Goal: Task Accomplishment & Management: Use online tool/utility

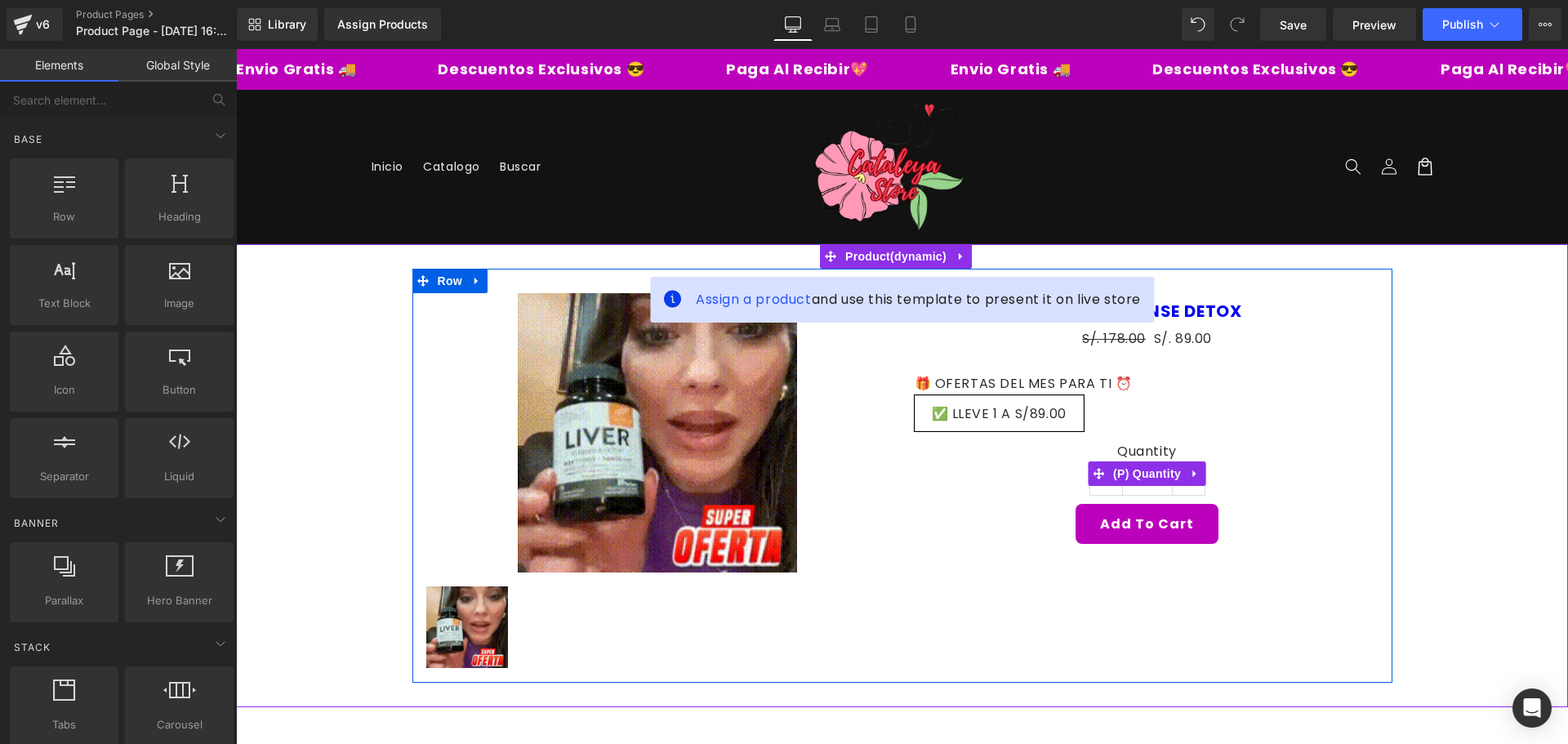
click at [915, 460] on label "Quantity" at bounding box center [1147, 453] width 466 height 19
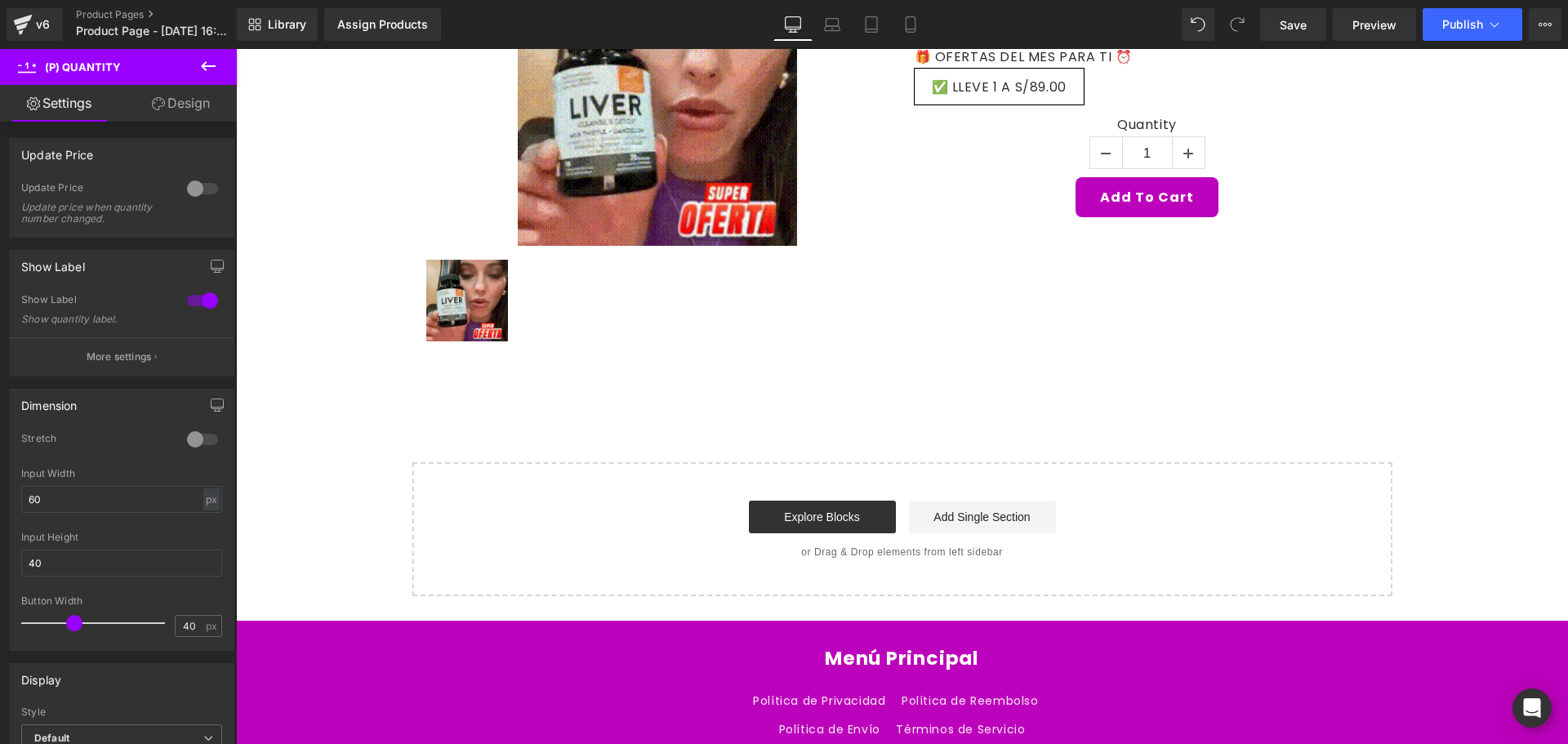
scroll to position [450, 0]
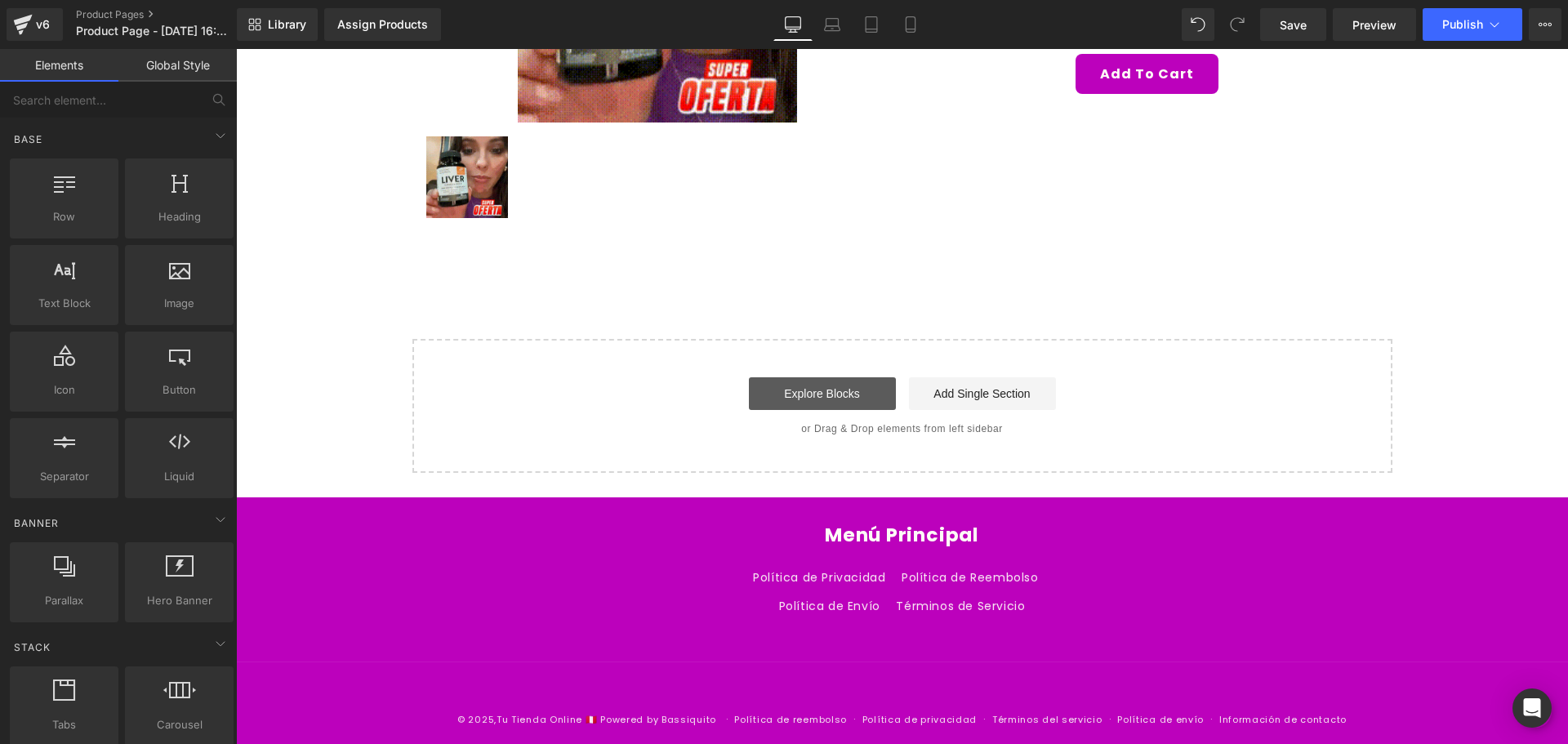
click at [849, 396] on link "Explore Blocks" at bounding box center [823, 393] width 147 height 32
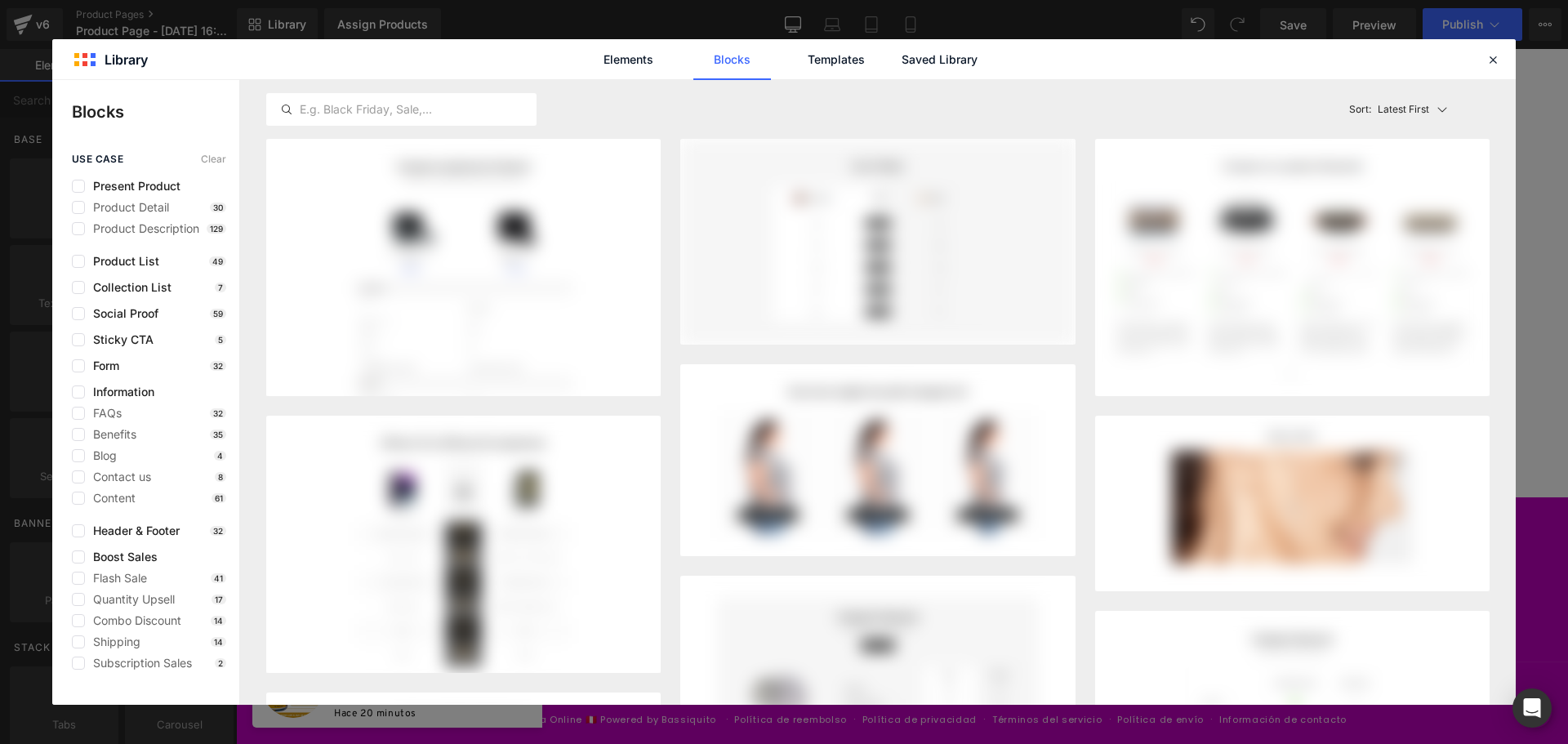
click at [1482, 57] on div "Elements Blocks Templates Saved Library" at bounding box center [784, 59] width 1463 height 40
click at [1490, 58] on icon at bounding box center [1493, 60] width 15 height 15
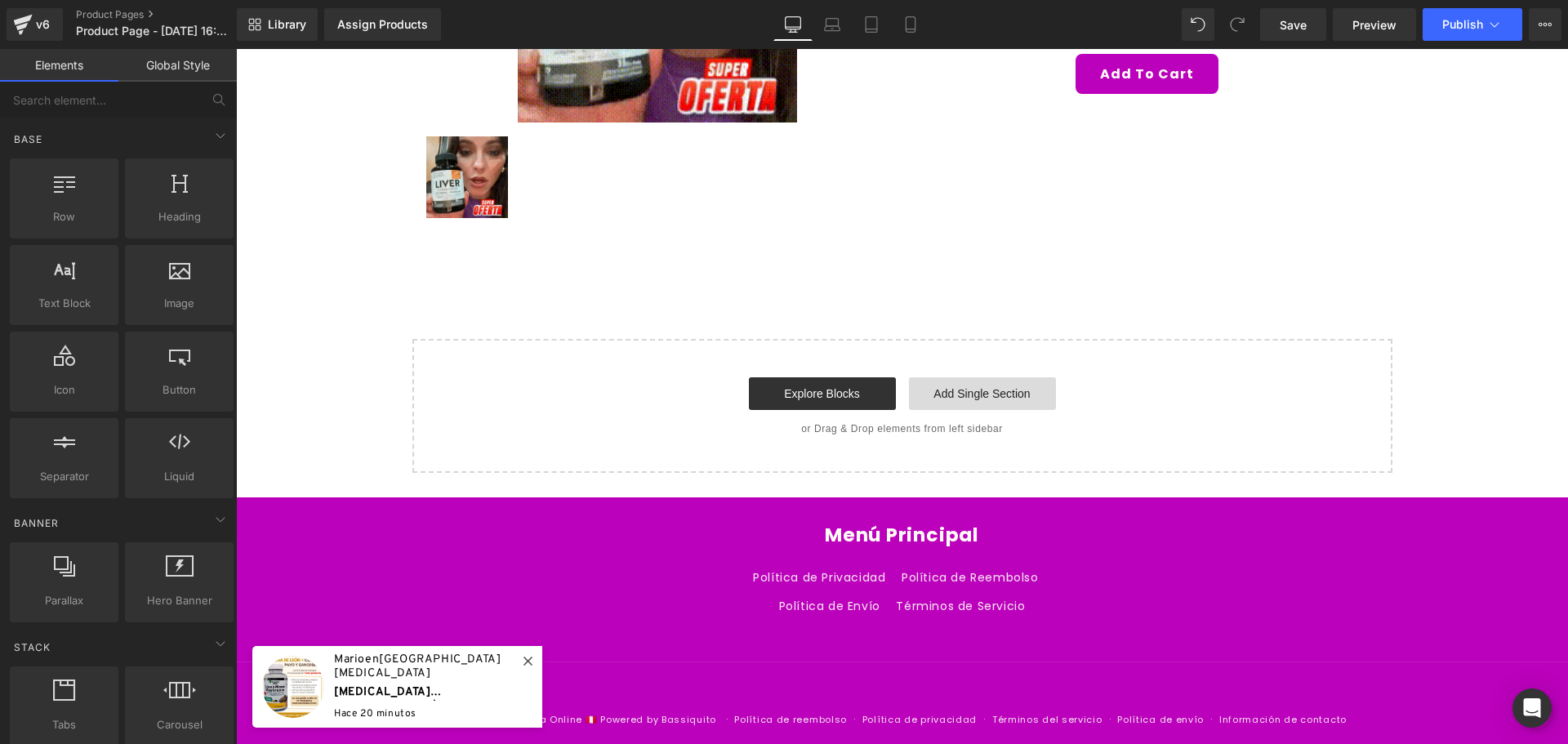
click at [972, 389] on link "Add Single Section" at bounding box center [983, 393] width 147 height 32
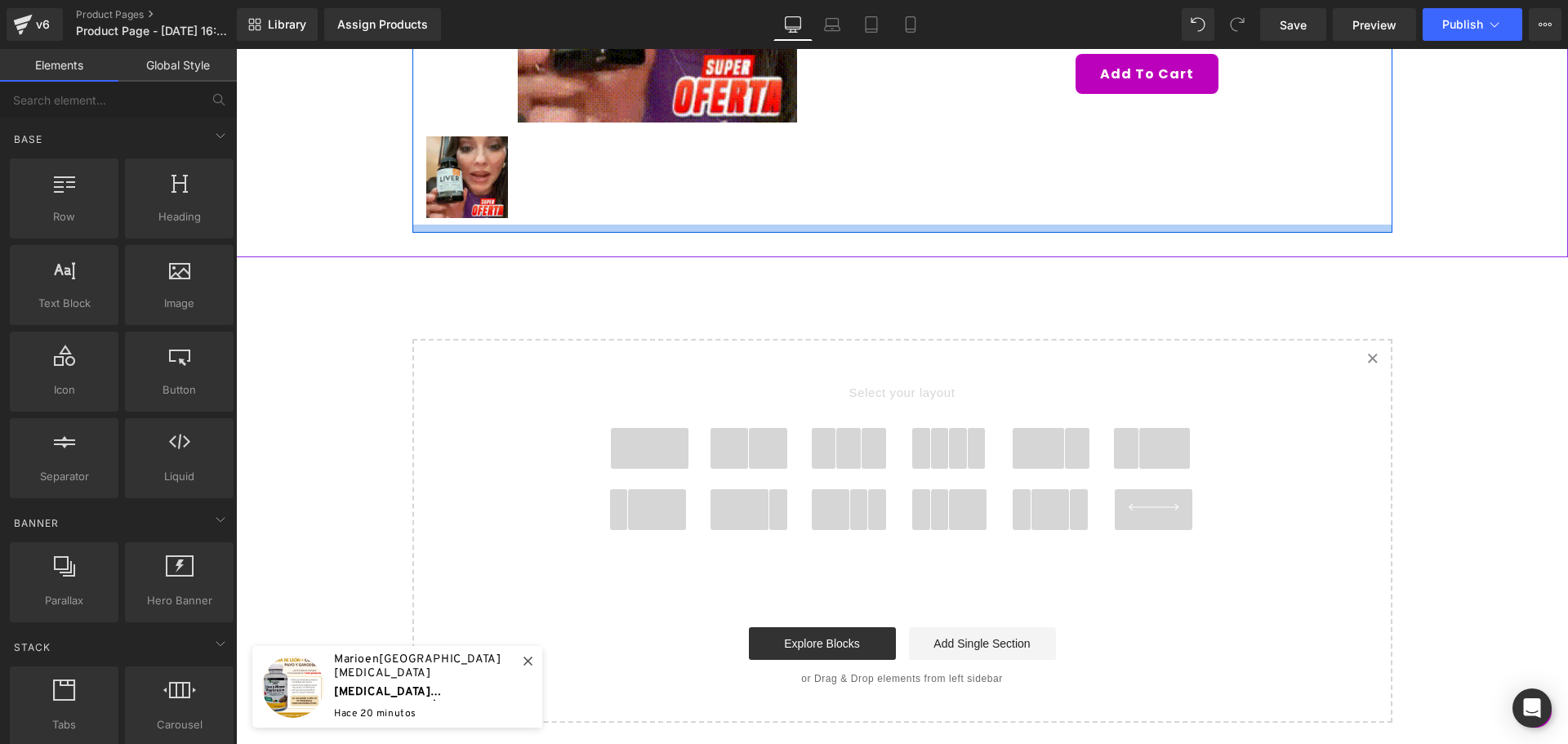
drag, startPoint x: 641, startPoint y: 423, endPoint x: 718, endPoint y: 239, distance: 199.5
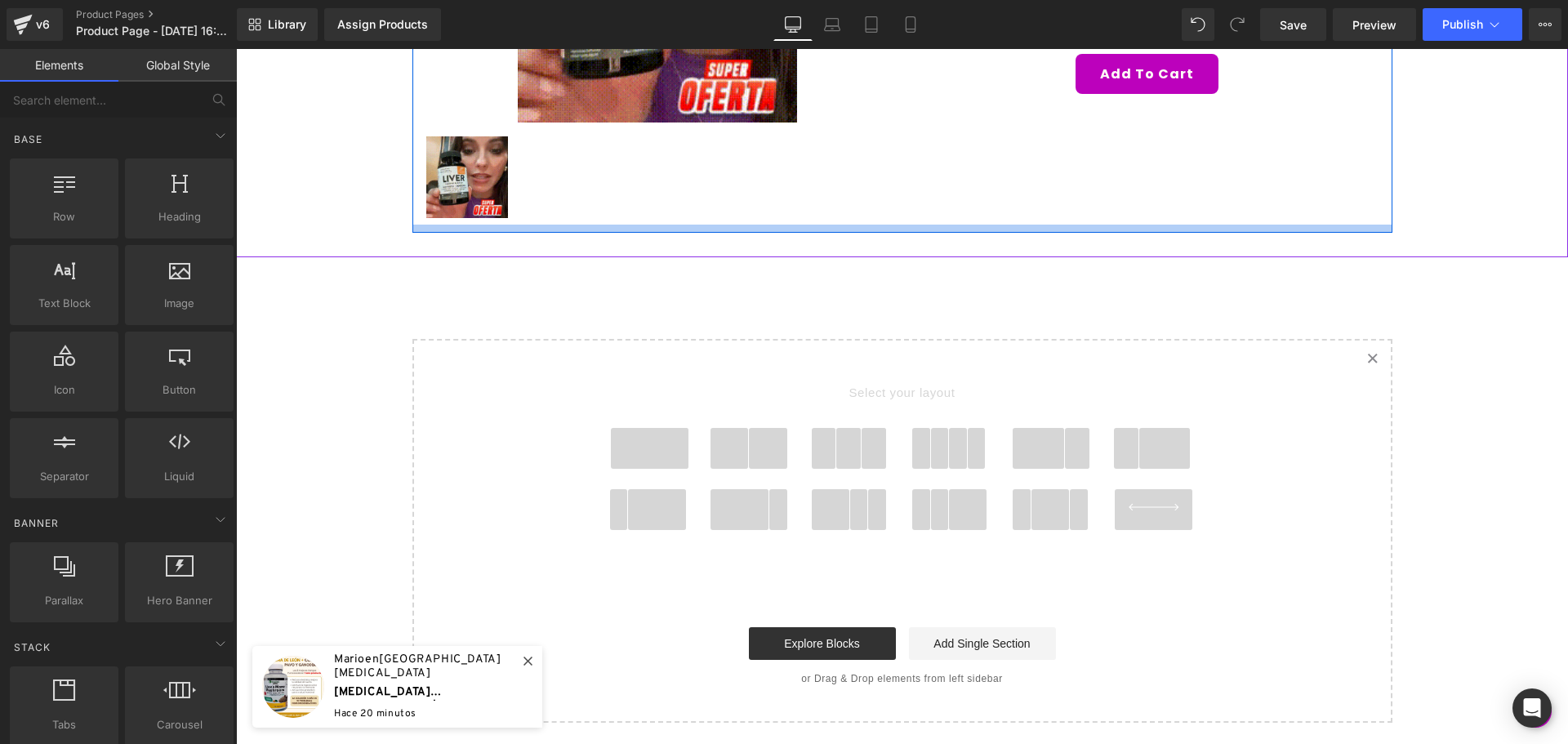
click at [718, 239] on div "Assign a product and use this template to present it on live store Sale Off (P)…" at bounding box center [901, 259] width 1332 height 930
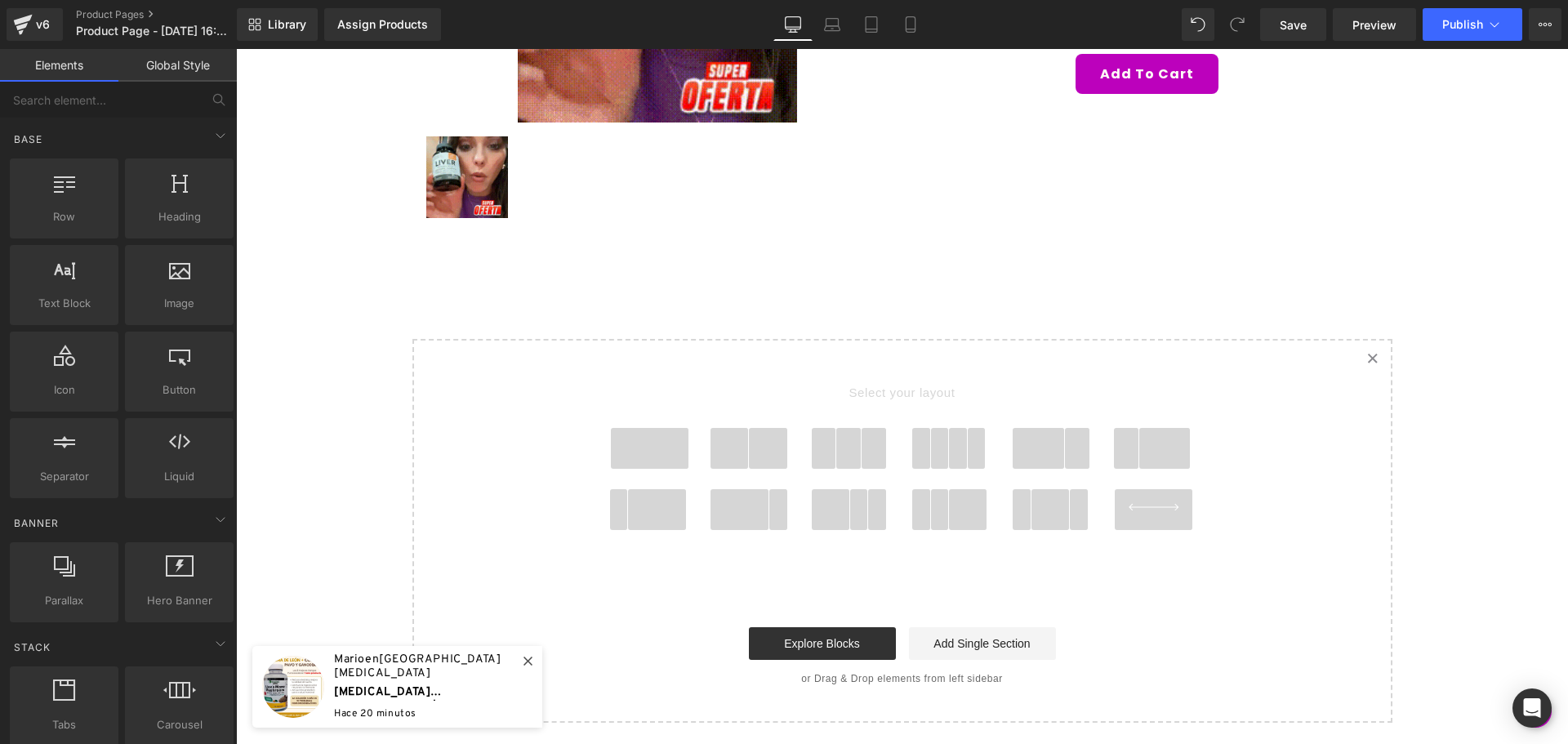
drag, startPoint x: 652, startPoint y: 445, endPoint x: 705, endPoint y: 250, distance: 202.1
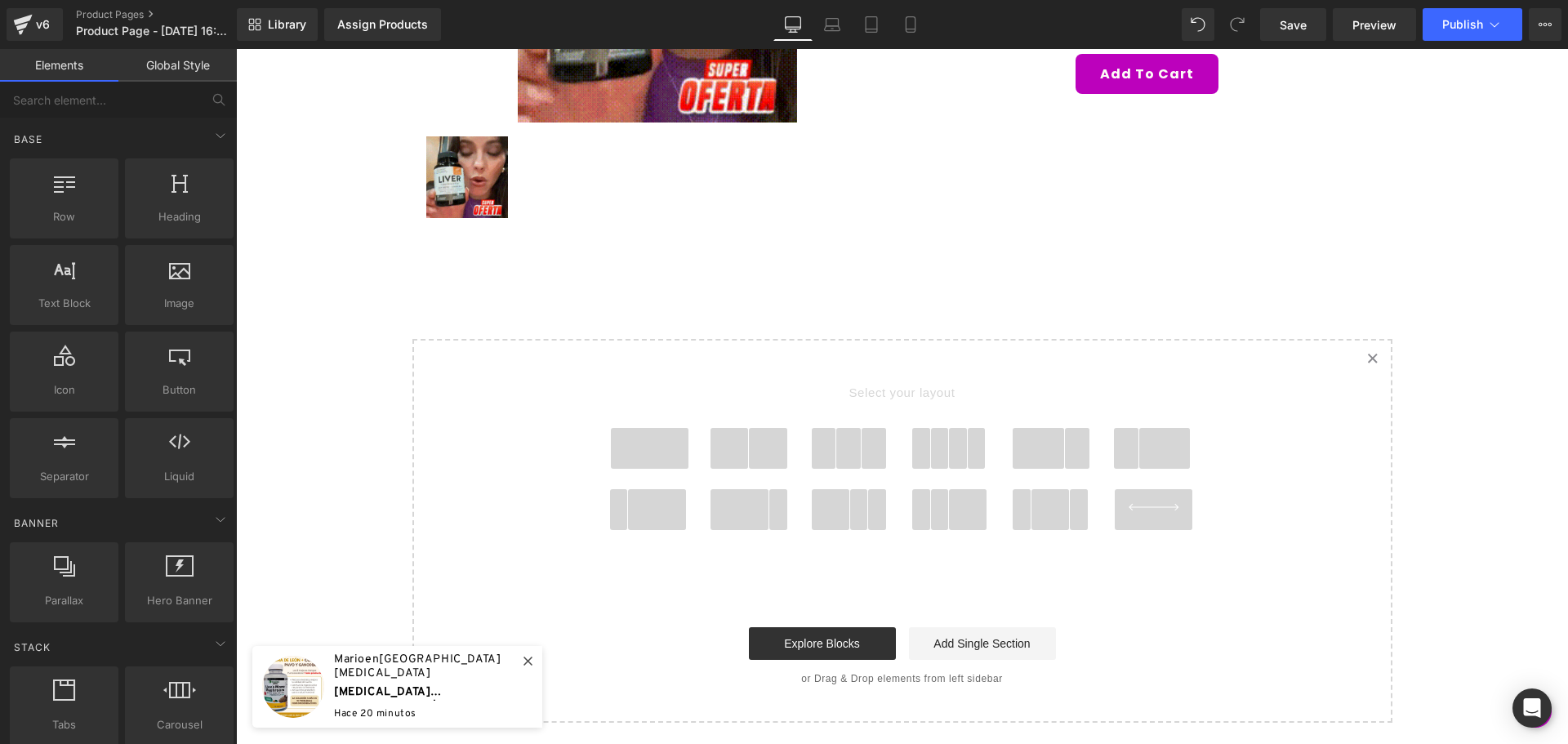
click at [708, 249] on div "Assign a product and use this template to present it on live store Sale Off (P)…" at bounding box center [901, 259] width 1332 height 930
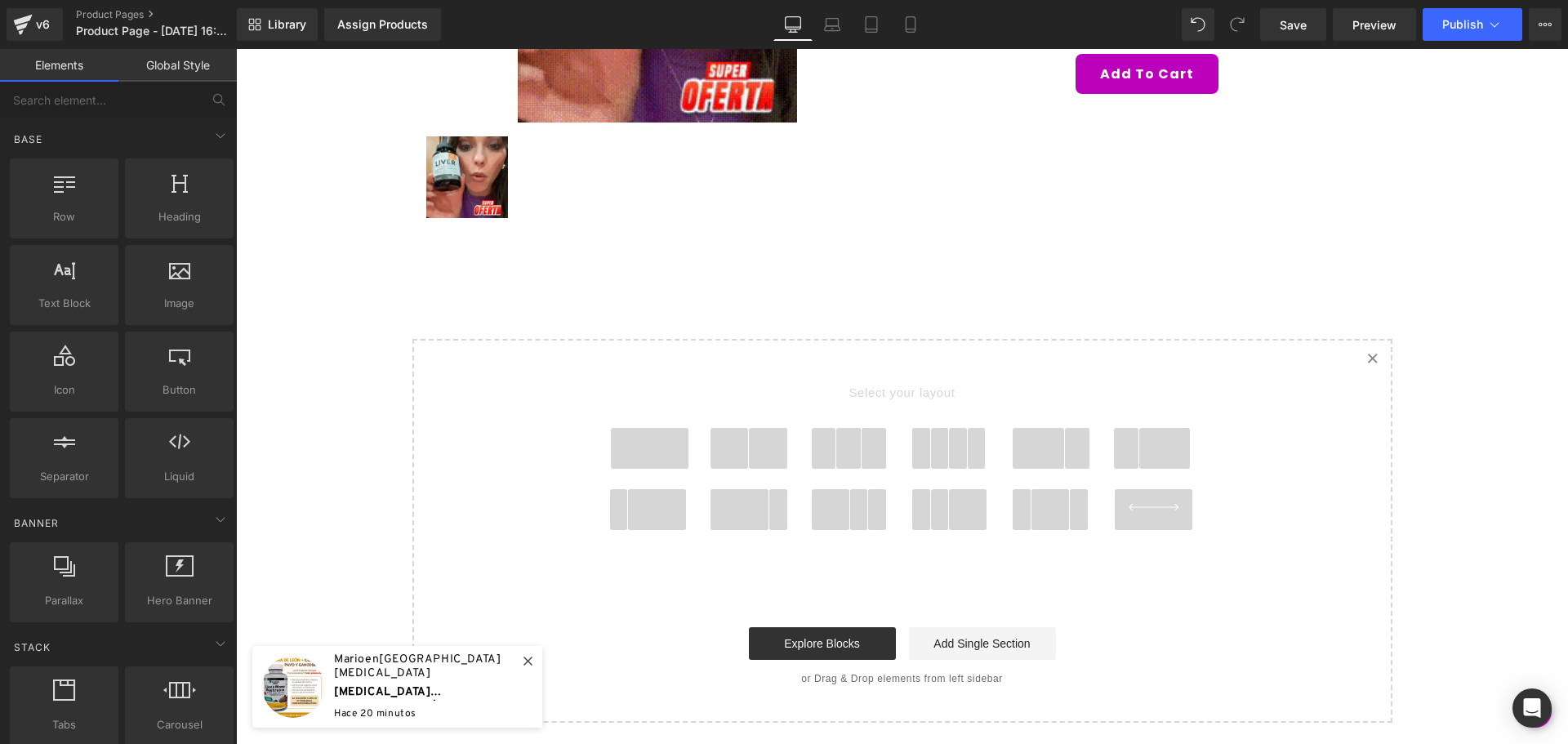
click at [644, 453] on span at bounding box center [650, 448] width 78 height 41
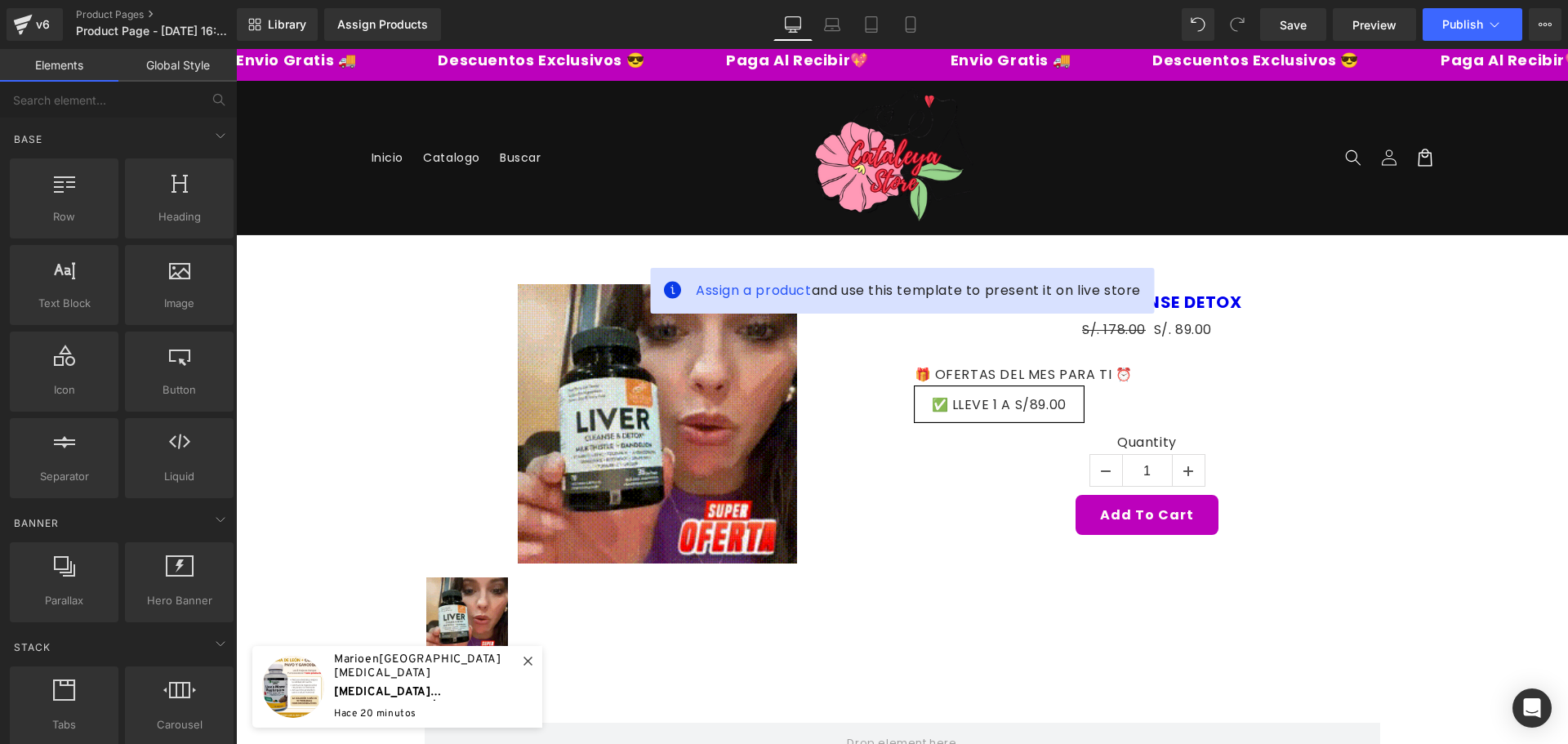
scroll to position [0, 0]
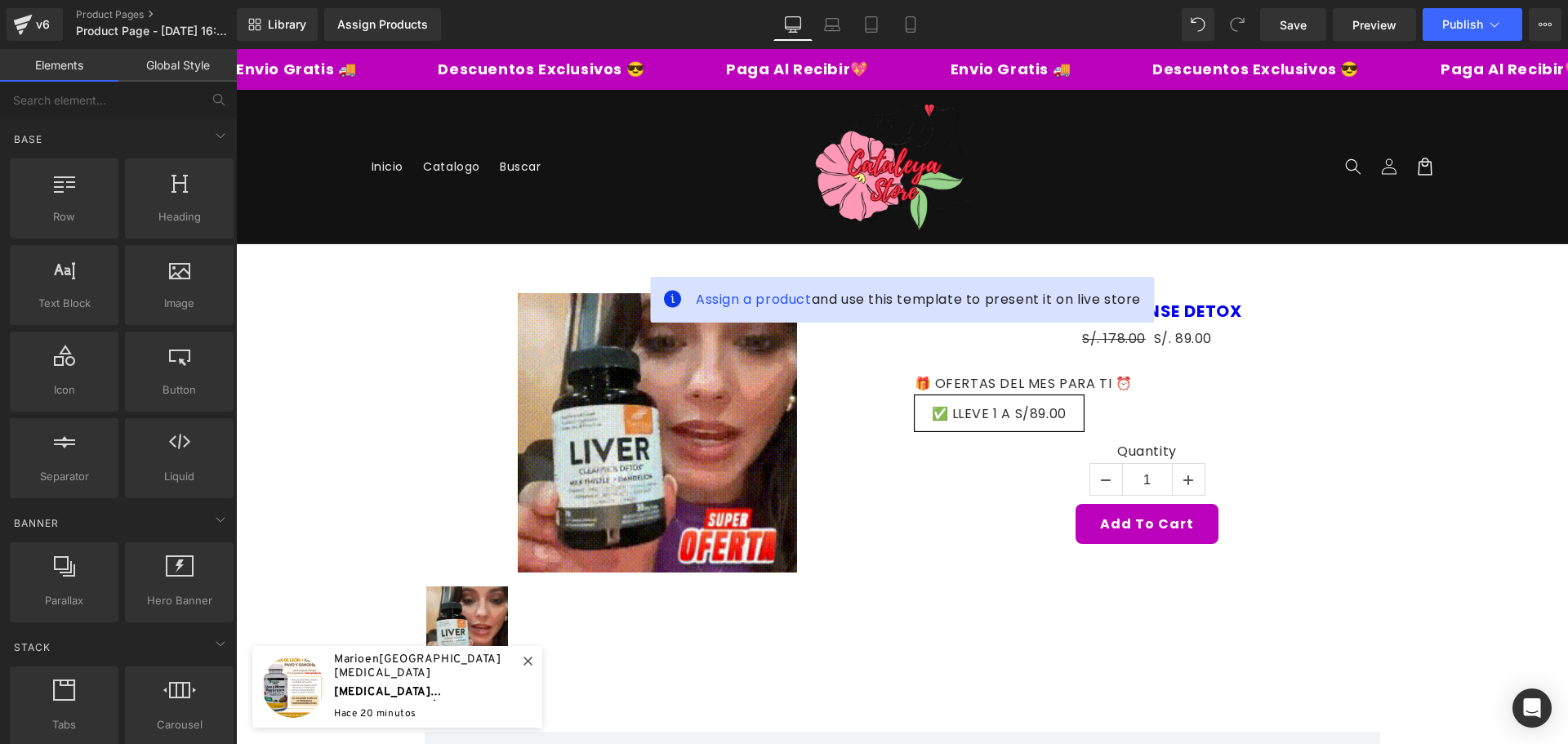
click at [889, 419] on div "Sale Off (P) Image (P) Image List" at bounding box center [657, 484] width 490 height 381
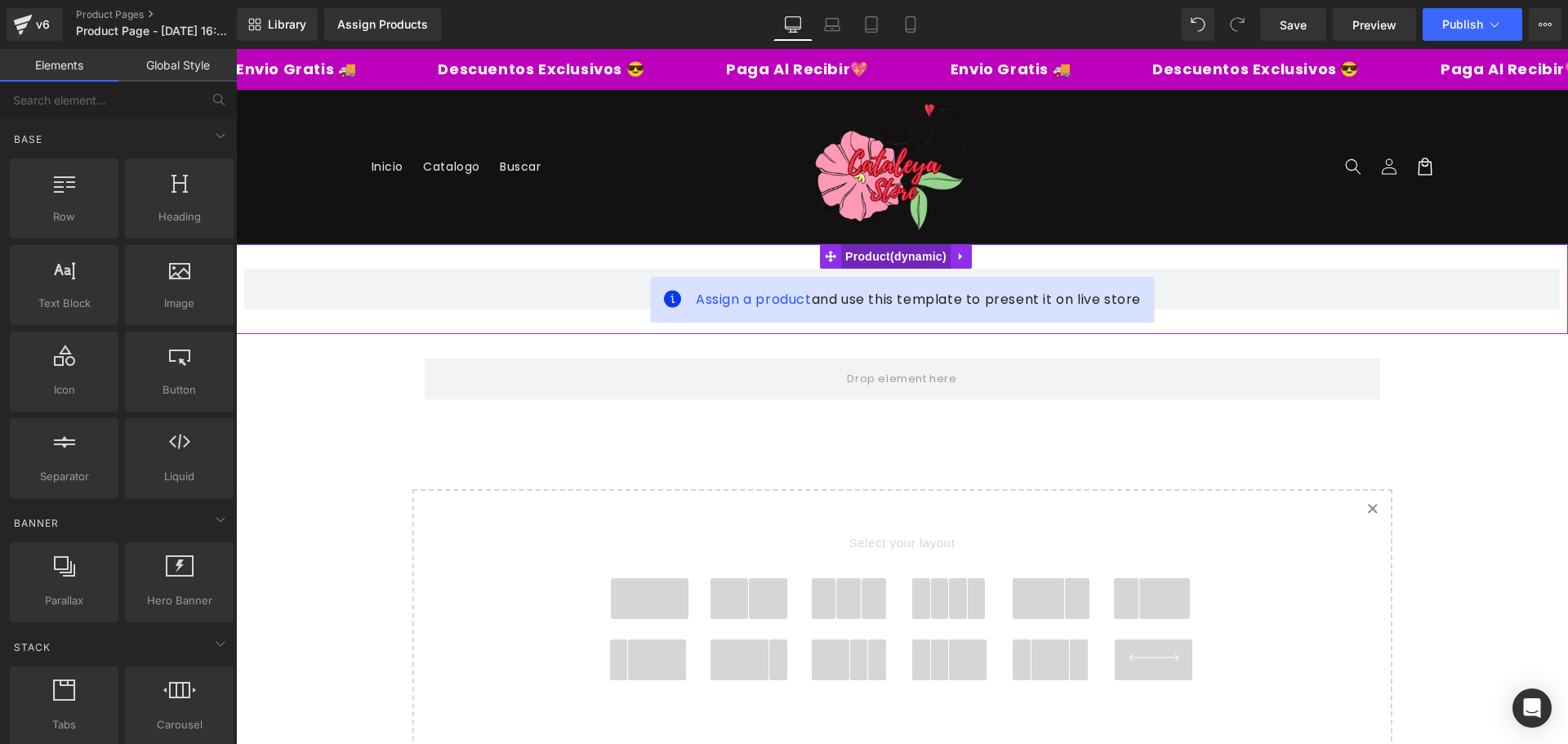
click at [876, 250] on span "Product" at bounding box center [895, 256] width 110 height 25
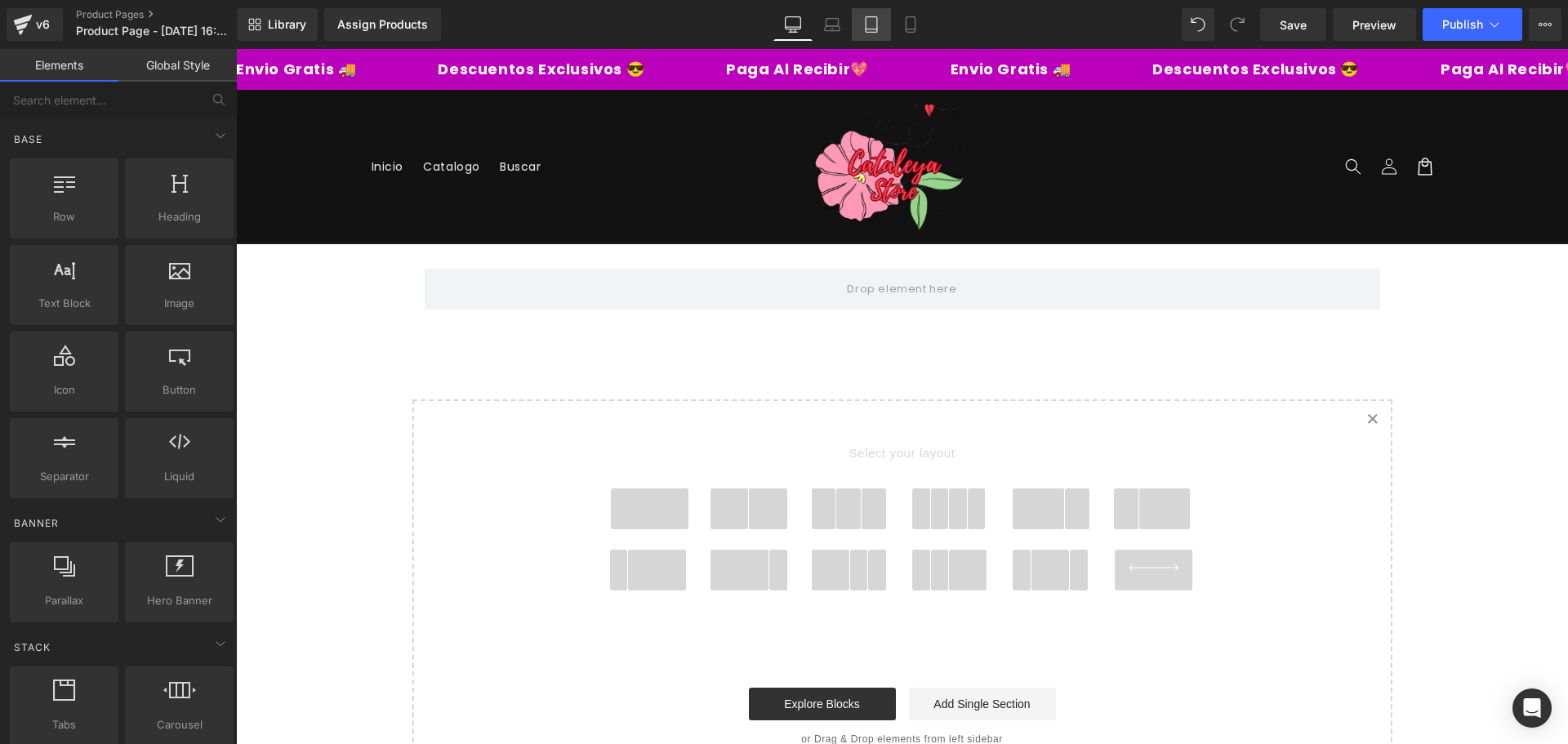
click at [883, 26] on link "Tablet" at bounding box center [870, 24] width 40 height 32
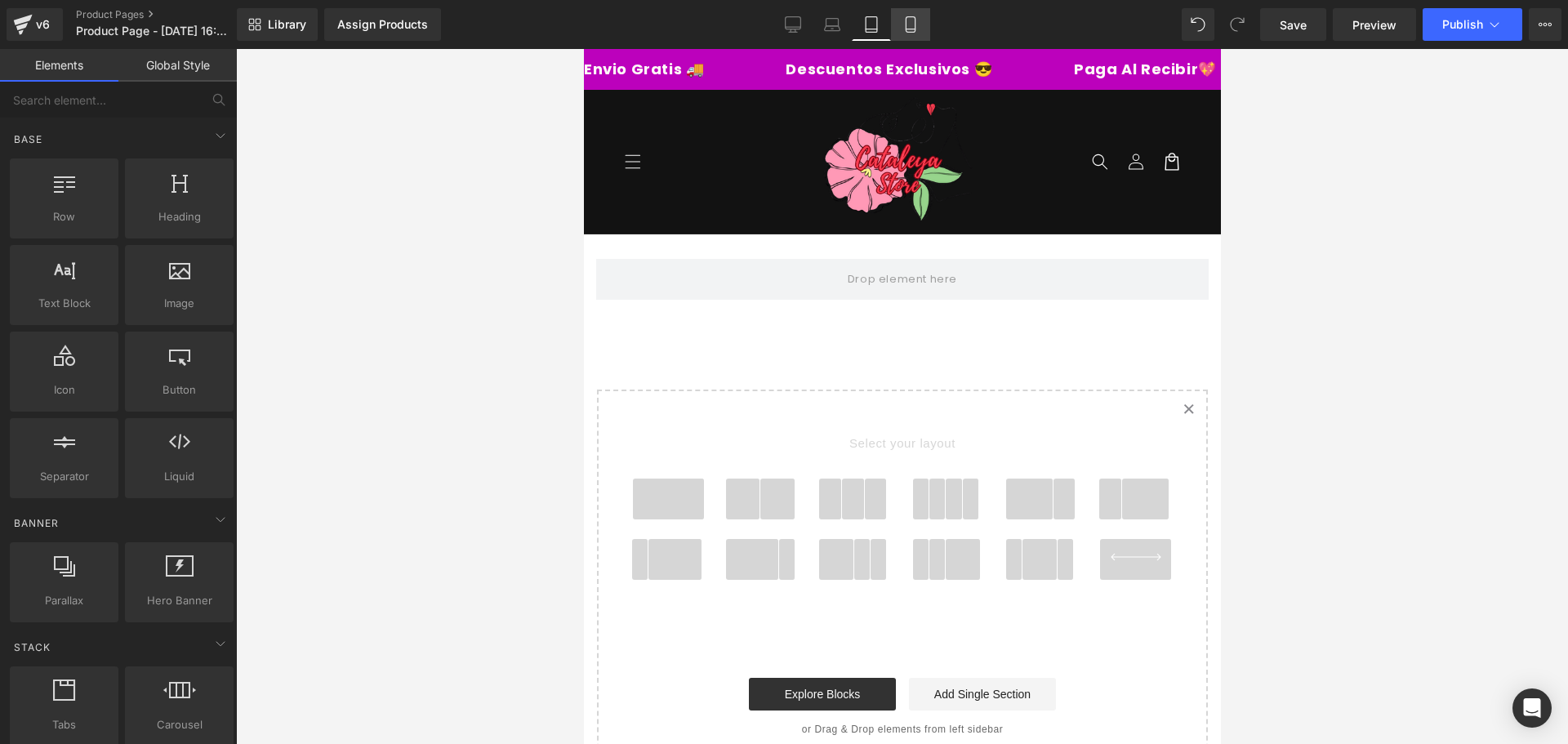
click at [910, 32] on icon at bounding box center [910, 25] width 9 height 16
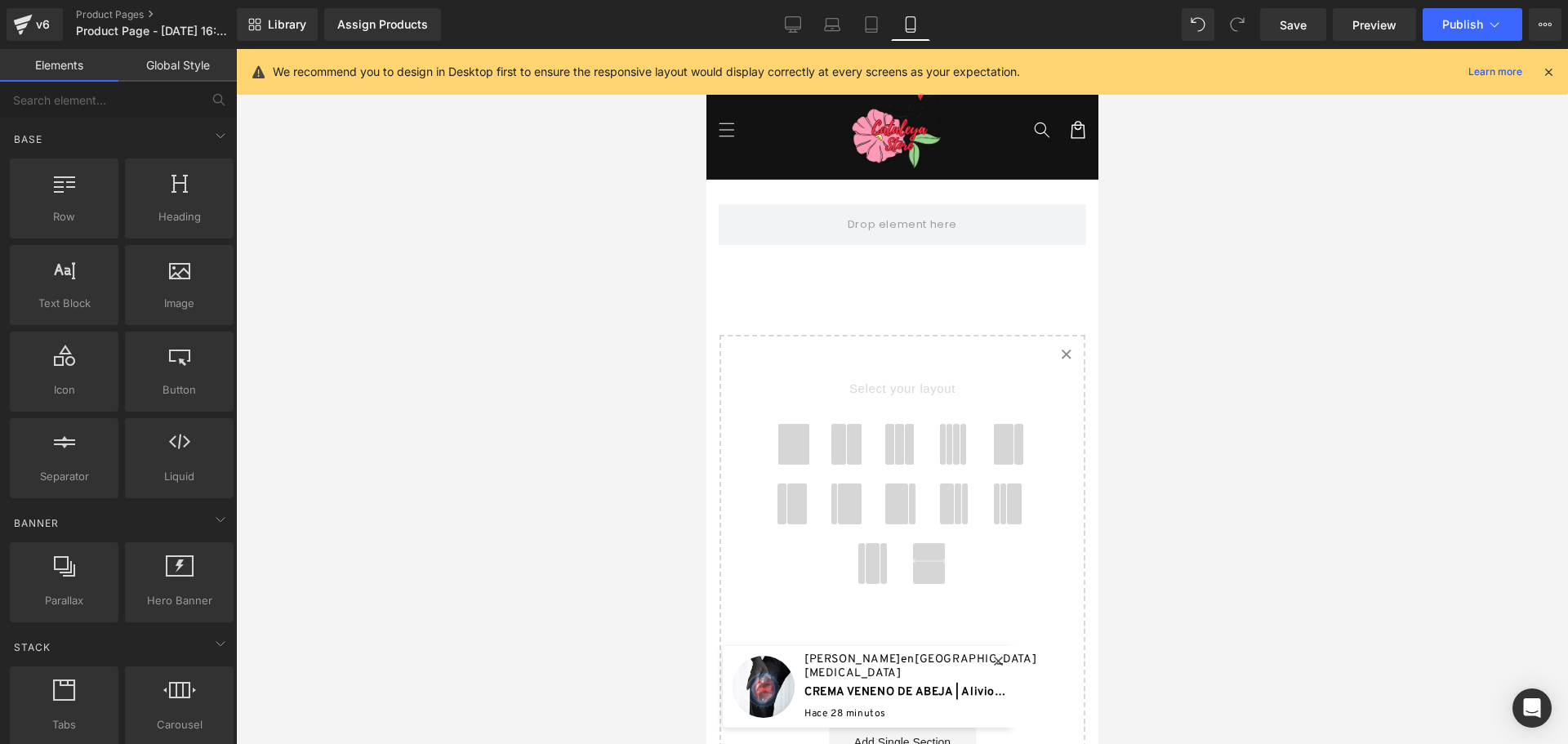
click at [1547, 74] on icon at bounding box center [1548, 72] width 15 height 15
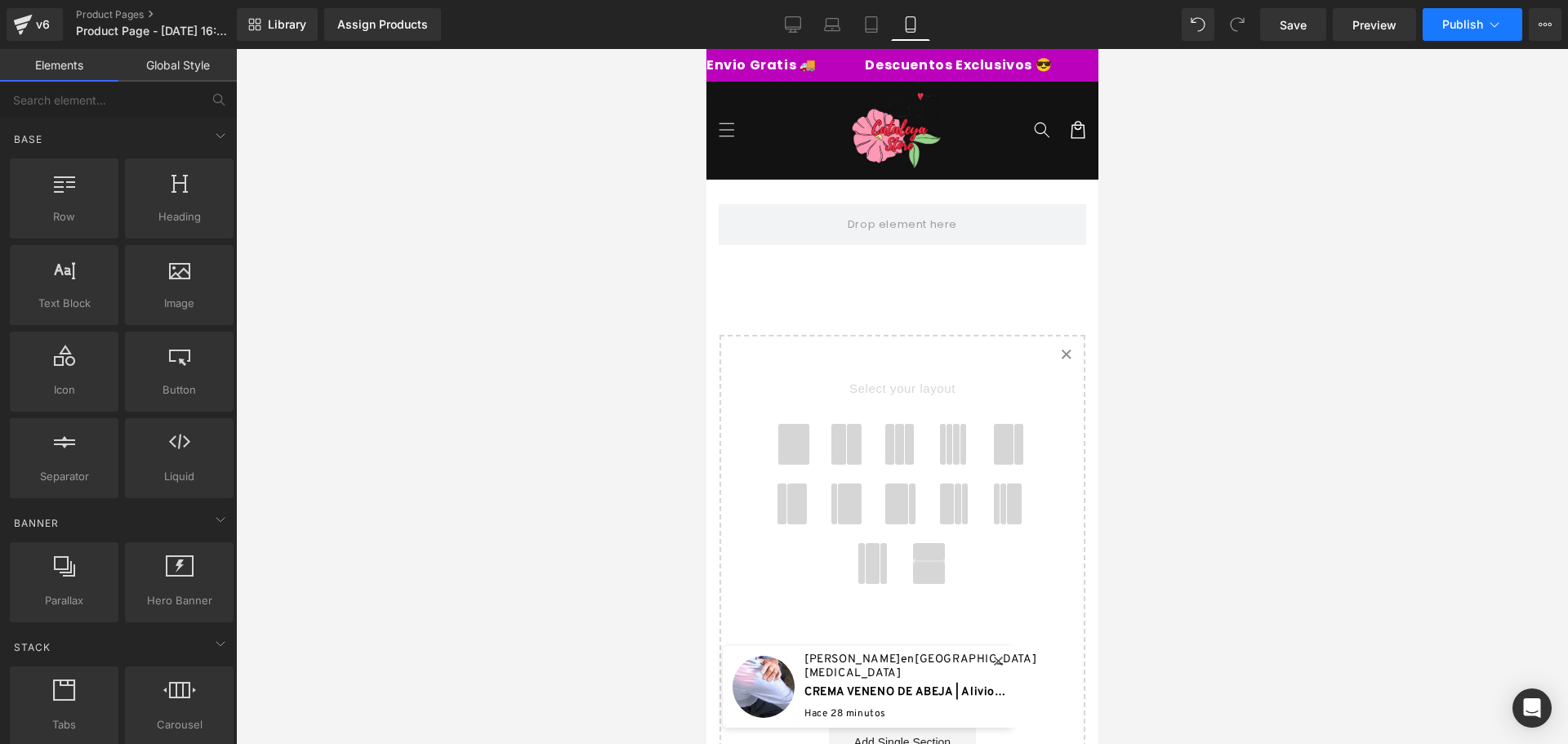
click at [1518, 18] on button "Publish" at bounding box center [1472, 24] width 99 height 32
click at [1560, 22] on button "View Live Page View with current Template Save Template to Library Schedule Pub…" at bounding box center [1544, 24] width 32 height 32
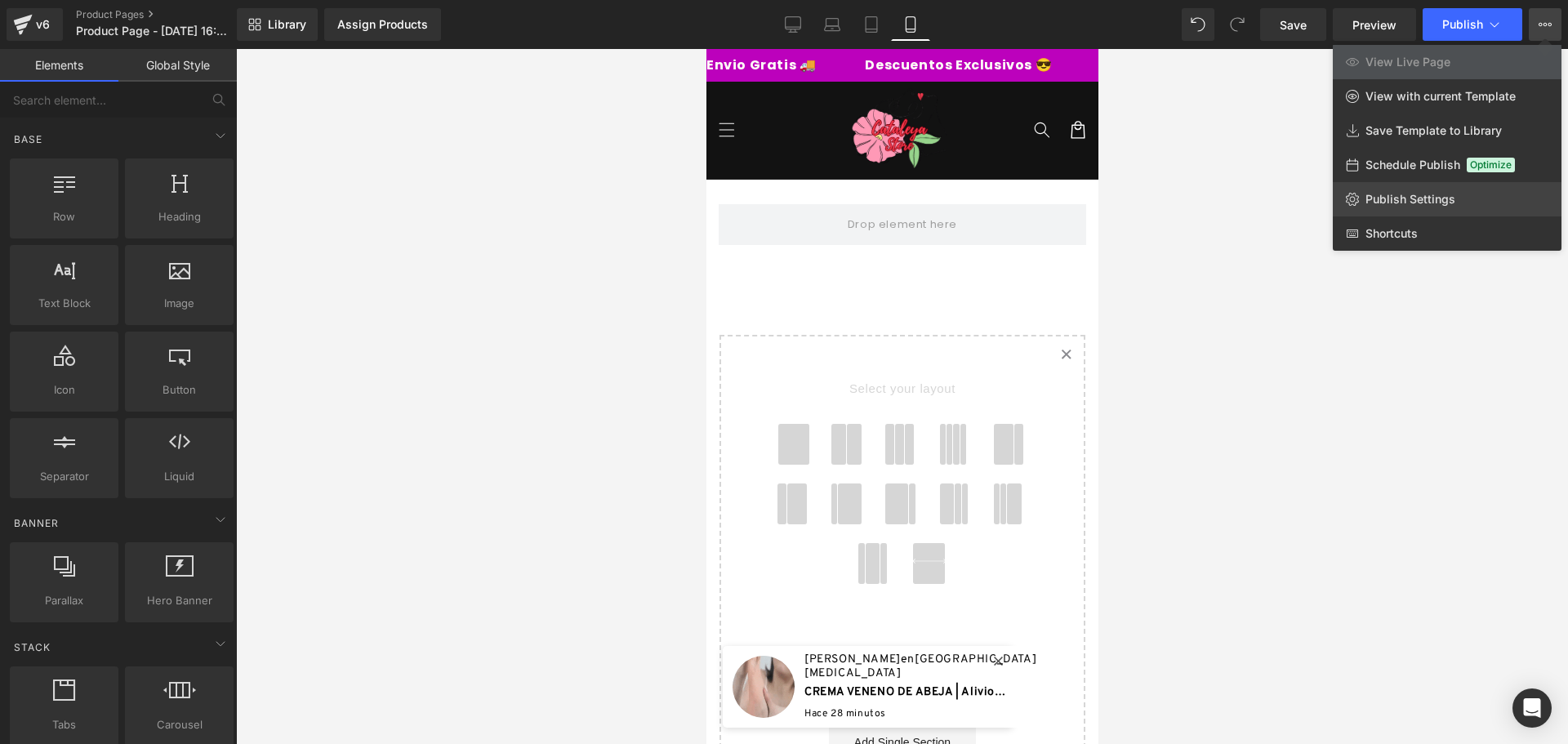
click at [1422, 199] on span "Publish Settings" at bounding box center [1411, 200] width 90 height 15
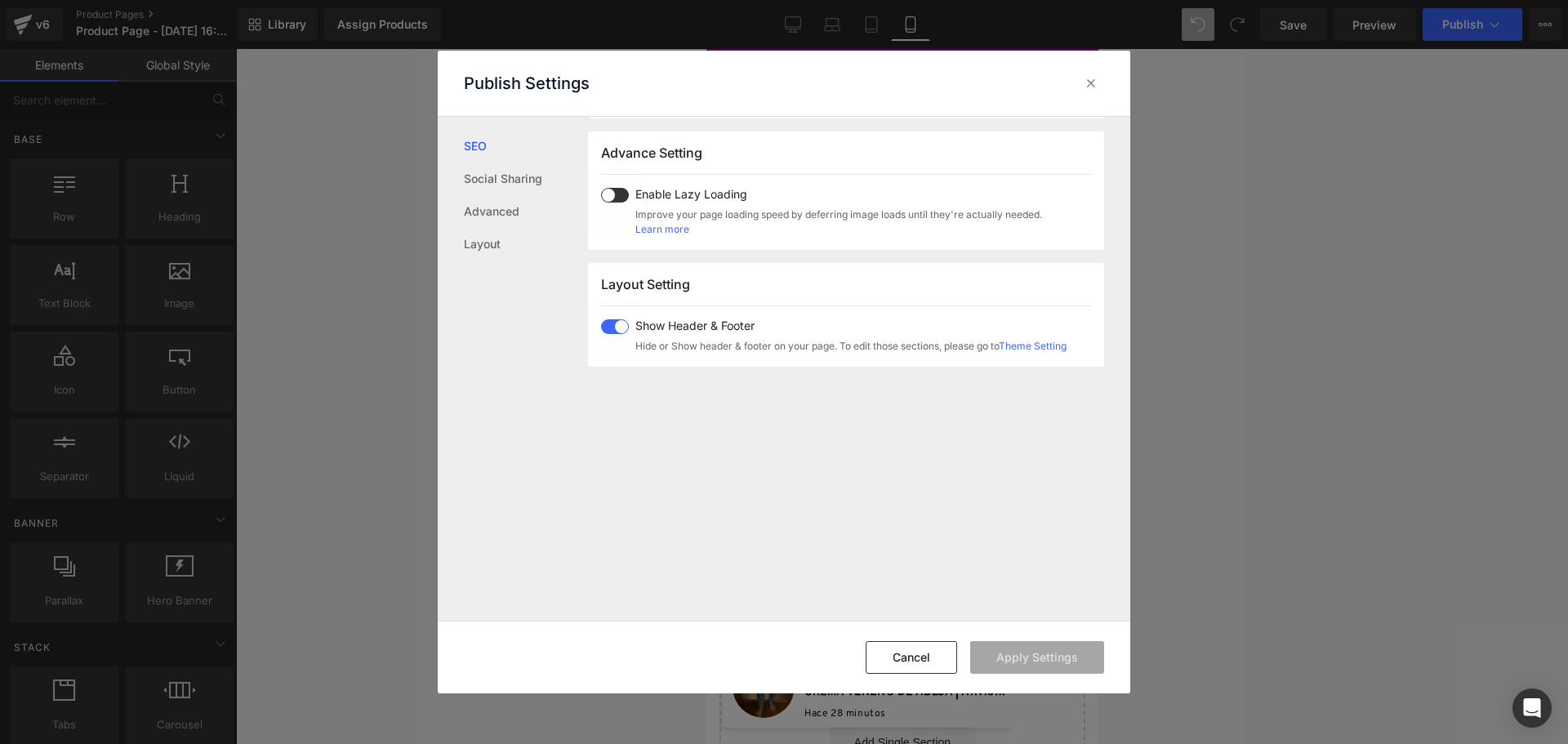
scroll to position [78, 0]
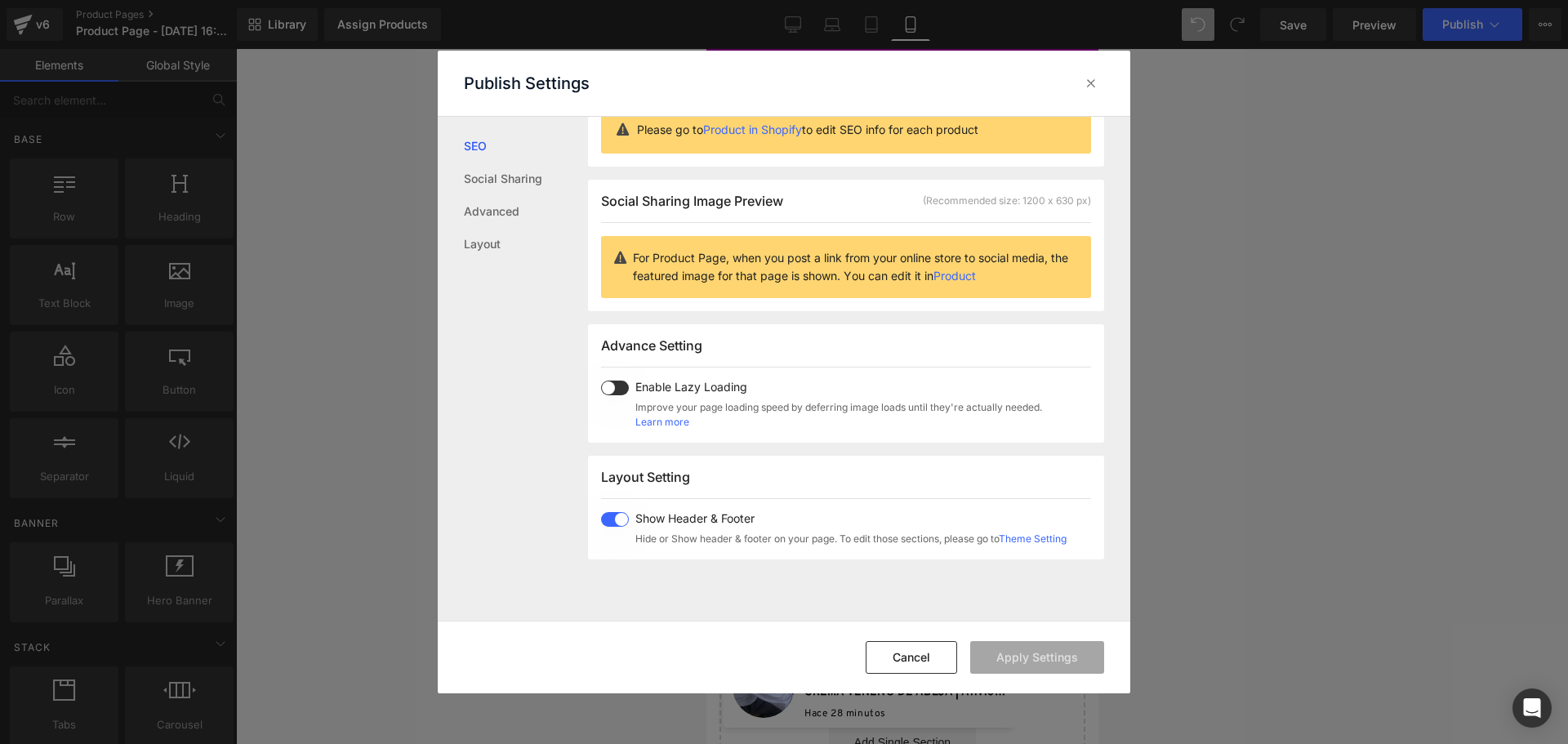
click at [628, 520] on span at bounding box center [615, 519] width 28 height 15
click at [1077, 661] on button "Apply Settings" at bounding box center [1037, 657] width 134 height 32
click at [1095, 85] on icon at bounding box center [1091, 84] width 17 height 17
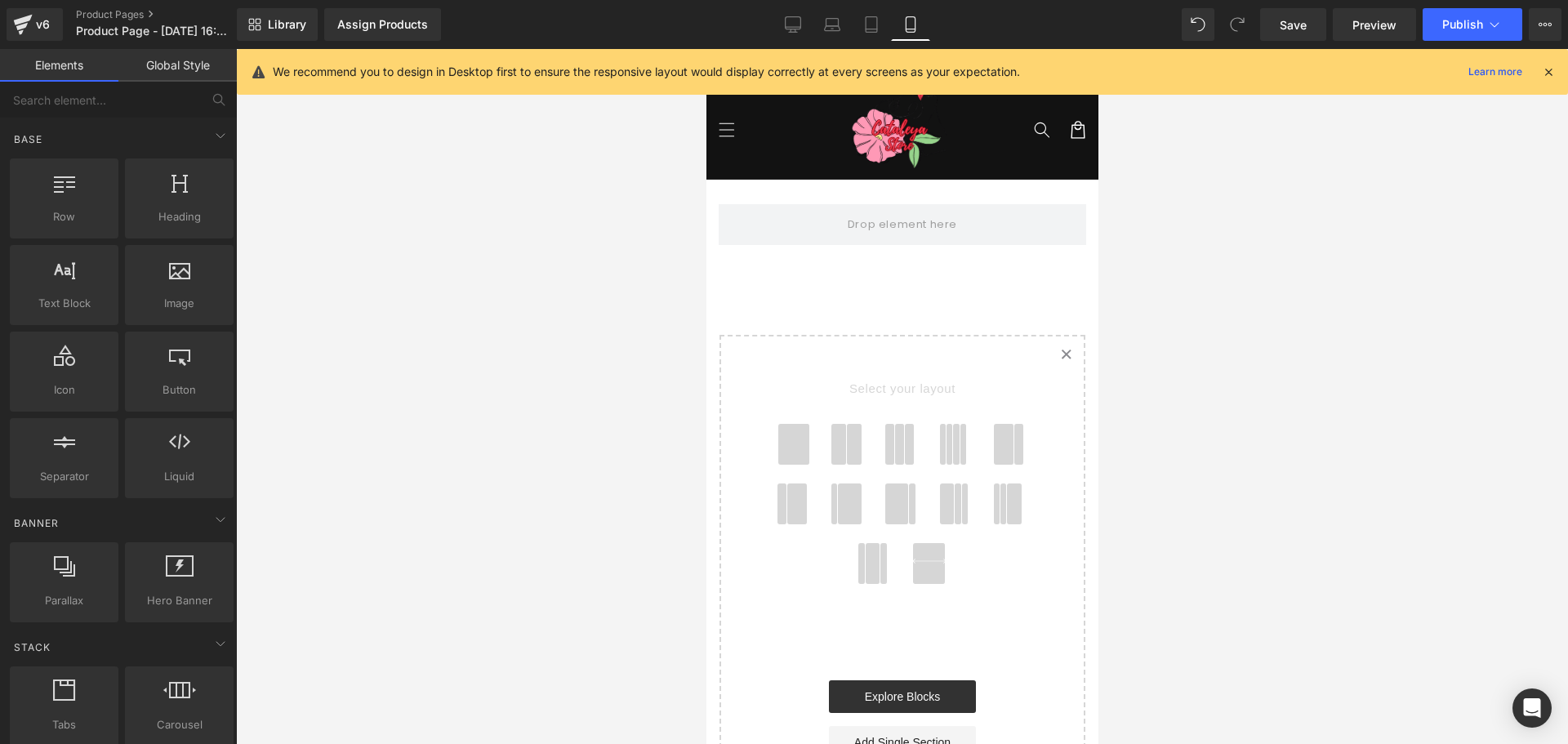
click at [1551, 68] on icon at bounding box center [1548, 72] width 15 height 15
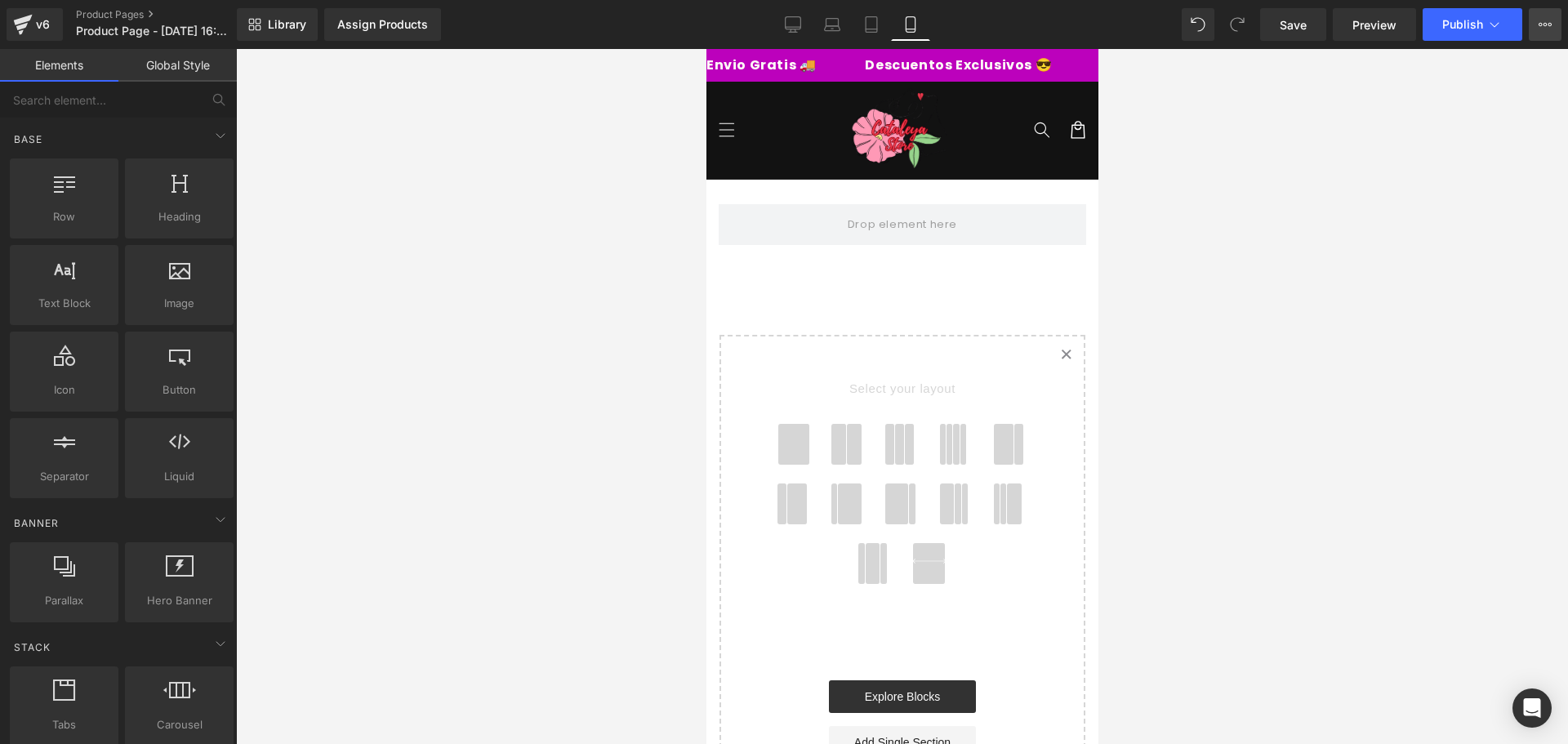
click at [1547, 23] on icon at bounding box center [1545, 25] width 13 height 13
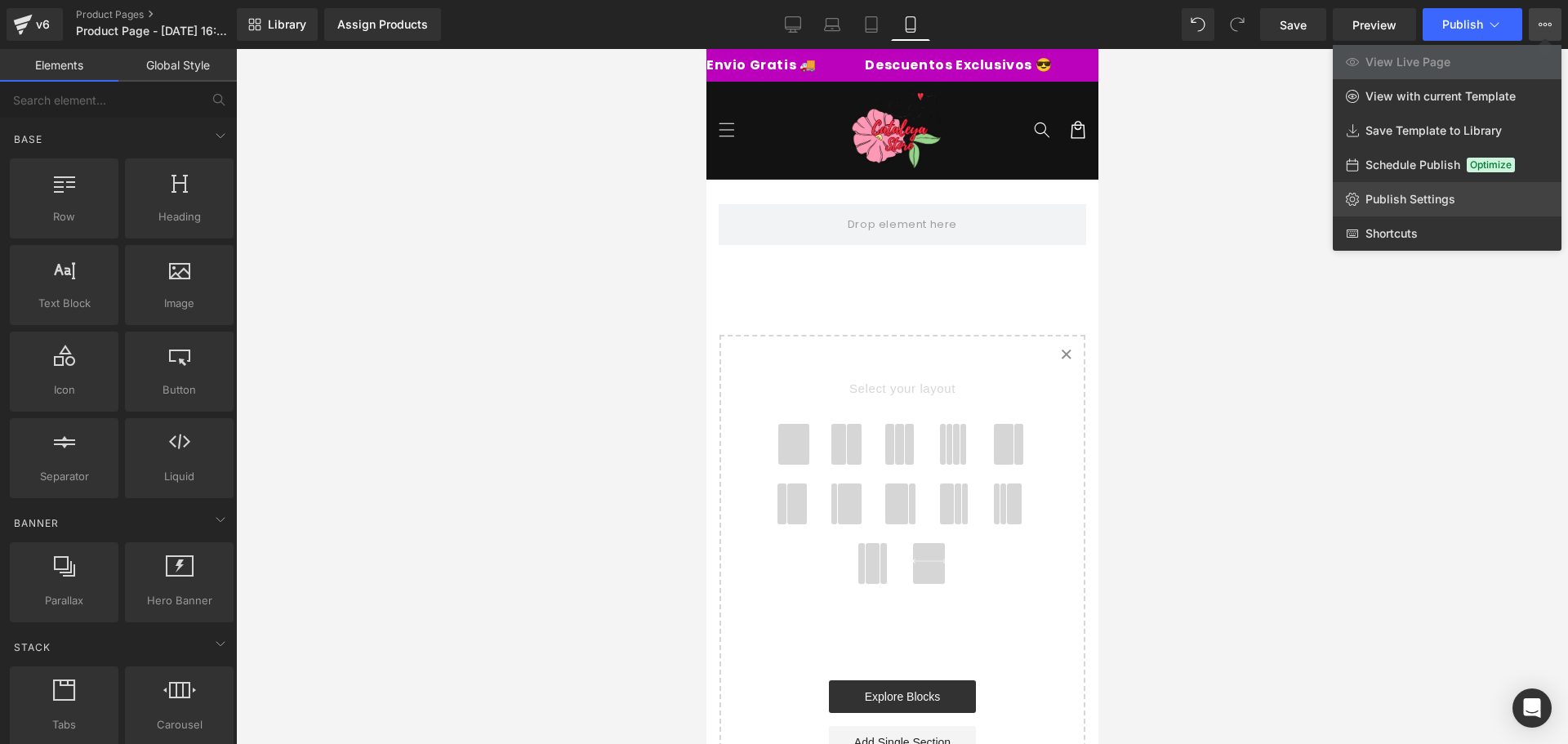
click at [1407, 199] on span "Publish Settings" at bounding box center [1411, 200] width 90 height 15
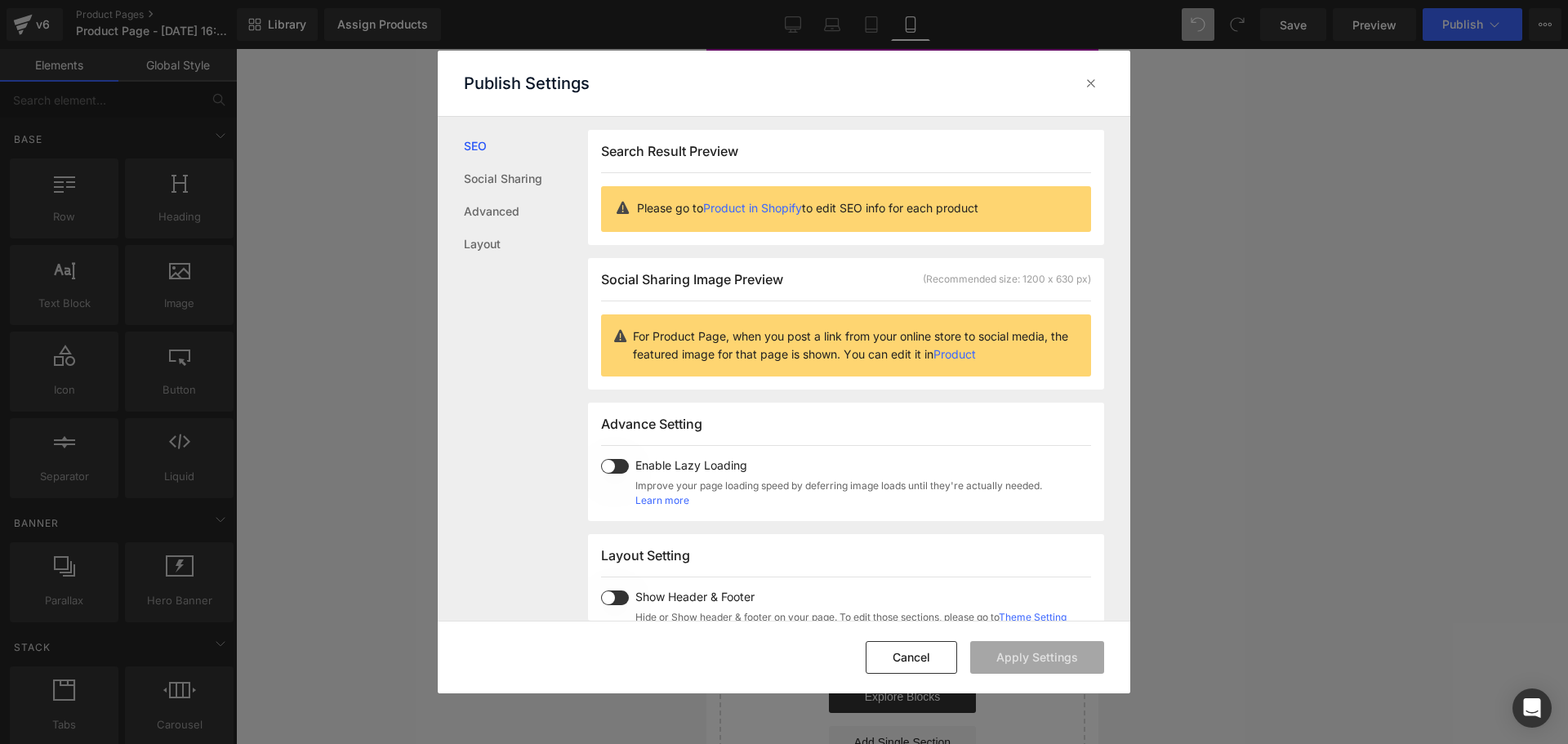
scroll to position [1, 0]
drag, startPoint x: 602, startPoint y: 468, endPoint x: 619, endPoint y: 489, distance: 27.0
click at [603, 468] on span at bounding box center [615, 466] width 28 height 15
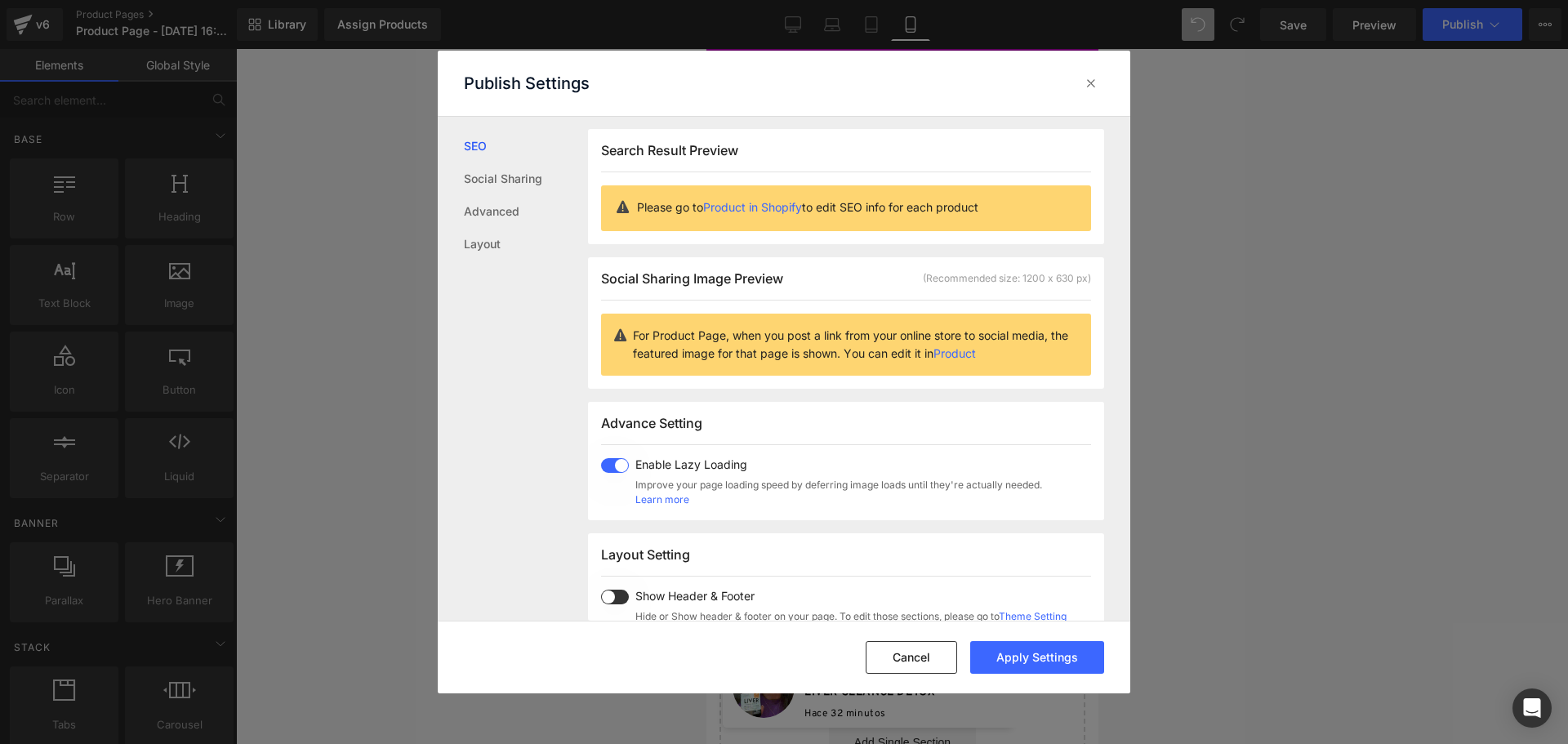
click at [612, 595] on span at bounding box center [615, 598] width 28 height 15
click at [1066, 659] on button "Apply Settings" at bounding box center [1037, 657] width 134 height 32
click at [1094, 84] on icon at bounding box center [1091, 84] width 17 height 17
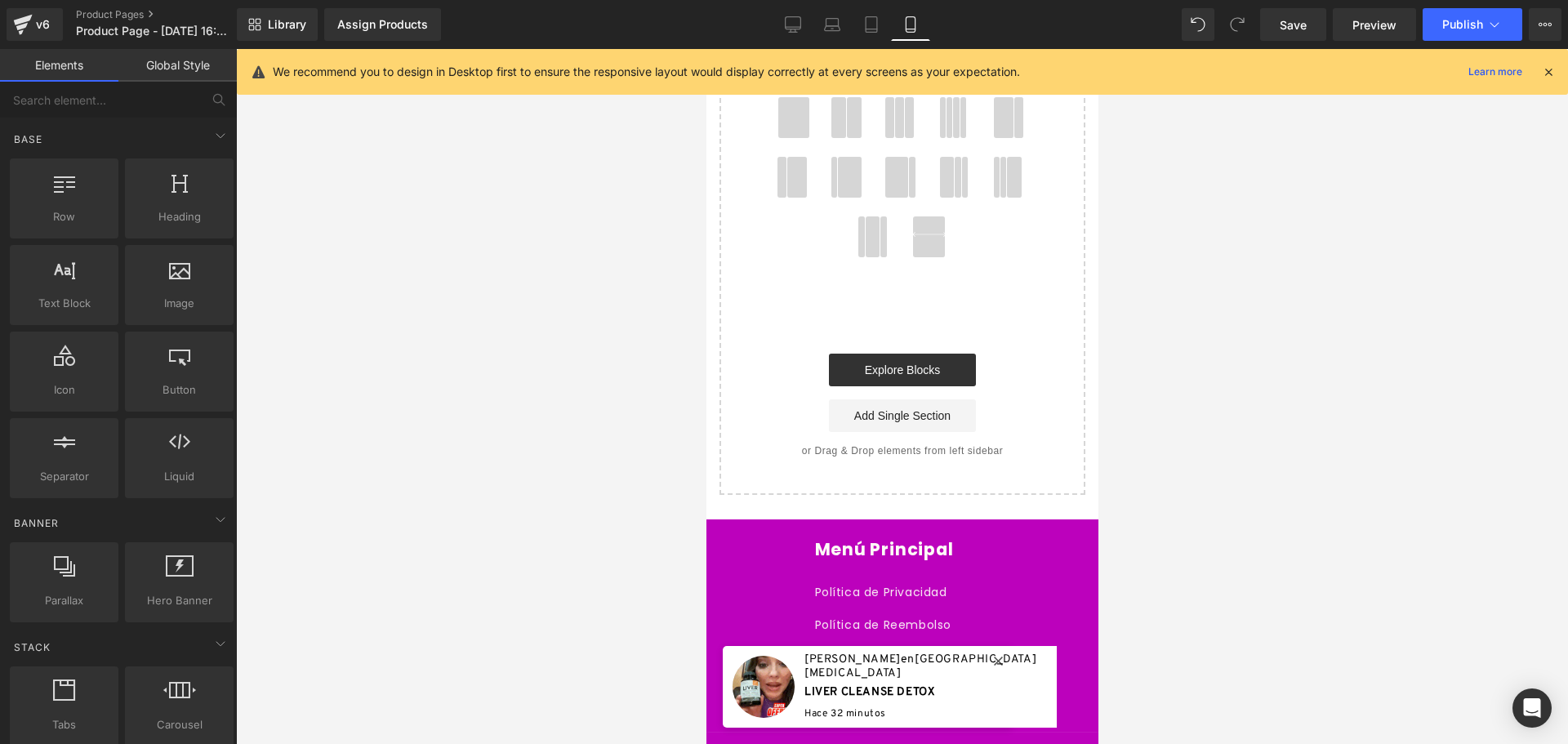
scroll to position [0, 0]
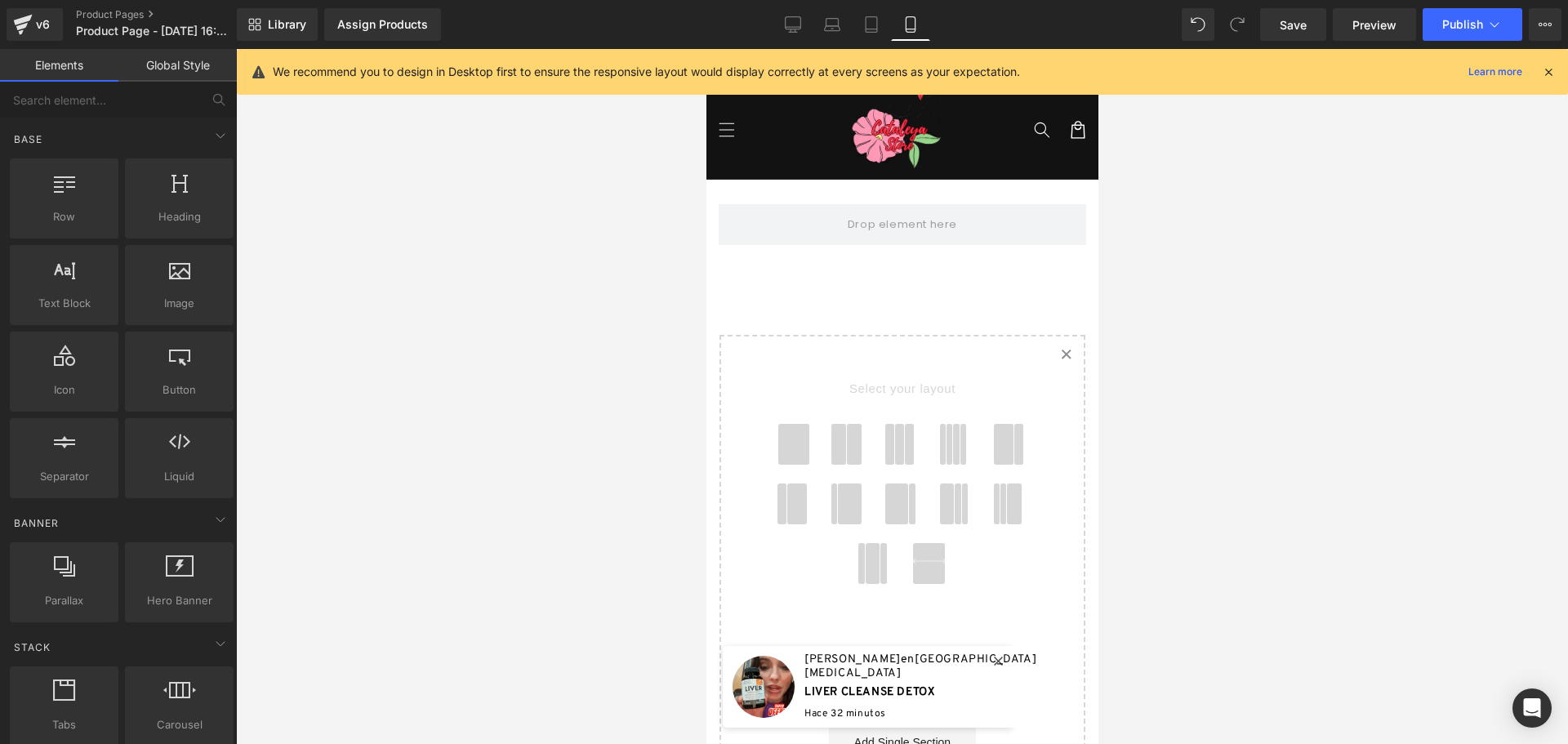
click at [1540, 68] on icon at bounding box center [1548, 72] width 15 height 15
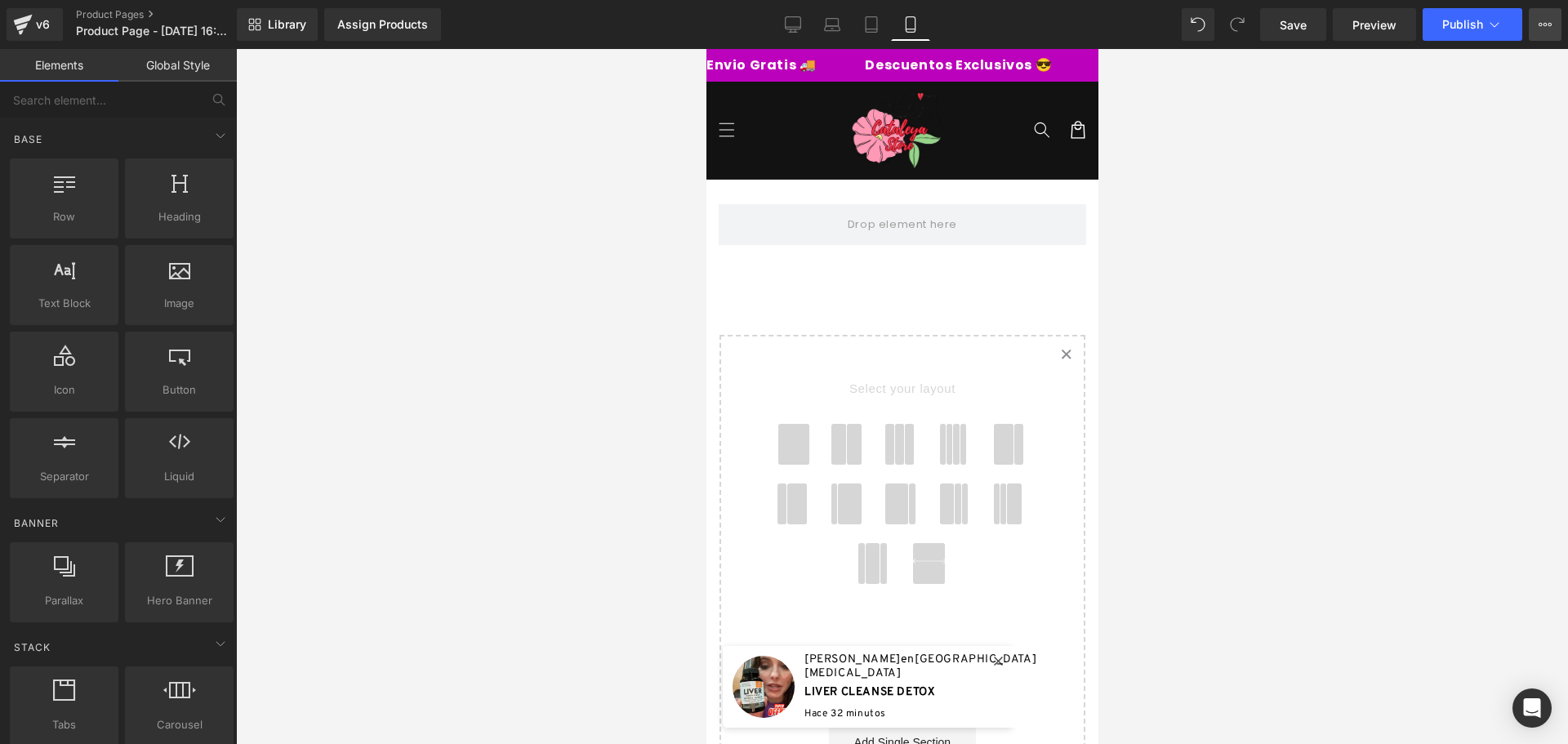
click at [1545, 26] on icon at bounding box center [1545, 25] width 13 height 13
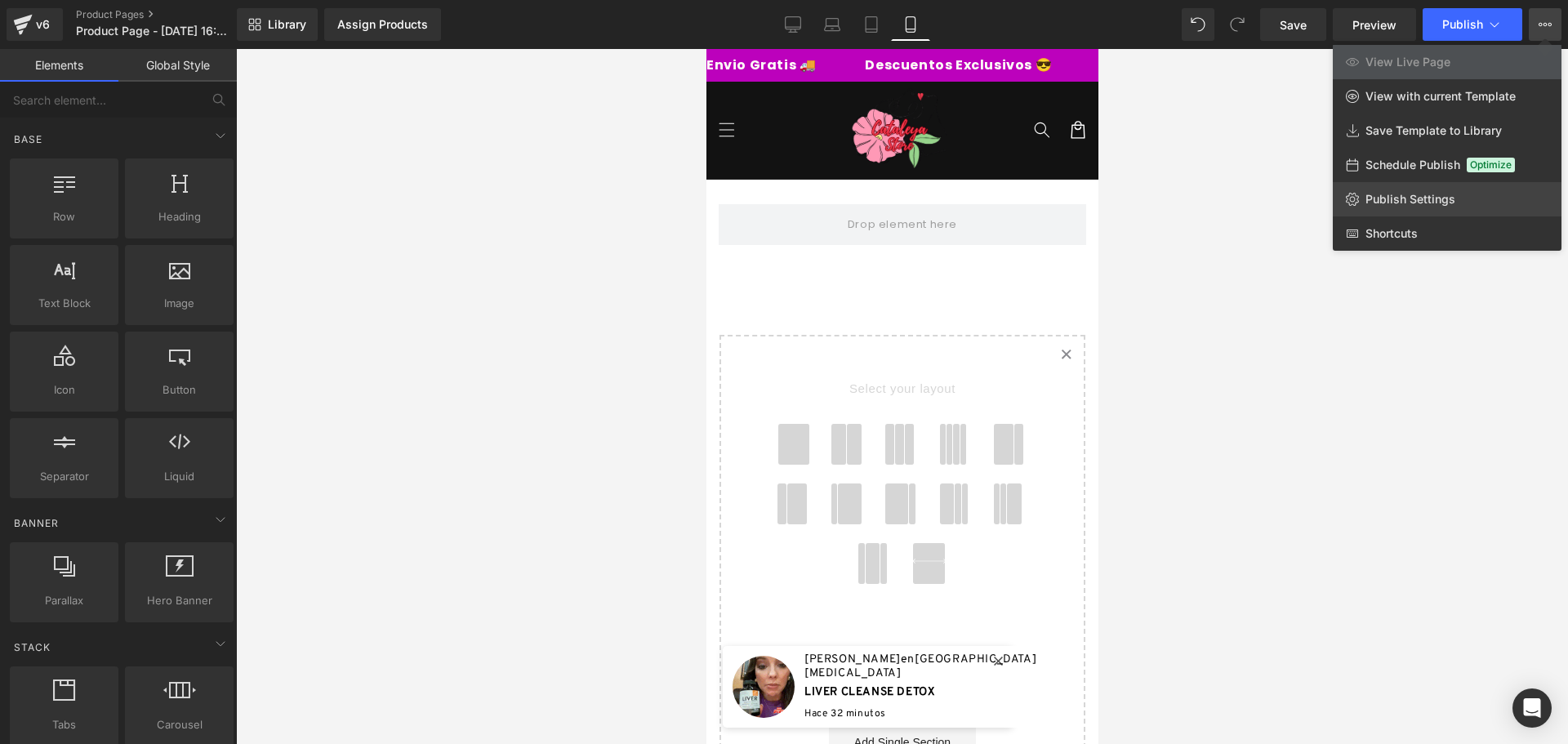
click at [1395, 202] on span "Publish Settings" at bounding box center [1411, 200] width 90 height 15
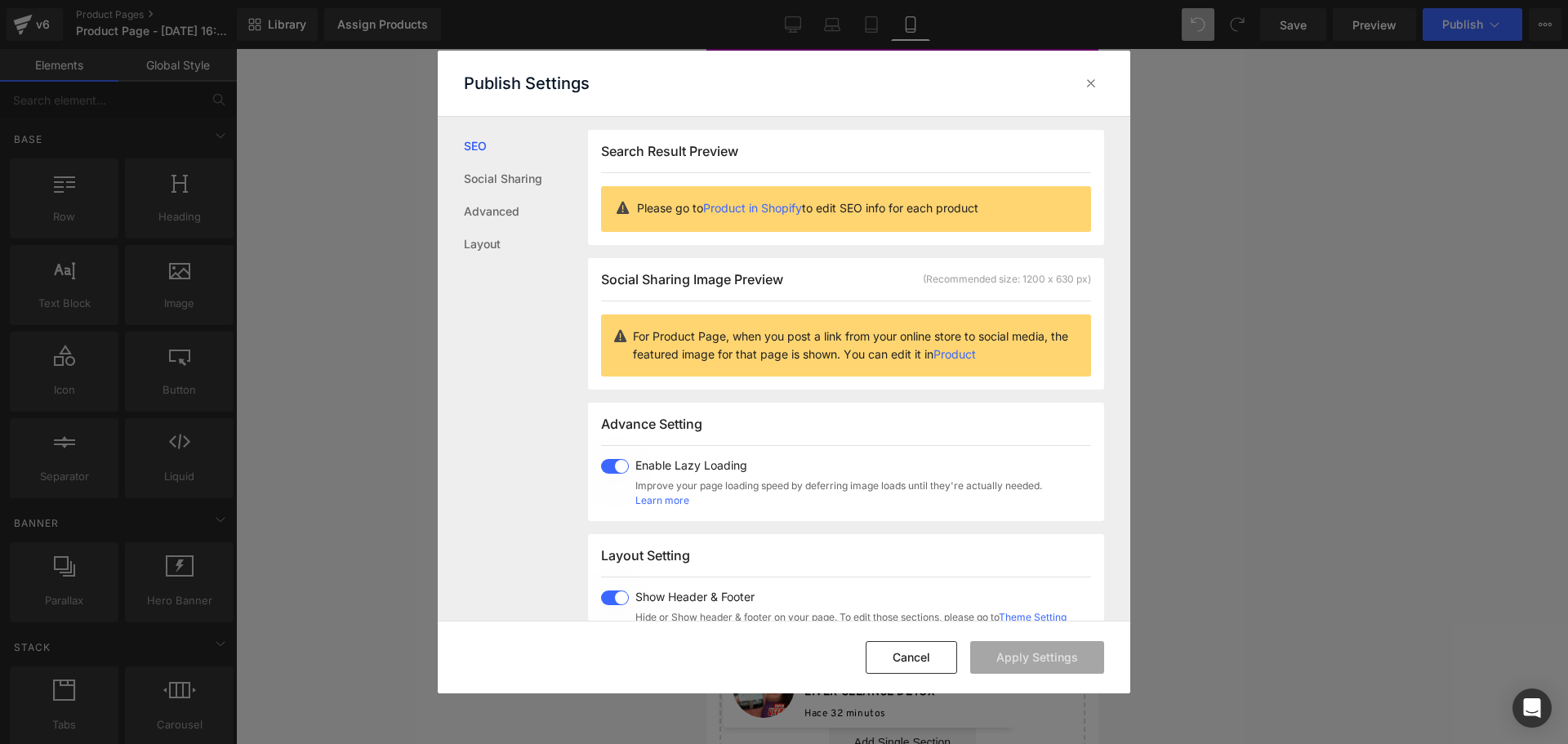
scroll to position [1, 0]
click at [634, 468] on div "Enable Lazy Loading Improve your page loading speed by deferring image loads un…" at bounding box center [835, 482] width 413 height 49
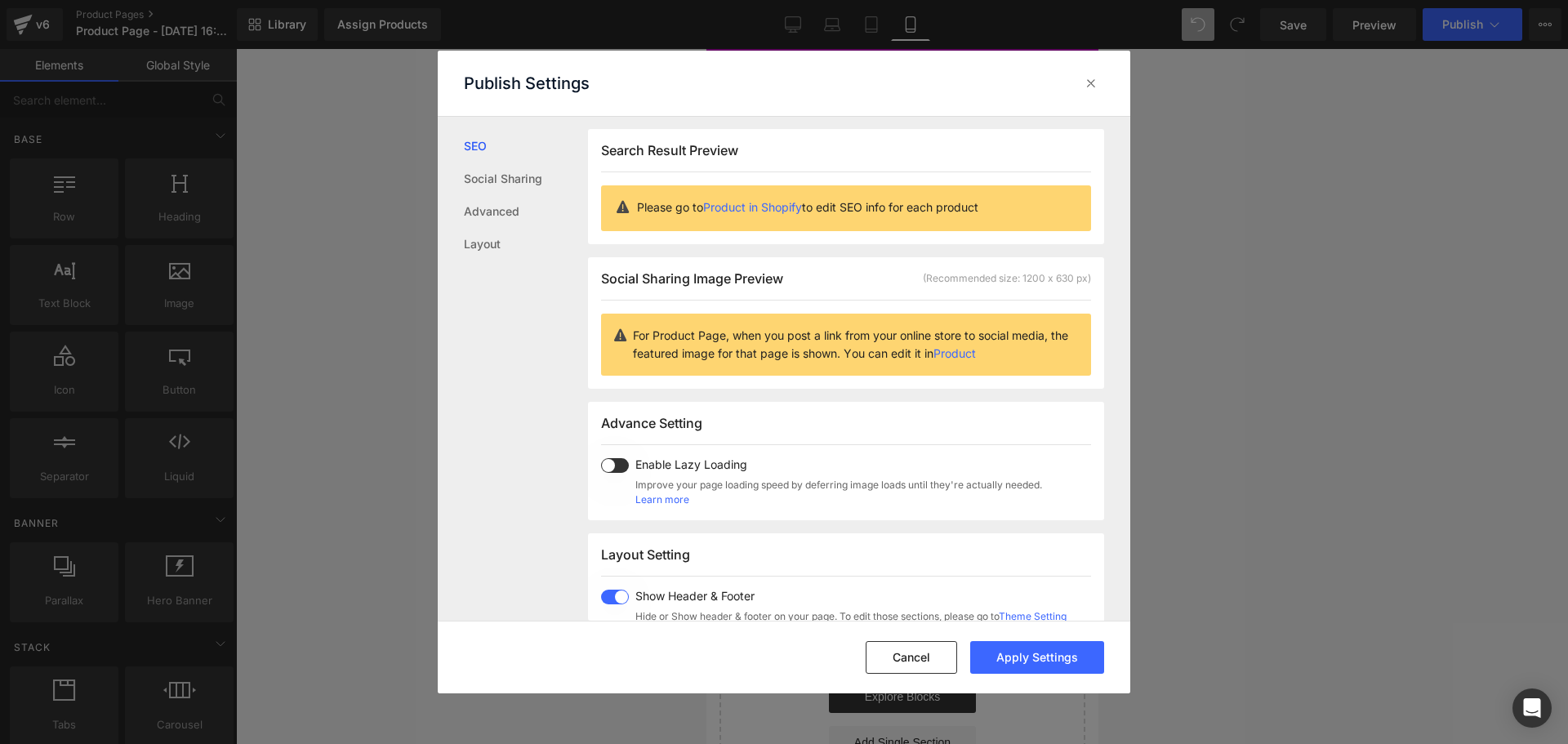
click at [618, 600] on span at bounding box center [615, 598] width 28 height 15
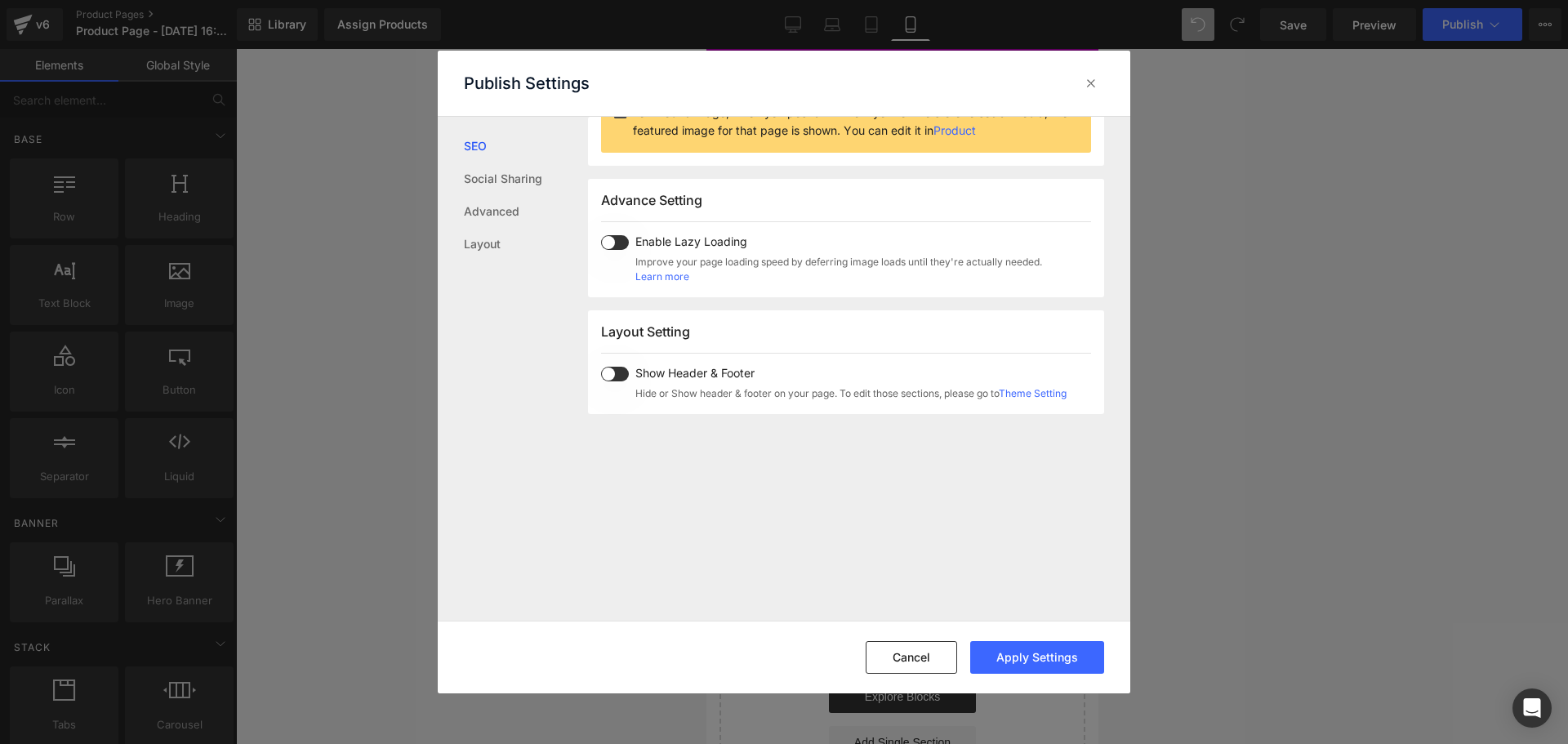
scroll to position [246, 0]
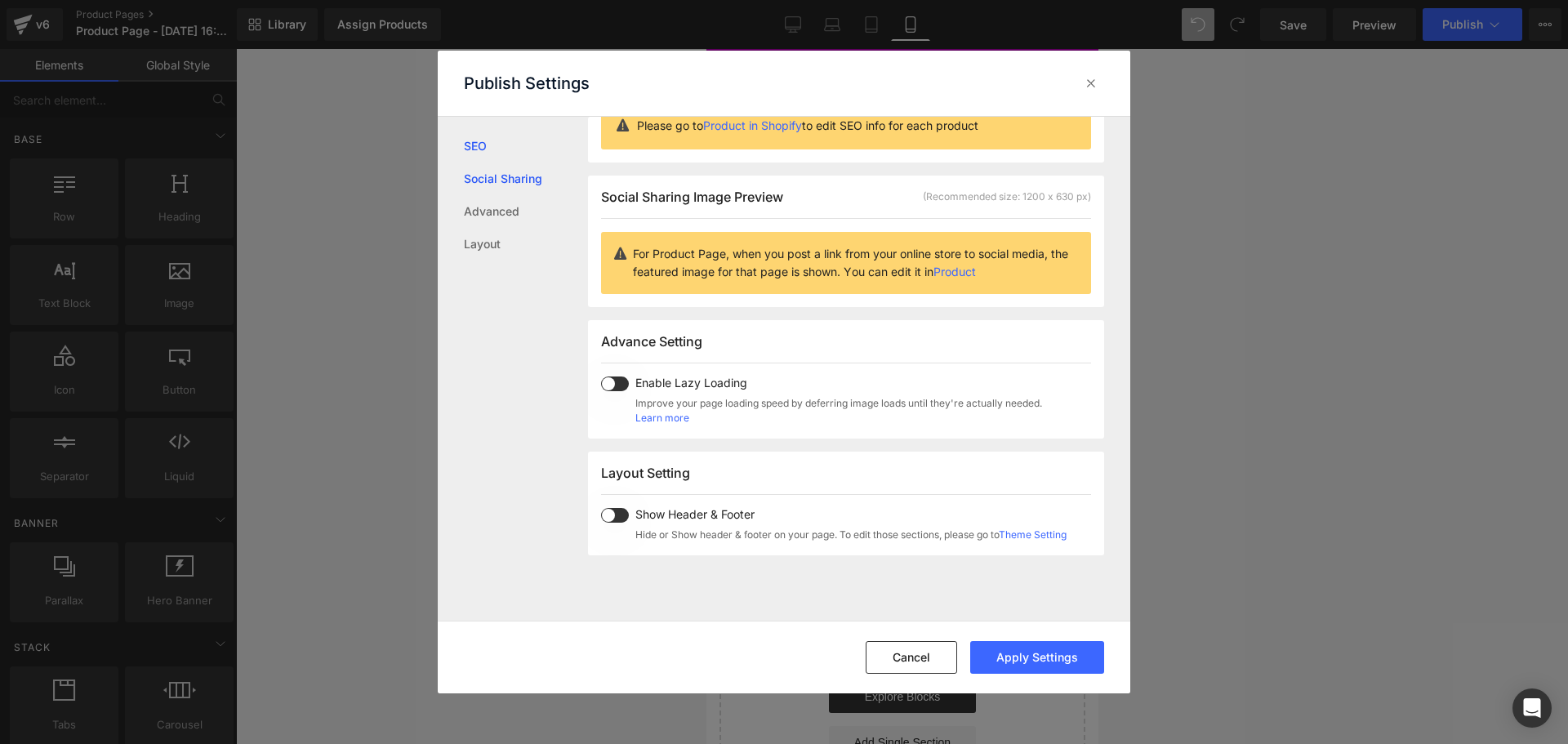
click at [509, 169] on link "Social Sharing" at bounding box center [525, 179] width 124 height 32
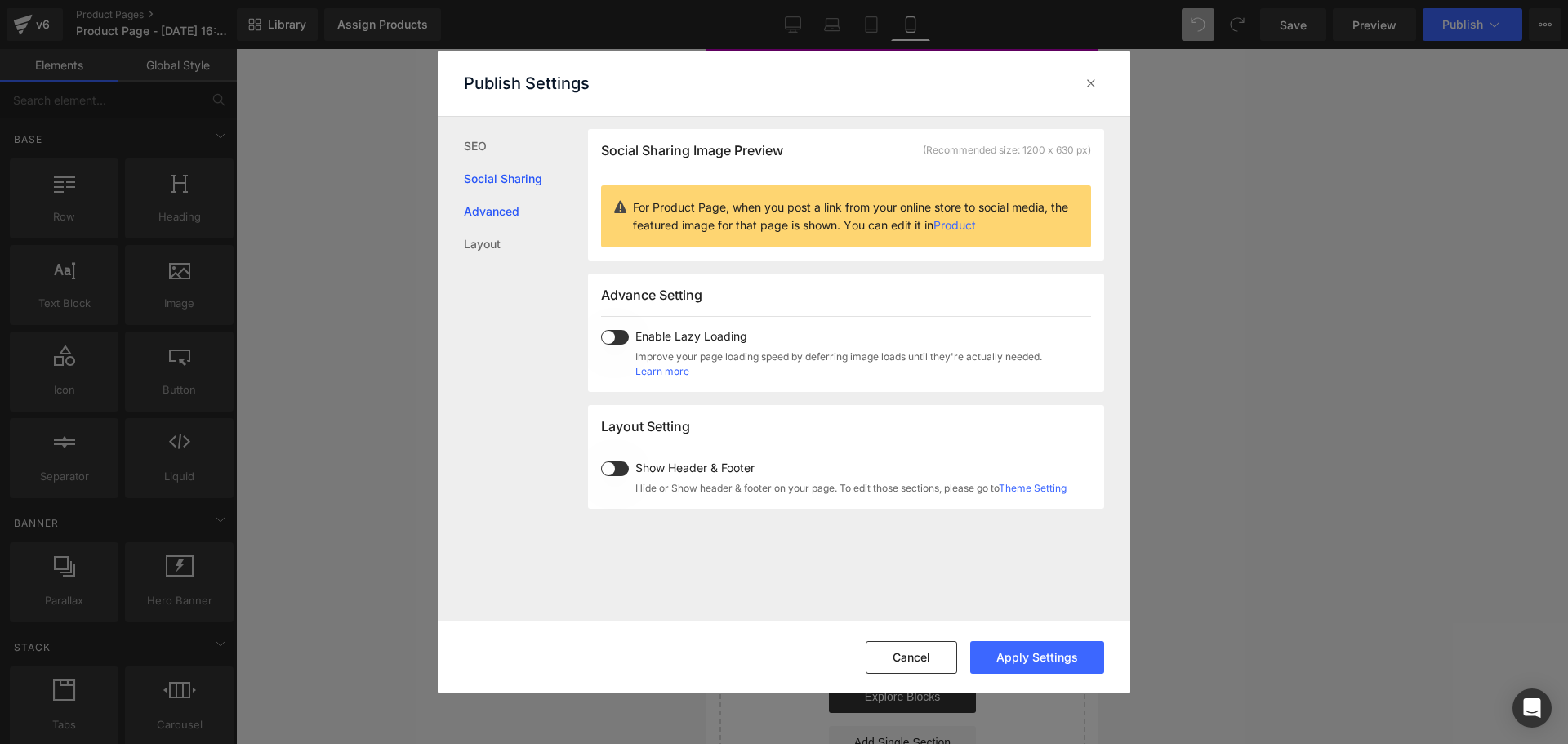
click at [495, 218] on link "Advanced" at bounding box center [525, 211] width 124 height 32
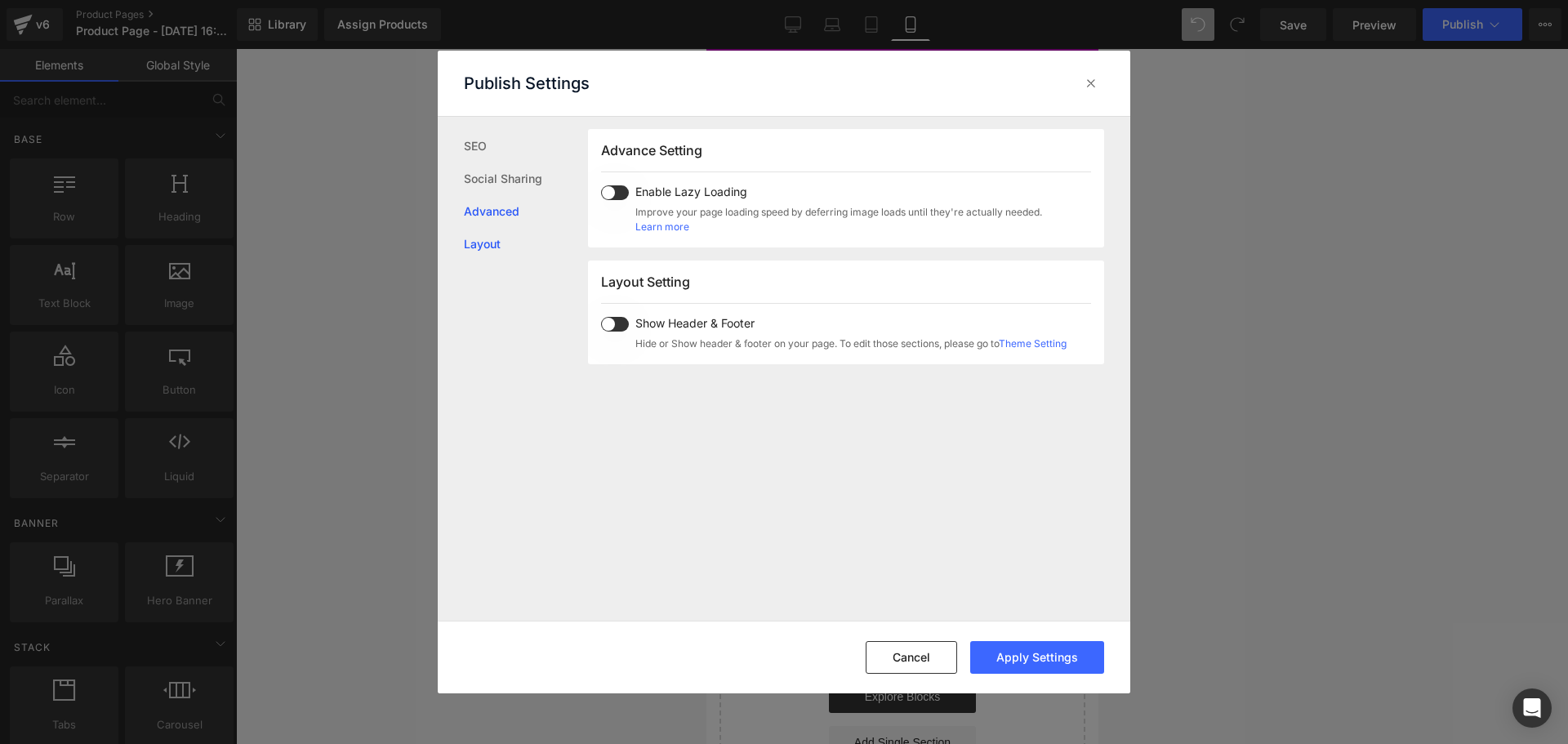
click at [493, 242] on link "Layout" at bounding box center [525, 244] width 124 height 32
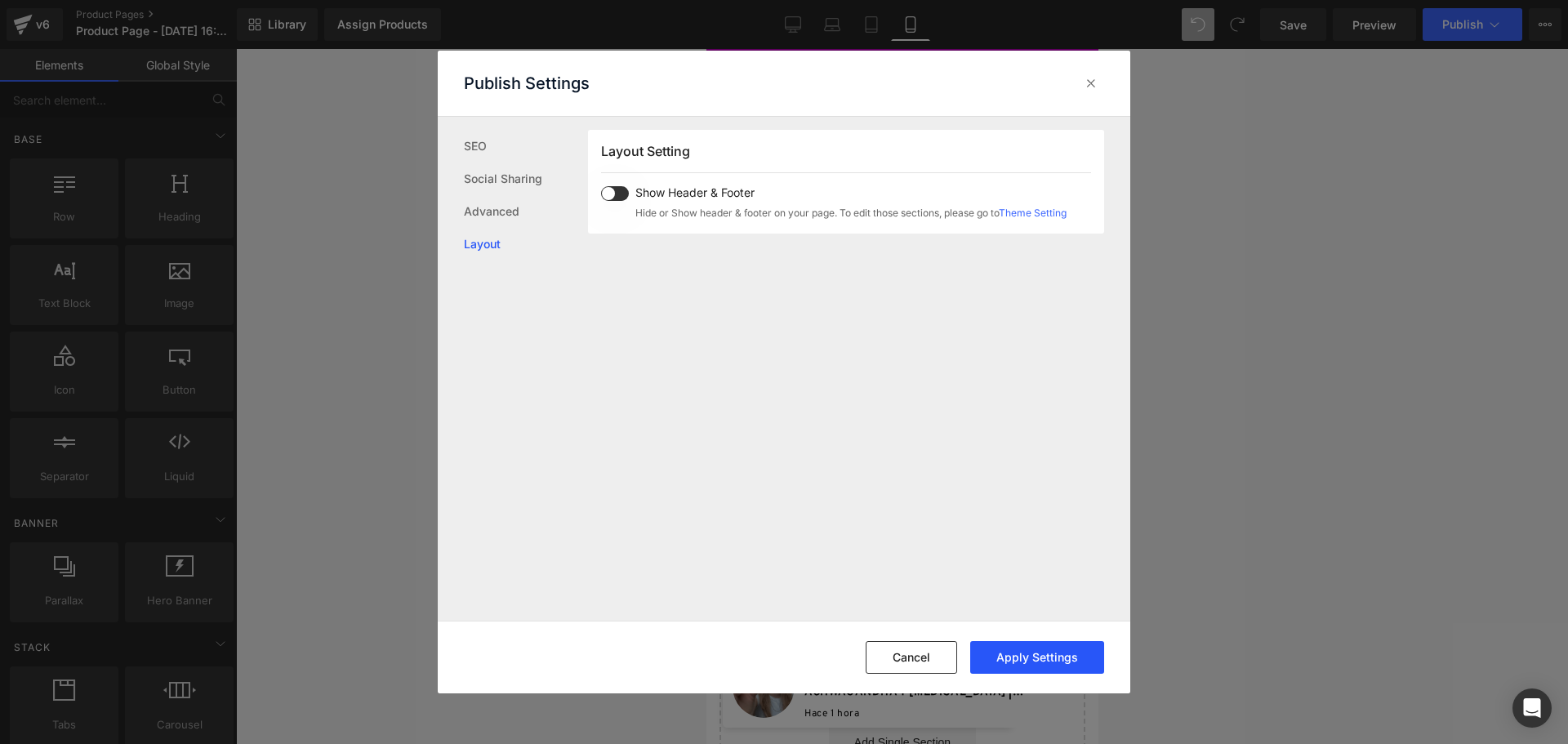
click at [988, 653] on button "Apply Settings" at bounding box center [1037, 657] width 134 height 32
click at [1094, 87] on icon at bounding box center [1091, 84] width 17 height 17
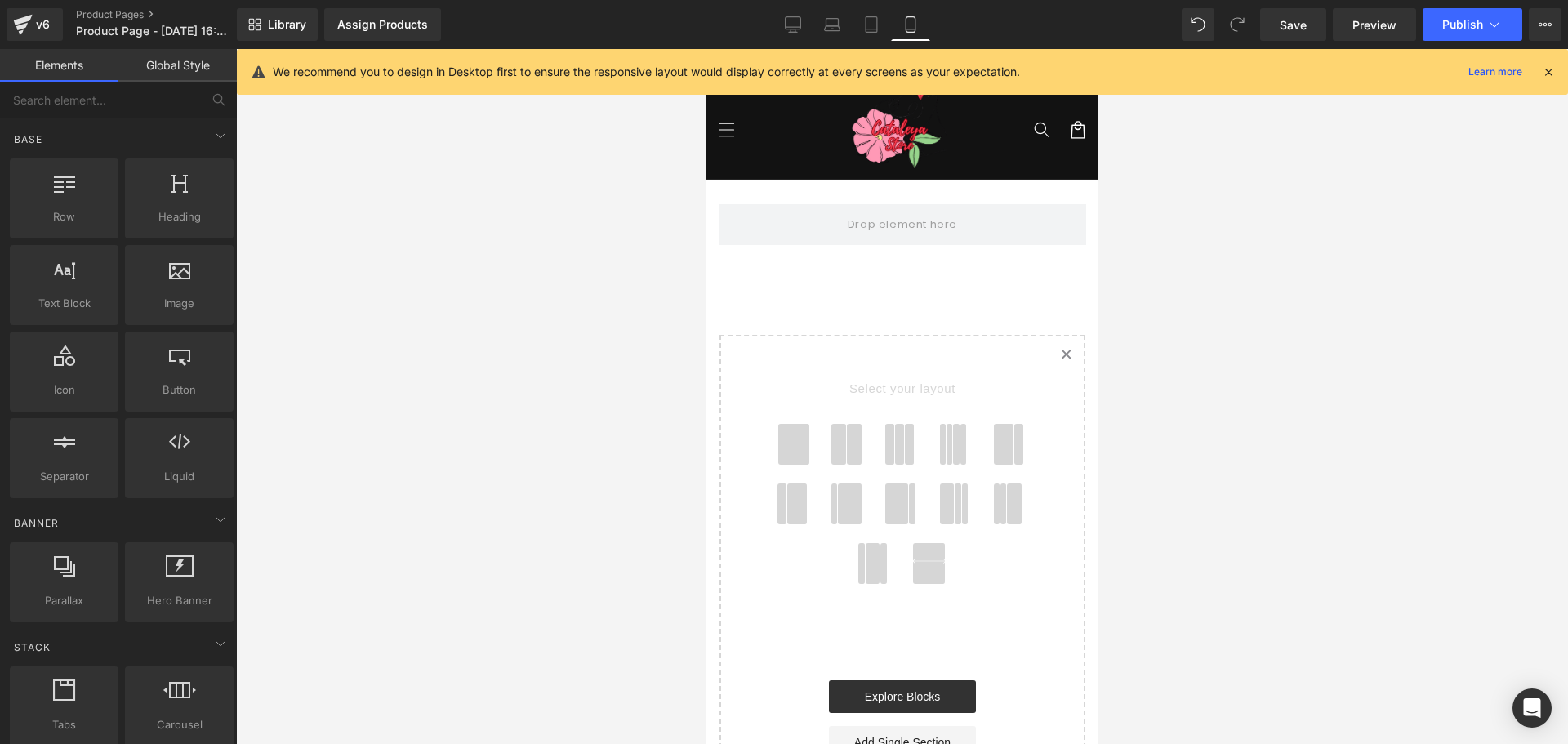
click at [1551, 69] on icon at bounding box center [1548, 72] width 15 height 15
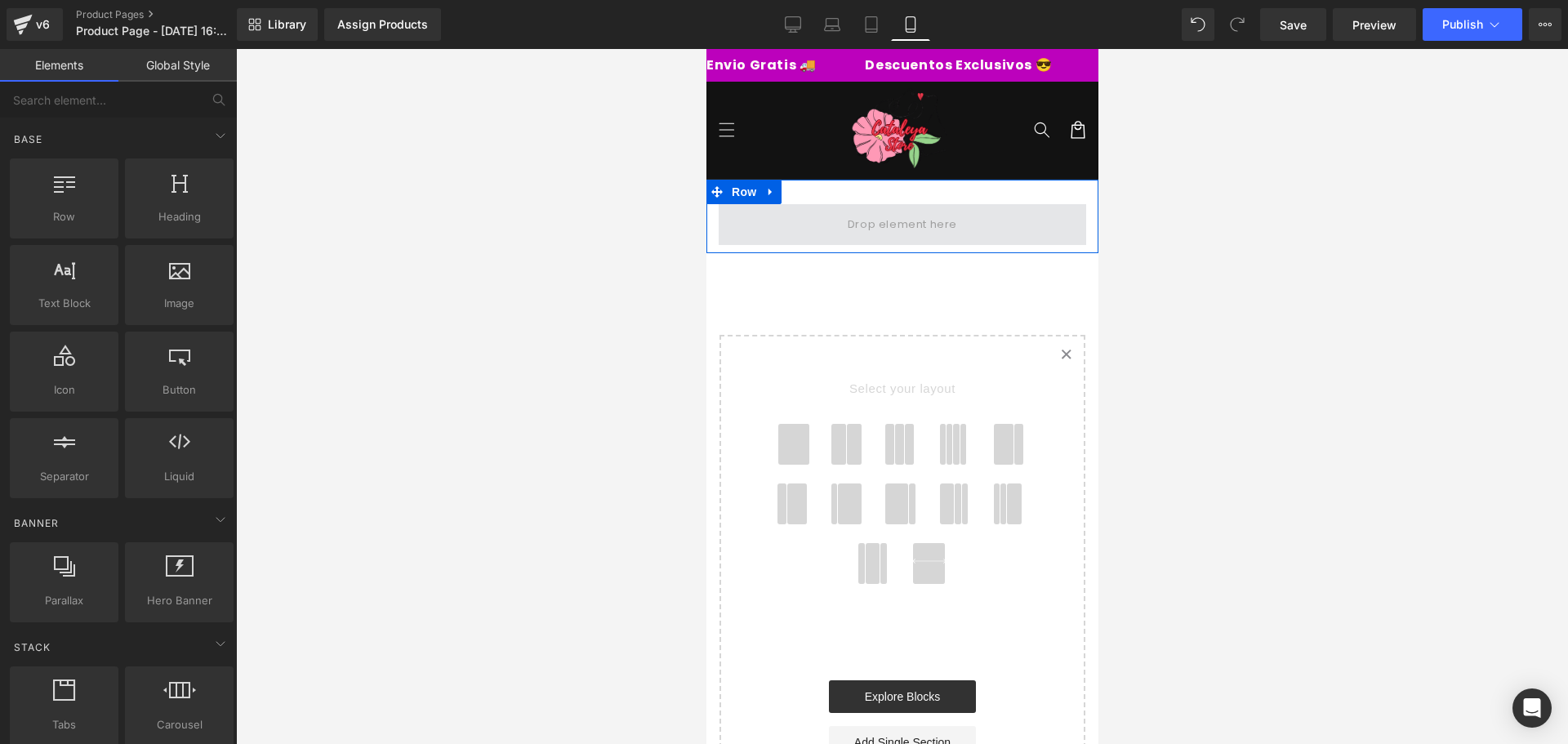
click at [894, 219] on span at bounding box center [901, 224] width 121 height 27
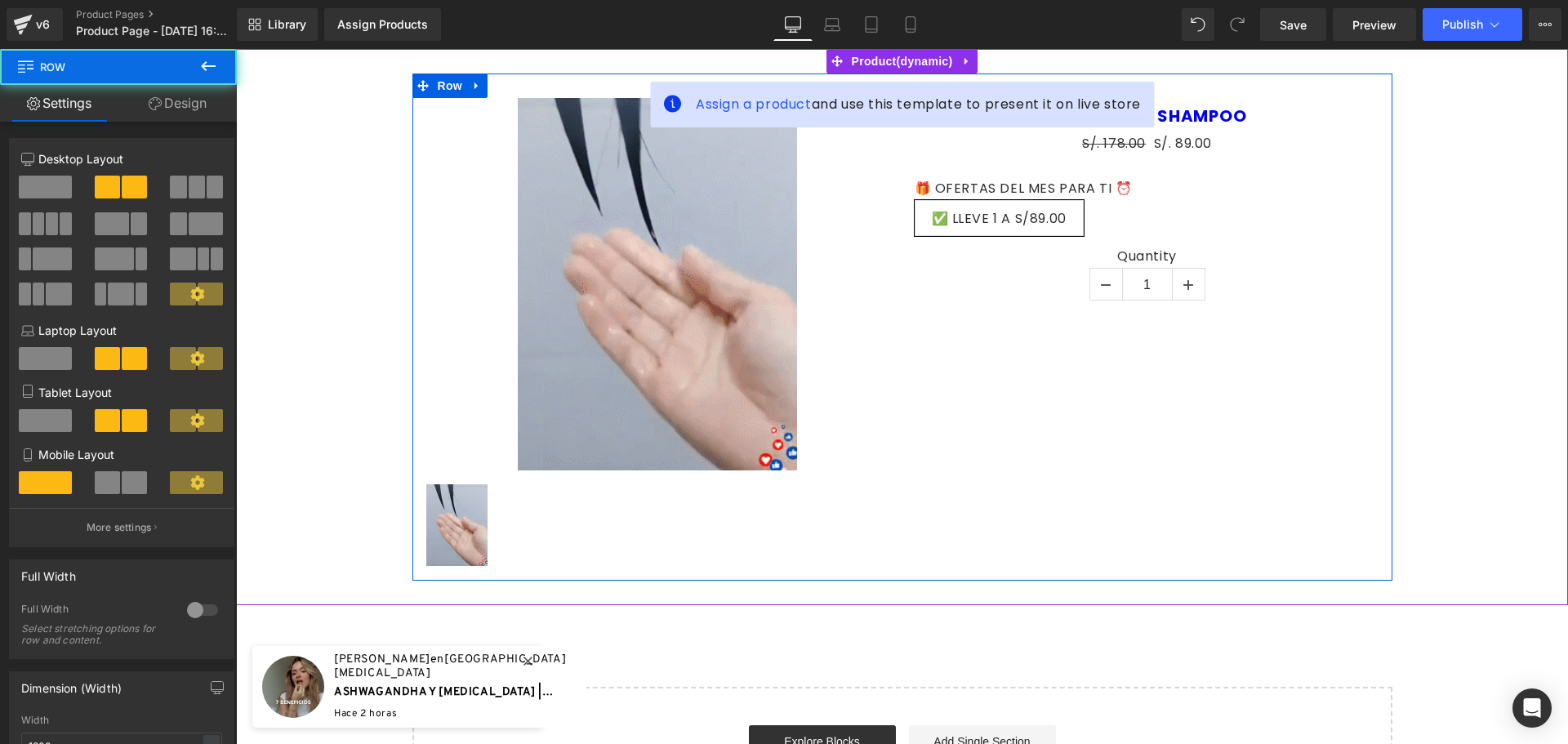
click at [780, 258] on div "Sale Off (P) Image (P) Image List BATANA OIL SHAMPOO (P) Title S/. 178.00 S/. 8…" at bounding box center [902, 327] width 980 height 507
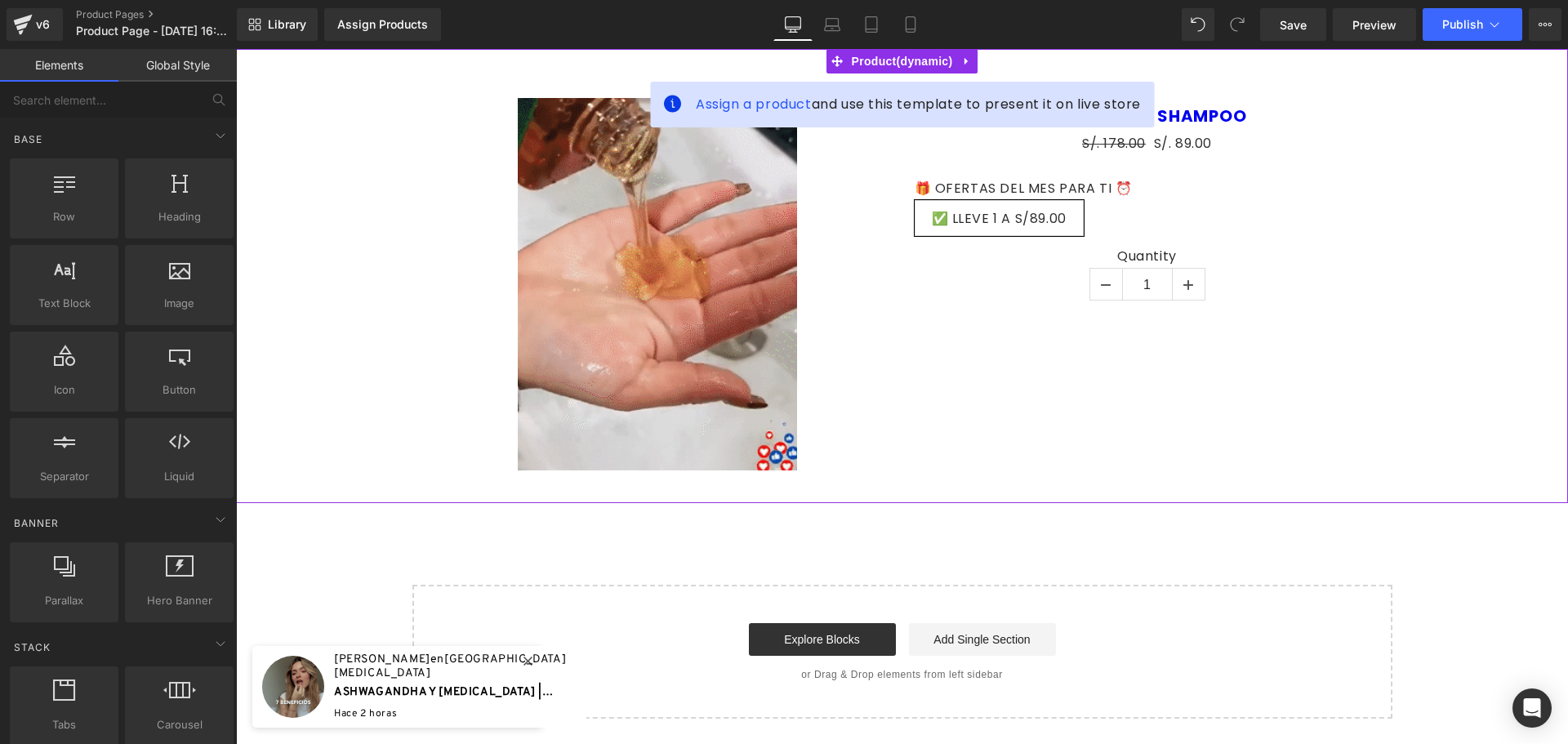
click at [804, 185] on div "Sale Off" at bounding box center [657, 284] width 466 height 373
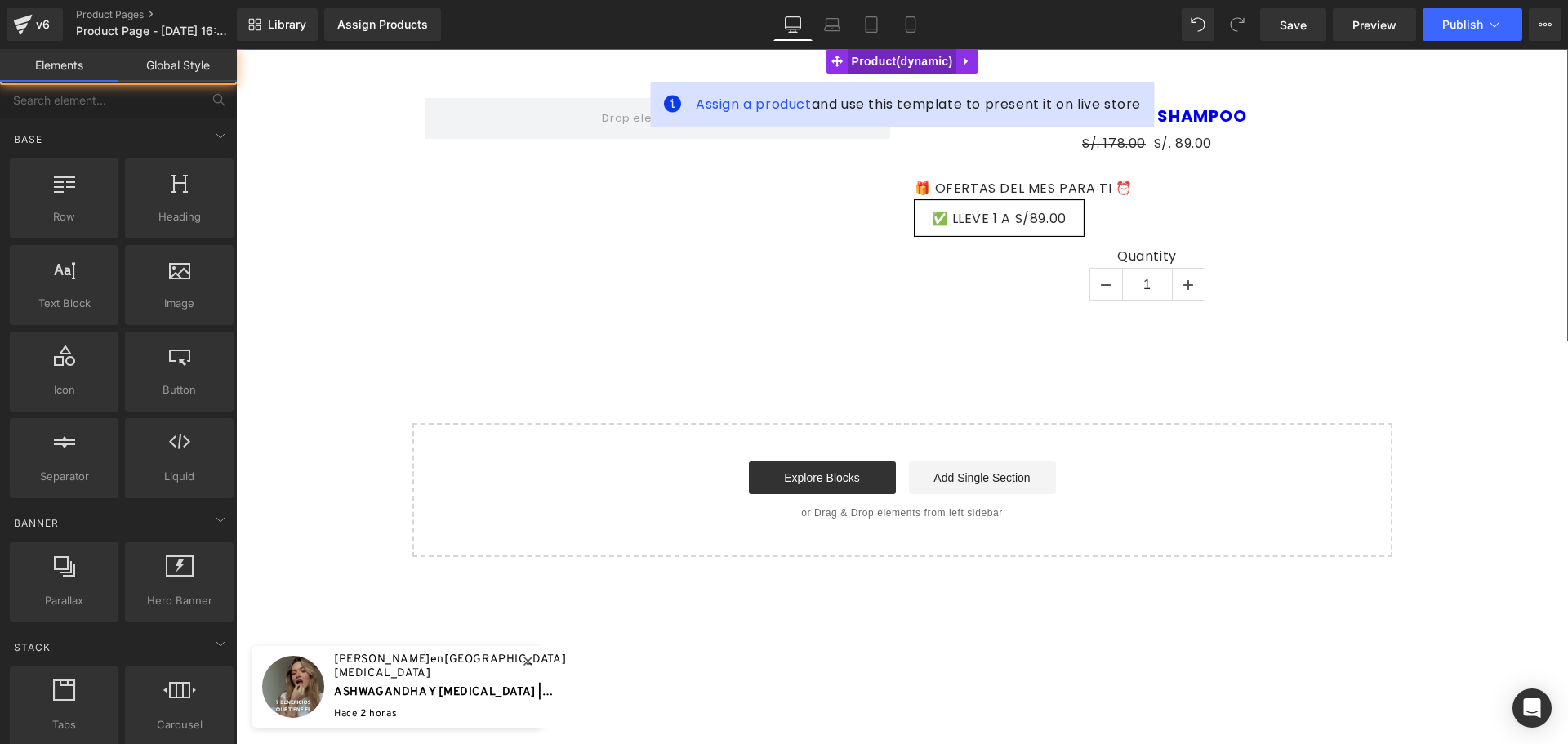
click at [885, 69] on span "Product" at bounding box center [902, 61] width 110 height 25
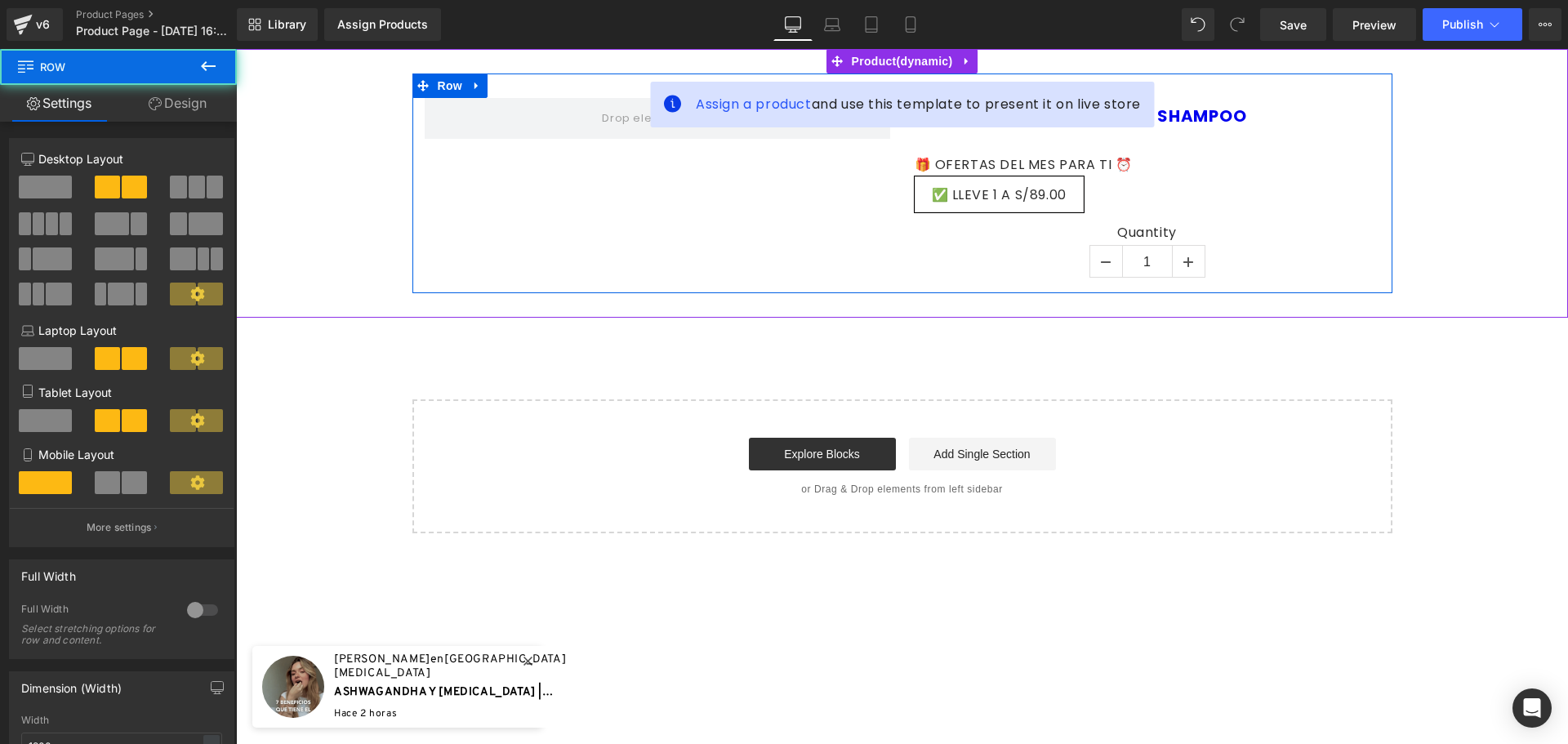
click at [908, 242] on div "BATANA OIL SHAMPOO (P) Title 🎁 OFERTAS DEL MES PARA TI ⏰ ✅ LLEVE 1 A S/89.00 0 …" at bounding box center [1147, 191] width 490 height 187
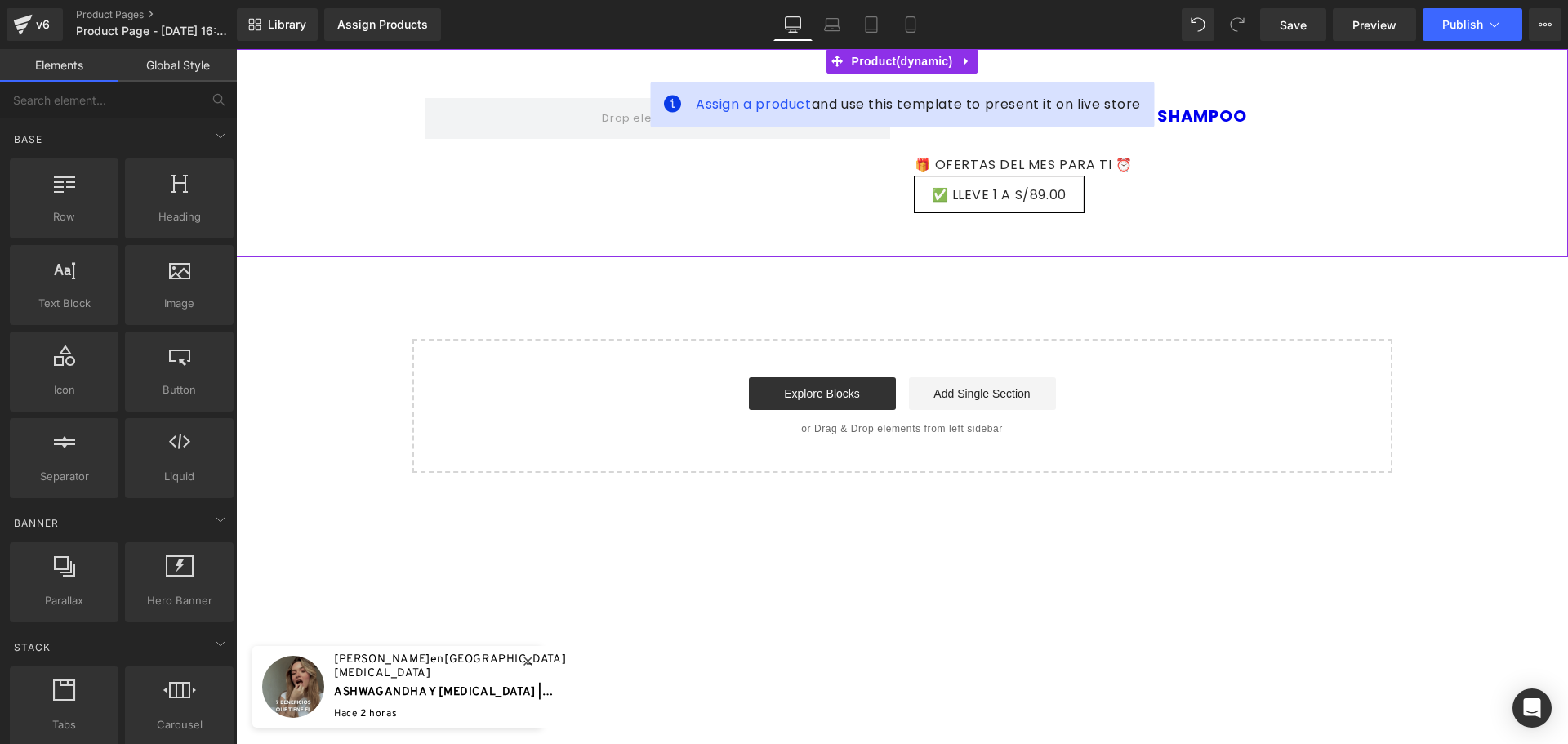
click at [1010, 250] on div "Assign a product and use this template to present it on live store BATANA OIL S…" at bounding box center [901, 153] width 1332 height 208
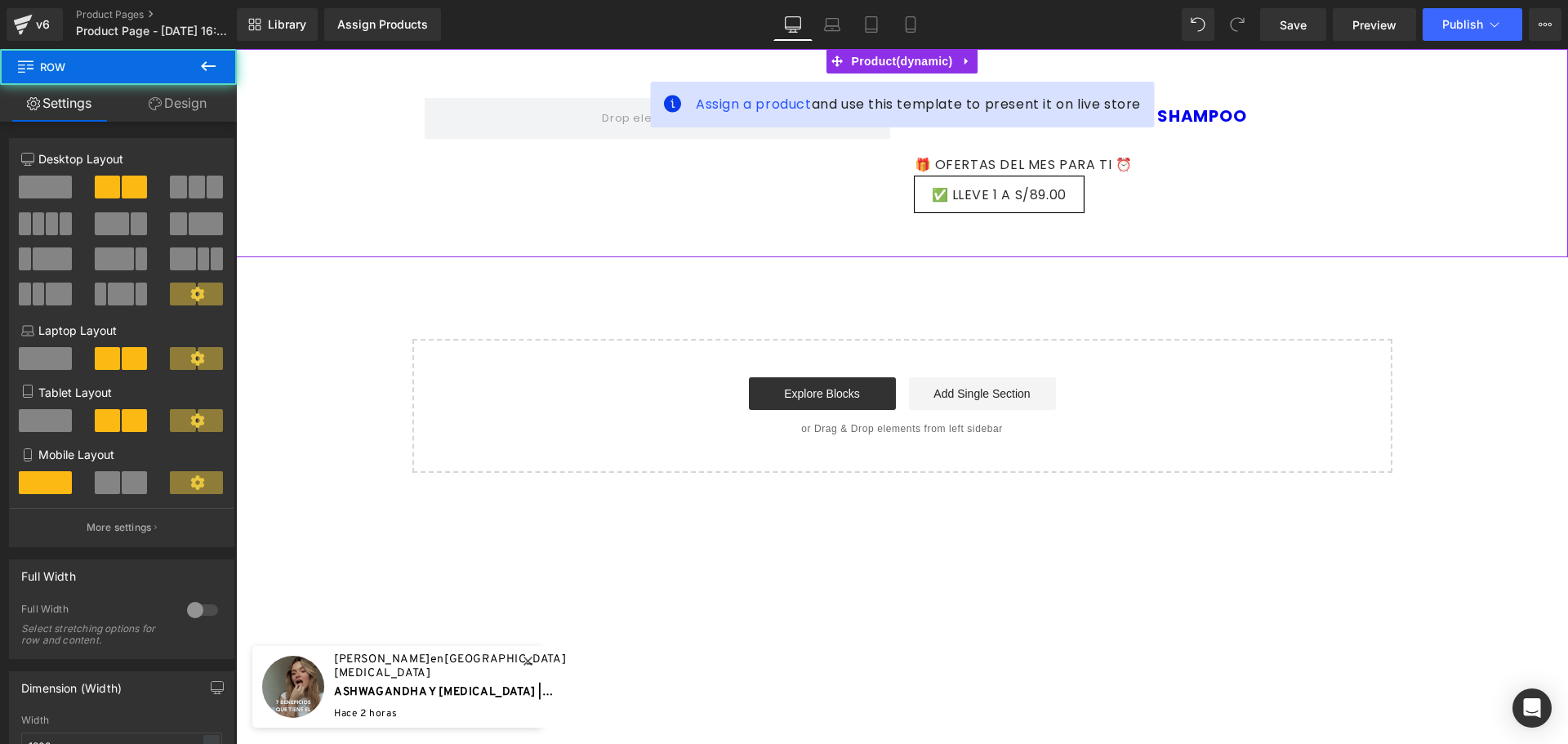
click at [986, 229] on div "BATANA OIL SHAMPOO (P) Title 🎁 OFERTAS DEL MES PARA TI ⏰ ✅ LLEVE 1 A S/89.00 0 …" at bounding box center [902, 153] width 980 height 159
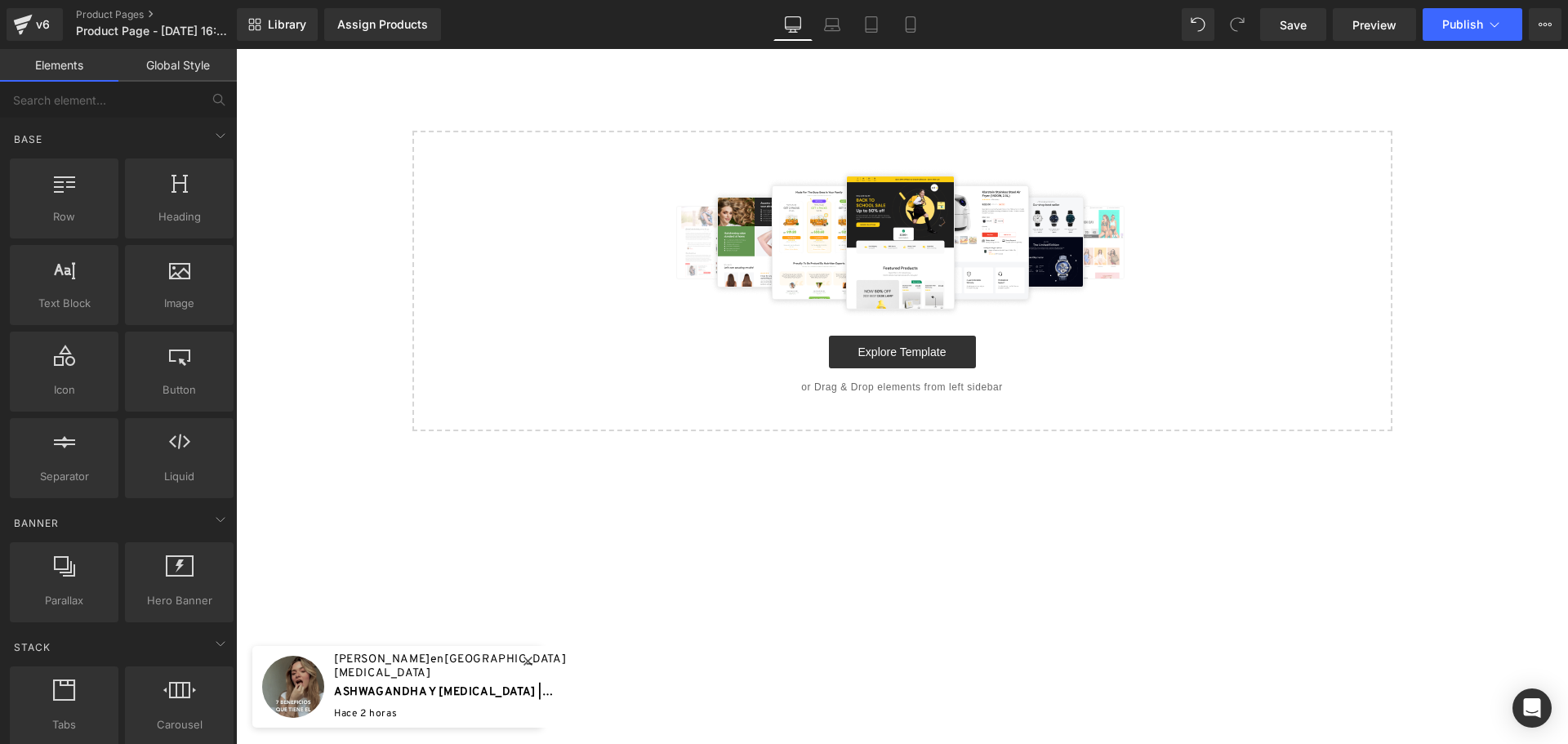
click at [692, 111] on div "Select your layout" at bounding box center [901, 239] width 1332 height 382
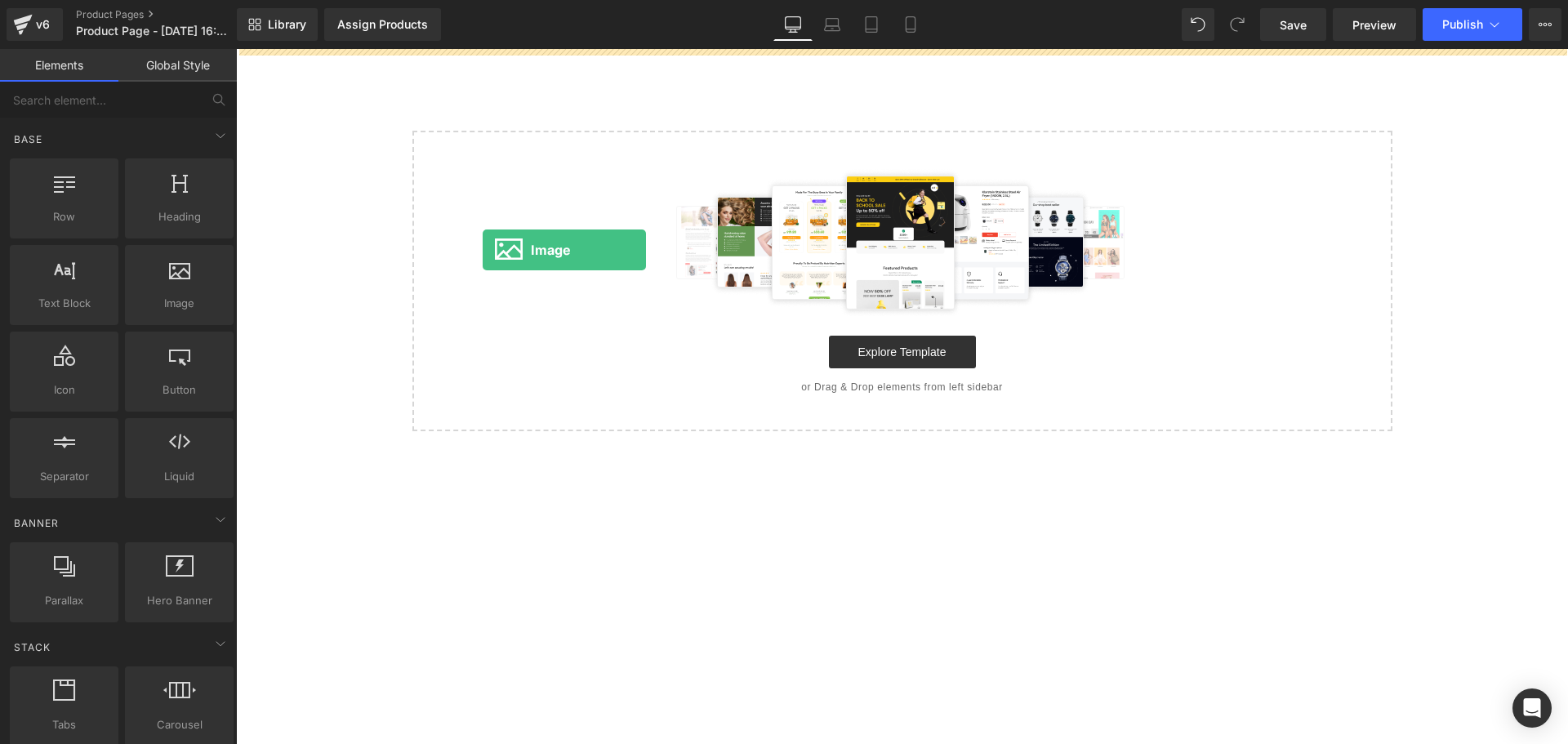
drag, startPoint x: 445, startPoint y: 343, endPoint x: 649, endPoint y: 200, distance: 249.1
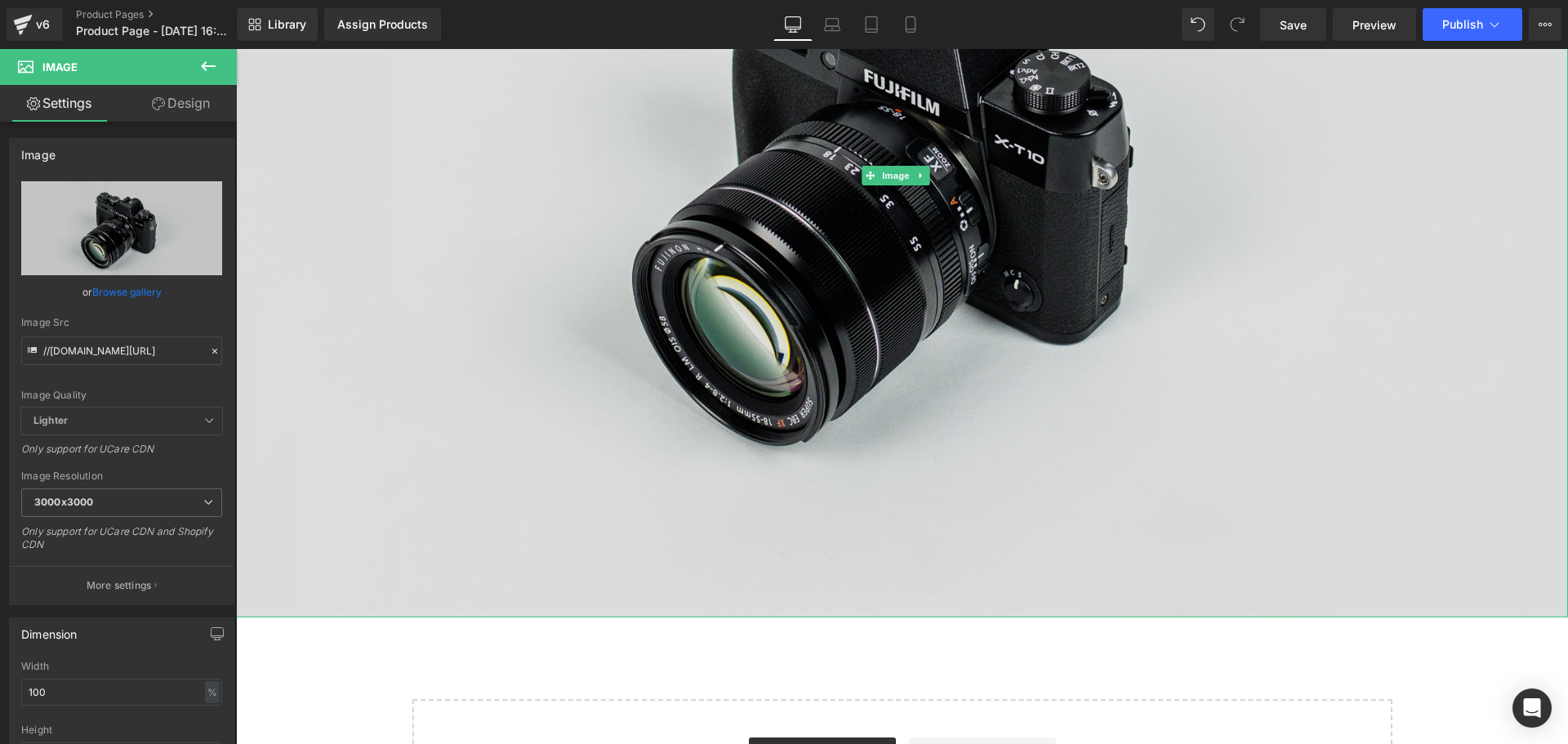
scroll to position [420, 0]
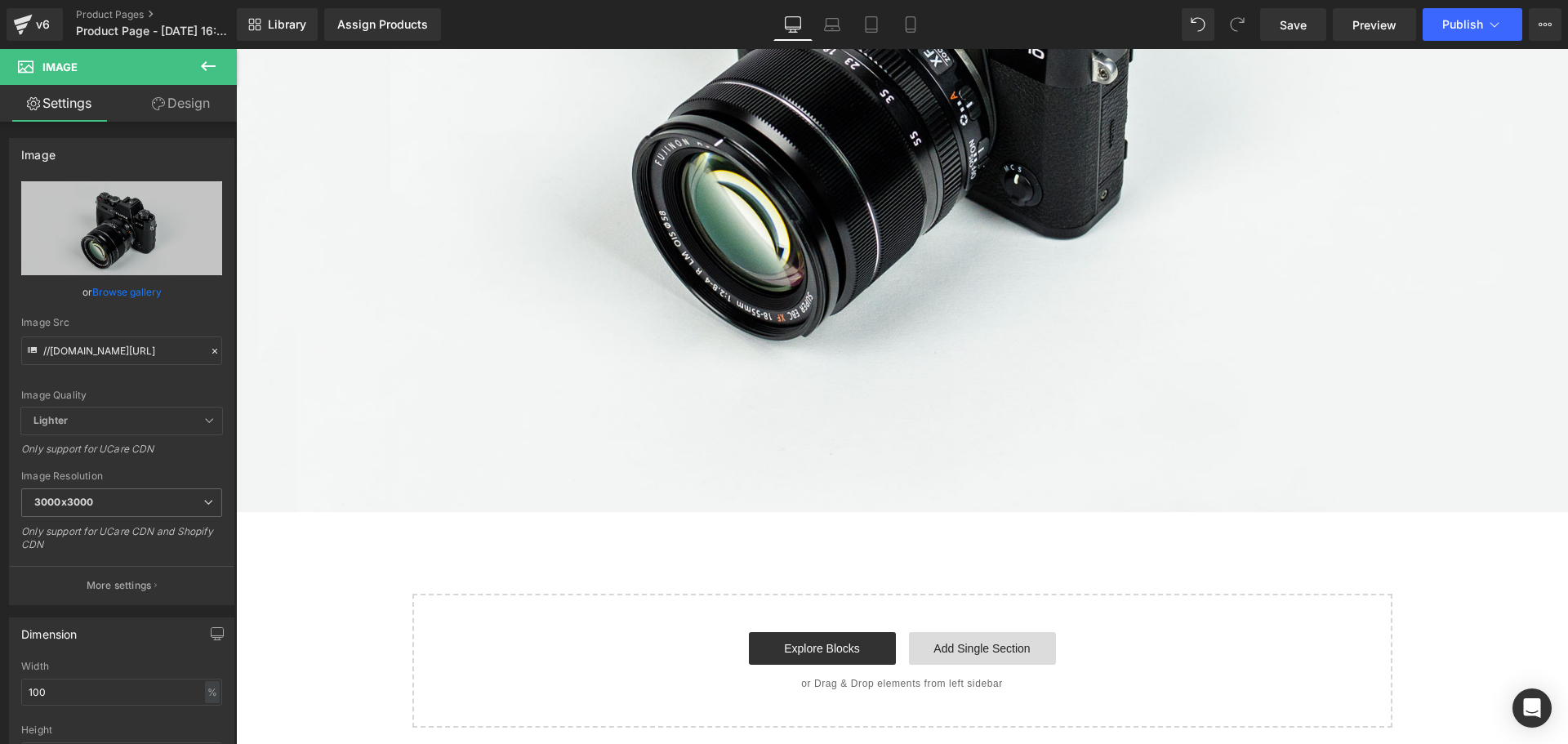
click at [1019, 645] on link "Add Single Section" at bounding box center [983, 648] width 147 height 32
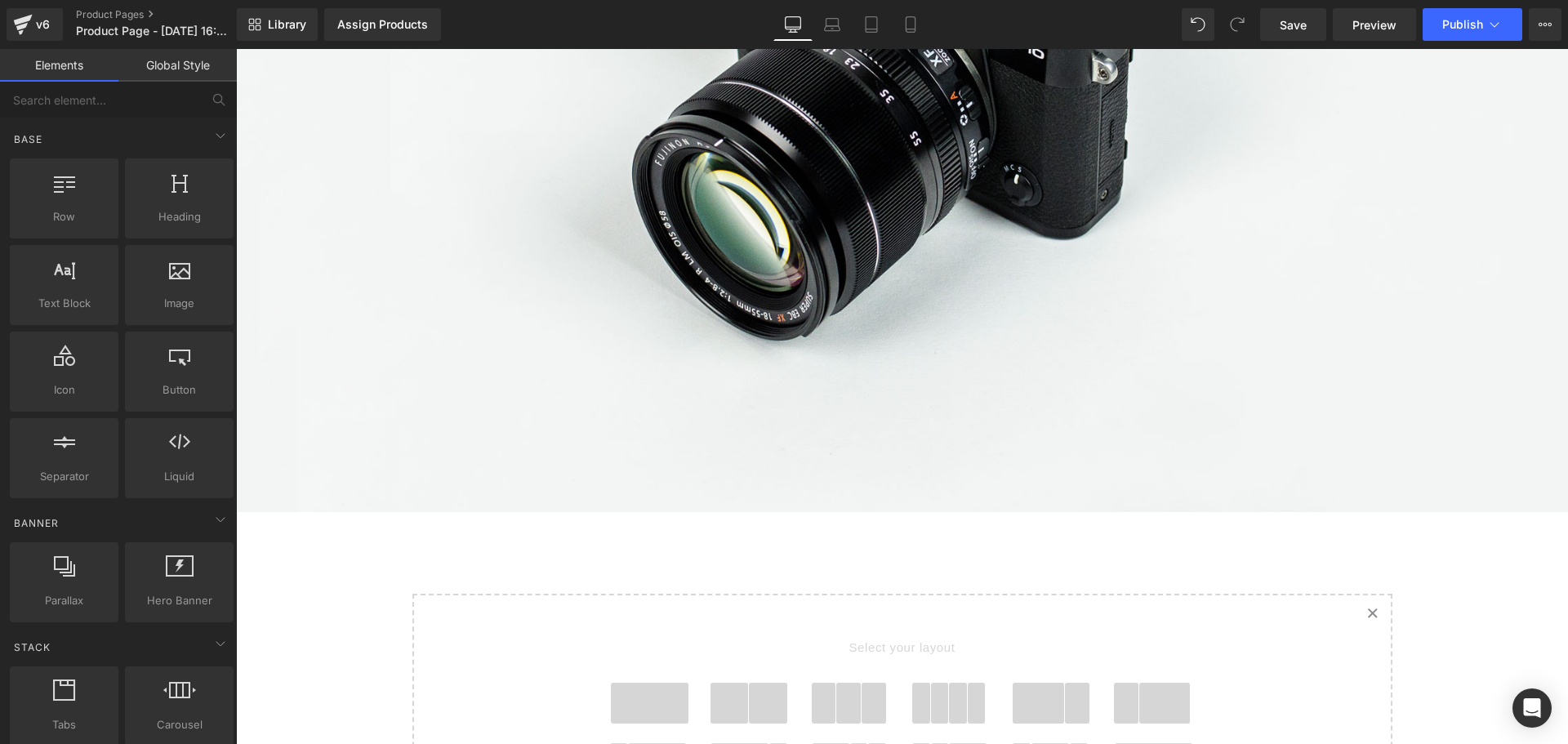
click at [632, 700] on span at bounding box center [650, 703] width 78 height 41
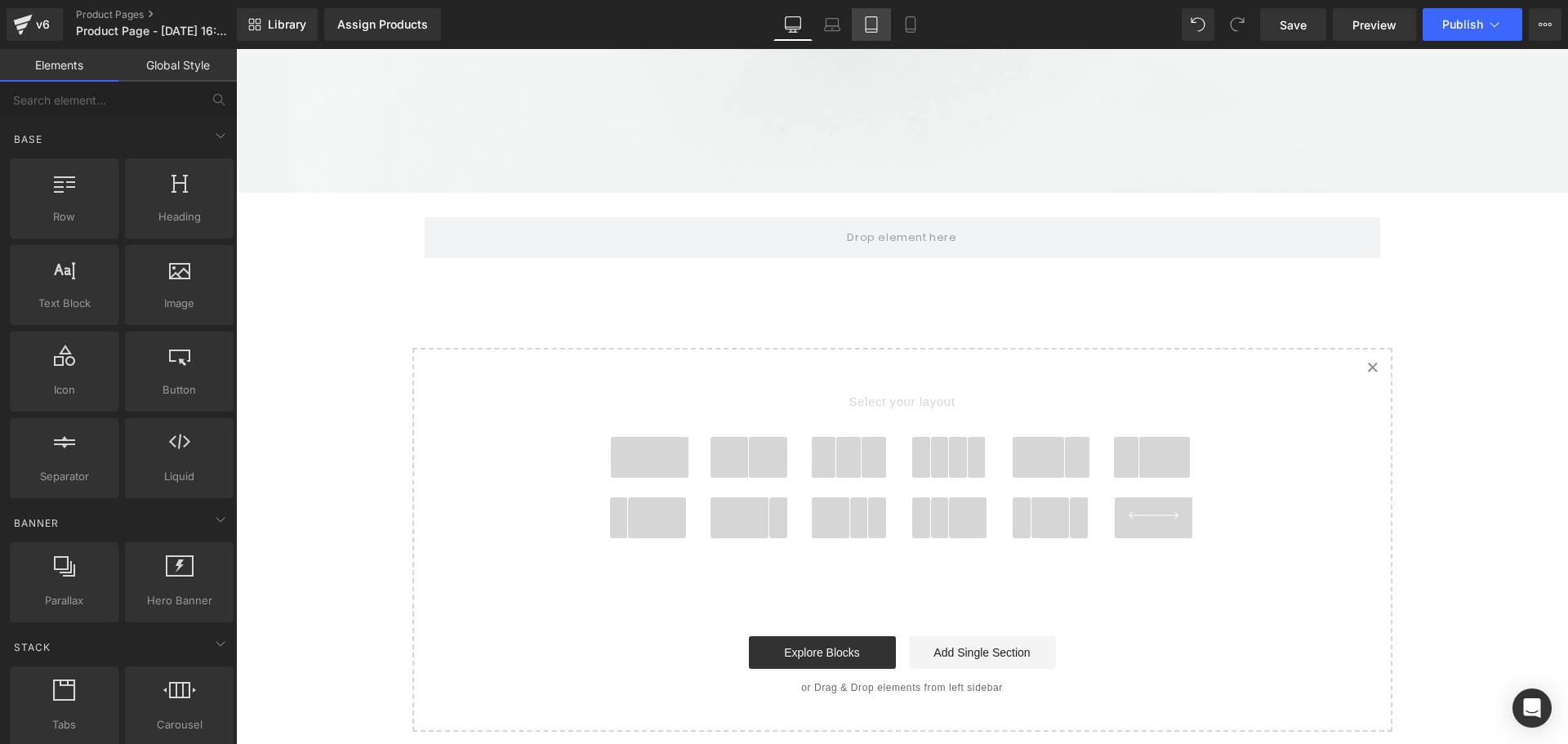
scroll to position [743, 0]
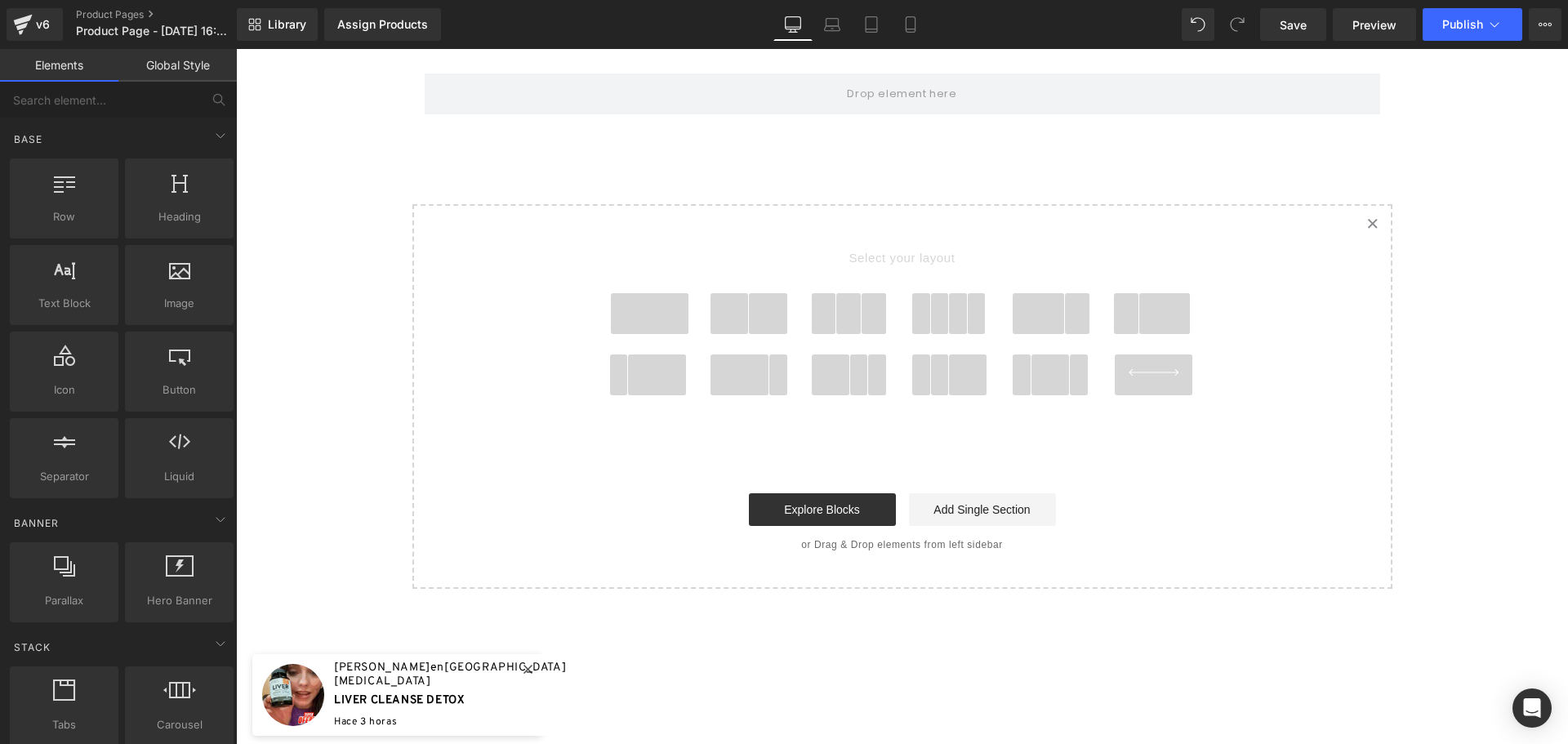
scroll to position [0, 0]
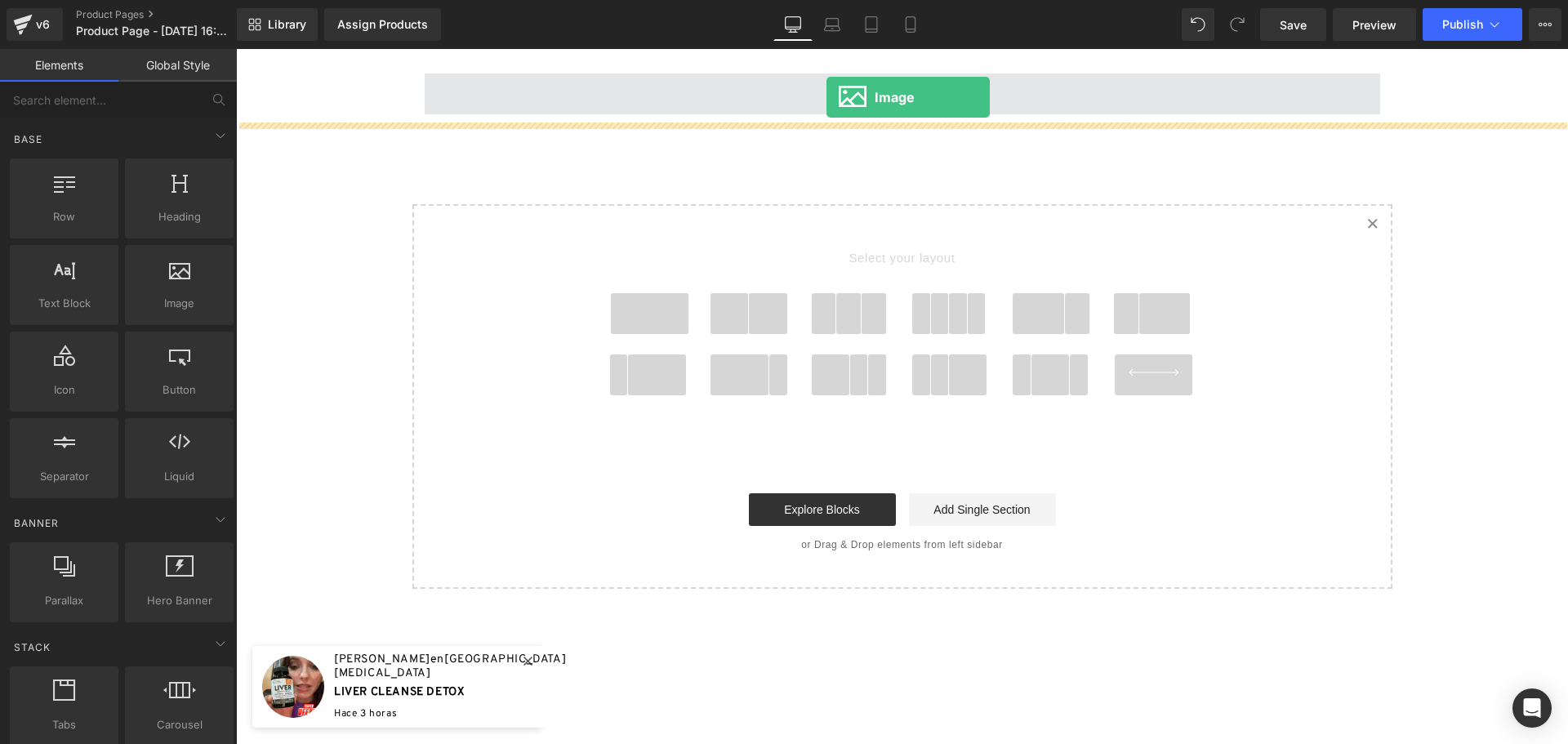
drag, startPoint x: 431, startPoint y: 354, endPoint x: 827, endPoint y: 98, distance: 471.5
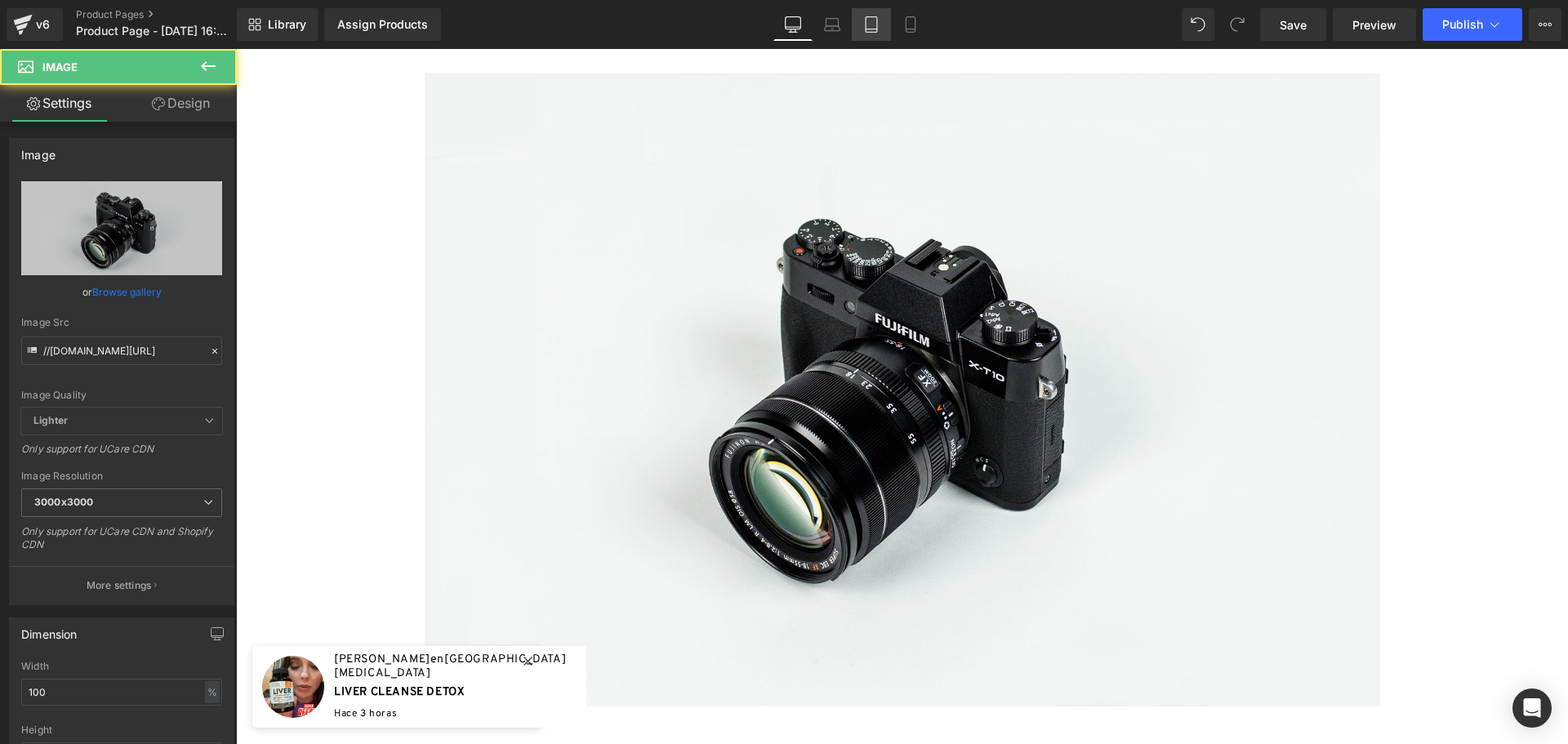
click at [876, 31] on icon at bounding box center [871, 25] width 17 height 17
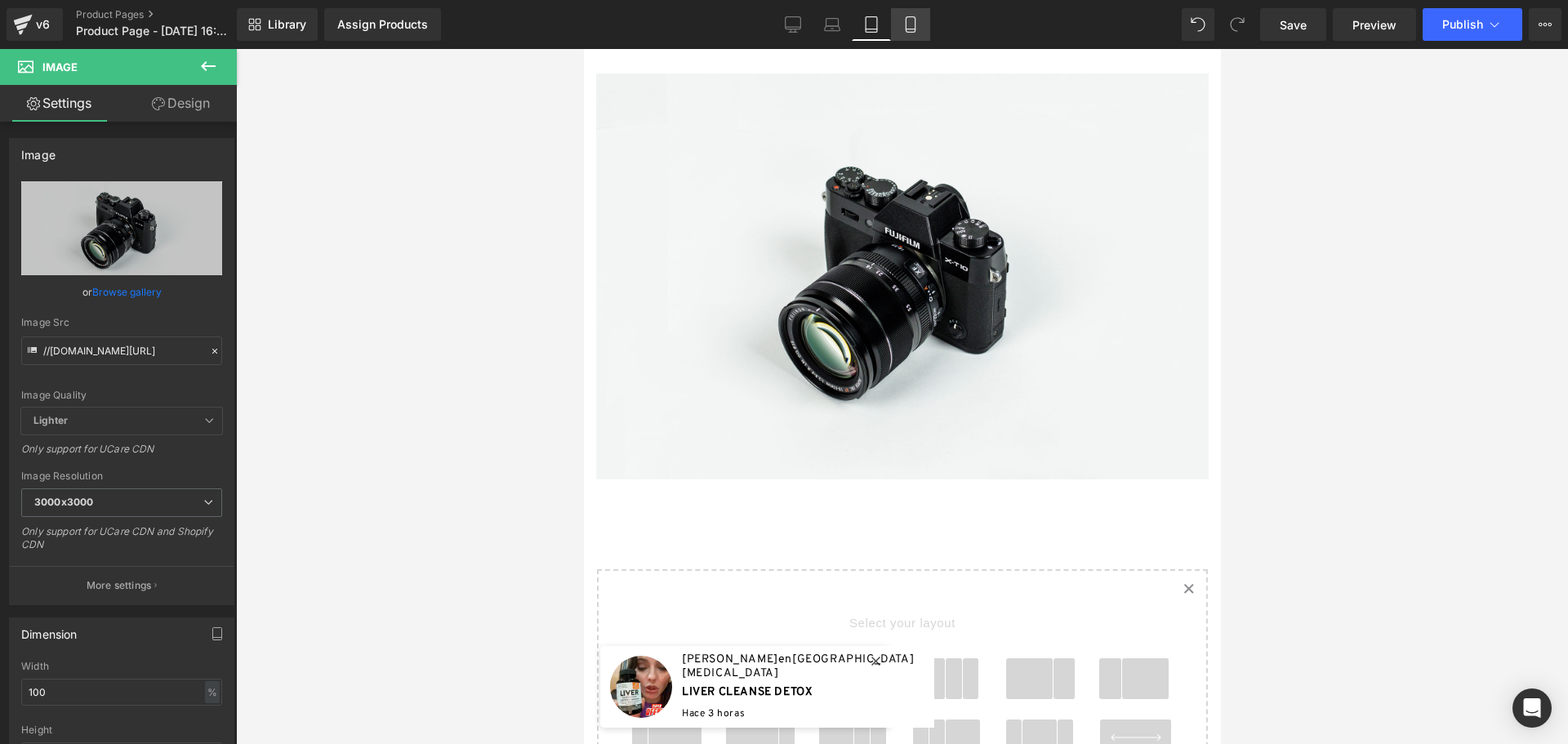
click at [915, 23] on icon at bounding box center [910, 25] width 9 height 16
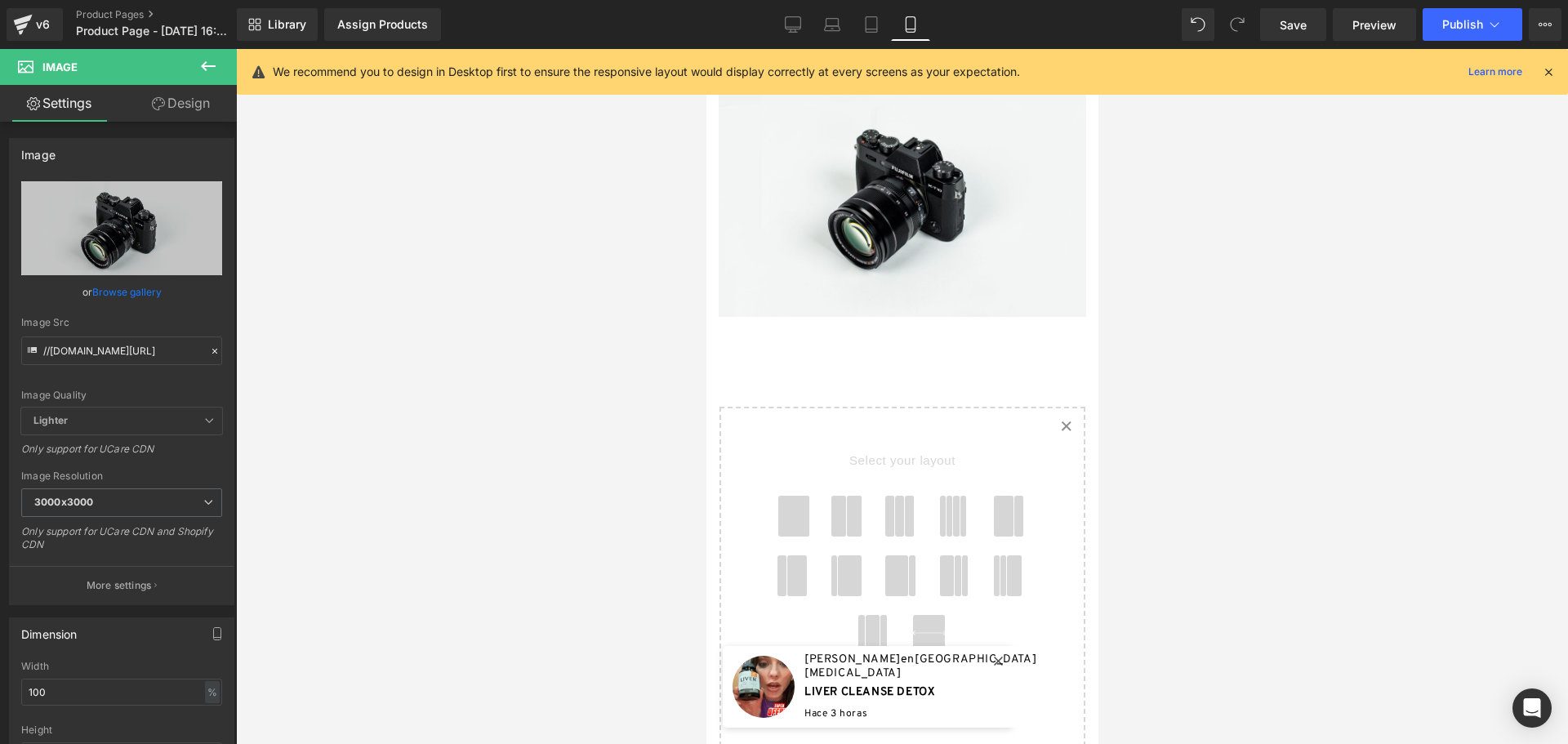
click at [1546, 72] on icon at bounding box center [1548, 72] width 15 height 15
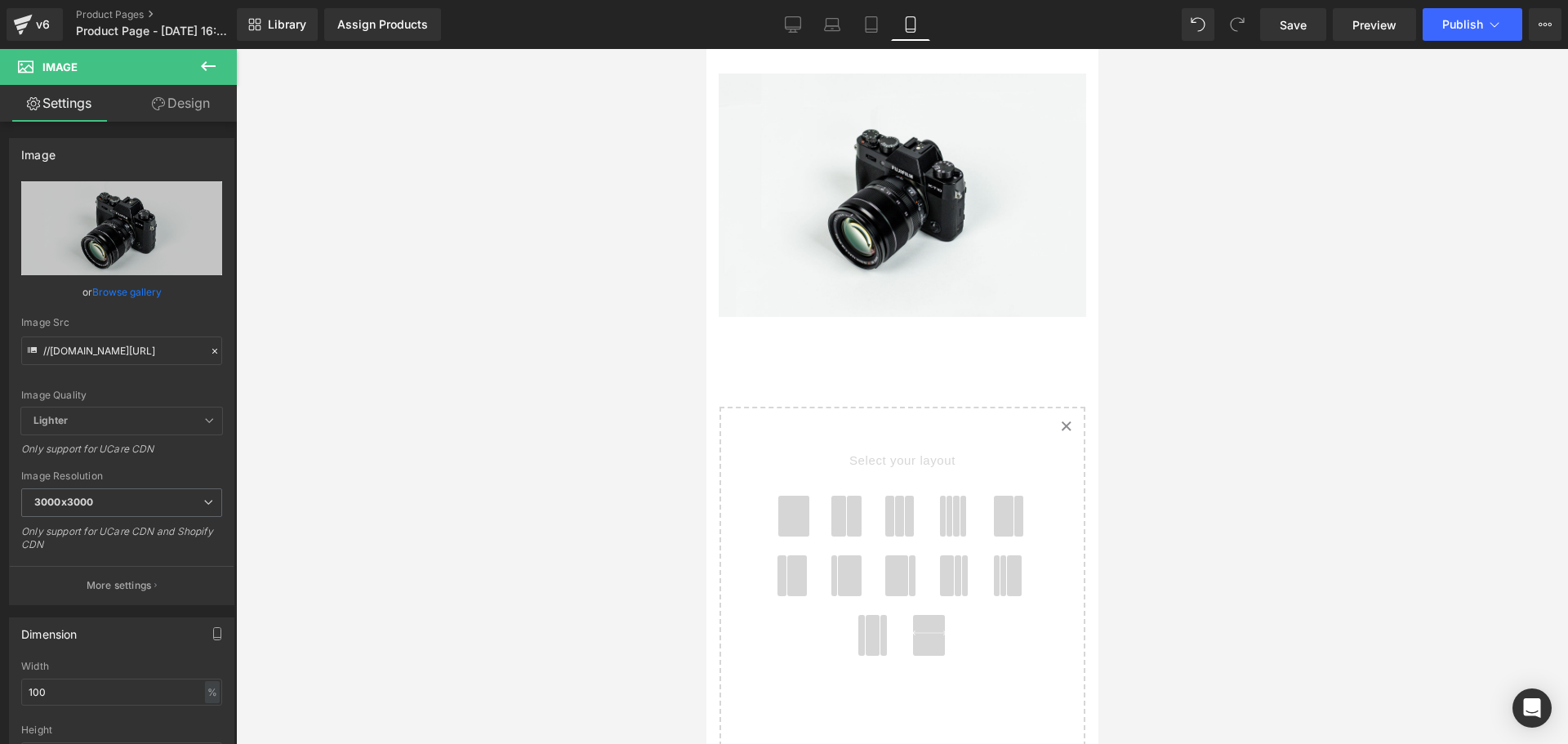
drag, startPoint x: 902, startPoint y: 75, endPoint x: 1606, endPoint y: 98, distance: 704.4
click at [901, 49] on html "🔄 Image Row Select your layout" at bounding box center [902, 396] width 392 height 695
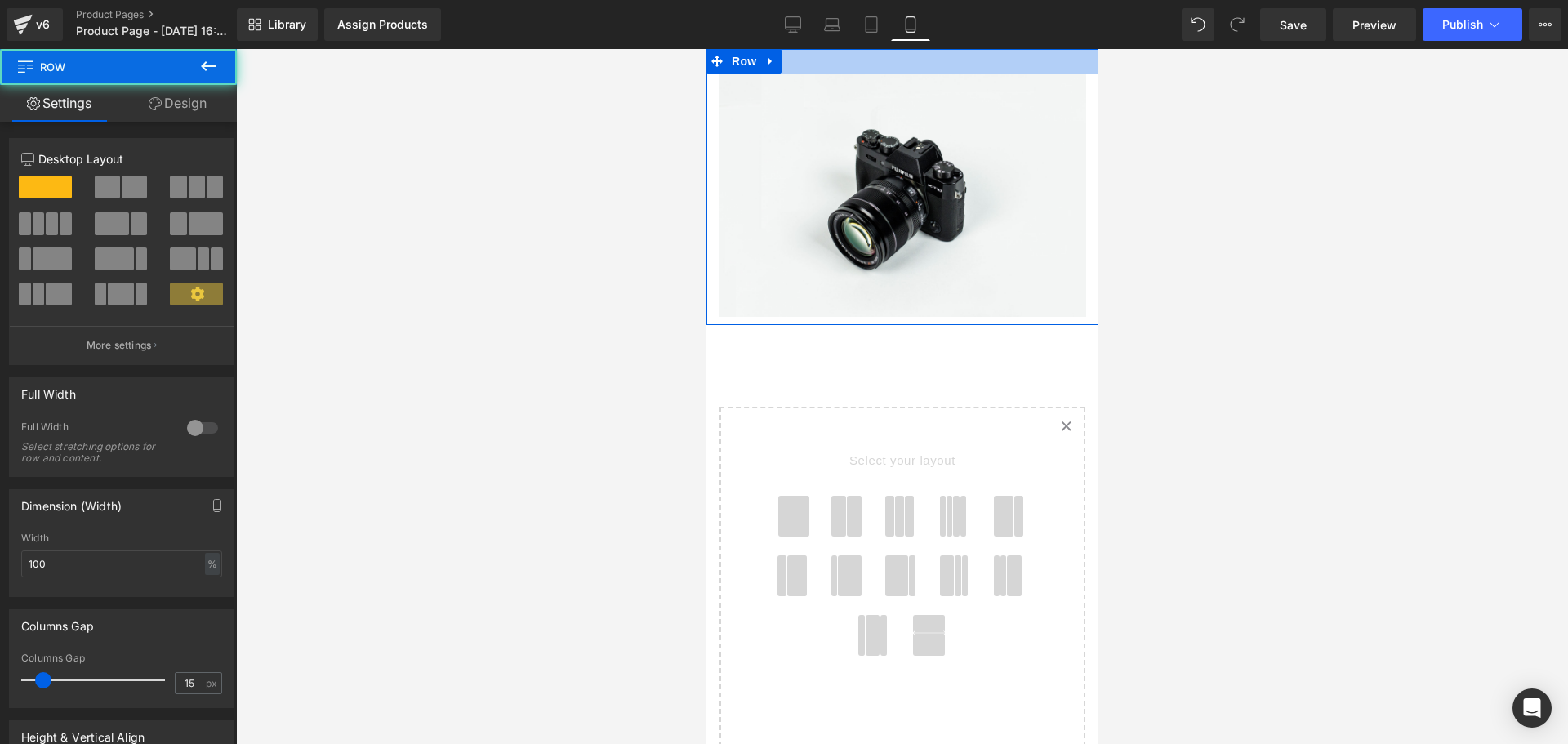
drag, startPoint x: 859, startPoint y: 68, endPoint x: 854, endPoint y: 57, distance: 12.1
click at [859, 52] on div at bounding box center [902, 61] width 392 height 25
click at [832, 65] on div at bounding box center [902, 61] width 392 height 25
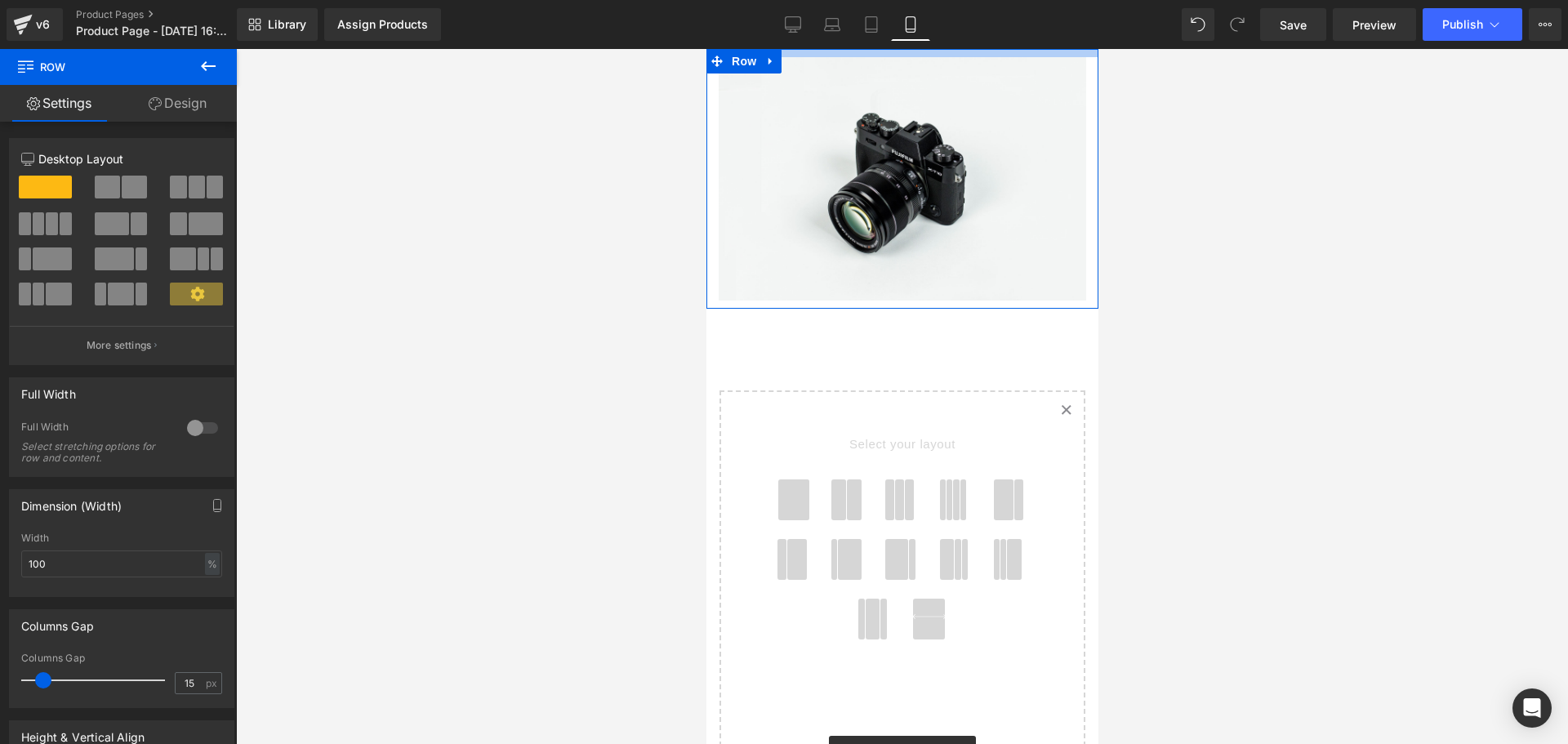
drag, startPoint x: 832, startPoint y: 65, endPoint x: 830, endPoint y: 53, distance: 12.2
click at [832, 49] on html "🔄 Image Row Select your layout" at bounding box center [902, 396] width 392 height 695
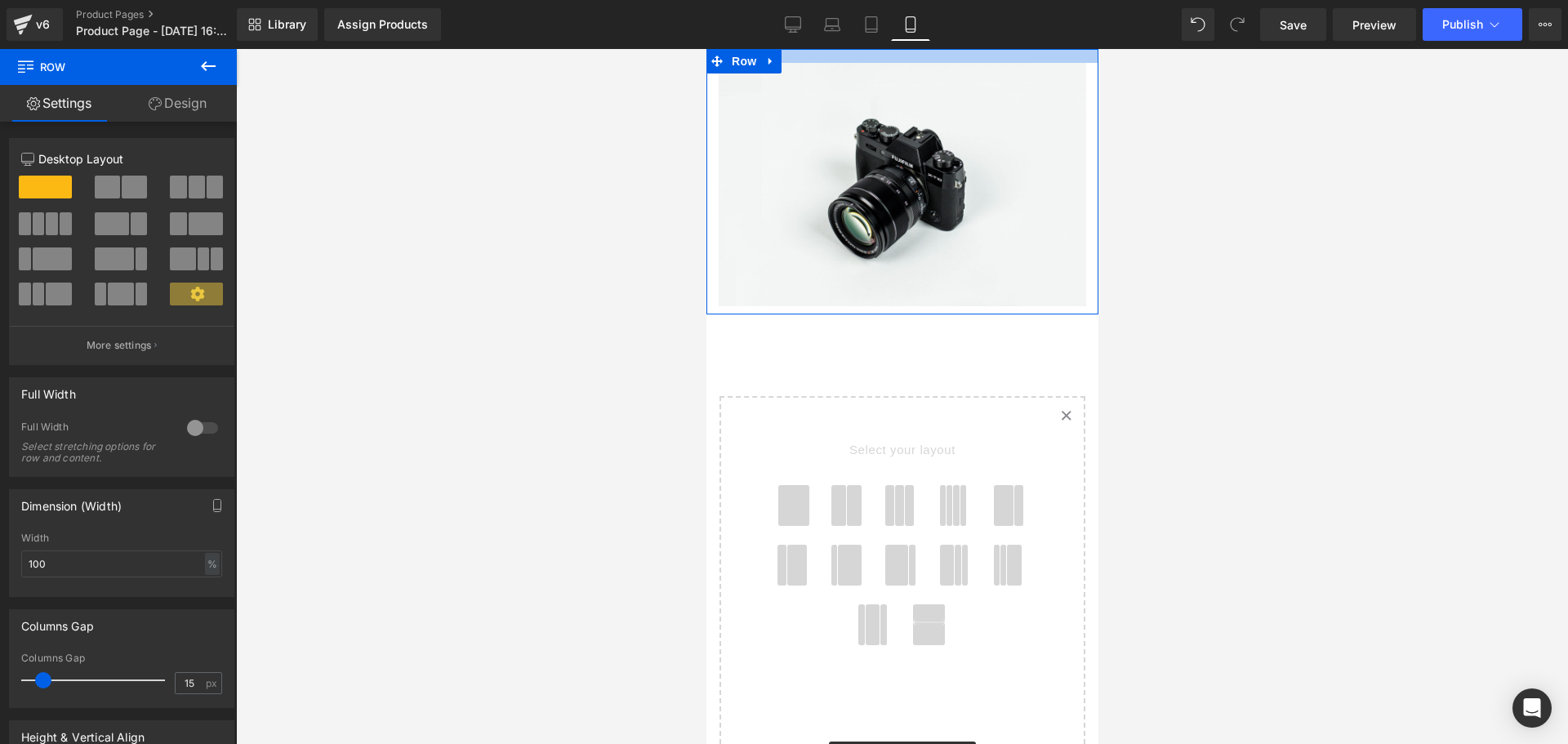
drag, startPoint x: 830, startPoint y: 54, endPoint x: 833, endPoint y: 46, distance: 8.5
click at [833, 49] on html "🔄 Image Row Select your layout" at bounding box center [902, 396] width 392 height 695
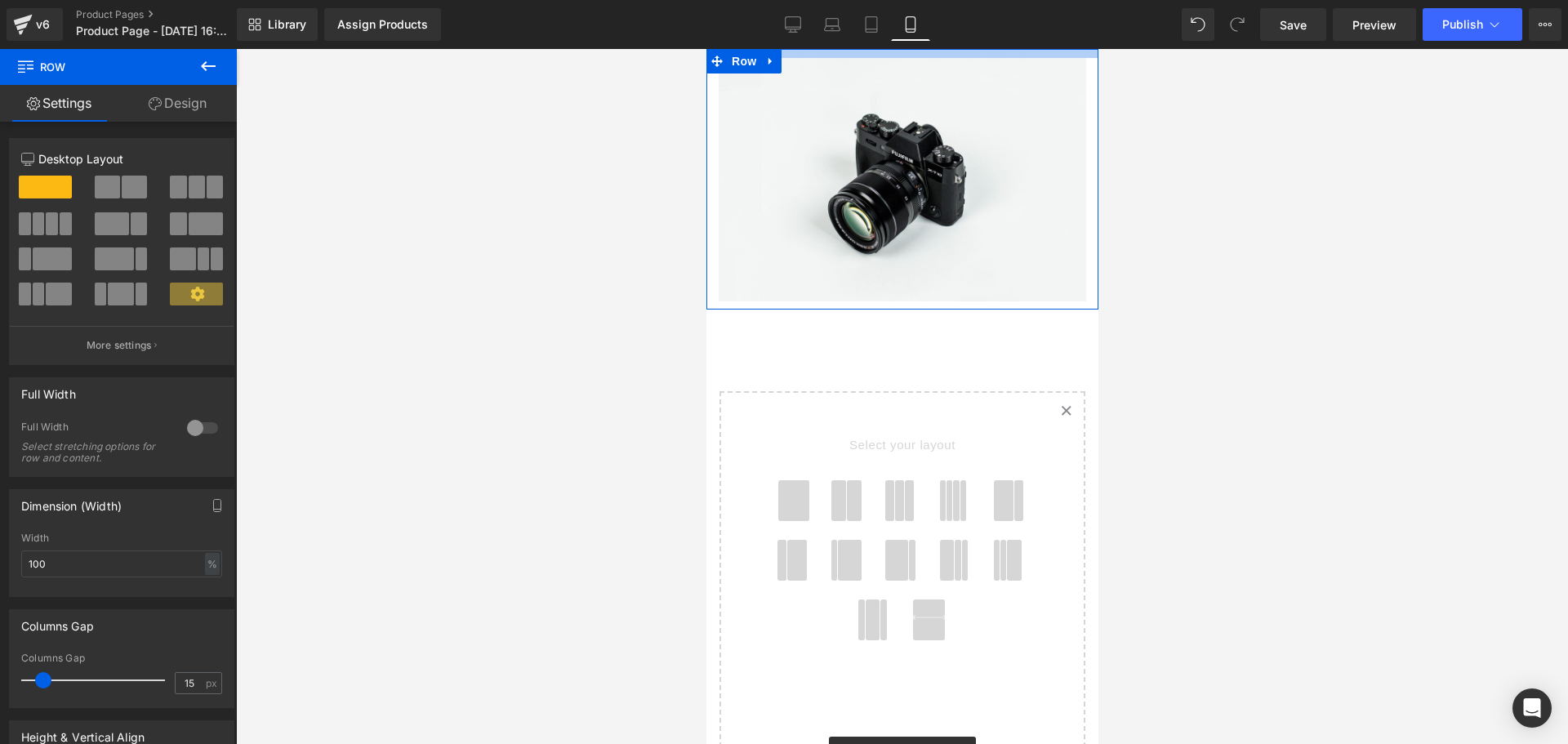
click at [842, 51] on div at bounding box center [902, 53] width 392 height 9
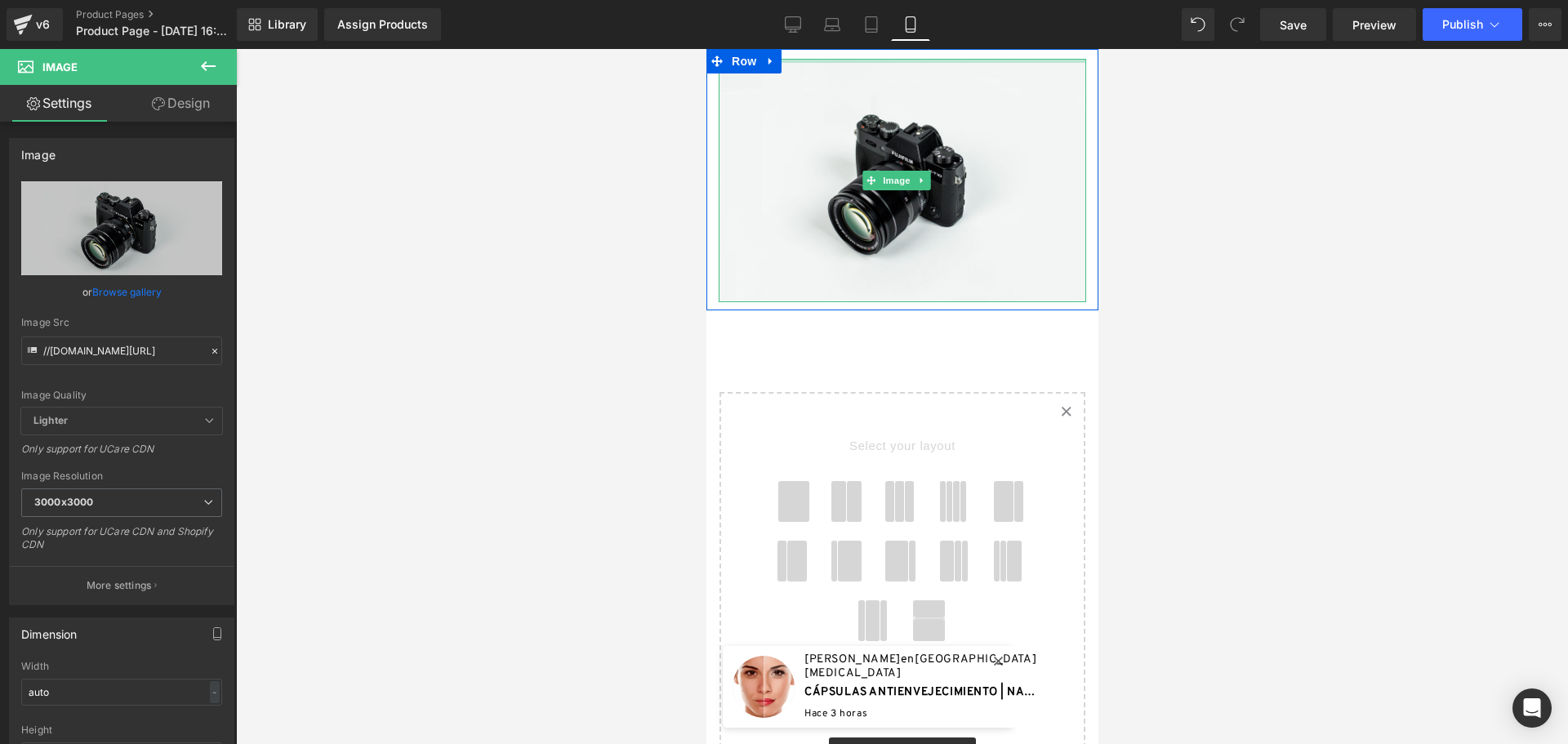
drag, startPoint x: 899, startPoint y: 59, endPoint x: 836, endPoint y: 55, distance: 63.1
click at [895, 49] on html "🔄 Image Row Select your layout" at bounding box center [902, 396] width 392 height 695
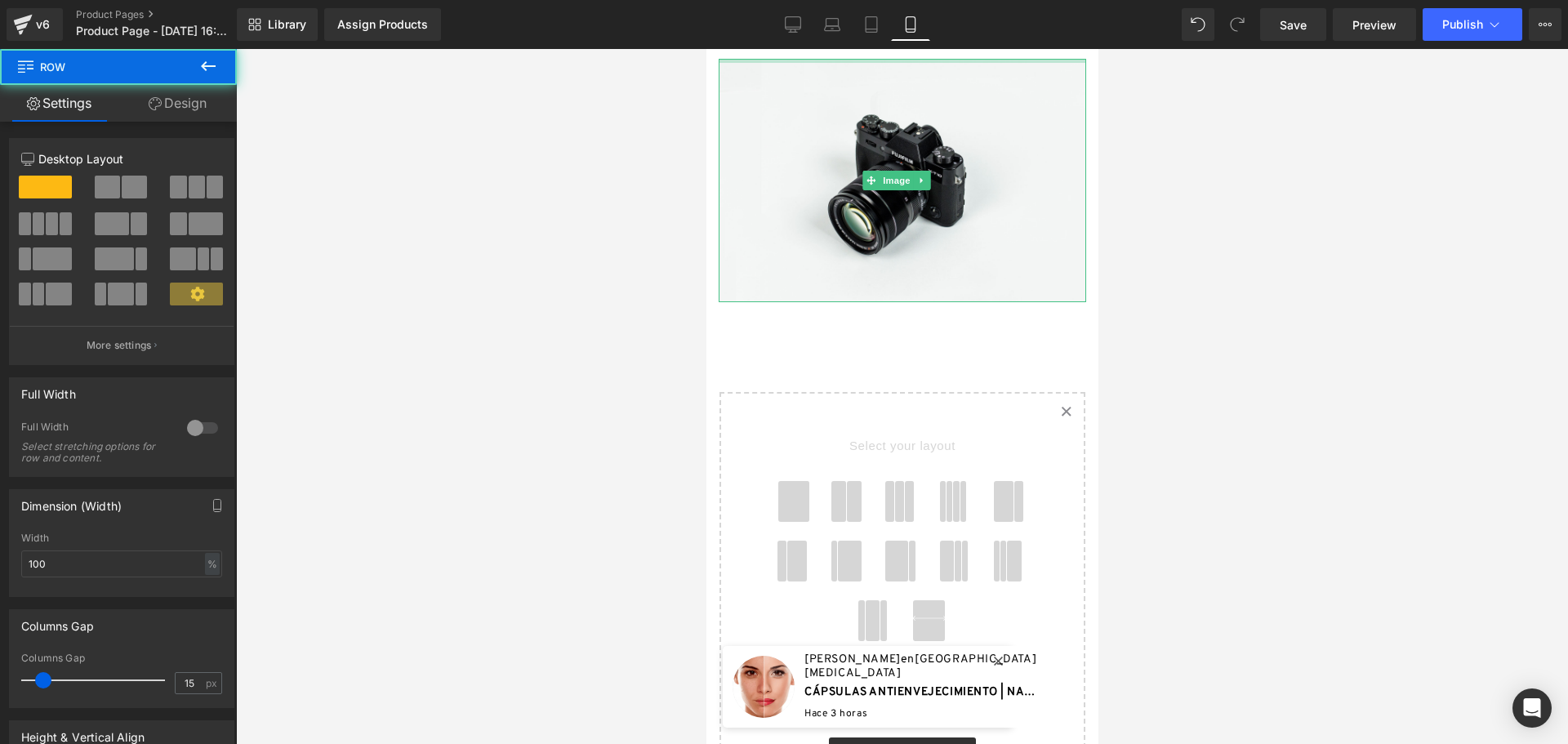
click at [793, 49] on html "🔄 Image Row Select your layout" at bounding box center [902, 396] width 392 height 695
drag, startPoint x: 784, startPoint y: 53, endPoint x: 788, endPoint y: 46, distance: 8.1
click at [788, 49] on html "🔄 Image Row Select your layout" at bounding box center [902, 396] width 392 height 695
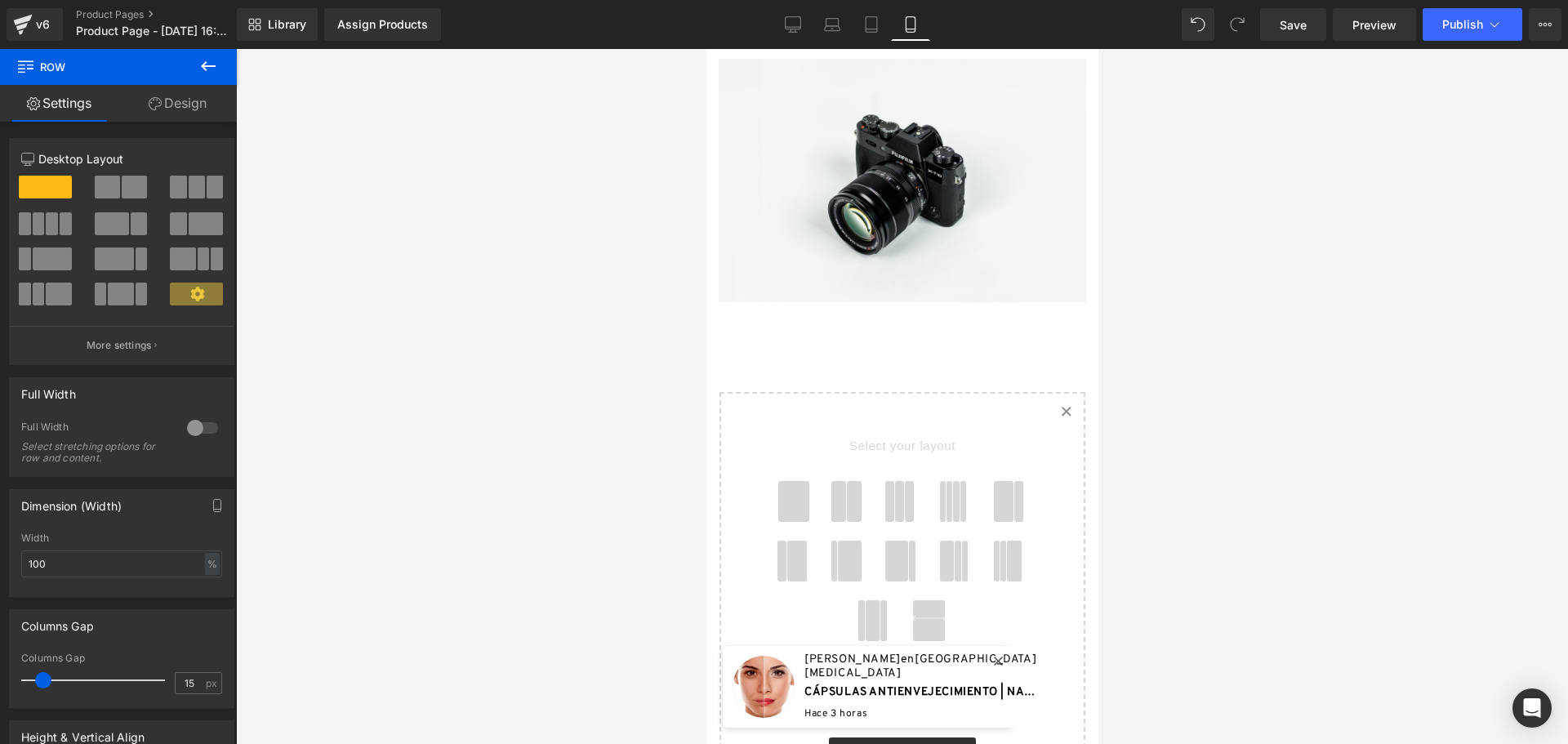
drag, startPoint x: 1068, startPoint y: 56, endPoint x: 1068, endPoint y: 45, distance: 11.0
click at [1068, 49] on html "🔄 Image Row Select your layout" at bounding box center [902, 396] width 392 height 695
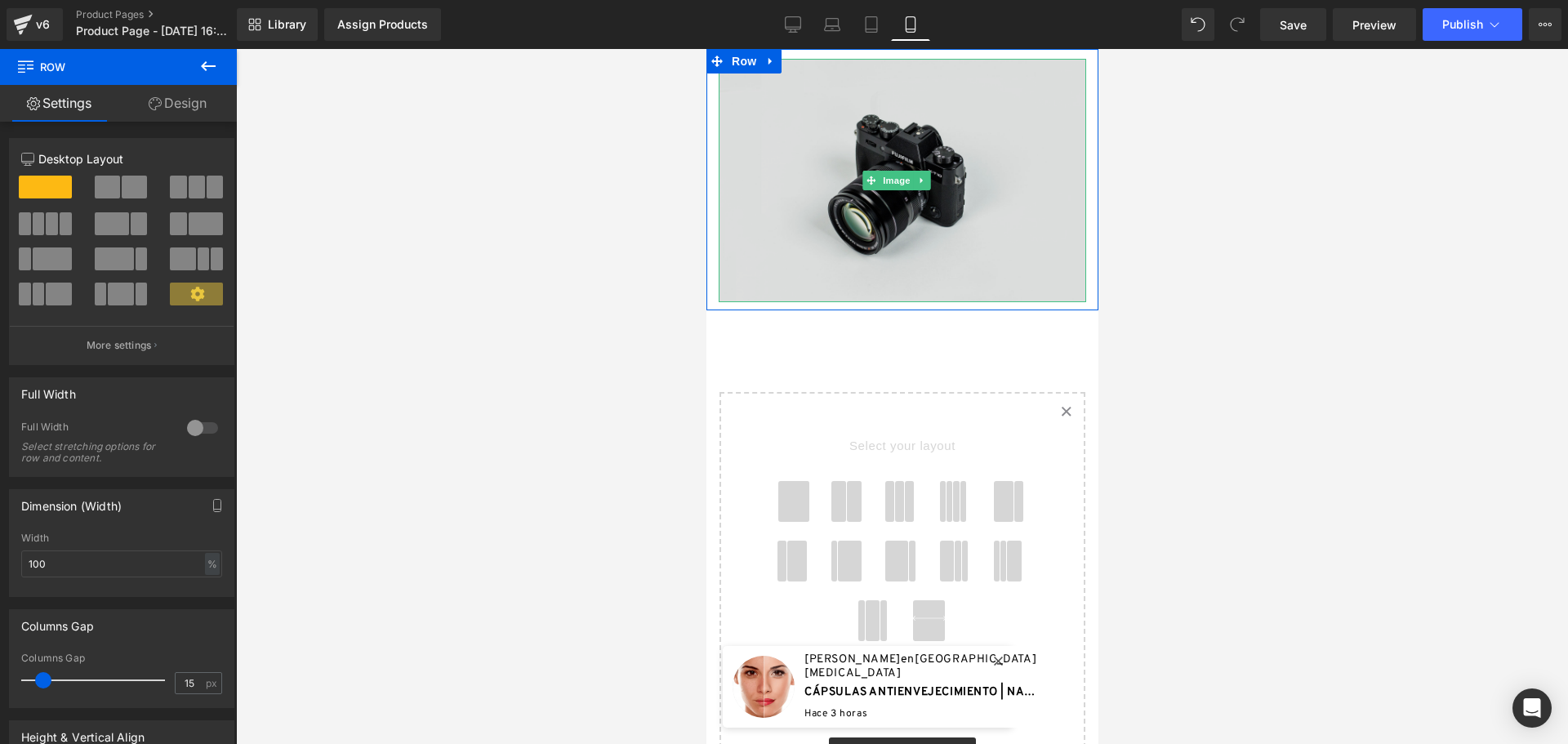
click at [1018, 85] on img at bounding box center [901, 180] width 367 height 243
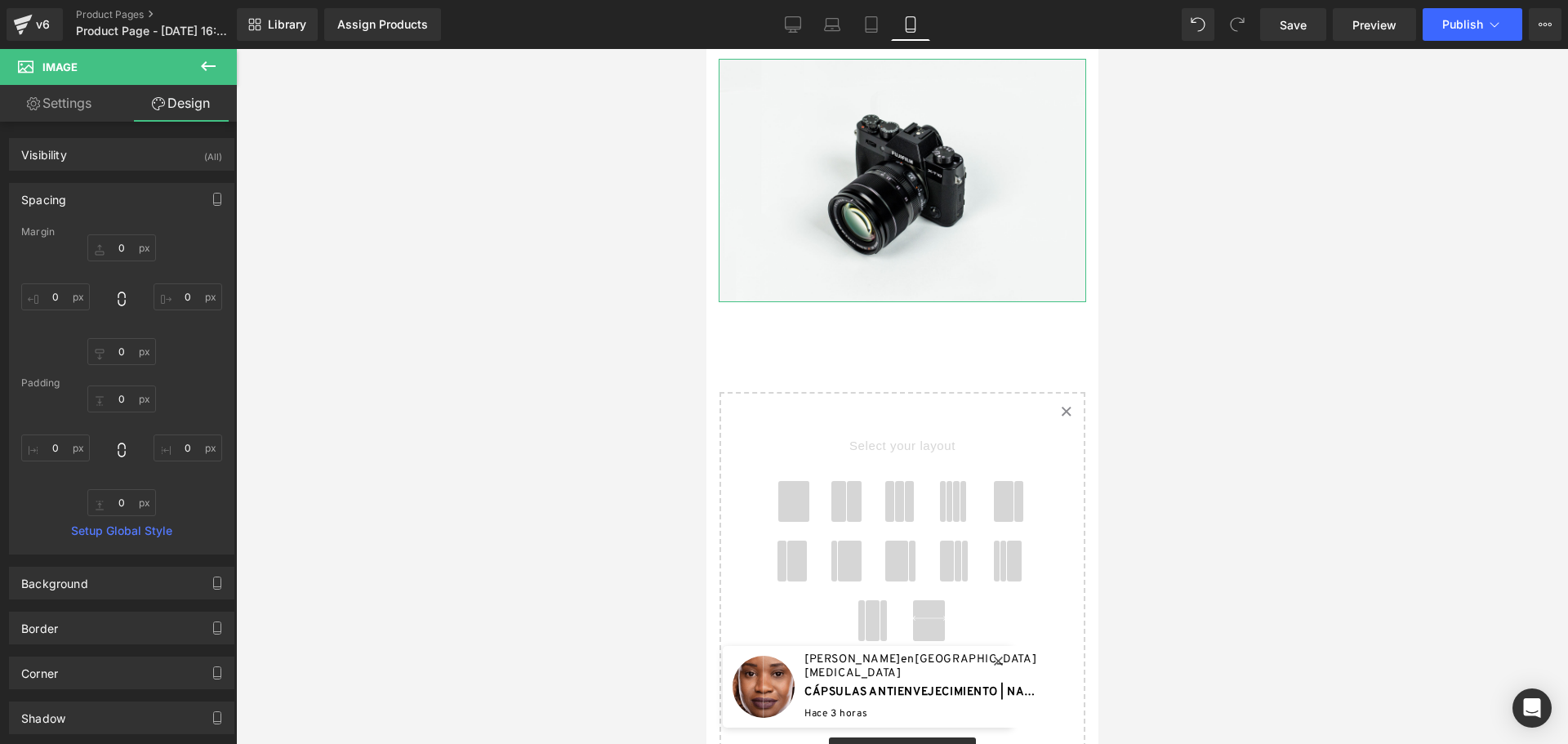
click at [102, 108] on link "Settings" at bounding box center [59, 103] width 119 height 37
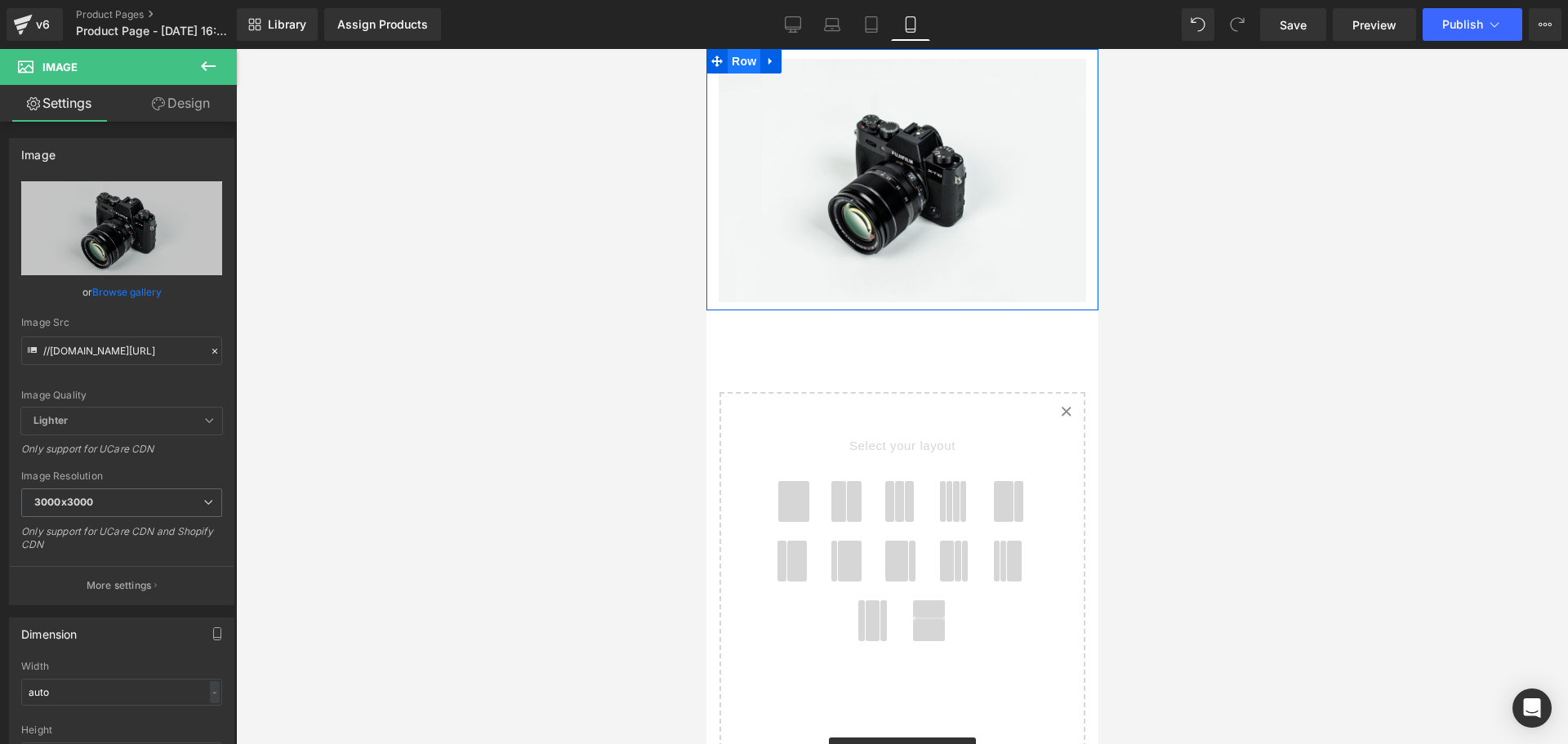
click at [744, 55] on span "Row" at bounding box center [743, 61] width 32 height 25
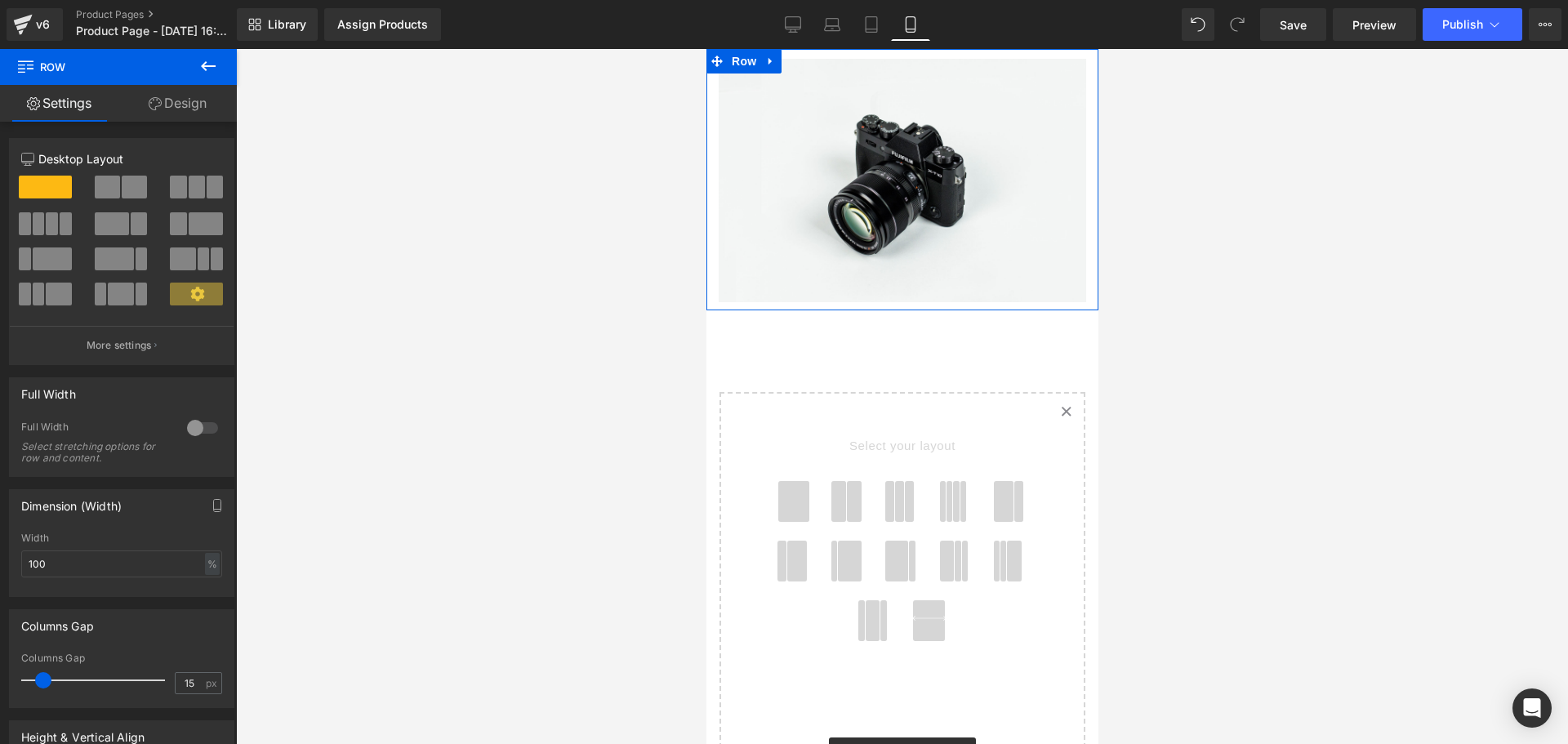
click at [201, 426] on div at bounding box center [202, 428] width 40 height 26
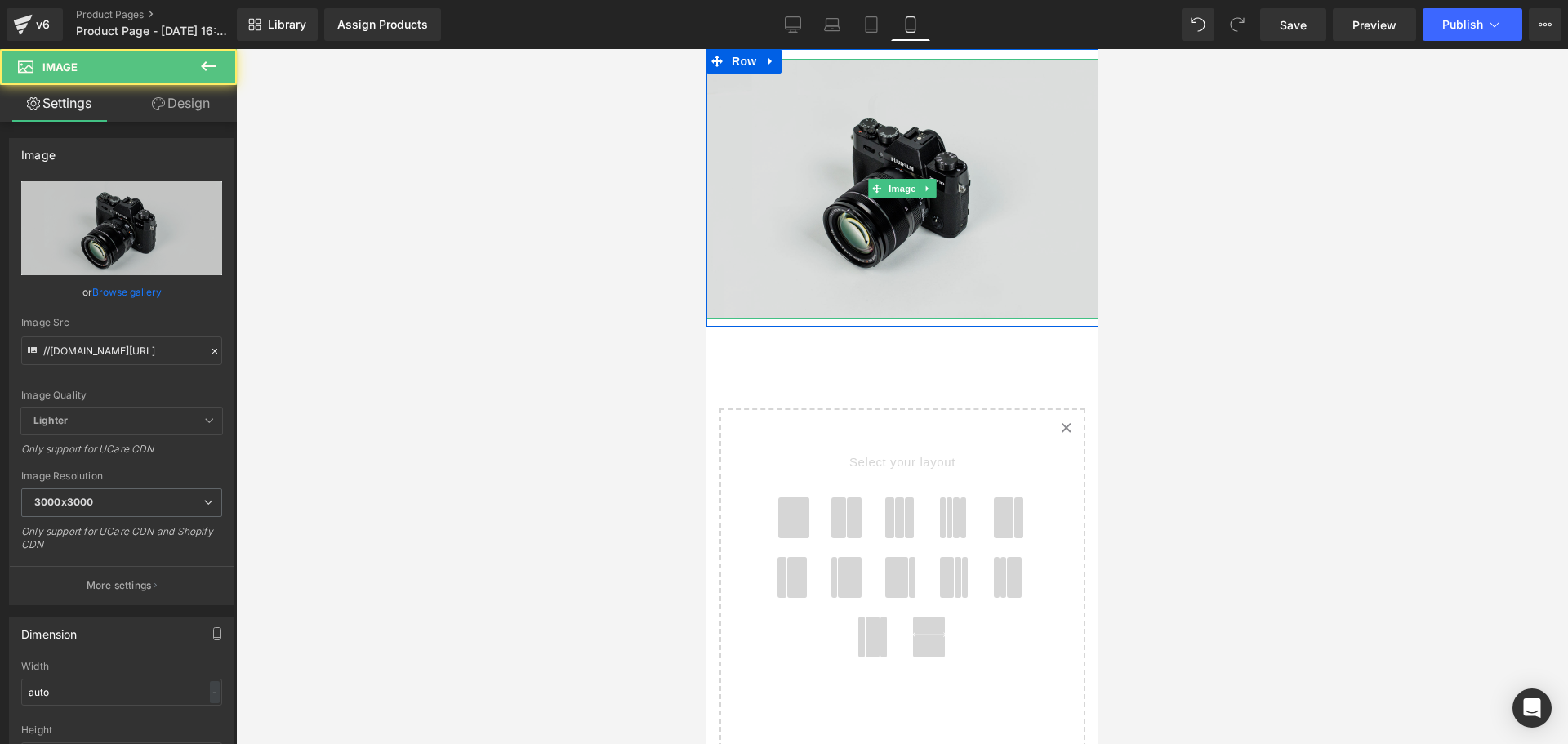
drag, startPoint x: 936, startPoint y: 116, endPoint x: 920, endPoint y: 104, distance: 20.0
click at [935, 116] on img at bounding box center [902, 189] width 392 height 260
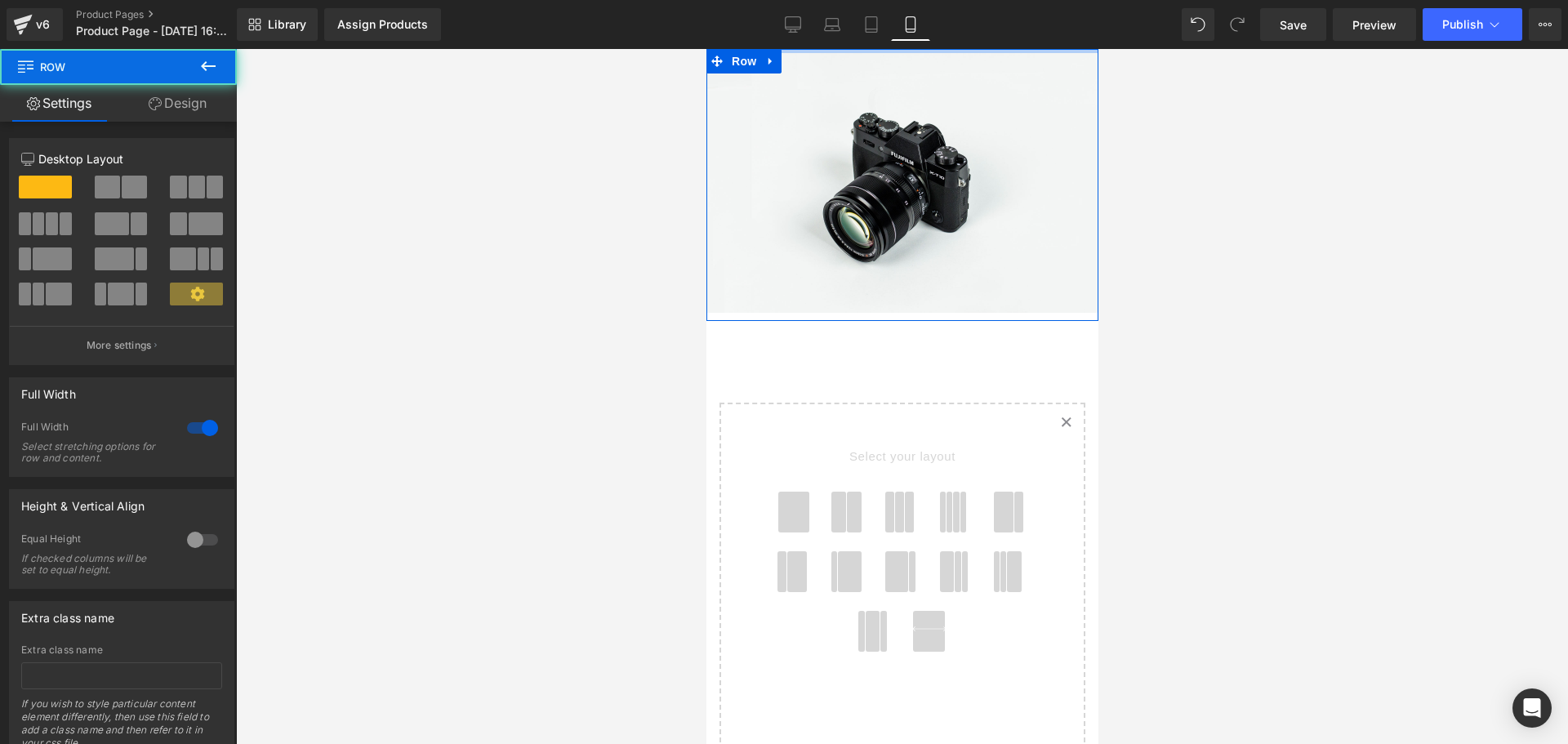
drag, startPoint x: 872, startPoint y: 54, endPoint x: 882, endPoint y: 31, distance: 25.1
click at [882, 49] on html "🔄 Image Row Select your layout" at bounding box center [902, 396] width 392 height 695
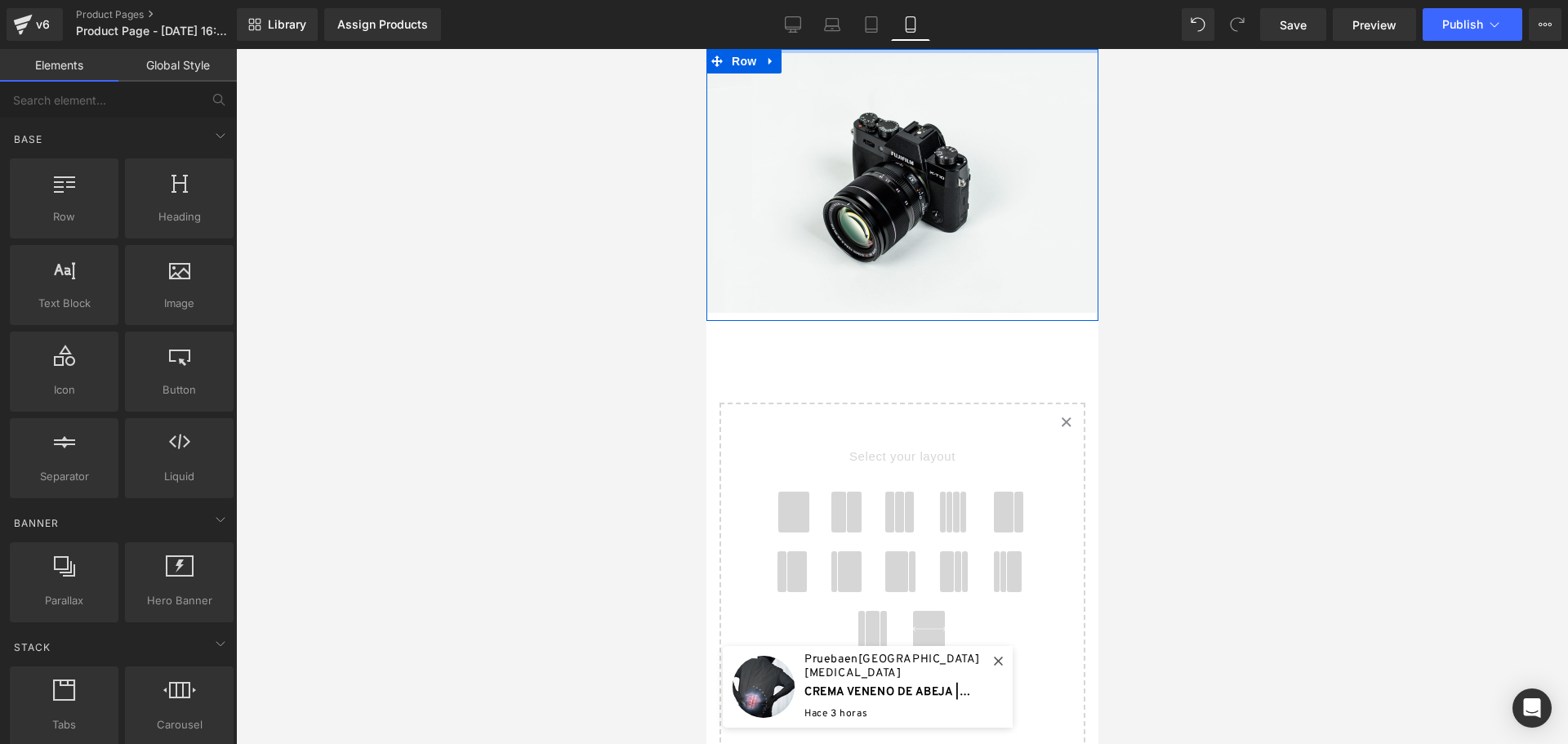
click at [1347, 160] on div at bounding box center [901, 396] width 1332 height 695
click at [902, 49] on div at bounding box center [902, 52] width 392 height 6
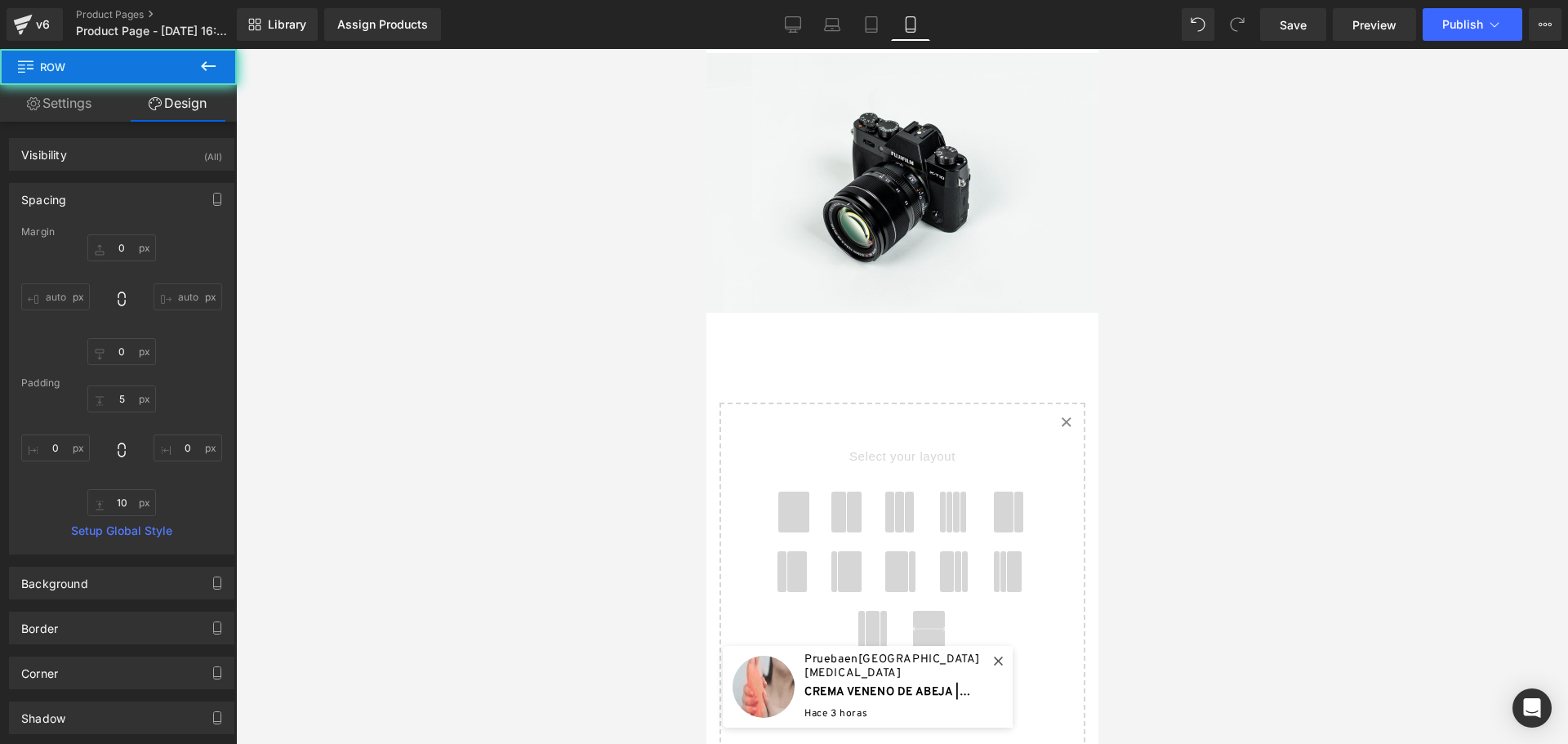
click at [902, 48] on div "Library Assign Products Product Preview No product match your search. Please tr…" at bounding box center [902, 24] width 1331 height 49
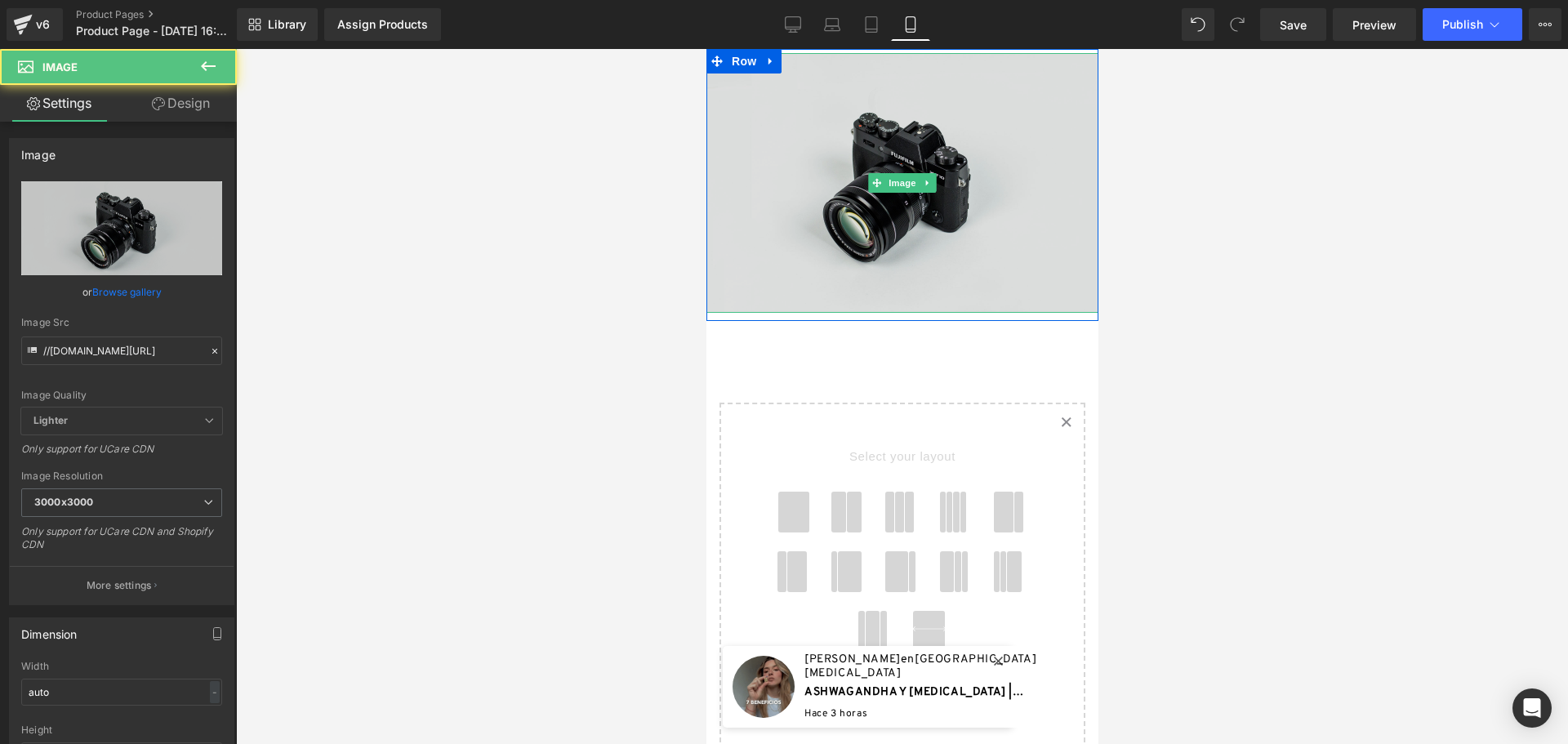
click at [879, 134] on img at bounding box center [902, 183] width 392 height 260
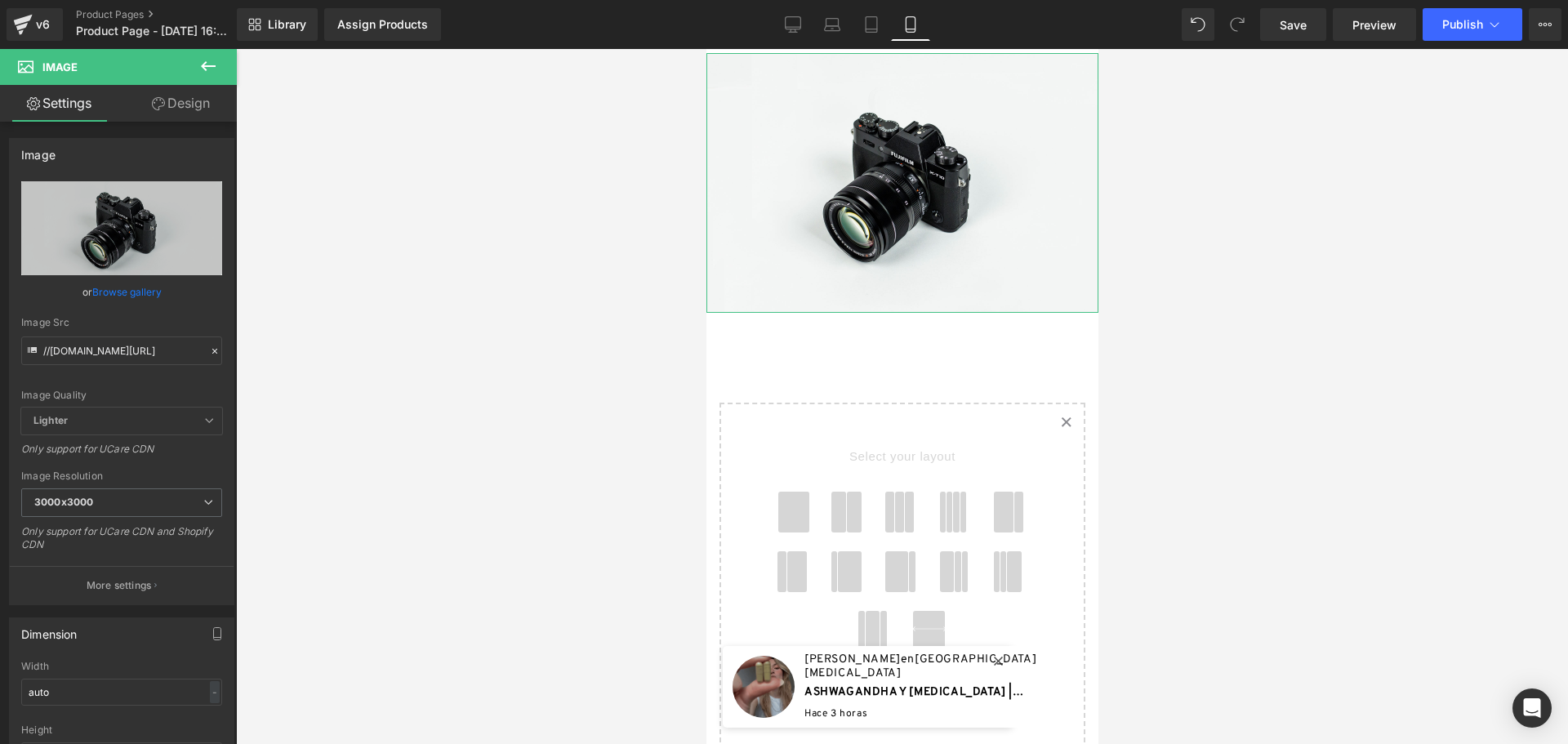
click at [173, 96] on link "Design" at bounding box center [180, 103] width 119 height 37
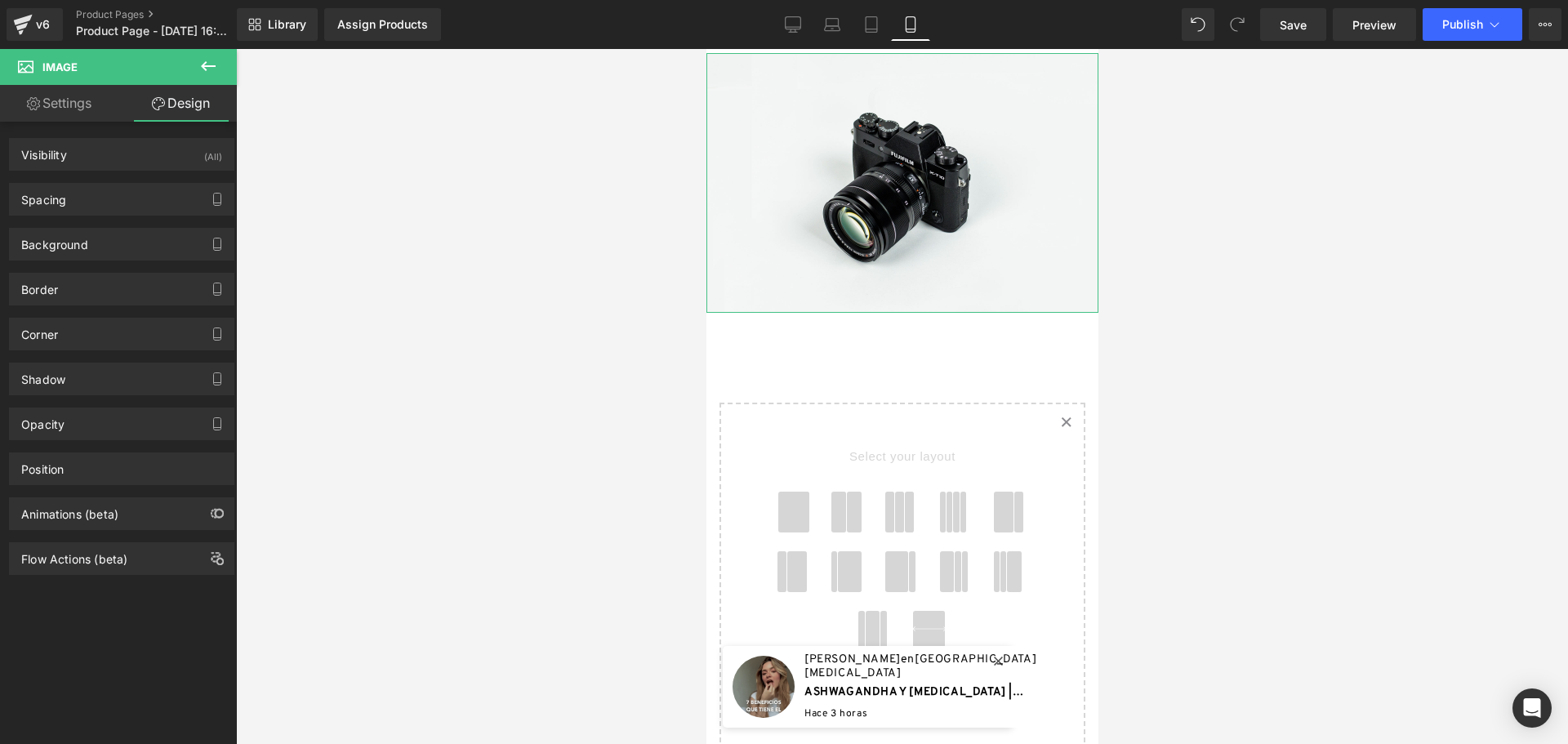
type input "transparent"
type input "0"
click at [129, 235] on div "Background" at bounding box center [121, 244] width 224 height 31
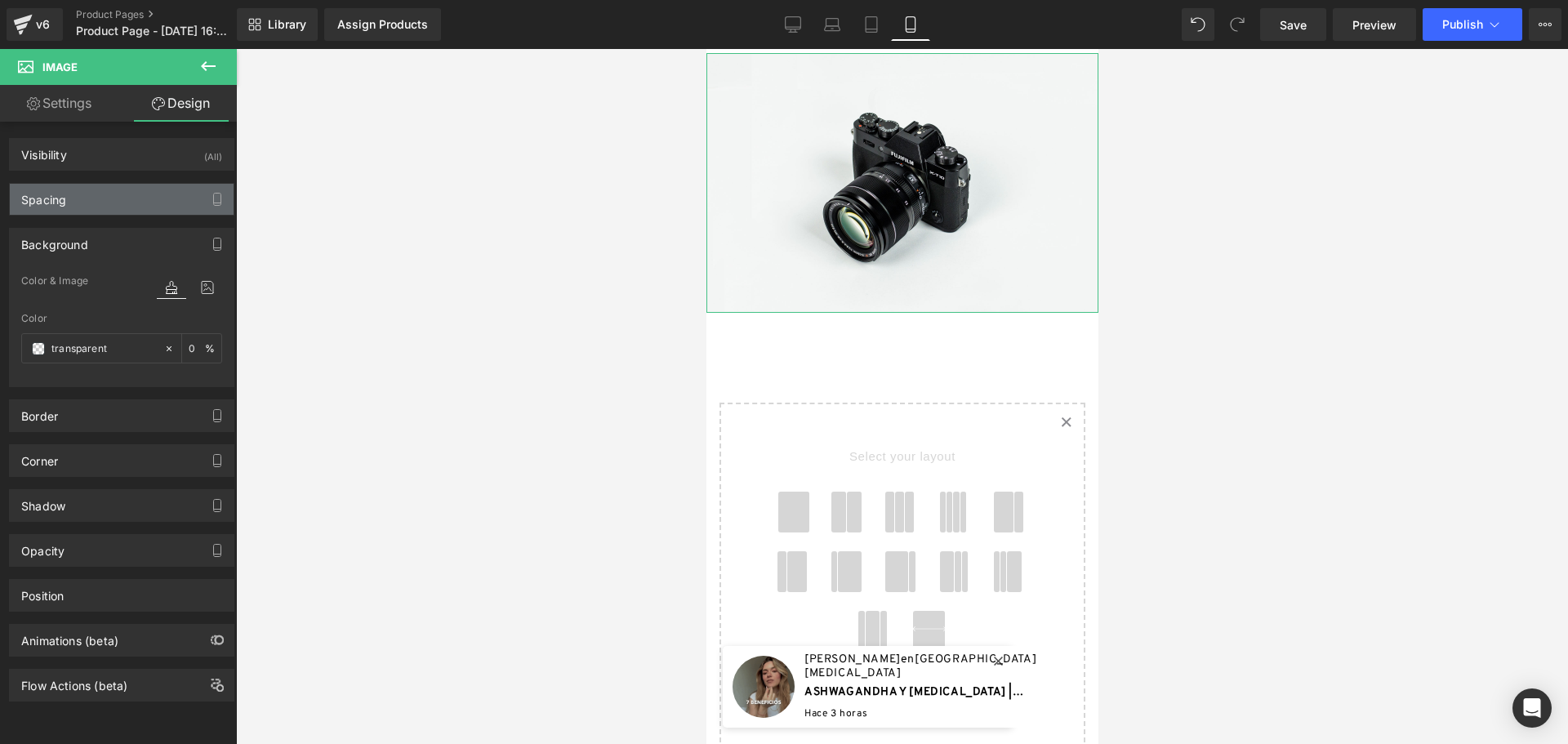
click at [89, 199] on div "Spacing" at bounding box center [121, 200] width 224 height 31
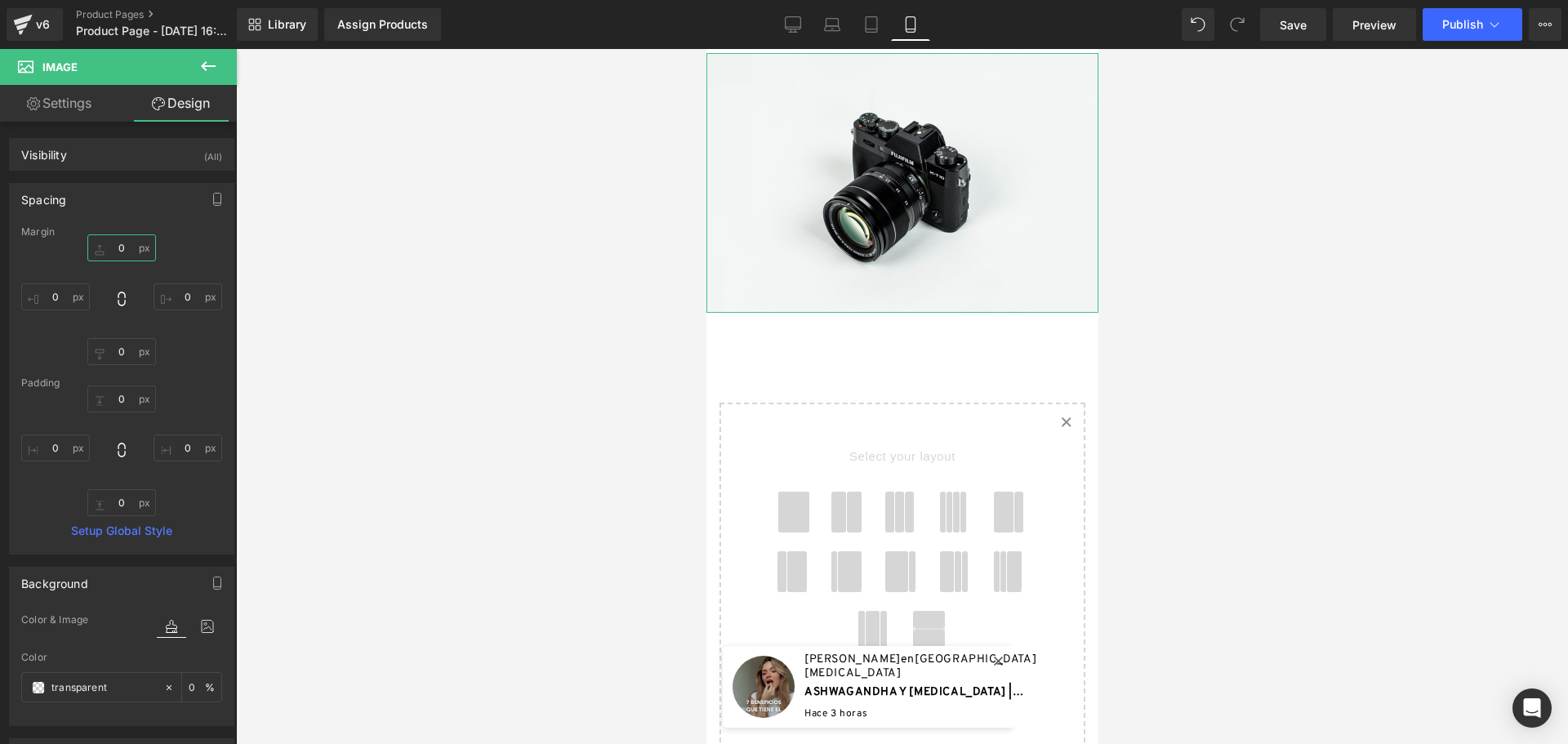
click at [114, 249] on input "0" at bounding box center [121, 248] width 69 height 27
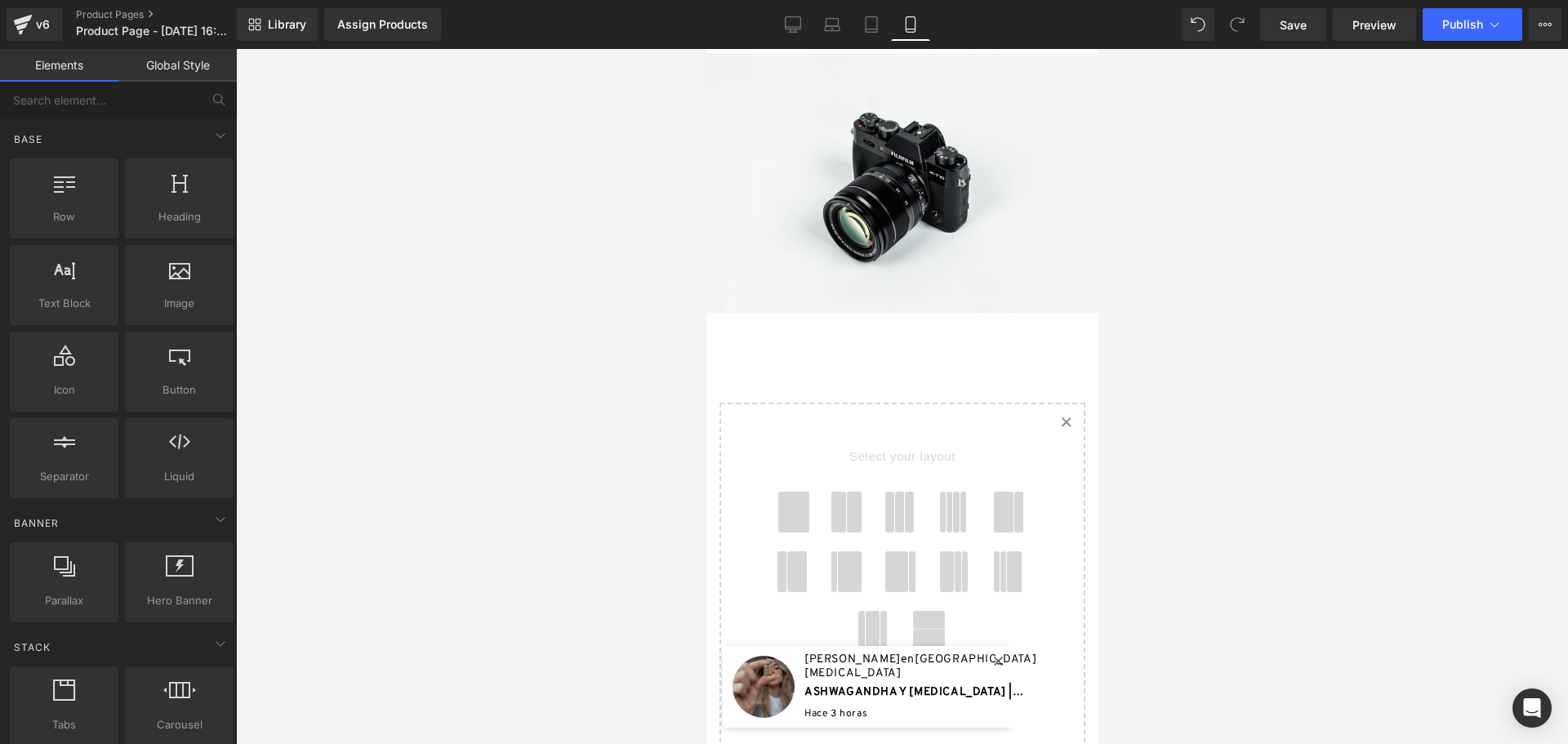
click at [304, 260] on div at bounding box center [901, 396] width 1332 height 695
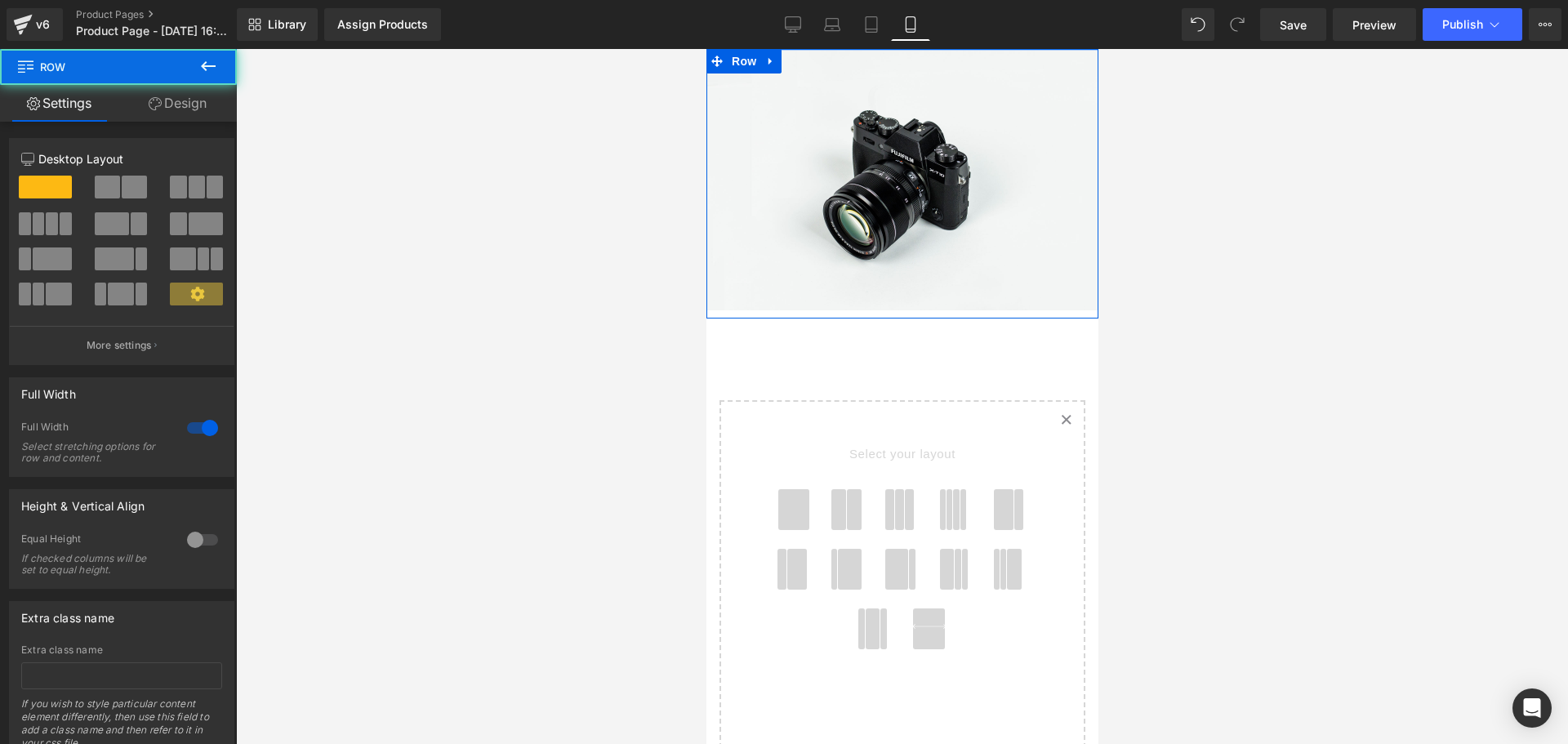
drag, startPoint x: 977, startPoint y: 52, endPoint x: 1687, endPoint y: 90, distance: 711.0
click at [980, 49] on html "🔄 Image Row Select your layout" at bounding box center [902, 396] width 392 height 695
click at [1351, 220] on div at bounding box center [901, 396] width 1332 height 695
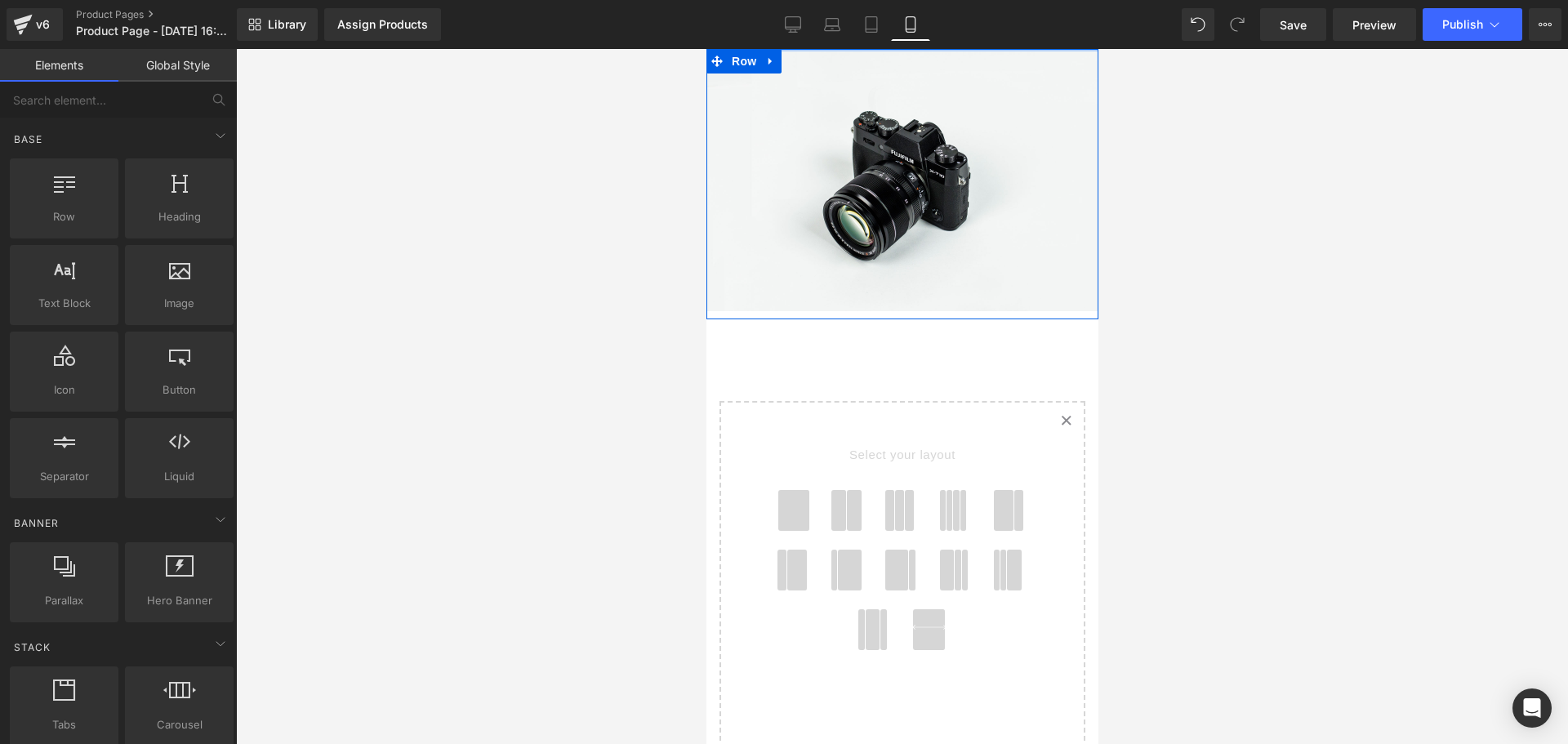
drag, startPoint x: 968, startPoint y: 44, endPoint x: 284, endPoint y: 6, distance: 685.1
click at [968, 44] on div "Library Assign Products Product Preview No product match your search. Please tr…" at bounding box center [902, 24] width 1331 height 49
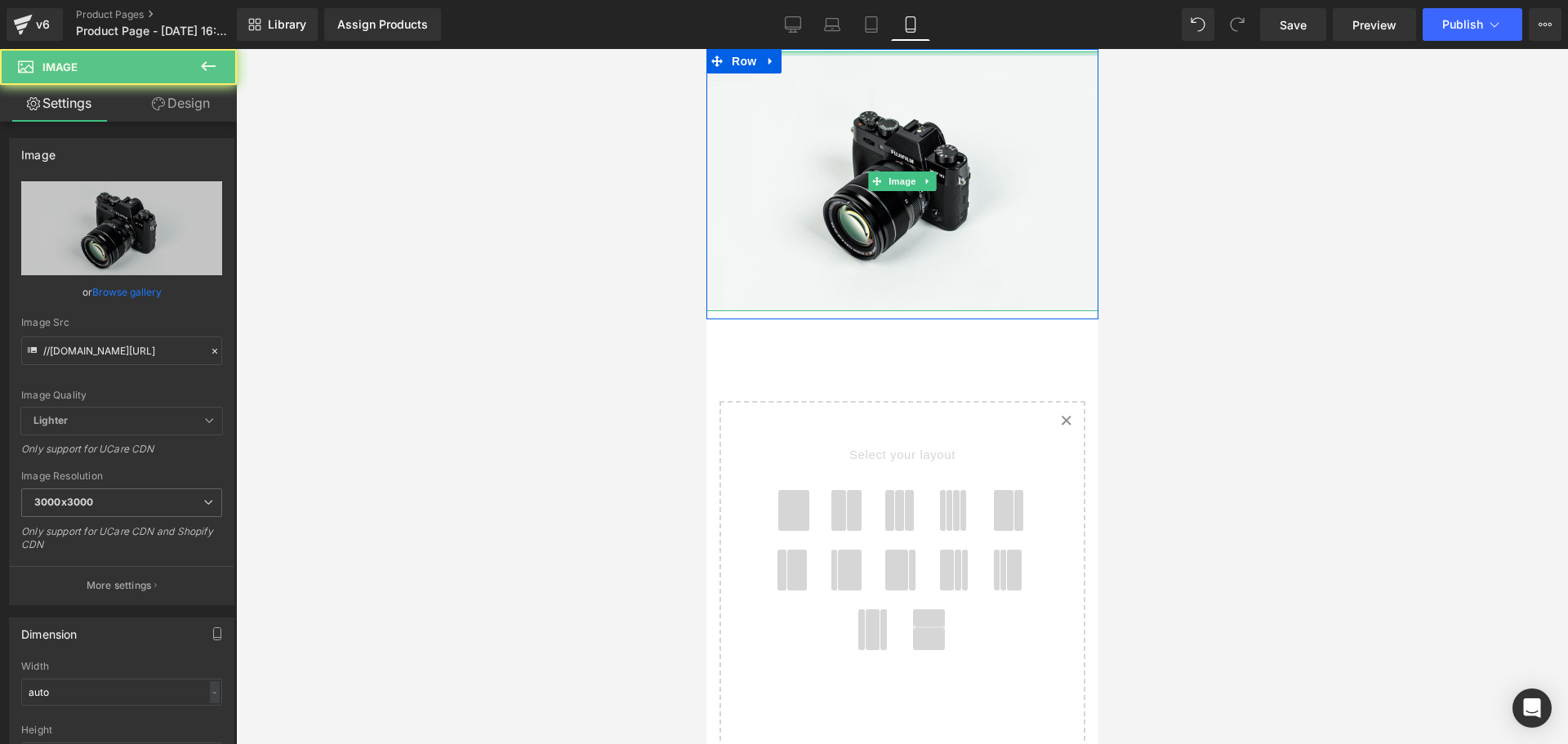
click at [989, 53] on div at bounding box center [902, 53] width 392 height 4
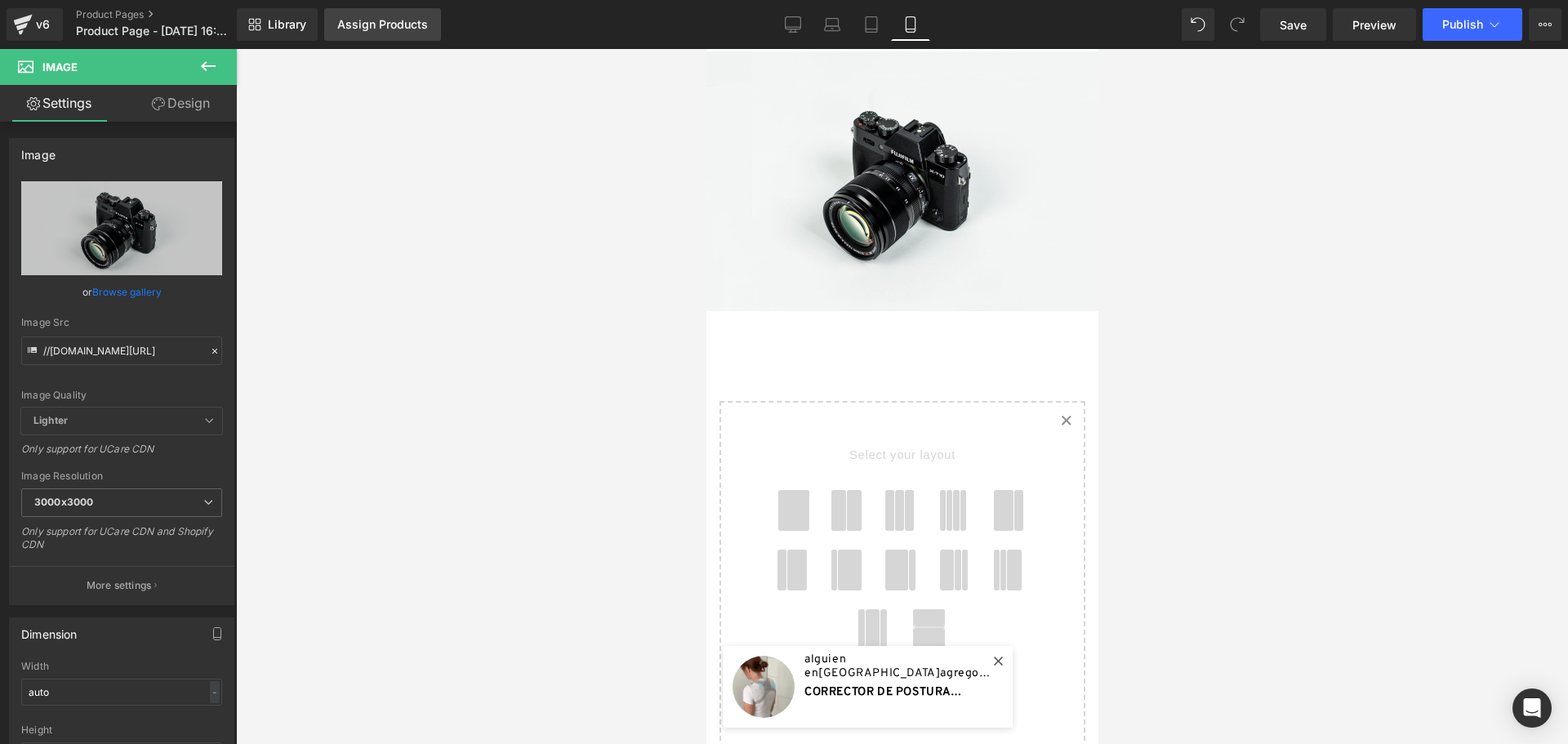
click at [392, 25] on div "Assign Products" at bounding box center [382, 25] width 90 height 13
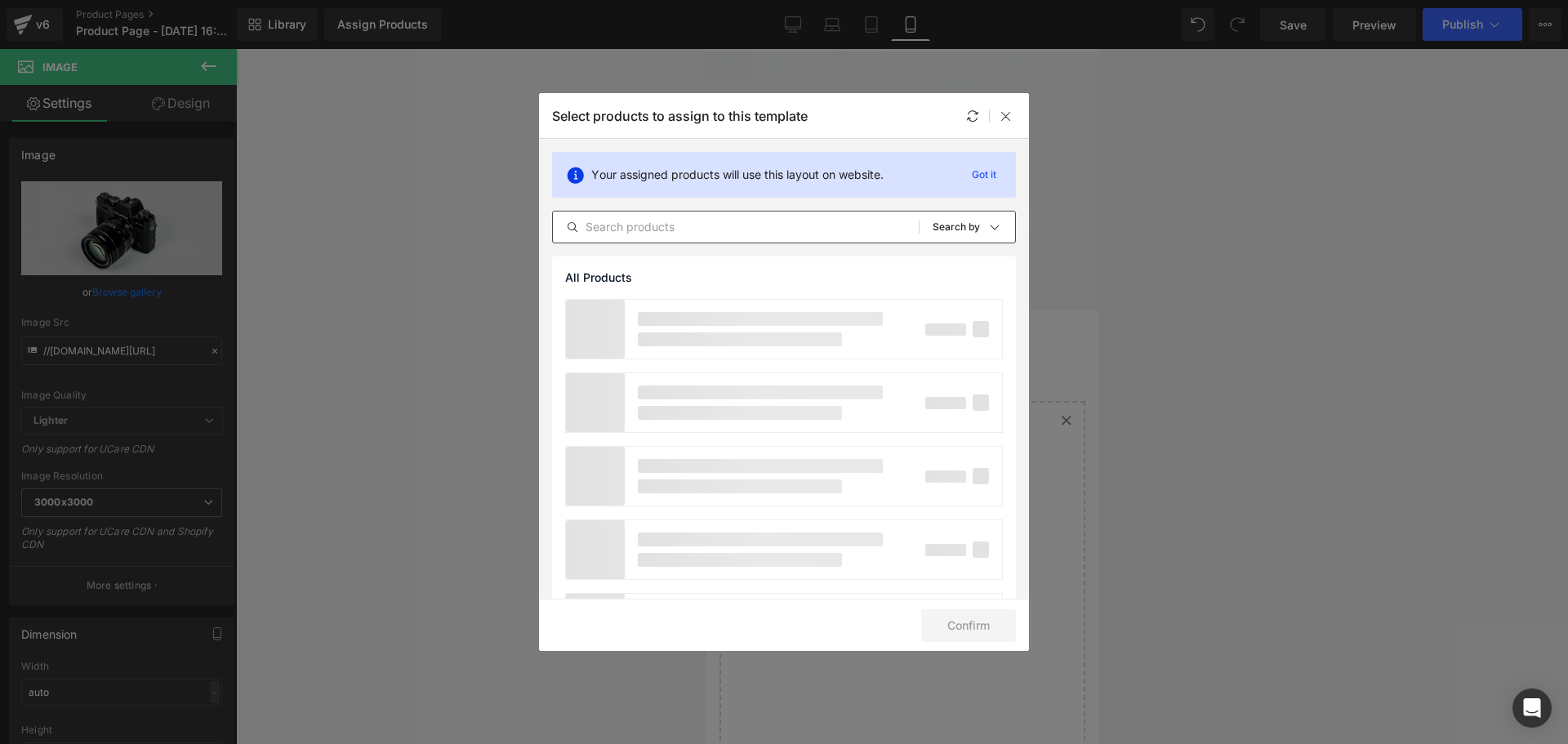
click at [701, 230] on input "text" at bounding box center [736, 227] width 366 height 19
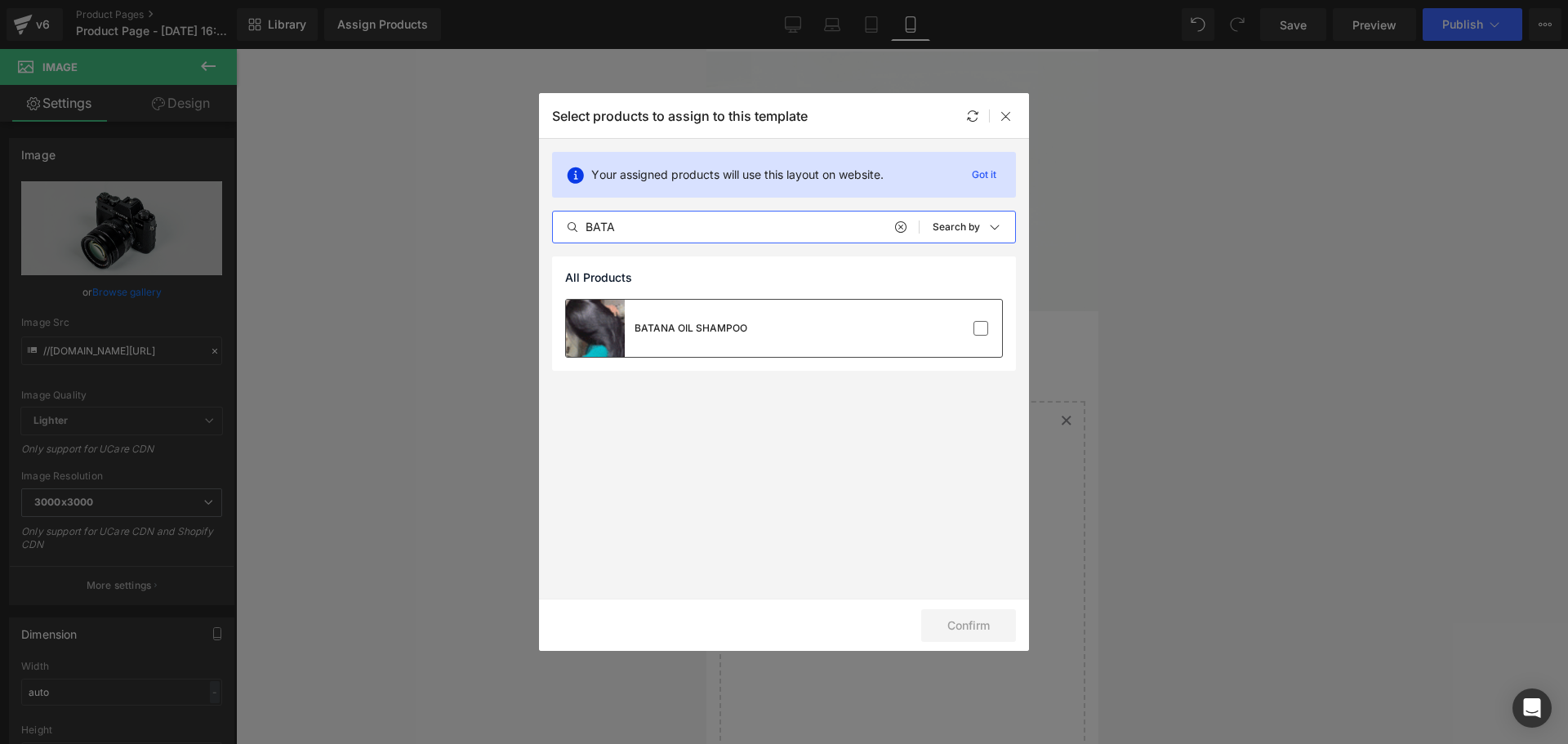
type input "BATA"
click at [672, 325] on div "BATANA OIL SHAMPOO" at bounding box center [690, 329] width 112 height 15
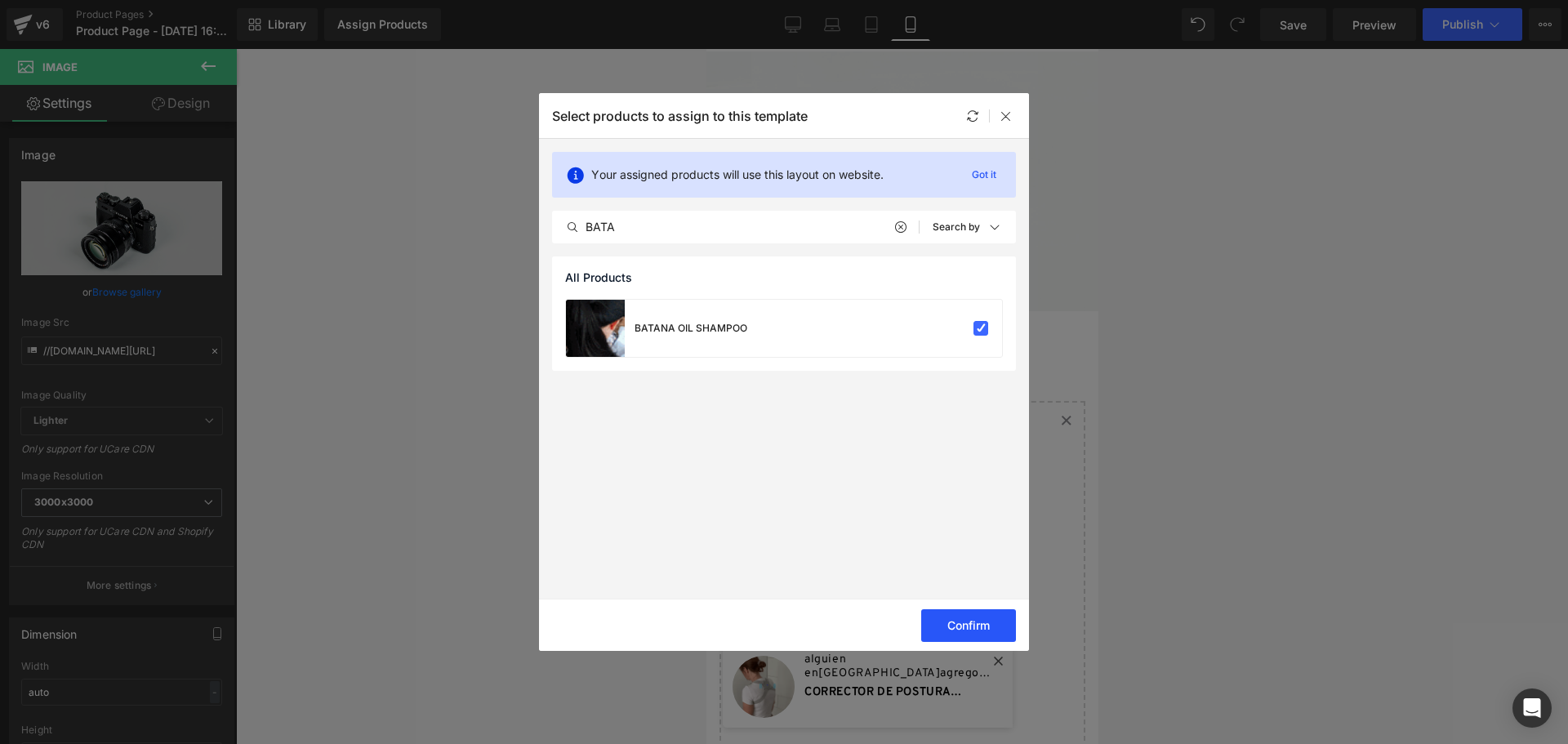
click at [967, 620] on button "Confirm" at bounding box center [968, 625] width 95 height 32
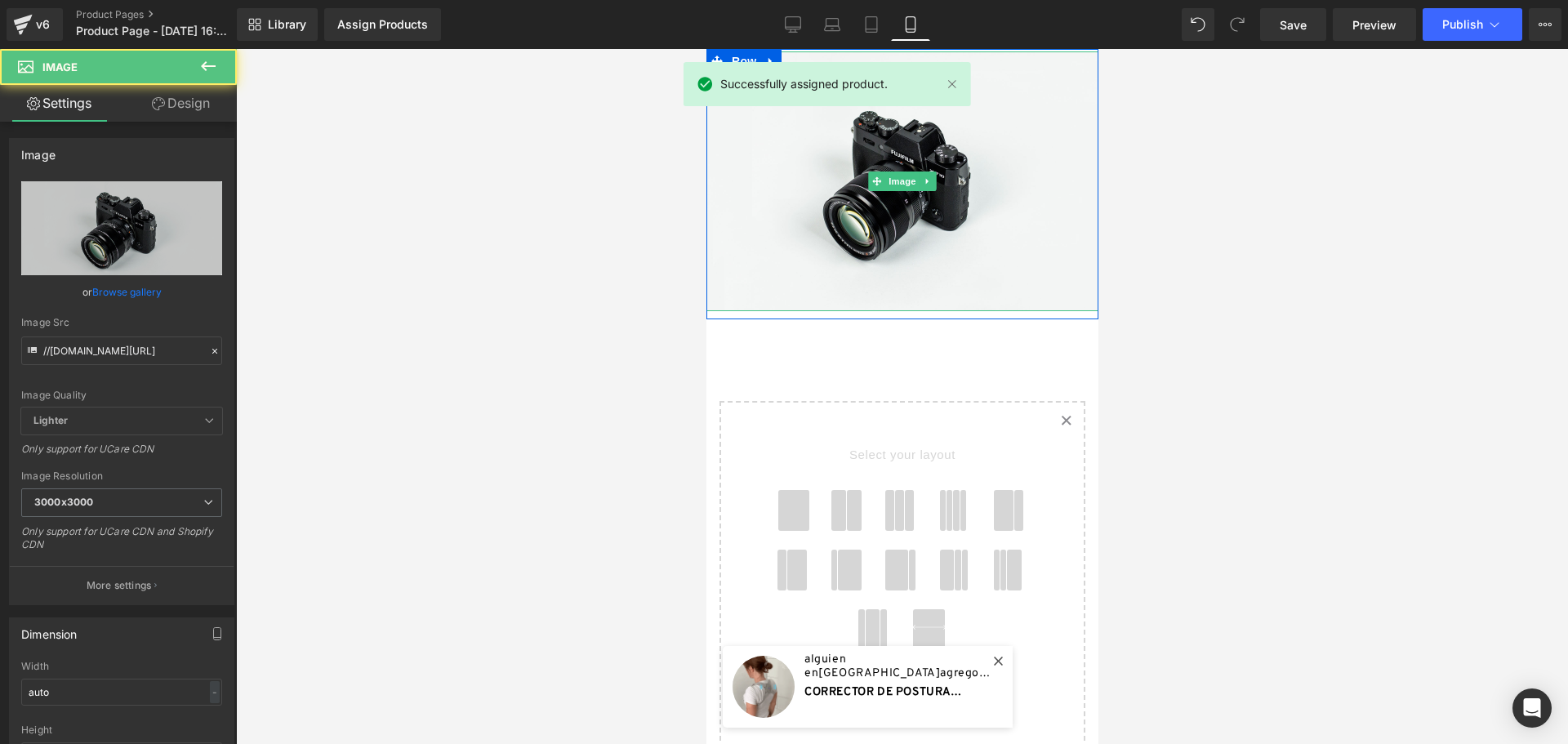
click at [997, 120] on img at bounding box center [902, 181] width 392 height 260
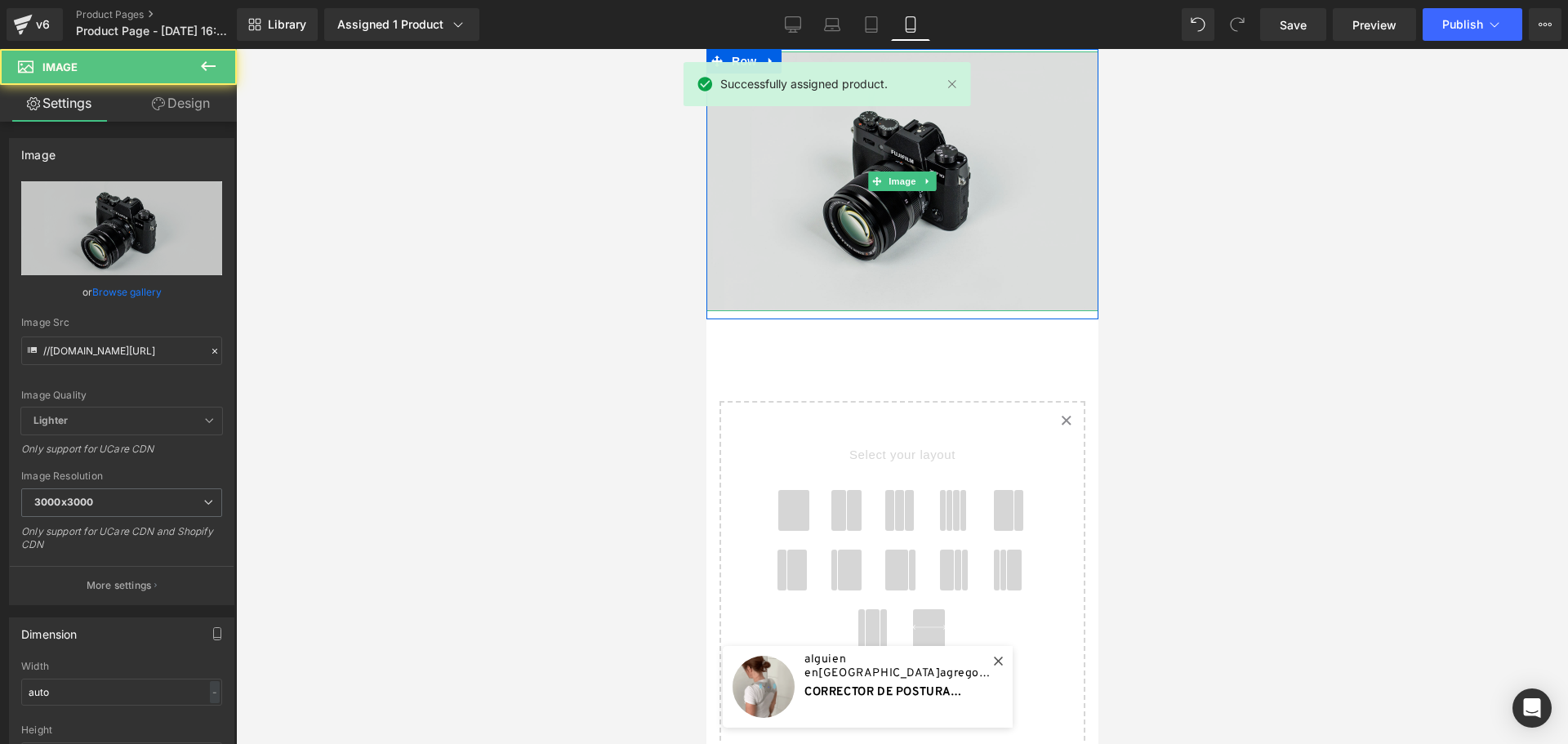
click at [786, 145] on img at bounding box center [902, 181] width 392 height 260
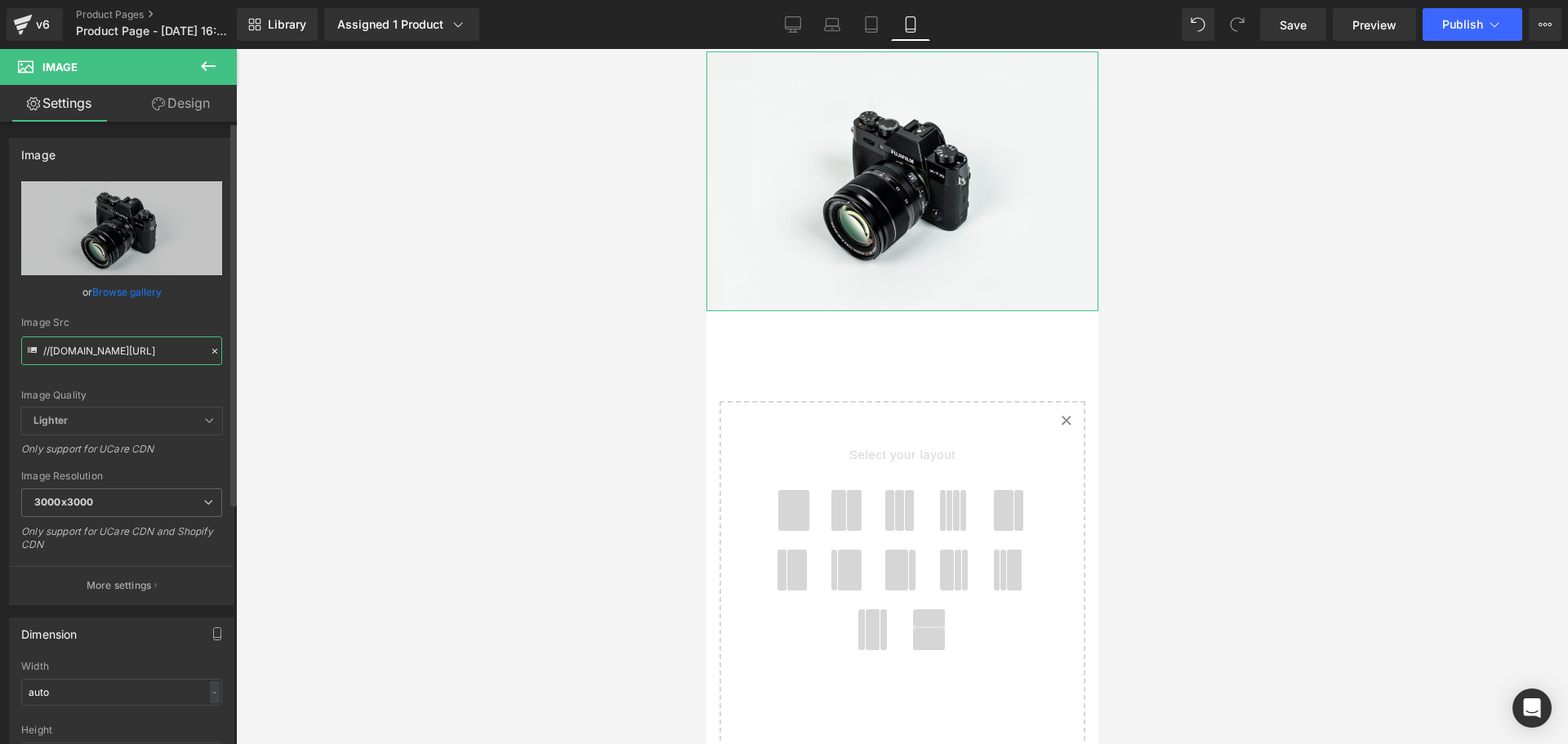
click at [133, 350] on input "//d1um8515vdn9kb.cloudfront.net/images/parallax.jpg" at bounding box center [121, 351] width 201 height 29
paste input "https://cdn.shopify.com/s/files/1/0828/3717/6623/files/1_6eeca202-2271-49c2-99f…"
type input "https://cdn.shopify.com/s/files/1/0828/3717/6623/files/1_6eeca202-2271-49c2-99f…"
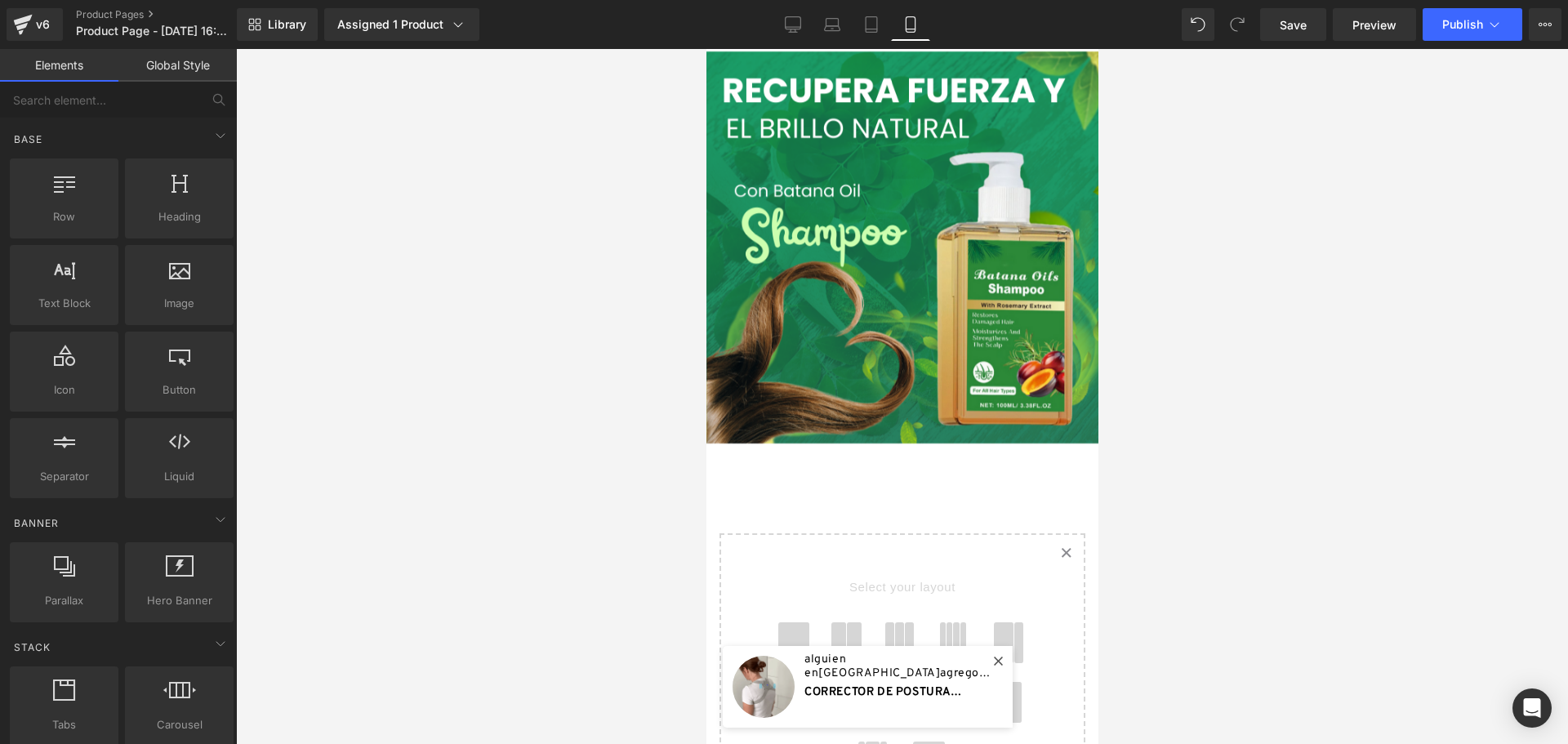
click at [510, 460] on div at bounding box center [901, 396] width 1332 height 695
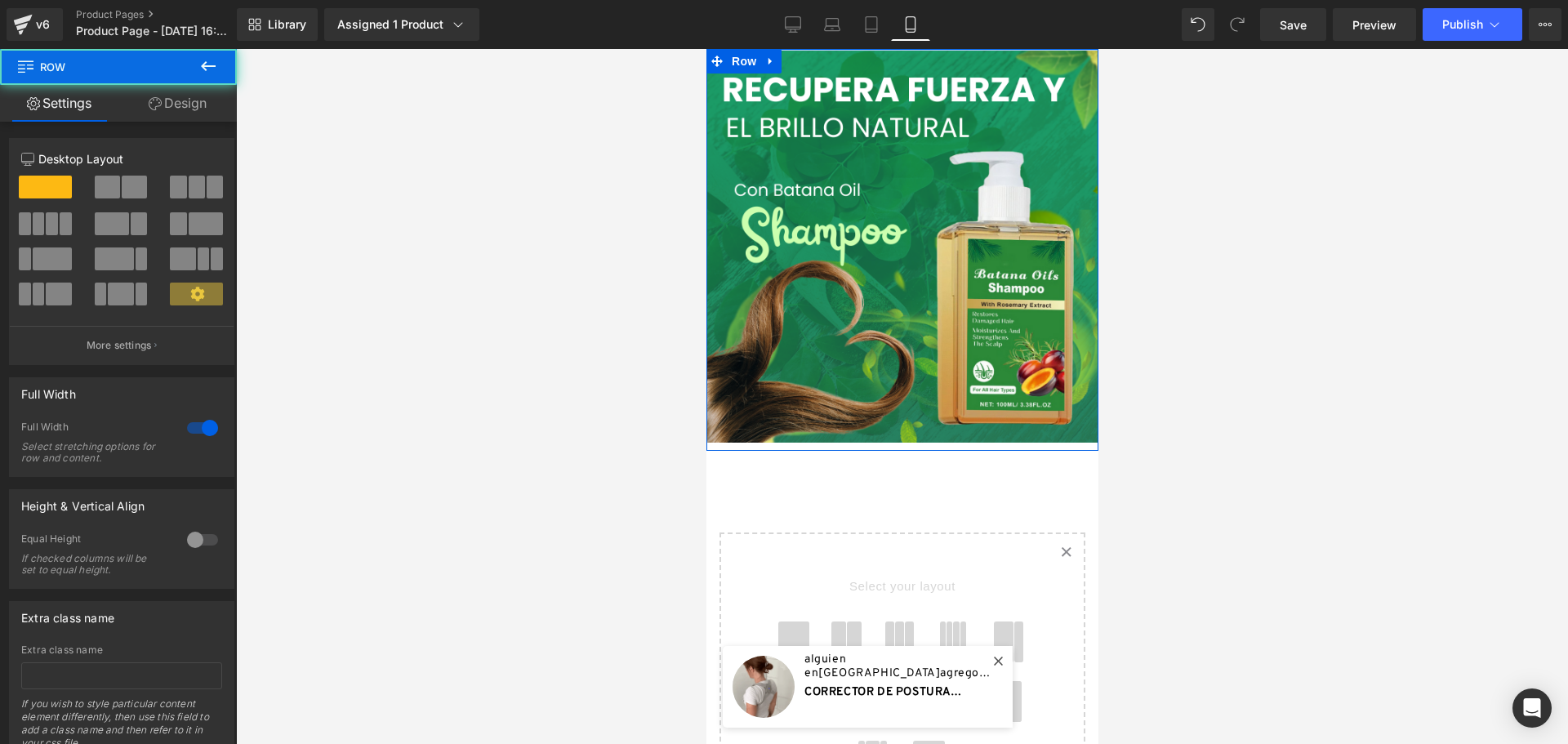
drag, startPoint x: 1006, startPoint y: 50, endPoint x: 1712, endPoint y: 87, distance: 707.0
click at [1006, 49] on html "🔄 Image Row Select your layout" at bounding box center [902, 396] width 392 height 695
click at [1010, 48] on div "Library Assigned 1 Product Product Preview BATANA OIL SHAMPOO Manage assigned p…" at bounding box center [902, 24] width 1331 height 49
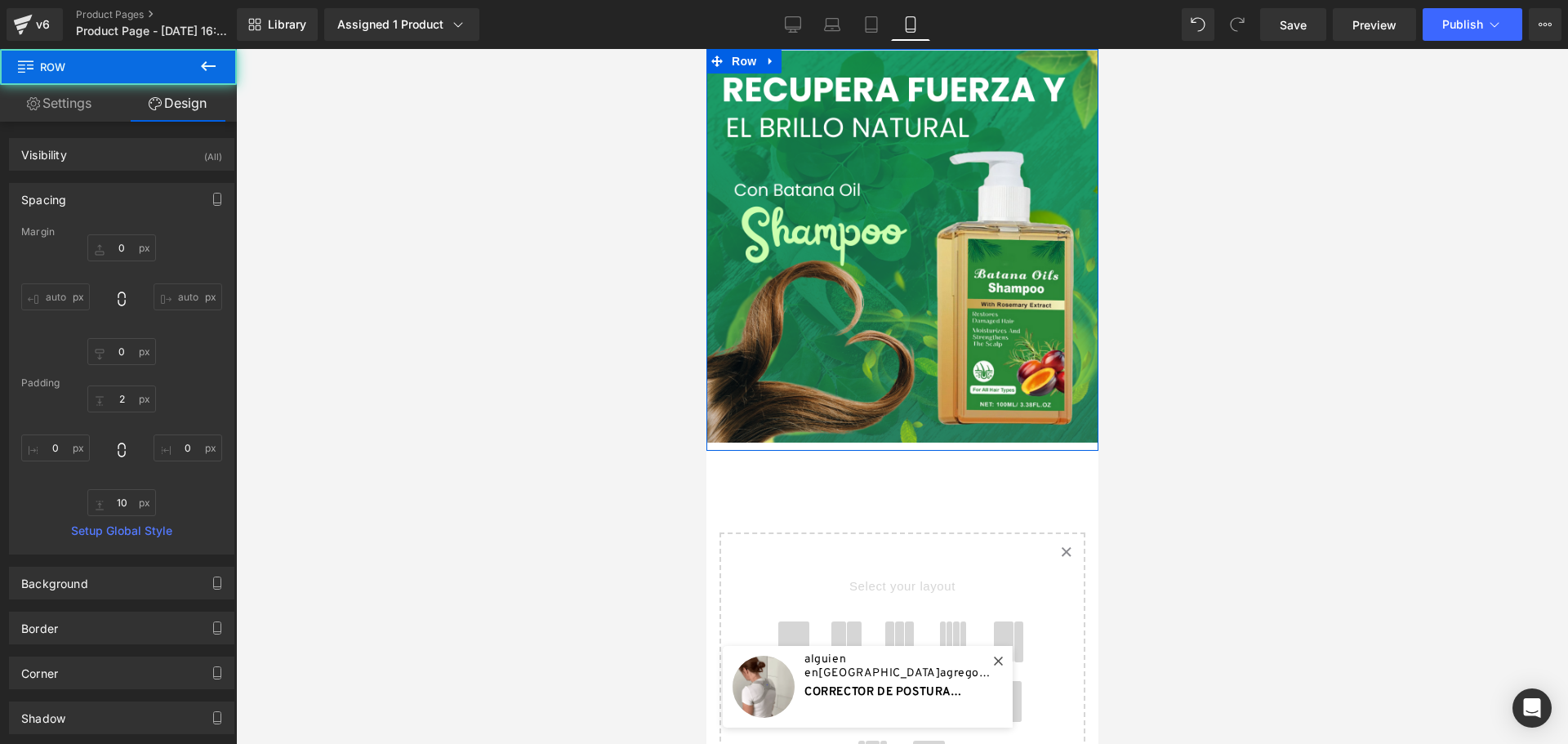
click at [1010, 50] on div at bounding box center [902, 50] width 392 height 2
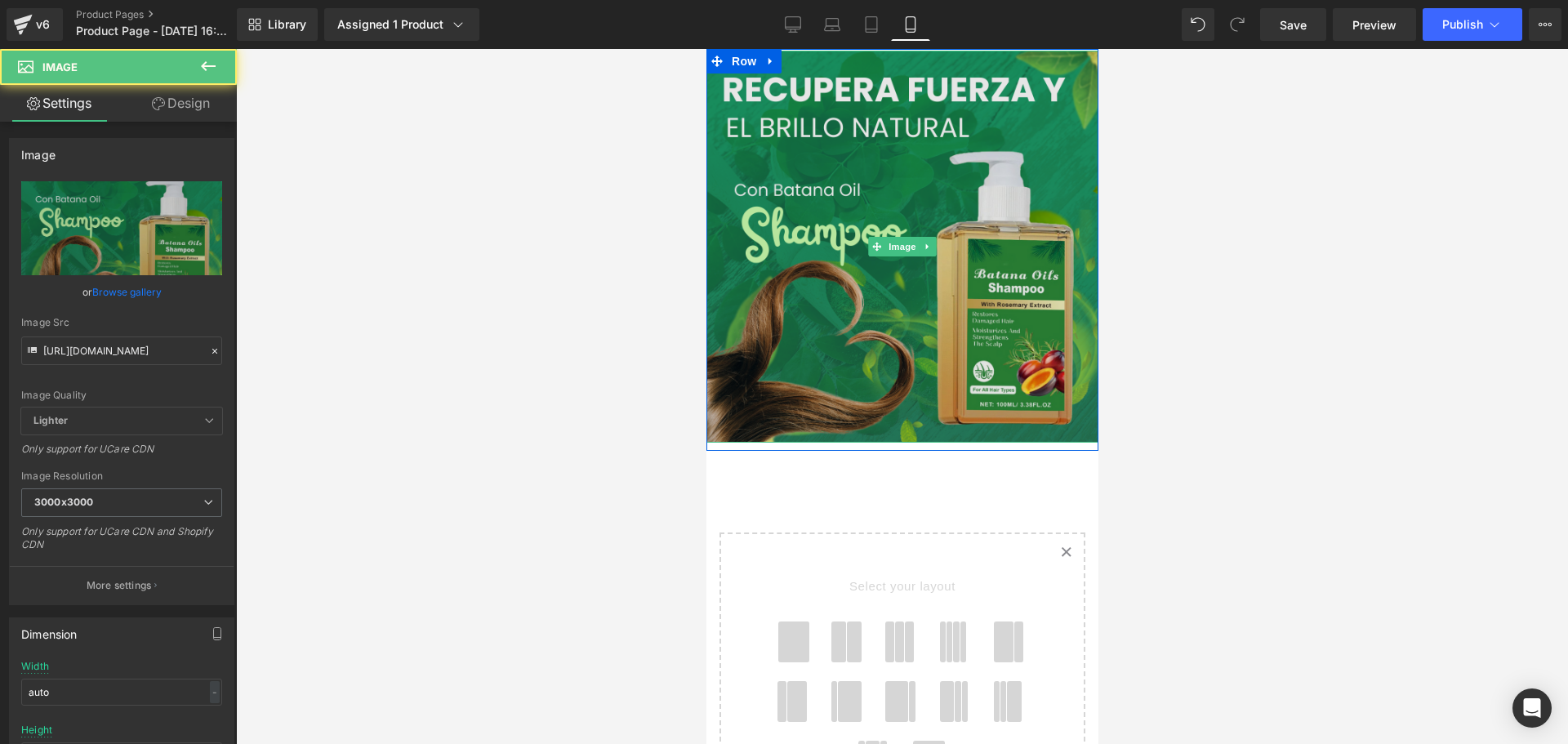
click at [1019, 285] on img at bounding box center [902, 247] width 392 height 392
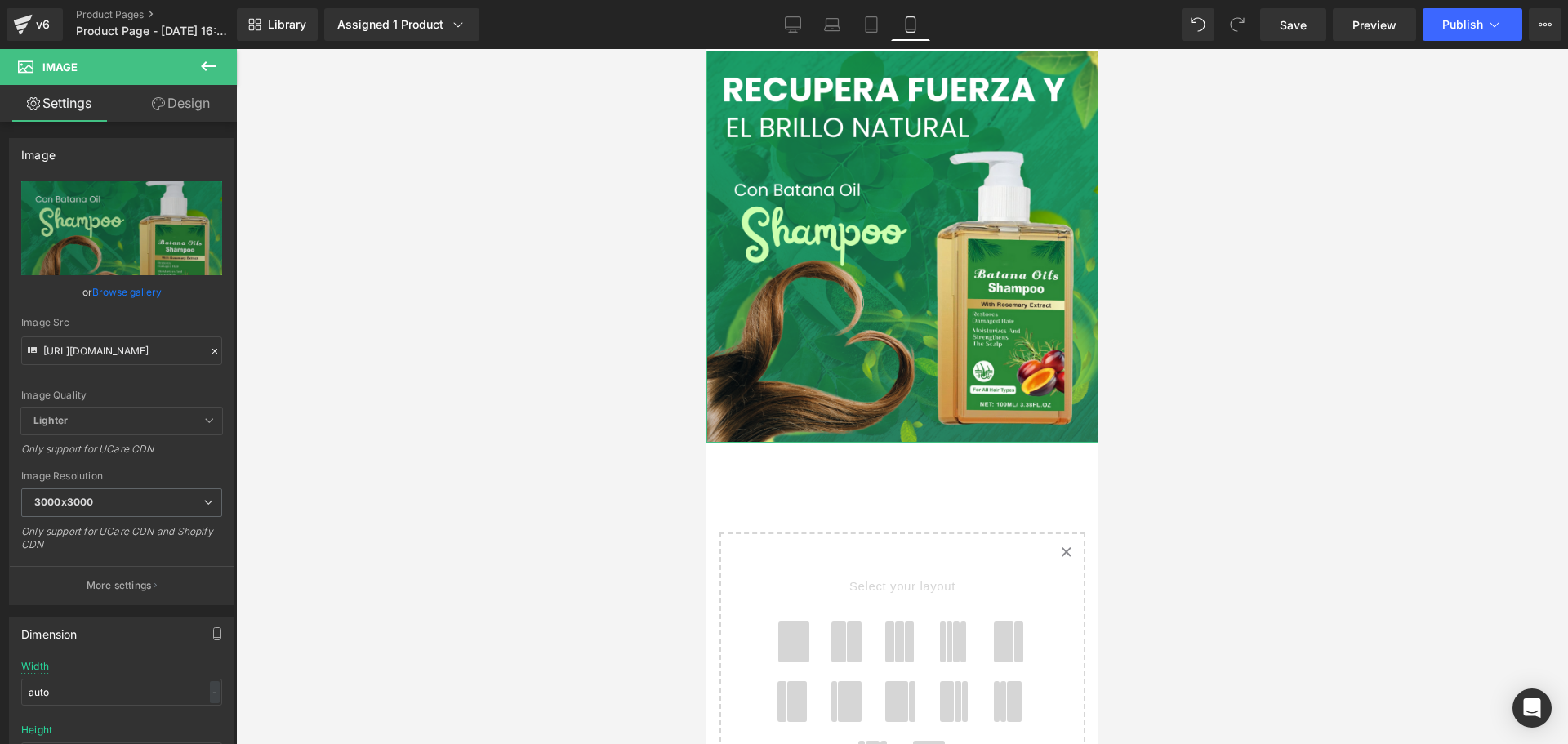
click at [207, 102] on link "Design" at bounding box center [180, 103] width 119 height 37
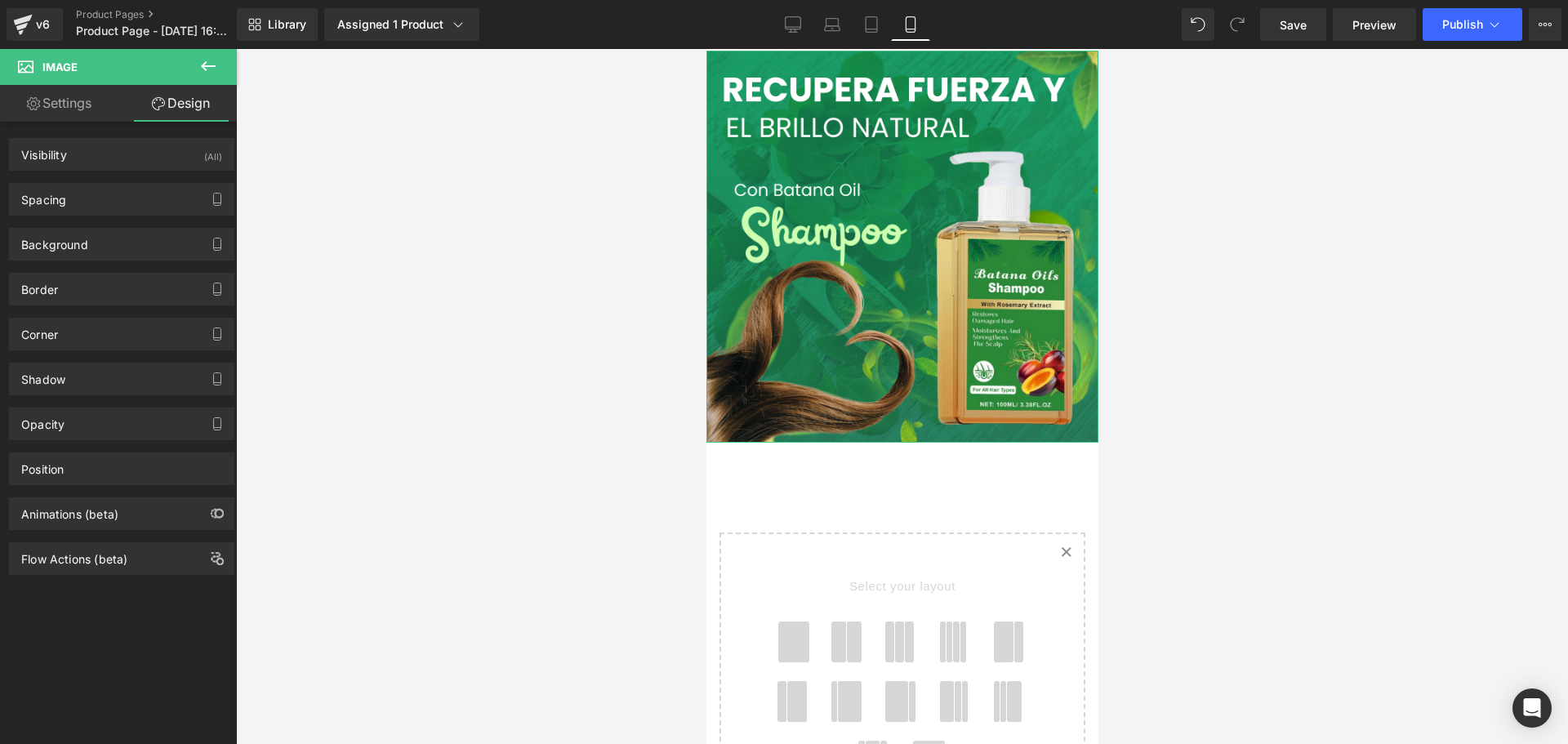
drag, startPoint x: 77, startPoint y: 102, endPoint x: 113, endPoint y: 43, distance: 69.1
click at [77, 102] on link "Settings" at bounding box center [59, 103] width 119 height 37
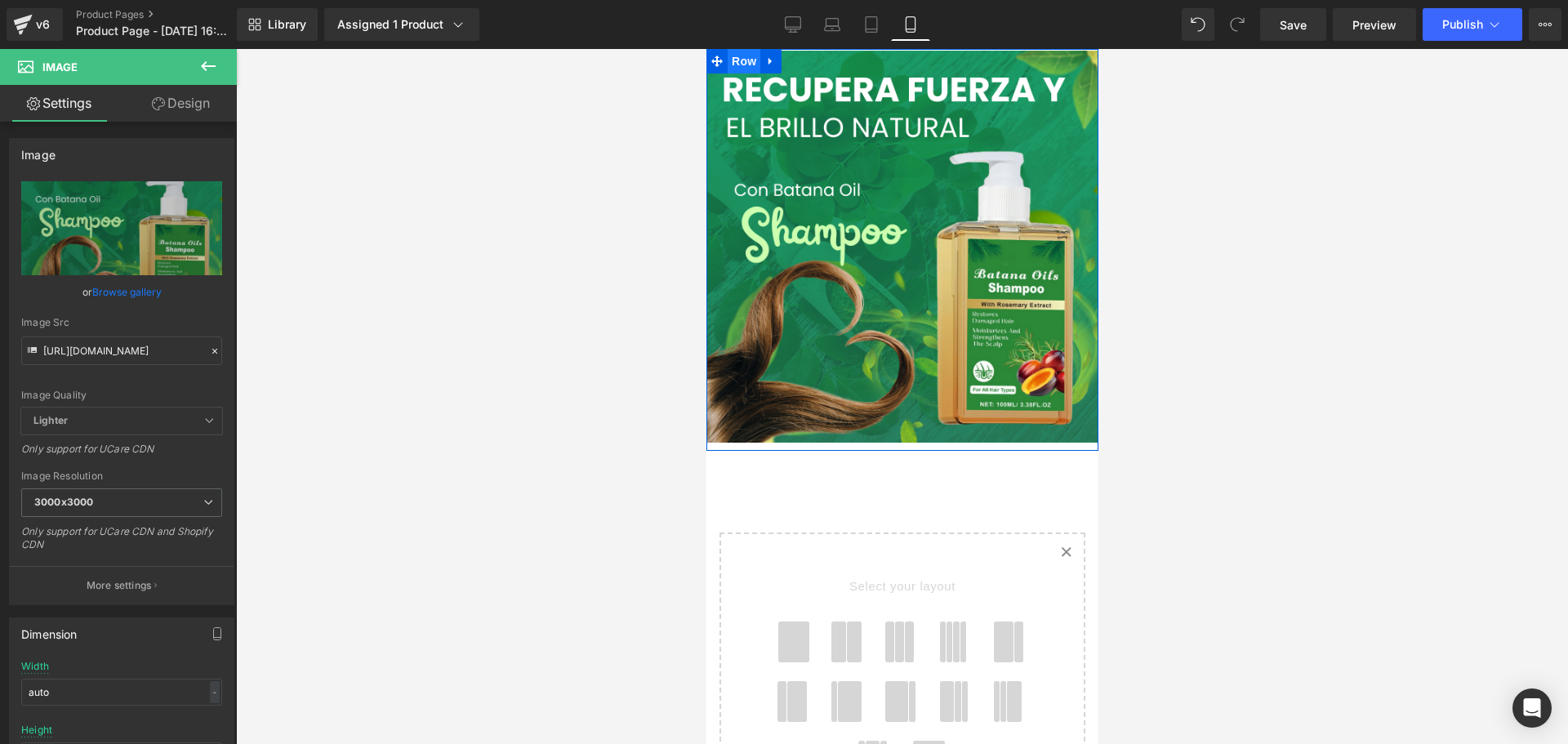
click at [743, 59] on span "Row" at bounding box center [743, 61] width 32 height 25
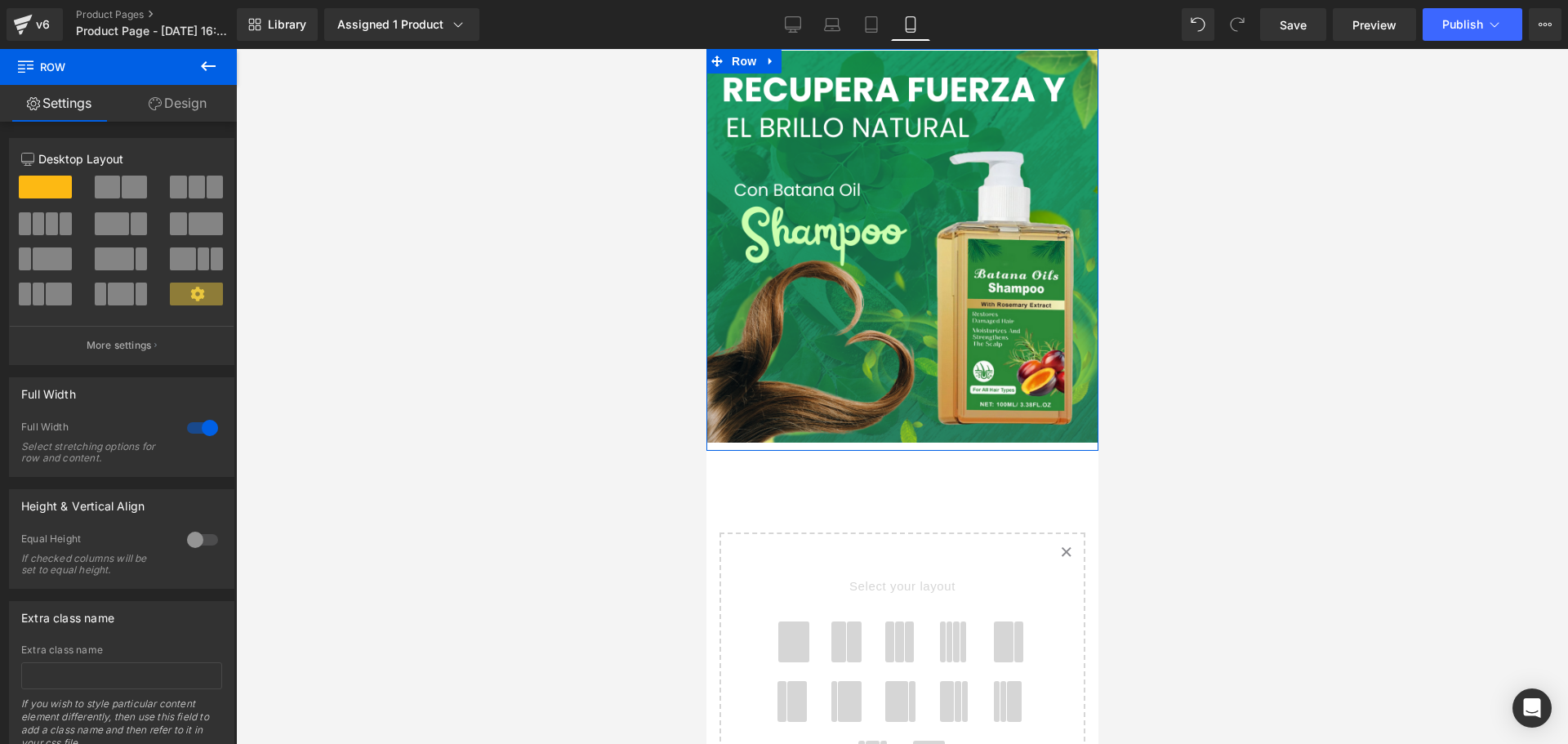
click at [202, 430] on div at bounding box center [202, 428] width 40 height 26
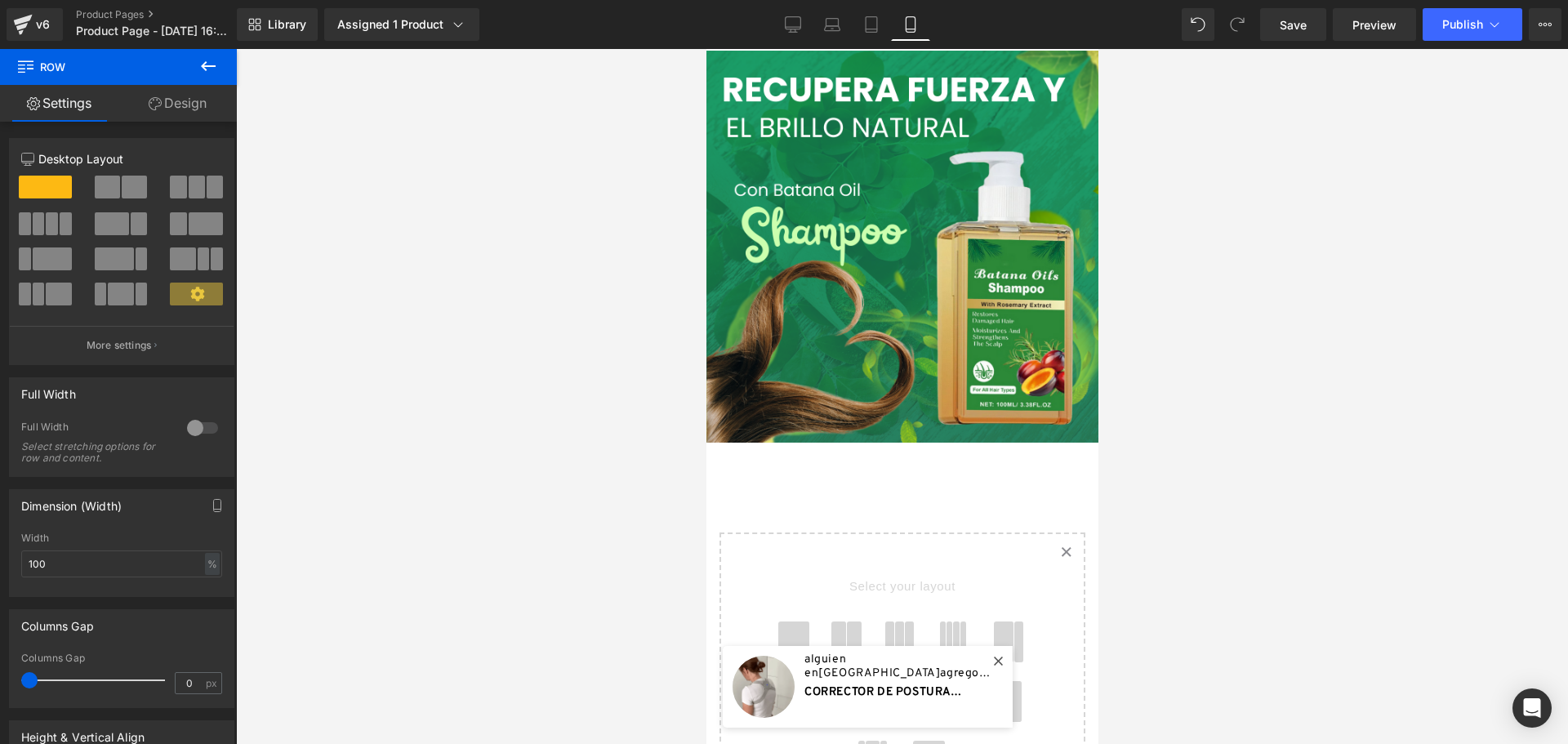
click at [455, 355] on div at bounding box center [901, 396] width 1332 height 695
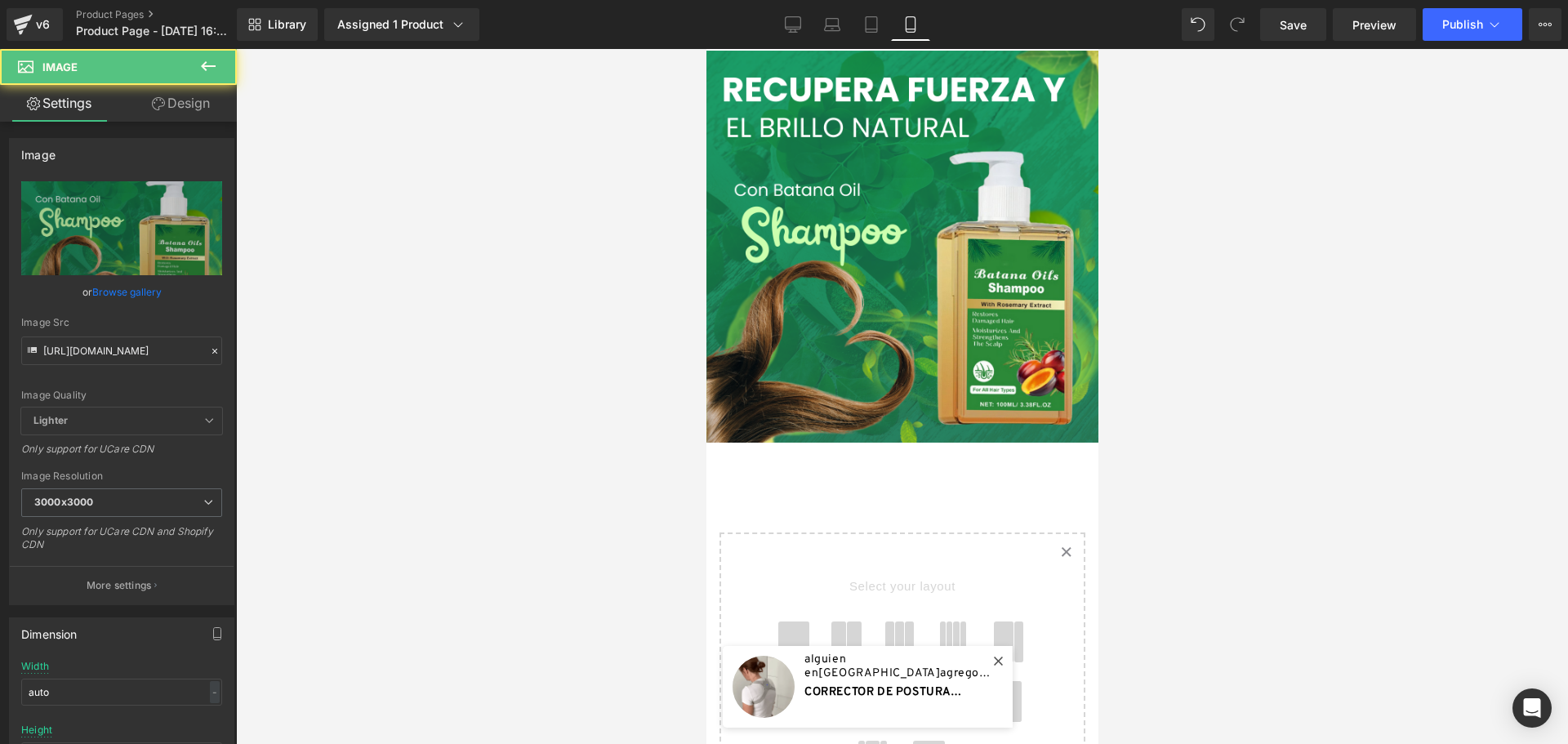
drag, startPoint x: 923, startPoint y: 52, endPoint x: 925, endPoint y: 43, distance: 9.2
click at [925, 49] on html "🔄 Image Row Select your layout" at bounding box center [902, 396] width 392 height 695
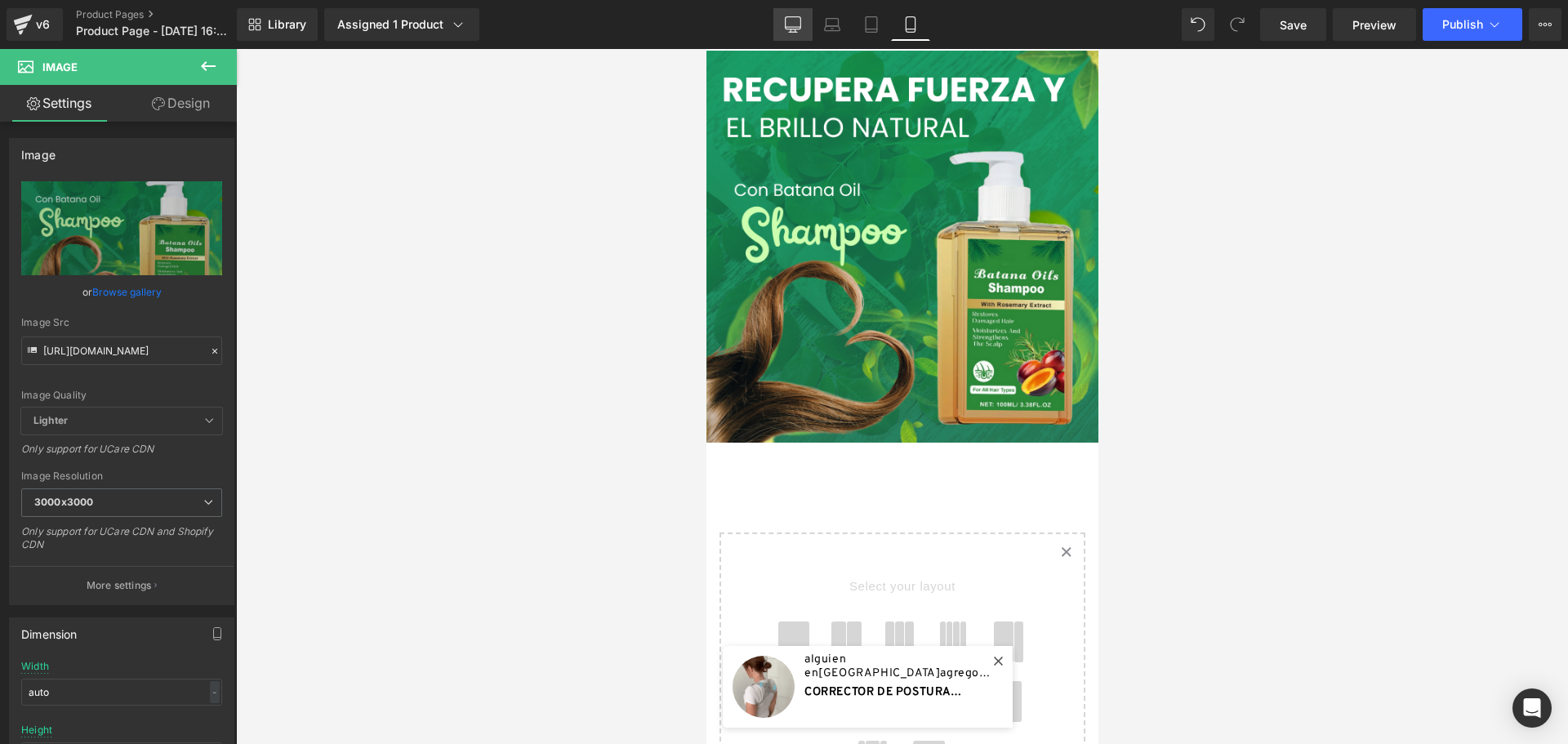
drag, startPoint x: 789, startPoint y: 26, endPoint x: 792, endPoint y: 41, distance: 15.3
click at [789, 26] on icon at bounding box center [793, 25] width 17 height 17
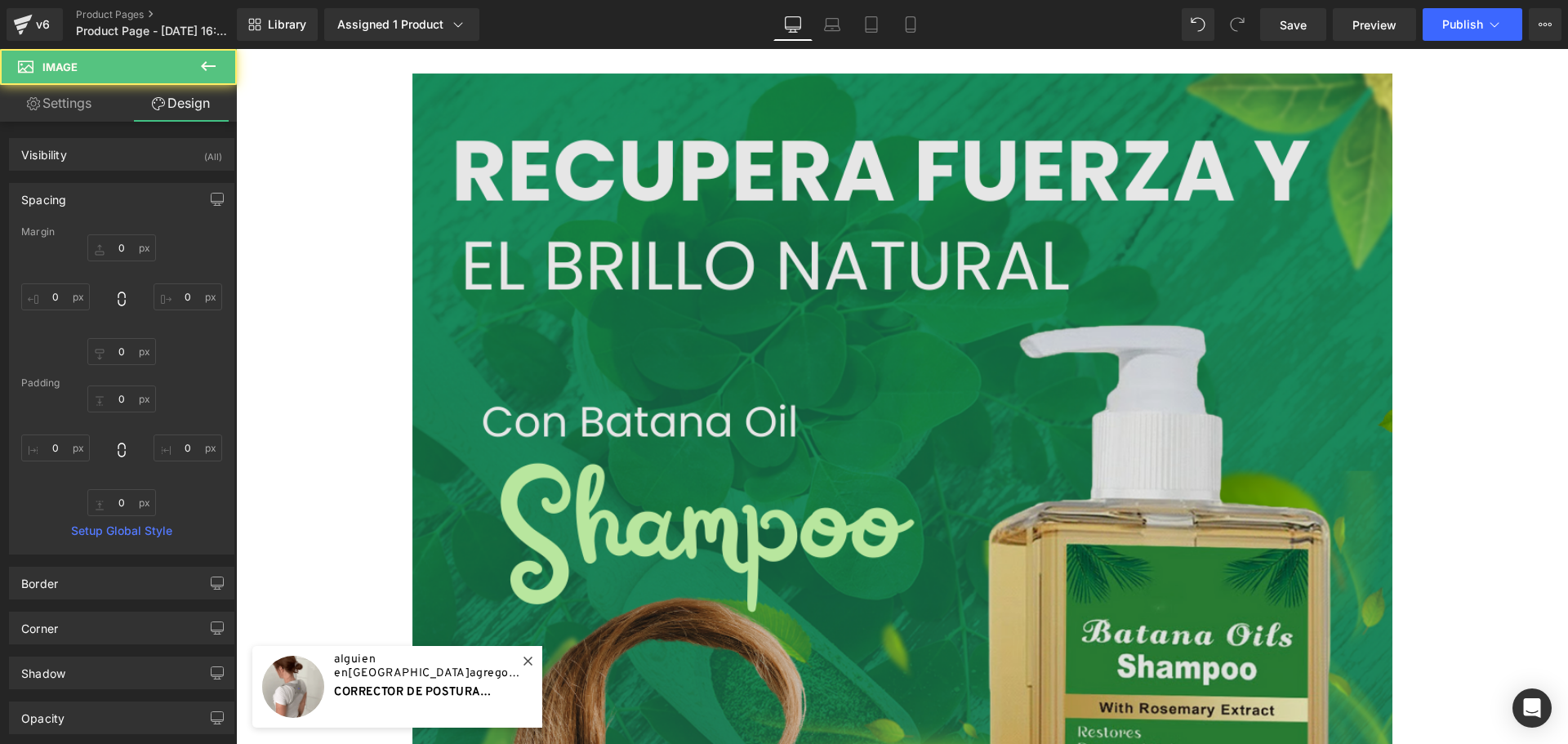
scroll to position [23, 0]
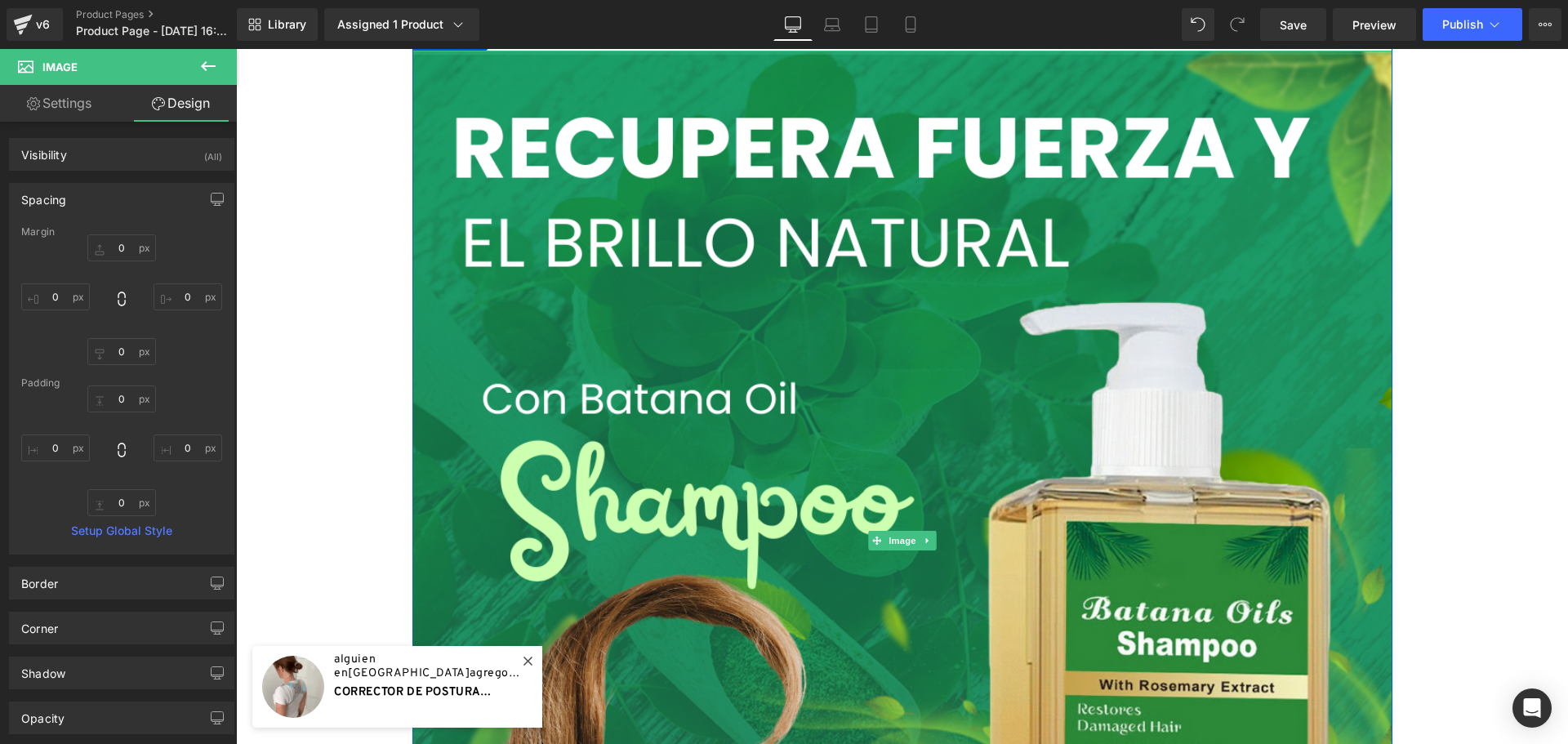
type input "0px"
drag, startPoint x: 1034, startPoint y: 53, endPoint x: 1037, endPoint y: 41, distance: 12.4
click at [1037, 41] on html "🔄 Image Row Select your layout" at bounding box center [901, 373] width 1332 height 695
click at [918, 18] on icon at bounding box center [910, 25] width 17 height 17
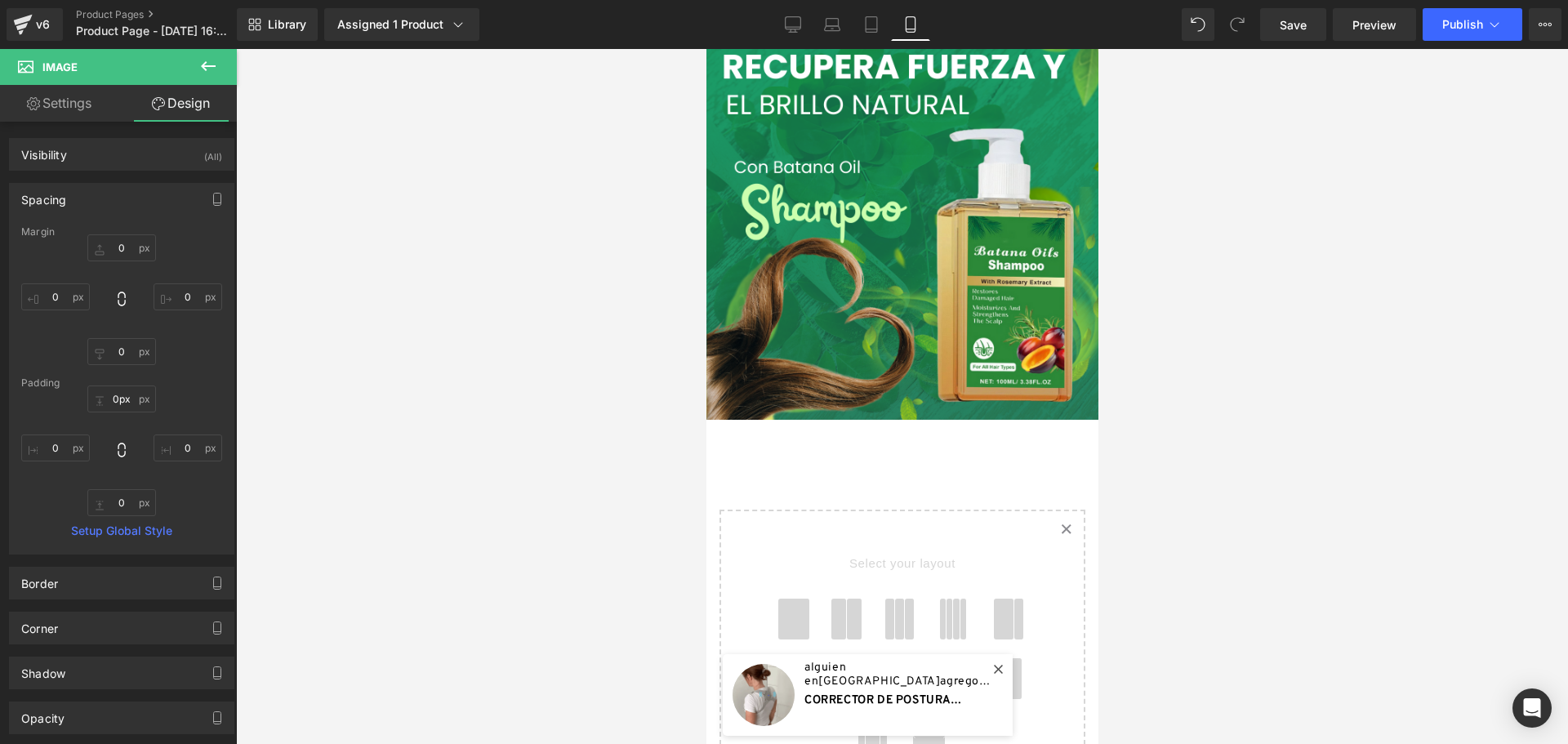
type input "0"
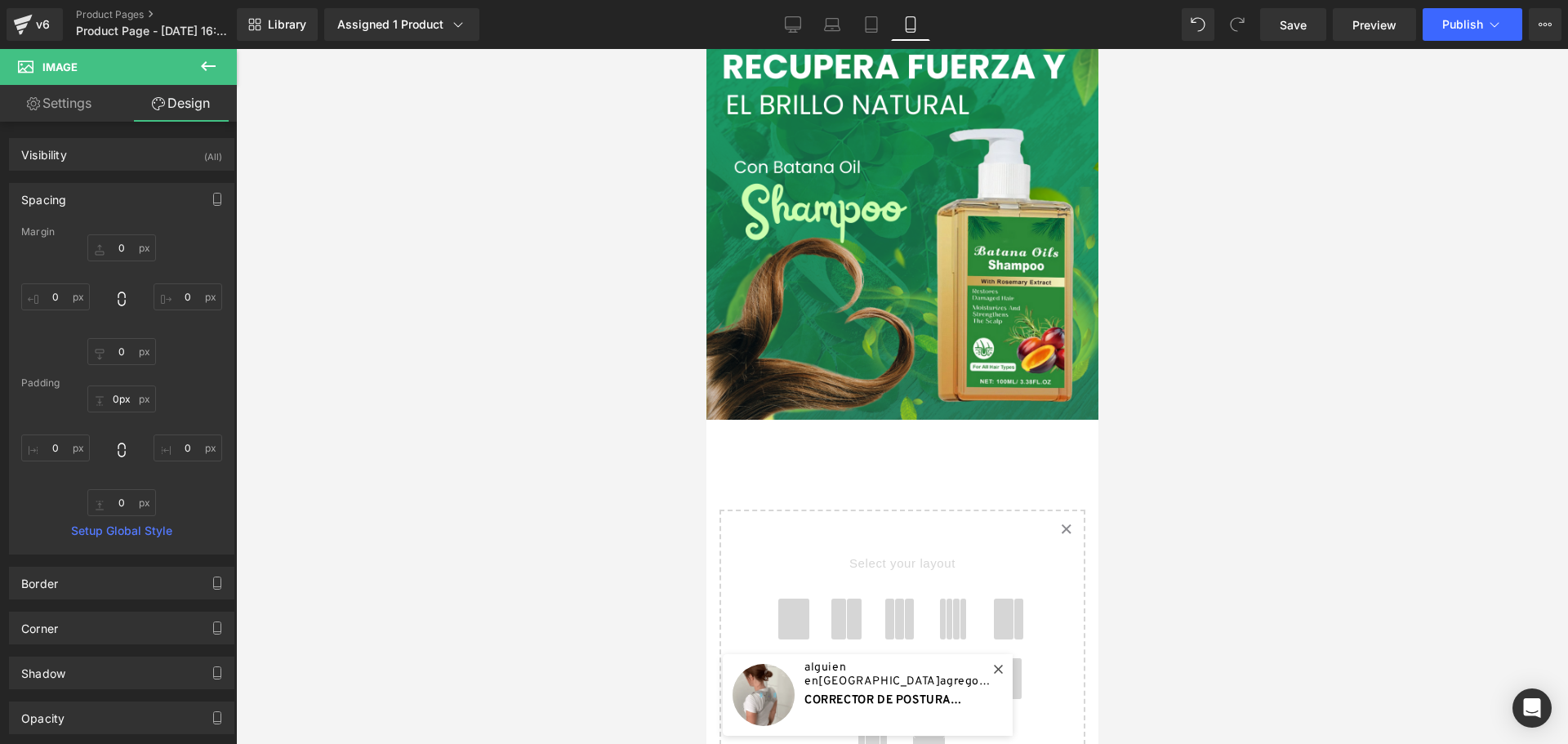
type input "0"
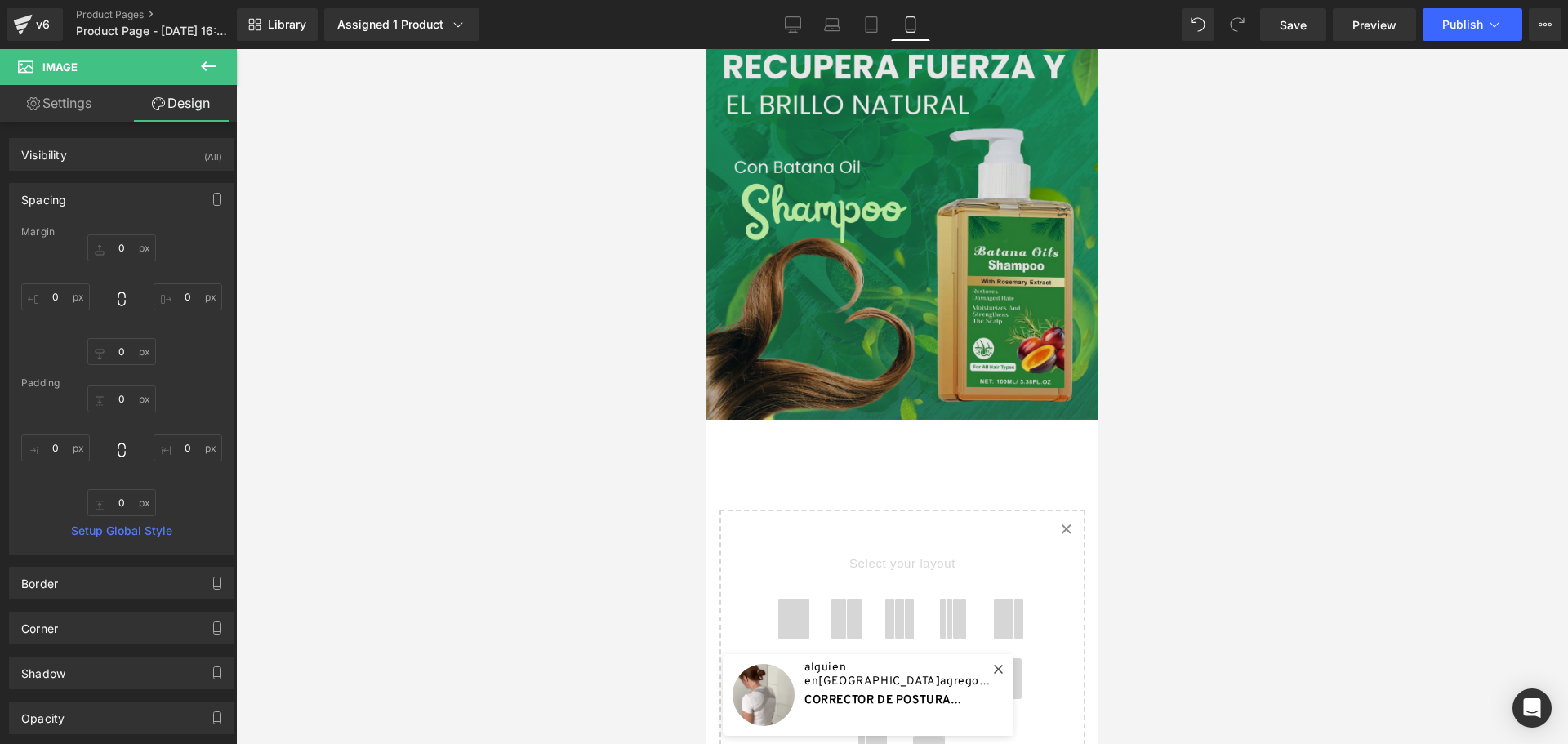
scroll to position [0, 0]
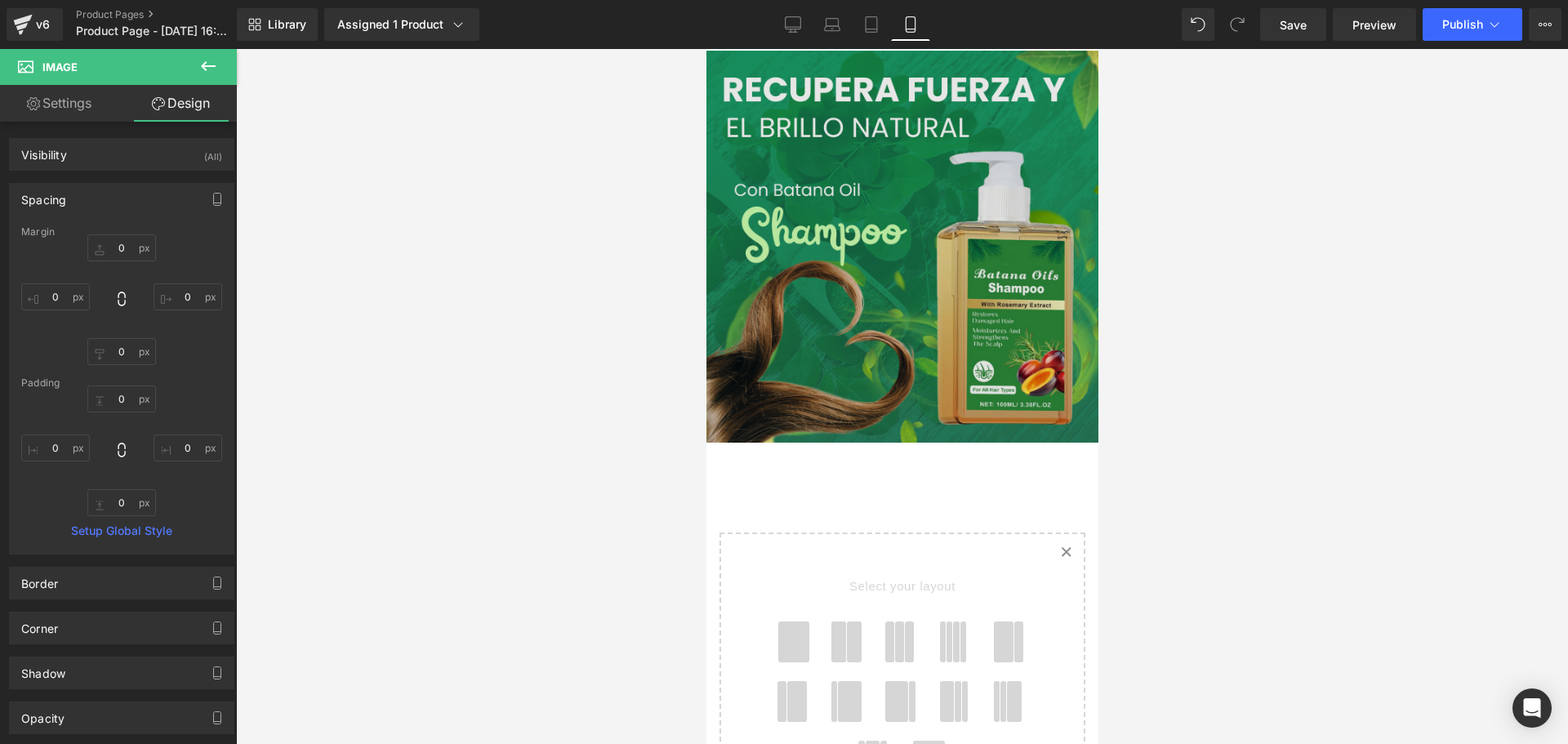
click at [928, 279] on img at bounding box center [902, 247] width 392 height 392
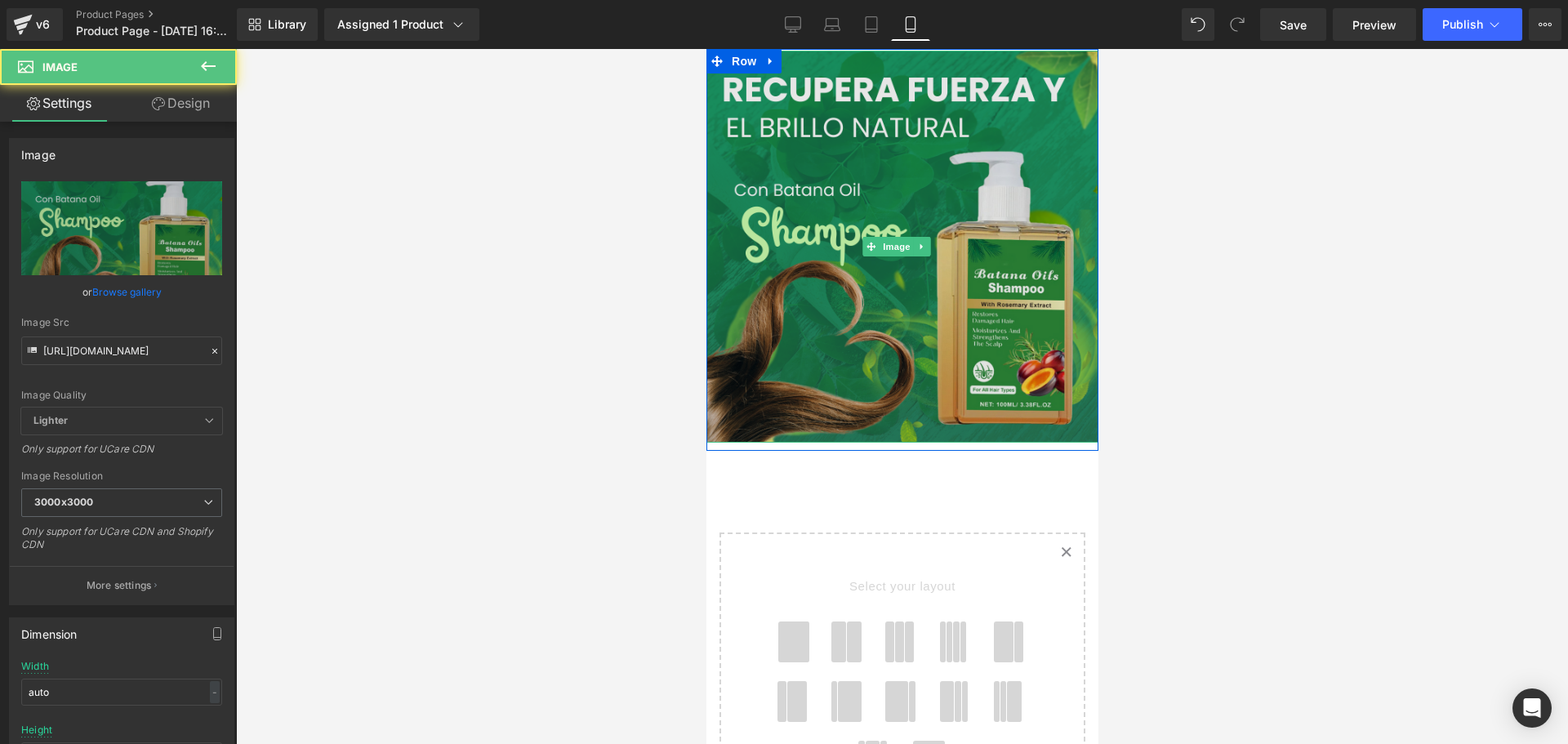
click at [1021, 228] on img at bounding box center [902, 247] width 392 height 392
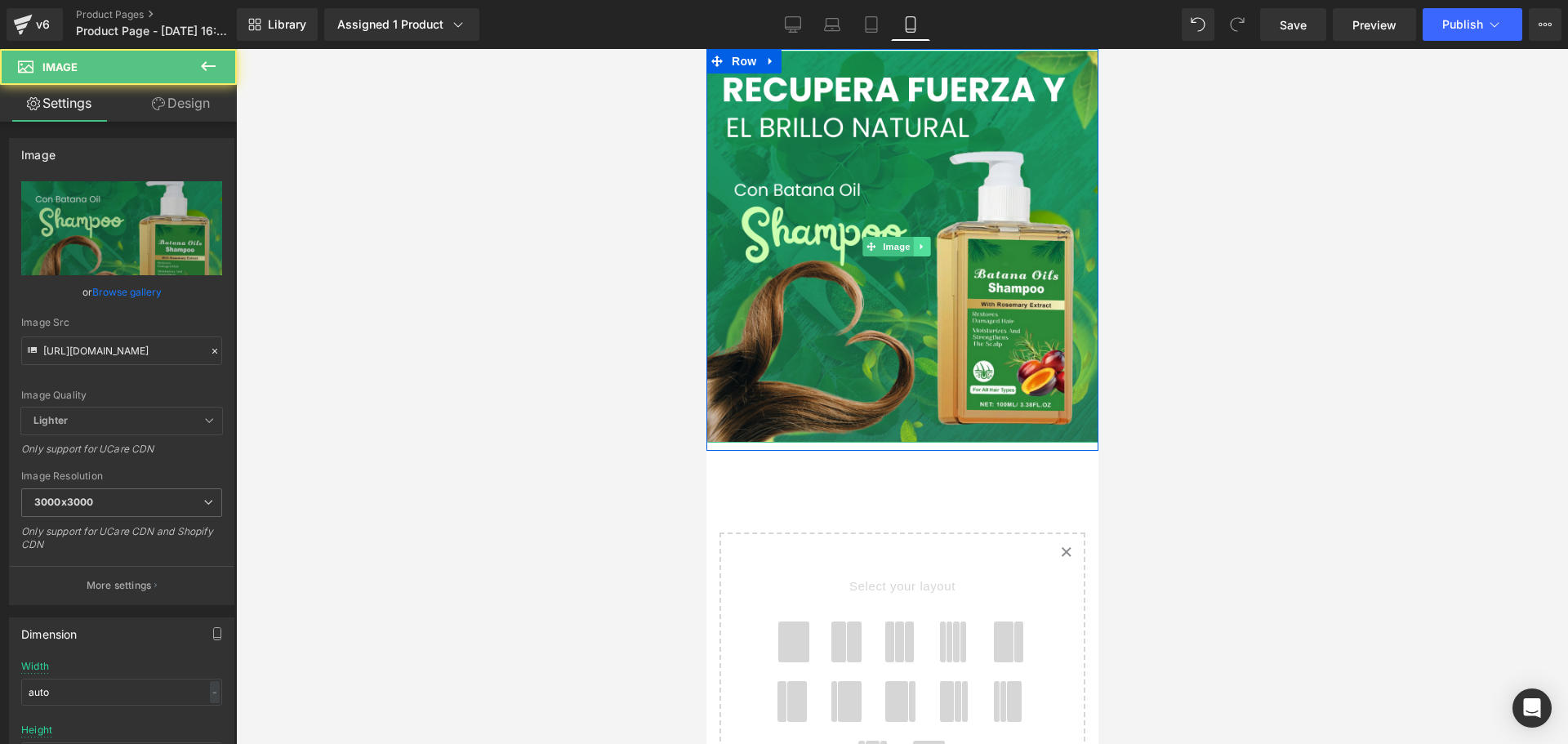
click at [925, 242] on icon at bounding box center [921, 247] width 9 height 10
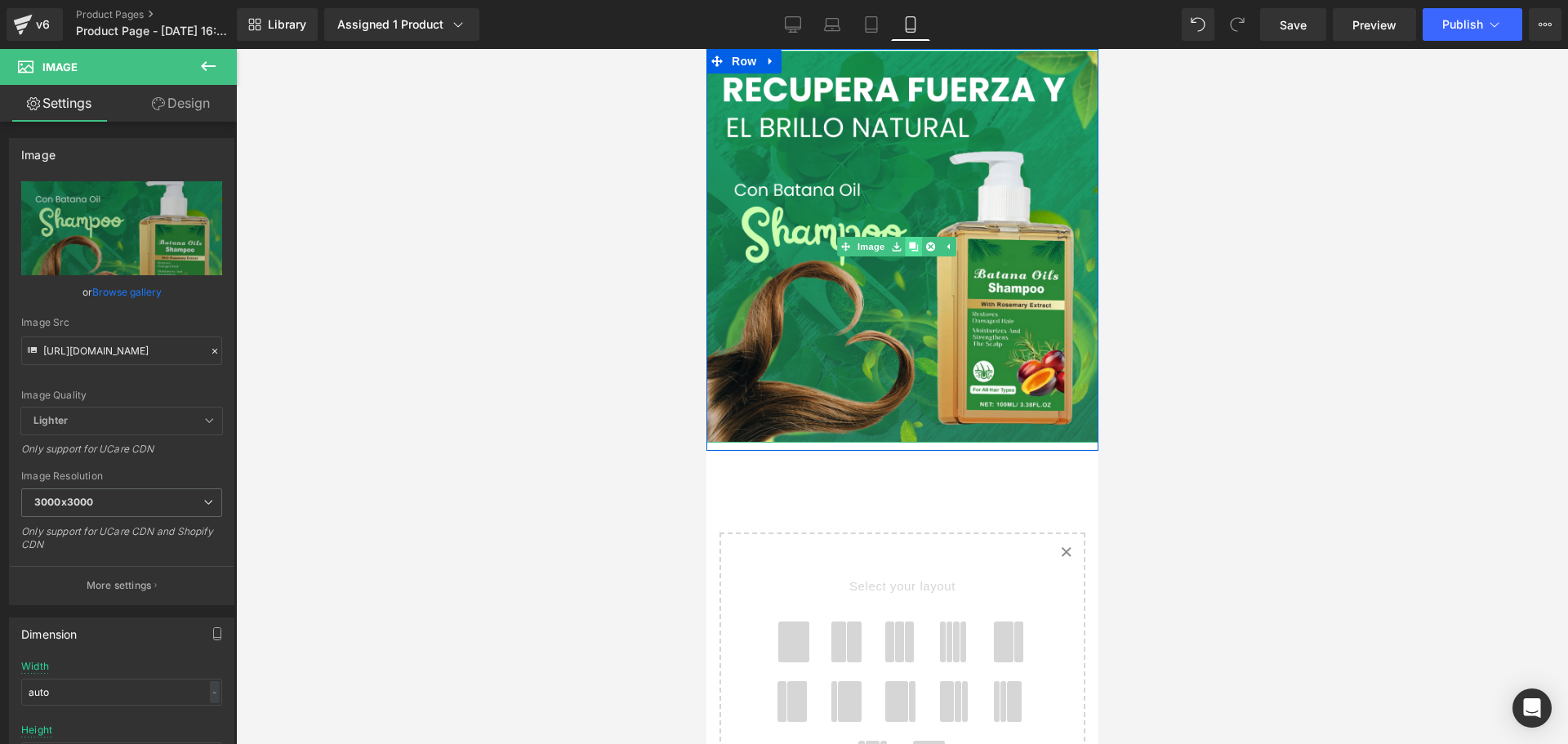
click at [909, 242] on icon at bounding box center [913, 247] width 9 height 9
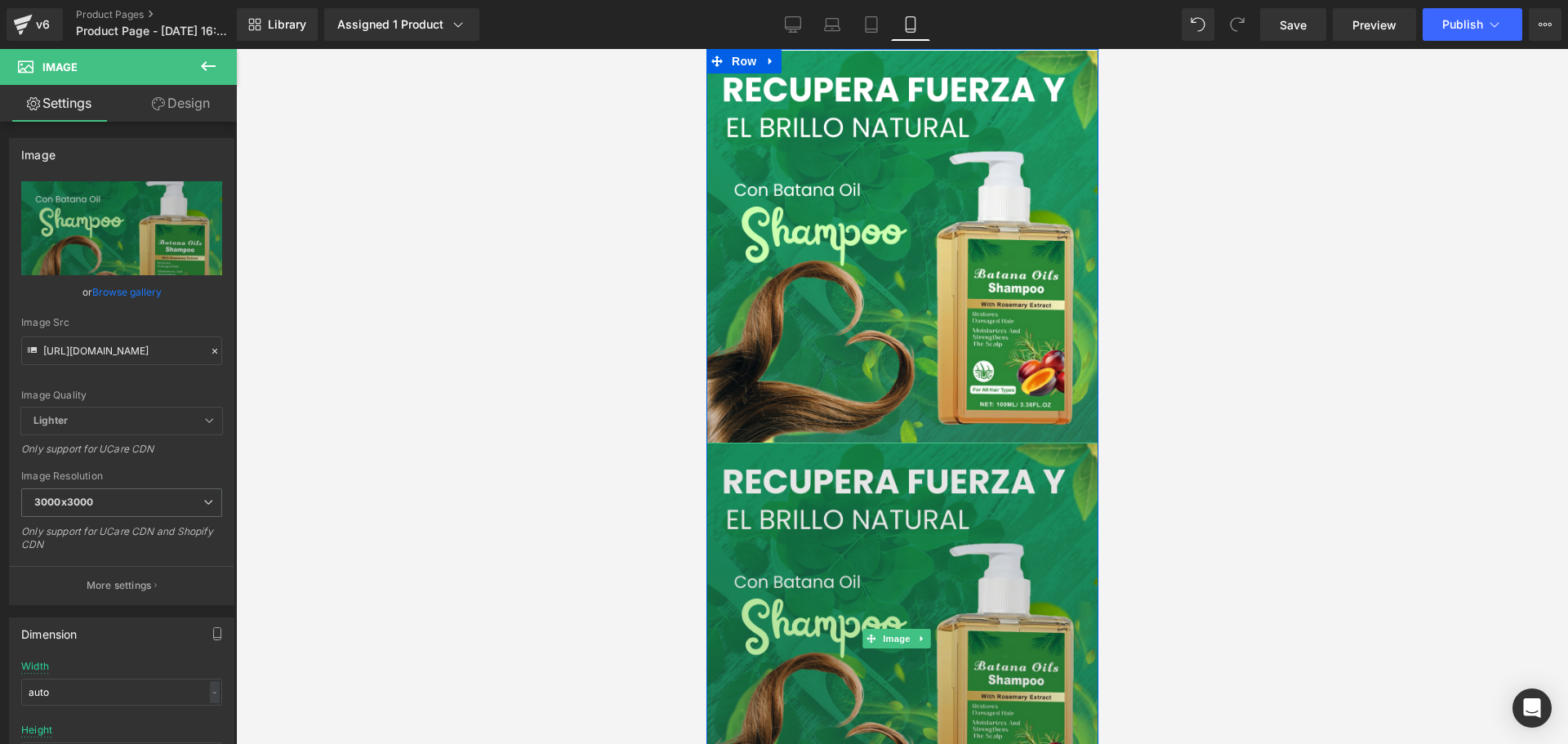
click at [853, 570] on img at bounding box center [902, 639] width 392 height 392
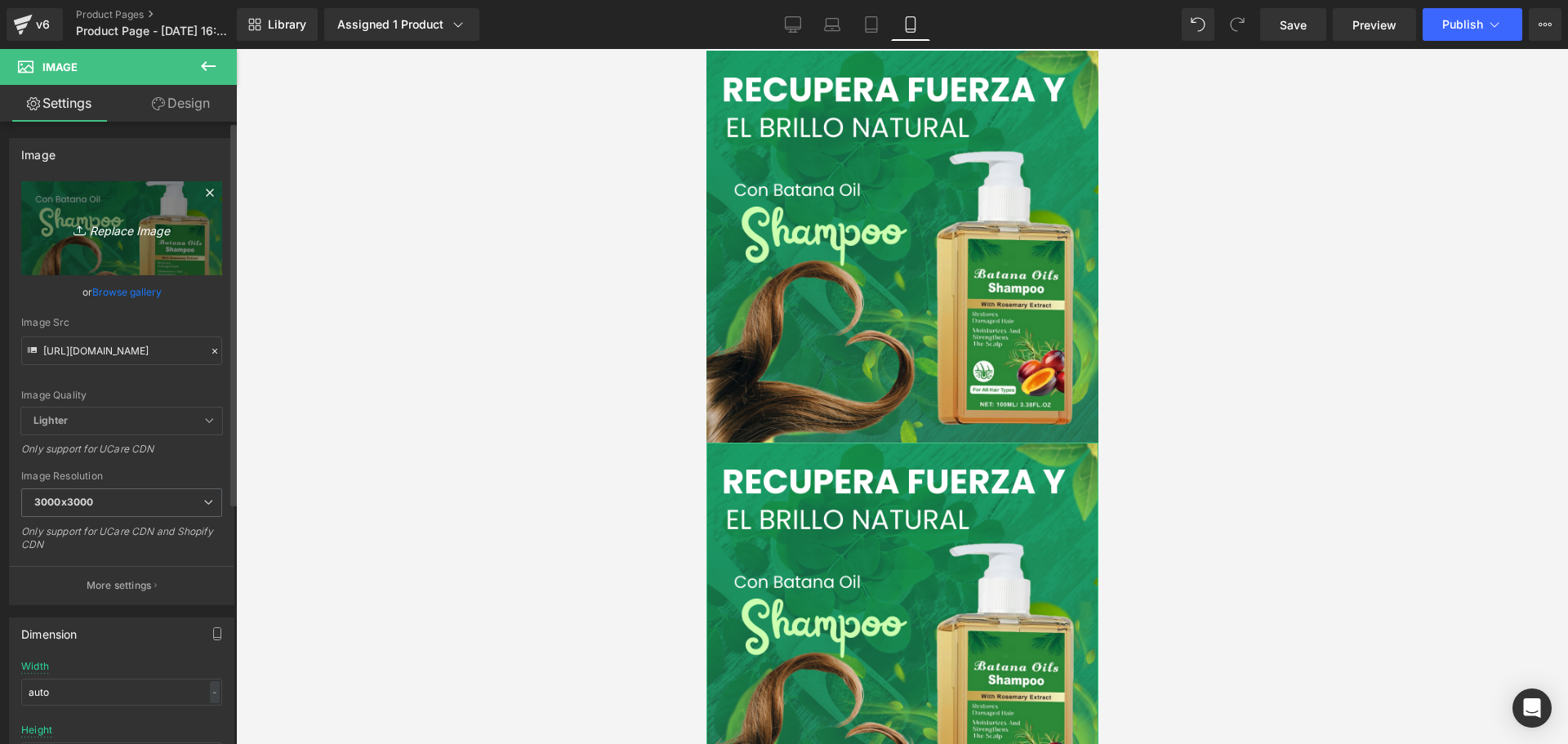
click at [115, 227] on icon "Replace Image" at bounding box center [121, 228] width 131 height 20
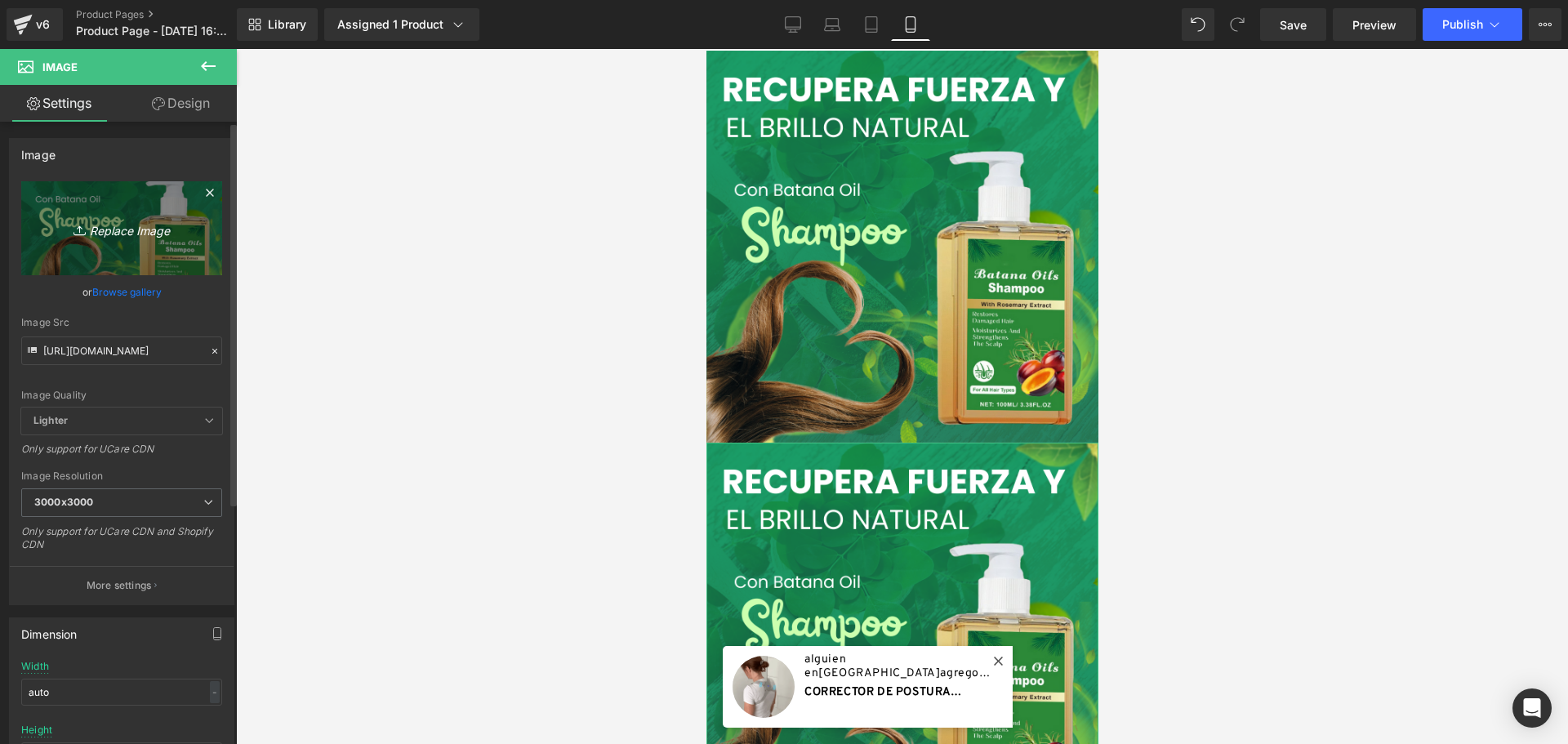
type input "C:\fakepath\S. 99.00.png"
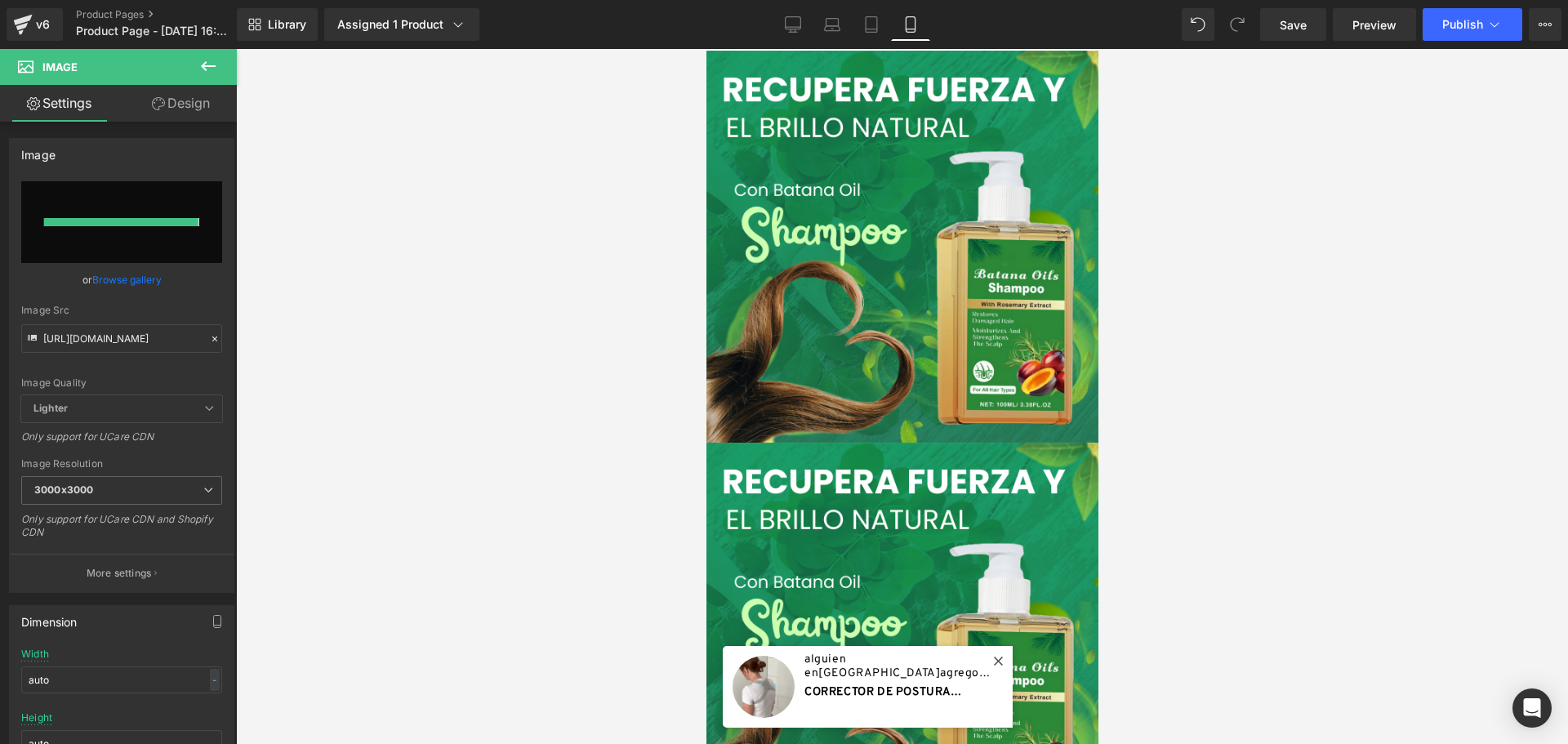
type input "https://ucarecdn.com/788a4a3e-f6d5-40ec-861f-040f793fcf10/-/format/auto/-/previ…"
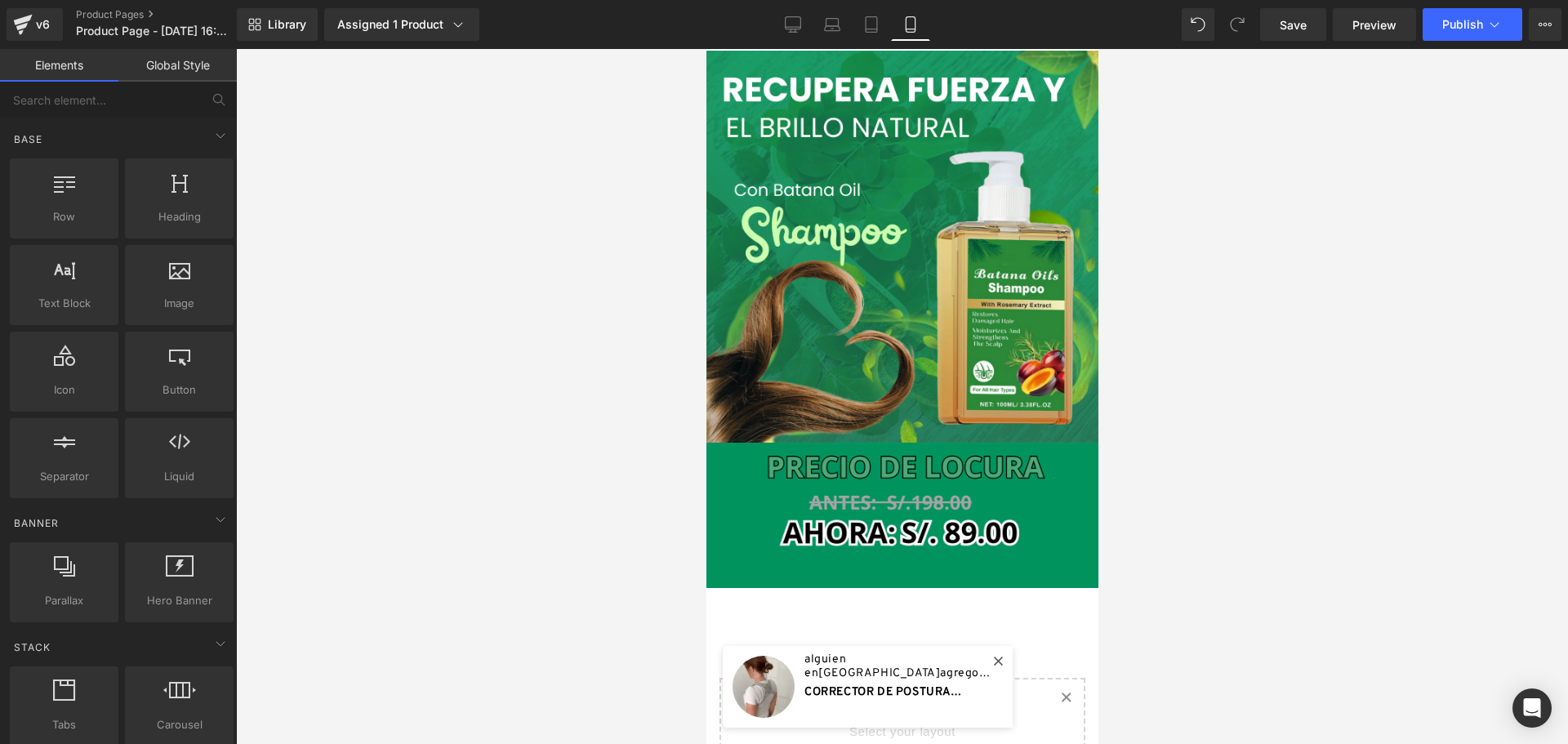
click at [1237, 429] on div at bounding box center [901, 396] width 1332 height 695
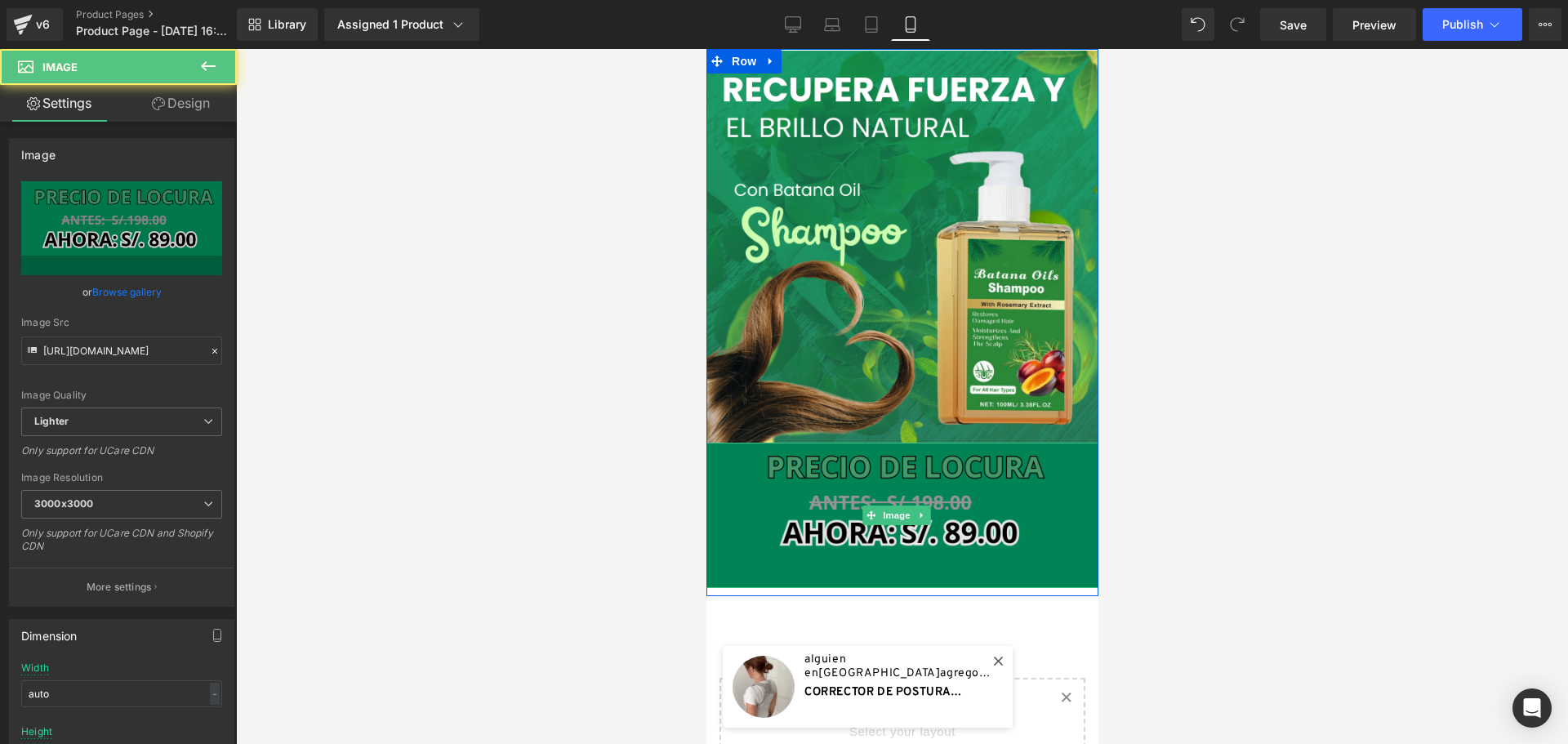
click at [1057, 482] on img at bounding box center [902, 516] width 392 height 145
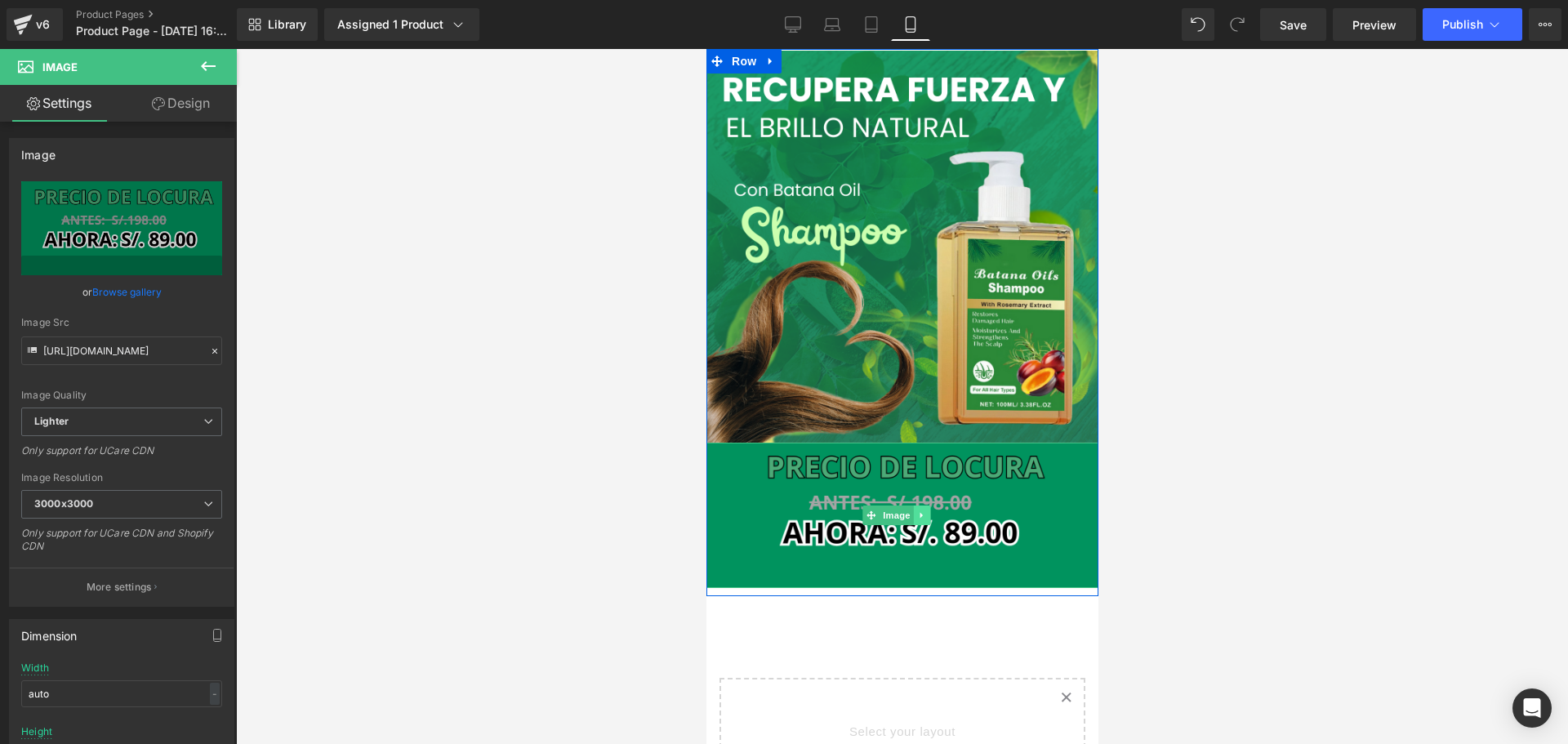
click at [923, 511] on icon at bounding box center [921, 516] width 9 height 10
click at [914, 511] on icon at bounding box center [913, 516] width 9 height 9
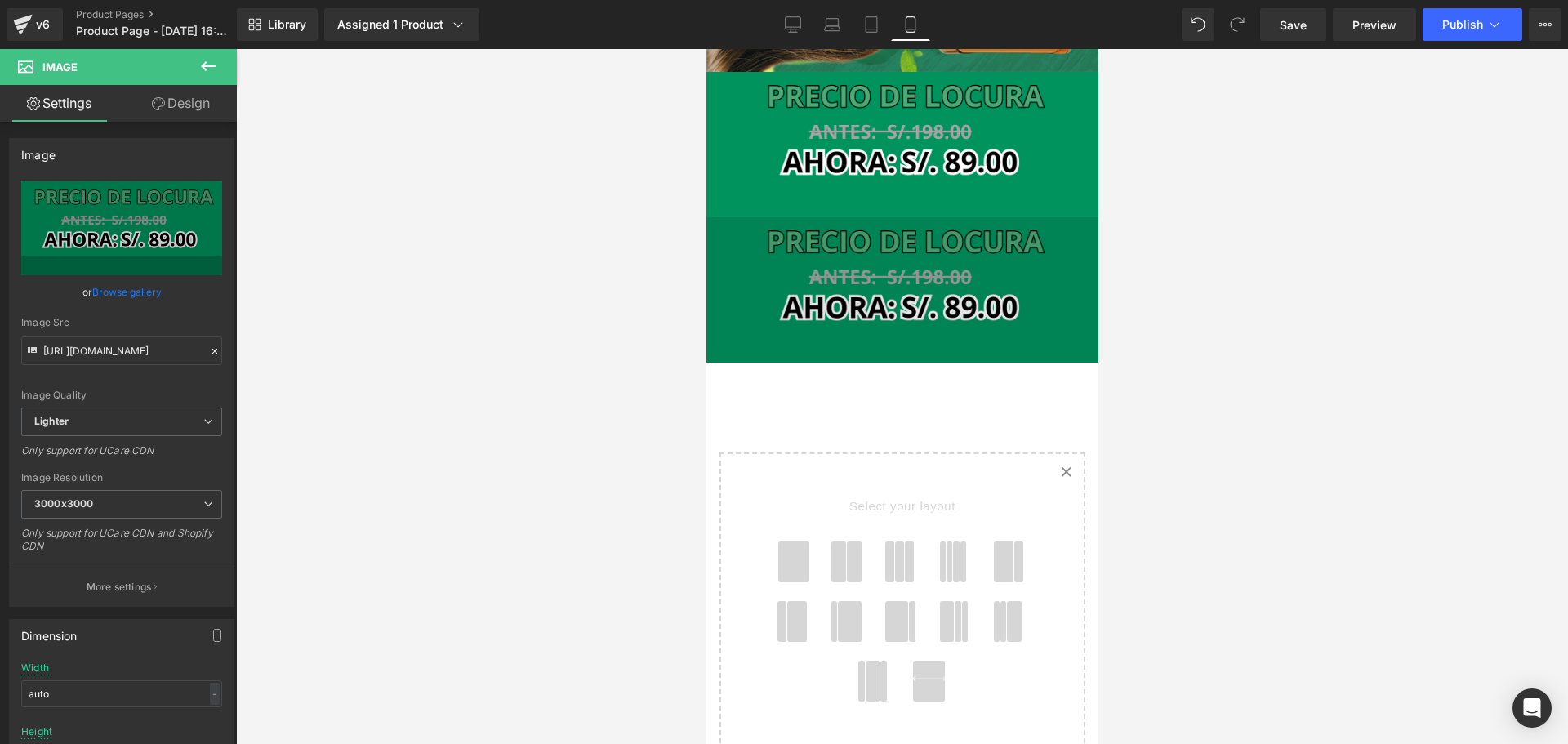
click at [1015, 506] on div "Image Image Image Row Select your layout" at bounding box center [902, 308] width 392 height 1261
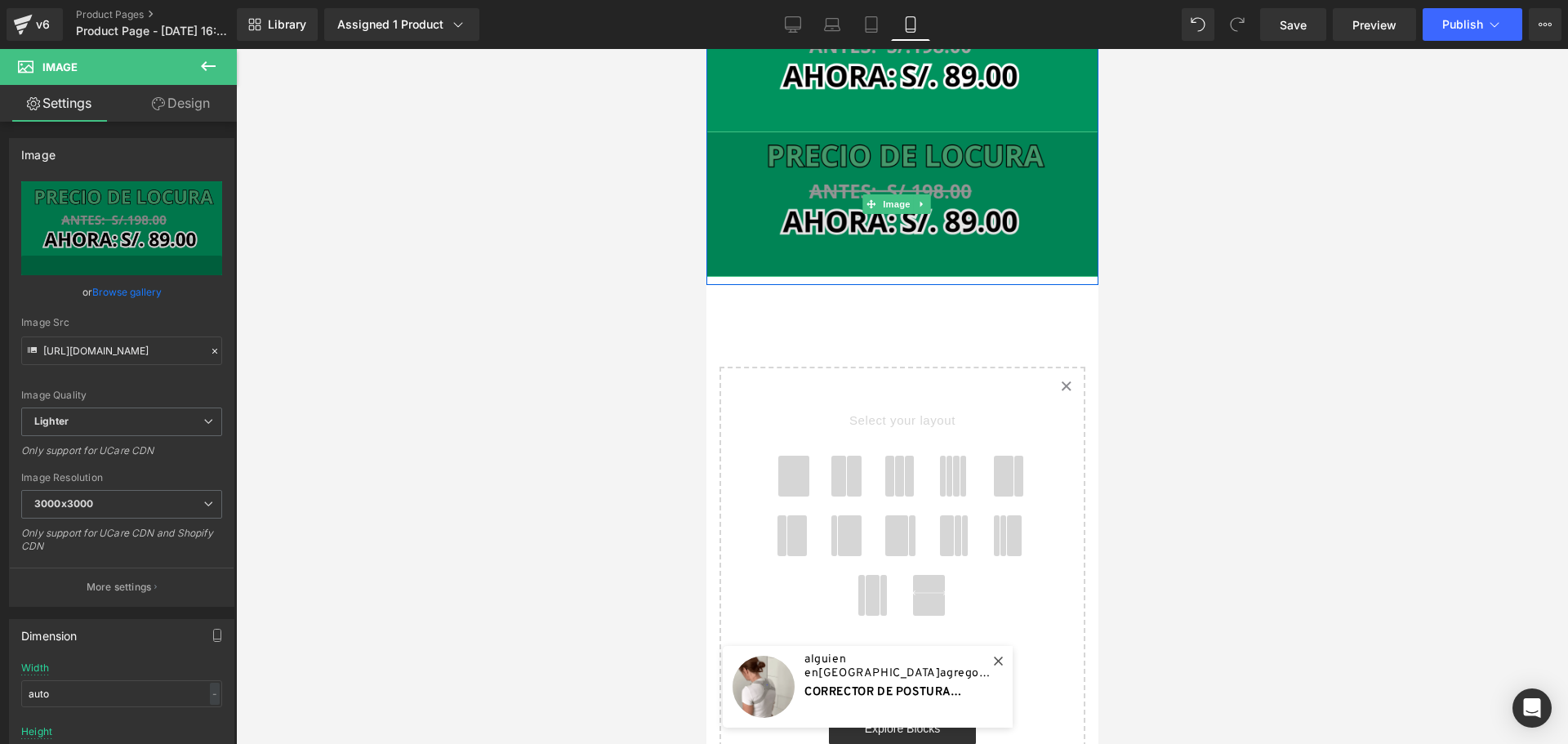
click at [768, 177] on img at bounding box center [902, 204] width 392 height 145
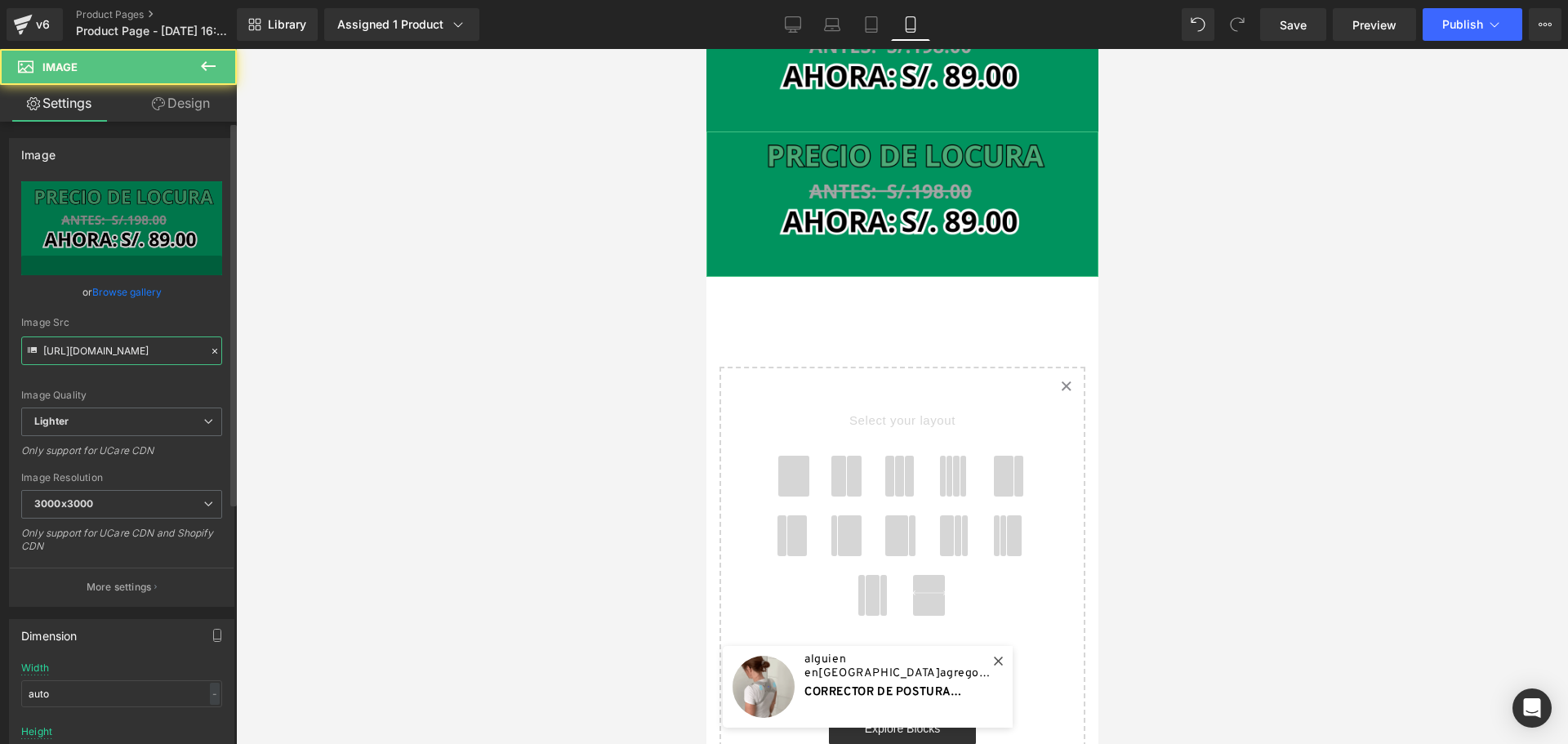
click at [134, 355] on input "https://ucarecdn.com/788a4a3e-f6d5-40ec-861f-040f793fcf10/-/format/auto/-/previ…" at bounding box center [121, 351] width 201 height 29
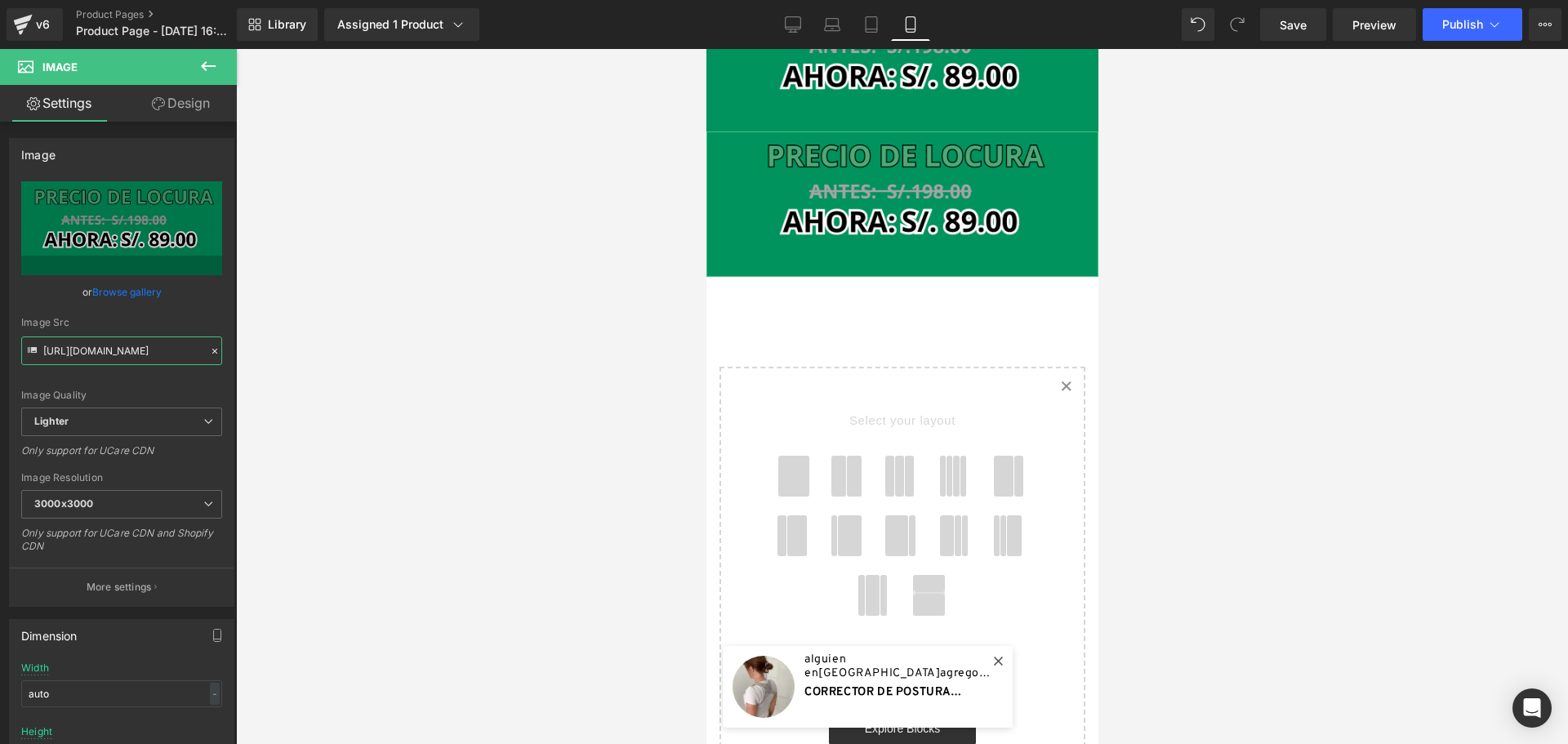
paste input "cdn.shopify.com/s/files/1/0828/3717/6623/files/imgi_19_8f4ce7453d26dcc214348b15…"
type input "https://cdn.shopify.com/s/files/1/0828/3717/6623/files/imgi_19_8f4ce7453d26dcc2…"
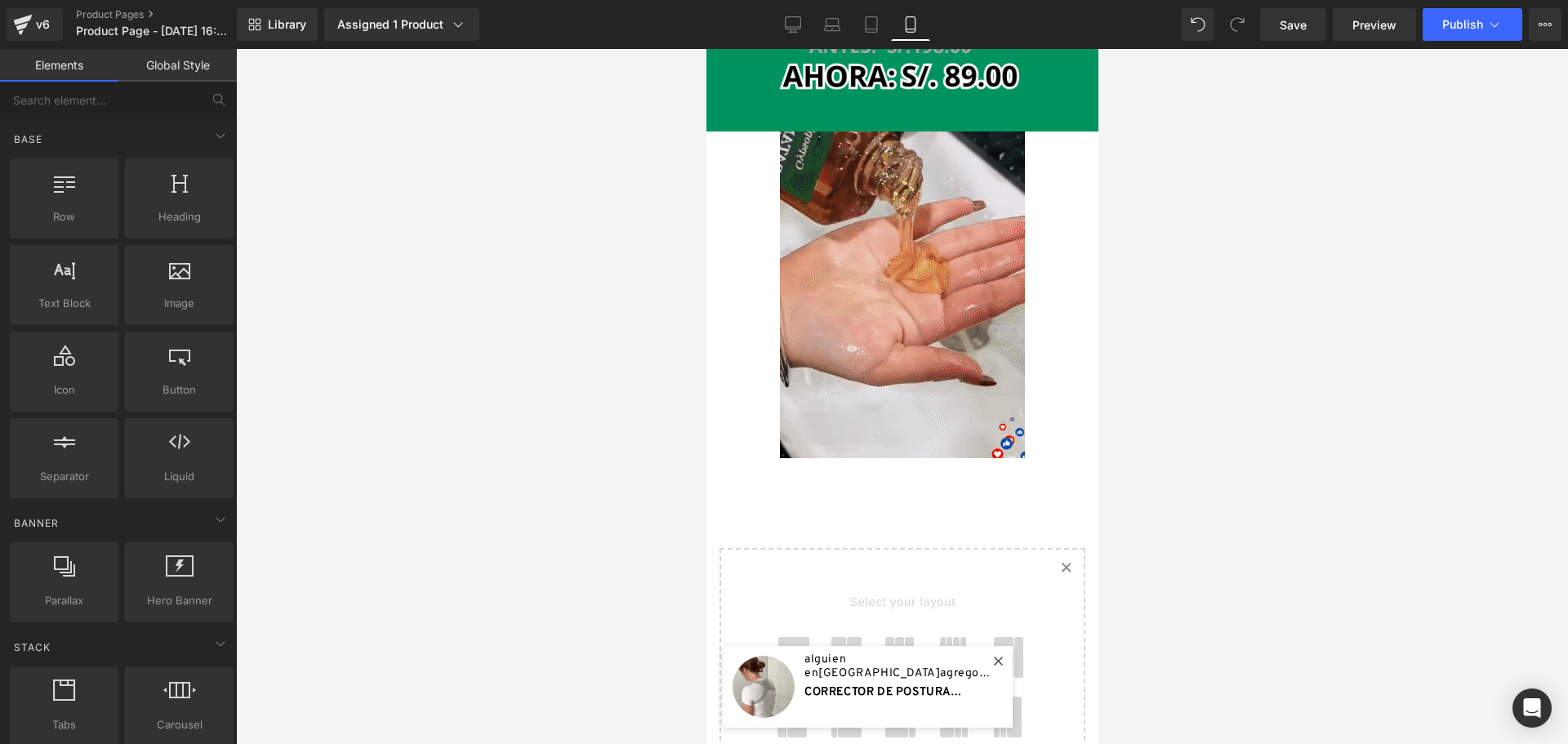
scroll to position [0, 0]
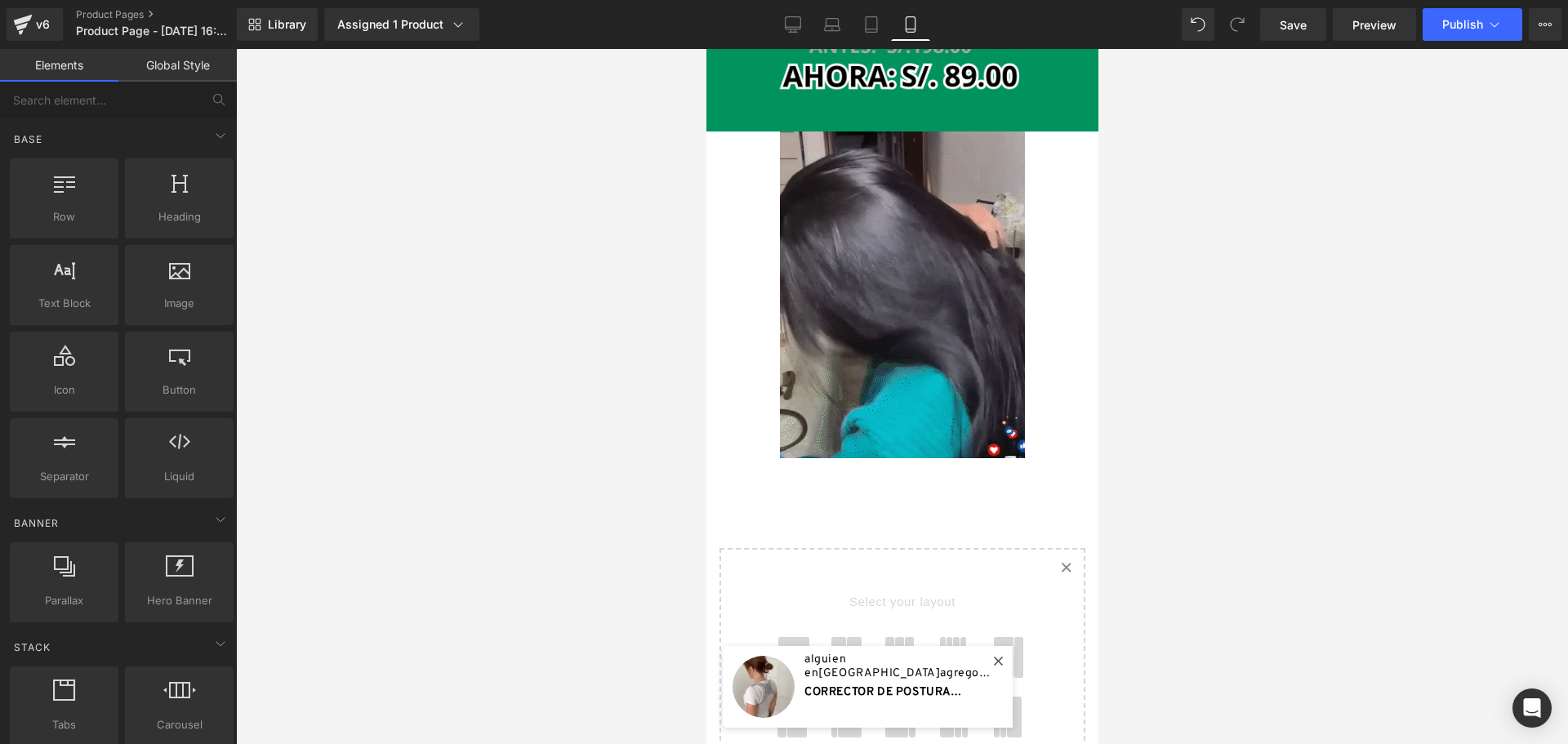
click at [421, 337] on div at bounding box center [901, 396] width 1332 height 695
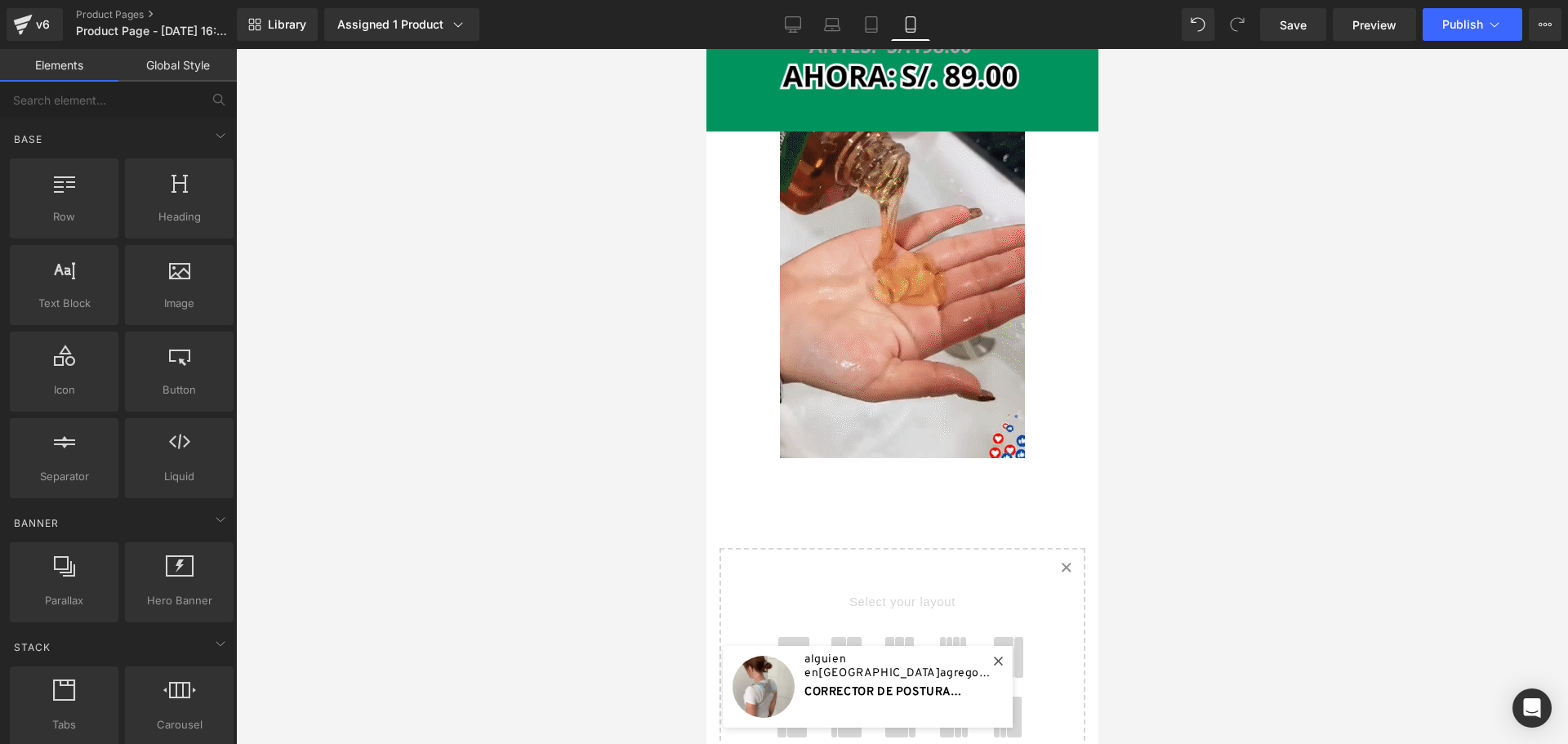
scroll to position [294, 0]
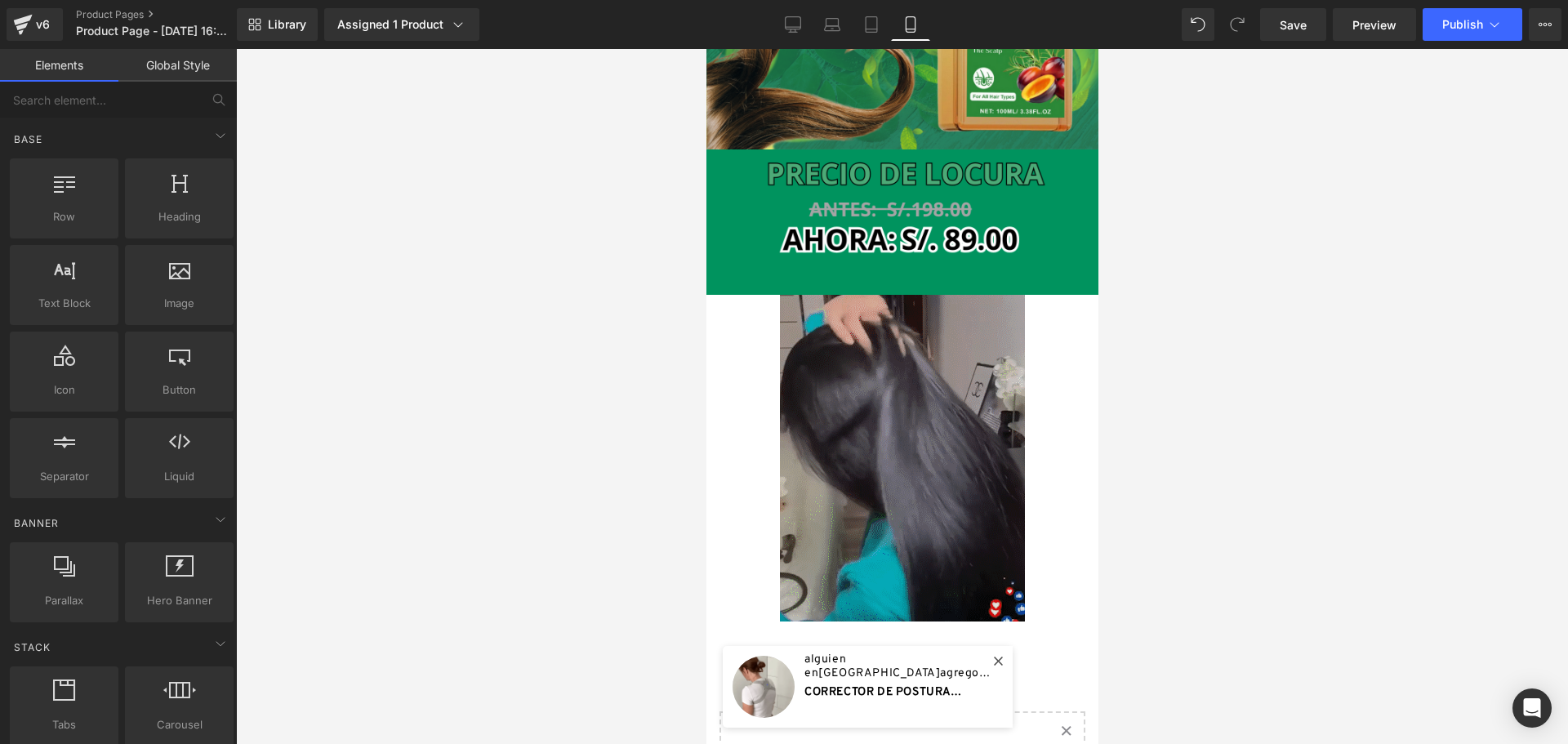
click at [951, 391] on img at bounding box center [901, 458] width 245 height 327
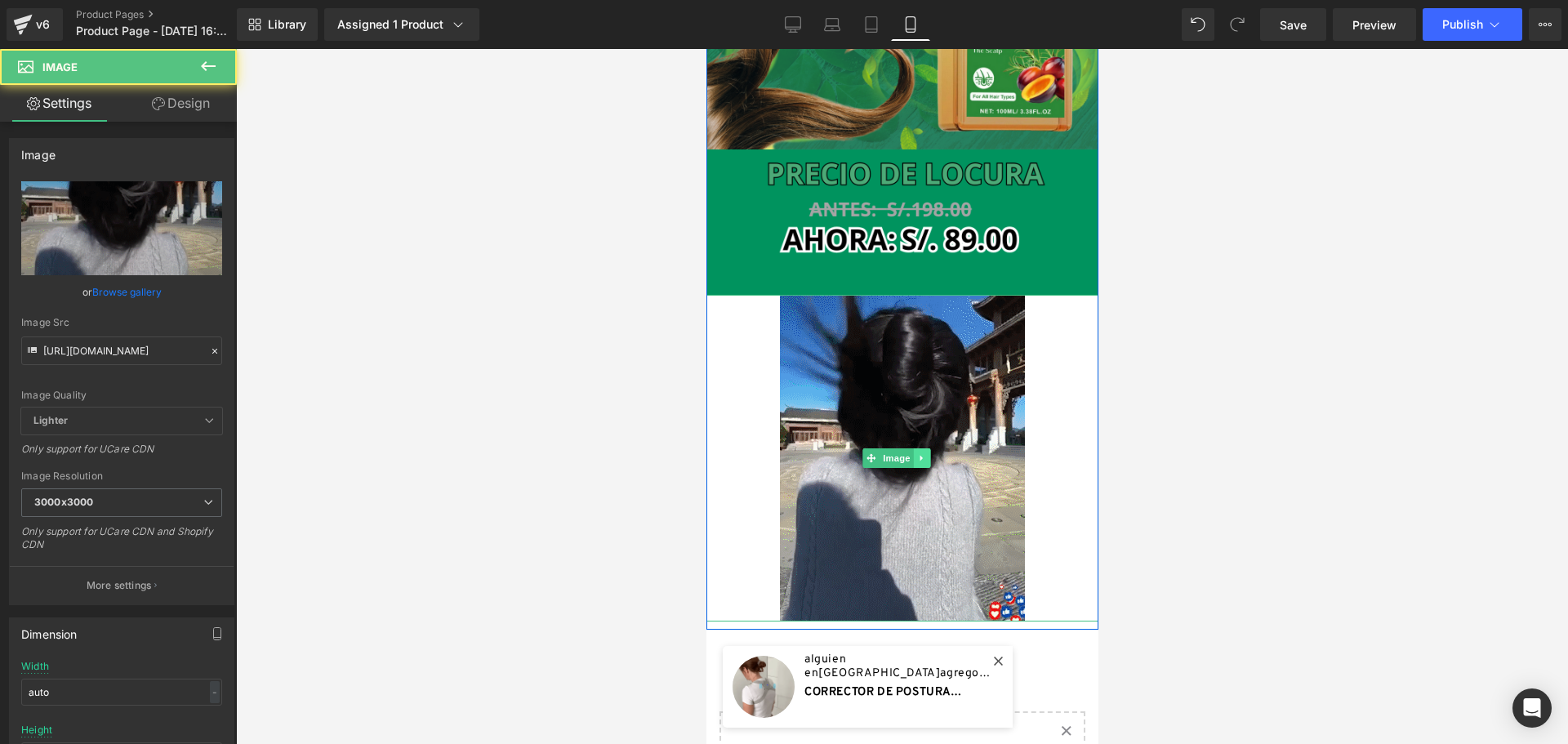
click at [925, 453] on icon at bounding box center [921, 458] width 9 height 10
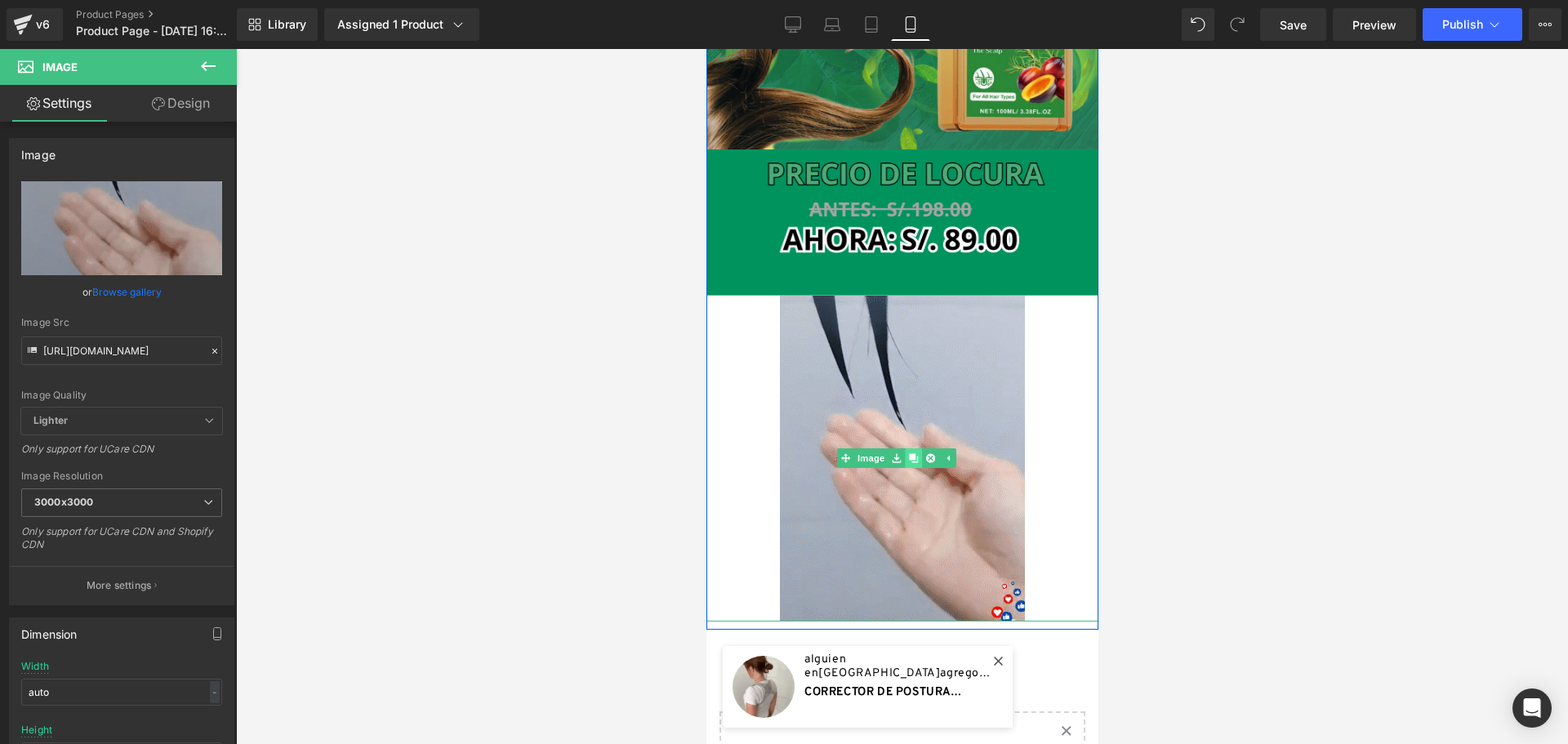
click at [915, 453] on icon at bounding box center [913, 458] width 9 height 9
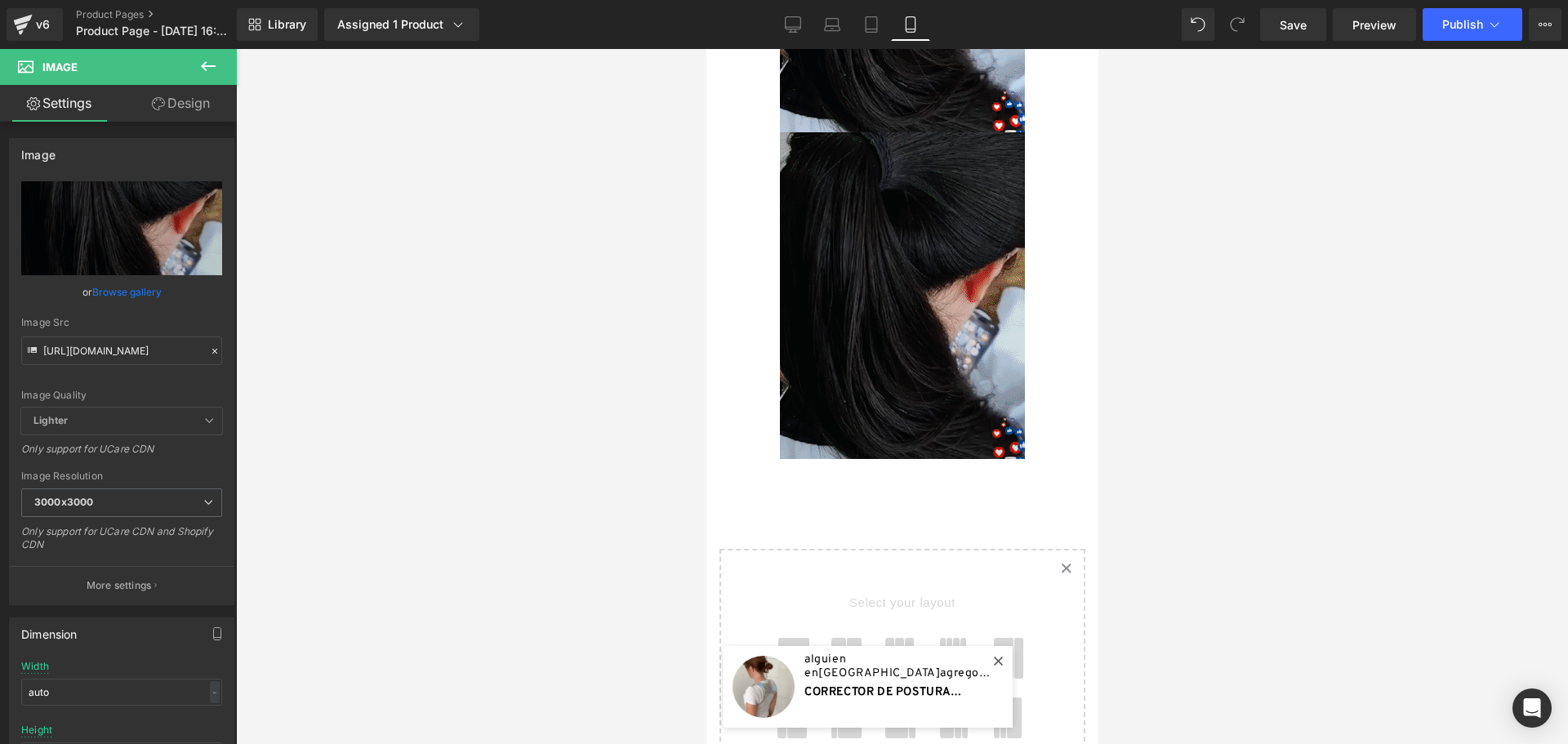
scroll to position [784, 0]
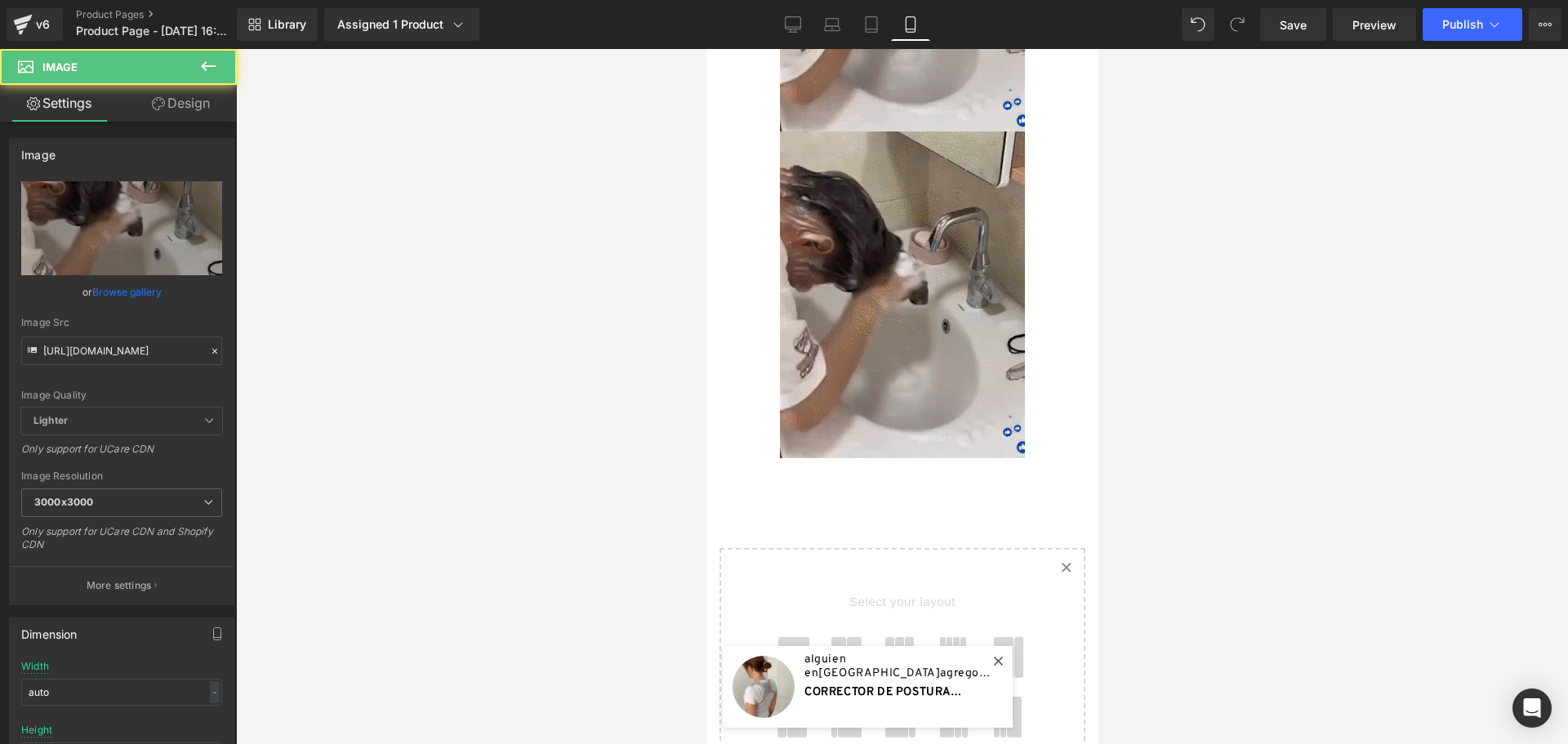
click at [1032, 351] on div at bounding box center [902, 295] width 392 height 327
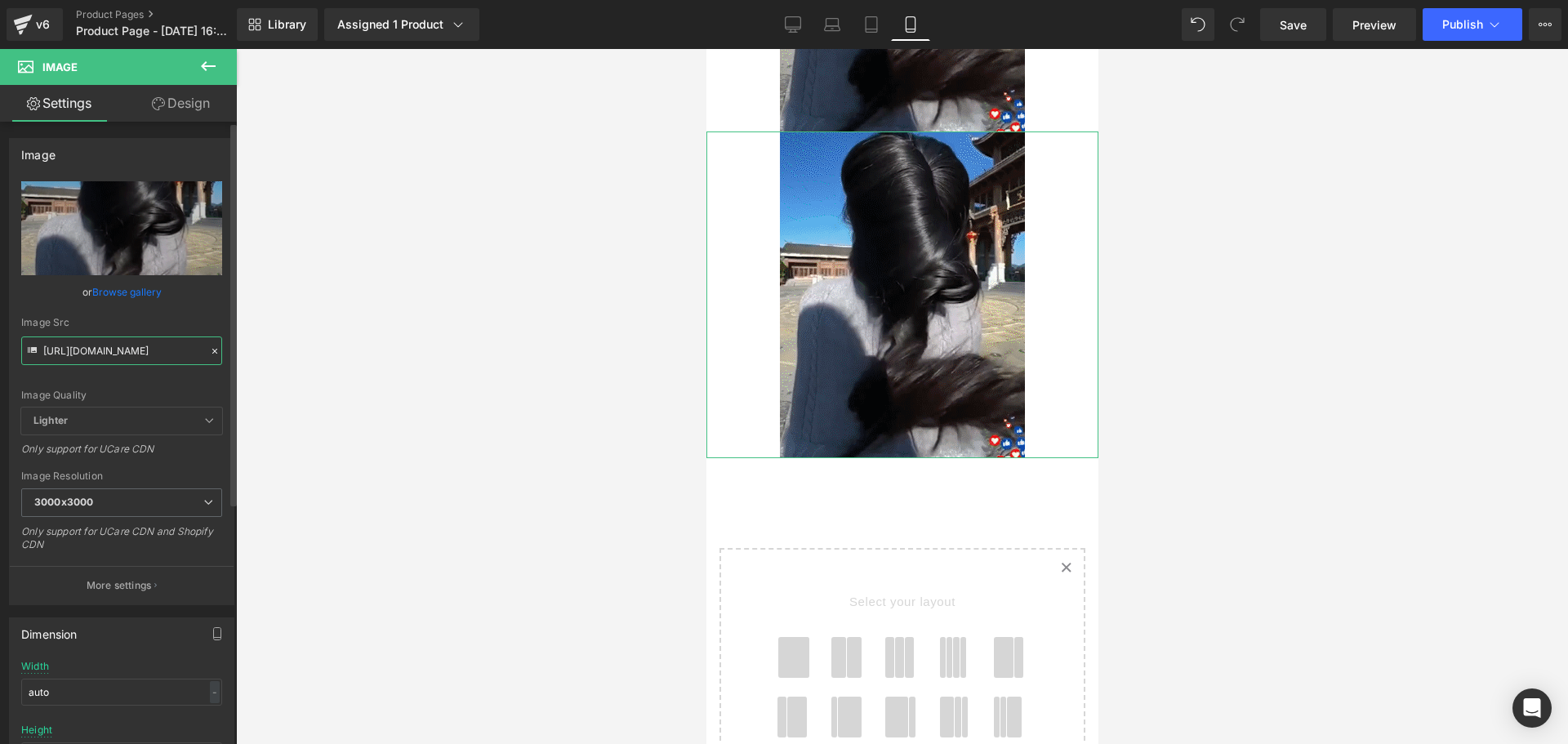
click at [136, 352] on input "https://cdn.shopify.com/s/files/1/0828/3717/6623/files/imgi_19_8f4ce7453d26dcc2…" at bounding box center [121, 351] width 201 height 29
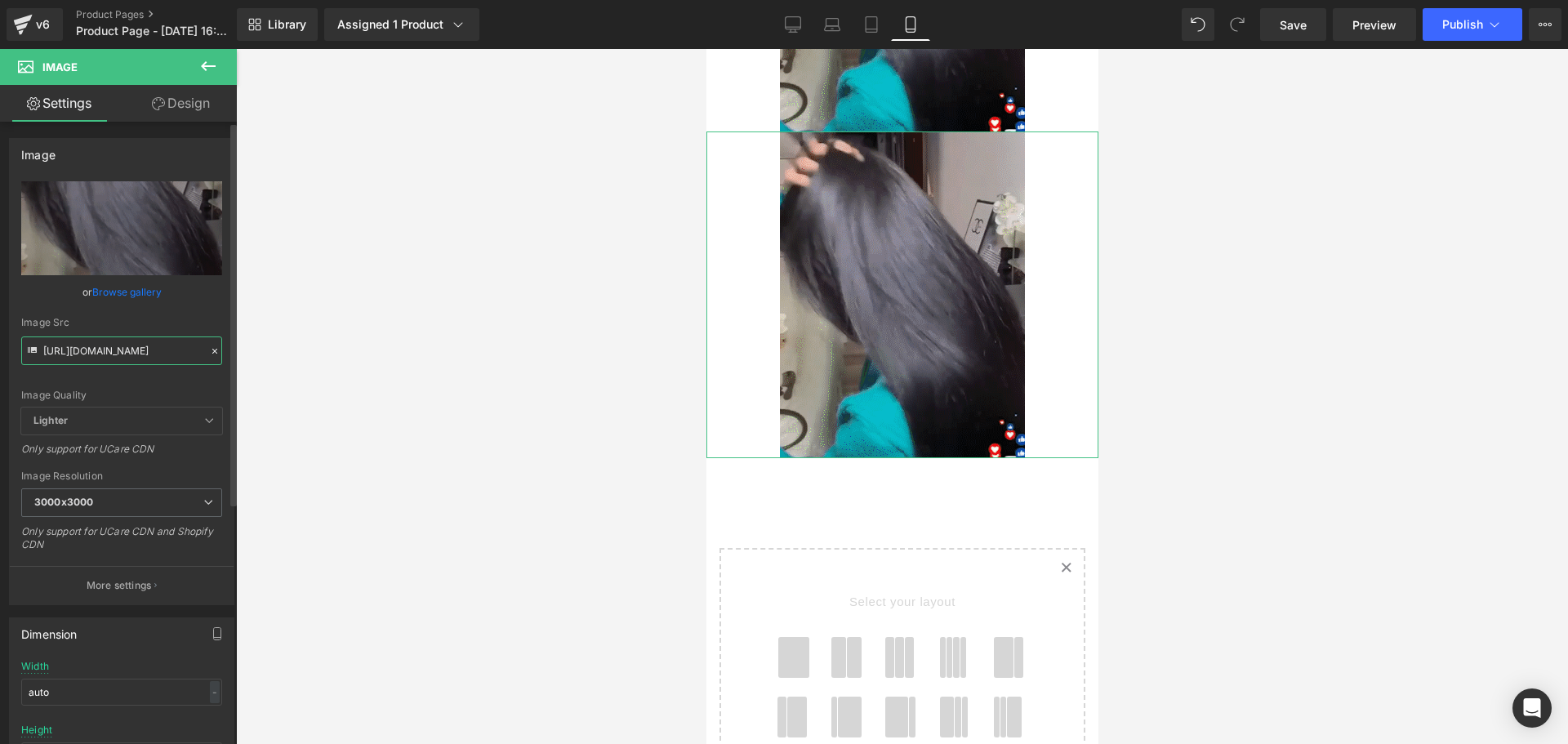
click at [136, 352] on input "https://cdn.shopify.com/s/files/1/0828/3717/6623/files/imgi_19_8f4ce7453d26dcc2…" at bounding box center [121, 351] width 201 height 29
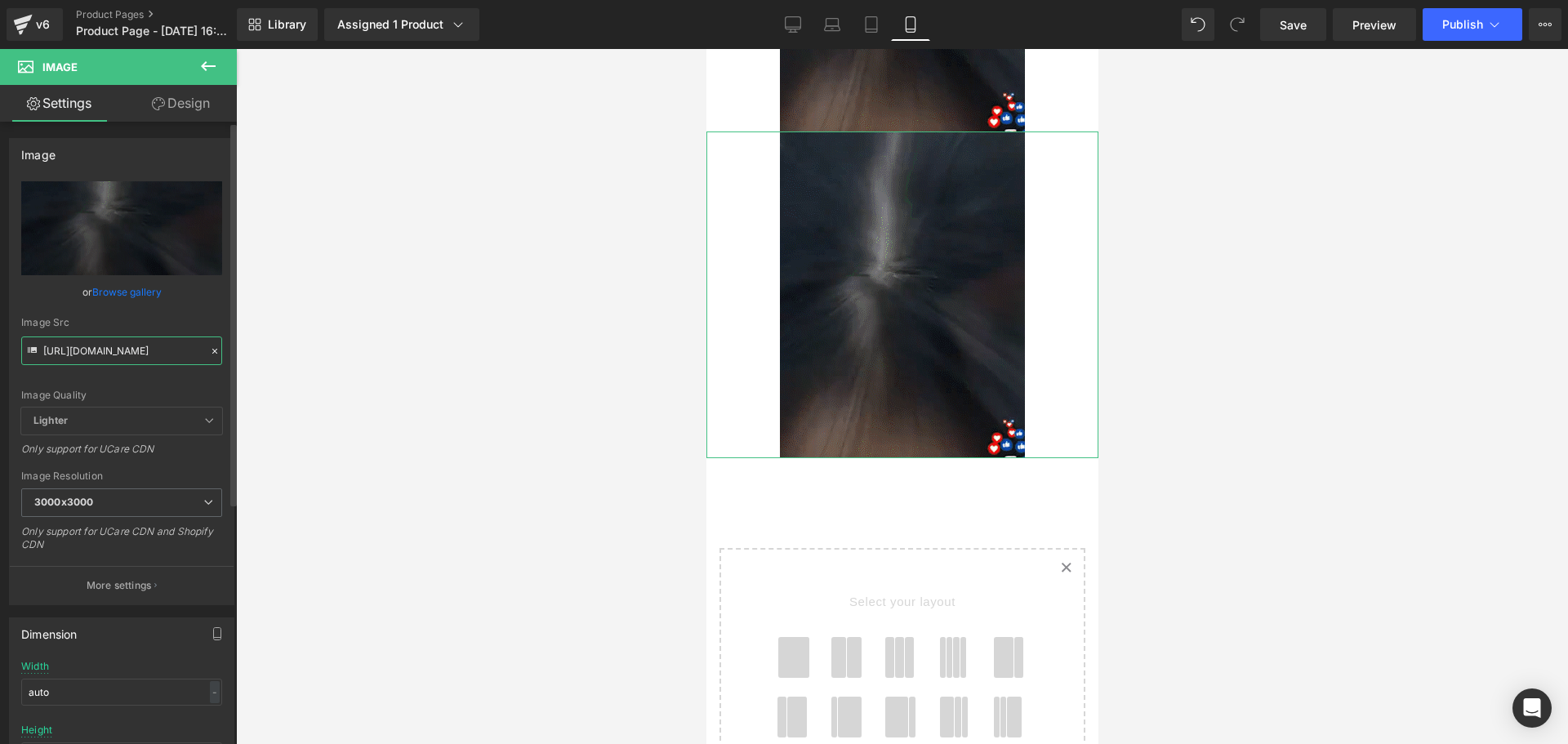
click at [136, 352] on input "https://cdn.shopify.com/s/files/1/0828/3717/6623/files/imgi_19_8f4ce7453d26dcc2…" at bounding box center [121, 351] width 201 height 29
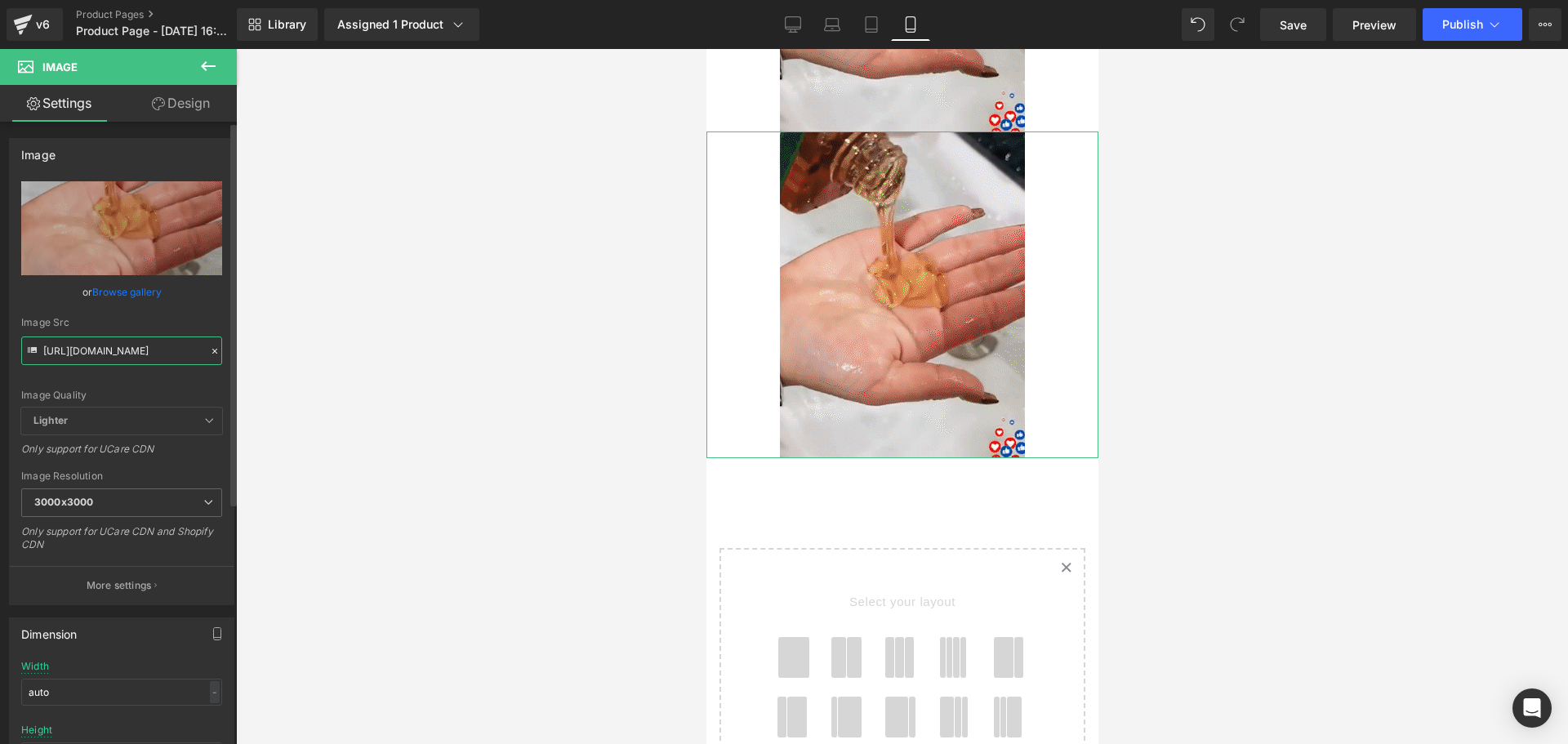
paste input "2_f11b53b5-0a06-4a74-913d-565a58a4c9d4.png?v=1755205290"
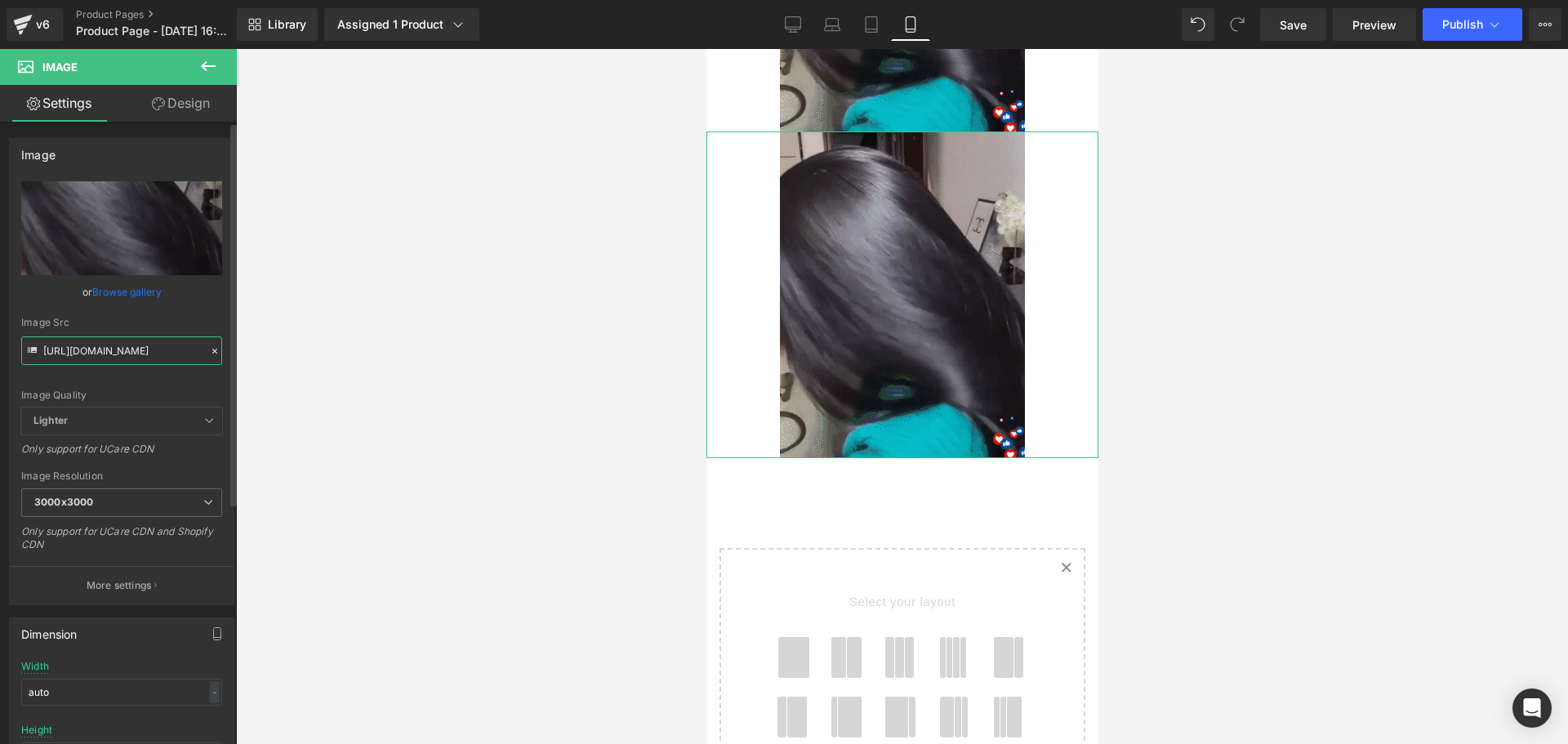
type input "https://cdn.shopify.com/s/files/1/0828/3717/6623/files/2_f11b53b5-0a06-4a74-913…"
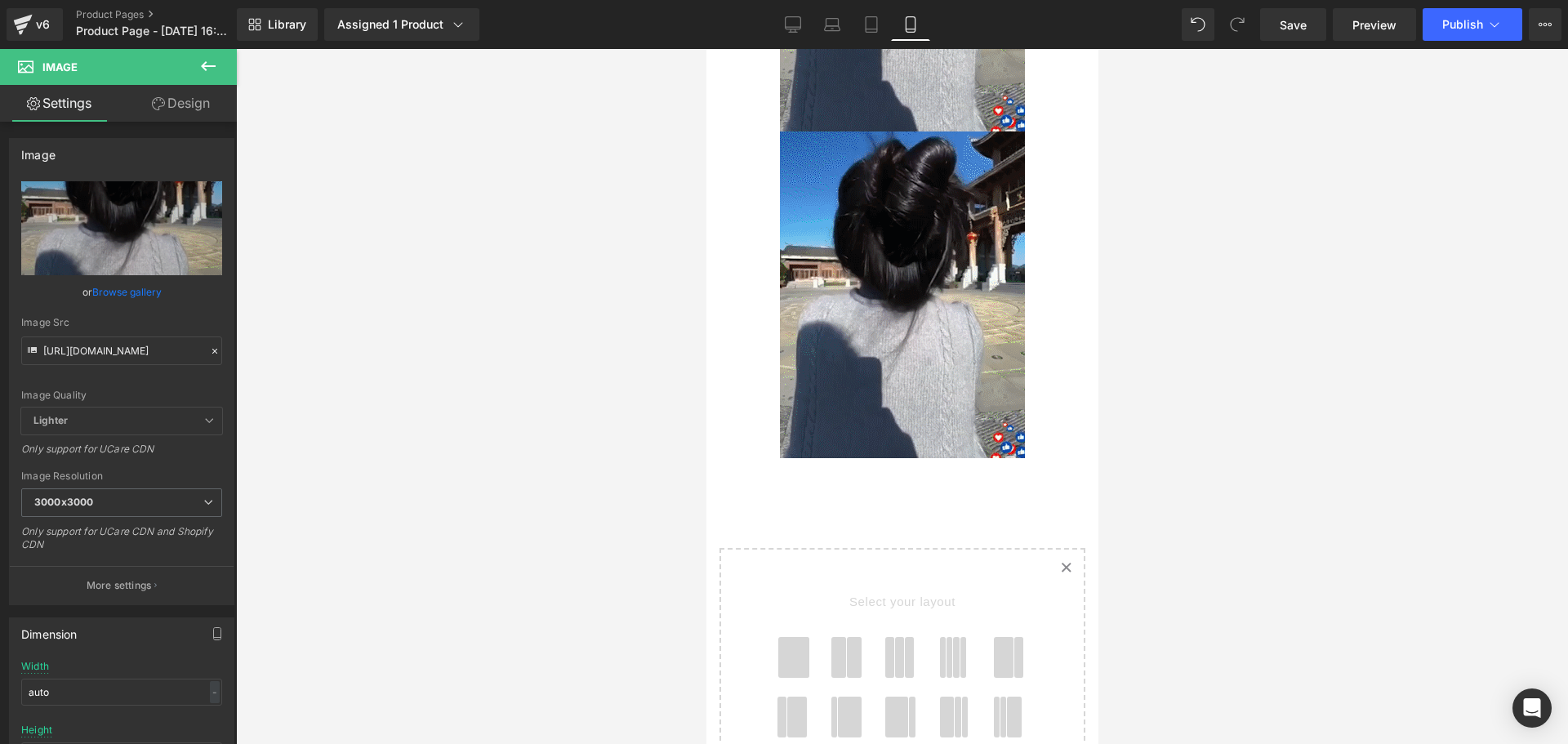
scroll to position [0, 0]
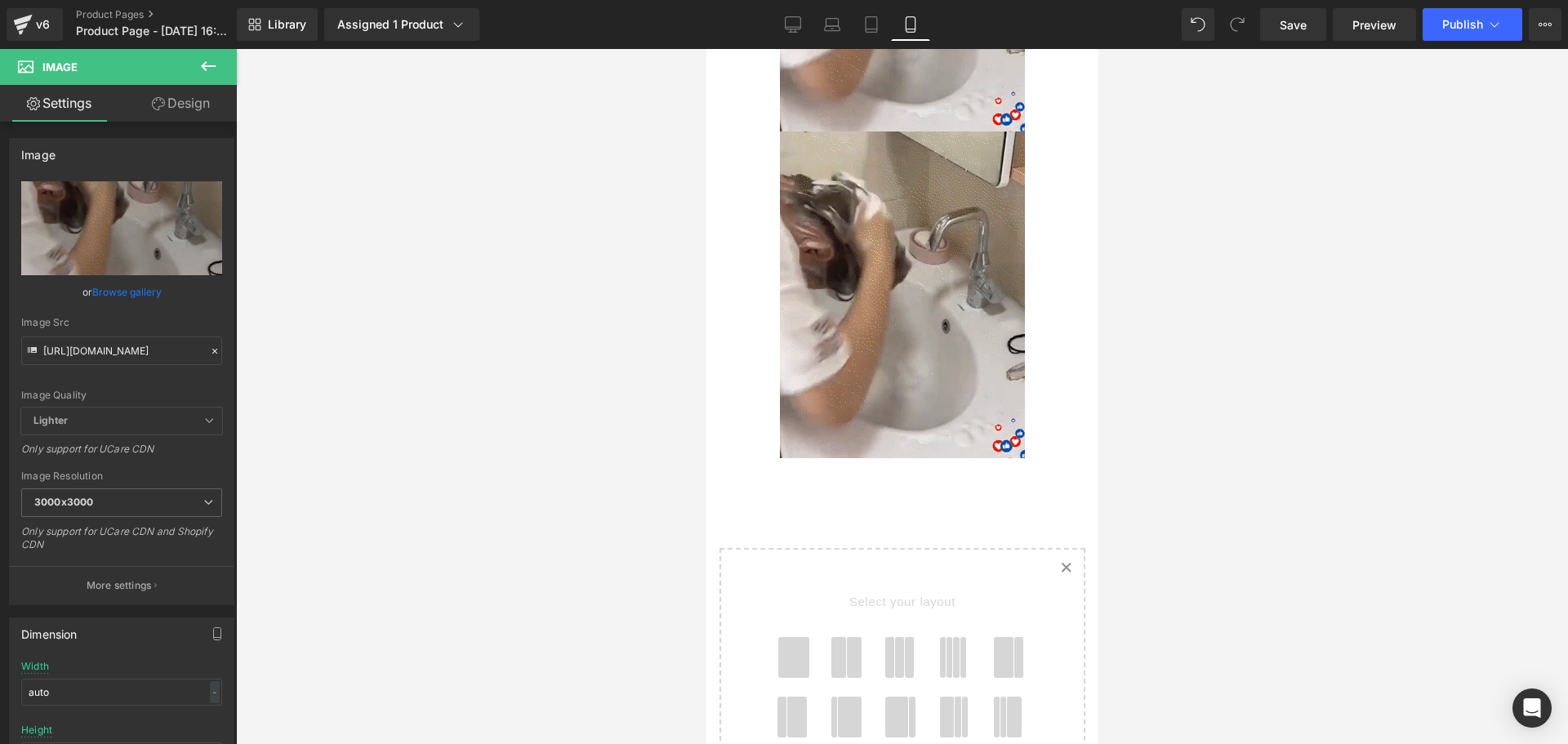
click at [490, 354] on div at bounding box center [901, 396] width 1332 height 695
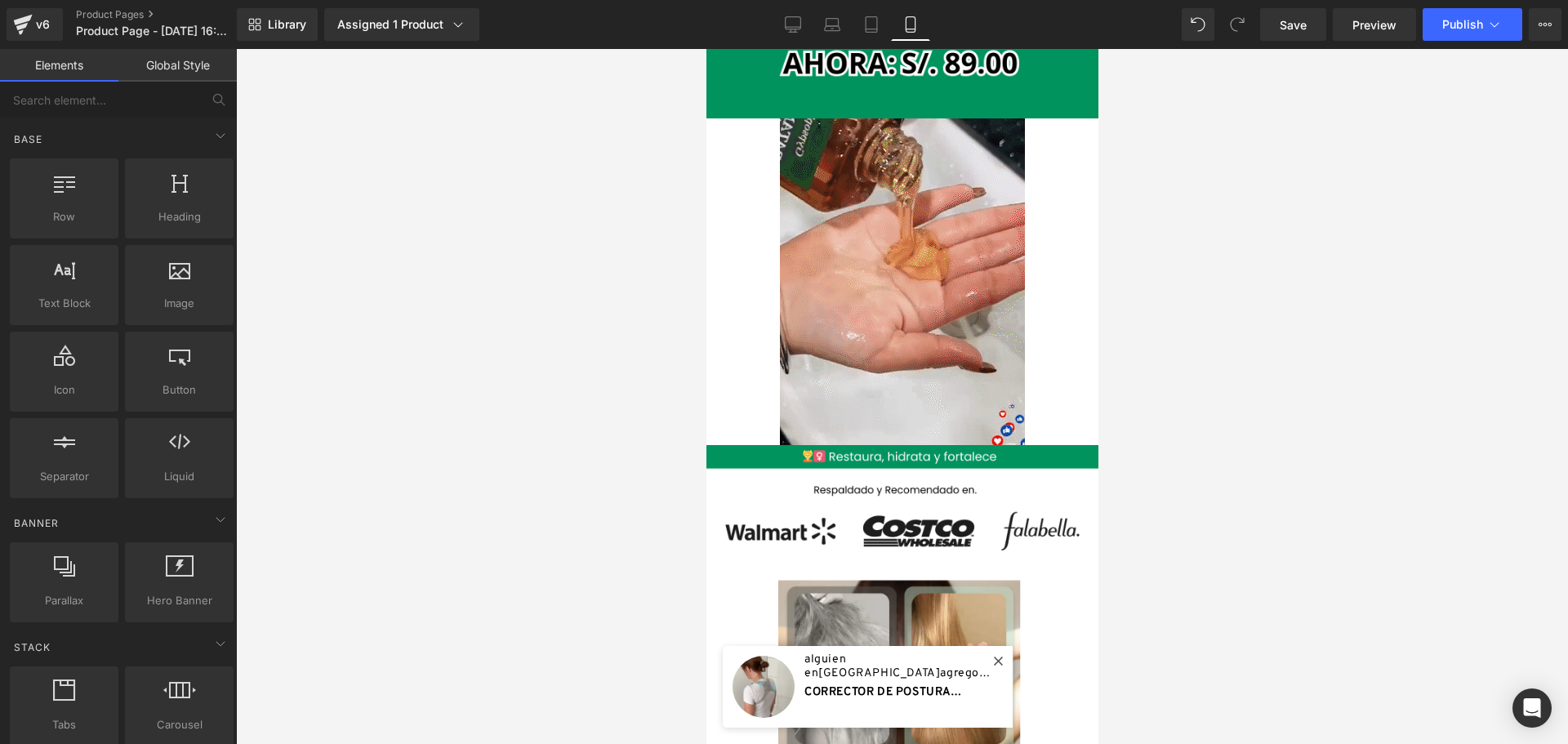
scroll to position [375, 0]
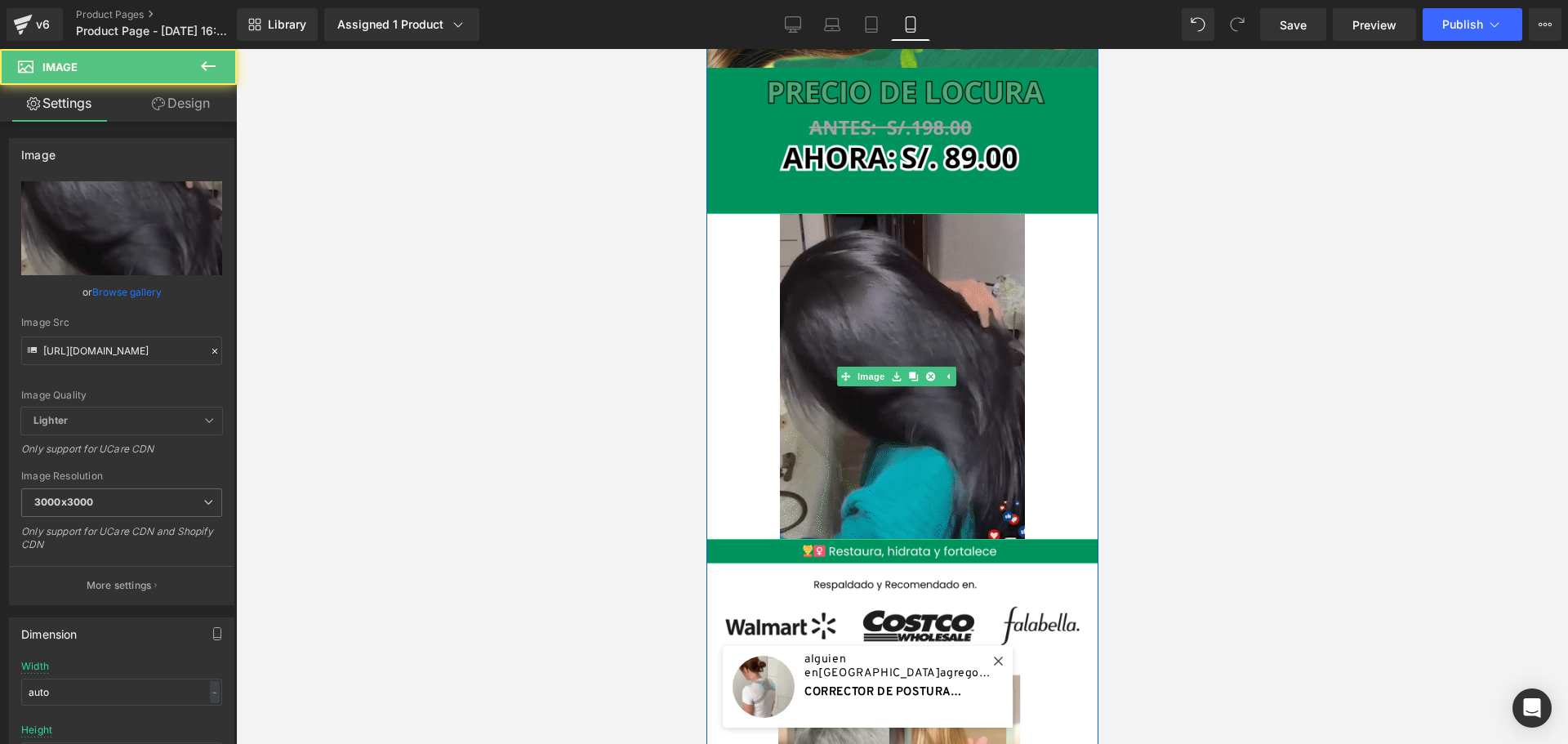
click at [965, 312] on img at bounding box center [901, 377] width 245 height 327
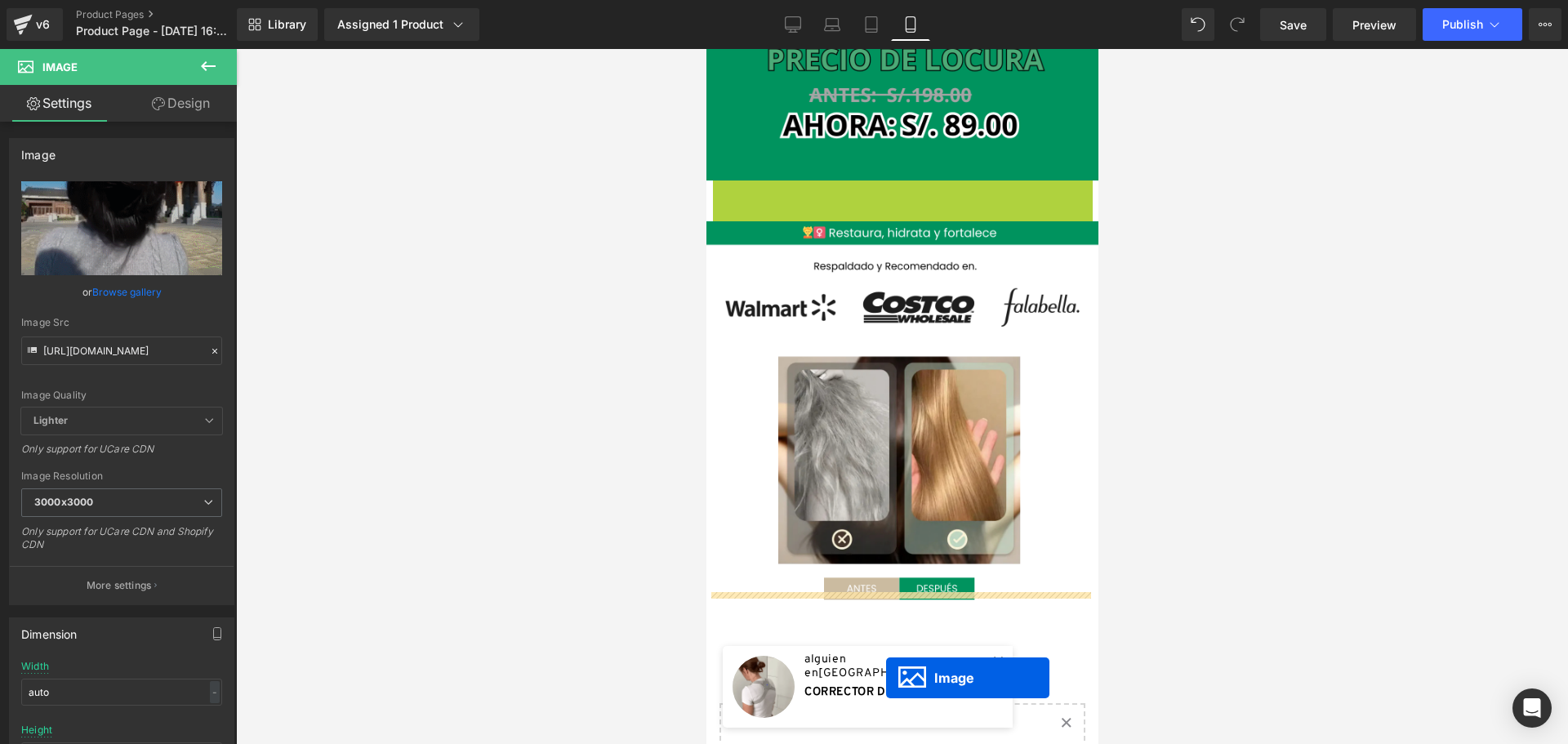
scroll to position [419, 0]
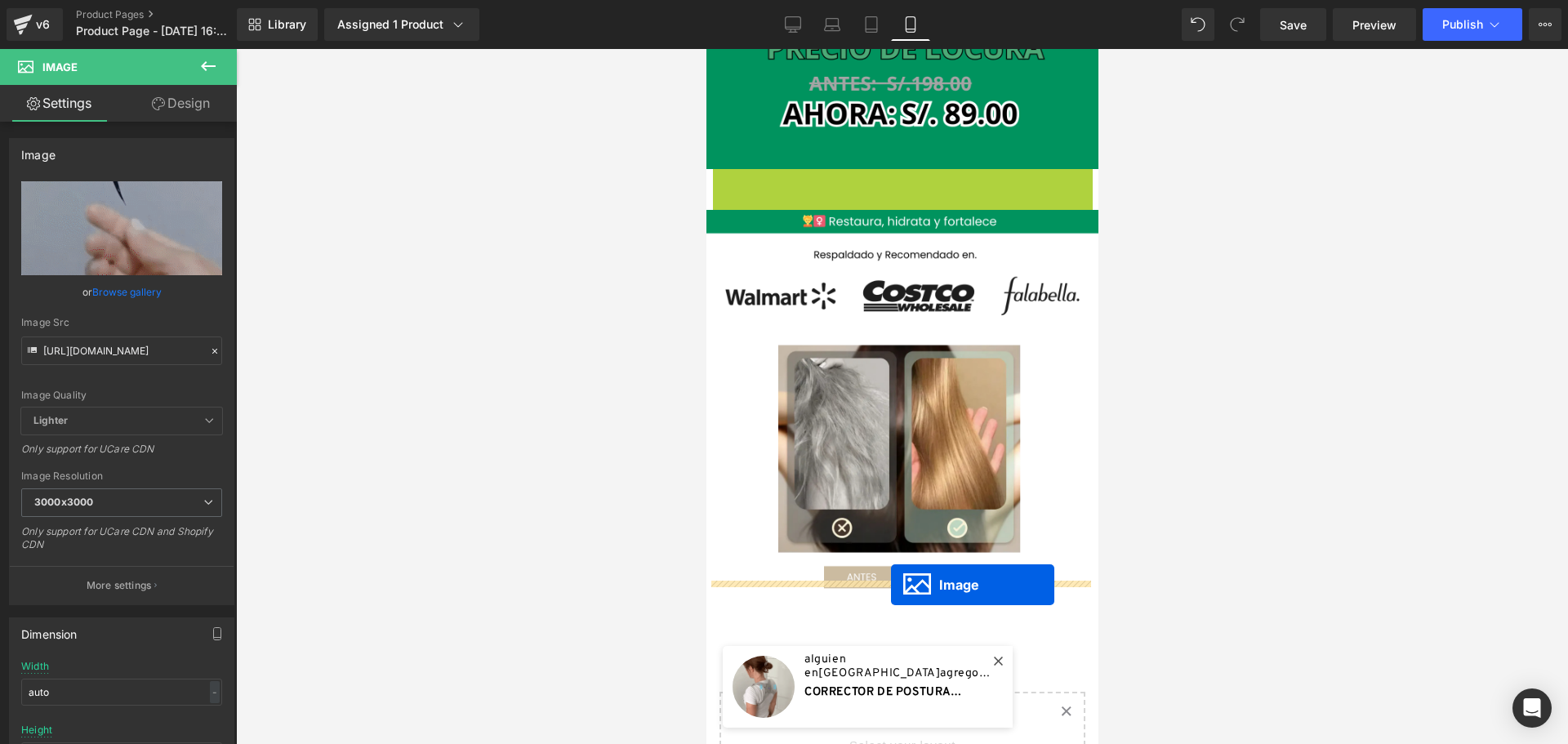
drag, startPoint x: 846, startPoint y: 359, endPoint x: 890, endPoint y: 585, distance: 230.2
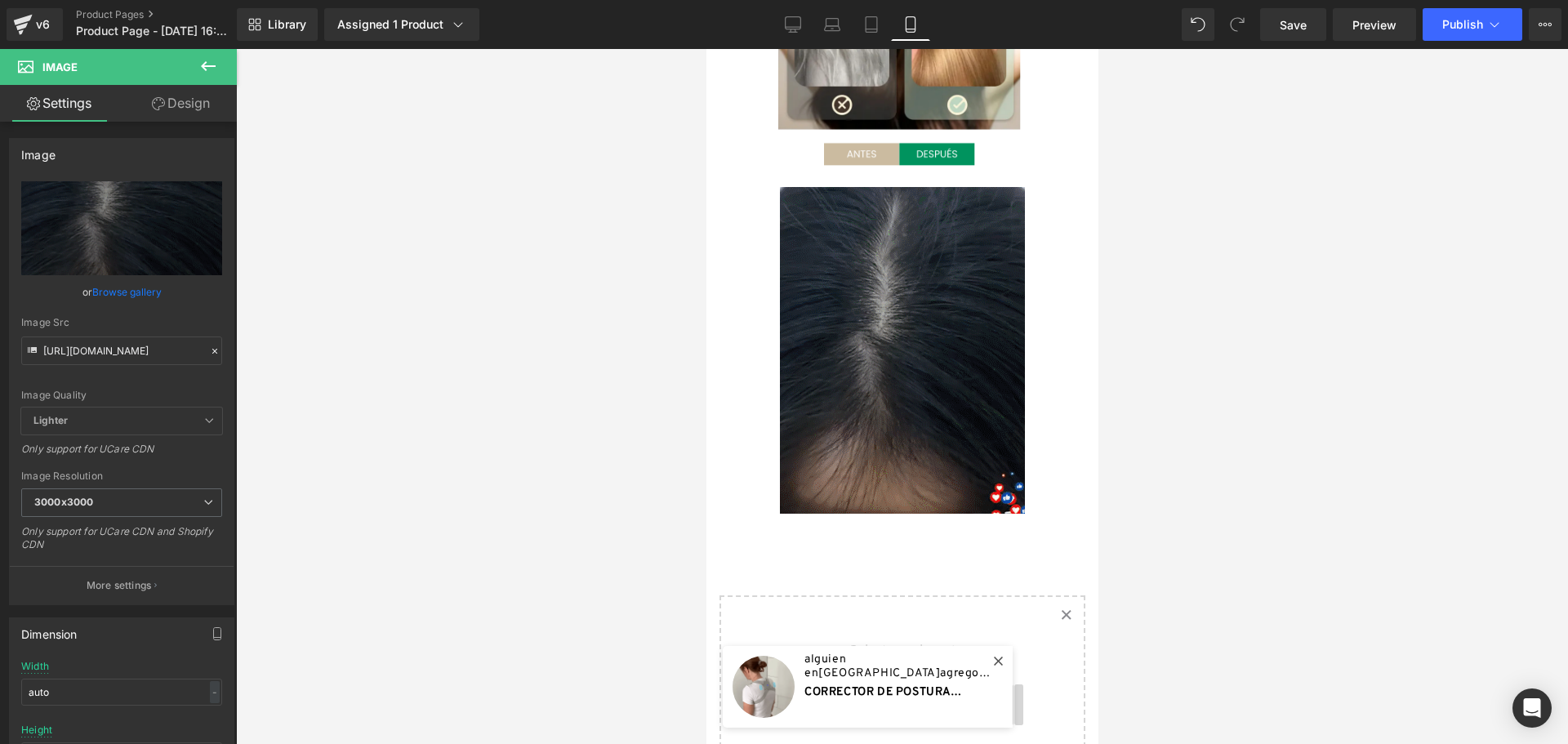
scroll to position [817, 0]
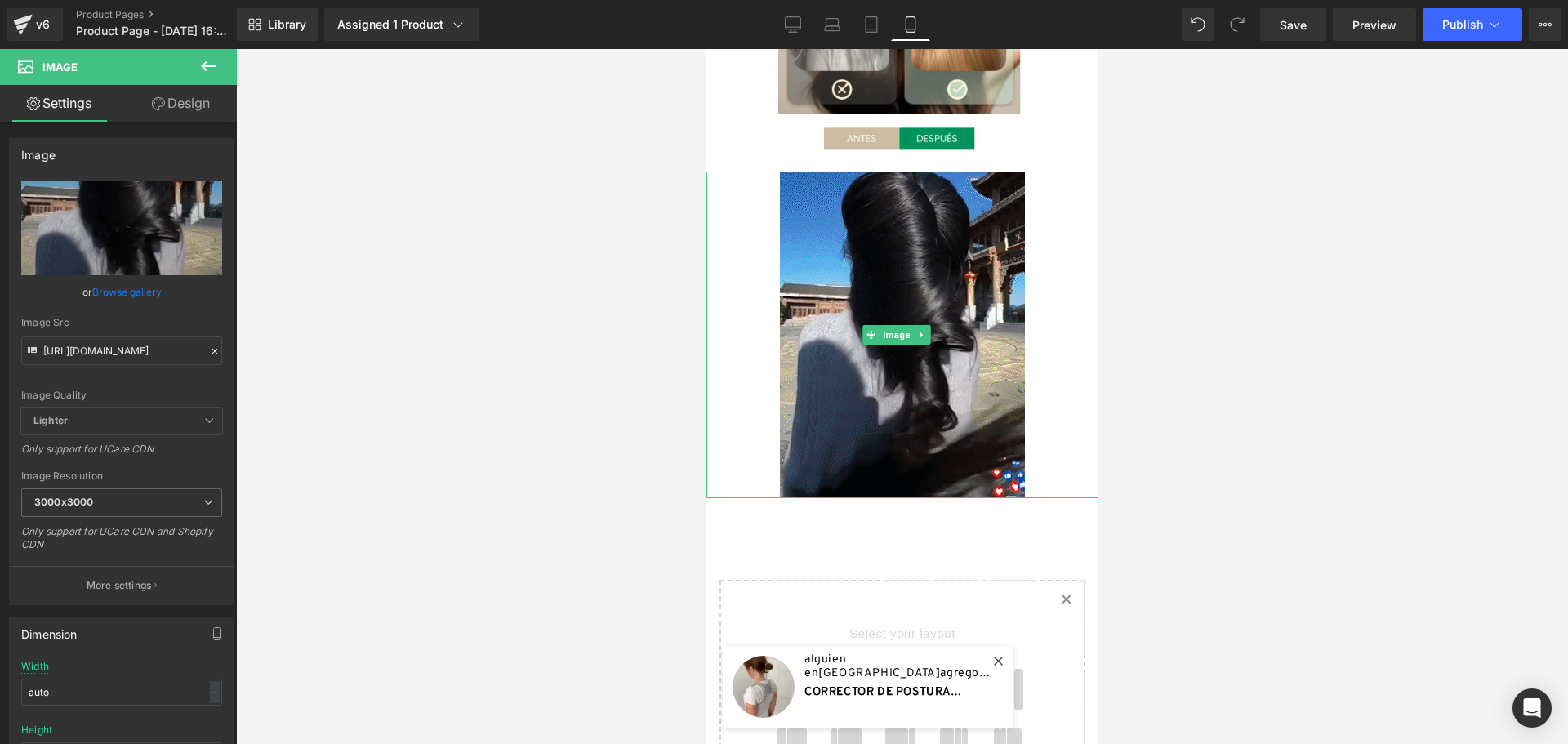
click at [1064, 352] on div at bounding box center [902, 334] width 392 height 327
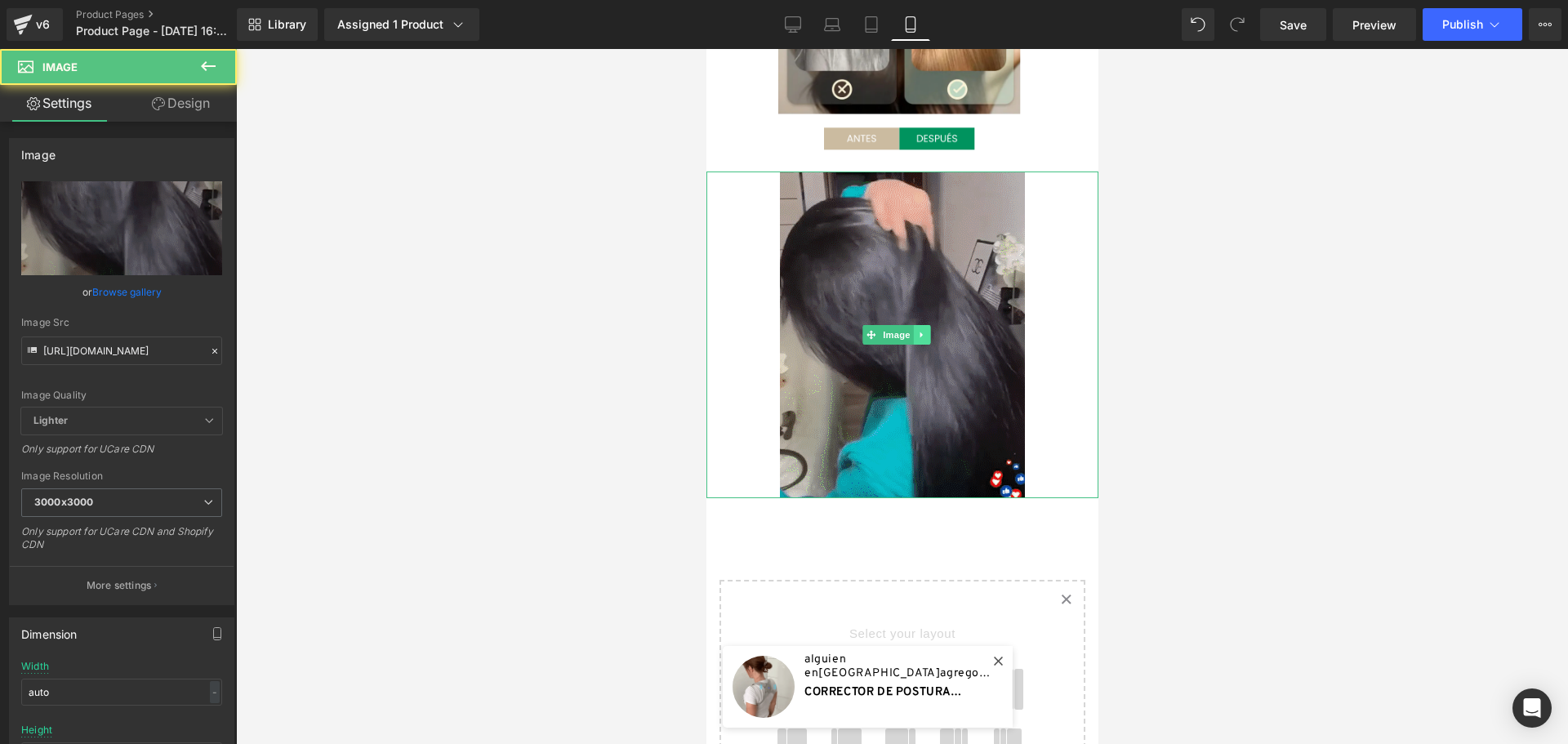
click at [925, 330] on icon at bounding box center [921, 334] width 9 height 10
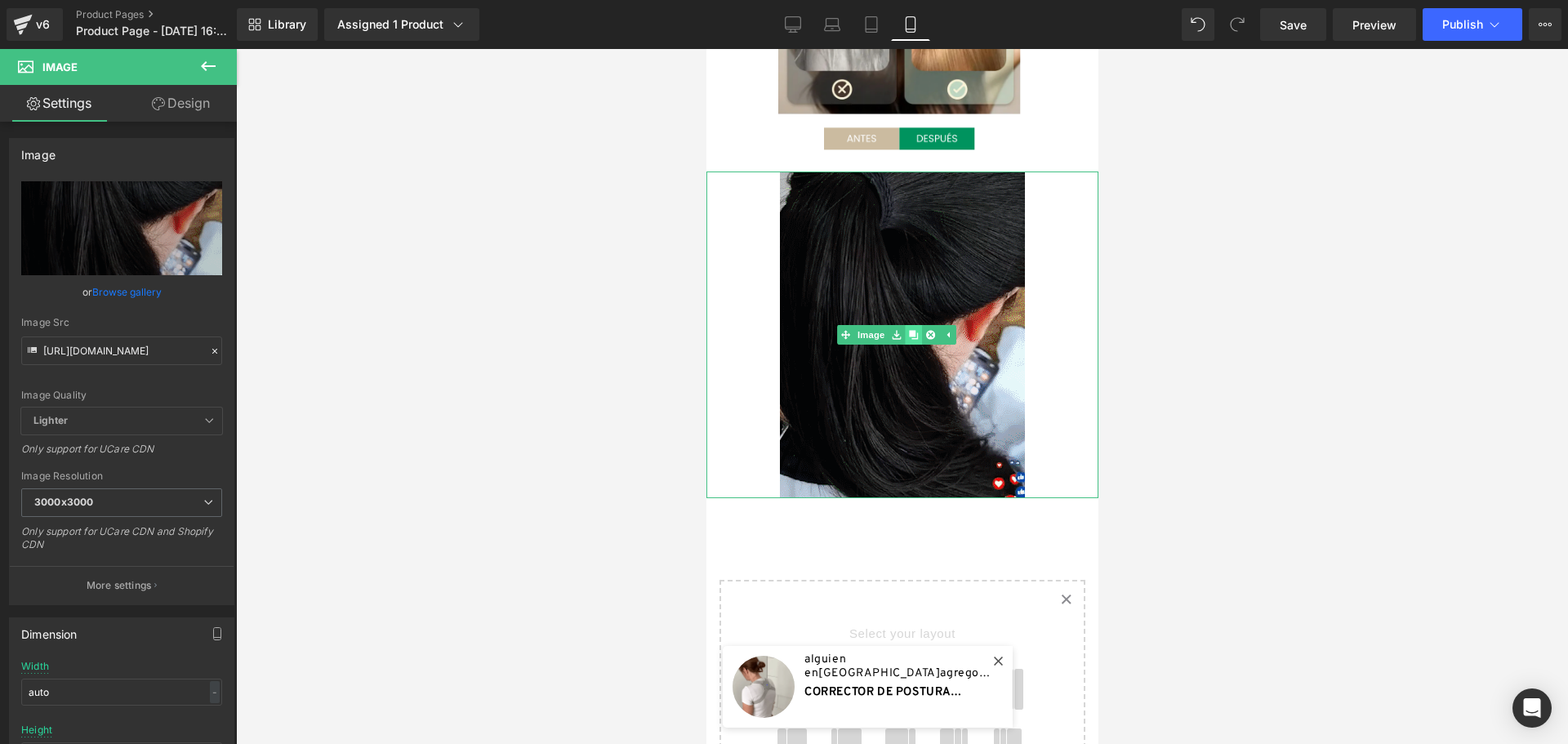
click at [913, 330] on icon at bounding box center [913, 334] width 9 height 9
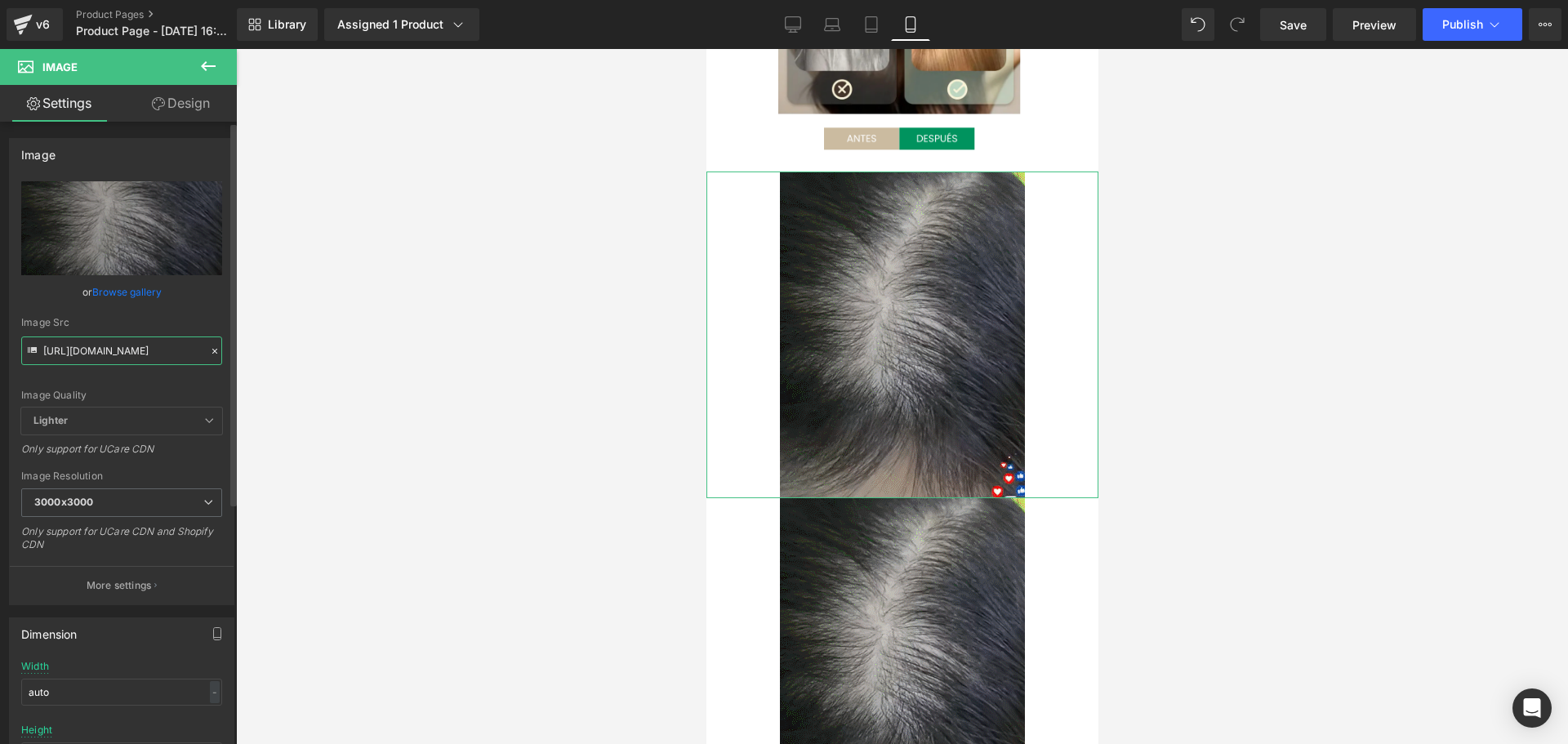
click at [111, 346] on input "https://cdn.shopify.com/s/files/1/0828/3717/6623/files/imgi_19_8f4ce7453d26dcc2…" at bounding box center [121, 351] width 201 height 29
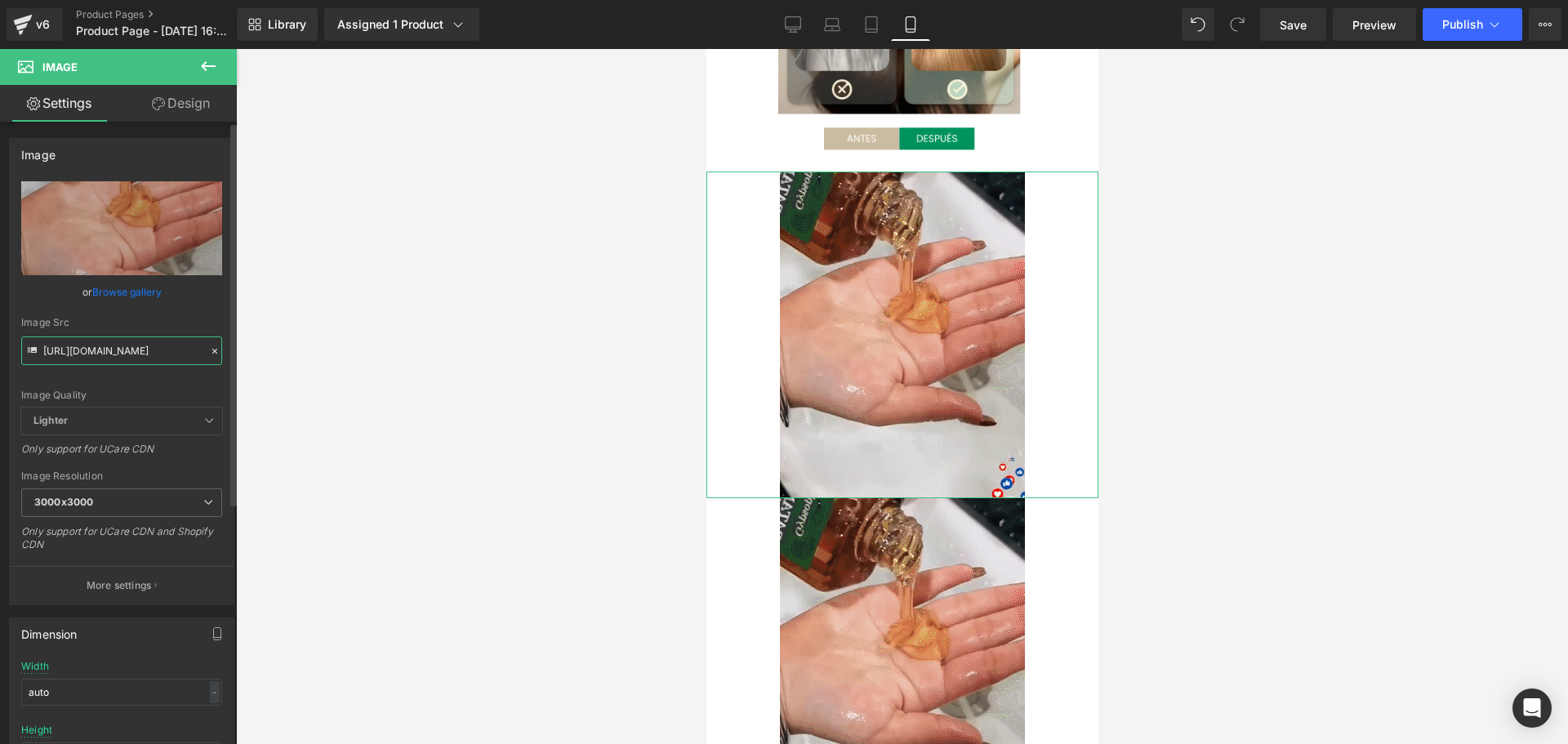
click at [111, 346] on input "https://cdn.shopify.com/s/files/1/0828/3717/6623/files/imgi_19_8f4ce7453d26dcc2…" at bounding box center [121, 351] width 201 height 29
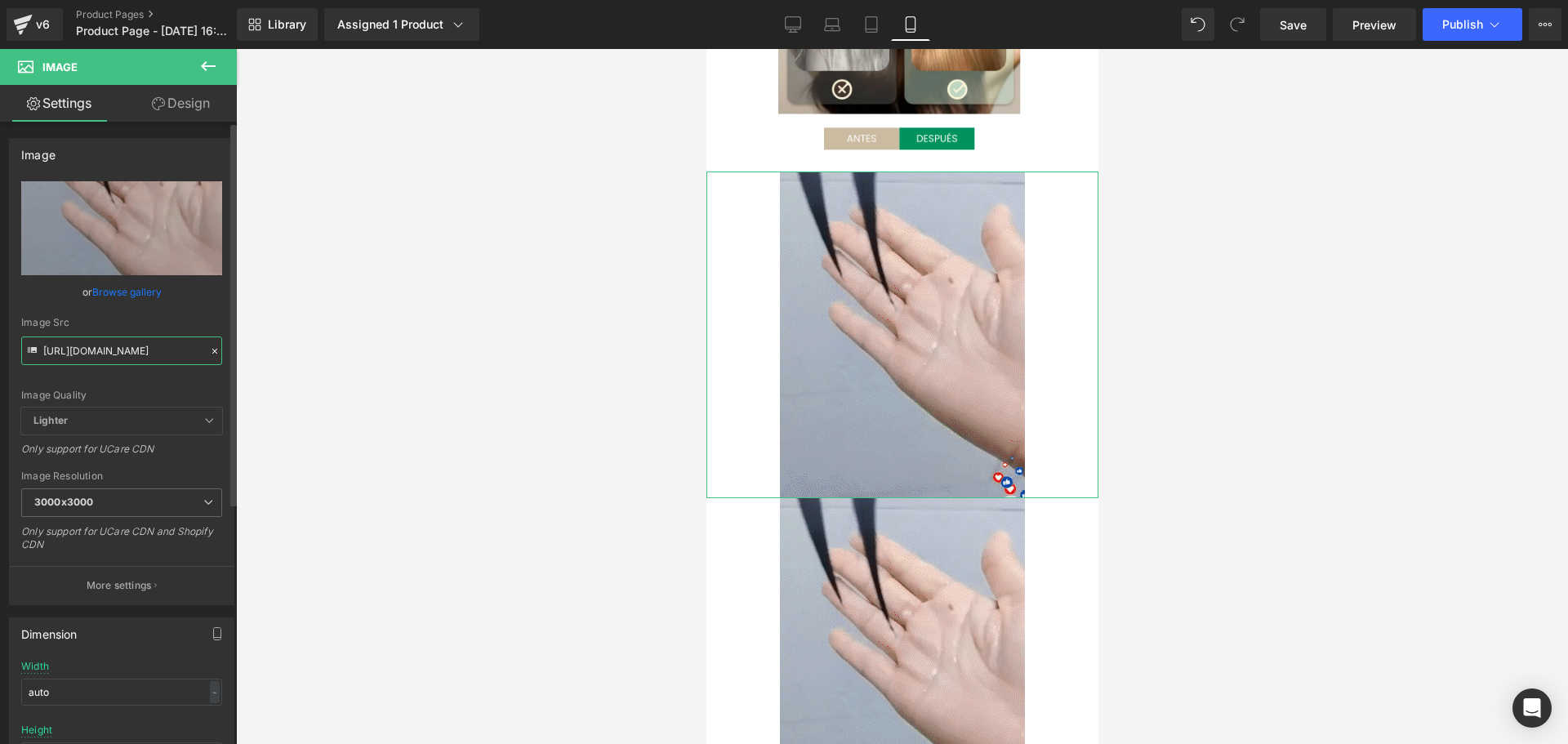
click at [111, 346] on input "https://cdn.shopify.com/s/files/1/0828/3717/6623/files/imgi_19_8f4ce7453d26dcc2…" at bounding box center [121, 351] width 201 height 29
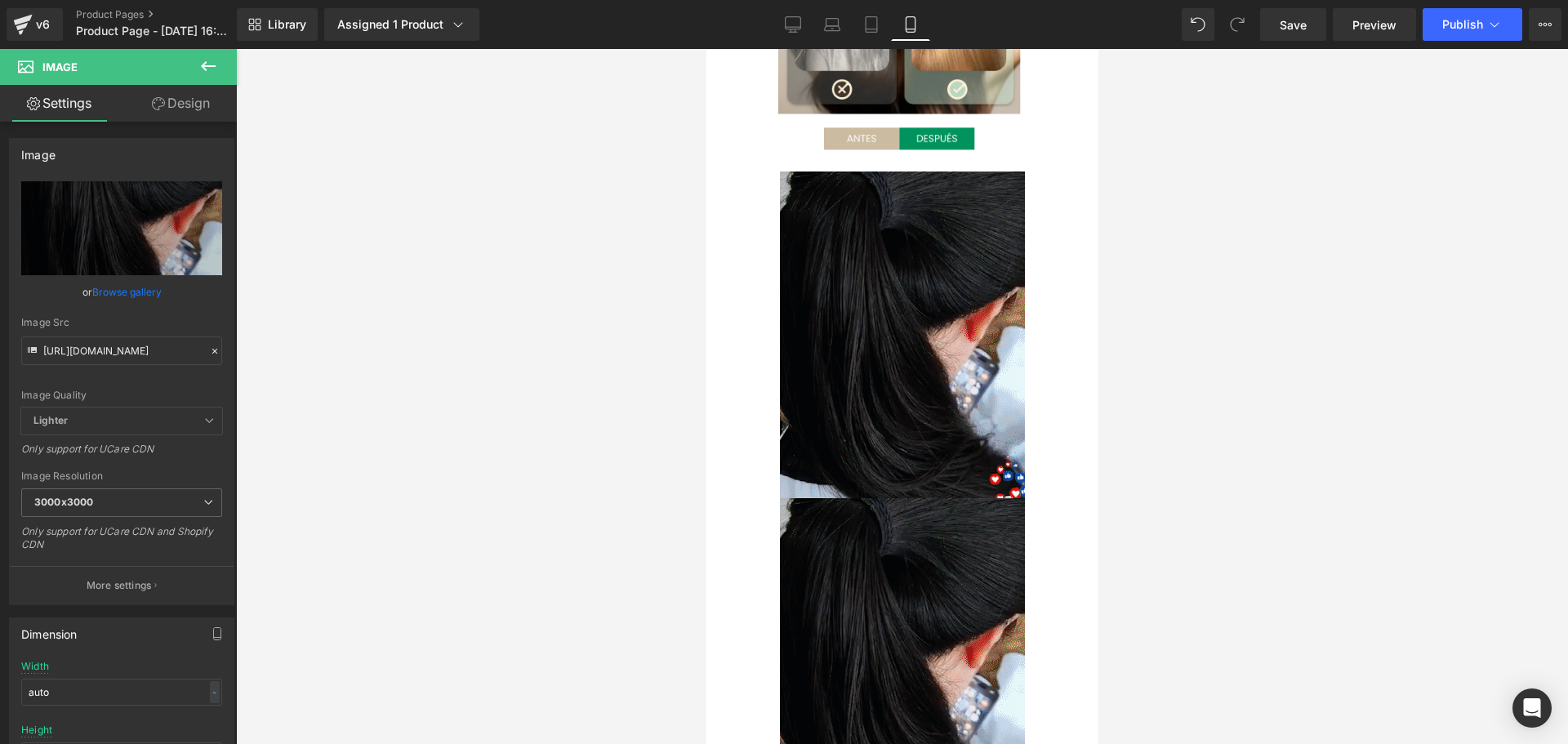
click at [1215, 496] on div at bounding box center [901, 396] width 1332 height 695
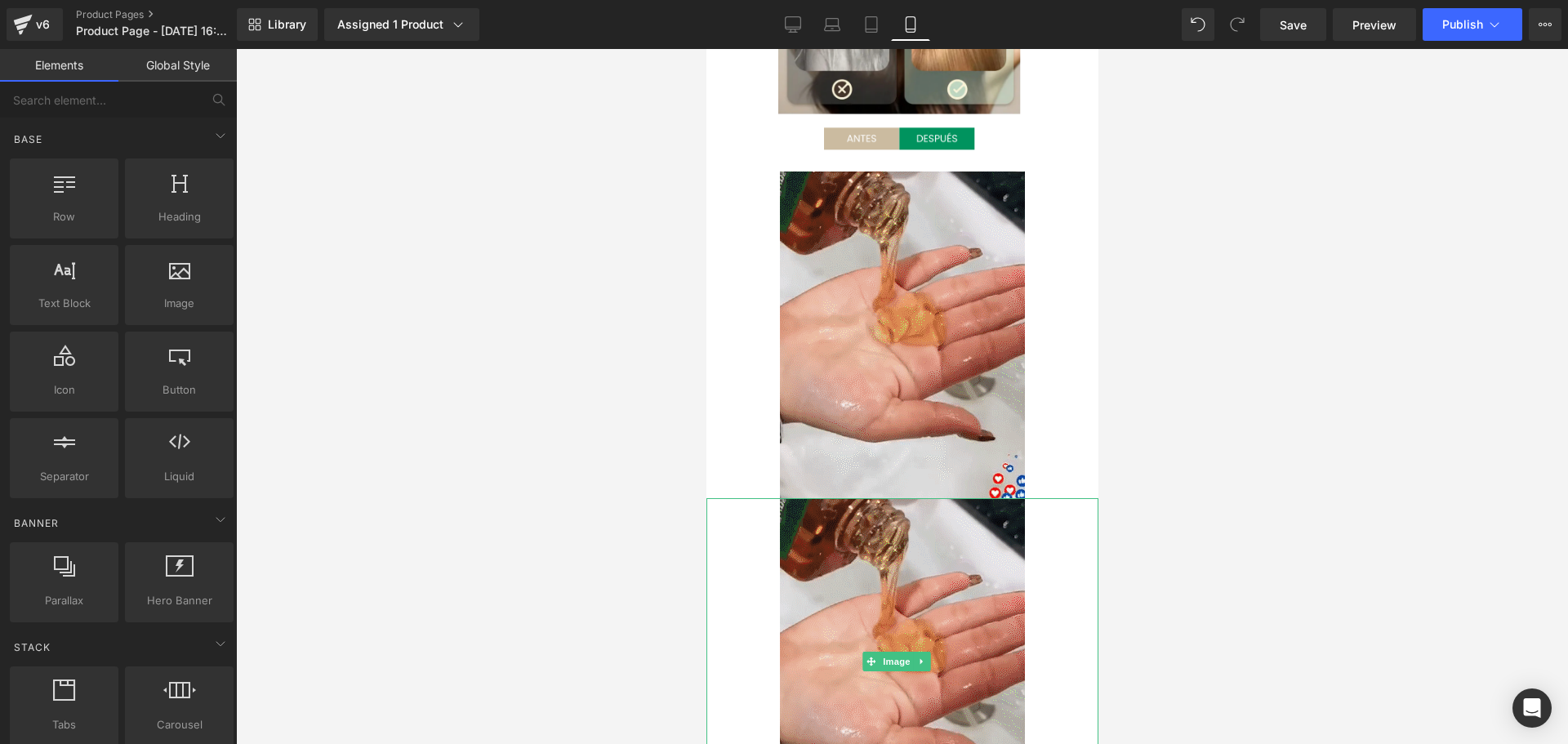
click at [1039, 528] on div at bounding box center [902, 661] width 392 height 327
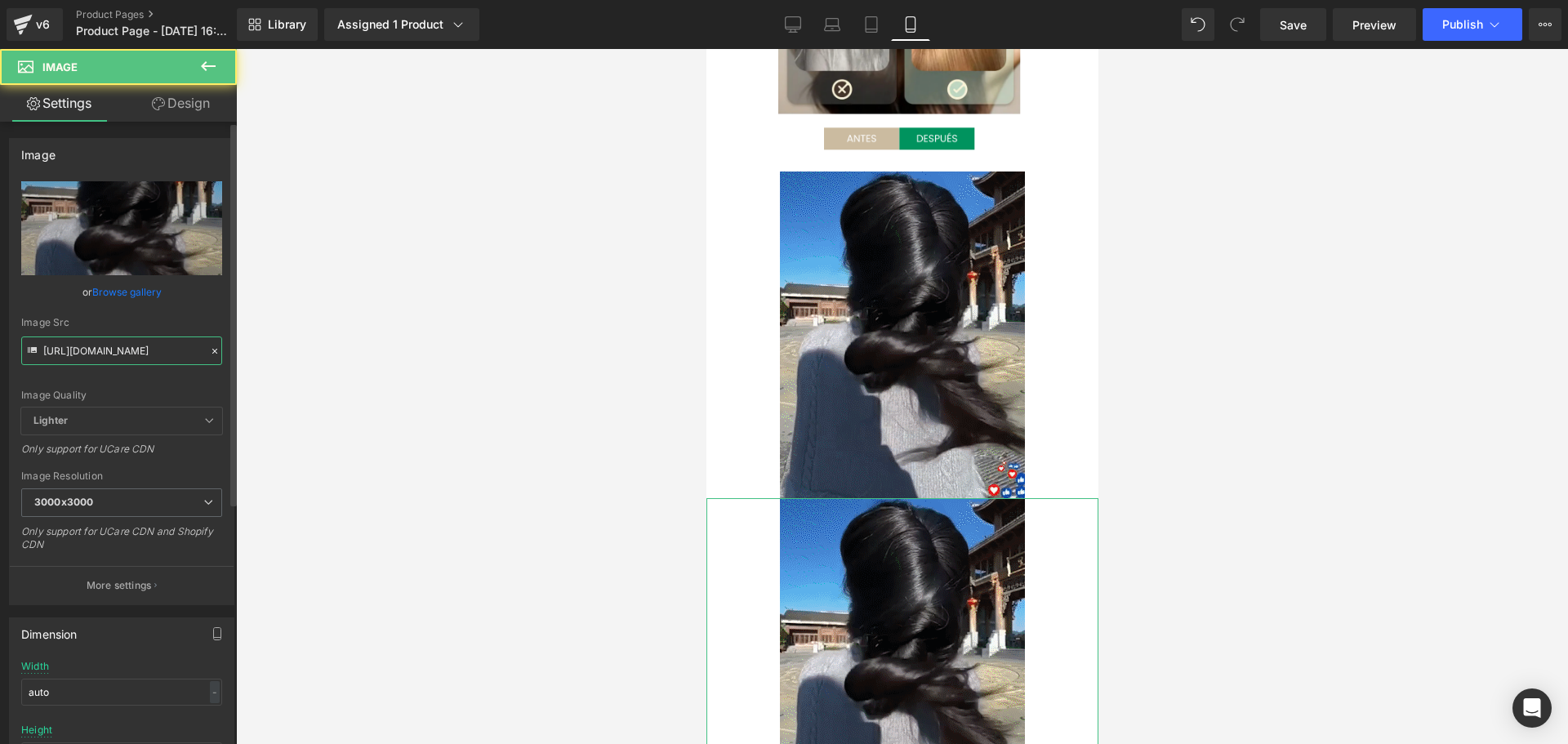
click at [109, 355] on input "https://cdn.shopify.com/s/files/1/0828/3717/6623/files/imgi_19_8f4ce7453d26dcc2…" at bounding box center [121, 351] width 201 height 29
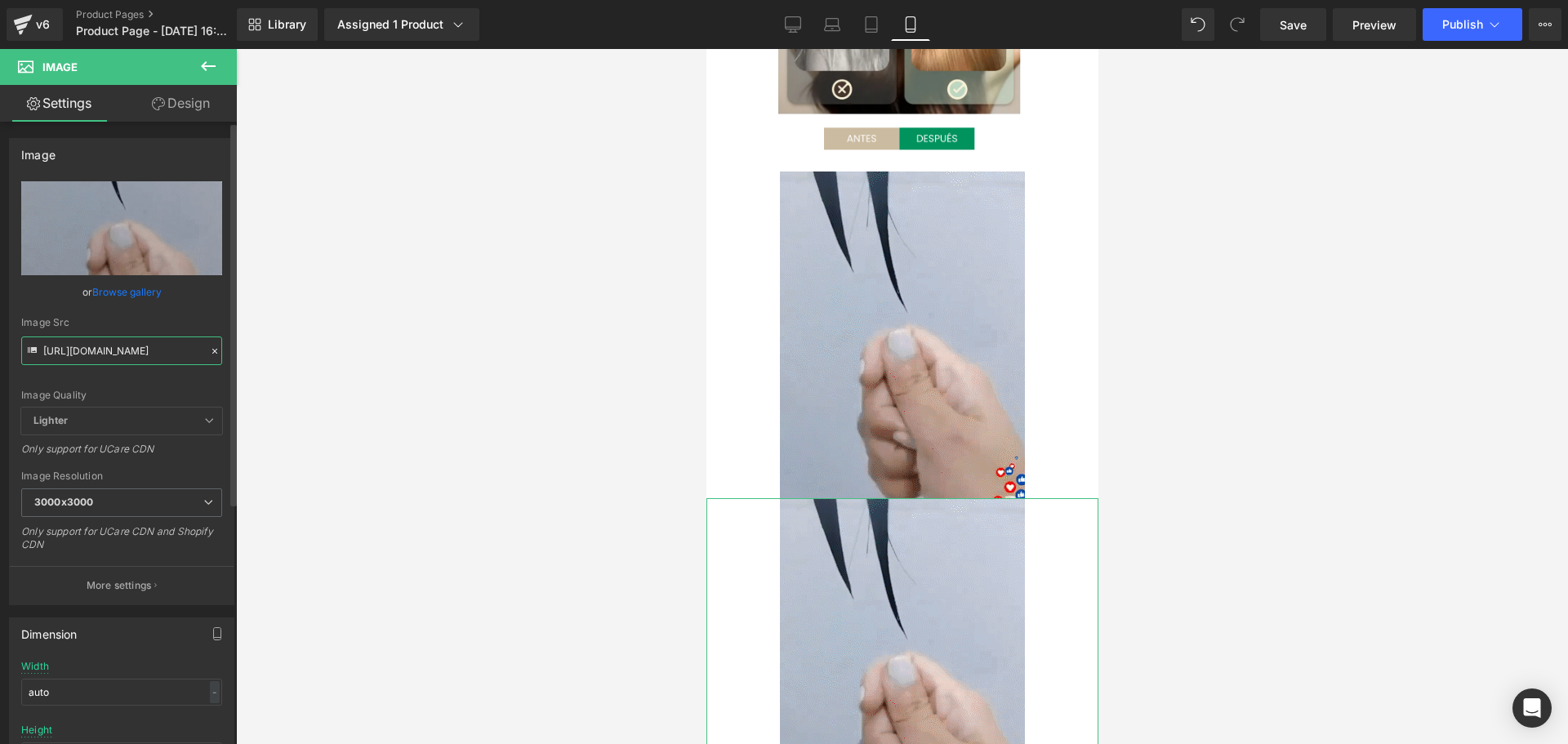
click at [109, 355] on input "https://cdn.shopify.com/s/files/1/0828/3717/6623/files/imgi_19_8f4ce7453d26dcc2…" at bounding box center [121, 351] width 201 height 29
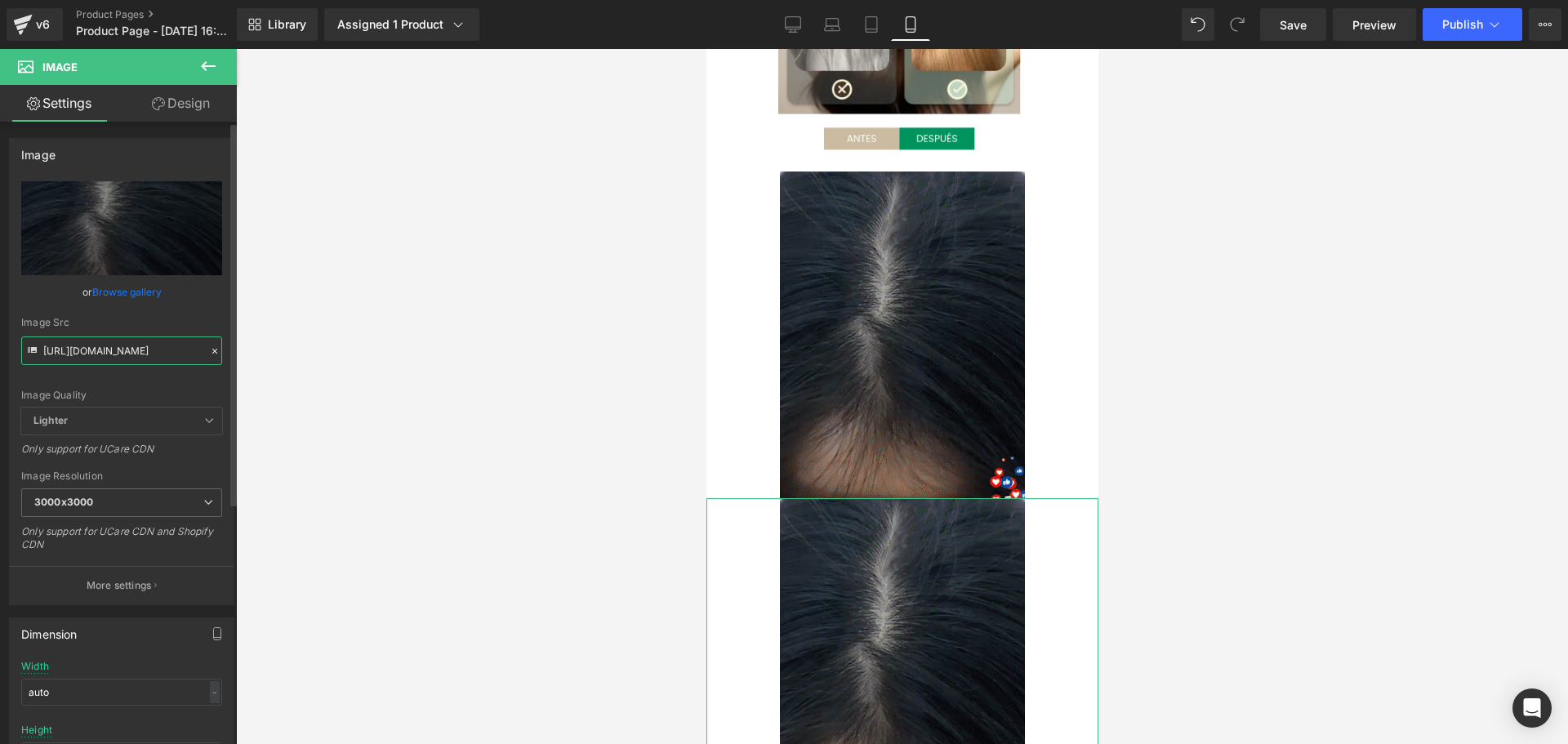
click at [109, 355] on input "https://cdn.shopify.com/s/files/1/0828/3717/6623/files/imgi_19_8f4ce7453d26dcc2…" at bounding box center [121, 351] width 201 height 29
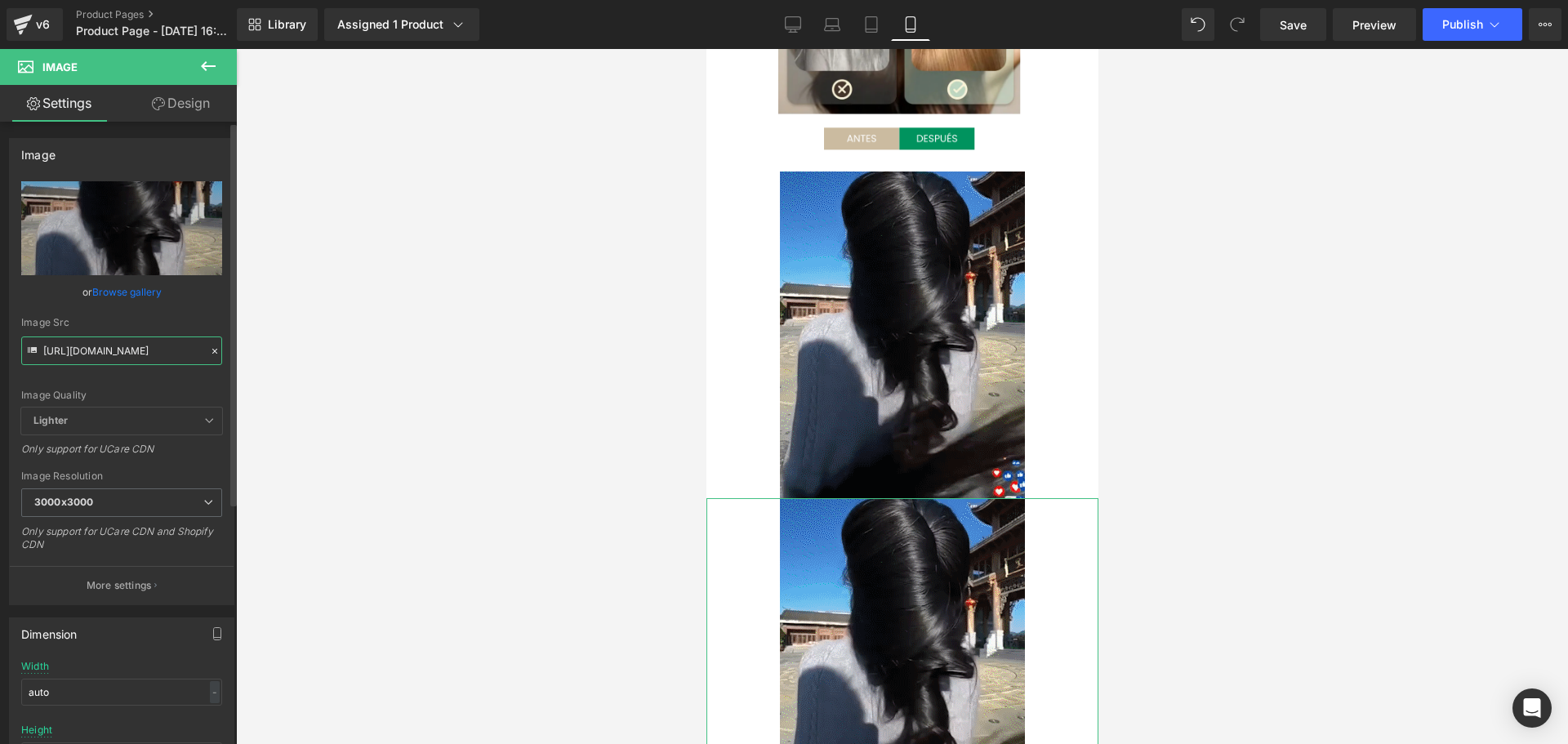
paste input "3_fb9e3c50-399d-43cd-a893-38f748e31f56.png"
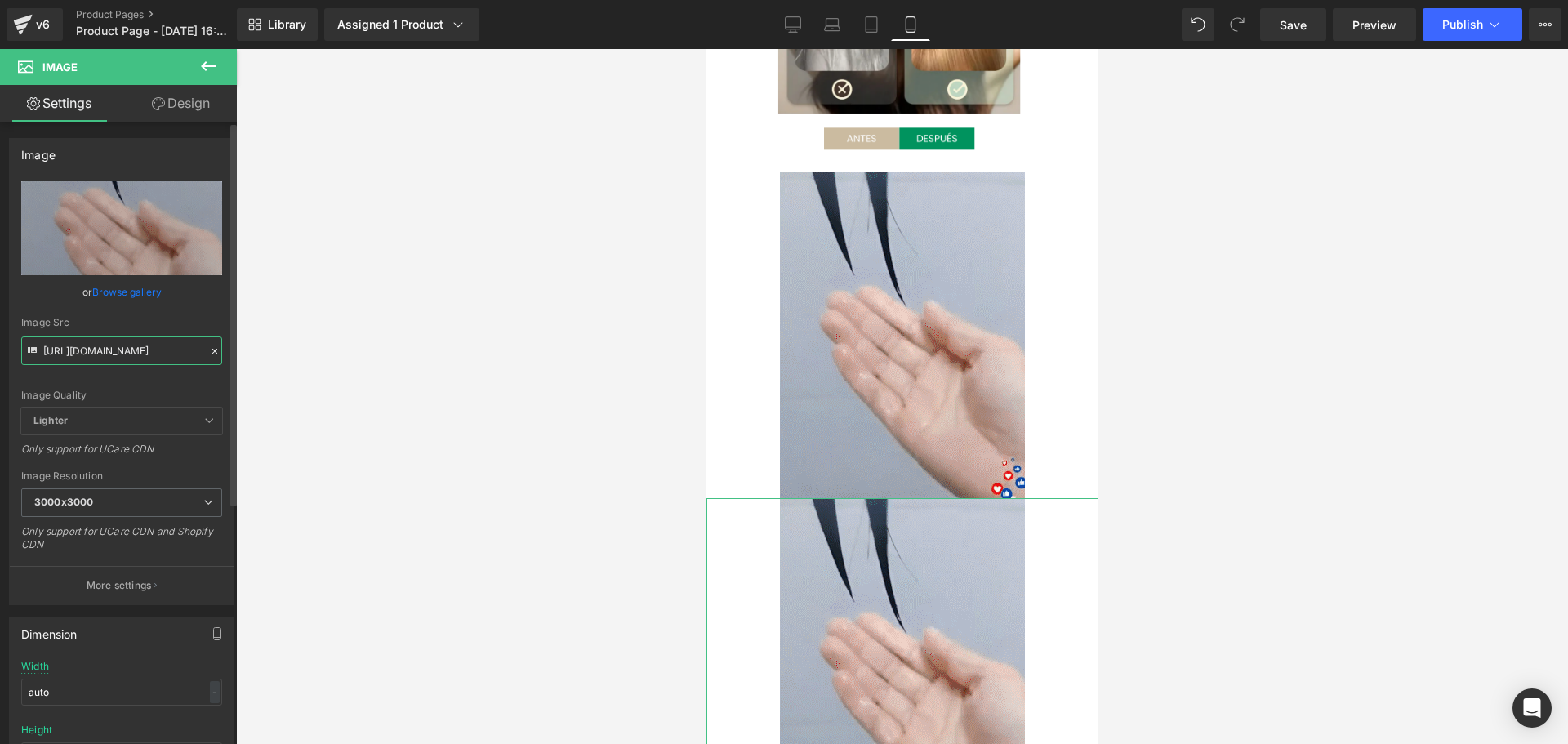
type input "https://cdn.shopify.com/s/files/1/0828/3717/6623/files/3_fb9e3c50-399d-43cd-a89…"
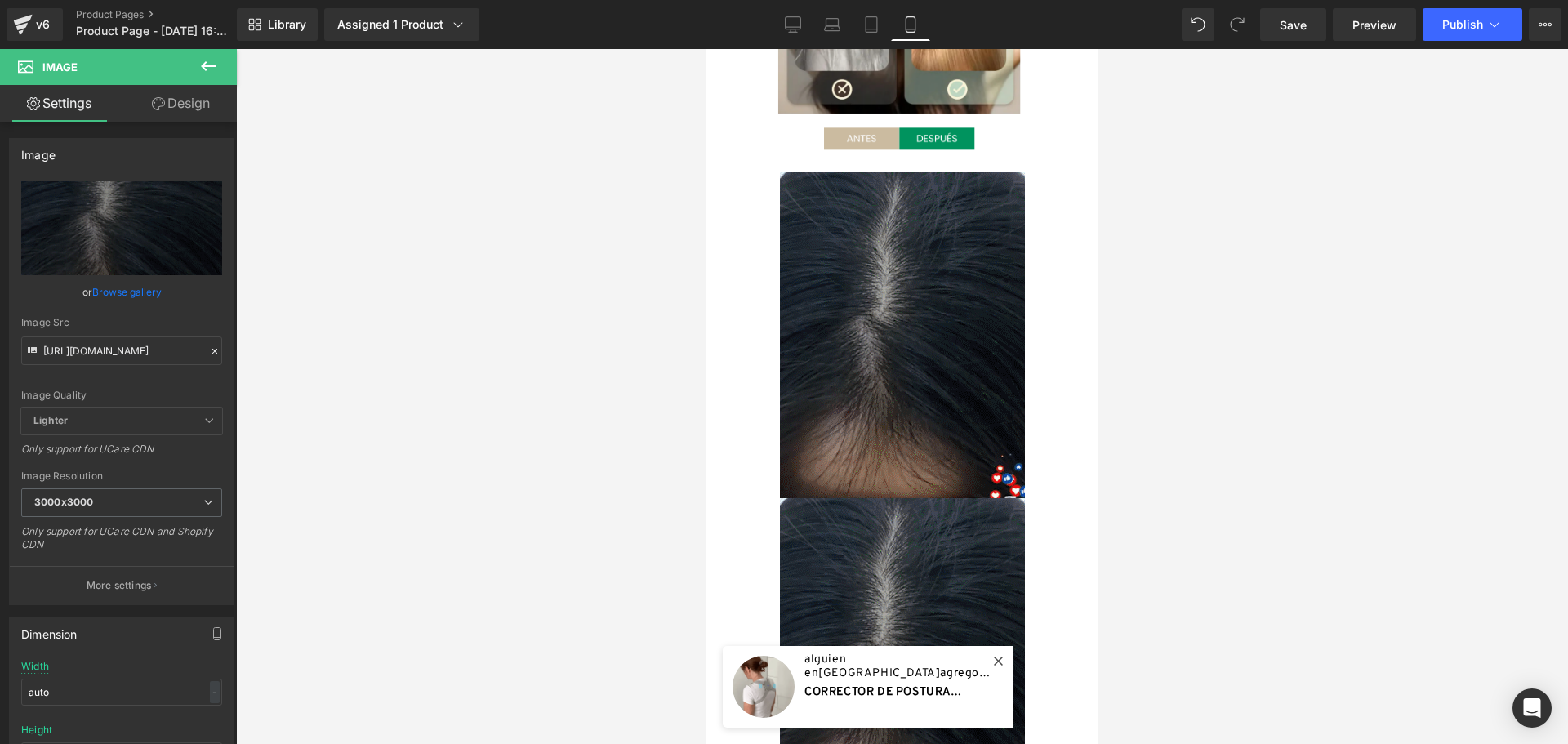
scroll to position [0, 0]
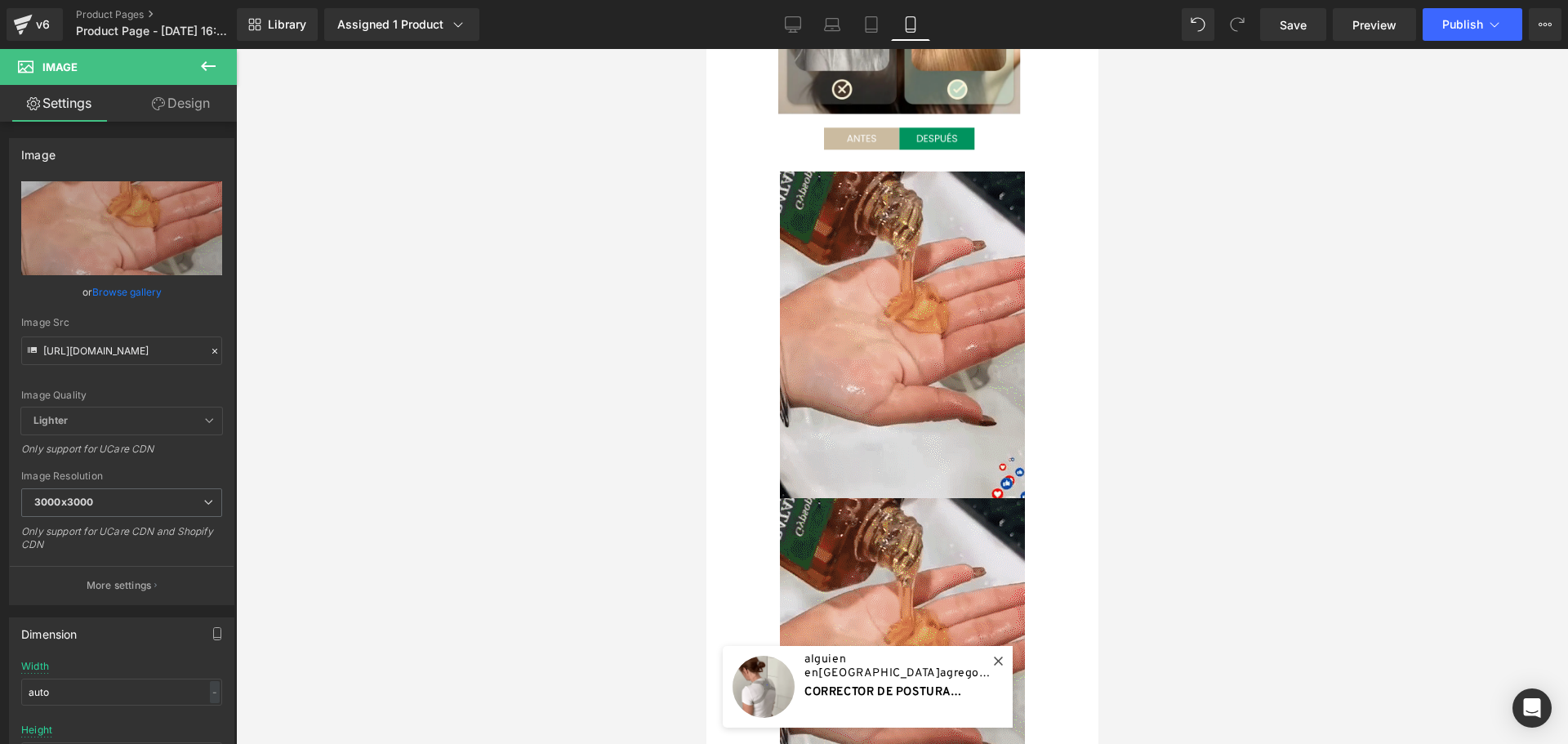
click at [435, 359] on div at bounding box center [901, 396] width 1332 height 695
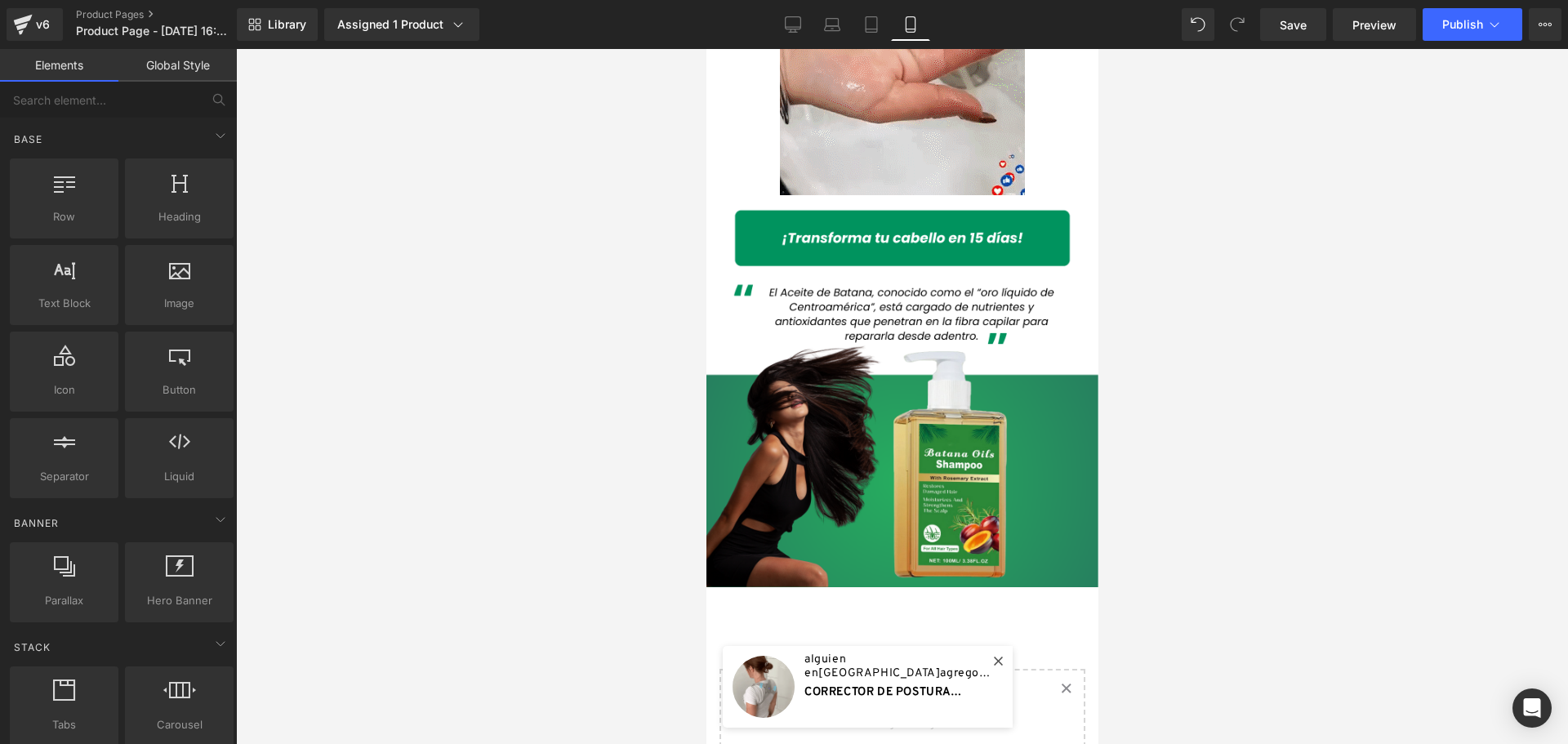
scroll to position [1144, 0]
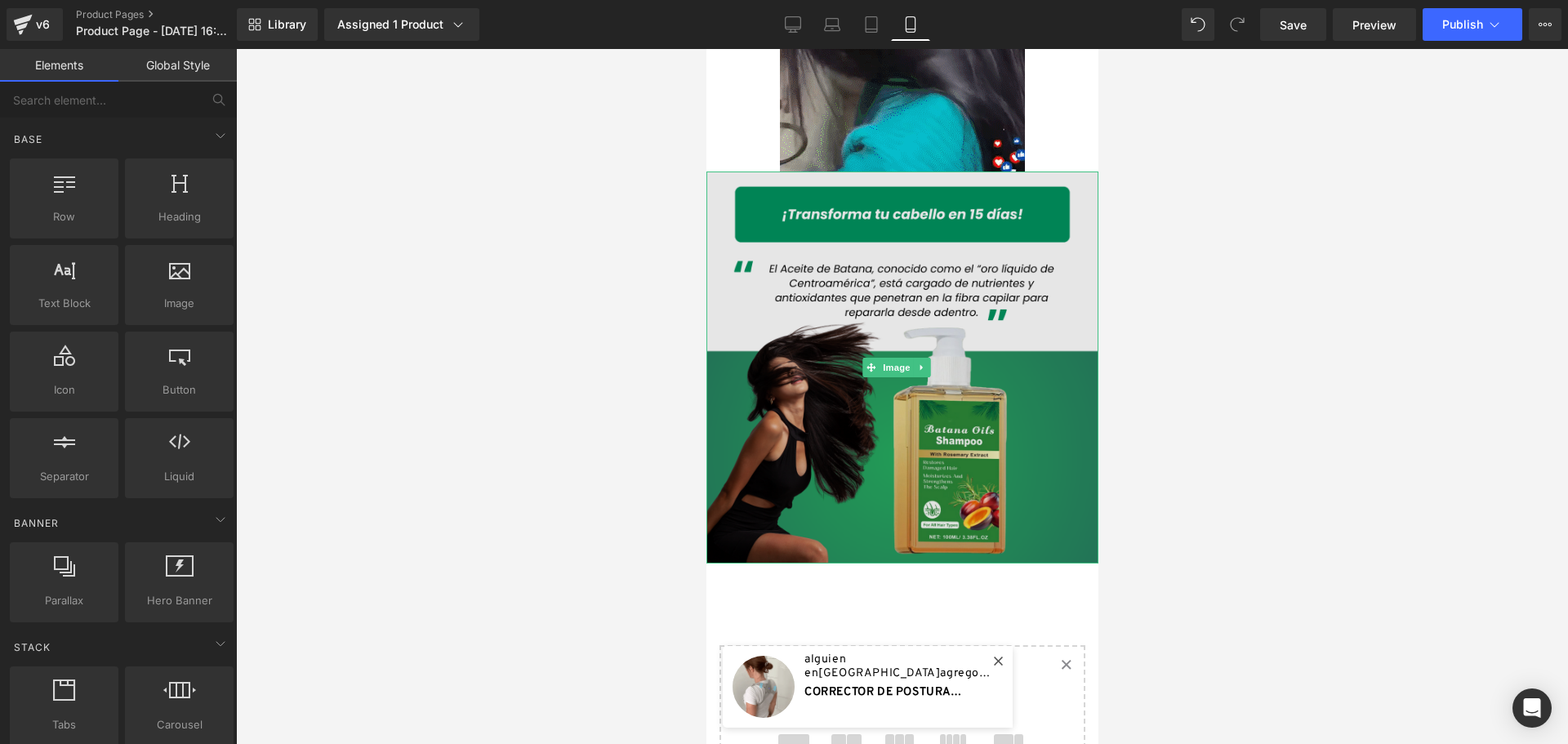
click at [1053, 292] on img at bounding box center [902, 367] width 392 height 392
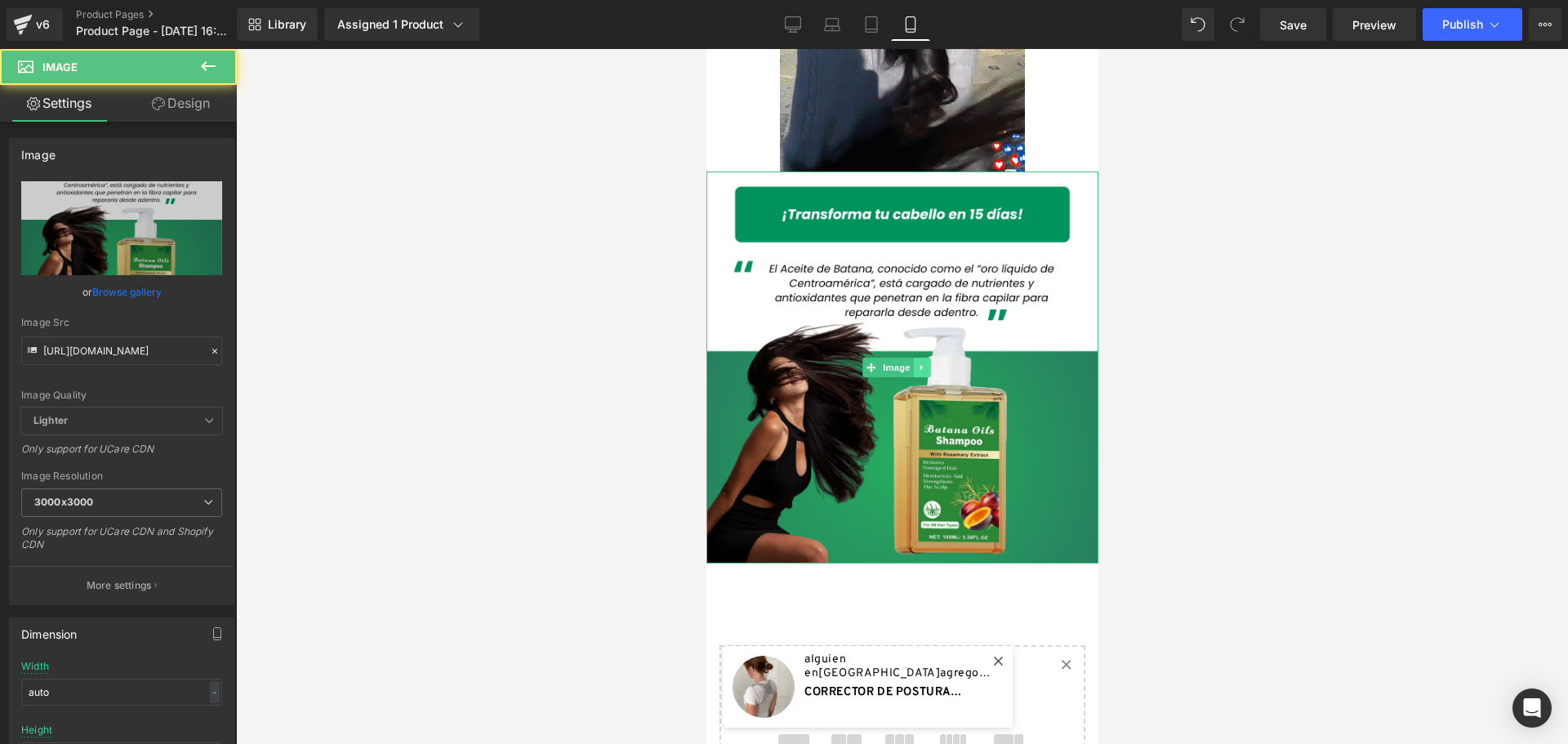
click at [922, 363] on icon at bounding box center [921, 367] width 9 height 10
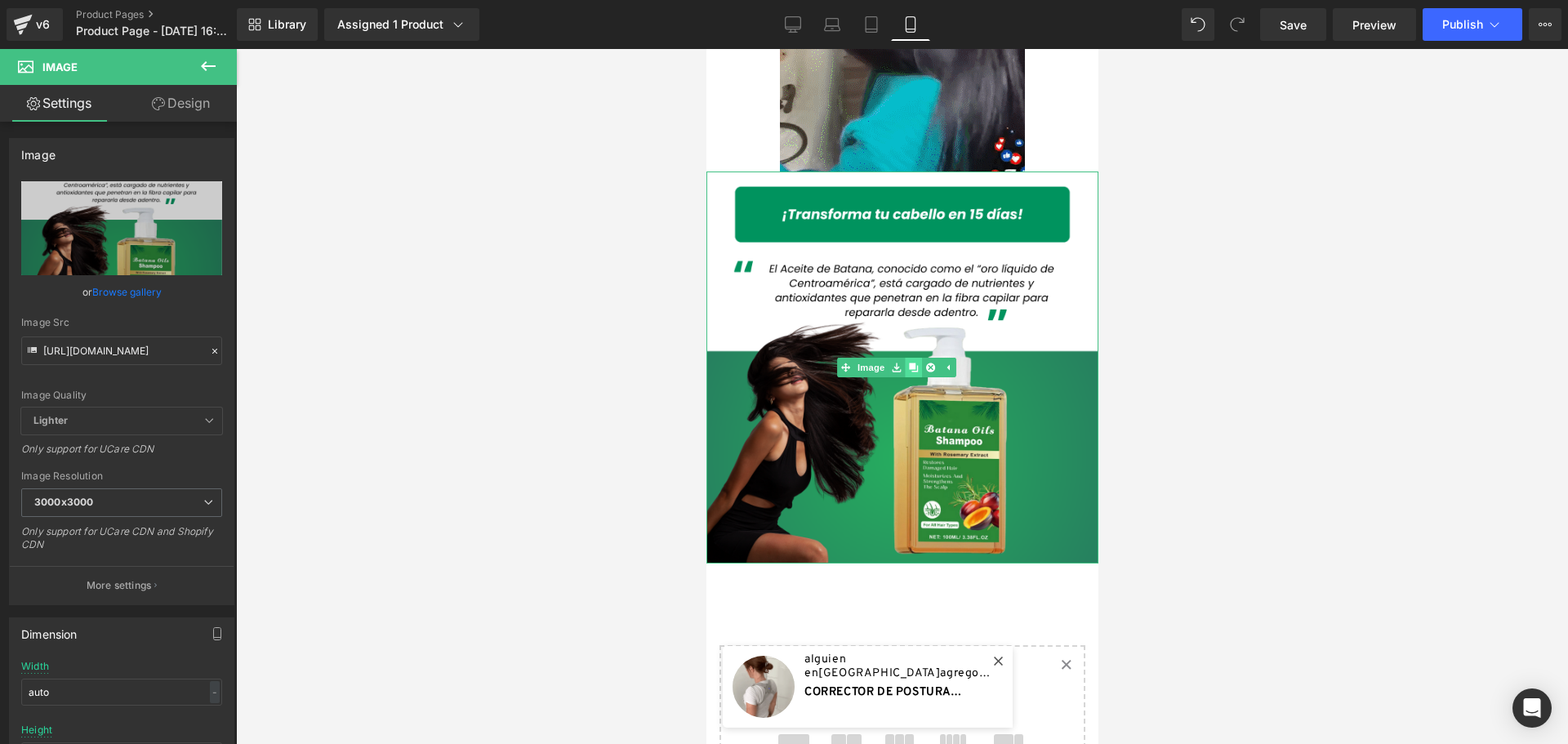
click at [914, 363] on icon at bounding box center [913, 367] width 9 height 10
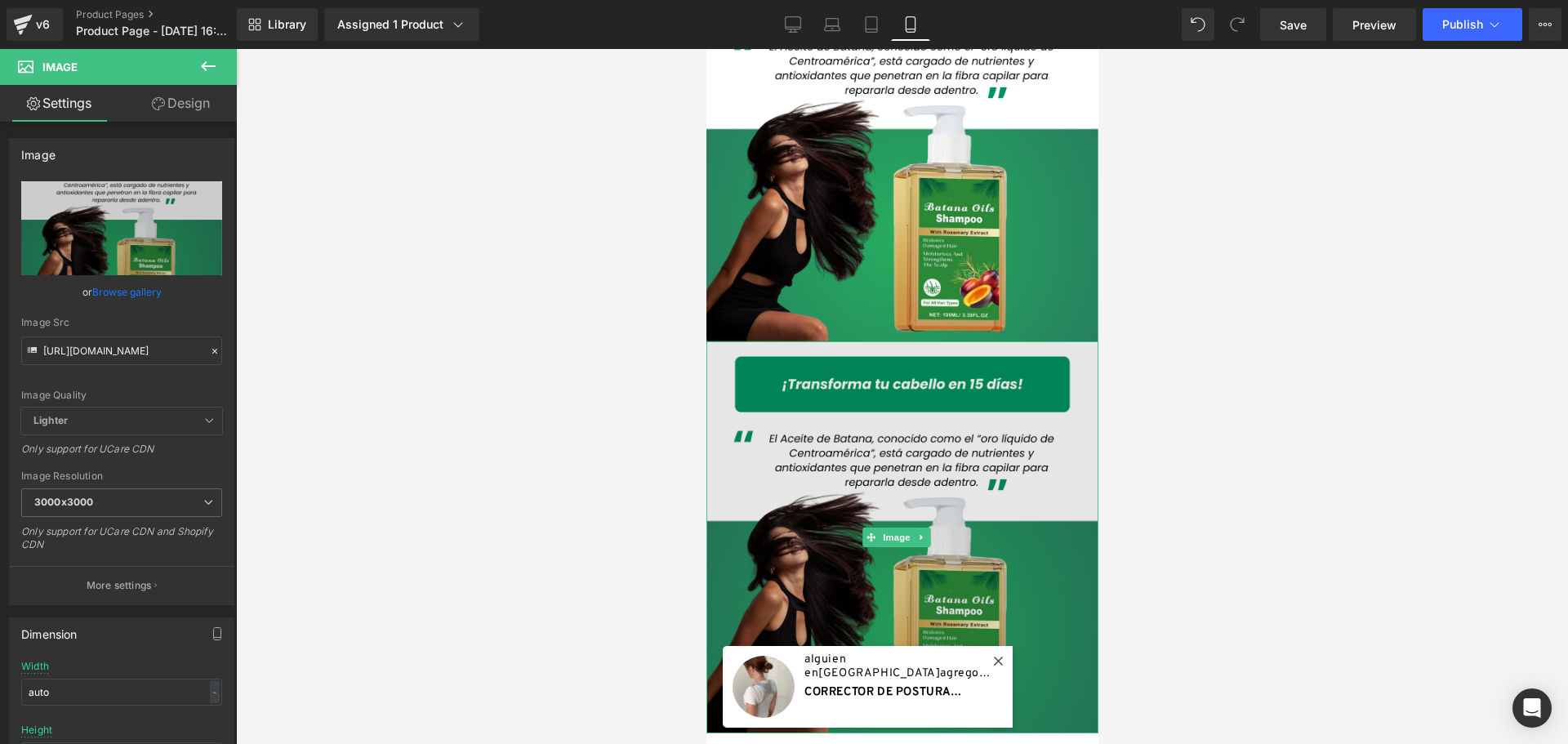
scroll to position [1389, 0]
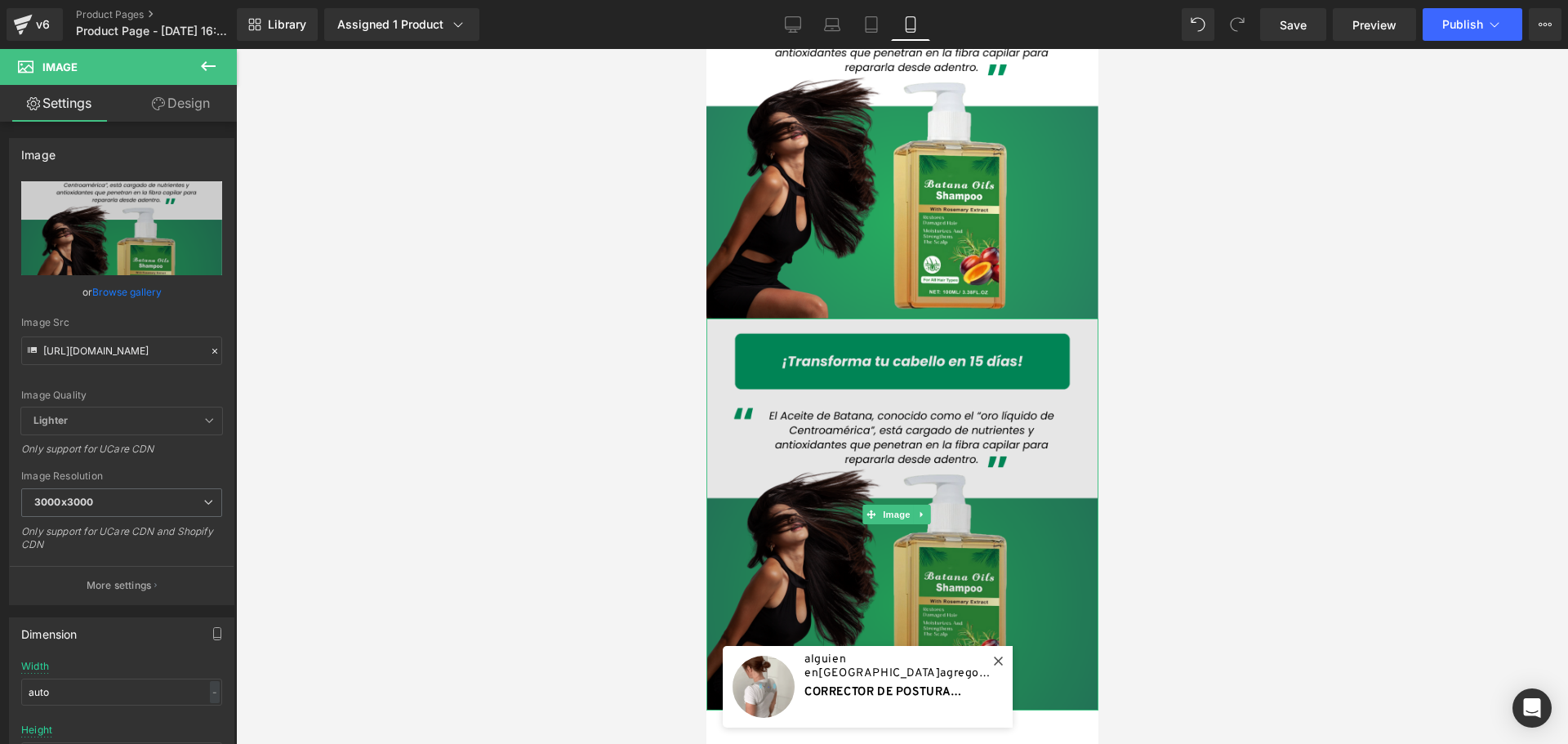
click at [1024, 539] on img at bounding box center [902, 515] width 392 height 392
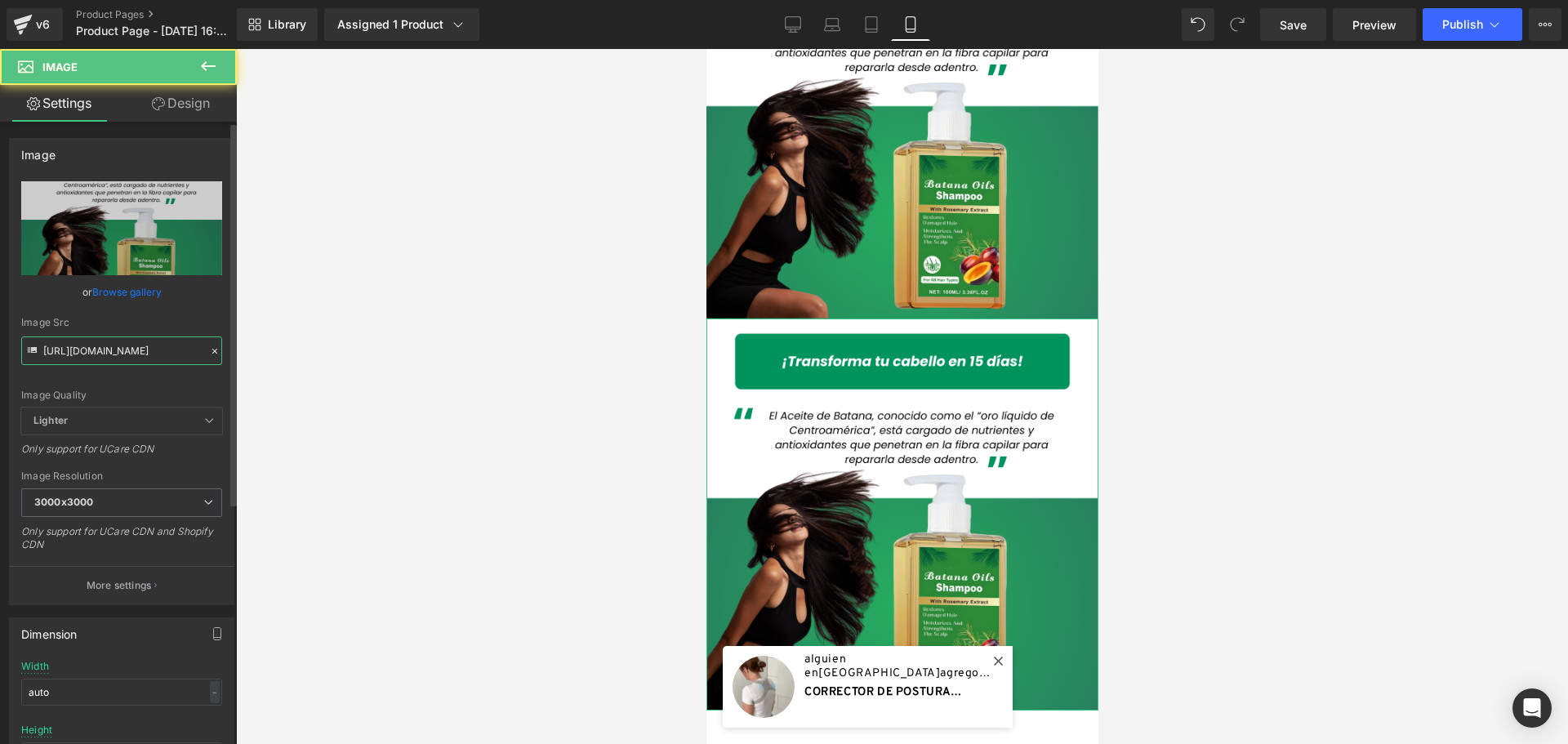
click at [113, 356] on input "https://cdn.shopify.com/s/files/1/0828/3717/6623/files/3_fb9e3c50-399d-43cd-a89…" at bounding box center [121, 351] width 201 height 29
paste input "4_89d6a3b4-20e2-461a-9d83-4856560cad27.png?v=1755205290"
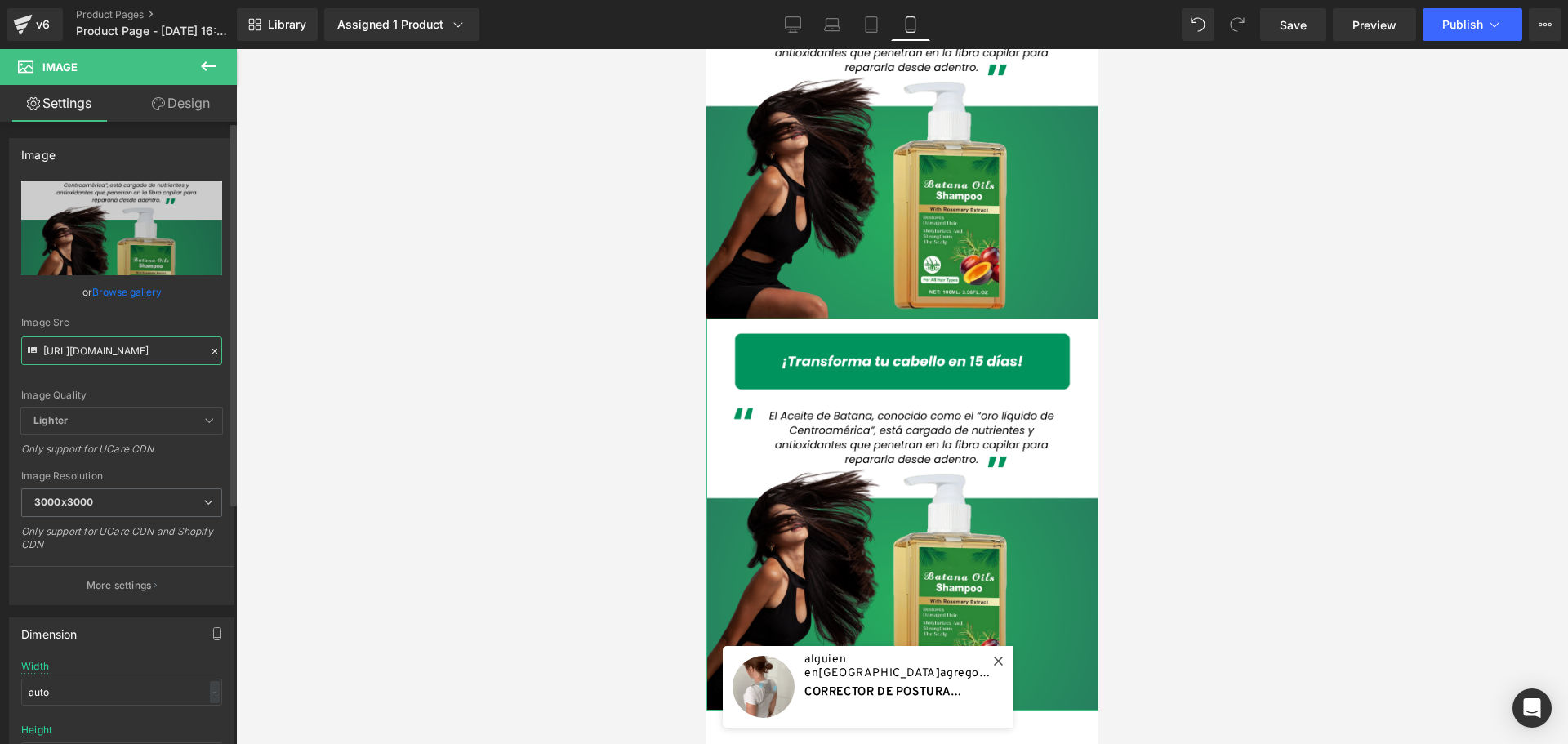
type input "https://cdn.shopify.com/s/files/1/0828/3717/6623/files/4_89d6a3b4-20e2-461a-9d8…"
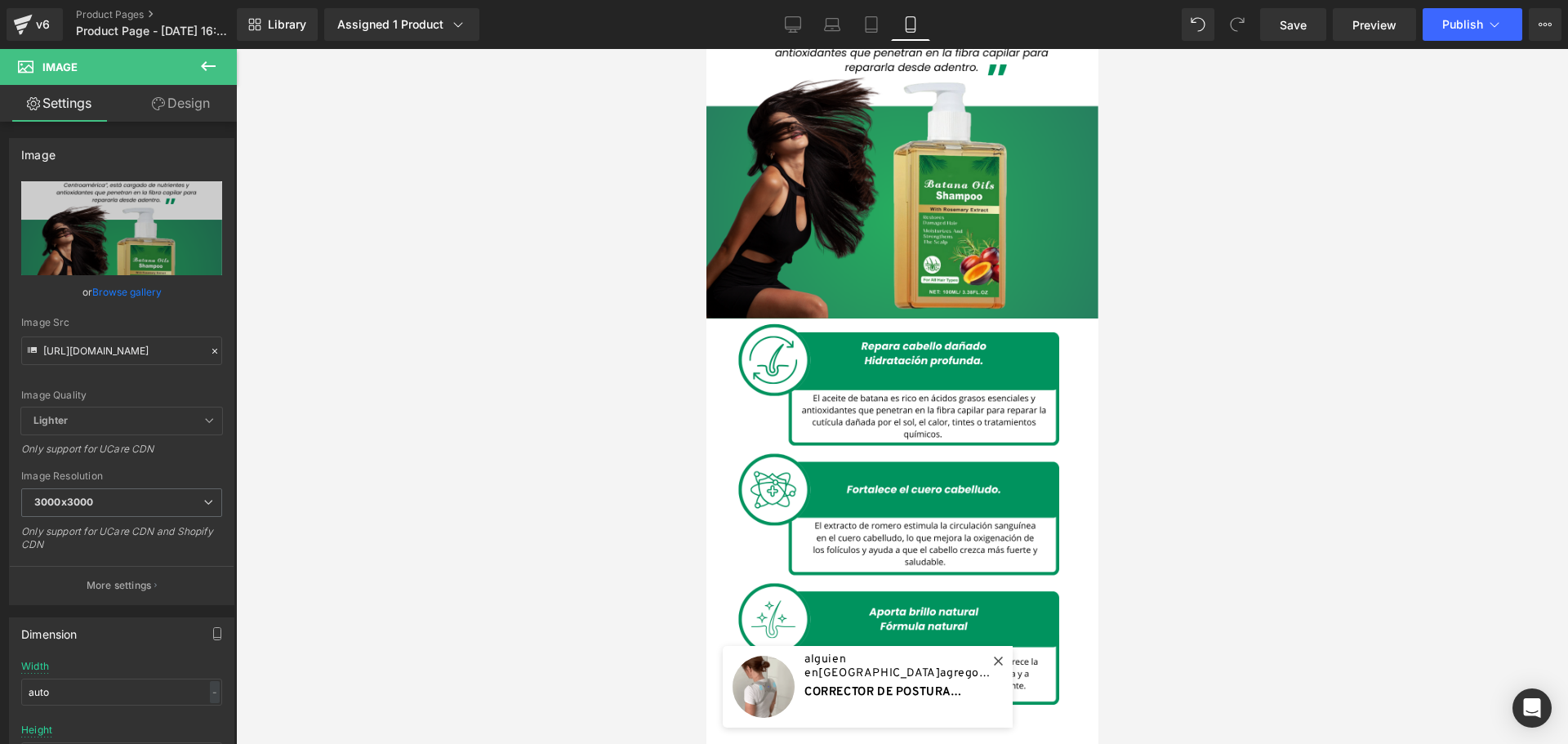
scroll to position [0, 0]
click at [403, 394] on div at bounding box center [901, 396] width 1332 height 695
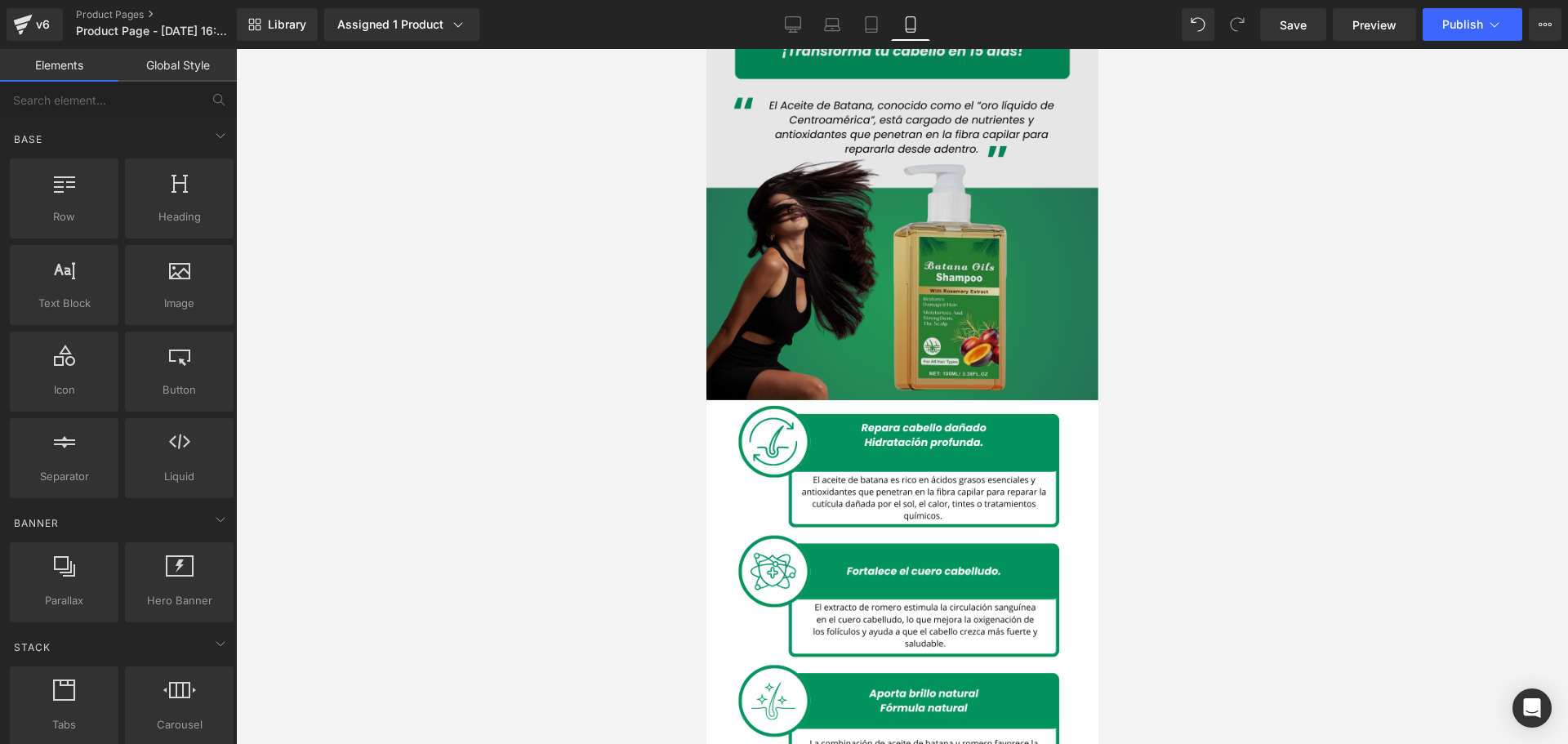
scroll to position [1552, 0]
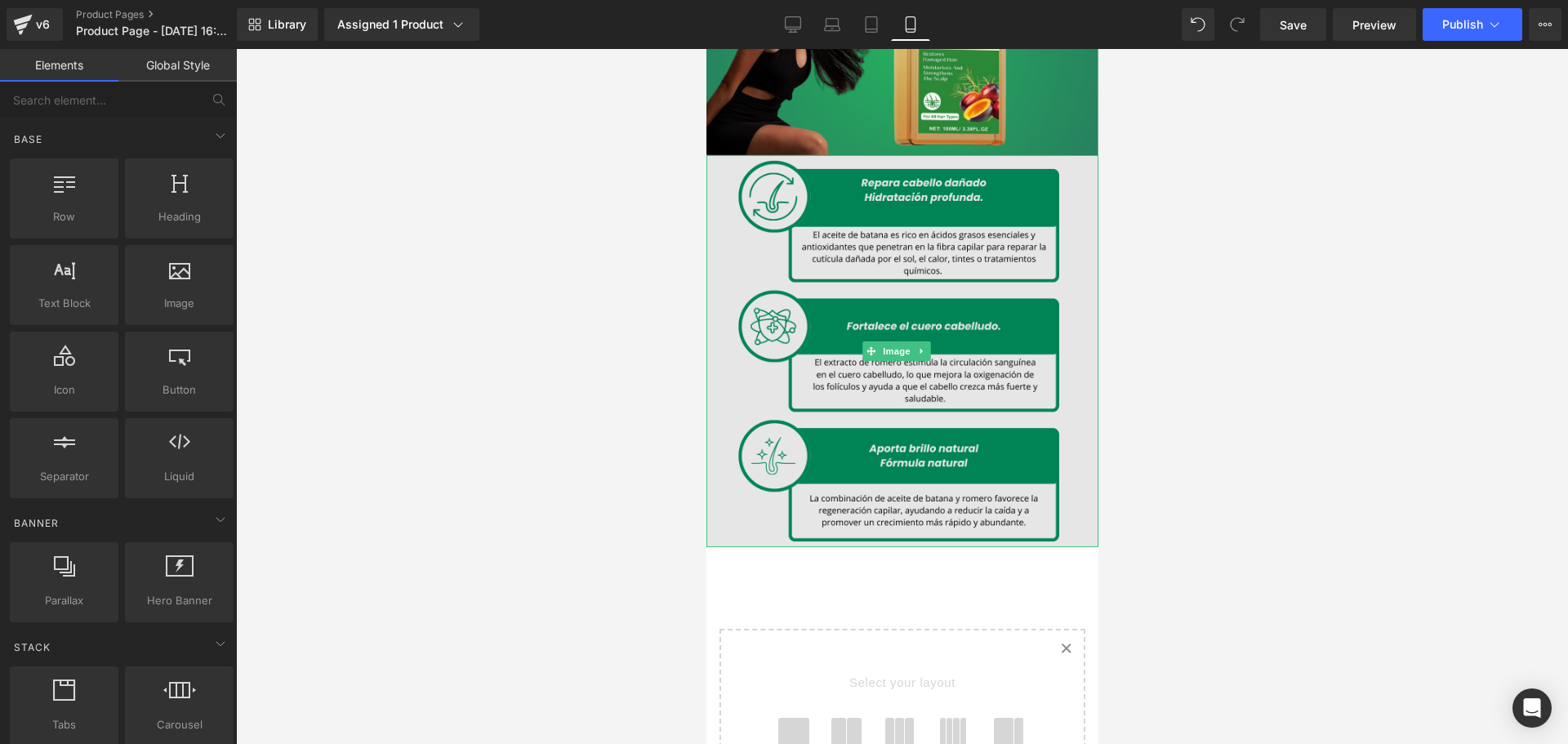
click at [1062, 337] on img at bounding box center [902, 352] width 392 height 392
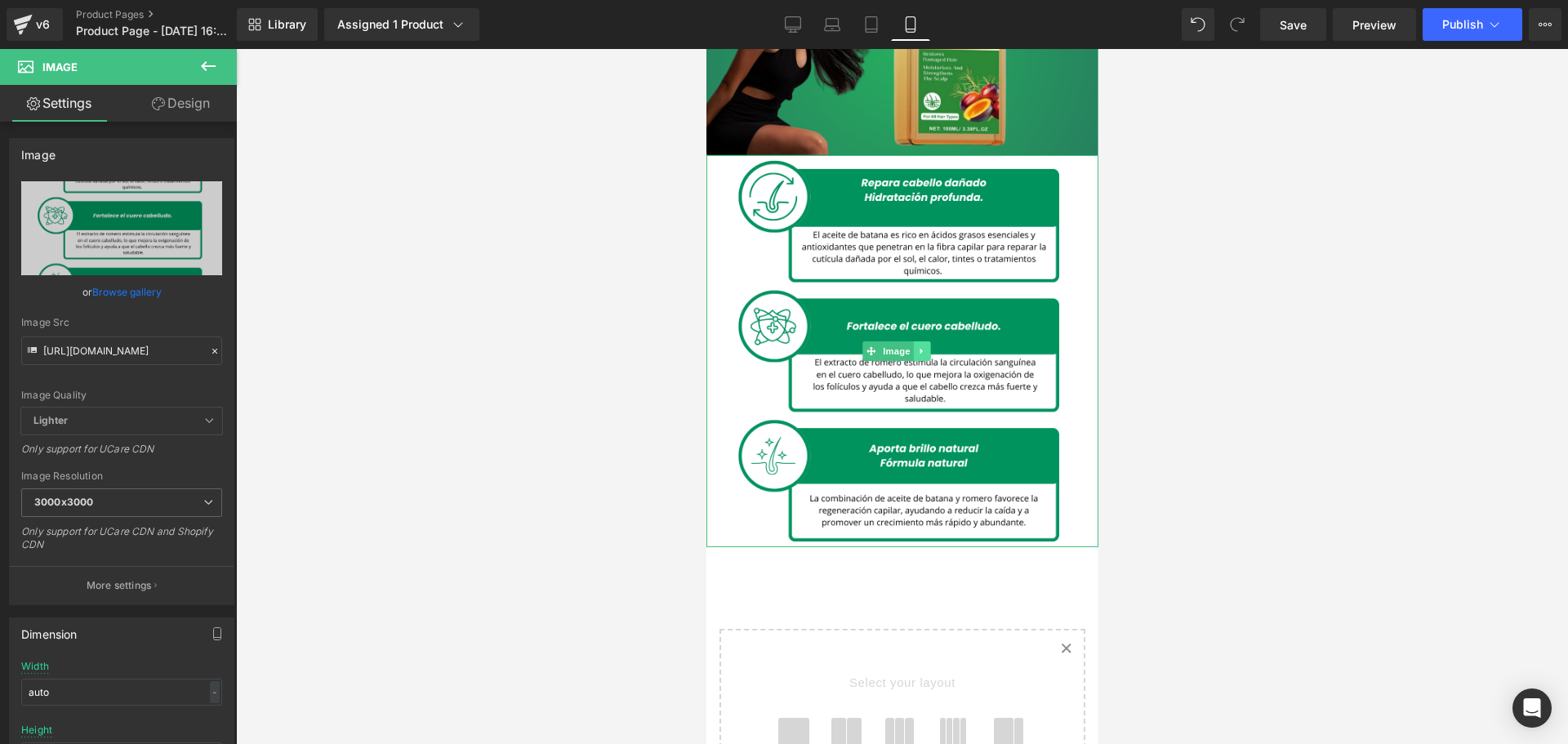
click at [920, 348] on icon at bounding box center [919, 351] width 3 height 6
click at [910, 342] on link at bounding box center [912, 351] width 17 height 19
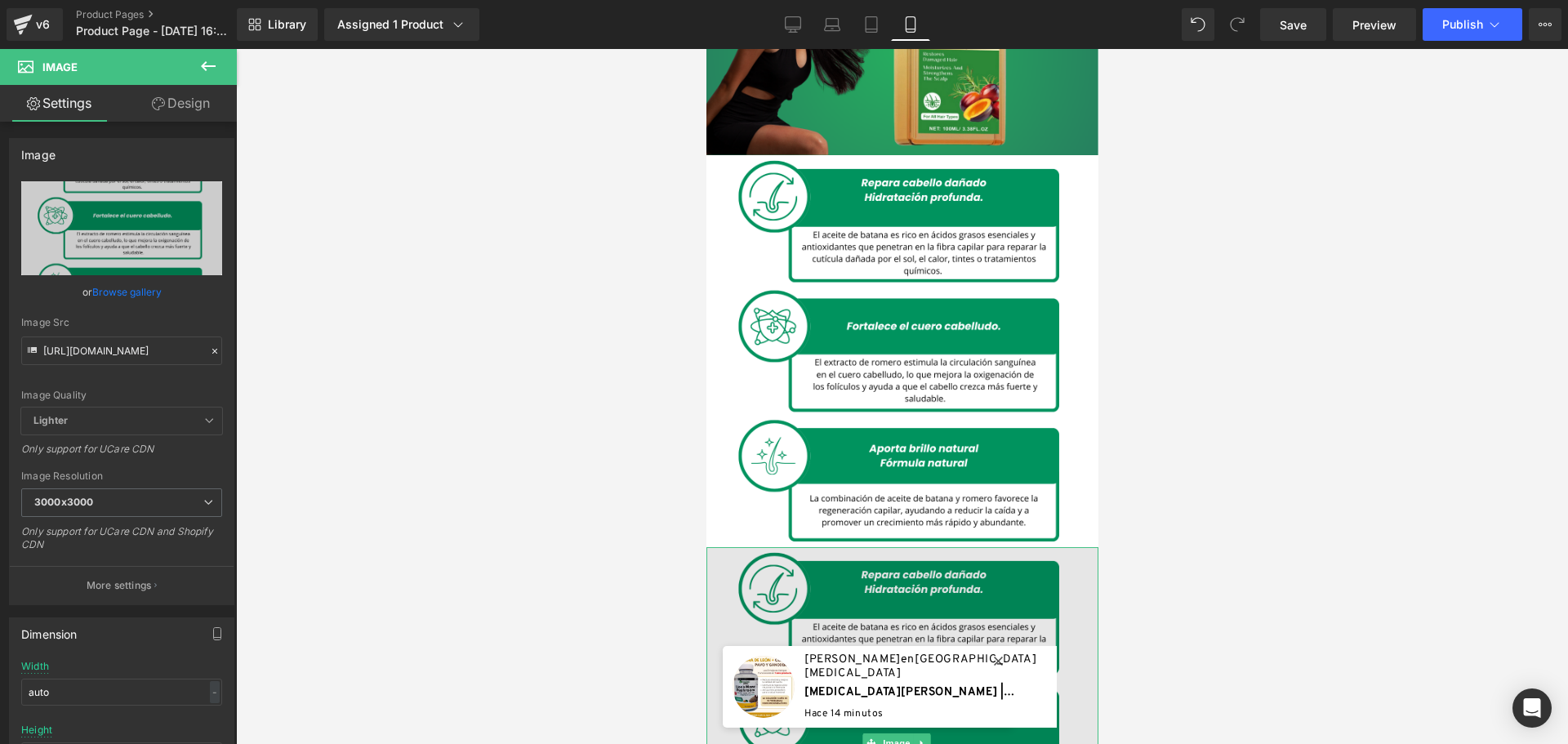
click at [1018, 547] on img at bounding box center [902, 743] width 392 height 392
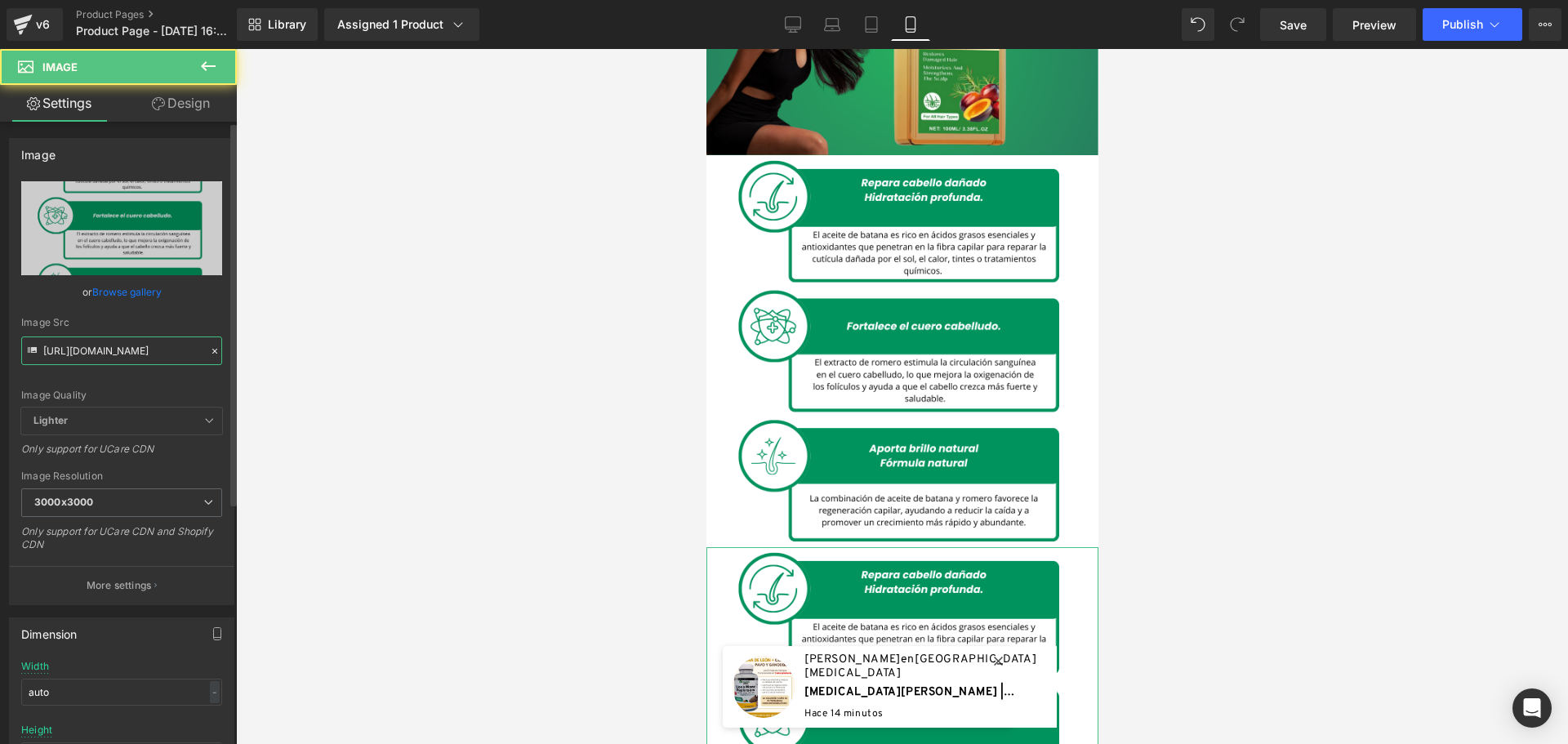
click at [147, 359] on input "https://cdn.shopify.com/s/files/1/0828/3717/6623/files/4_89d6a3b4-20e2-461a-9d8…" at bounding box center [121, 351] width 201 height 29
paste input "5_a68bd902-ab3b-4fec-9177-897717e625bd"
type input "https://cdn.shopify.com/s/files/1/0828/3717/6623/files/5_a68bd902-ab3b-4fec-917…"
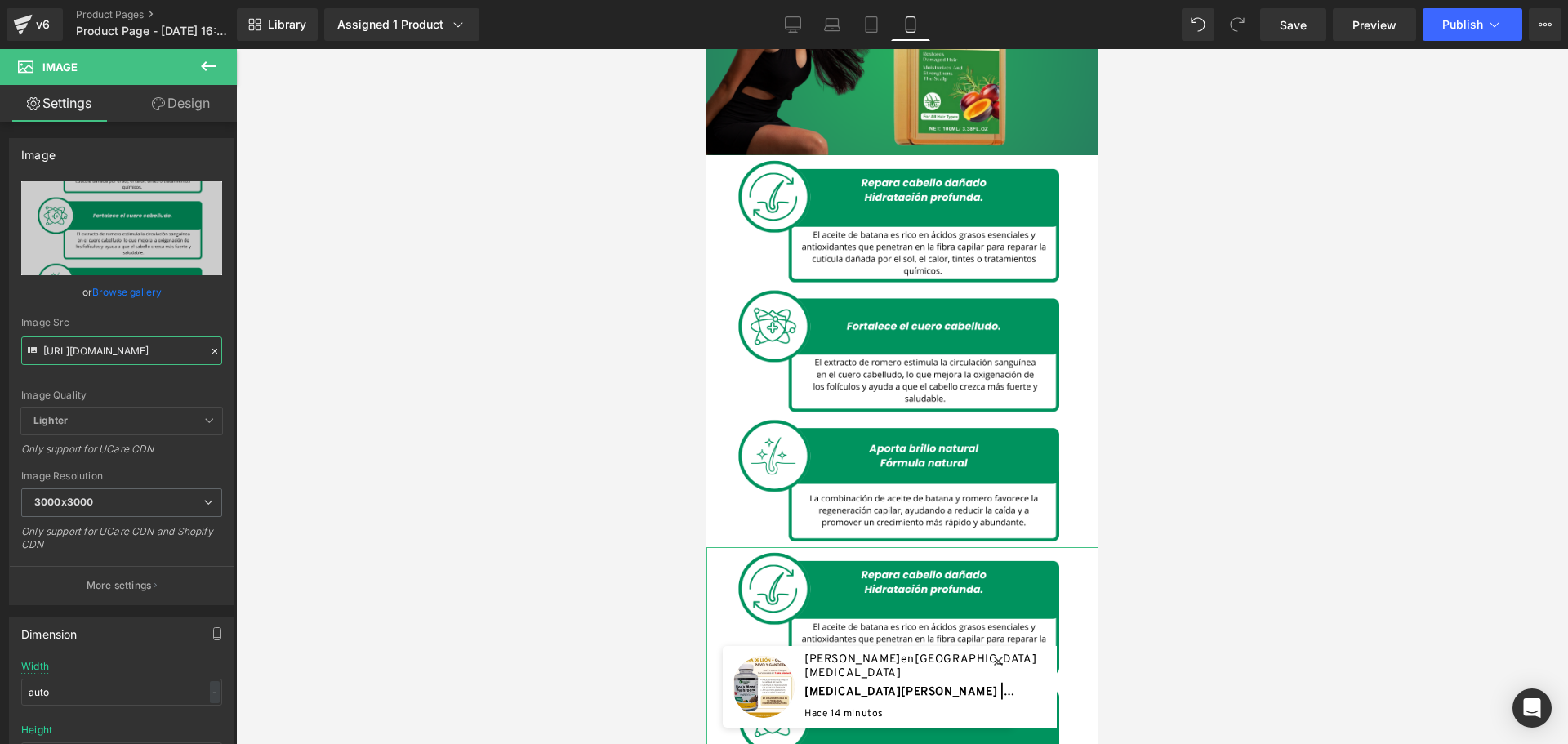
scroll to position [0, 411]
click at [375, 351] on div at bounding box center [901, 396] width 1332 height 695
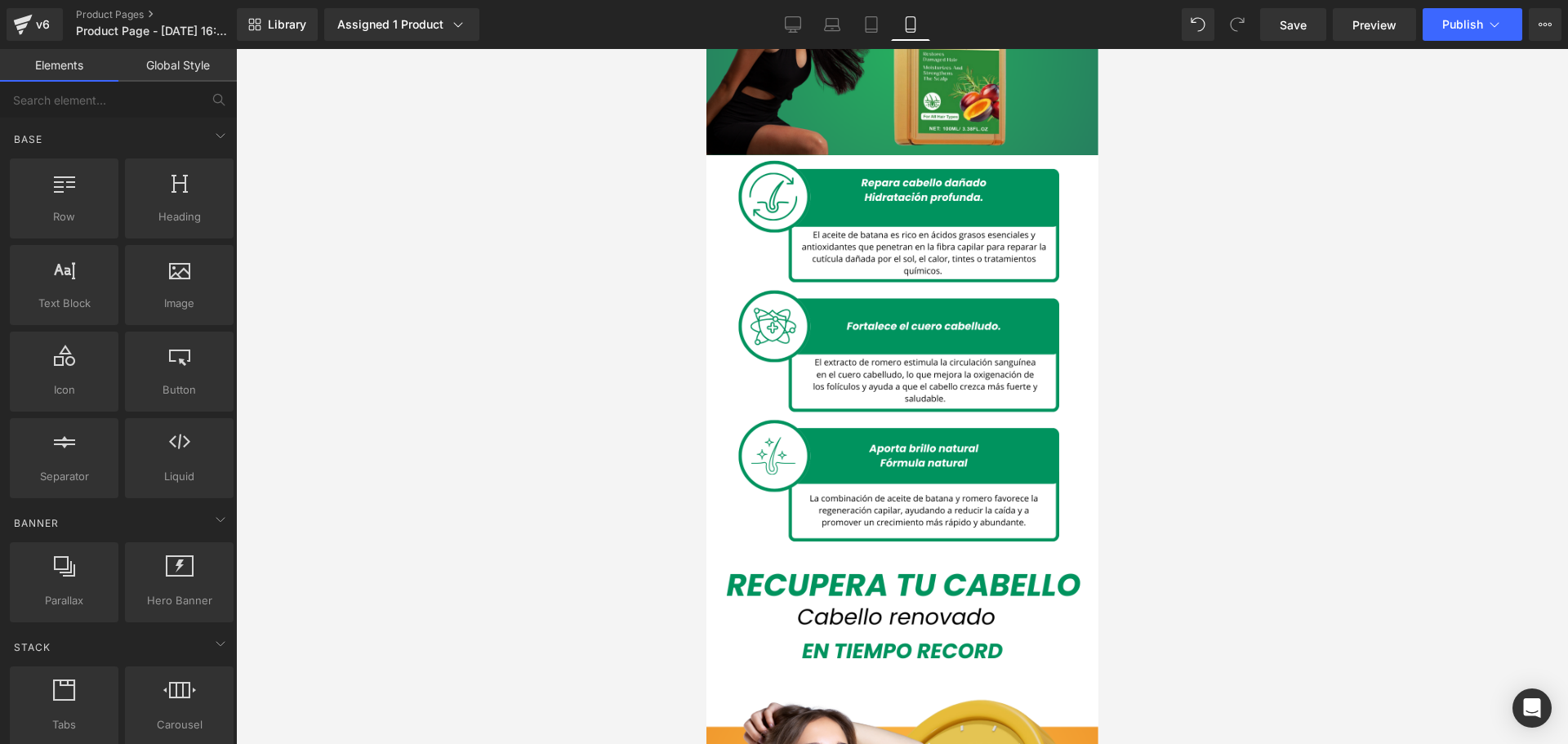
scroll to position [1797, 0]
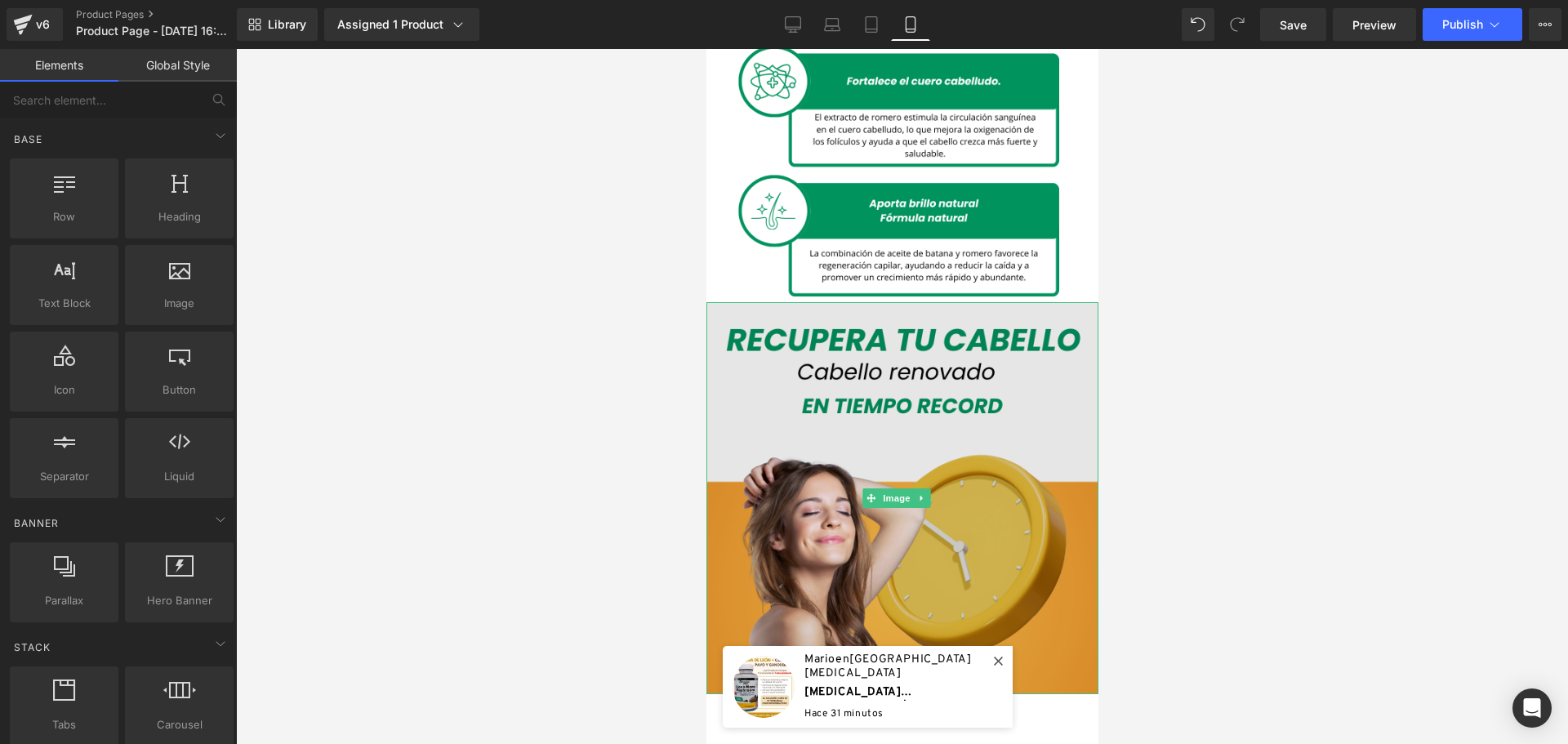
click at [1030, 434] on img at bounding box center [902, 498] width 392 height 392
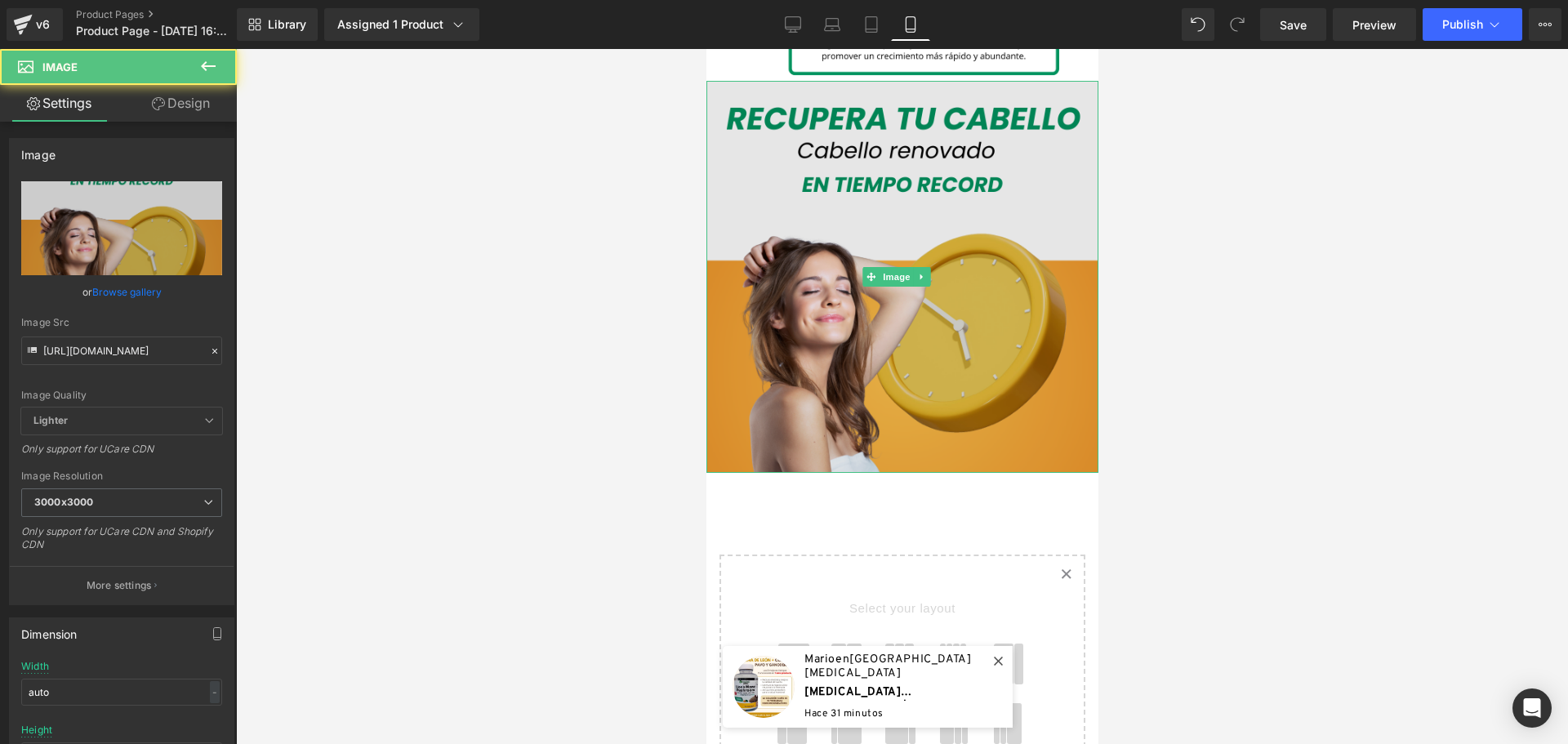
scroll to position [2042, 0]
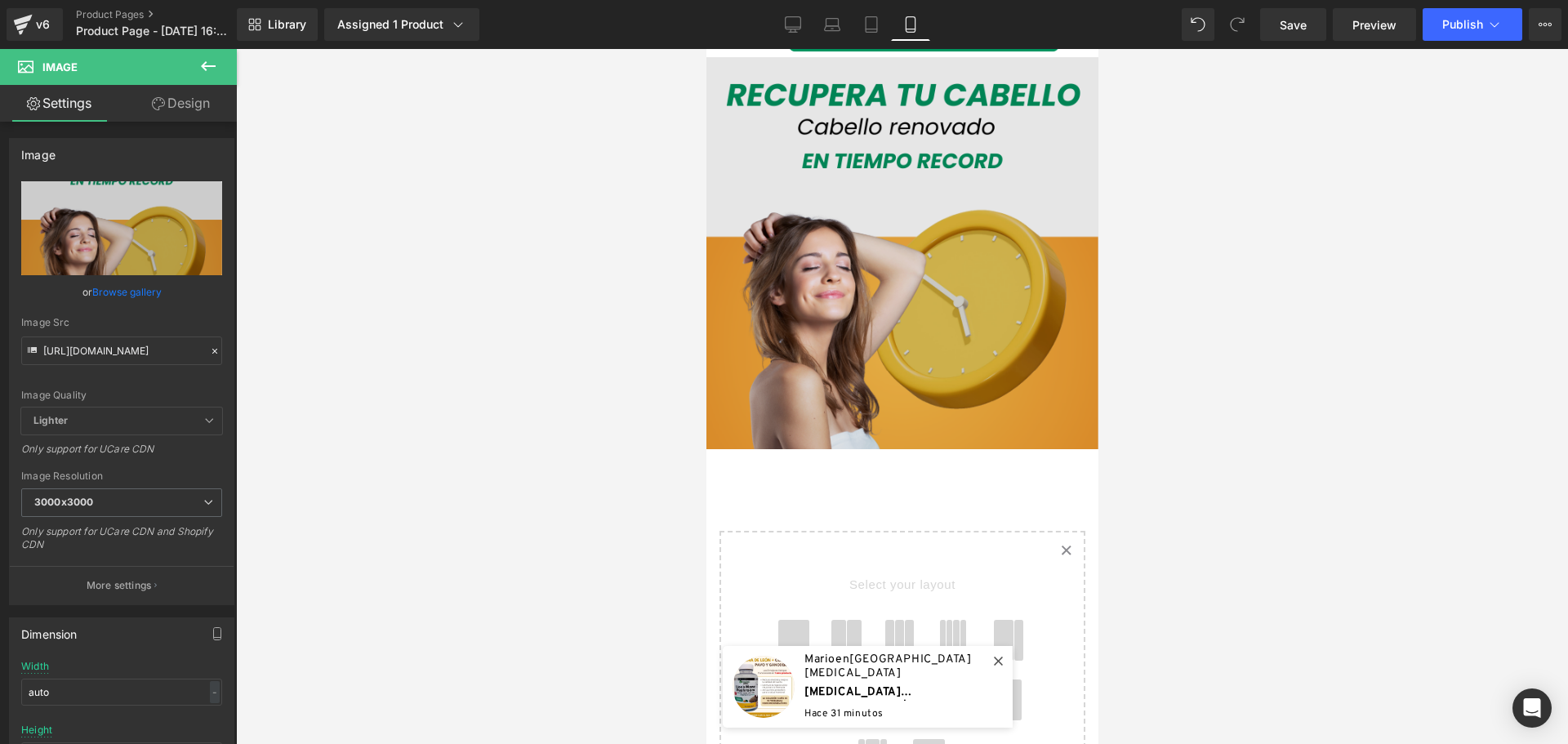
click at [1016, 262] on img at bounding box center [902, 253] width 392 height 392
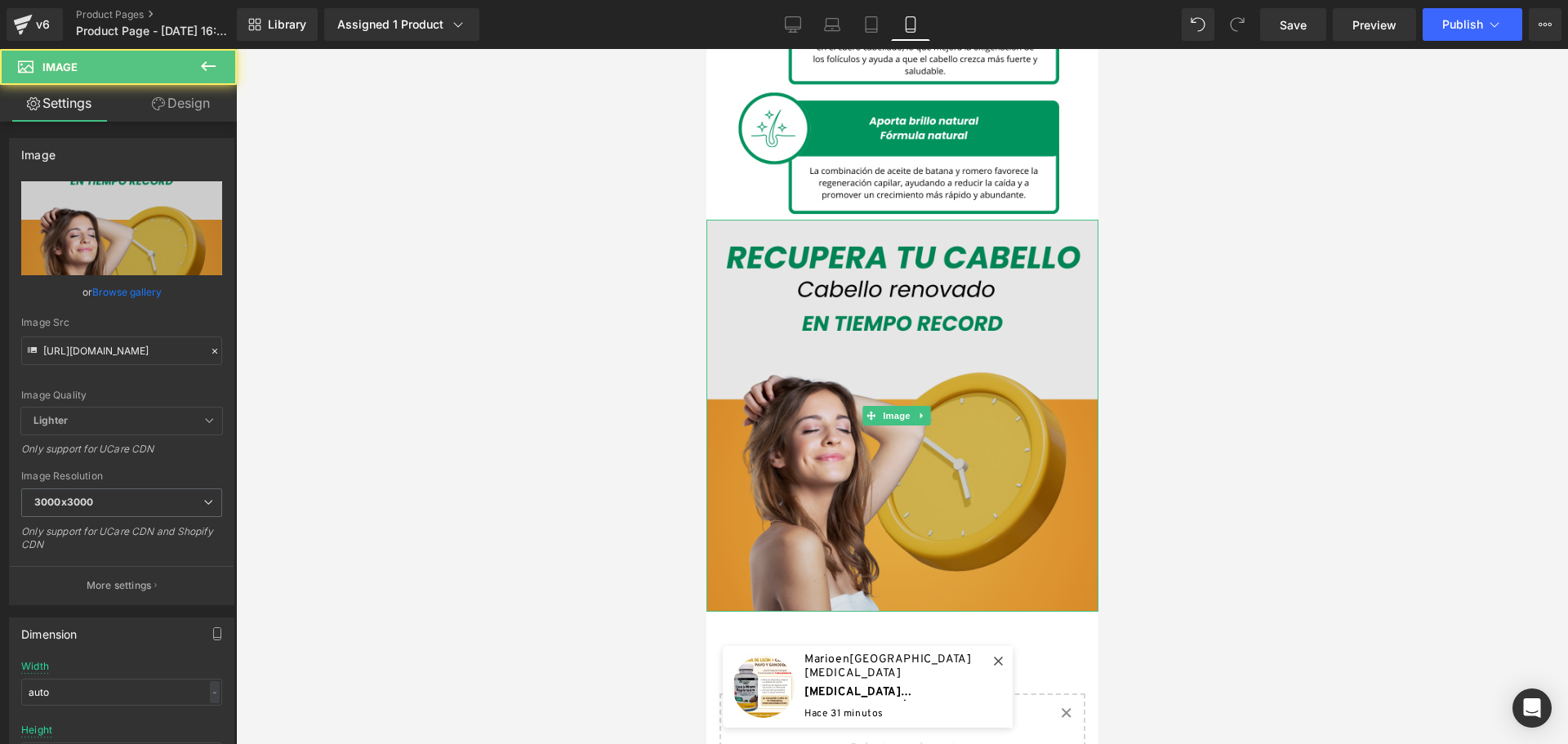
scroll to position [1879, 0]
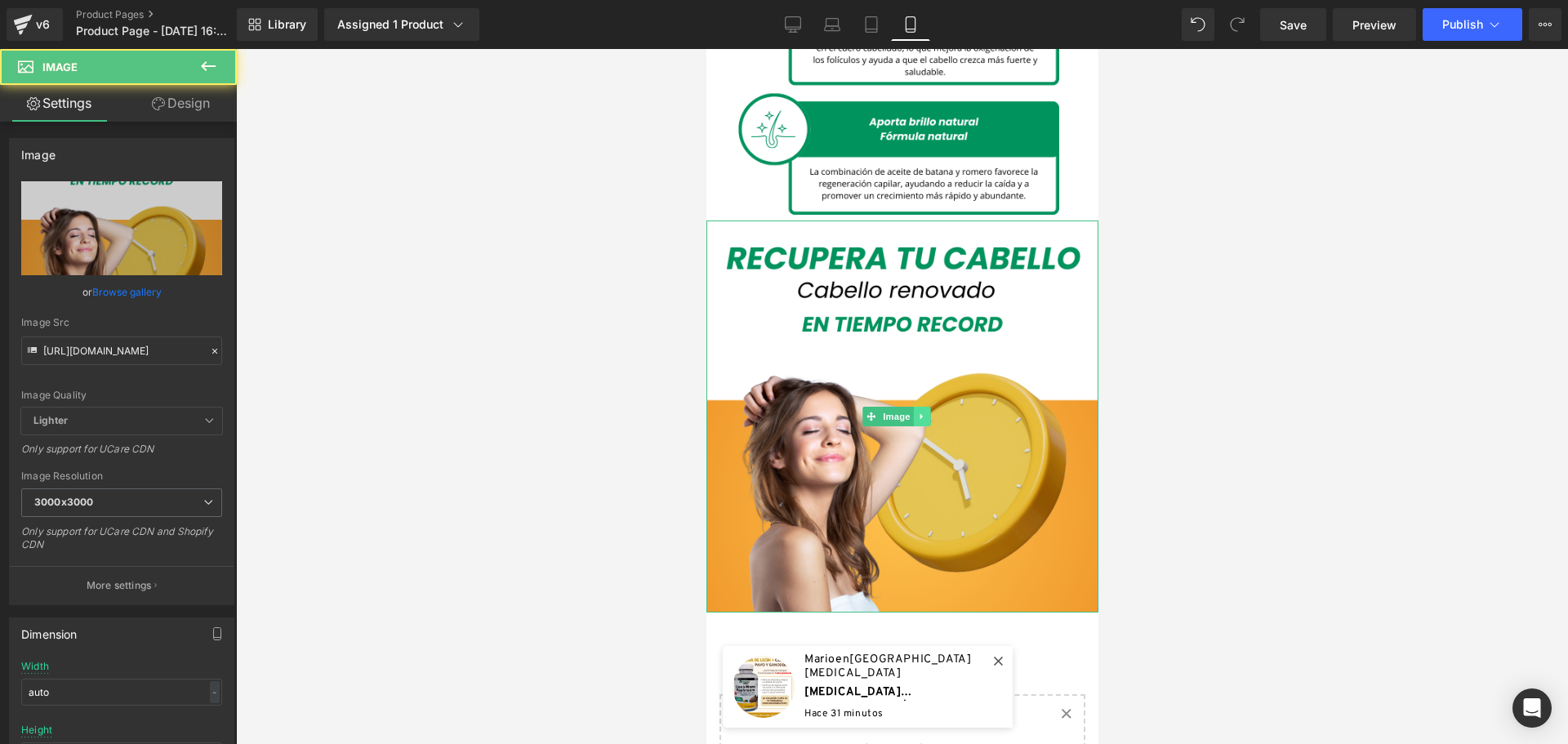
click at [924, 412] on icon at bounding box center [921, 416] width 9 height 10
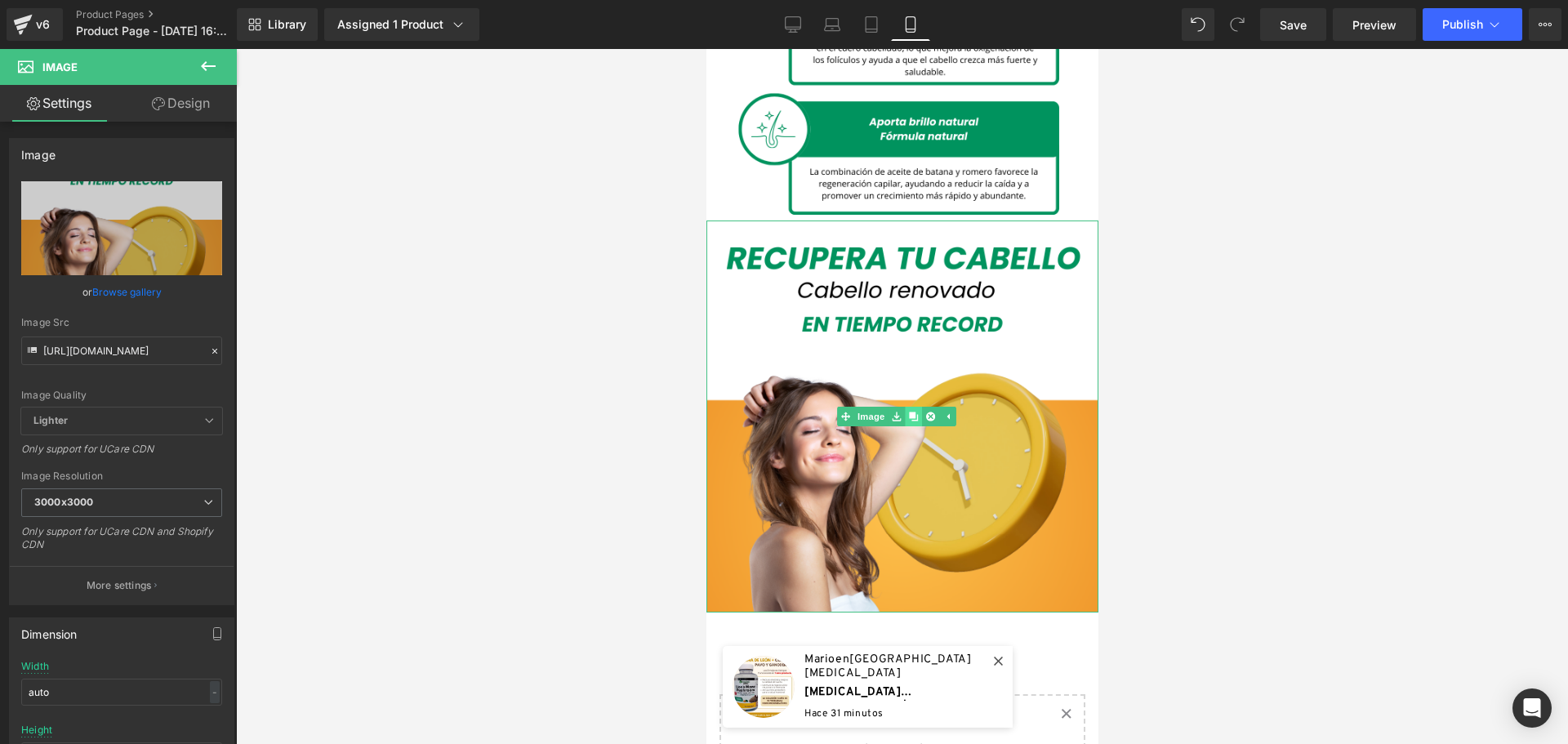
click at [917, 407] on link at bounding box center [912, 416] width 17 height 19
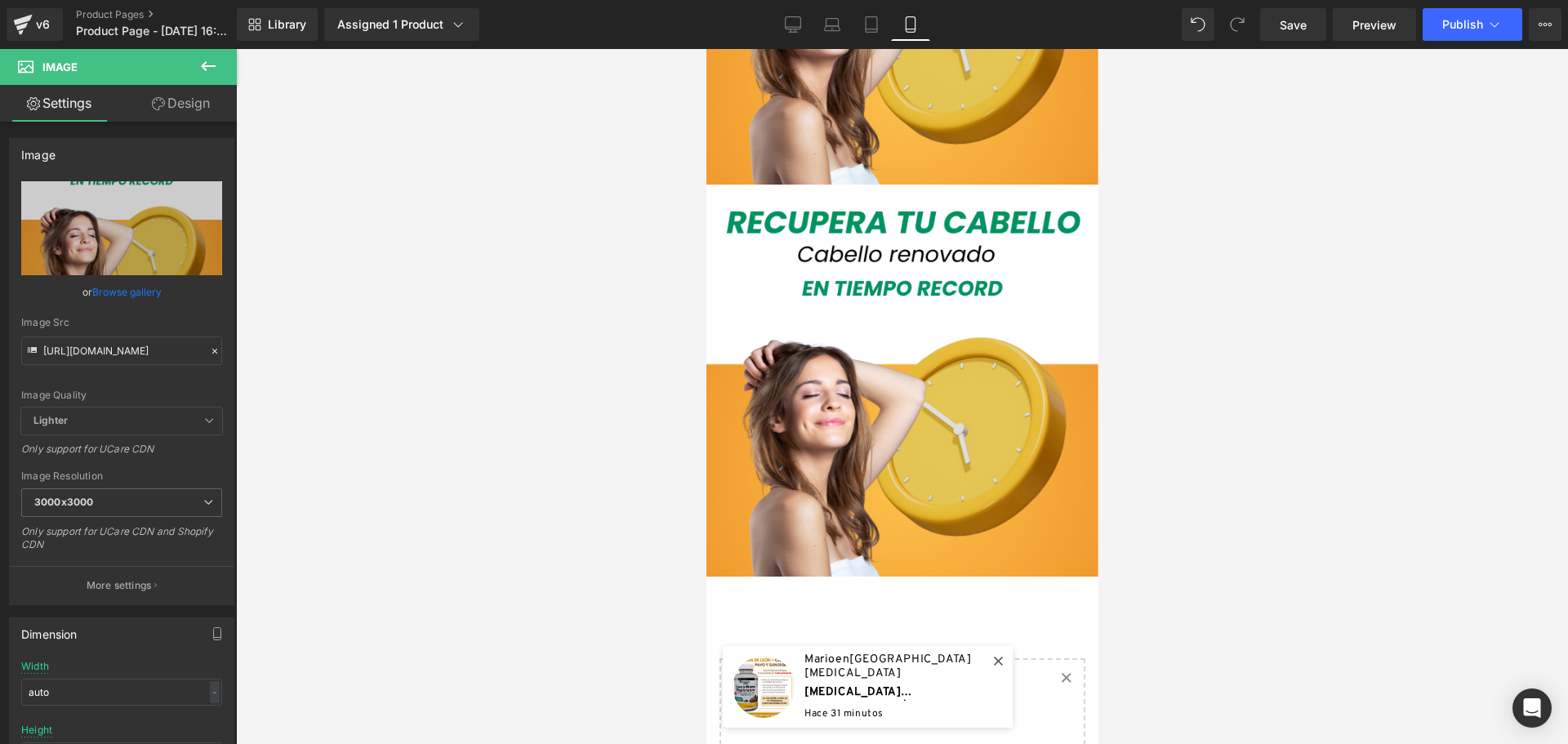
scroll to position [2311, 0]
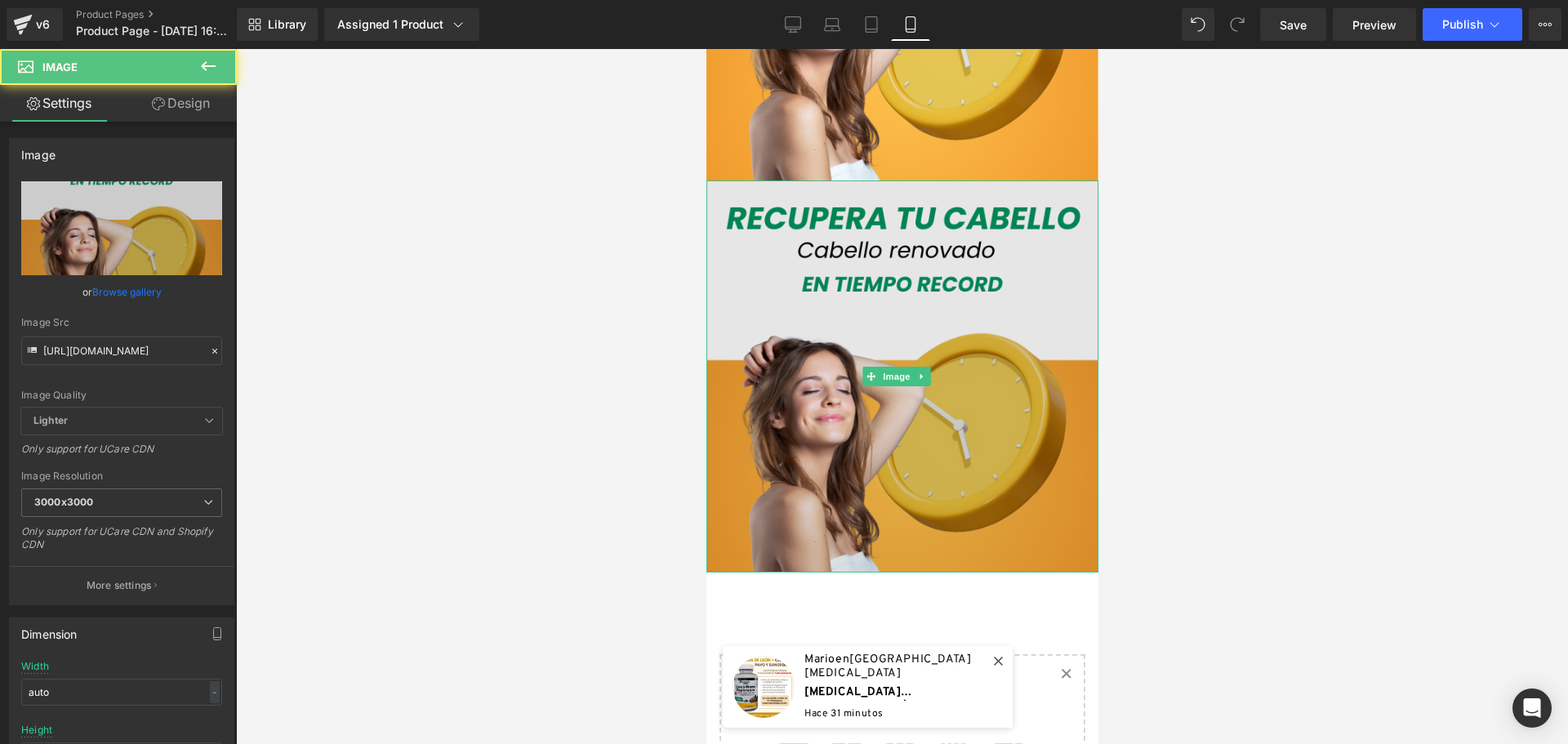
click at [1009, 412] on img at bounding box center [902, 377] width 392 height 392
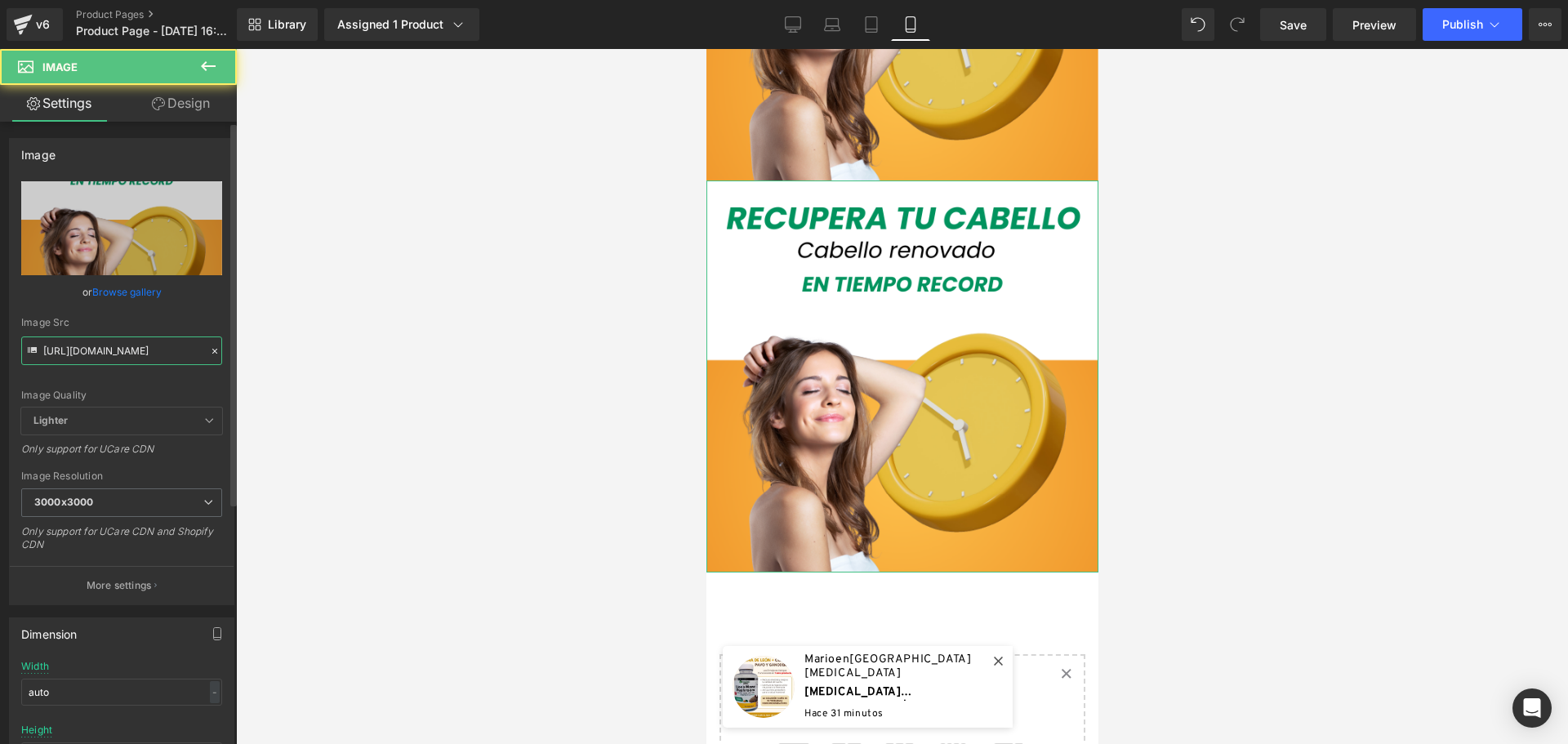
click at [163, 350] on input "https://cdn.shopify.com/s/files/1/0828/3717/6623/files/5_a68bd902-ab3b-4fec-917…" at bounding box center [121, 351] width 201 height 29
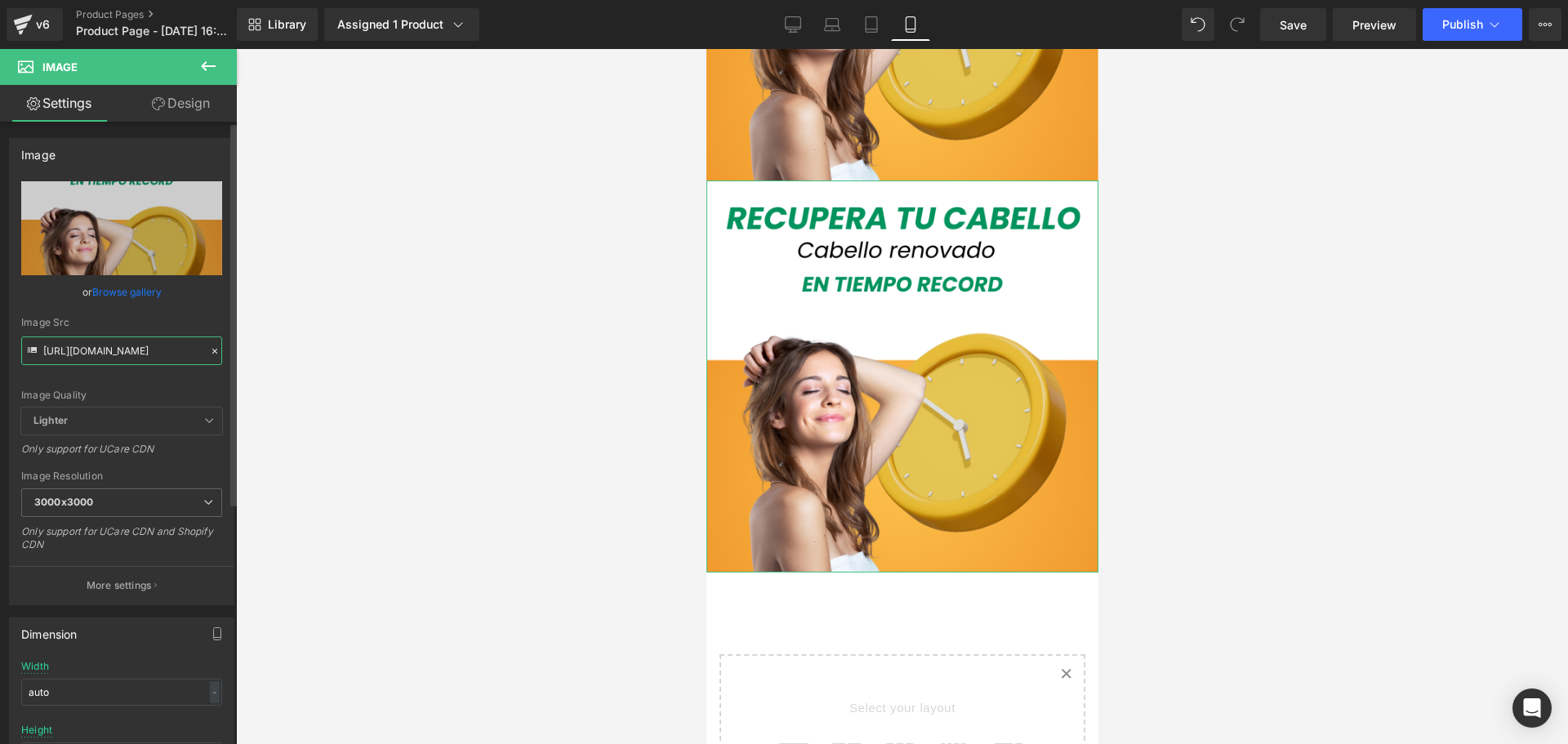
click at [163, 350] on input "https://cdn.shopify.com/s/files/1/0828/3717/6623/files/5_a68bd902-ab3b-4fec-917…" at bounding box center [121, 351] width 201 height 29
paste input "6_f43f3d29-a9fa-4ed8-b707-27b086181bbb"
type input "https://cdn.shopify.com/s/files/1/0828/3717/6623/files/6_f43f3d29-a9fa-4ed8-b70…"
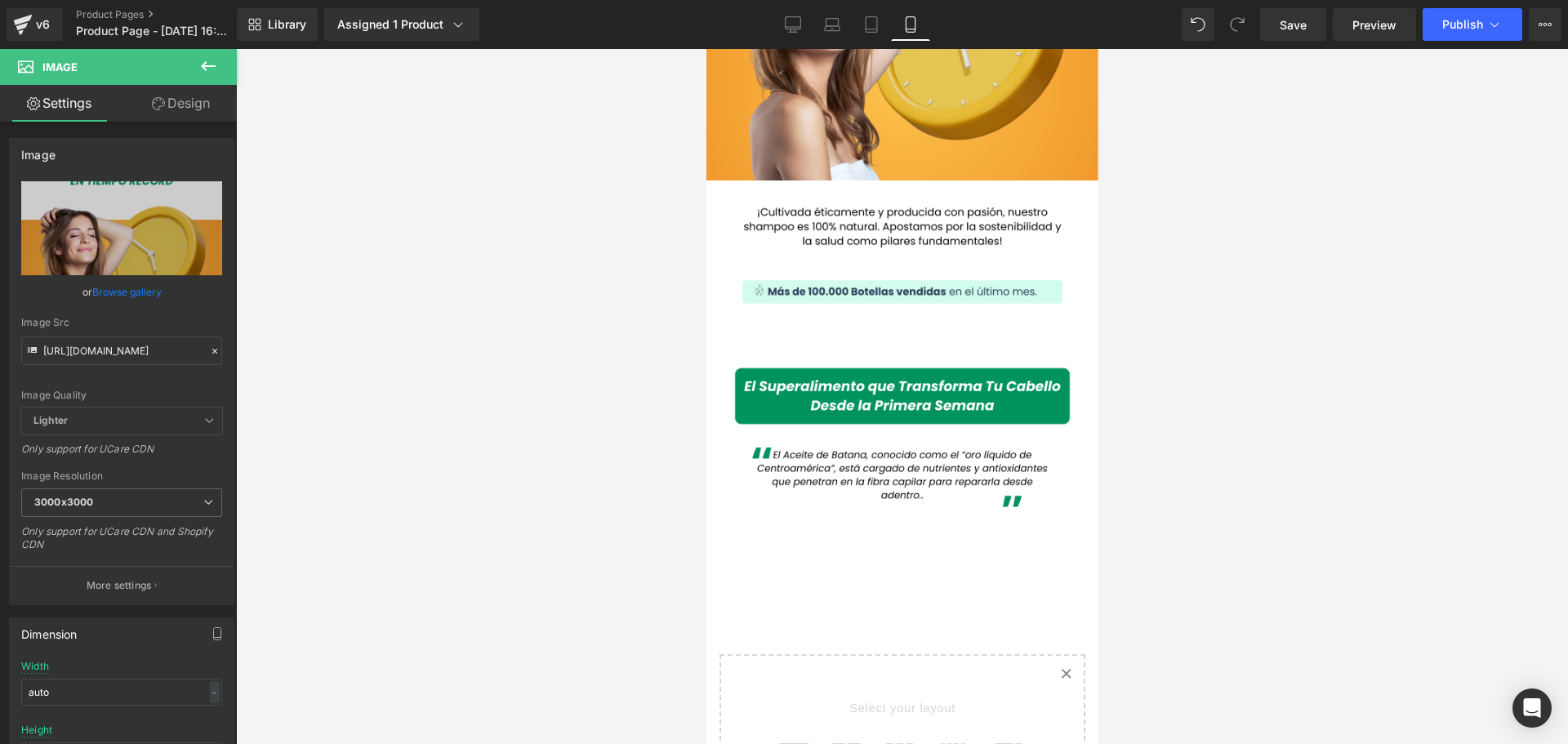
scroll to position [0, 0]
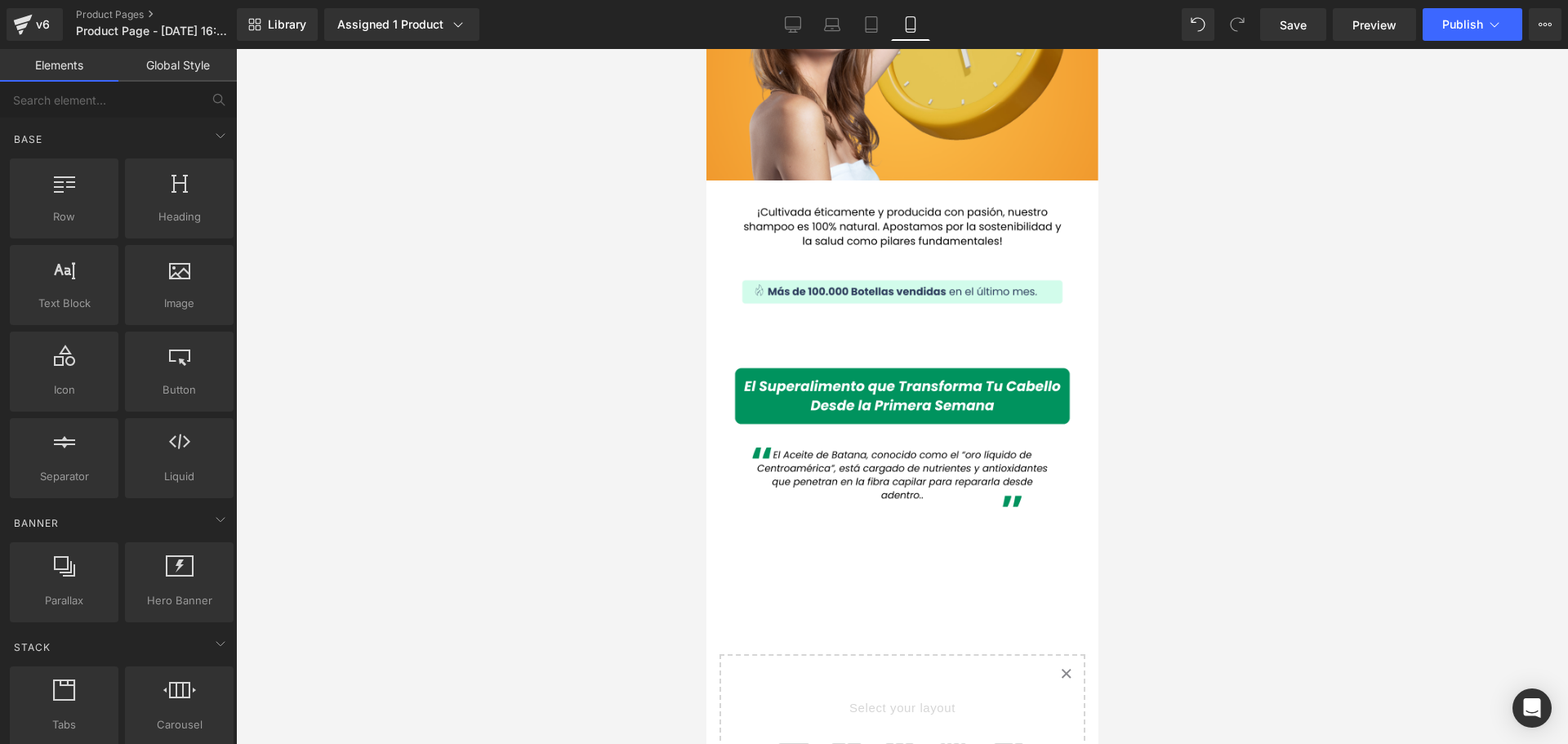
click at [431, 369] on div at bounding box center [901, 396] width 1332 height 695
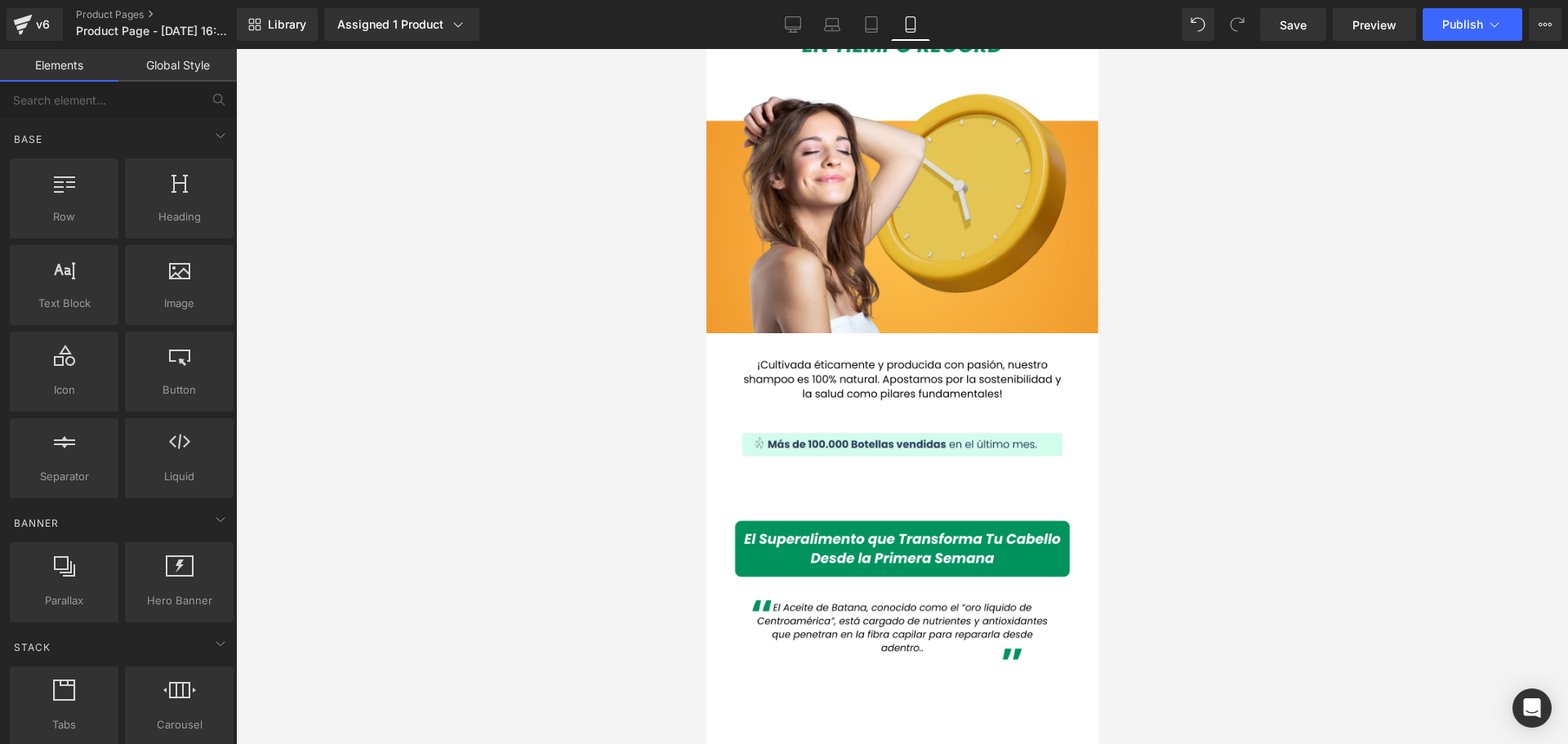
scroll to position [2148, 0]
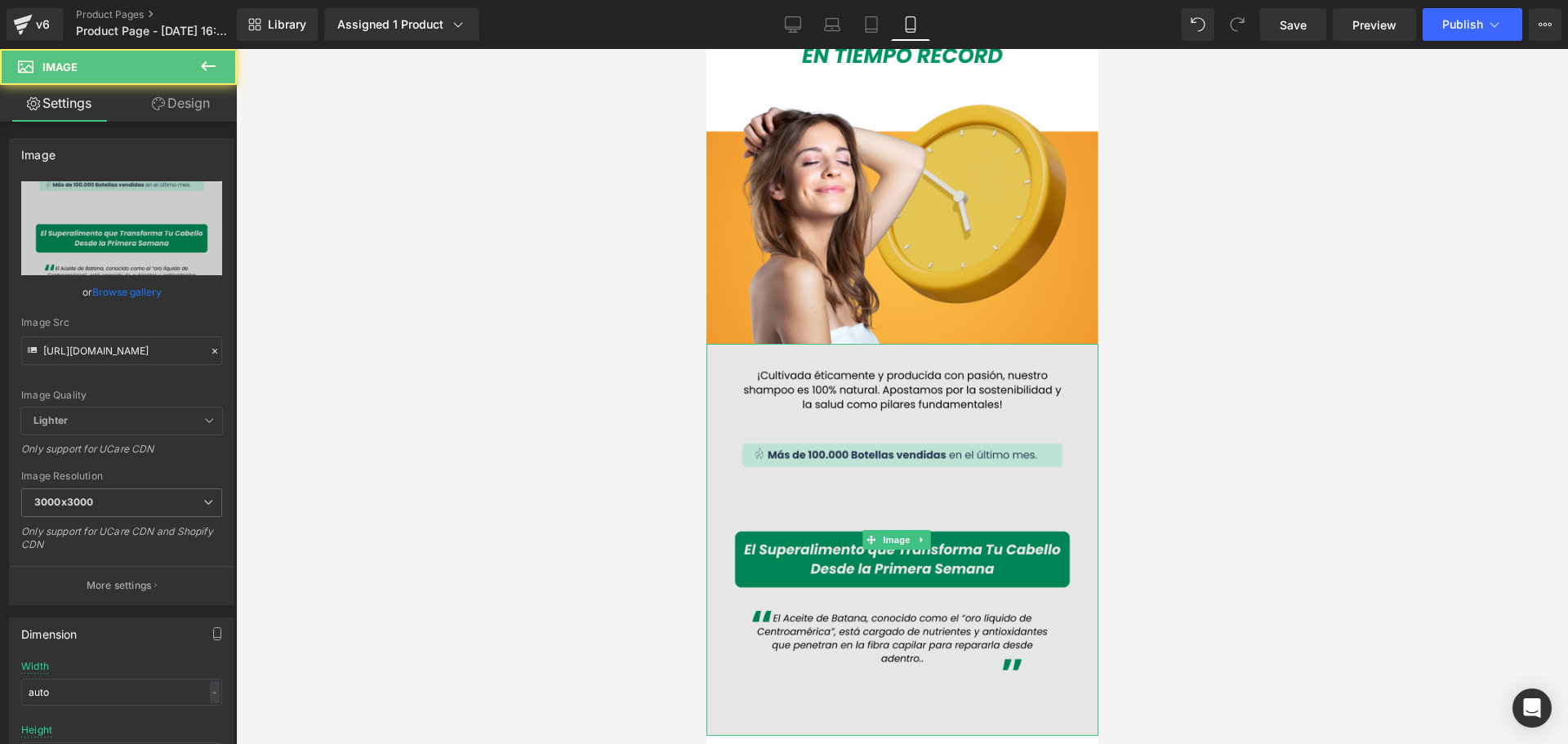
click at [1062, 357] on img at bounding box center [902, 541] width 392 height 392
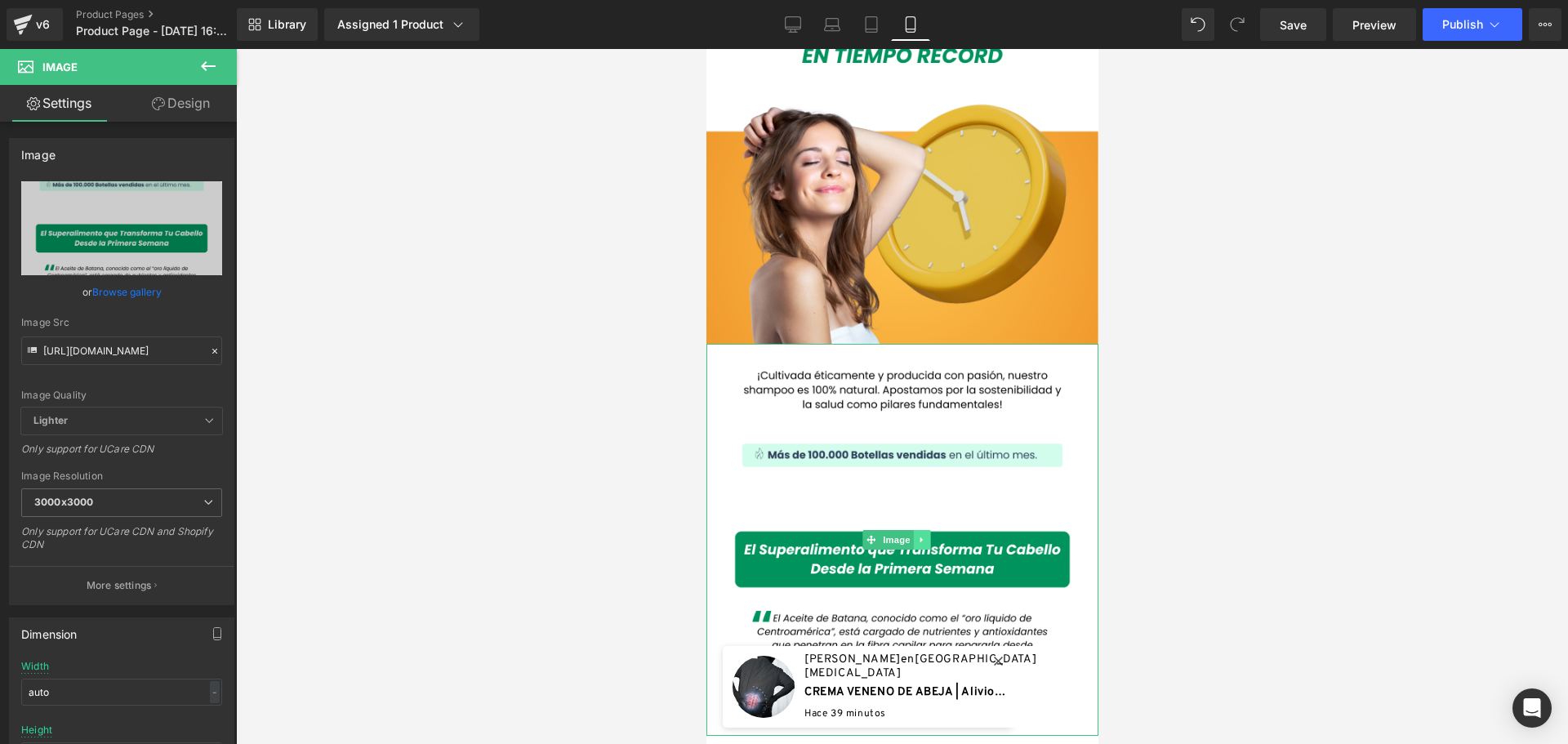
click at [923, 535] on icon at bounding box center [921, 540] width 9 height 10
click at [916, 535] on icon at bounding box center [913, 540] width 9 height 9
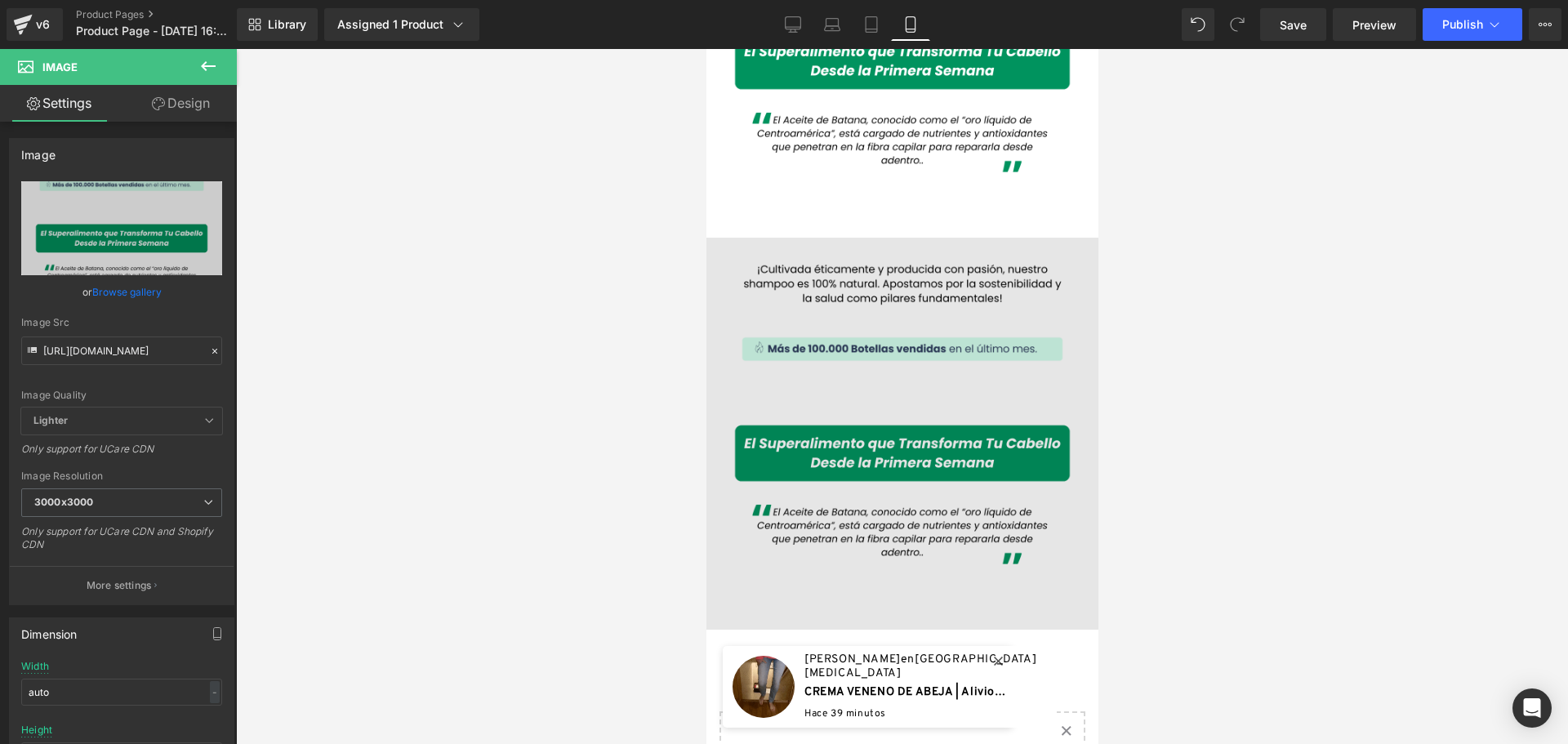
scroll to position [2691, 0]
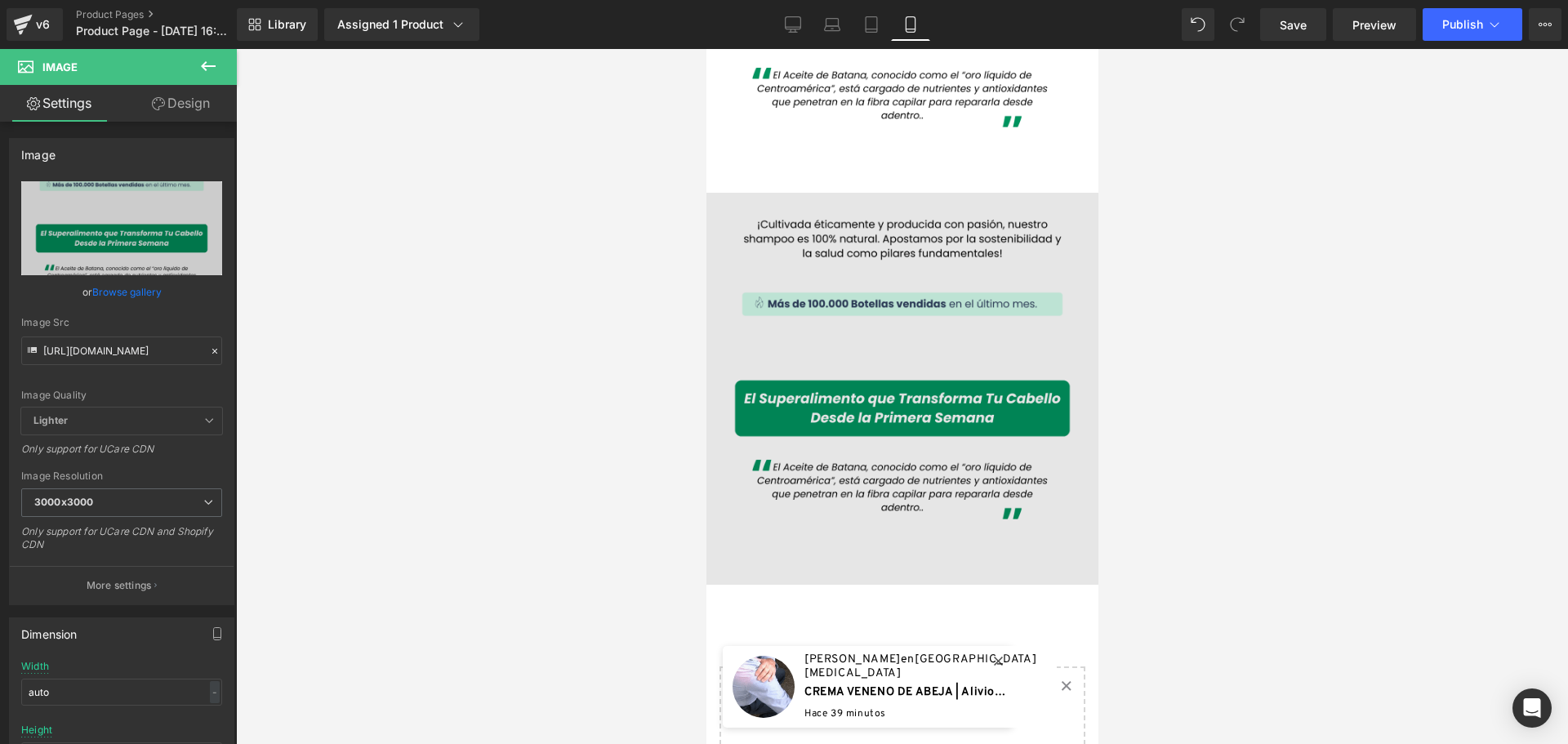
click at [1024, 363] on img at bounding box center [902, 389] width 392 height 392
click at [884, 429] on img at bounding box center [902, 389] width 392 height 392
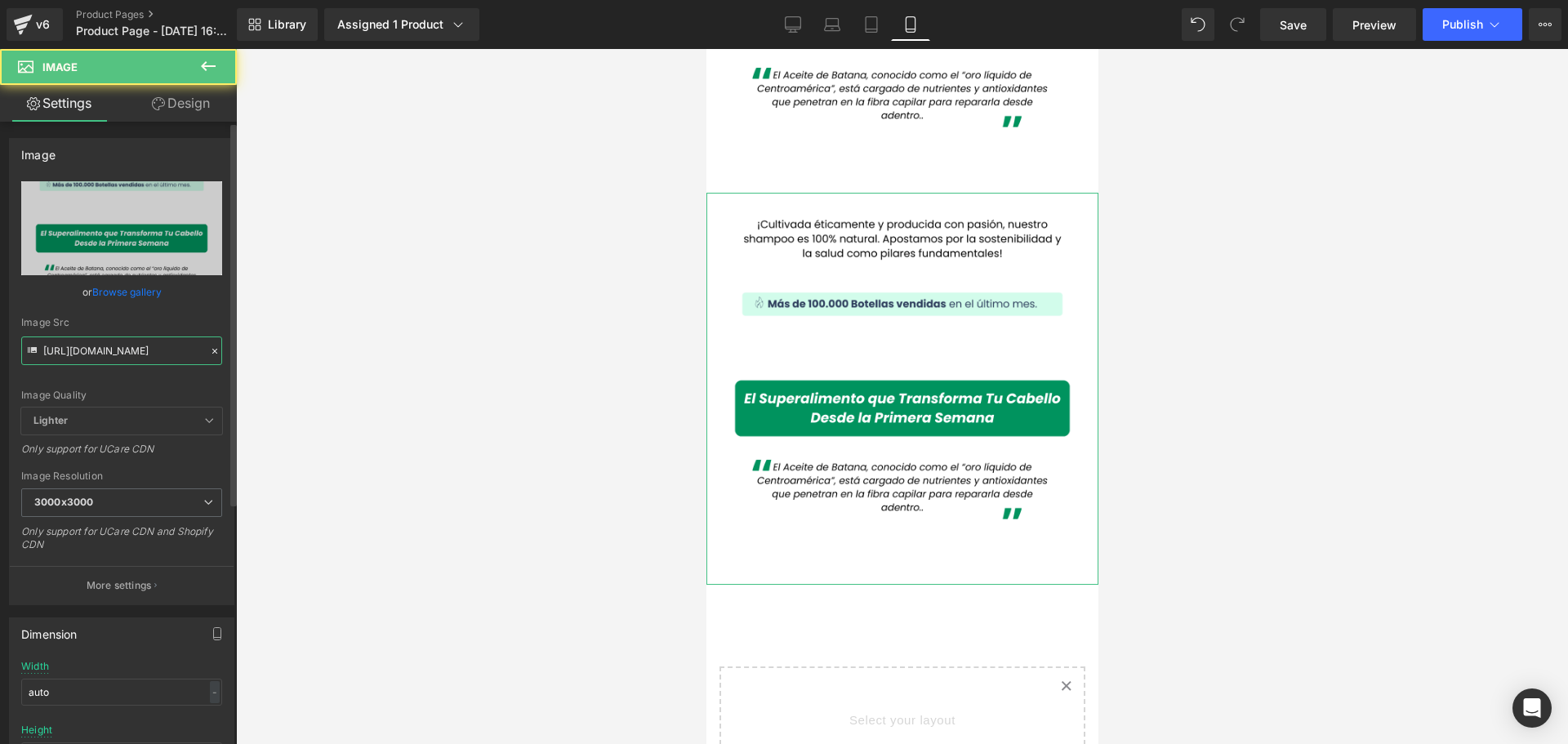
click at [129, 347] on input "https://cdn.shopify.com/s/files/1/0828/3717/6623/files/6_f43f3d29-a9fa-4ed8-b70…" at bounding box center [121, 351] width 201 height 29
paste input "7_87abc1db-5aca-4b37-8354-37c8865e0e6c"
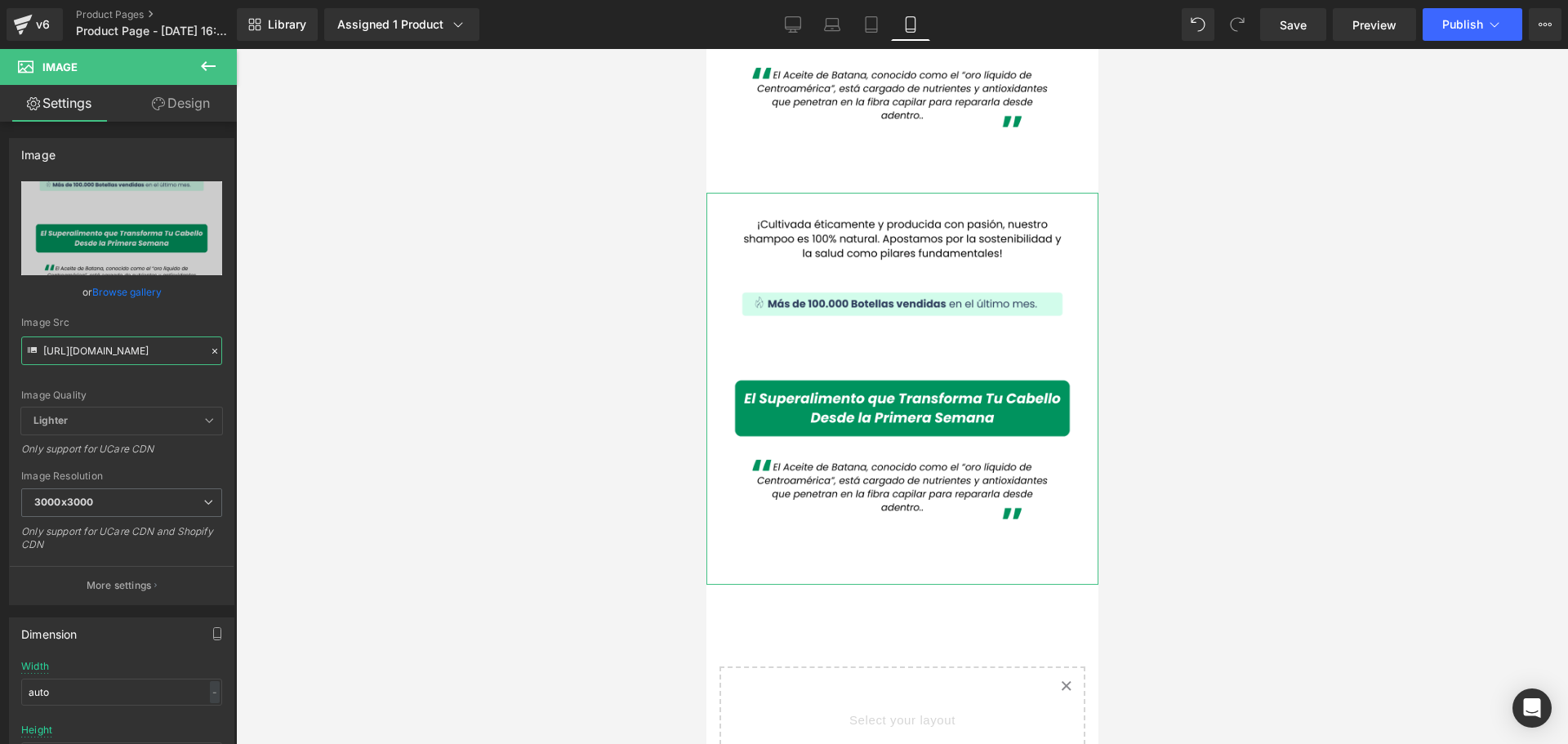
type input "https://cdn.shopify.com/s/files/1/0828/3717/6623/files/7_87abc1db-5aca-4b37-835…"
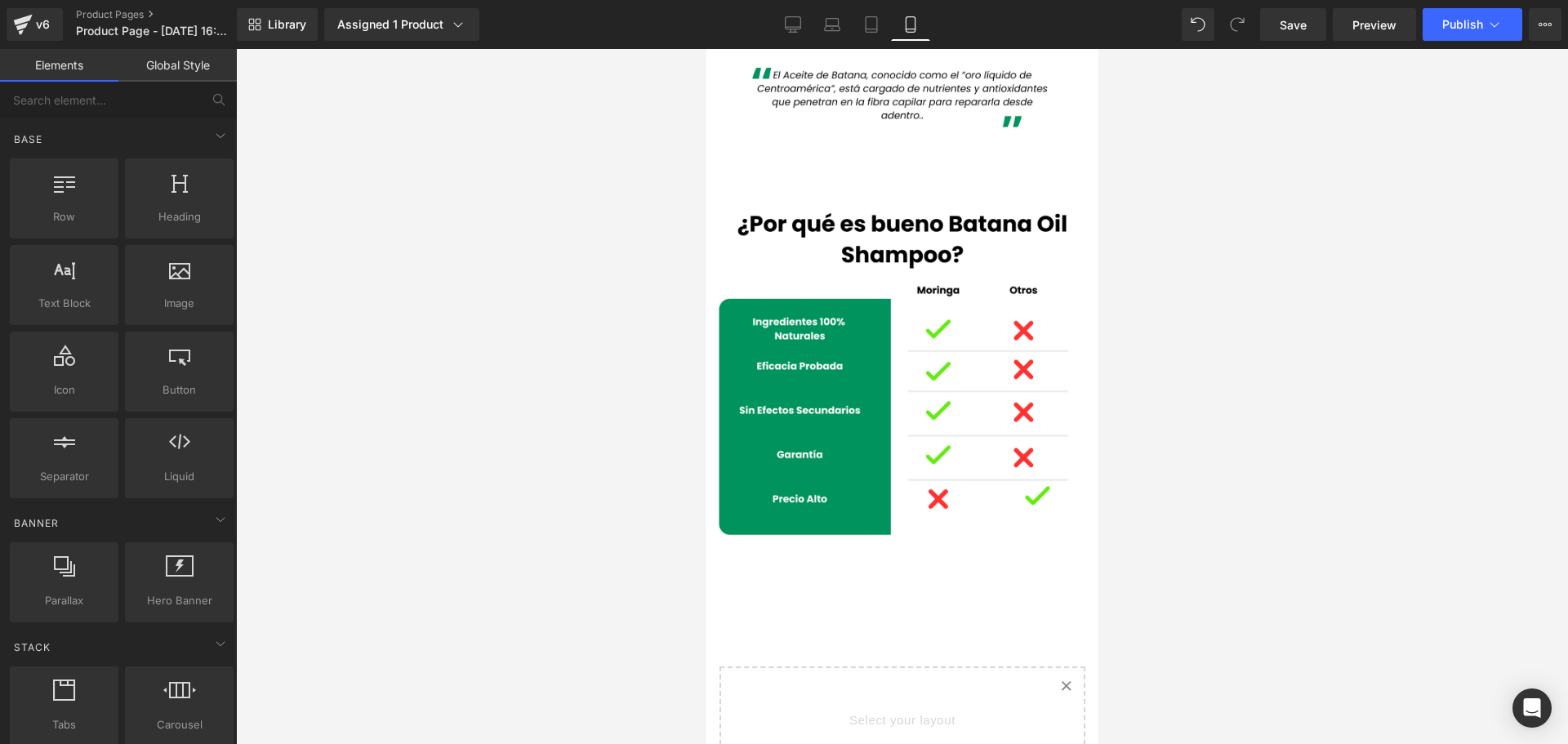
scroll to position [0, 0]
click at [383, 376] on div at bounding box center [901, 396] width 1332 height 695
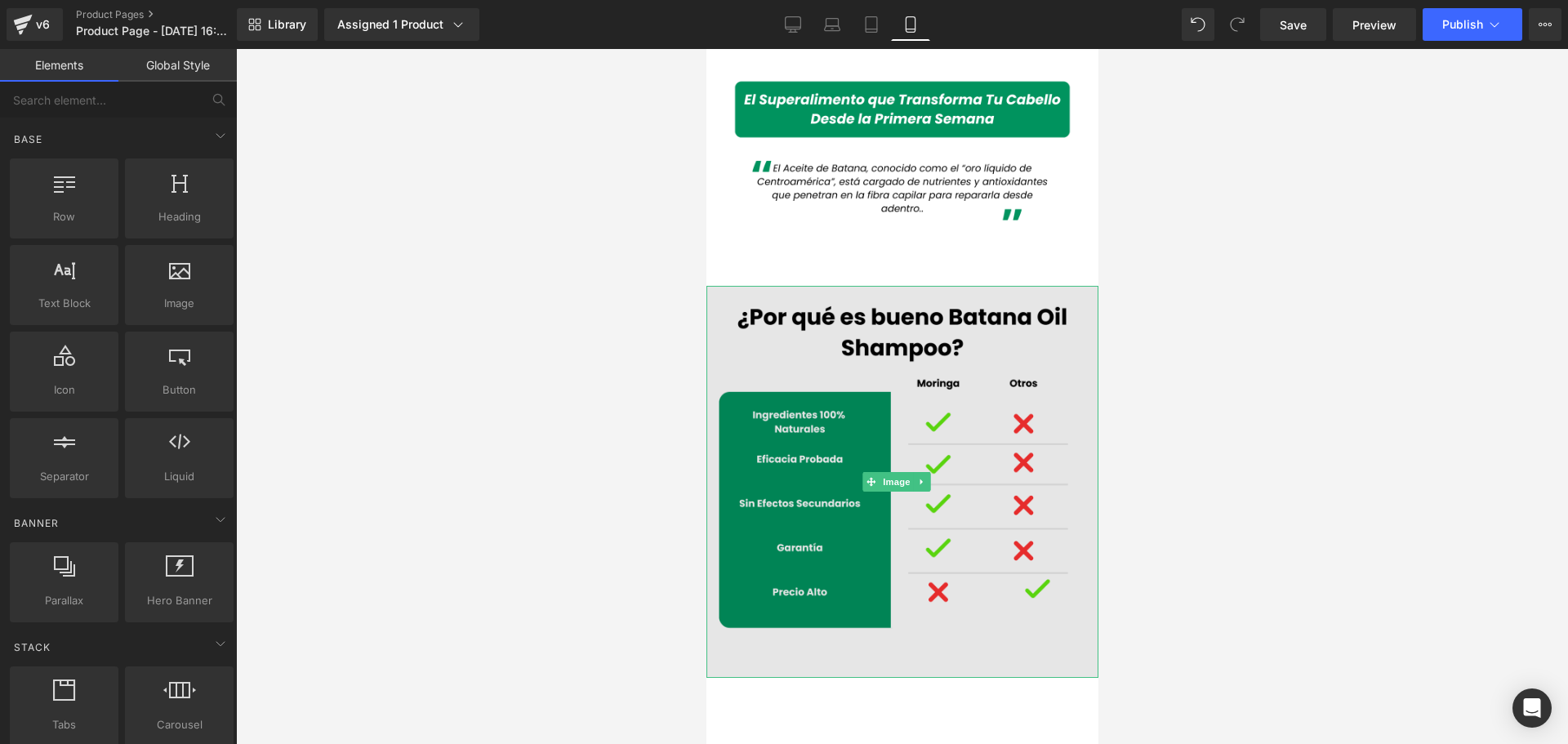
scroll to position [2610, 0]
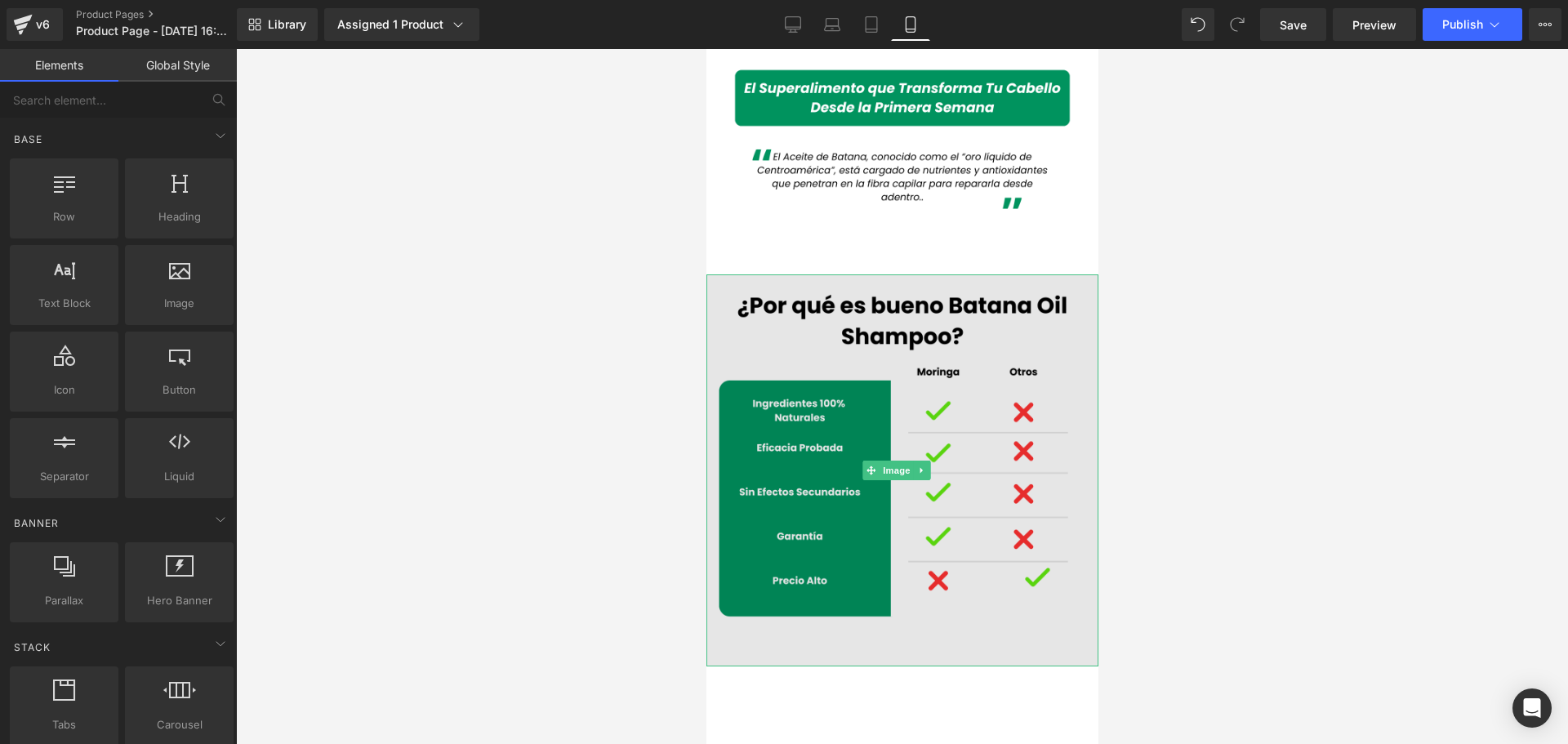
click at [1022, 396] on img at bounding box center [902, 471] width 392 height 392
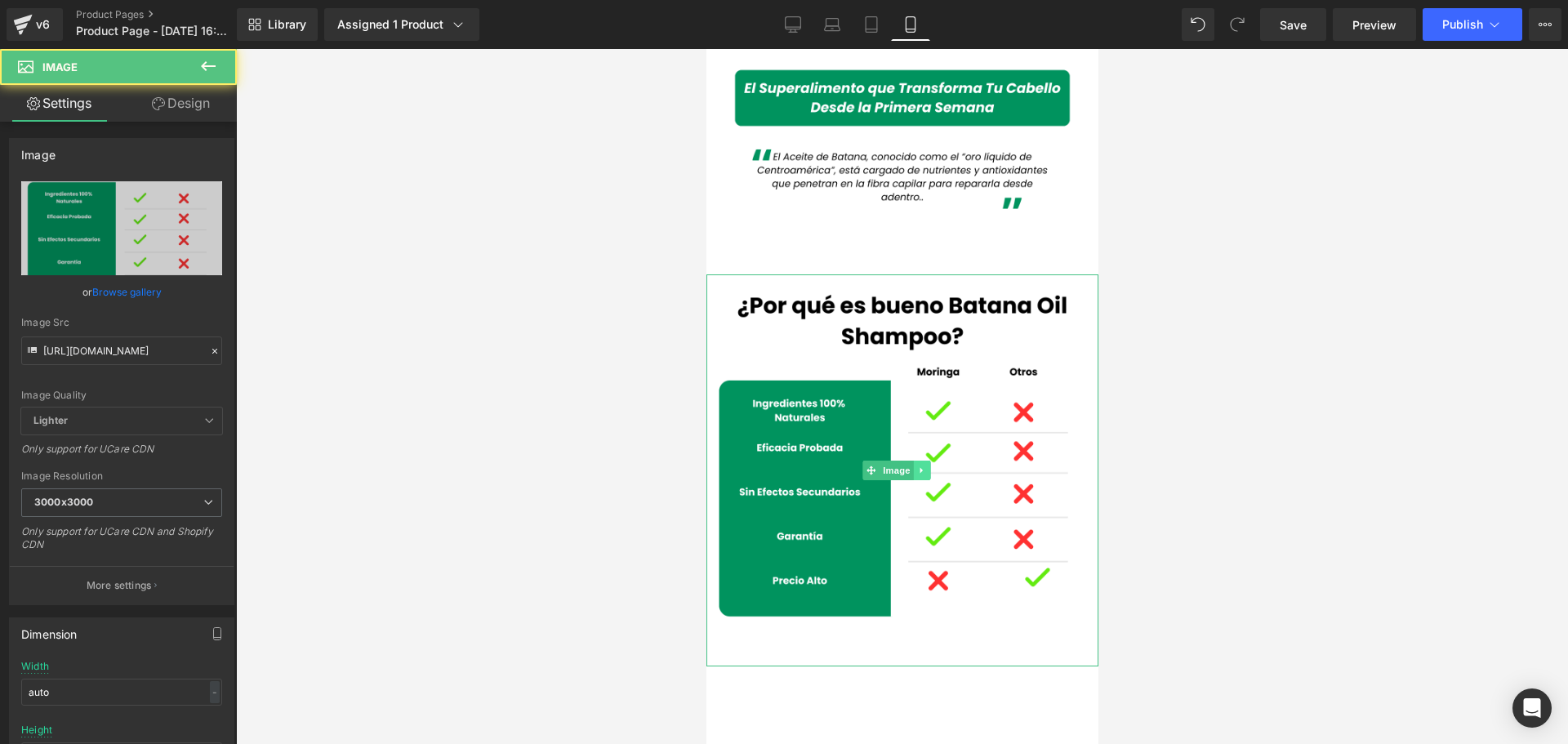
click at [923, 466] on icon at bounding box center [921, 471] width 9 height 10
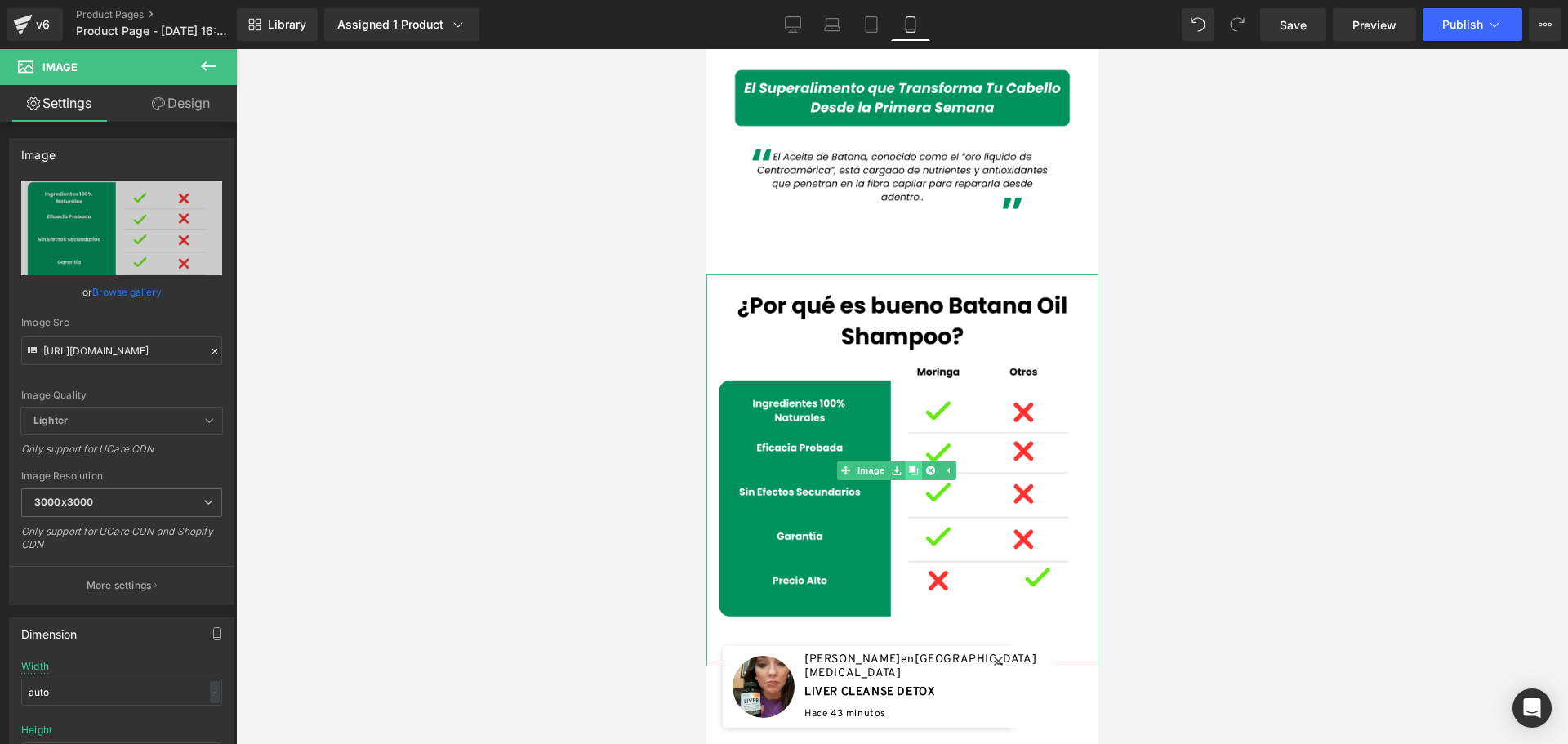
click at [909, 460] on link at bounding box center [912, 470] width 17 height 19
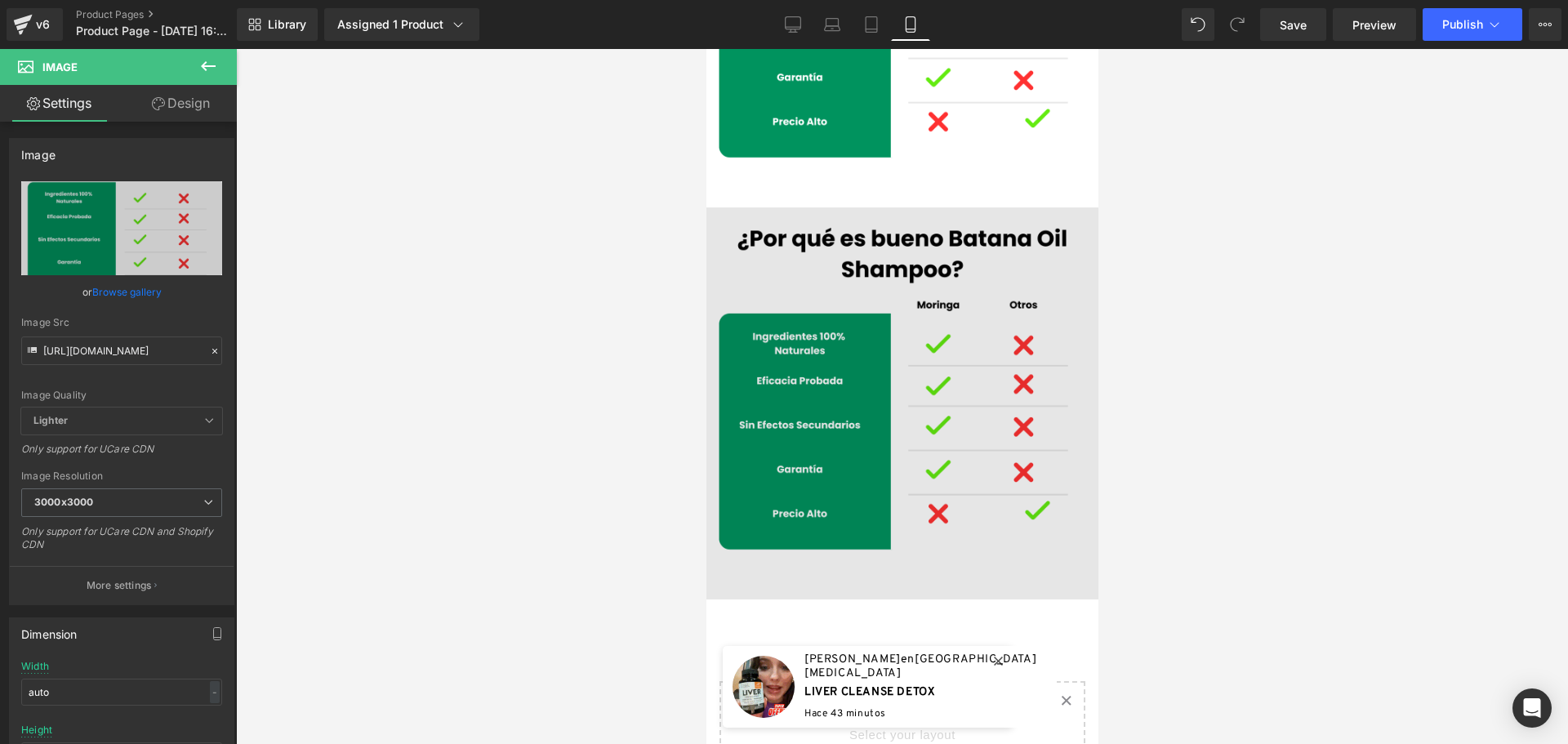
scroll to position [3071, 0]
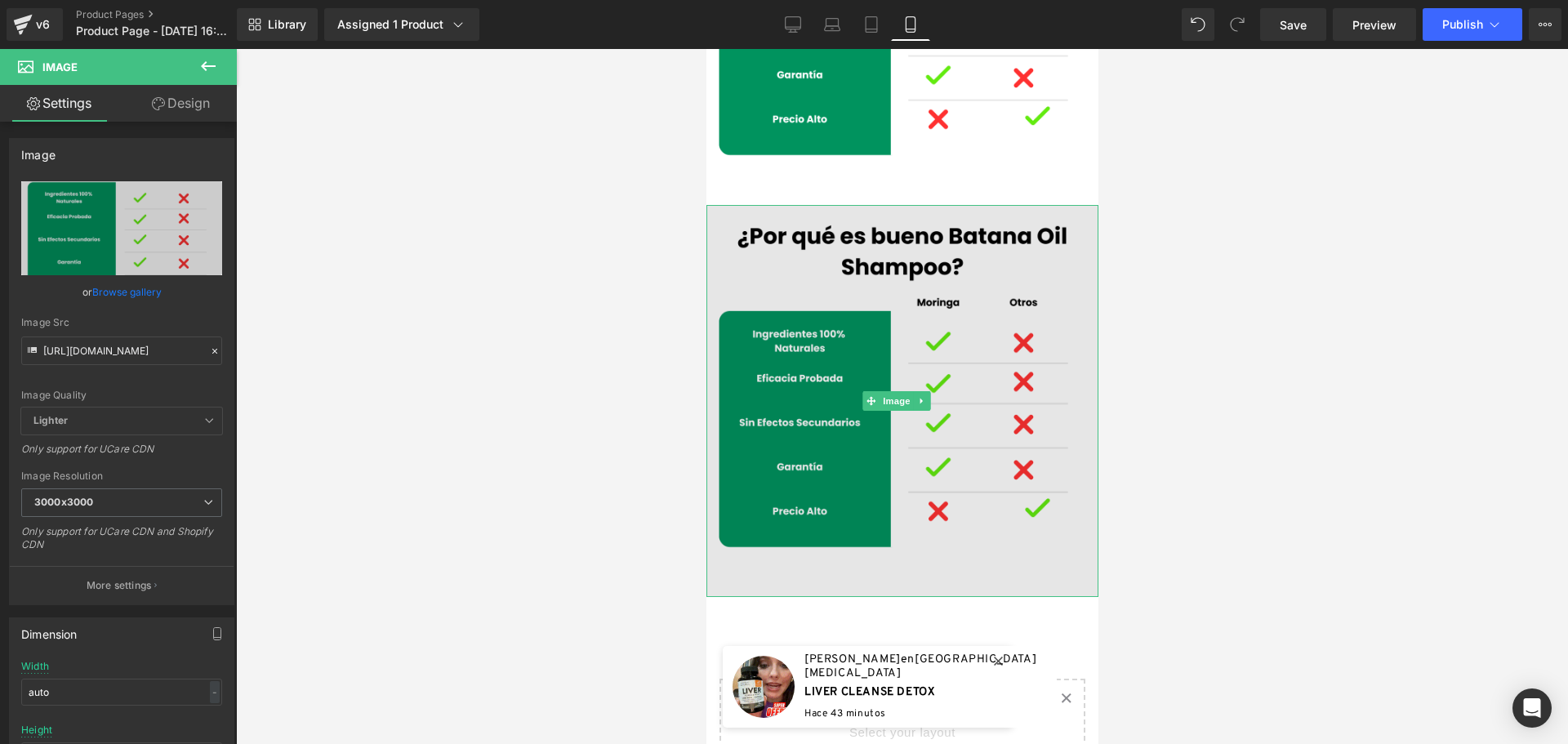
click at [1014, 308] on img at bounding box center [902, 401] width 392 height 392
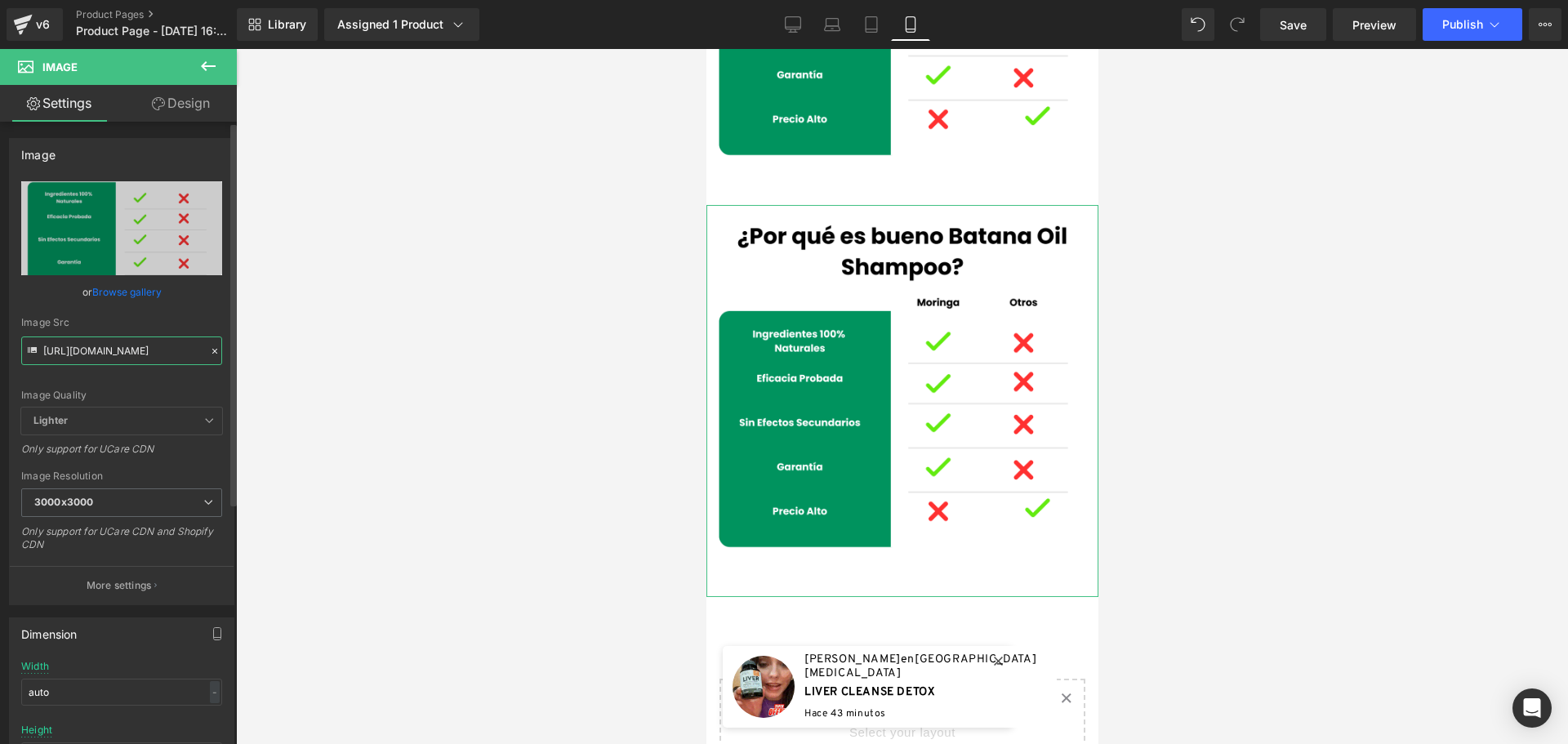
click at [135, 355] on input "https://cdn.shopify.com/s/files/1/0828/3717/6623/files/7_87abc1db-5aca-4b37-835…" at bounding box center [121, 351] width 201 height 29
paste input "8_04016112-ab25-4aae-b202-3dd3935a9baf"
type input "https://cdn.shopify.com/s/files/1/0828/3717/6623/files/8_04016112-ab25-4aae-b20…"
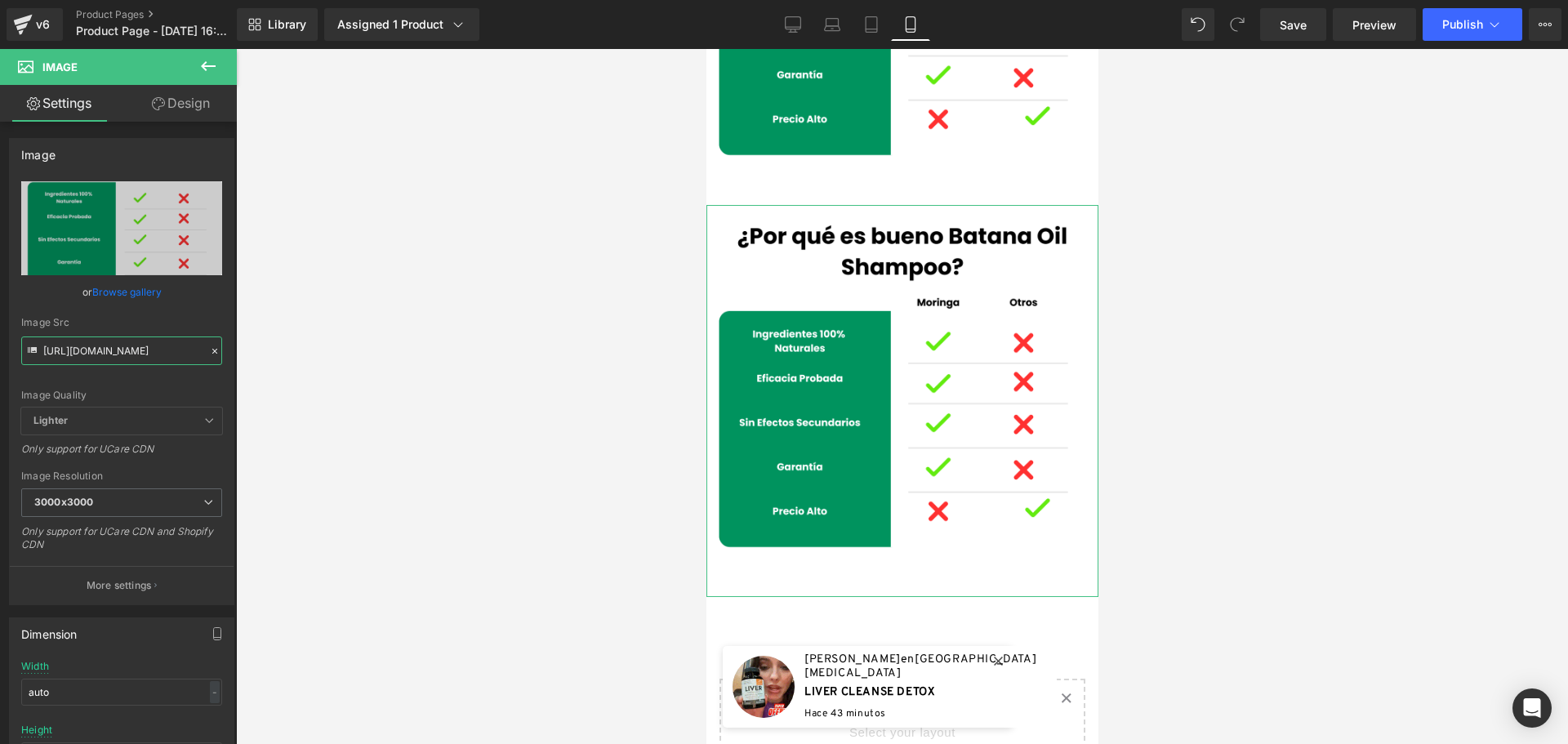
scroll to position [0, 410]
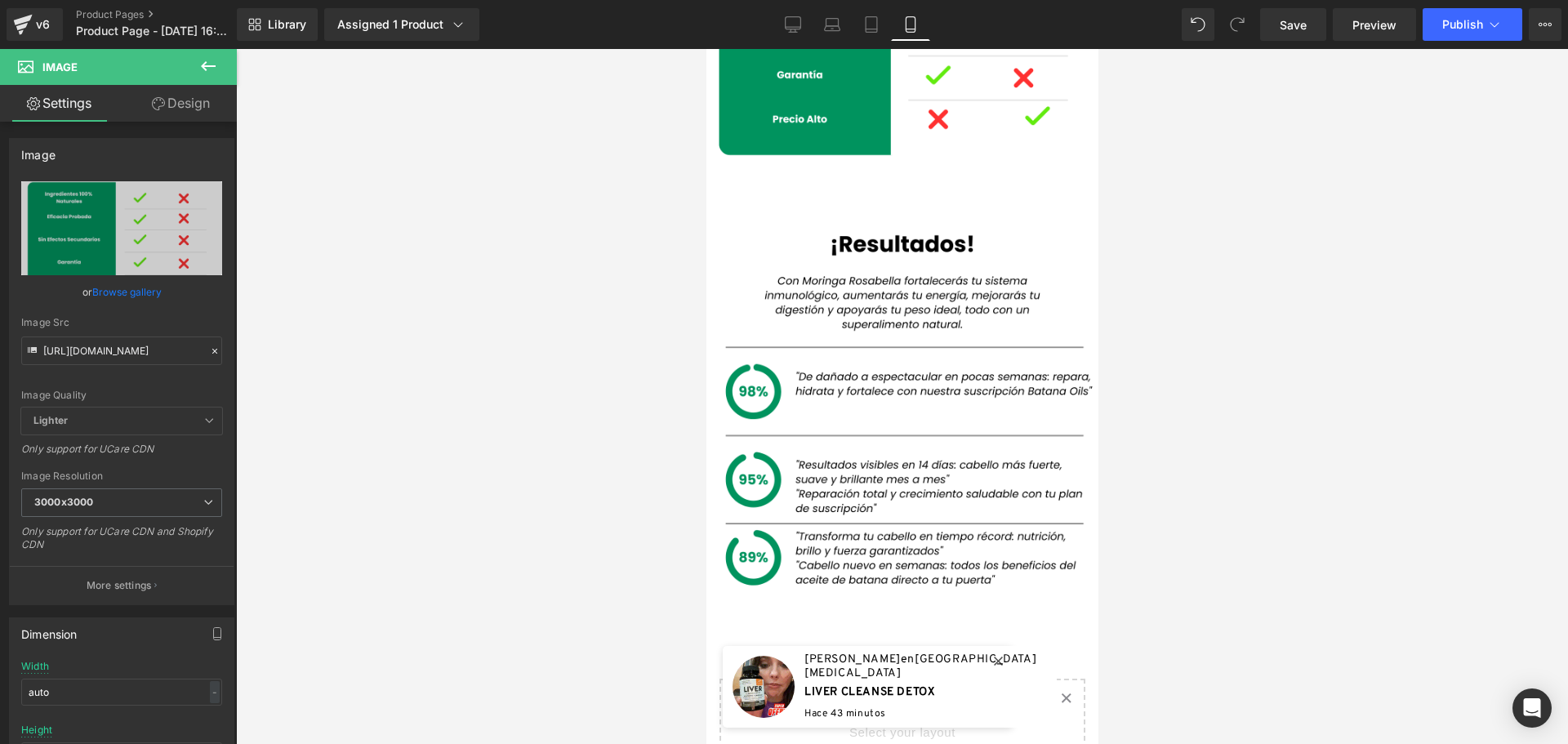
click at [339, 397] on div at bounding box center [901, 396] width 1332 height 695
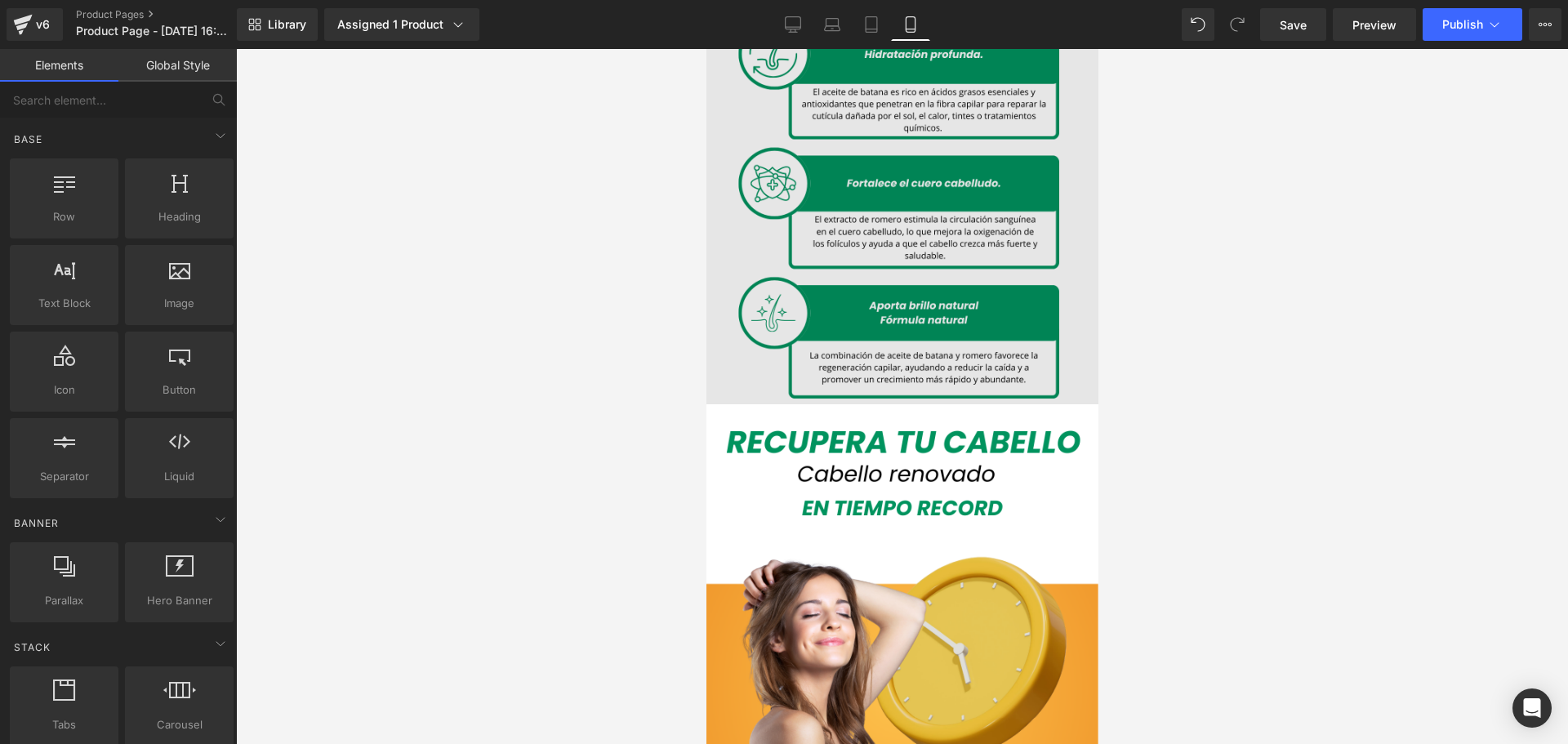
scroll to position [1682, 0]
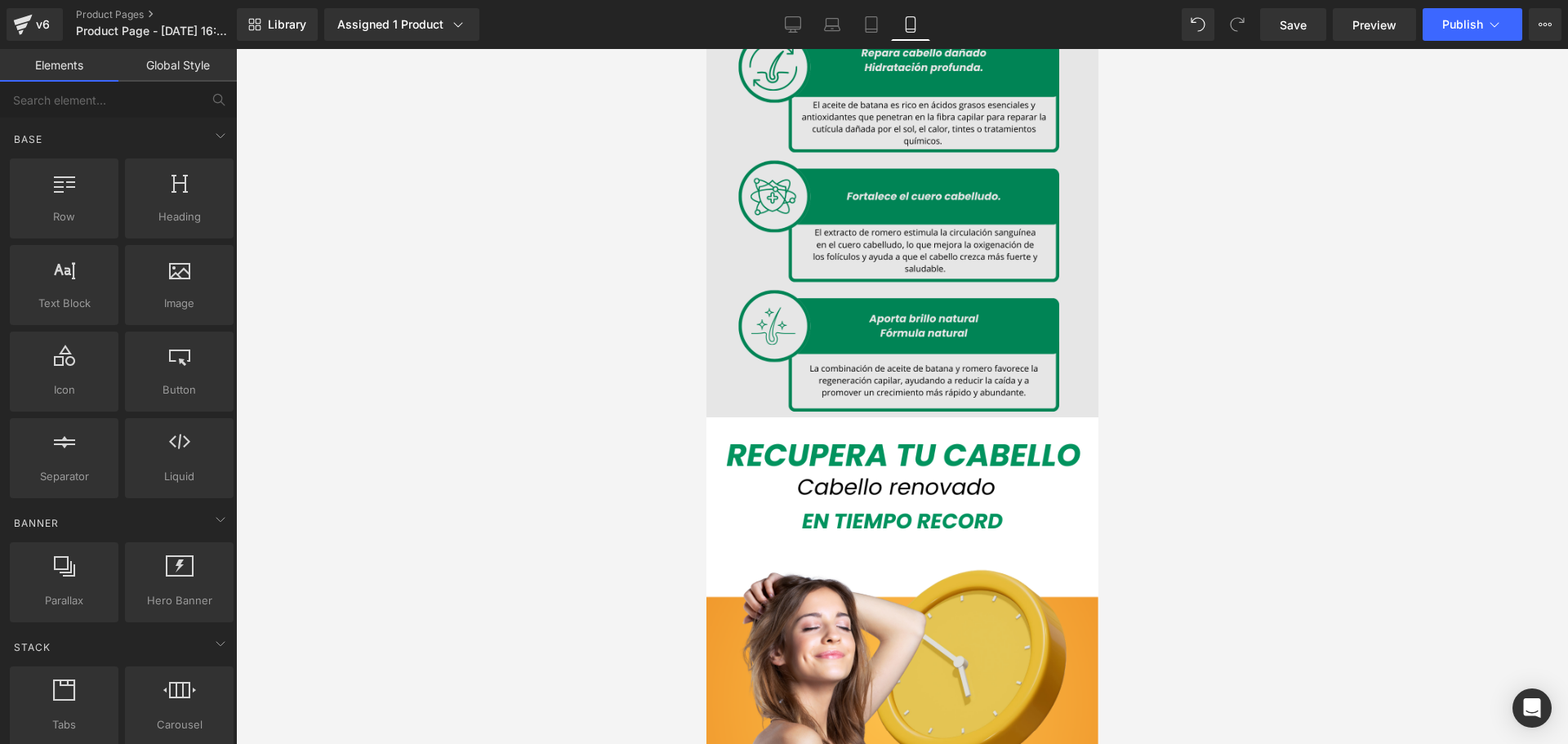
click at [1052, 255] on img at bounding box center [902, 222] width 392 height 392
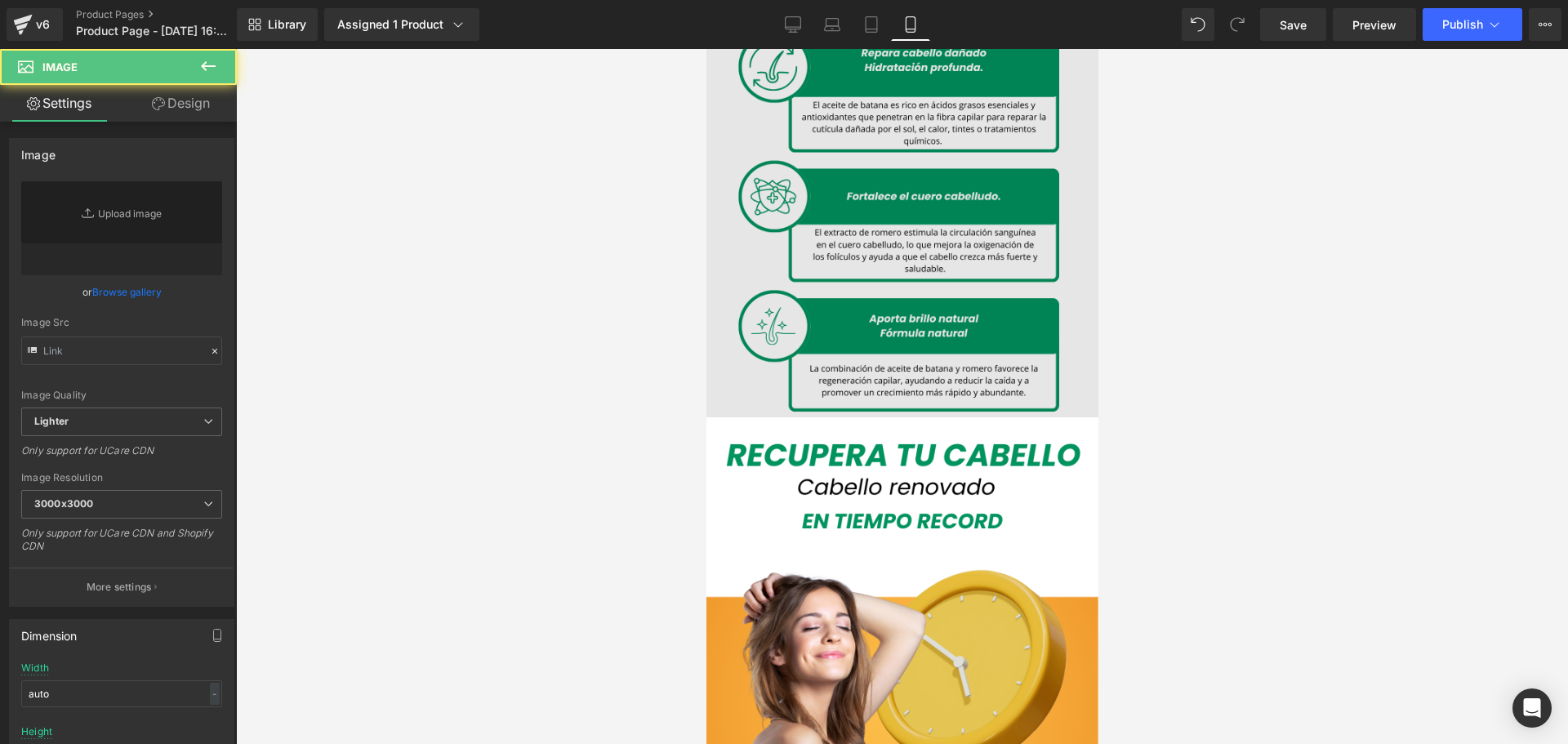
type input "https://cdn.shopify.com/s/files/1/0828/3717/6623/files/4_89d6a3b4-20e2-461a-9d8…"
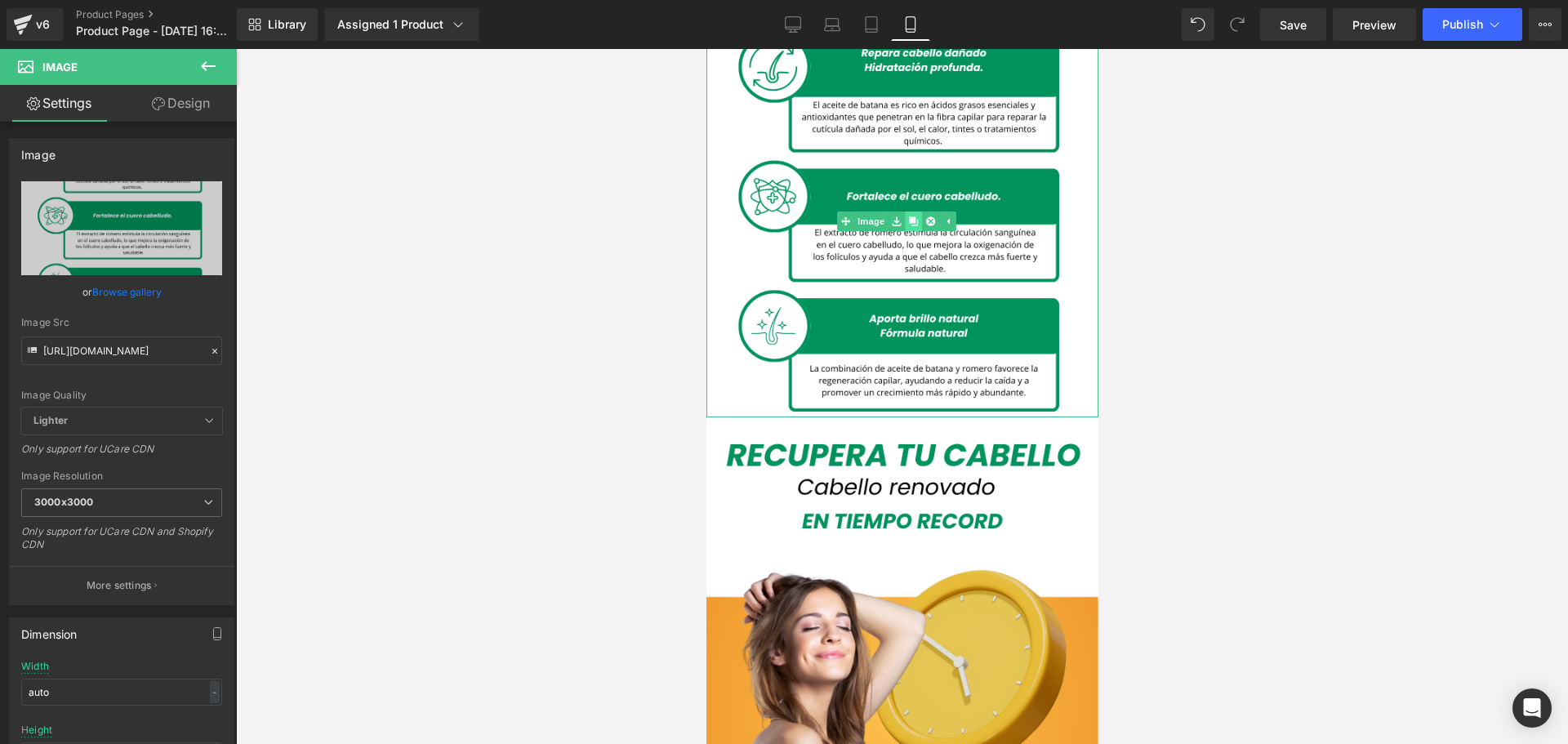
click at [911, 216] on icon at bounding box center [913, 221] width 9 height 9
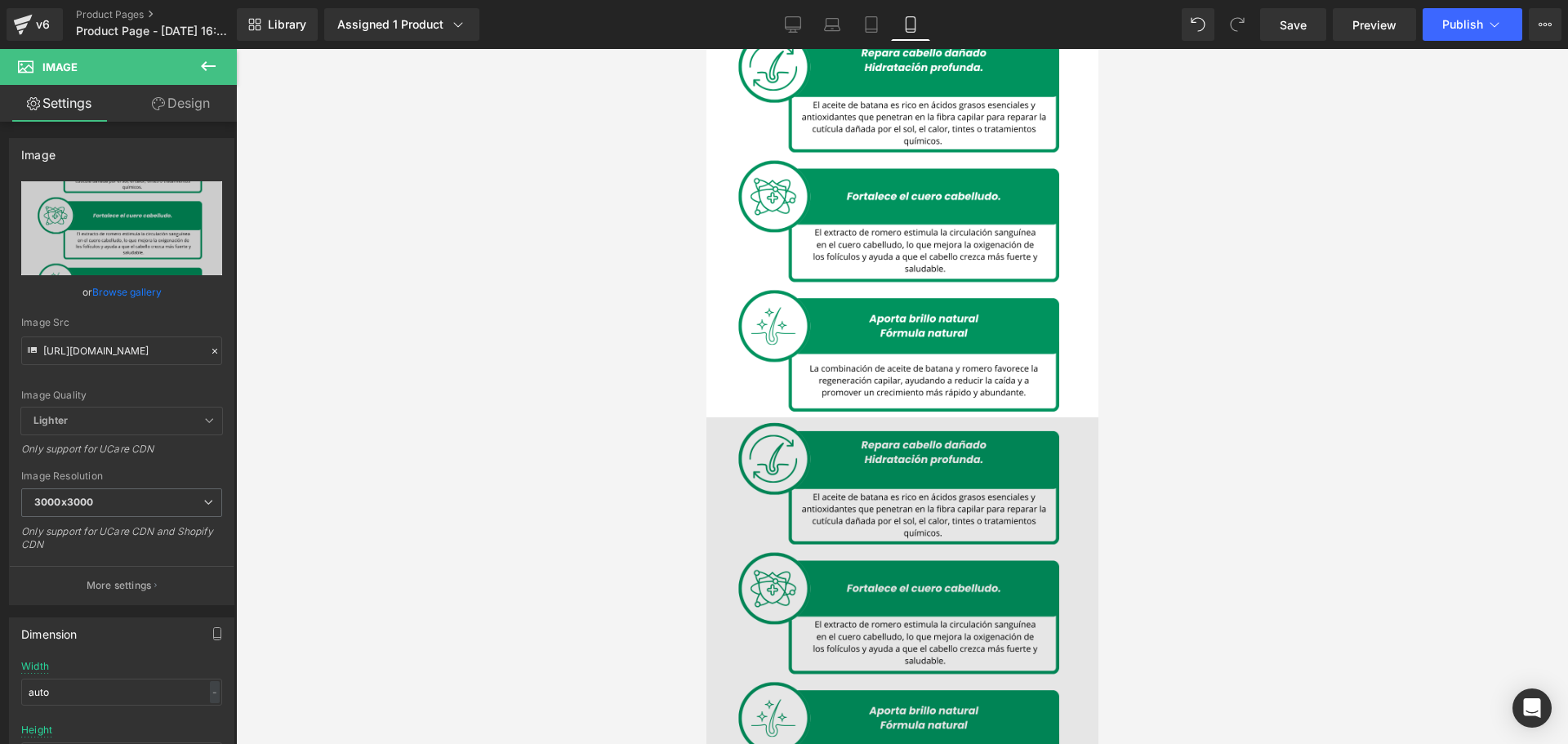
click at [963, 459] on img at bounding box center [902, 613] width 392 height 392
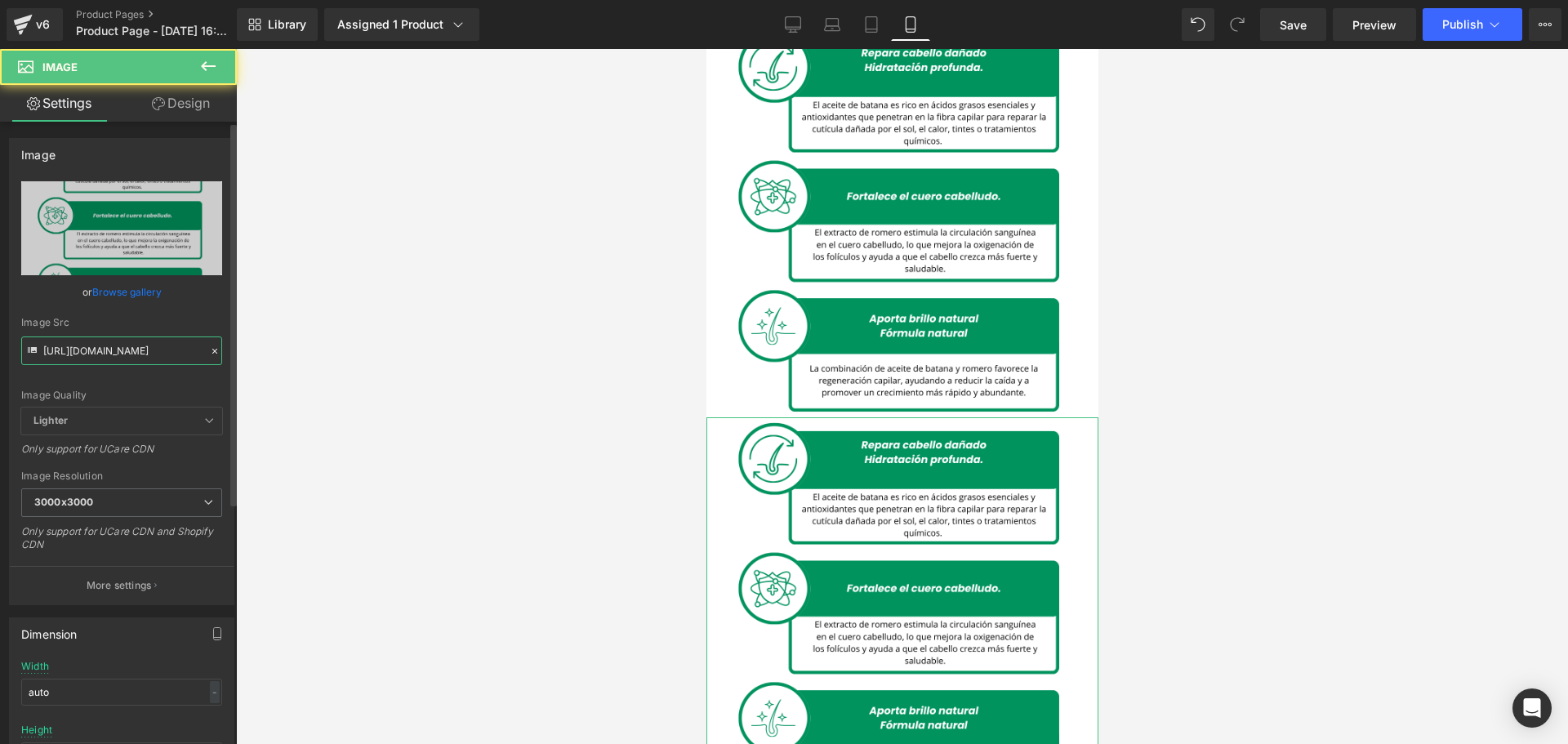
click at [78, 347] on input "https://cdn.shopify.com/s/files/1/0828/3717/6623/files/4_89d6a3b4-20e2-461a-9d8…" at bounding box center [121, 351] width 201 height 29
paste input "imgi_33_d183a82d298201e4b204b2841008ca02f431c2a1-500.gif?v=1755205291"
type input "https://cdn.shopify.com/s/files/1/0828/3717/6623/files/imgi_33_d183a82d298201e4…"
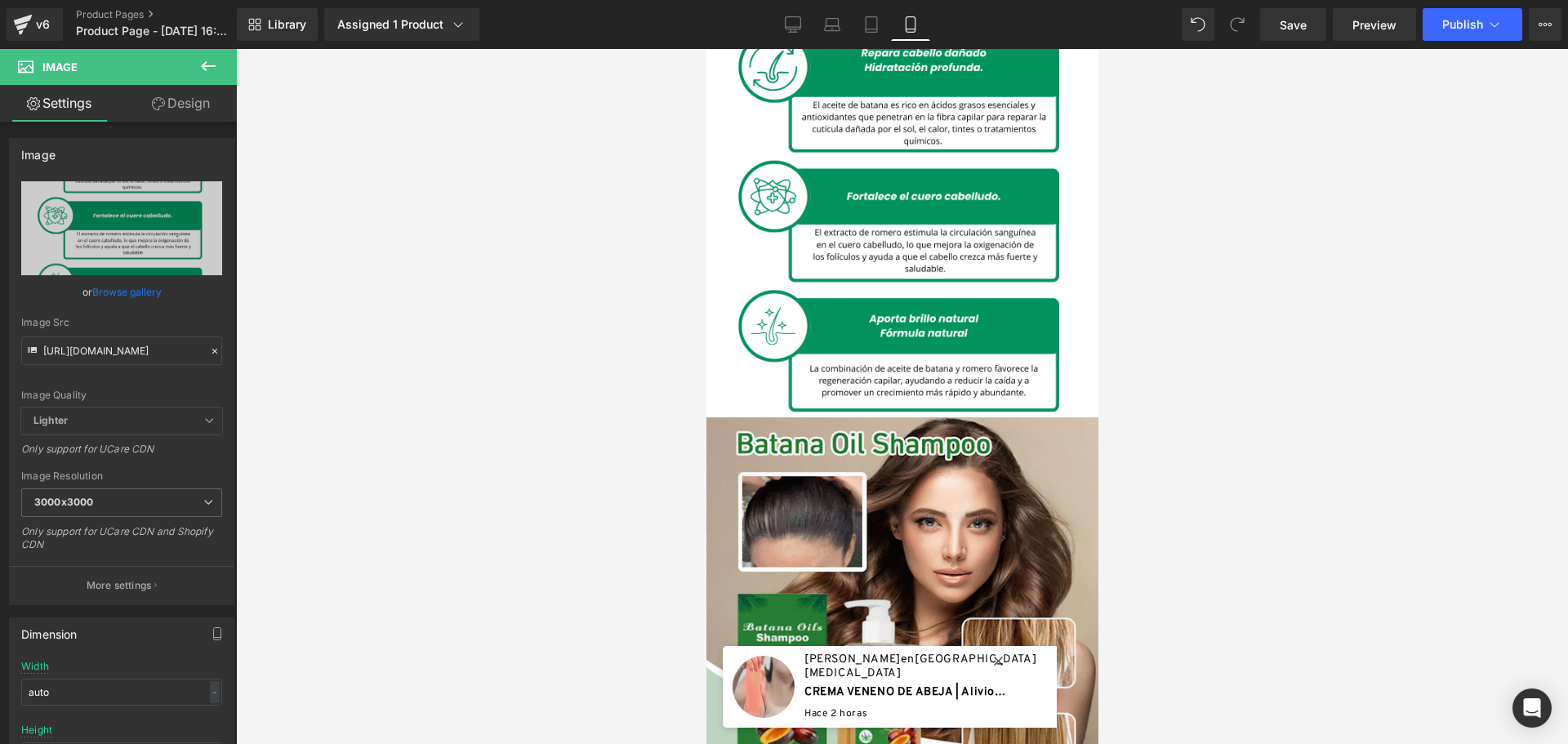
scroll to position [0, 0]
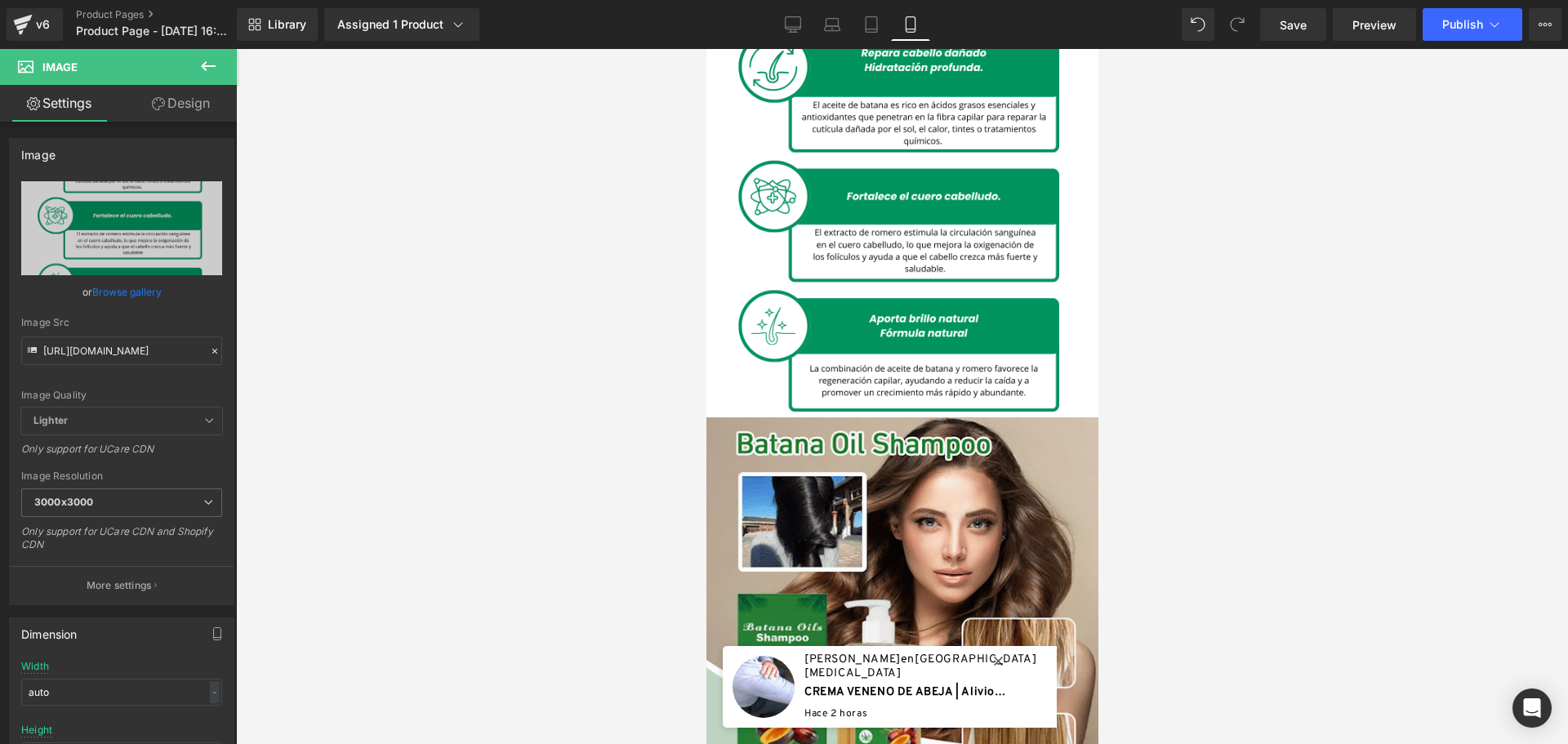
click at [1287, 481] on div at bounding box center [901, 396] width 1332 height 695
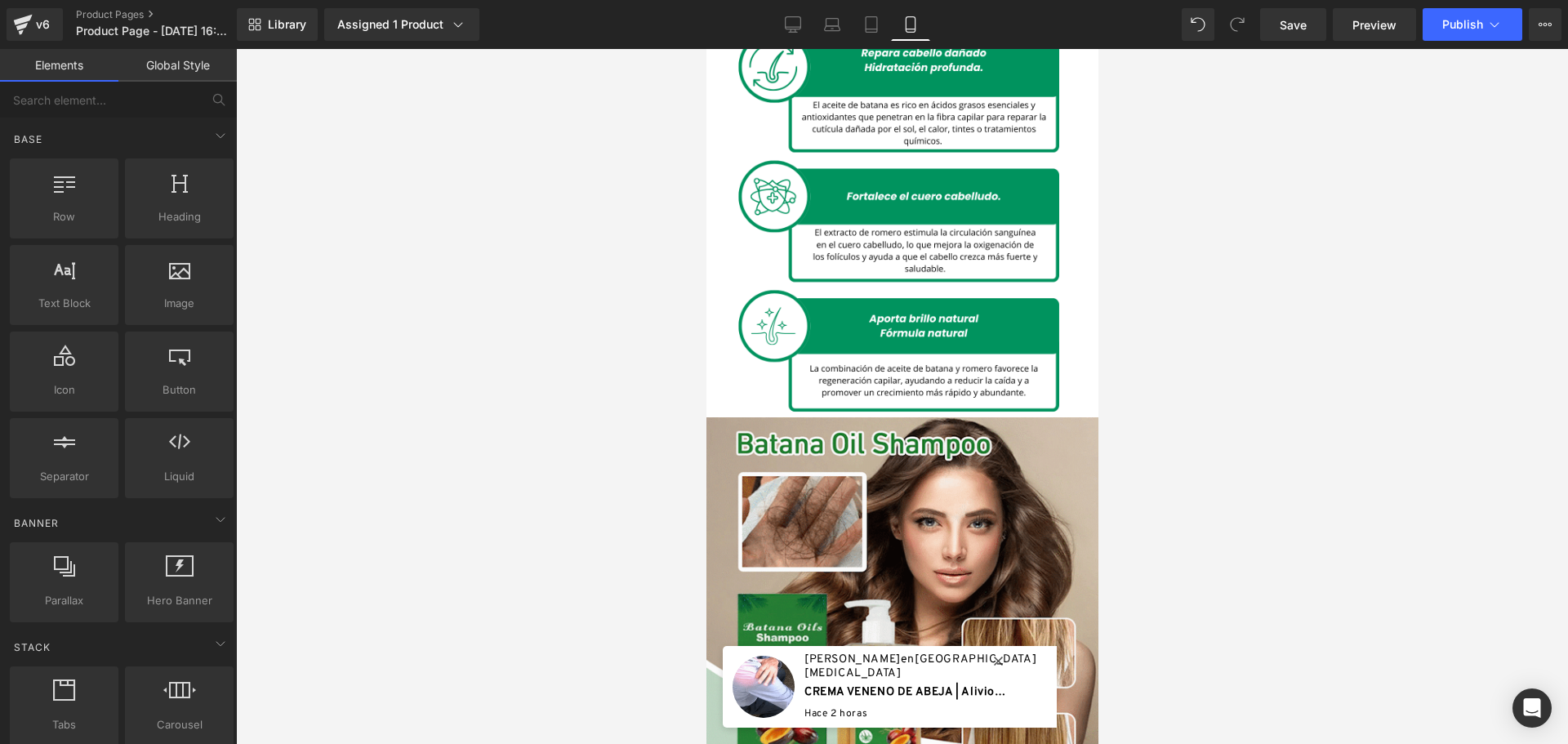
click at [576, 382] on div at bounding box center [901, 396] width 1332 height 695
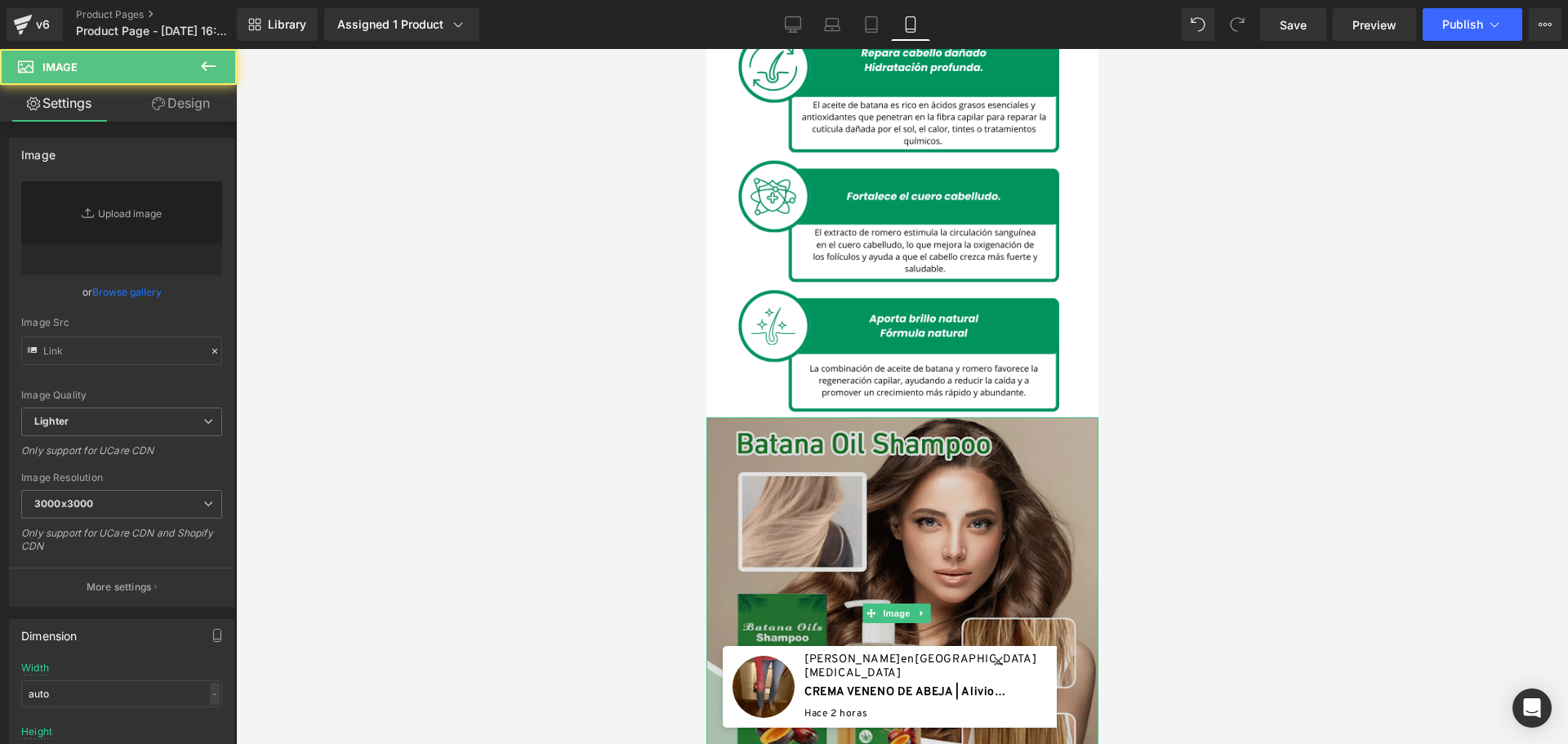
click at [939, 446] on img at bounding box center [902, 613] width 392 height 392
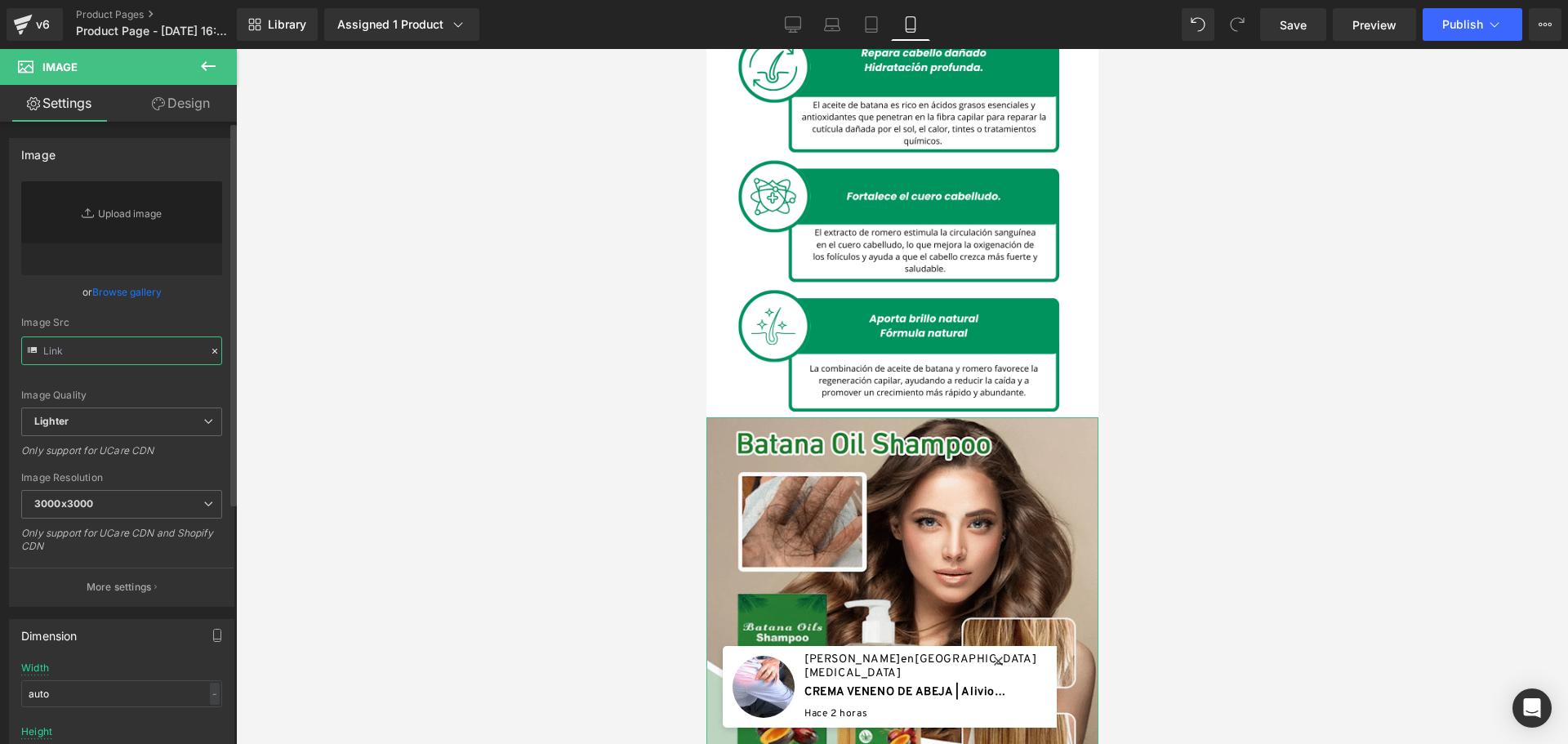
click at [127, 349] on input "text" at bounding box center [121, 351] width 201 height 29
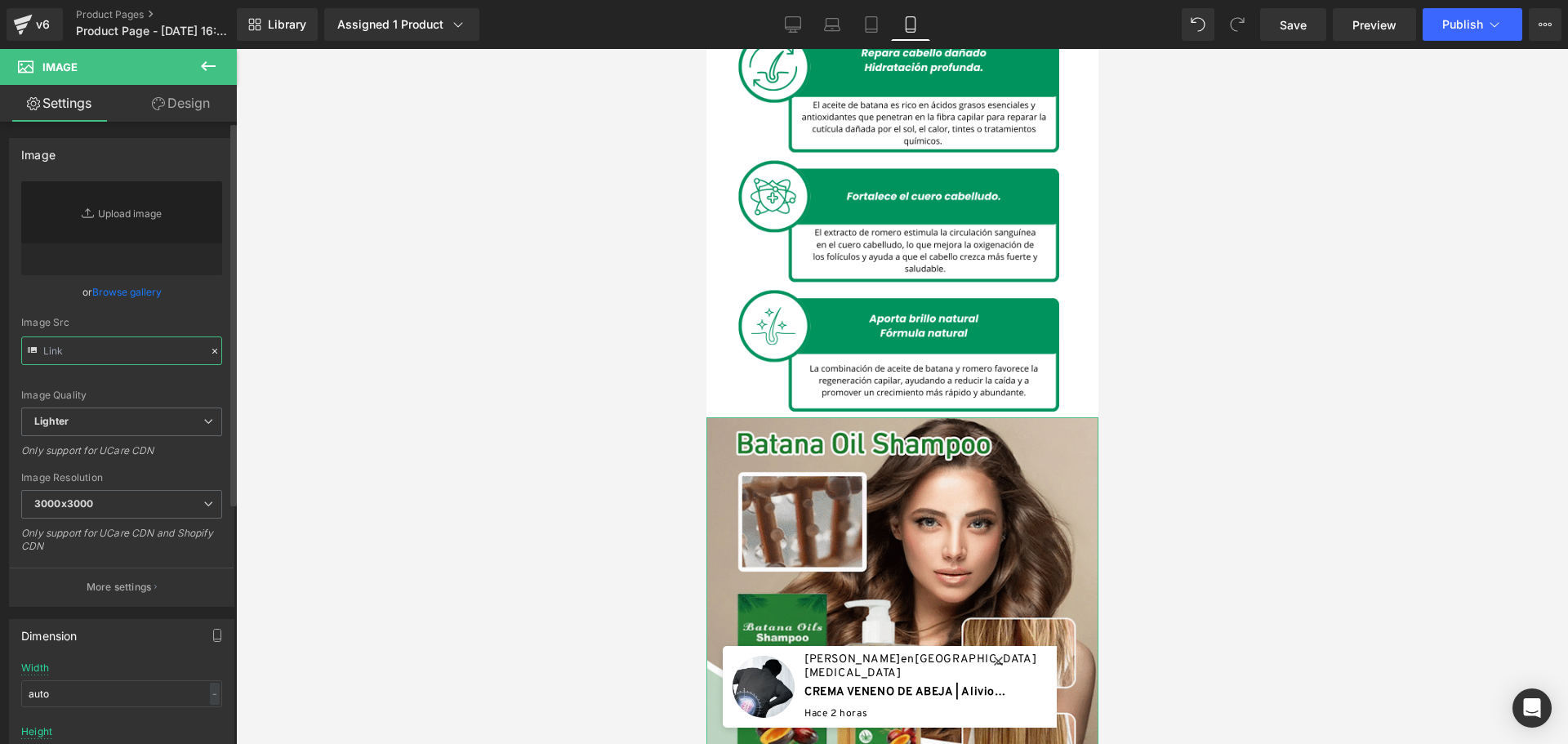
paste input "https://cdn.shopify.com/s/files/1/0828/3717/6623/files/imgi_33_d183a82d298201e4…"
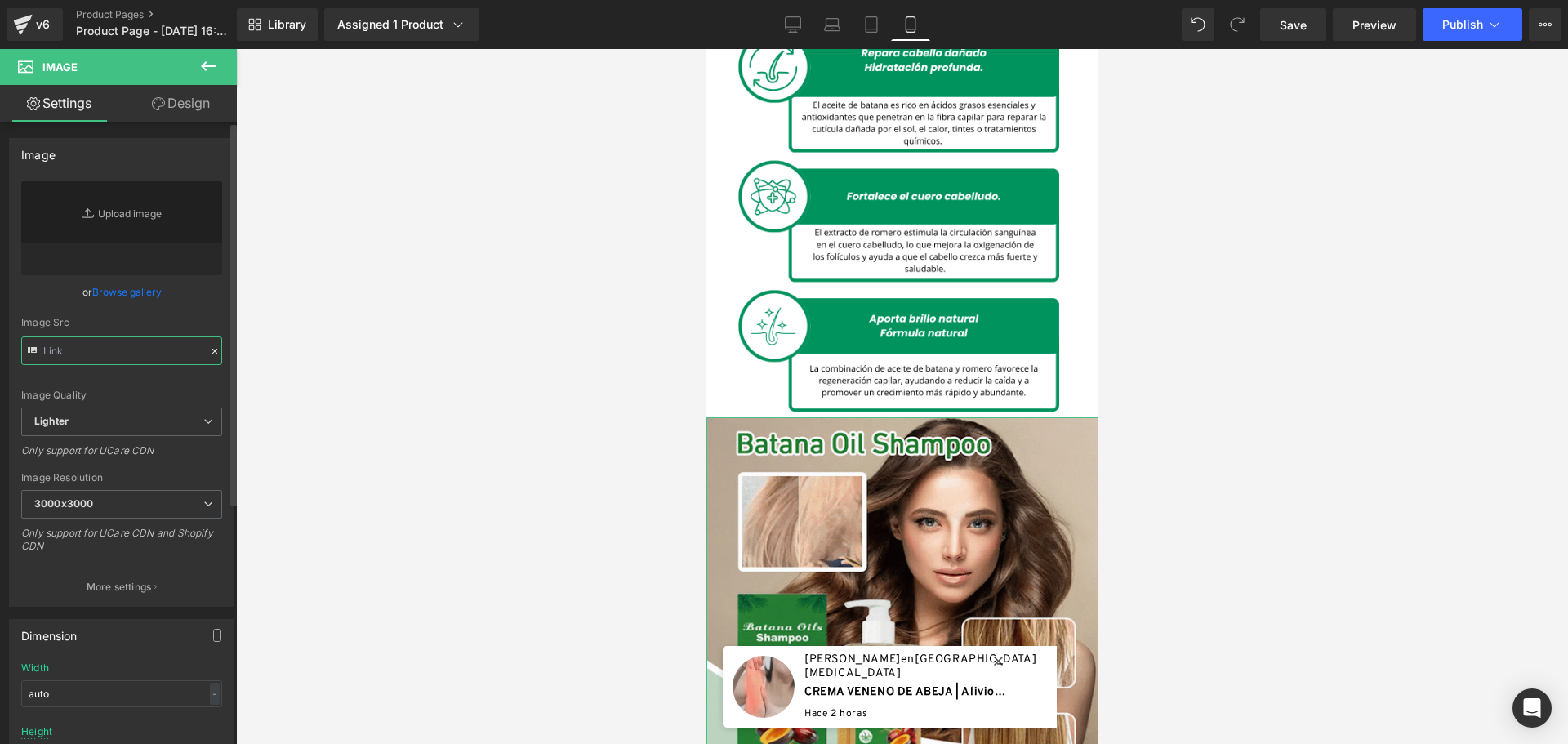
type input "https://cdn.shopify.com/s/files/1/0828/3717/6623/files/imgi_33_d183a82d298201e4…"
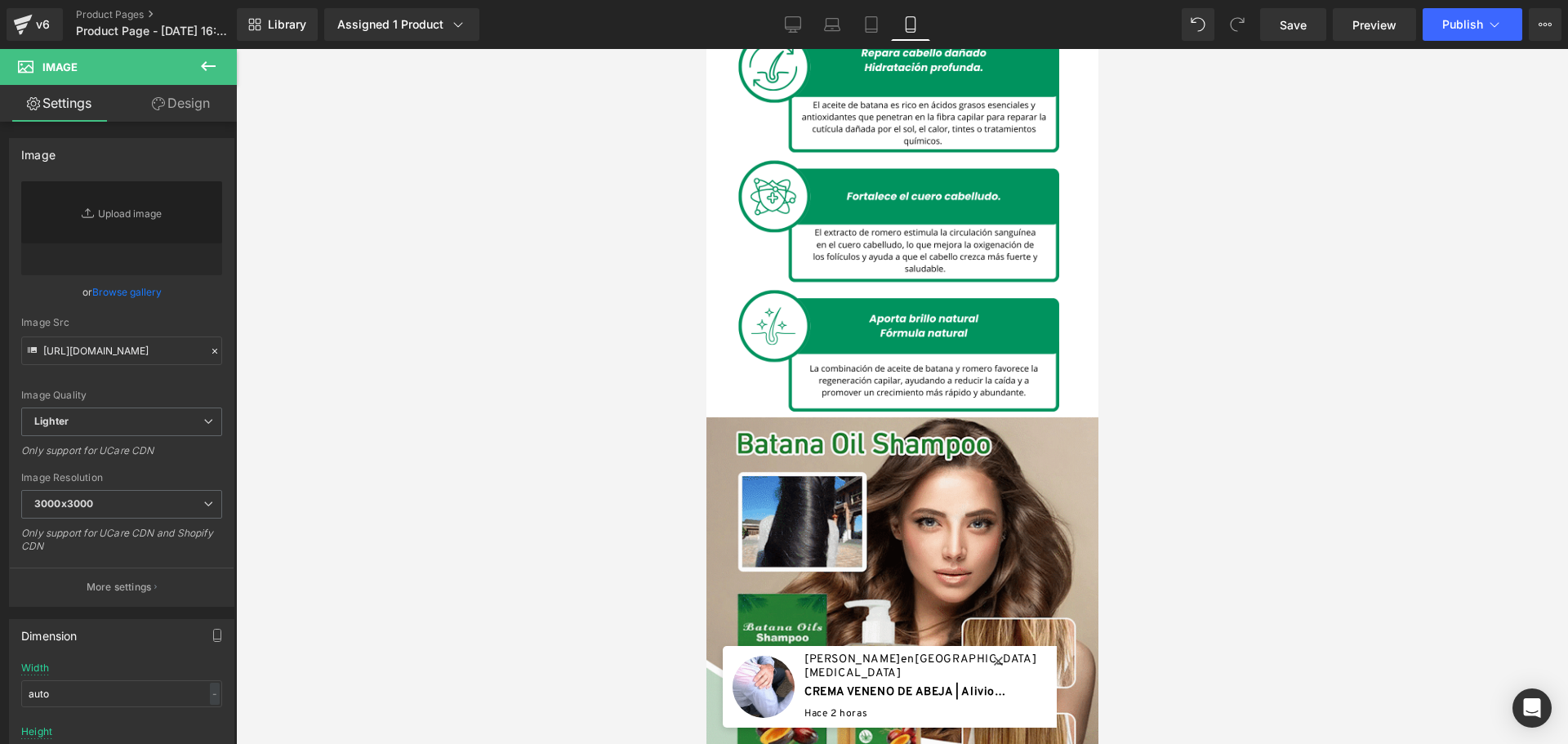
click at [522, 417] on div at bounding box center [901, 396] width 1332 height 695
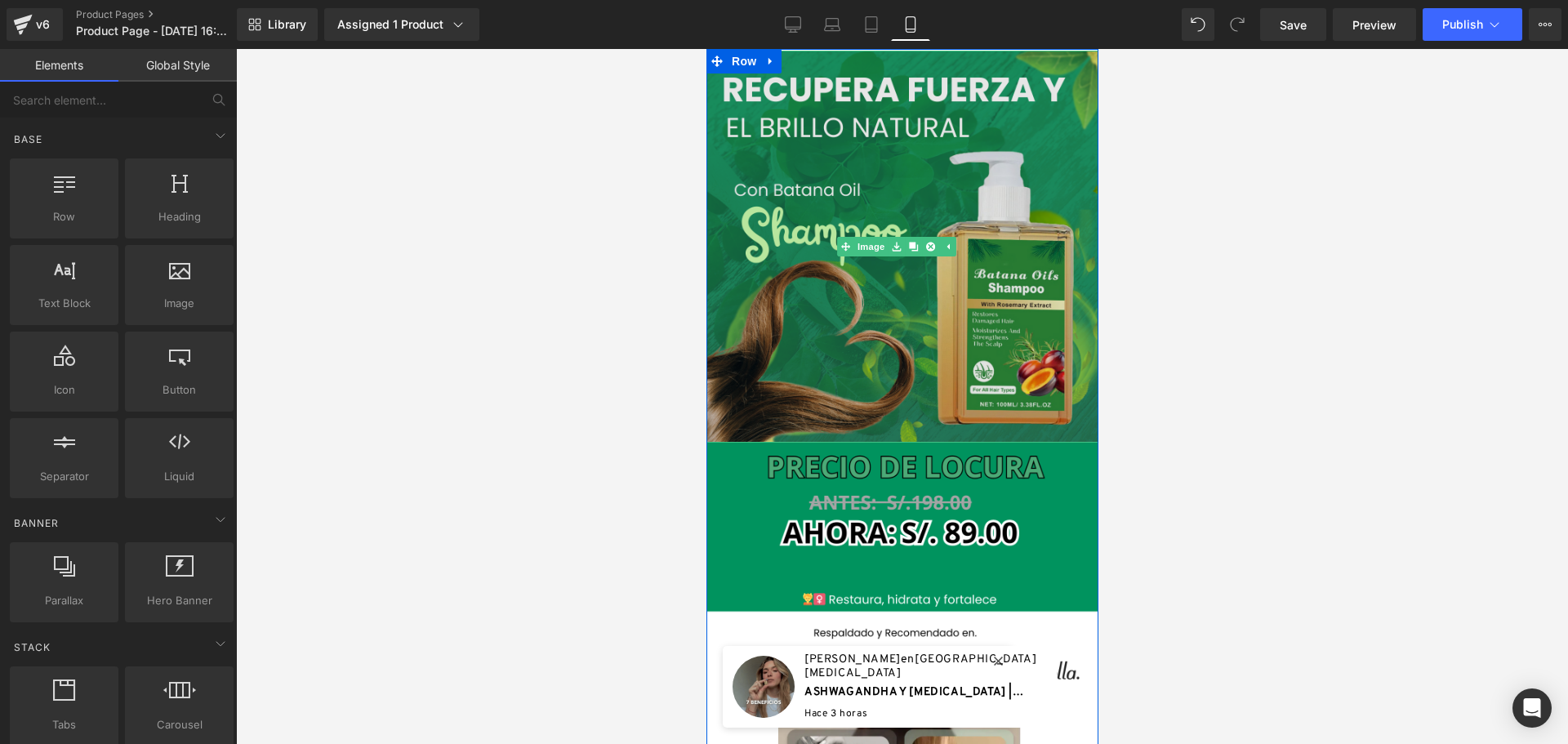
click at [907, 228] on img at bounding box center [902, 247] width 392 height 392
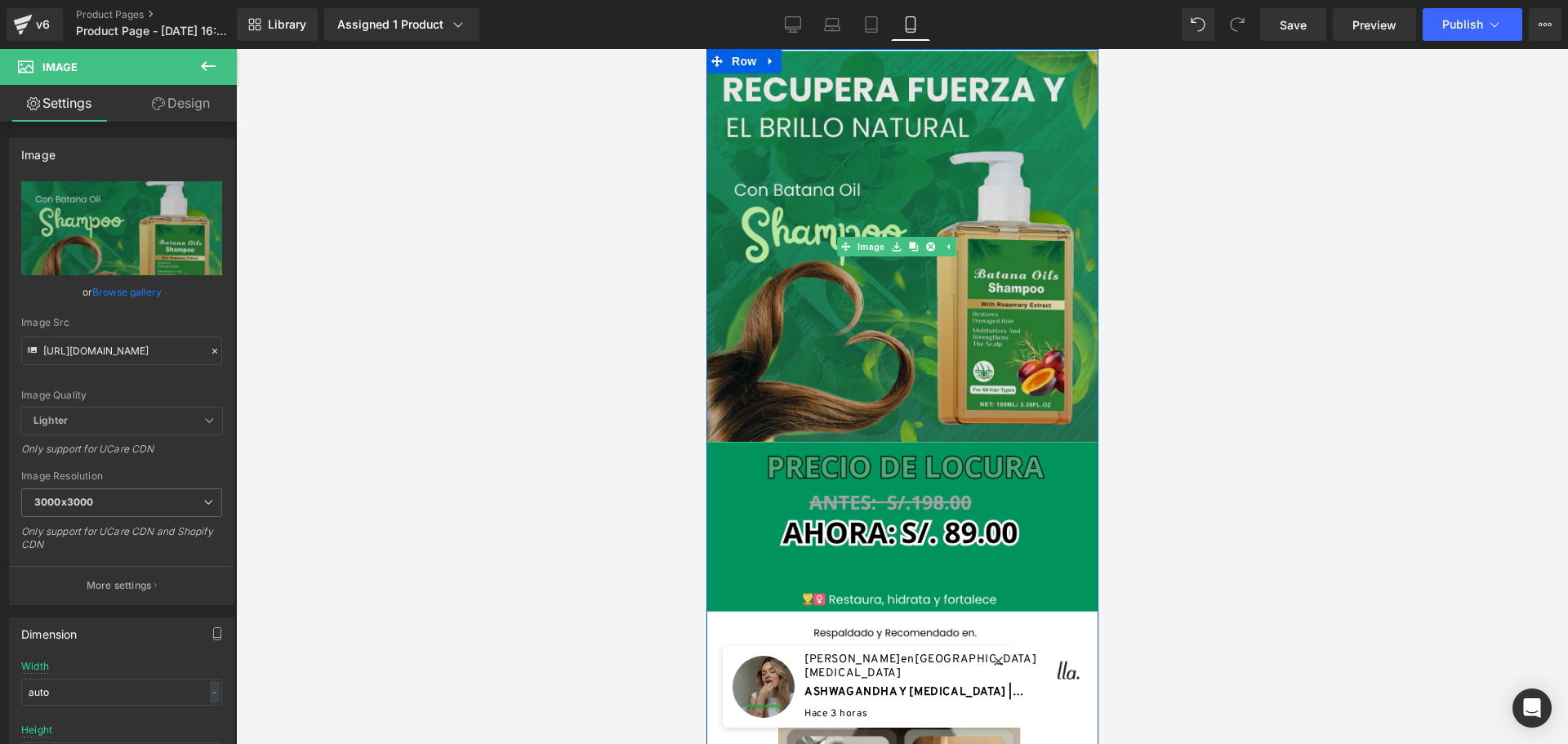
click at [965, 303] on img at bounding box center [902, 247] width 392 height 392
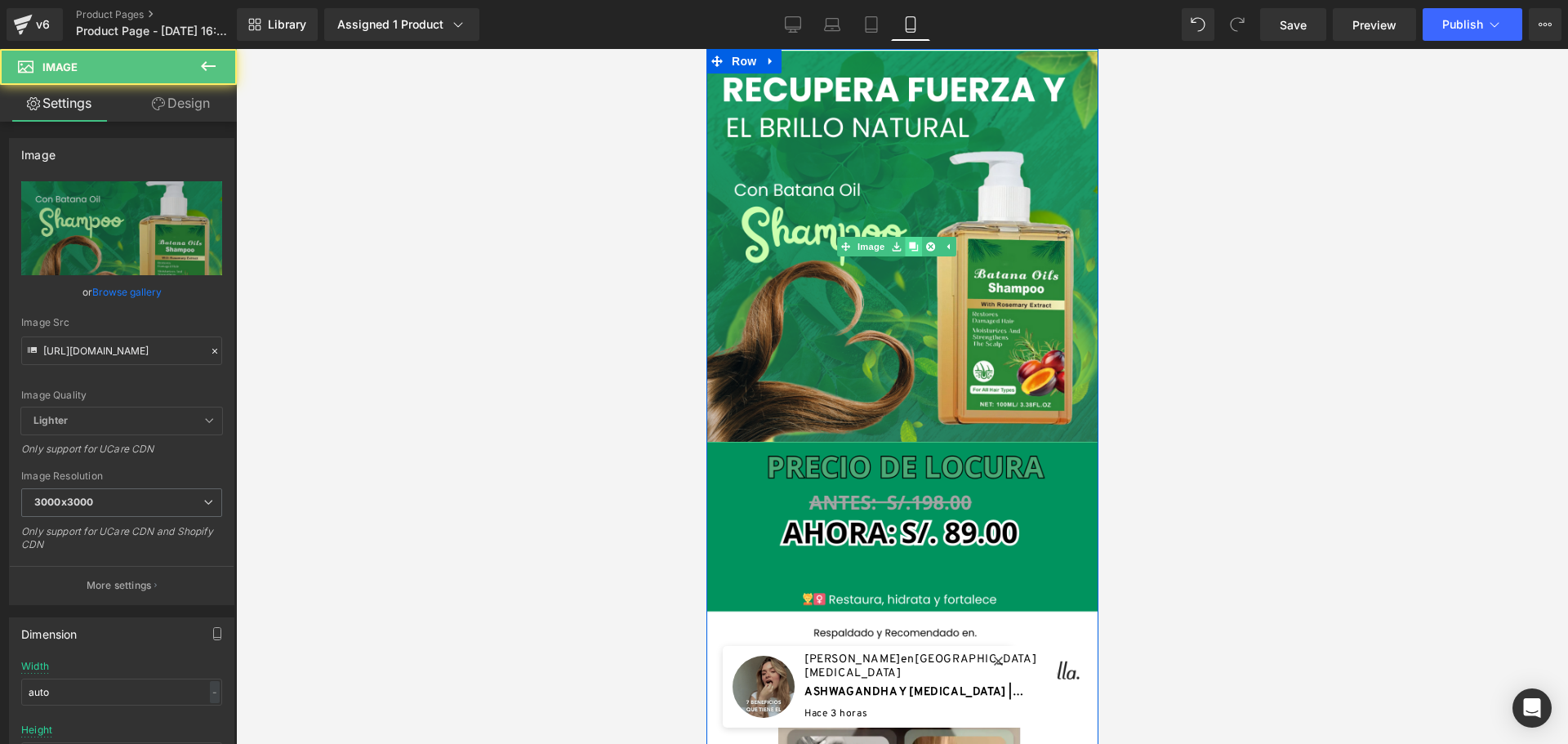
click at [910, 243] on icon at bounding box center [913, 247] width 9 height 10
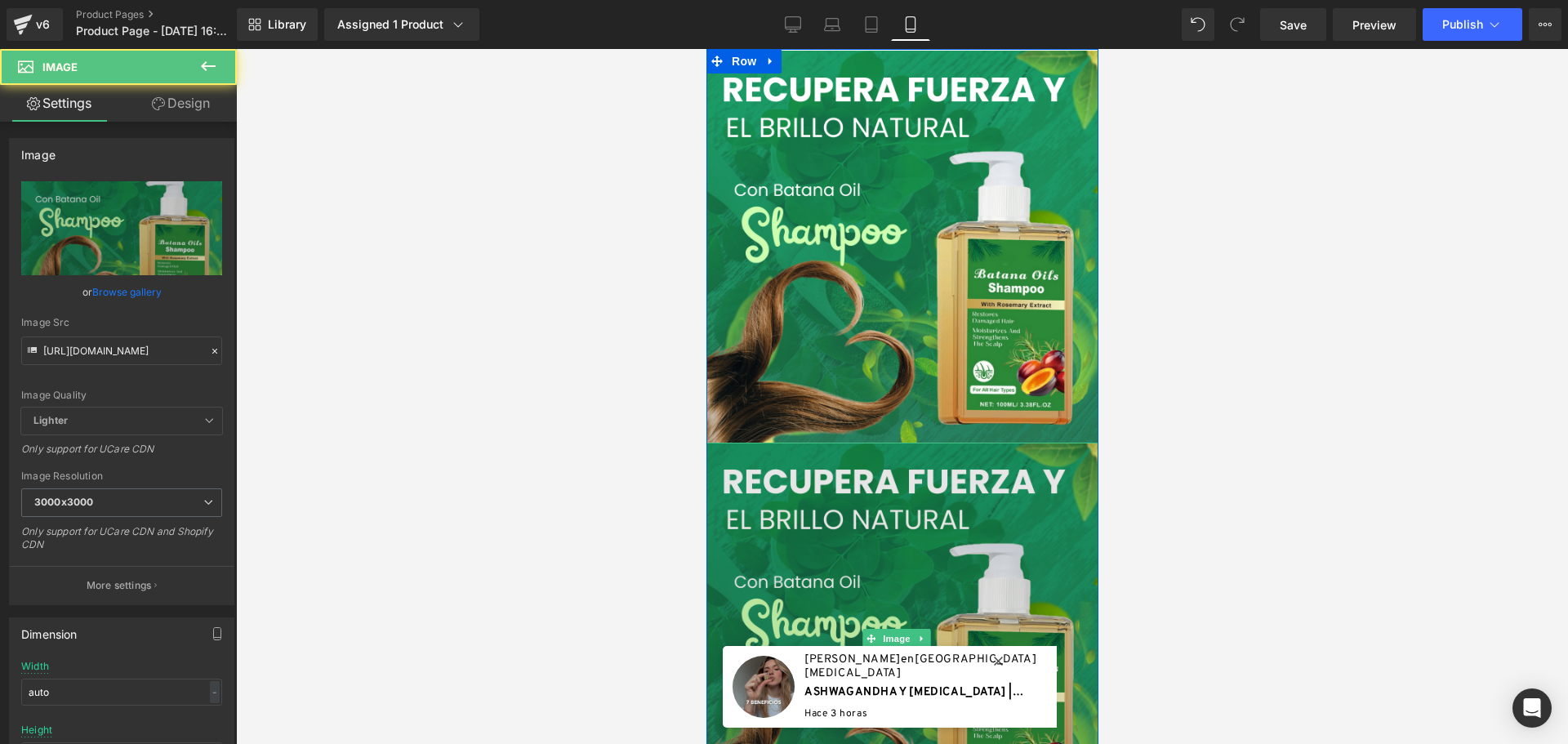
click at [789, 523] on img at bounding box center [902, 639] width 392 height 392
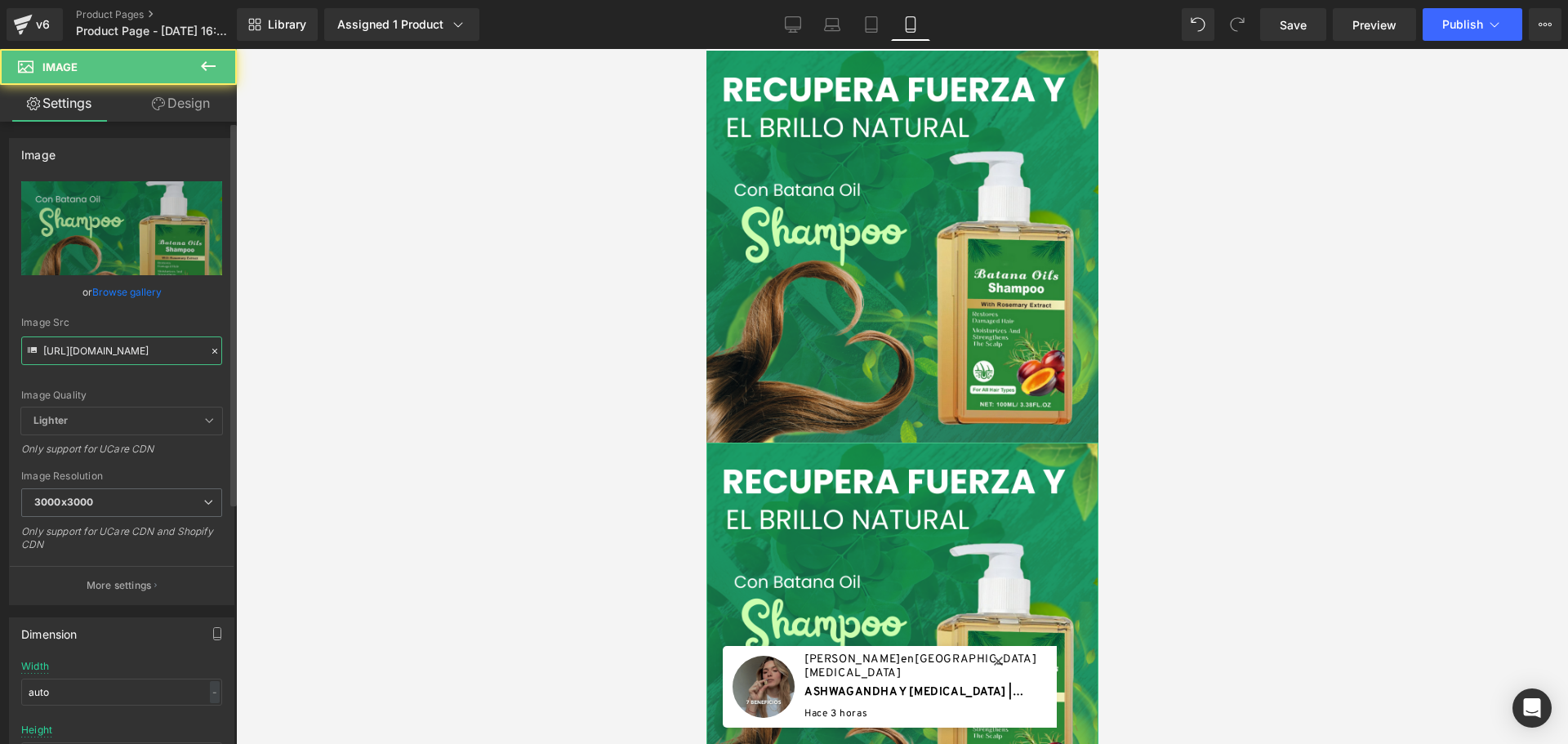
click at [148, 352] on input "https://cdn.shopify.com/s/files/1/0828/3717/6623/files/1_6eeca202-2271-49c2-99f…" at bounding box center [121, 351] width 201 height 29
paste input "gempages_486012821050492158-9e9e3d47-d2fd-4ab2-8972-8c8ab4a4a405.gif"
type input "https://cdn.shopify.com/s/files/1/0828/3717/6623/files/gempages_486012821050492…"
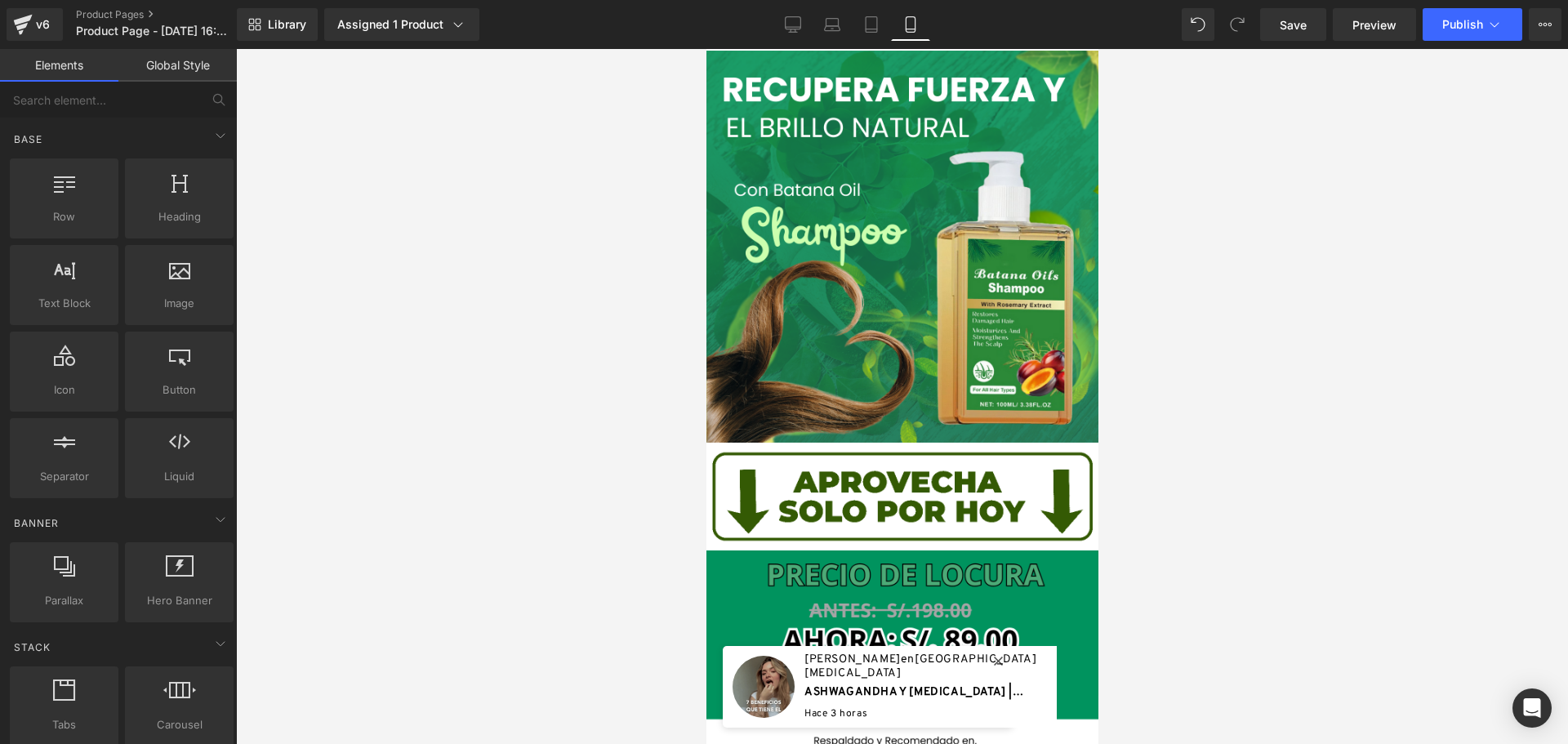
click at [356, 354] on div at bounding box center [901, 396] width 1332 height 695
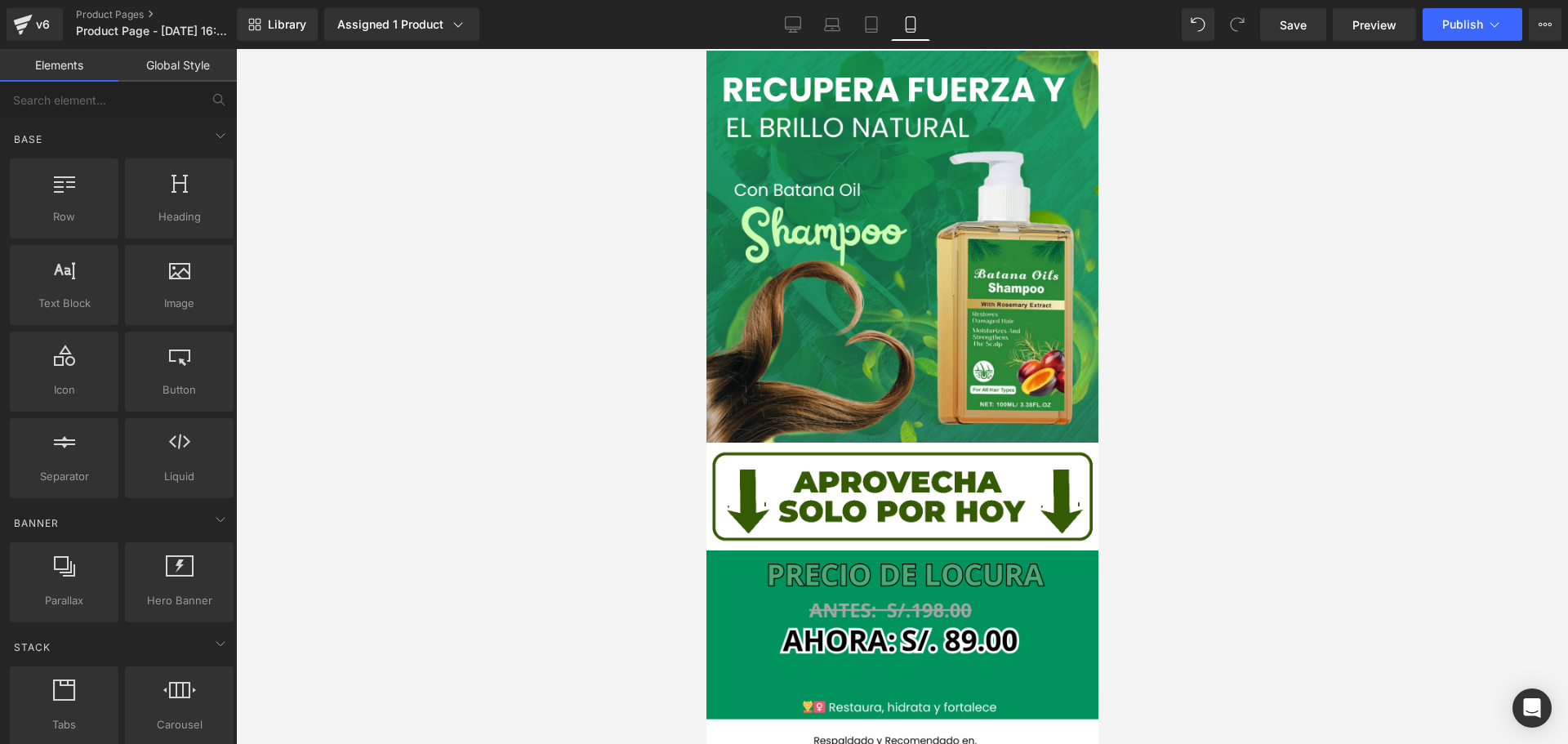
click at [1286, 414] on div at bounding box center [901, 396] width 1332 height 695
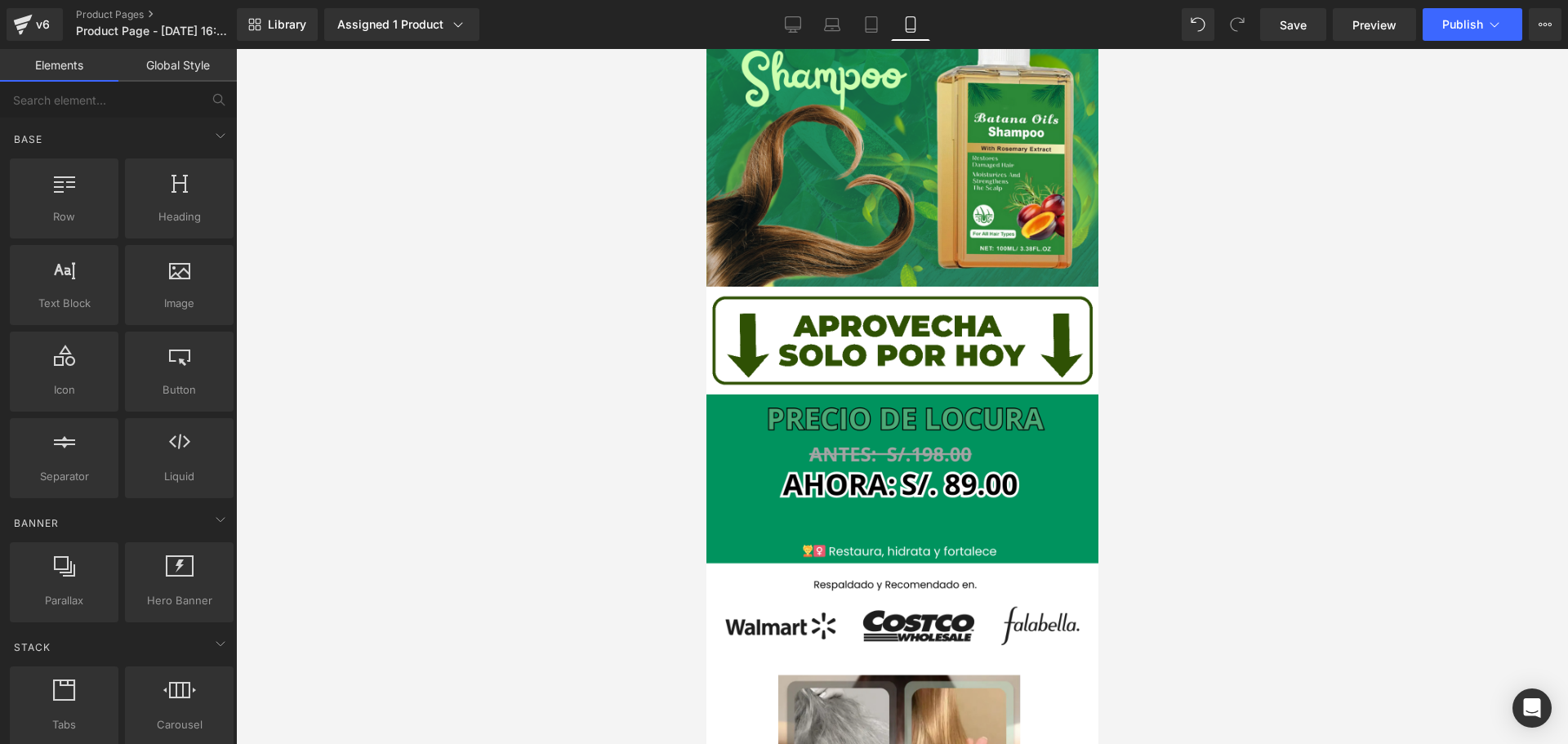
scroll to position [163, 0]
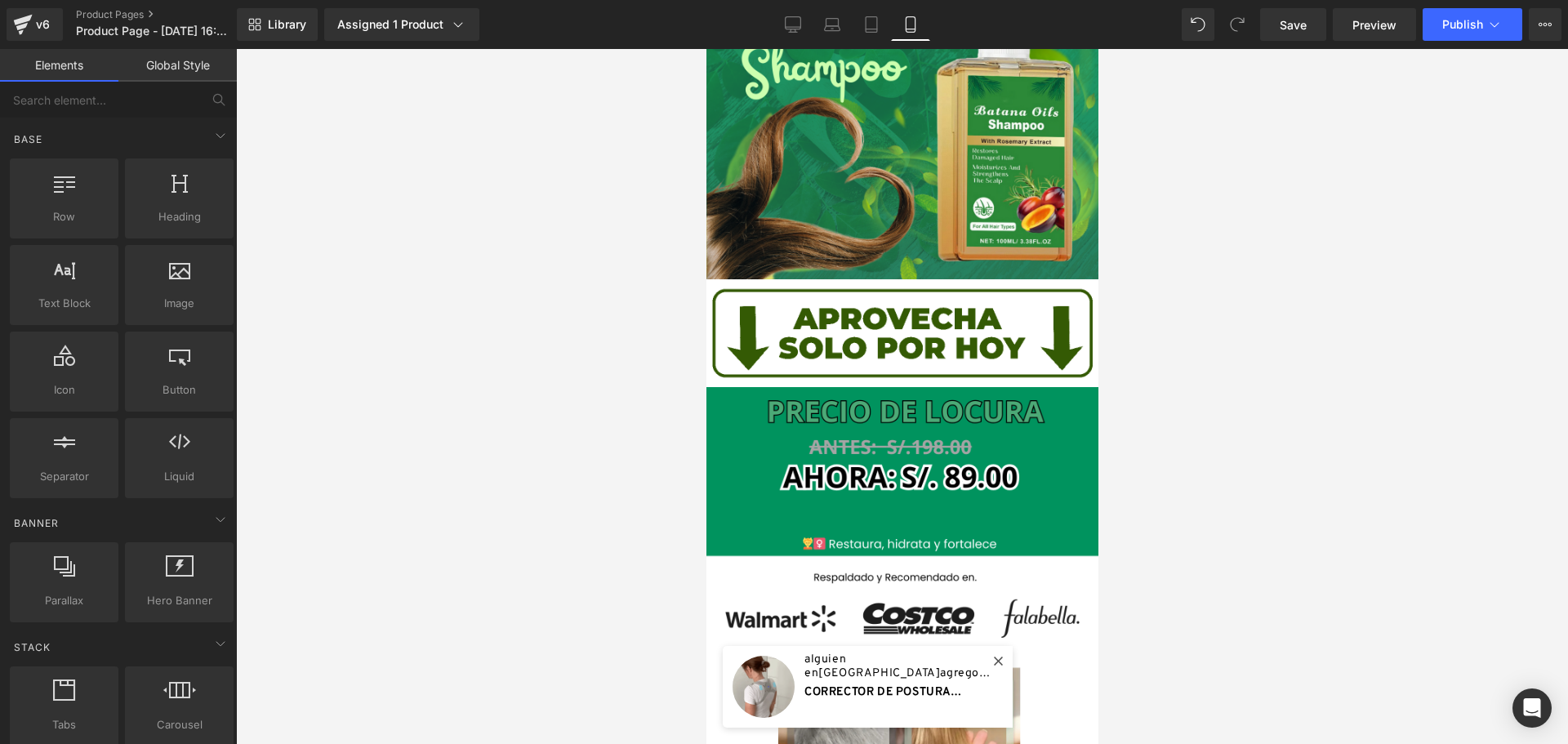
click at [1239, 433] on div at bounding box center [901, 396] width 1332 height 695
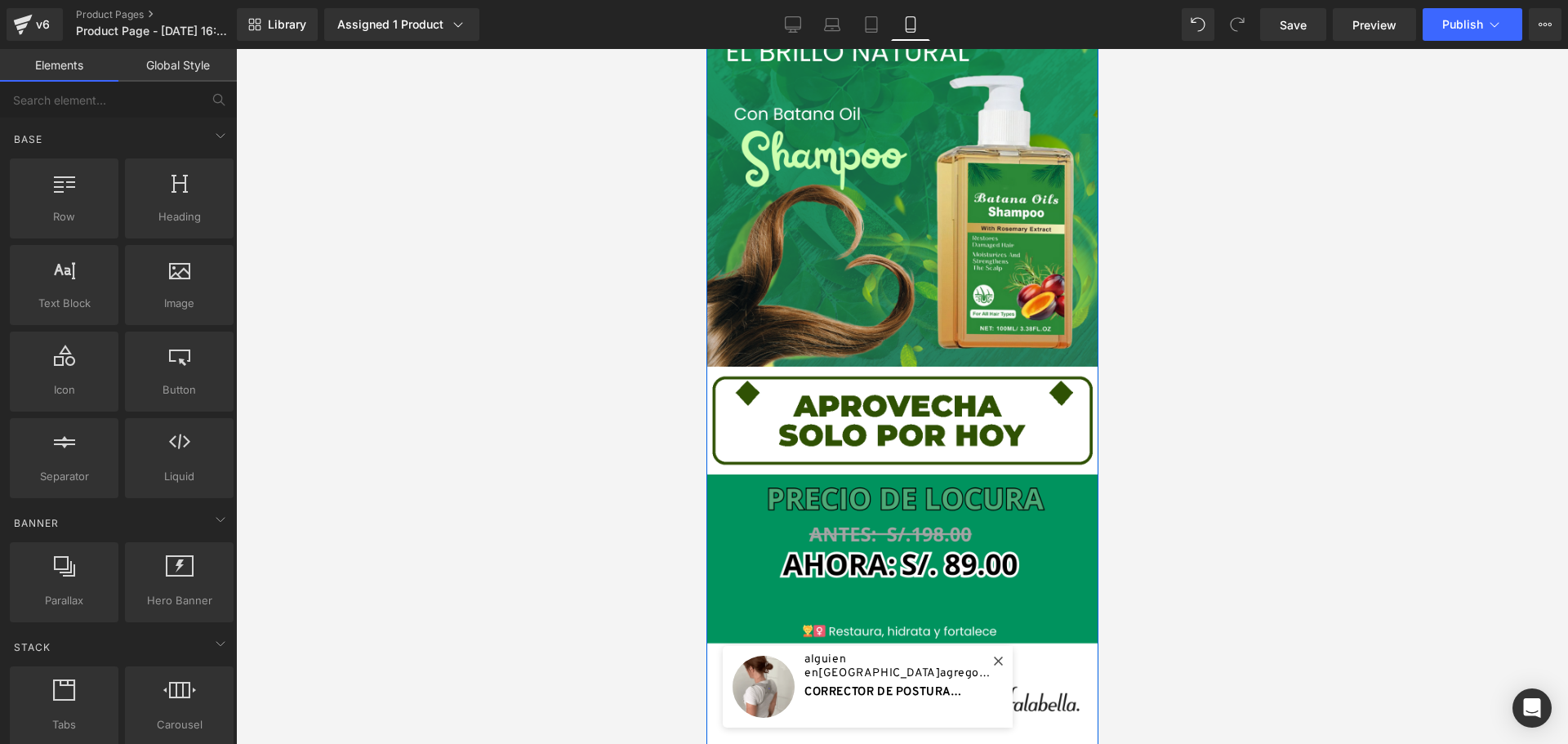
scroll to position [0, 0]
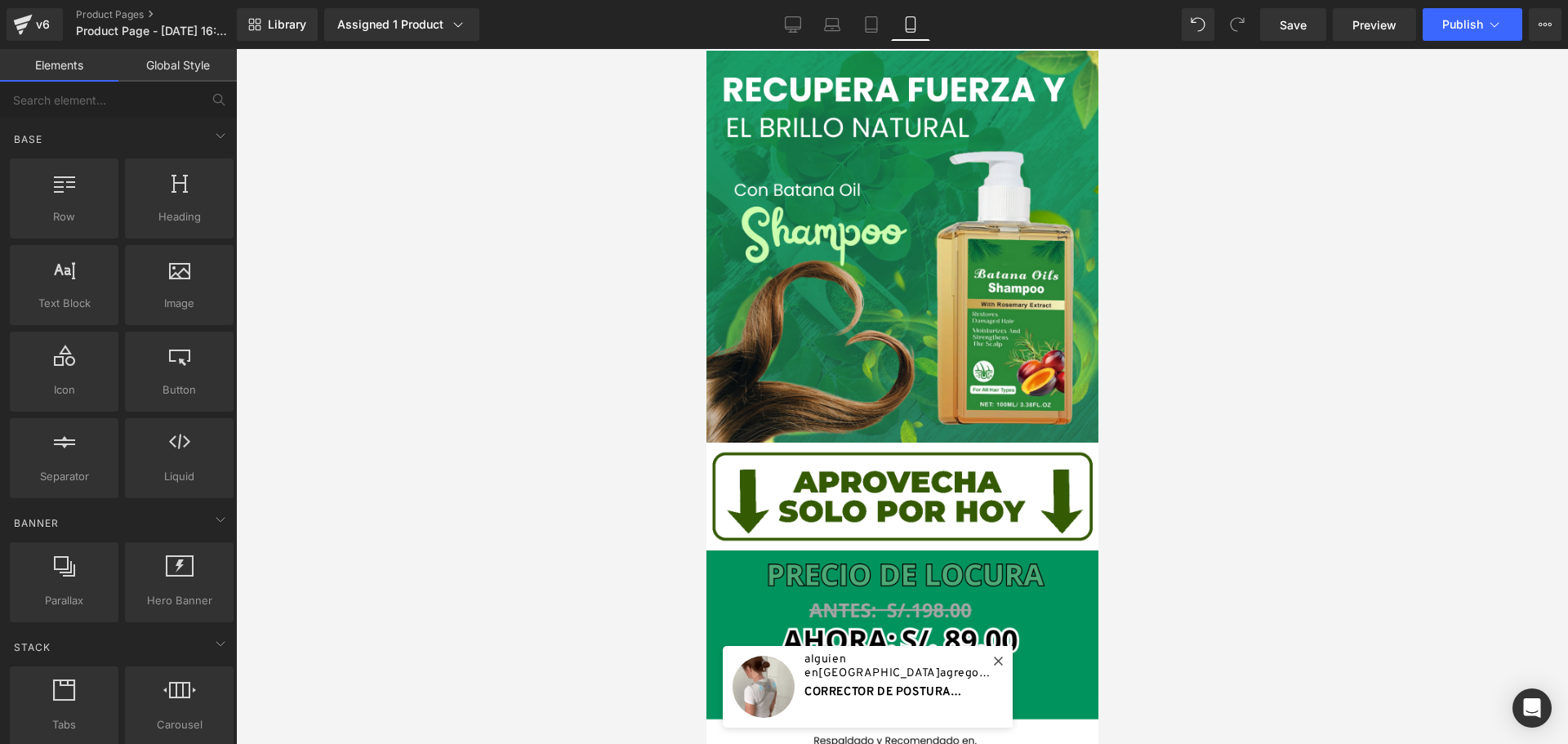
click at [1193, 441] on div at bounding box center [901, 396] width 1332 height 695
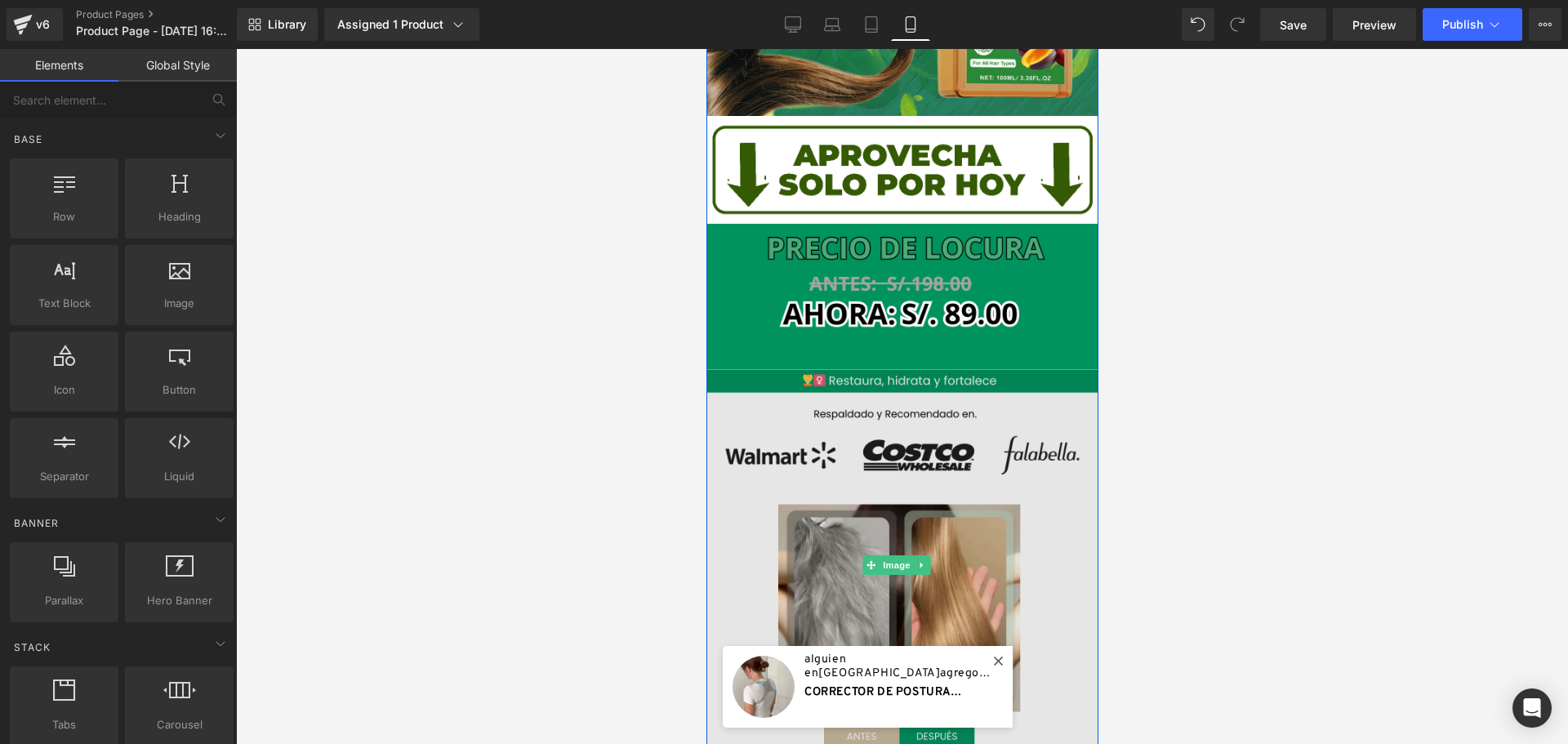
scroll to position [82, 0]
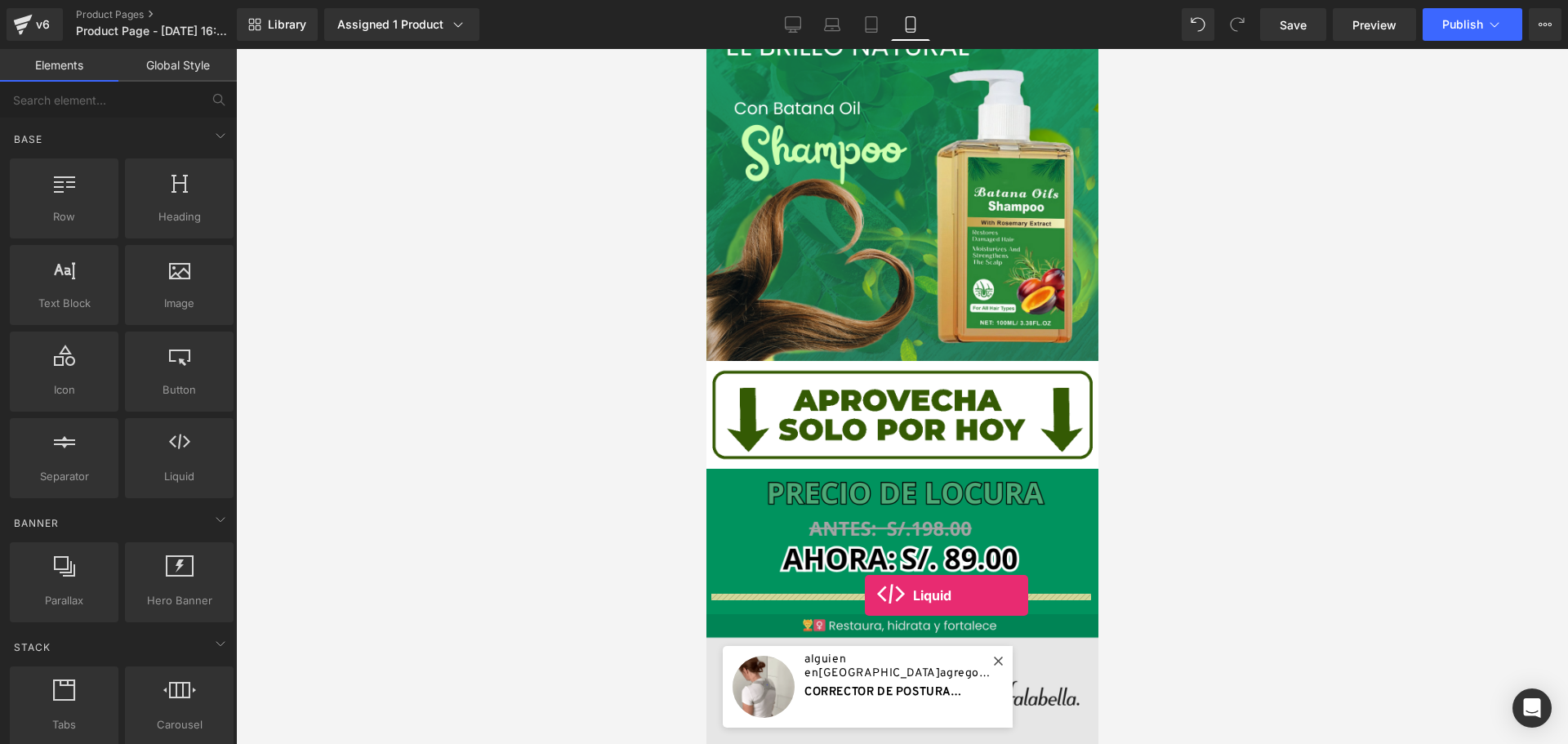
drag, startPoint x: 906, startPoint y: 524, endPoint x: 864, endPoint y: 596, distance: 83.4
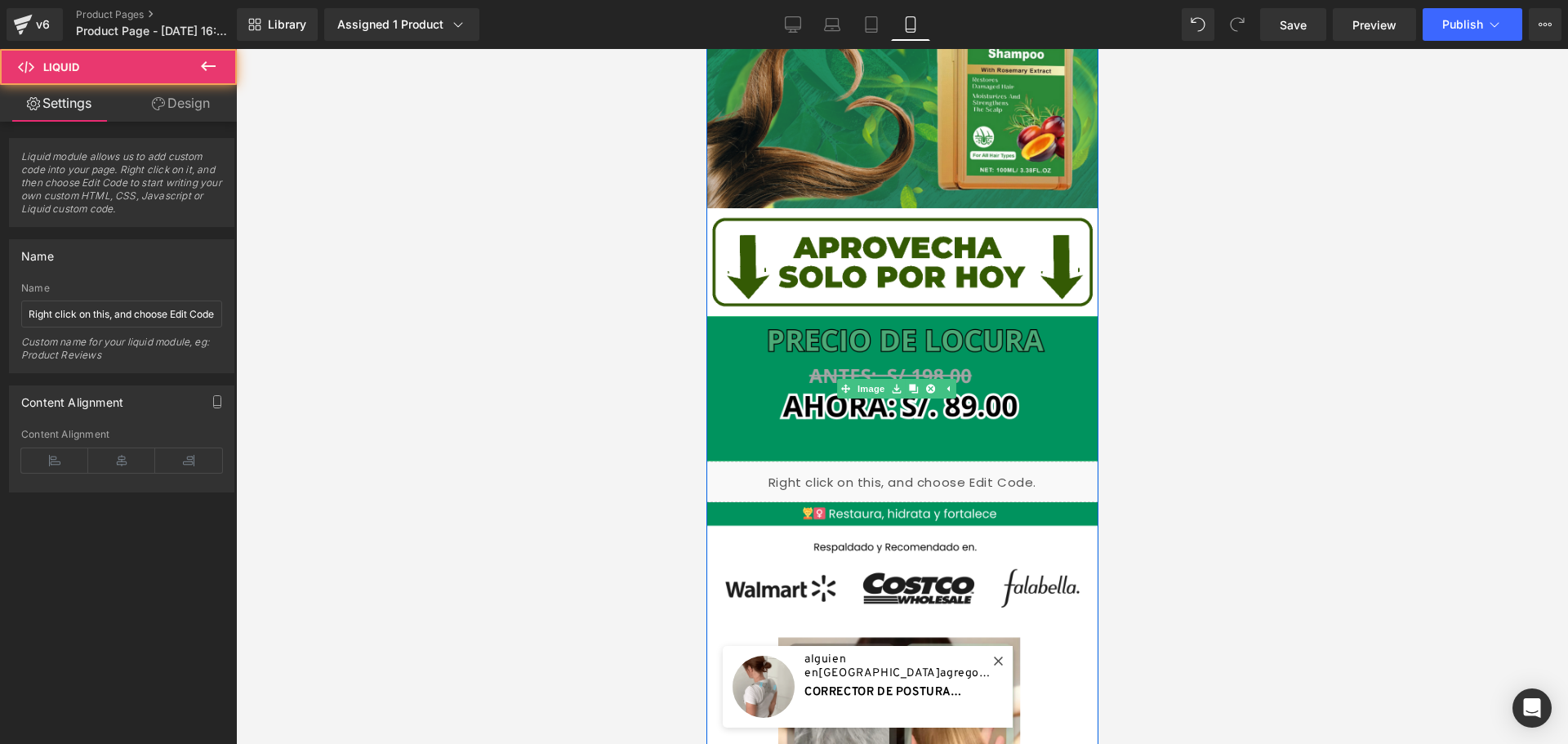
scroll to position [245, 0]
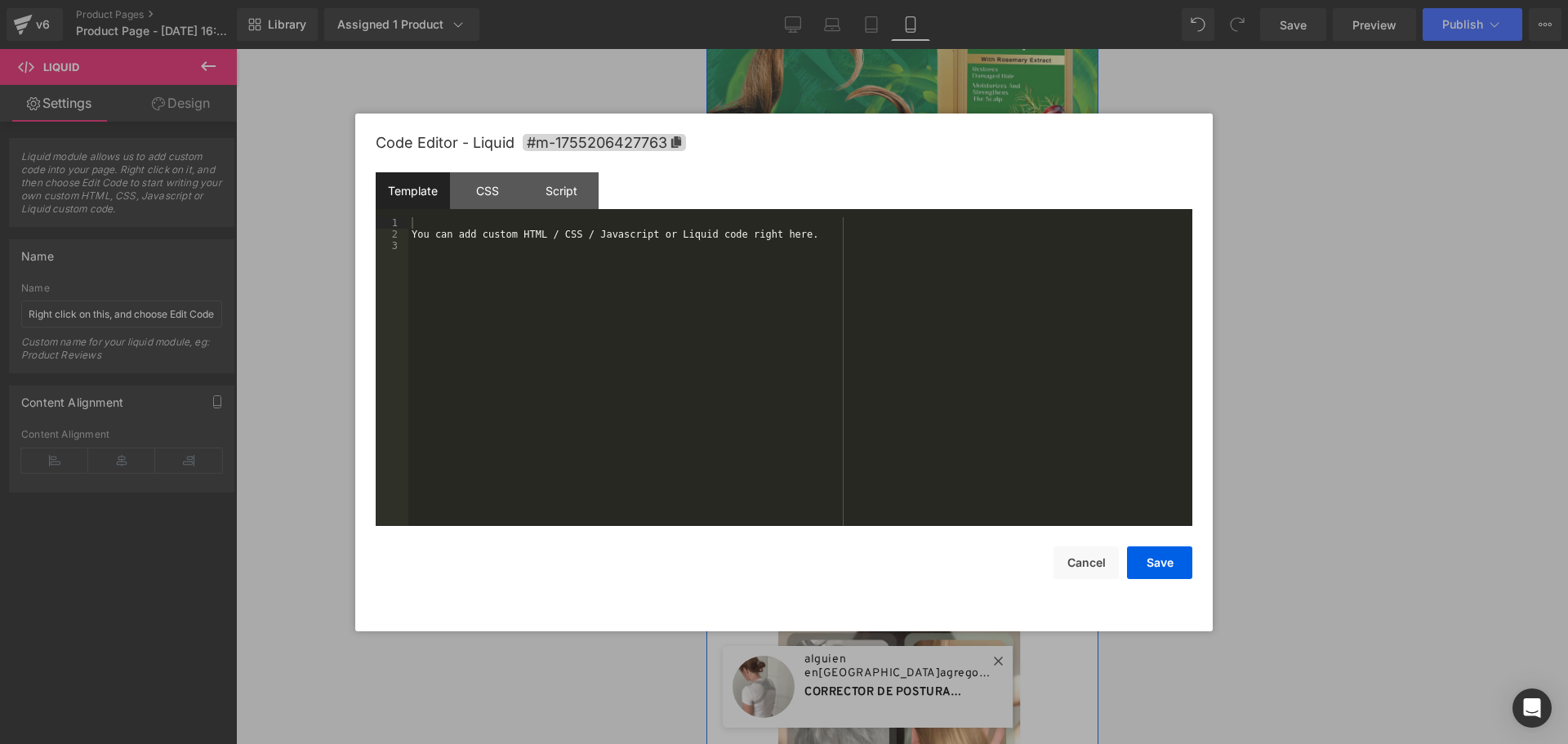
click at [919, 451] on div "Liquid" at bounding box center [902, 471] width 392 height 41
click at [595, 248] on div "You can add custom HTML / CSS / Javascript or Liquid code right here." at bounding box center [801, 383] width 784 height 331
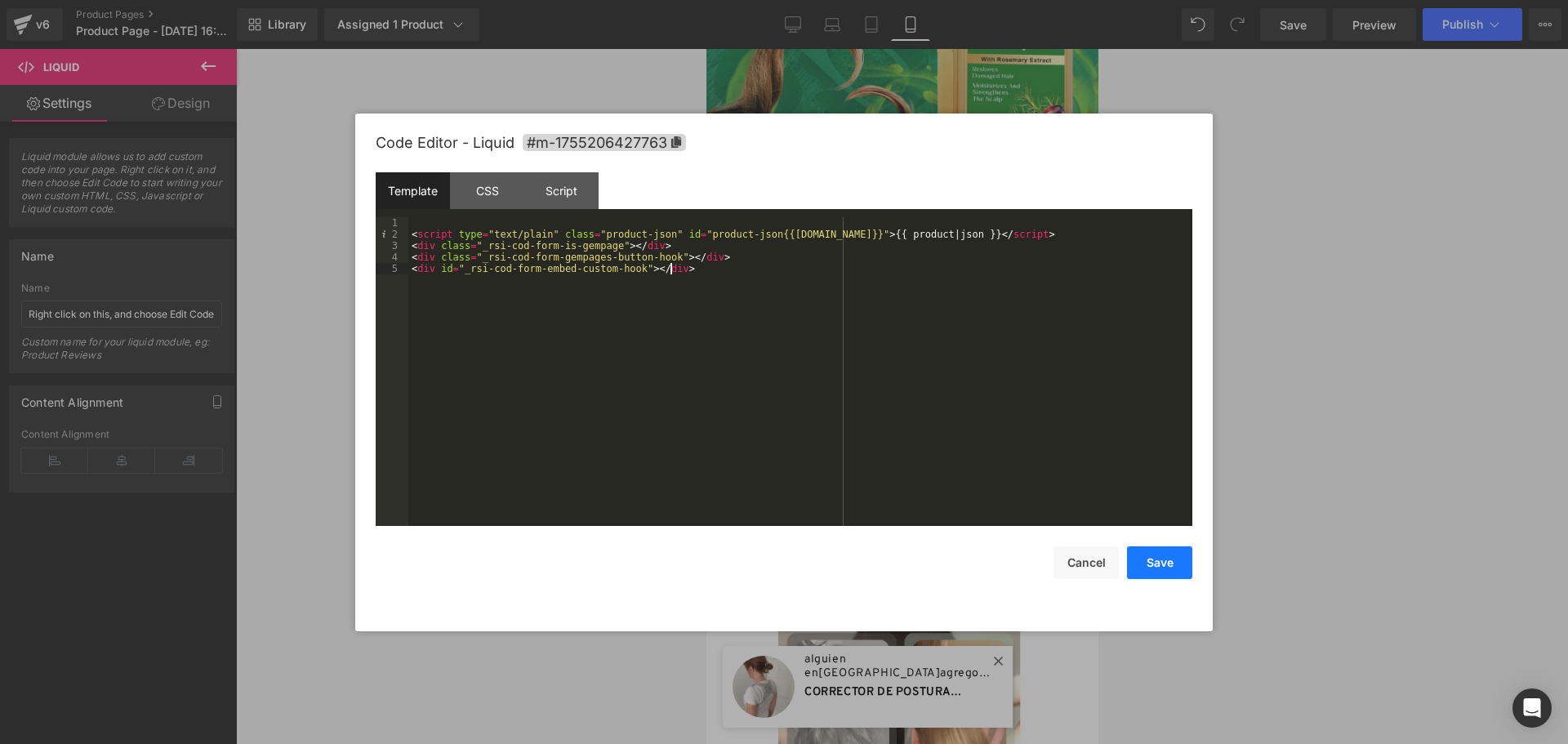
click at [1163, 562] on button "Save" at bounding box center [1159, 563] width 65 height 32
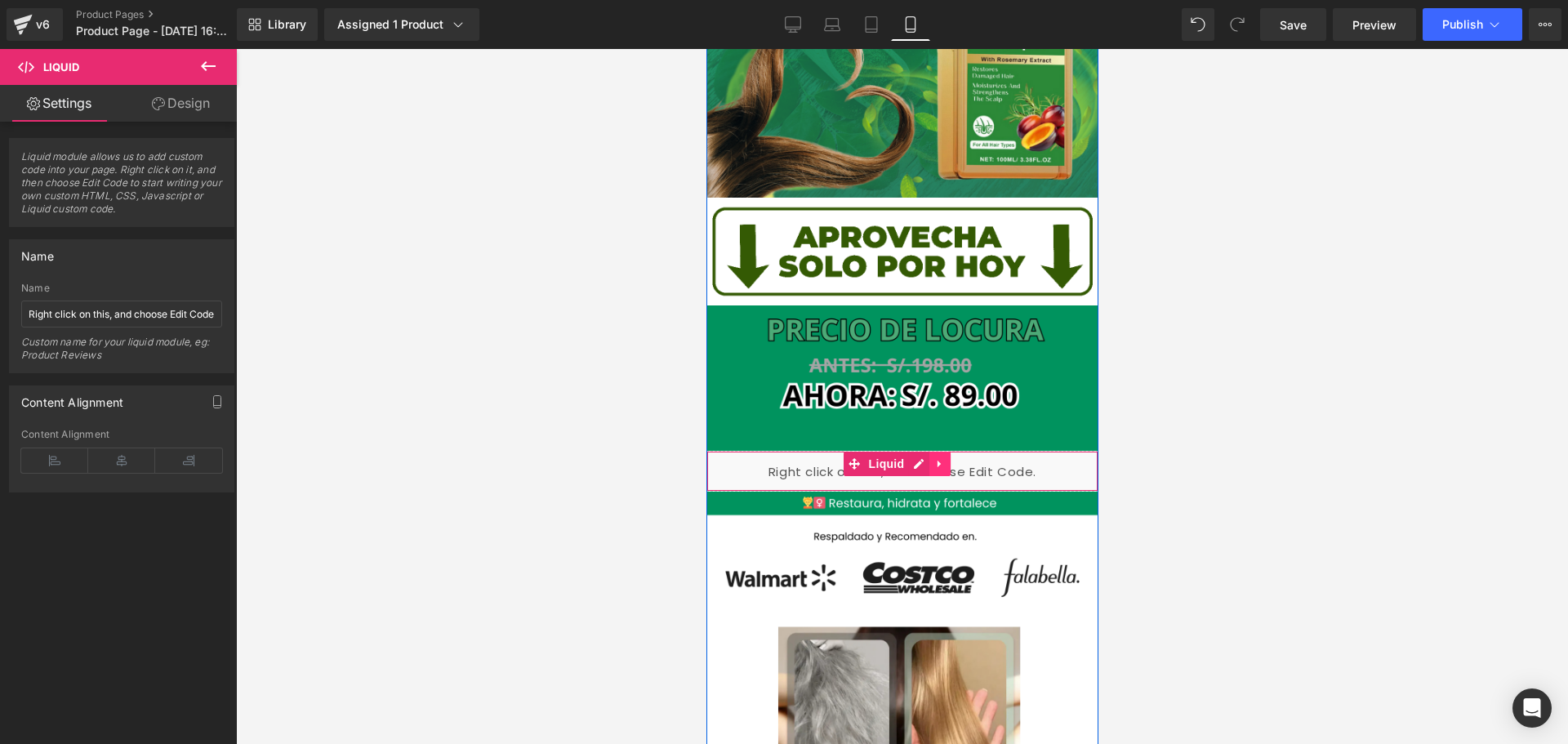
click at [943, 459] on icon at bounding box center [939, 464] width 11 height 12
click at [927, 459] on icon at bounding box center [928, 464] width 11 height 11
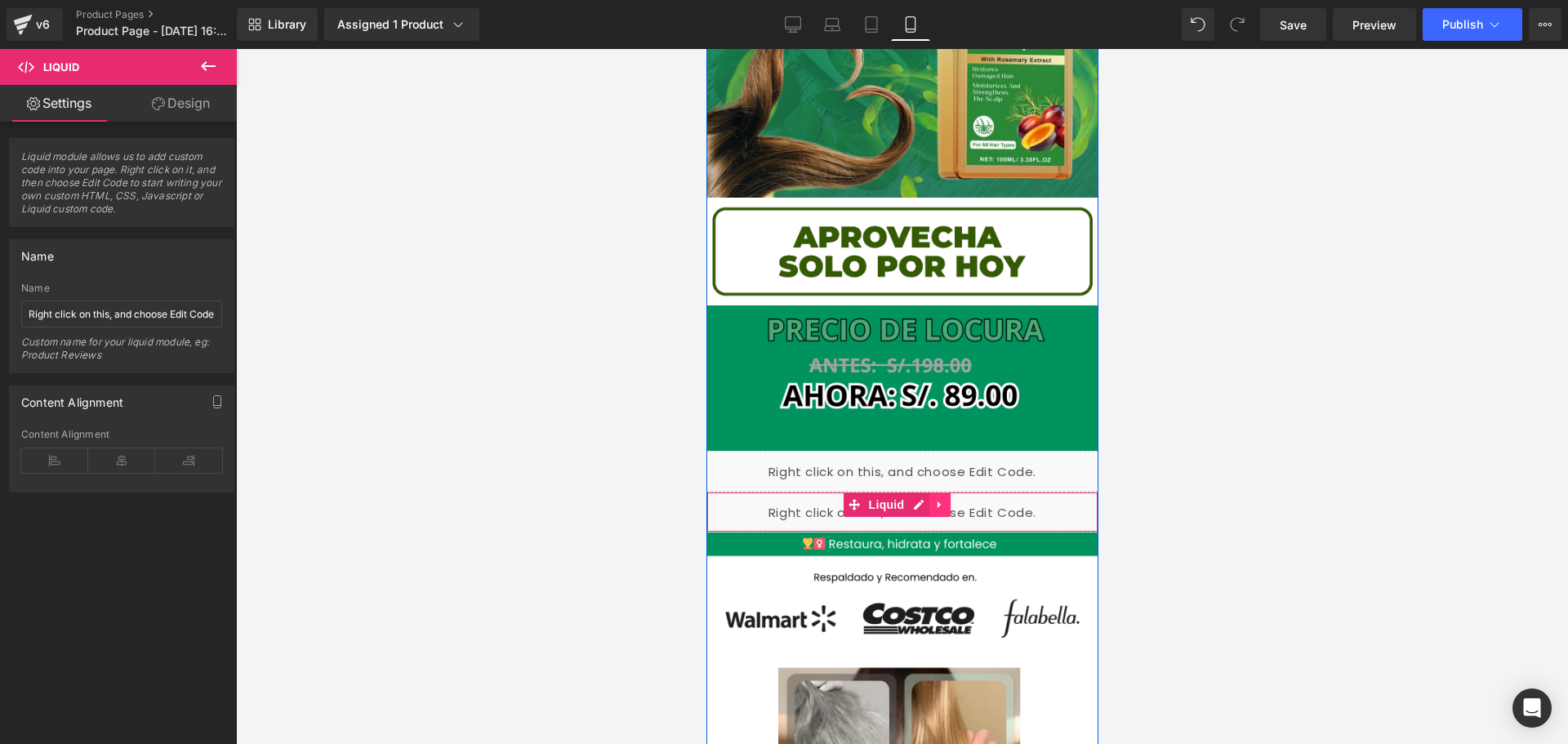
click at [940, 499] on icon at bounding box center [939, 505] width 11 height 12
click at [933, 499] on icon at bounding box center [928, 505] width 11 height 11
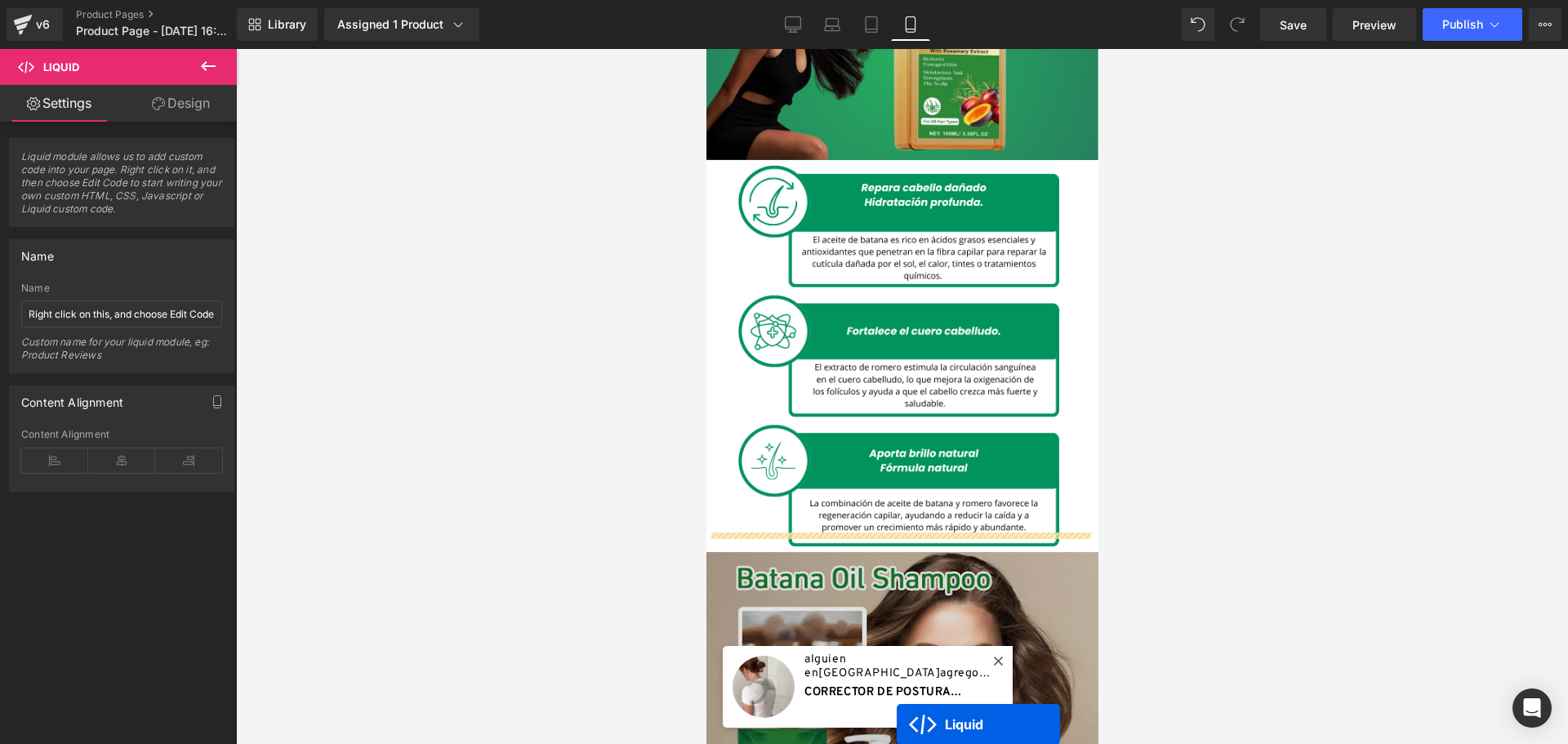
scroll to position [1781, 0]
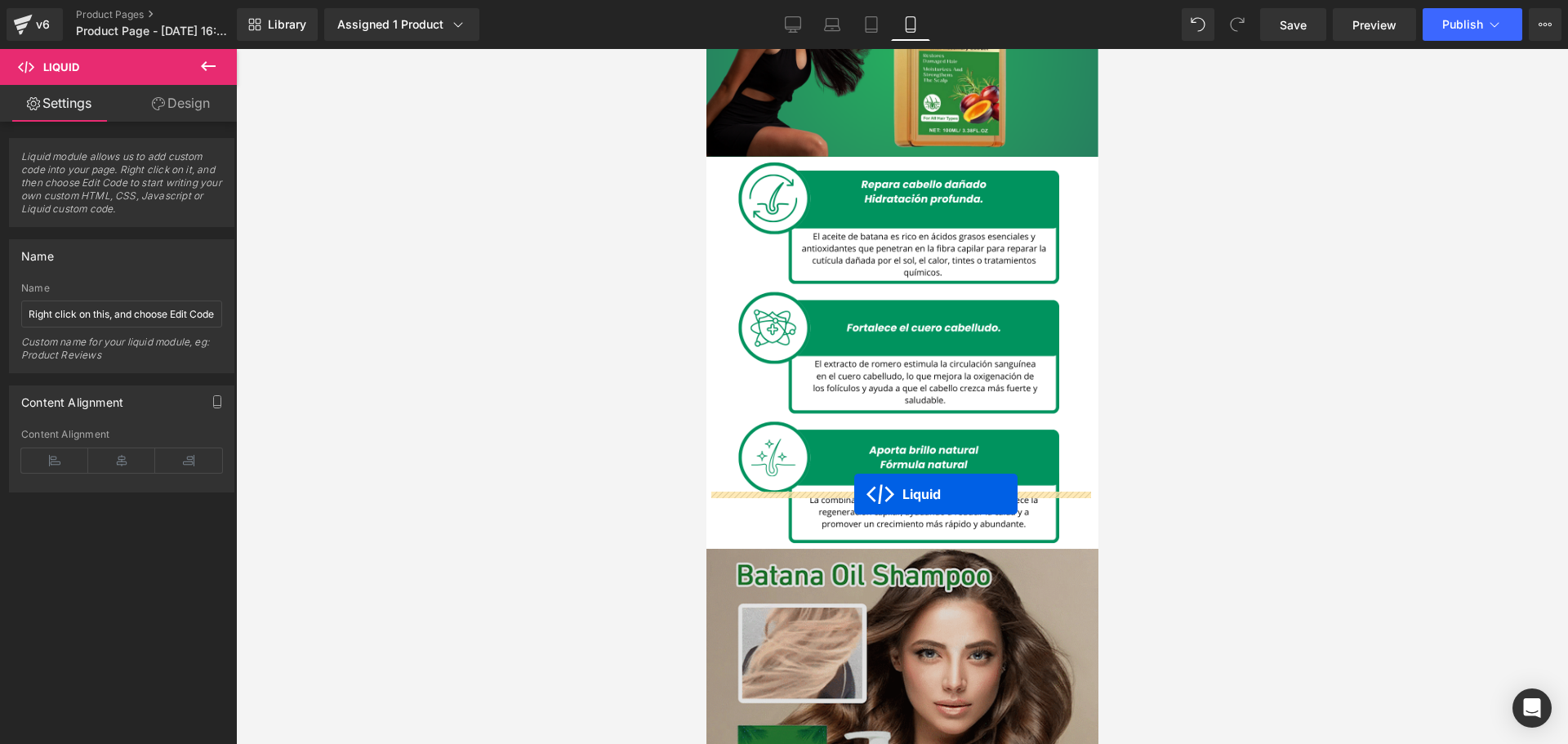
drag, startPoint x: 823, startPoint y: 483, endPoint x: 853, endPoint y: 494, distance: 32.0
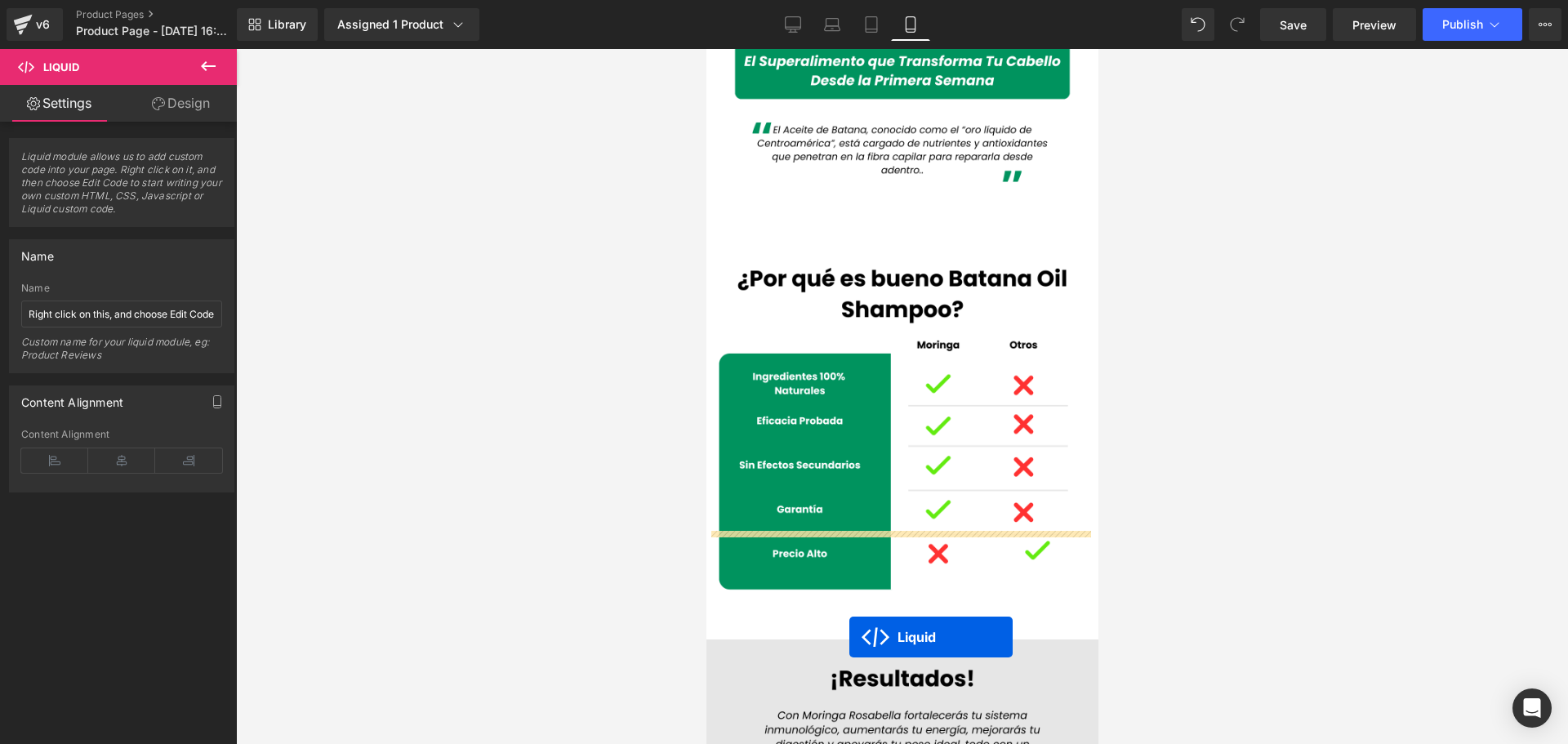
scroll to position [3262, 0]
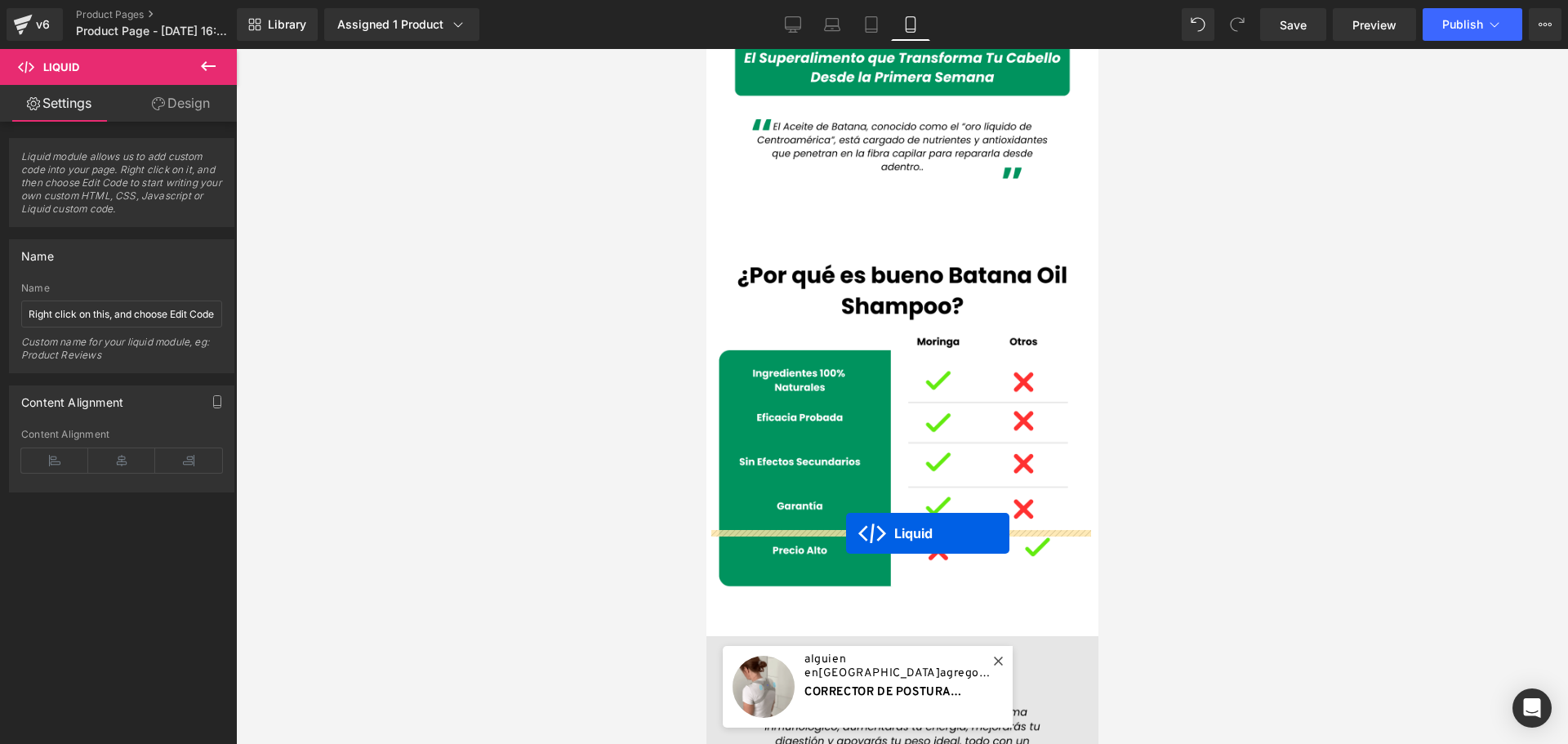
drag, startPoint x: 851, startPoint y: 632, endPoint x: 842, endPoint y: 535, distance: 97.4
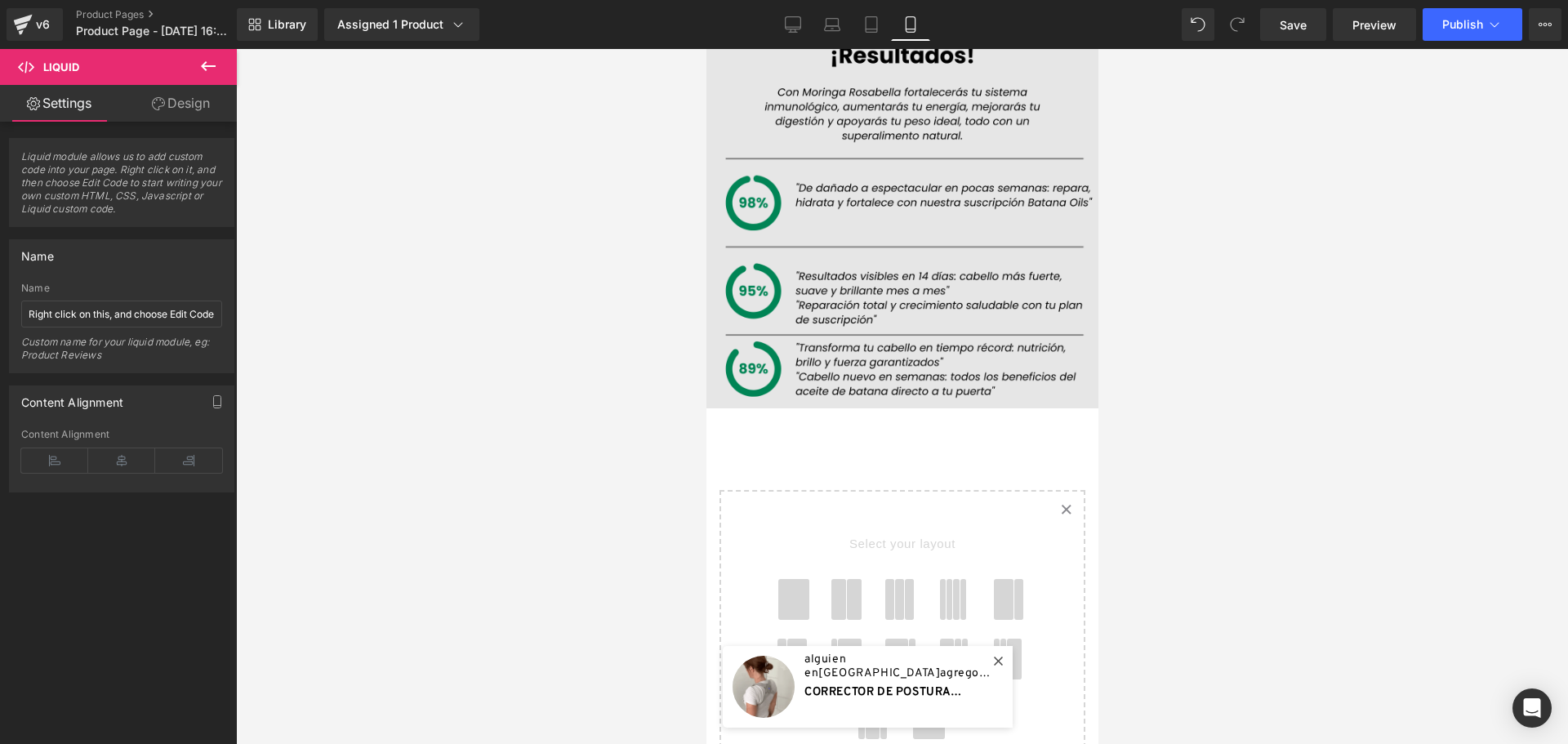
scroll to position [3708, 0]
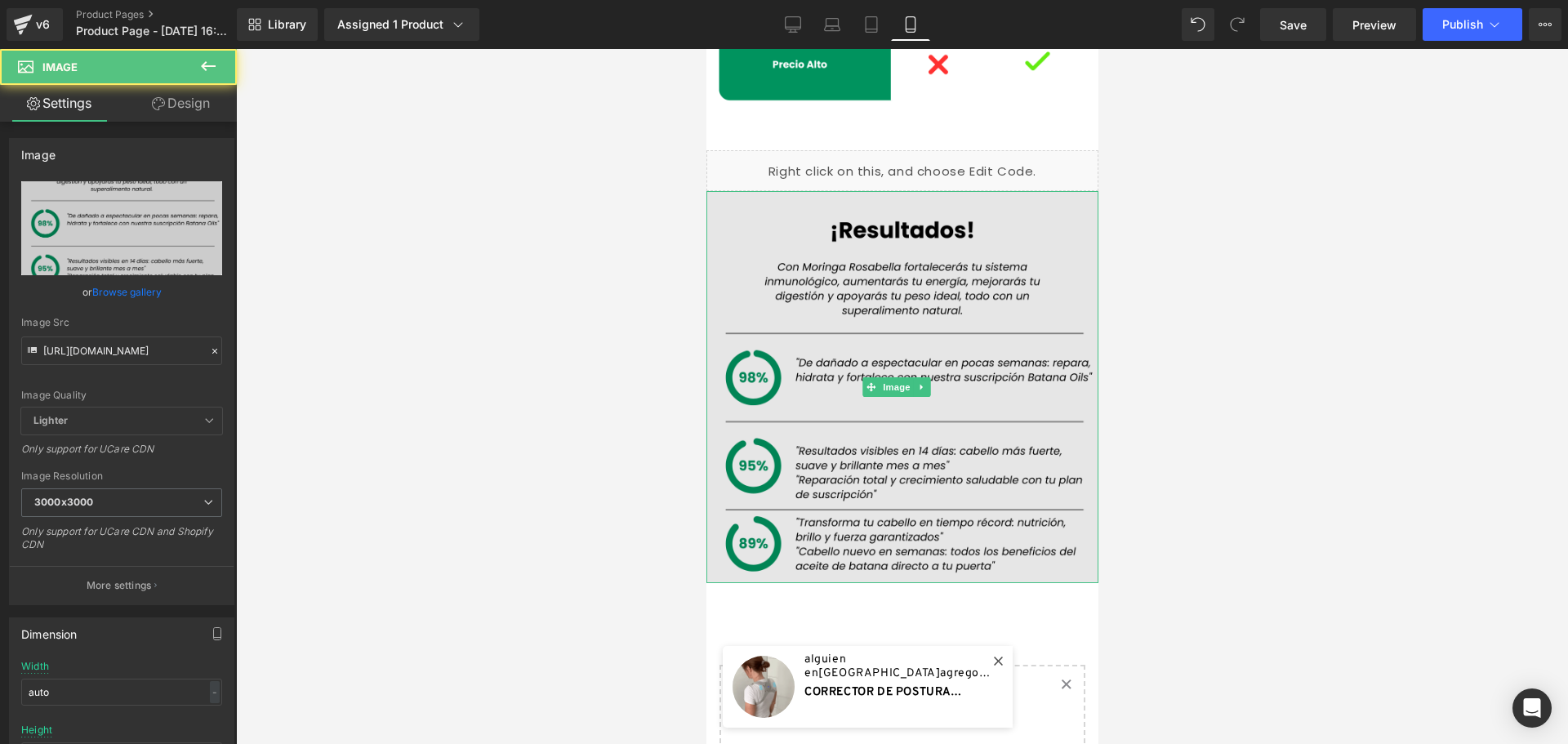
click at [1009, 227] on img at bounding box center [902, 388] width 392 height 392
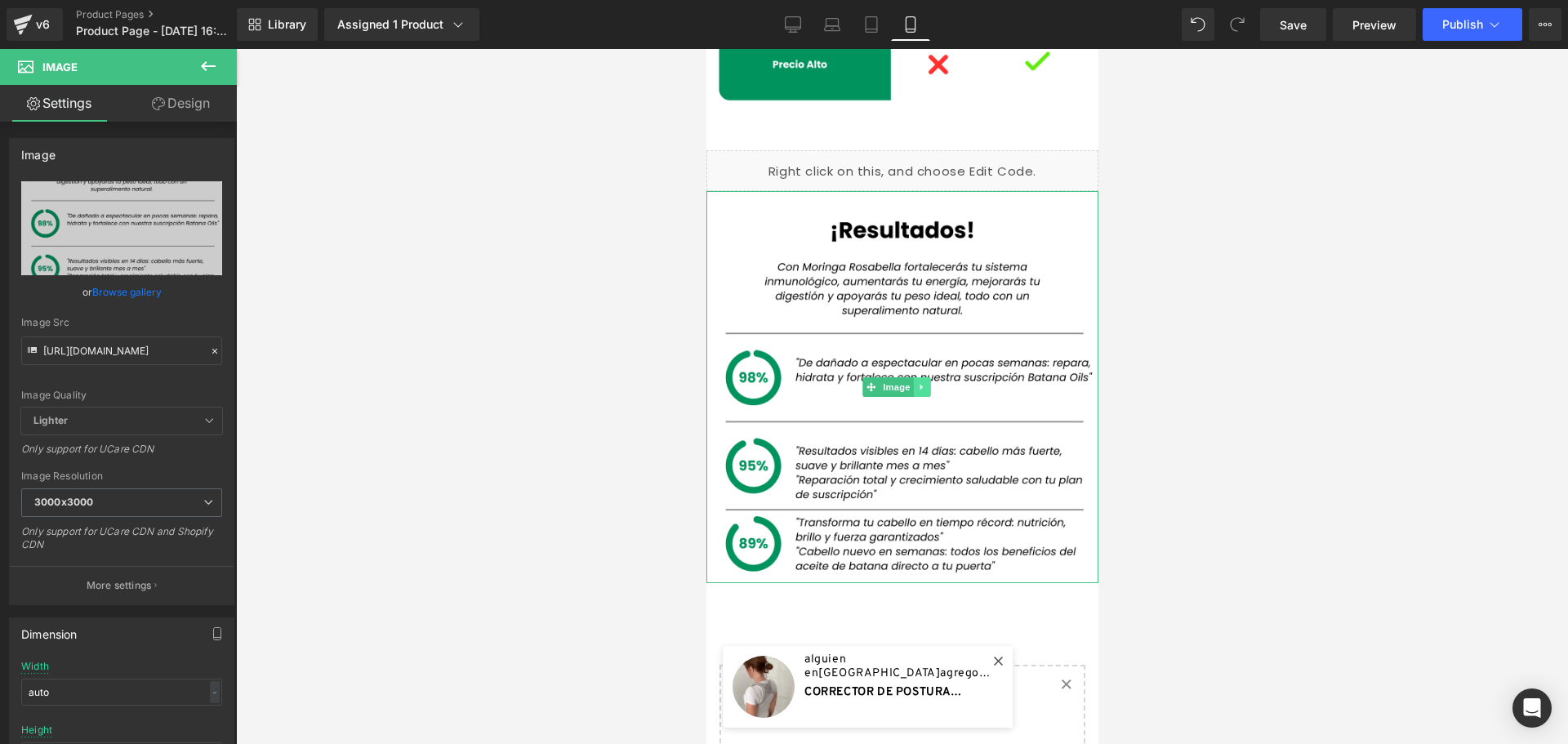
click at [925, 382] on icon at bounding box center [921, 387] width 9 height 10
click at [912, 383] on icon at bounding box center [913, 388] width 9 height 9
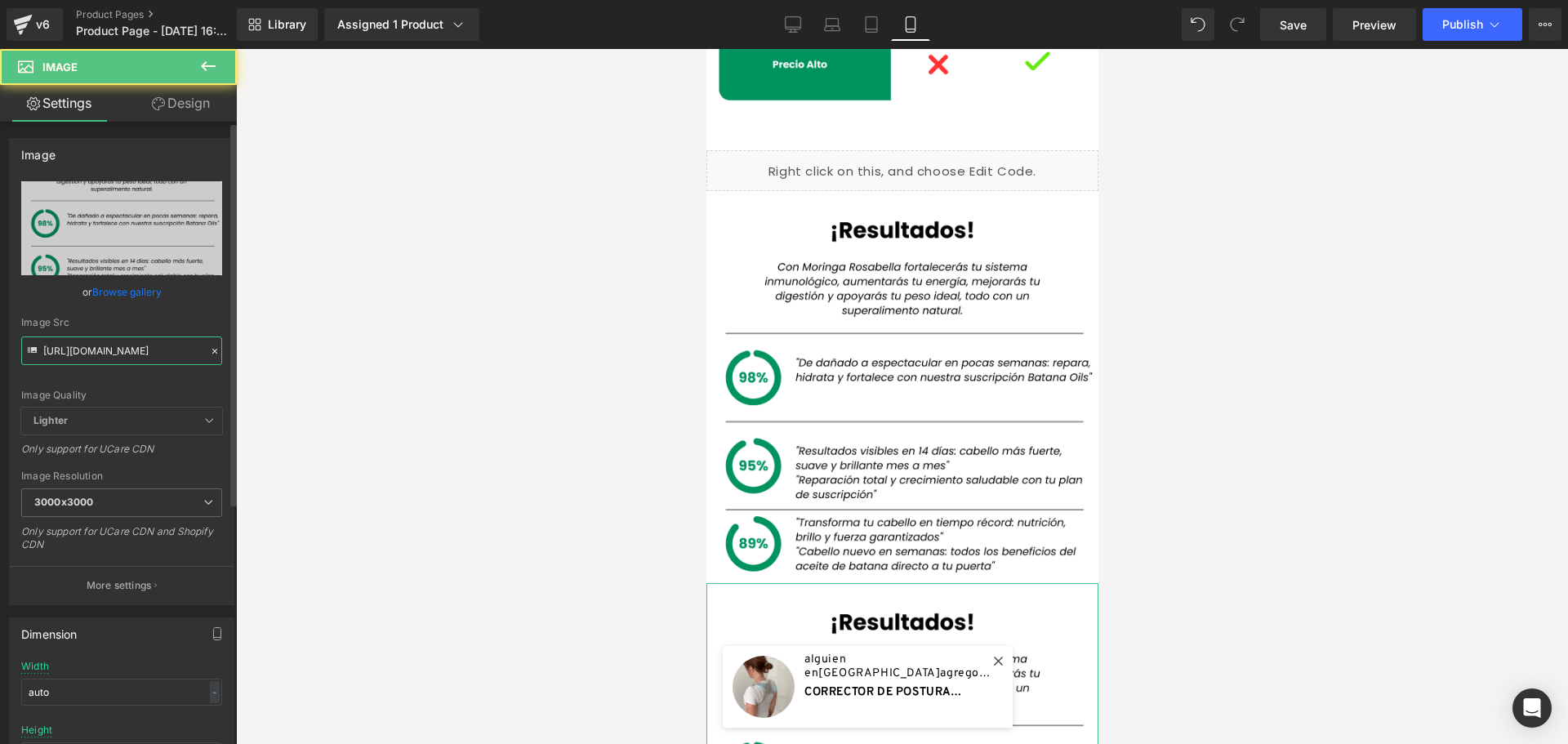
click at [120, 355] on input "https://cdn.shopify.com/s/files/1/0828/3717/6623/files/8_04016112-ab25-4aae-b20…" at bounding box center [121, 351] width 201 height 29
click at [118, 357] on input "https://cdn.shopify.com/s/files/1/0828/3717/6623/files/8_04016112-ab25-4aae-b20…" at bounding box center [121, 351] width 201 height 29
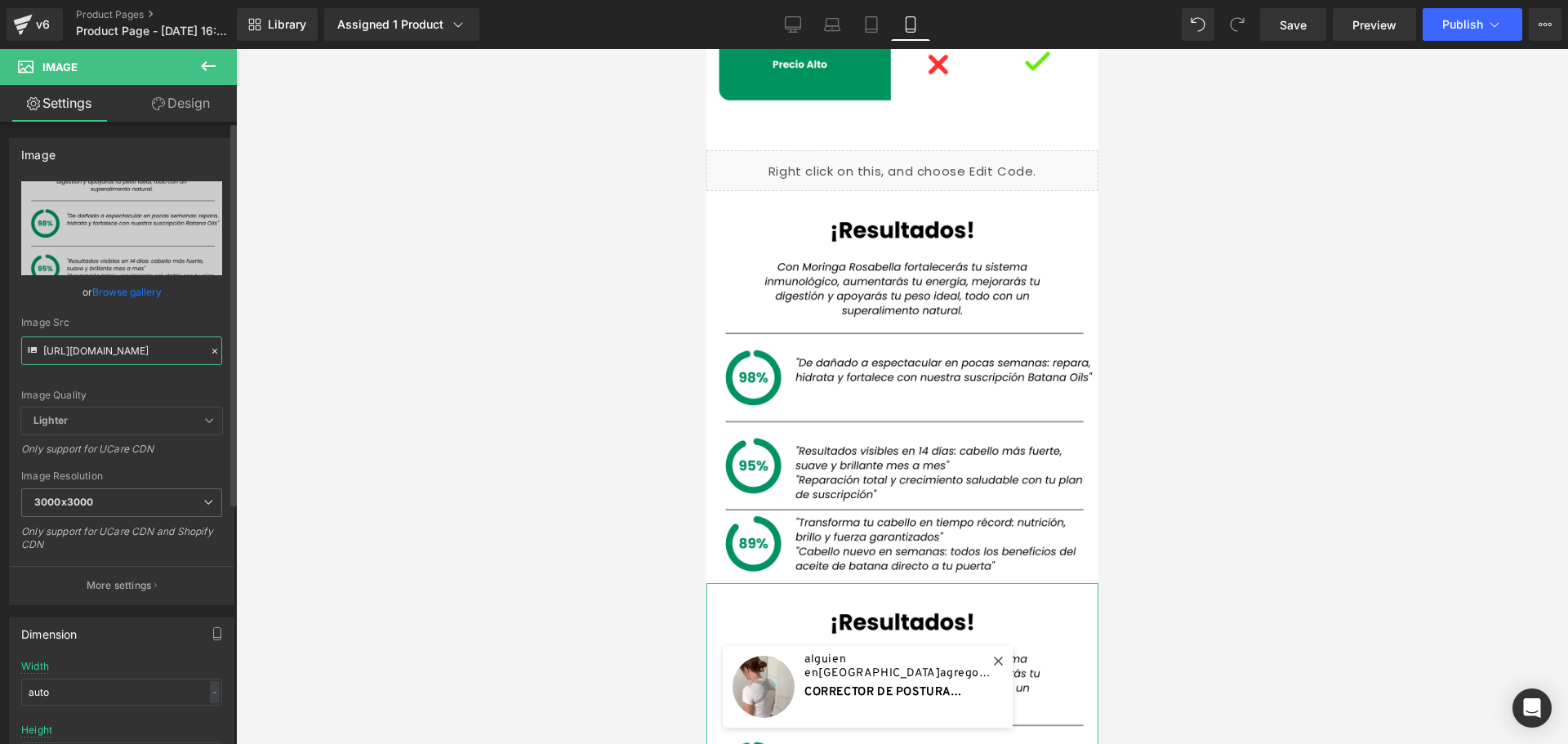
paste input "gempages_486012821050492158-ae321ed3-9a4a-4389-a09f-8fd5735a174f.jpg"
type input "https://cdn.shopify.com/s/files/1/0828/3717/6623/files/gempages_486012821050492…"
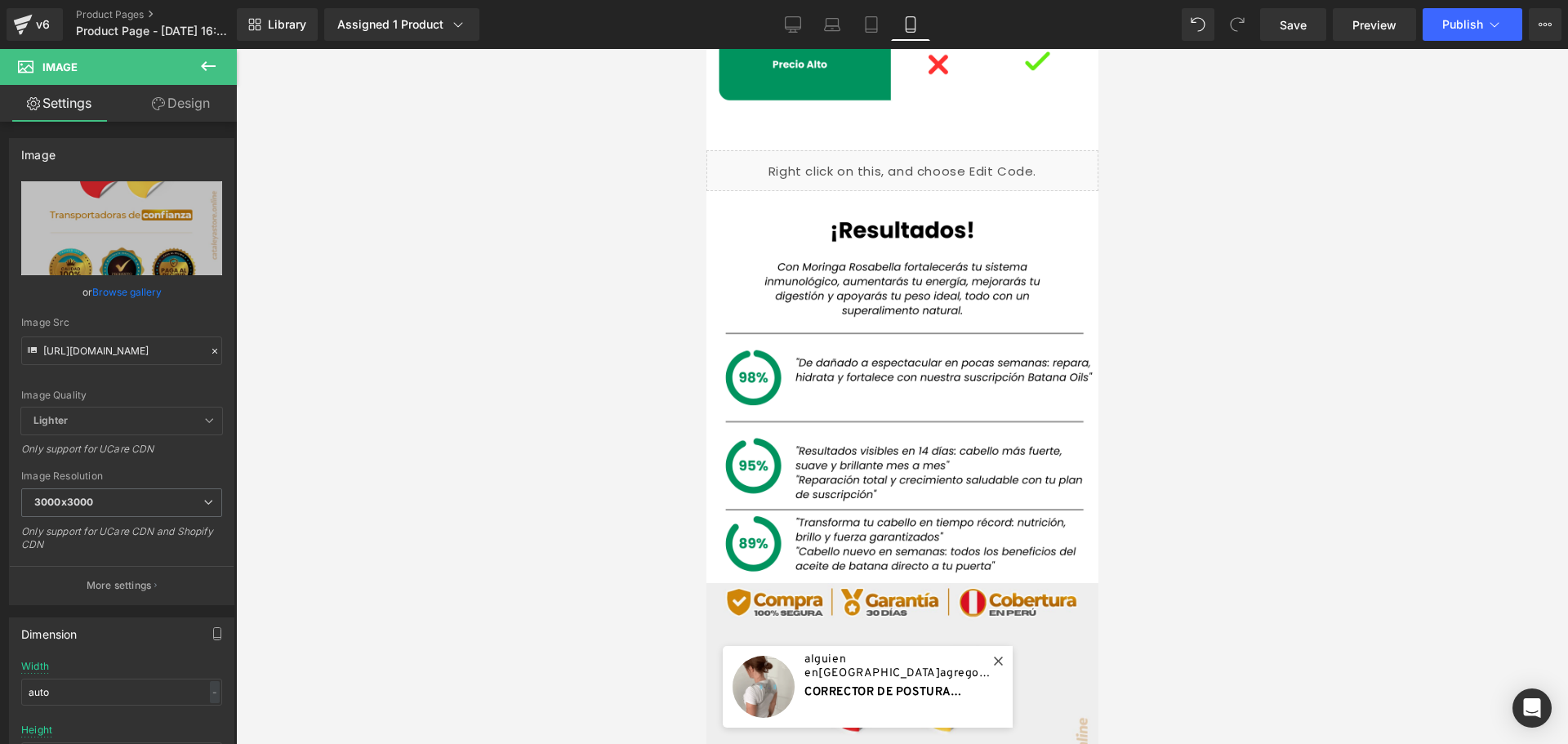
scroll to position [0, 0]
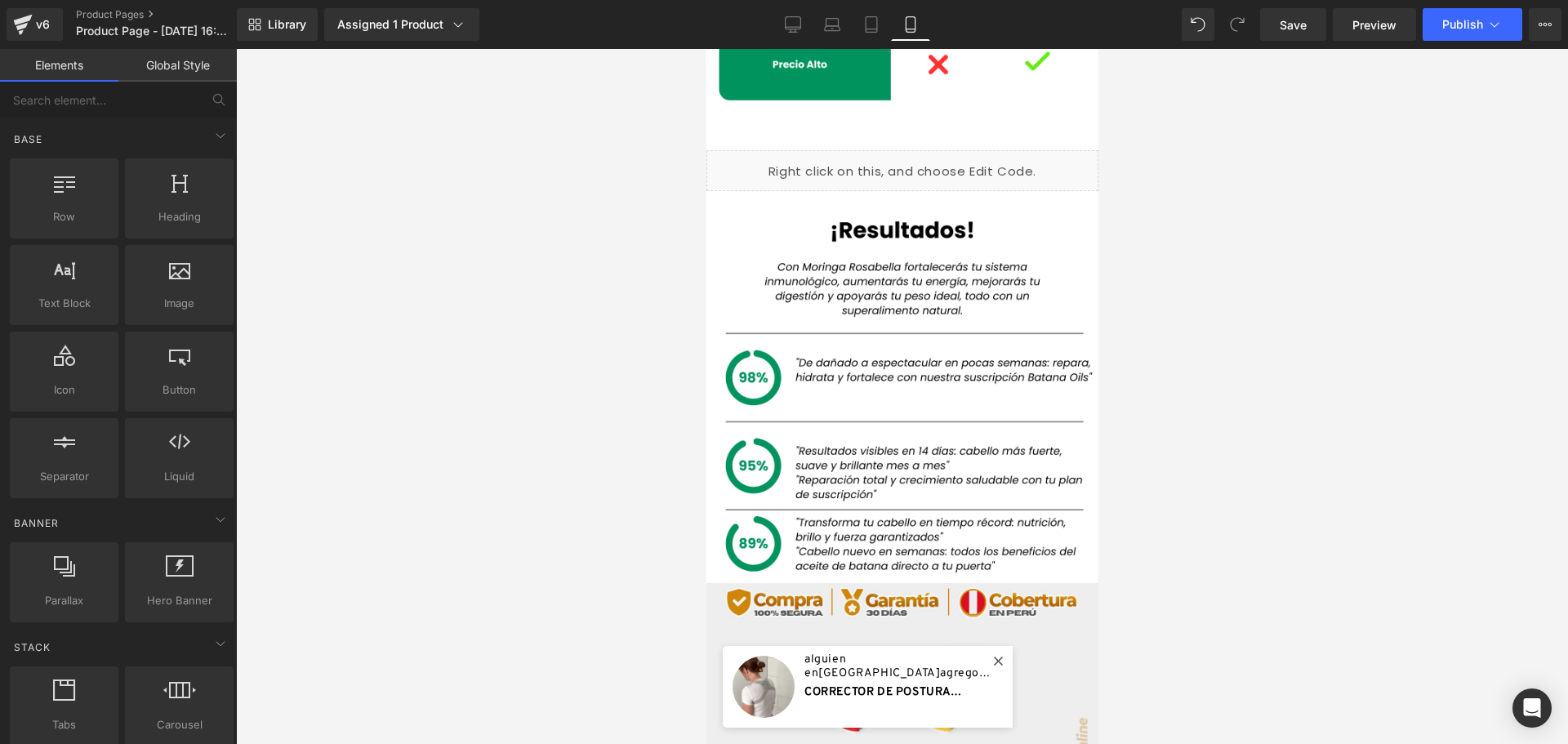
click at [432, 388] on div at bounding box center [901, 396] width 1332 height 695
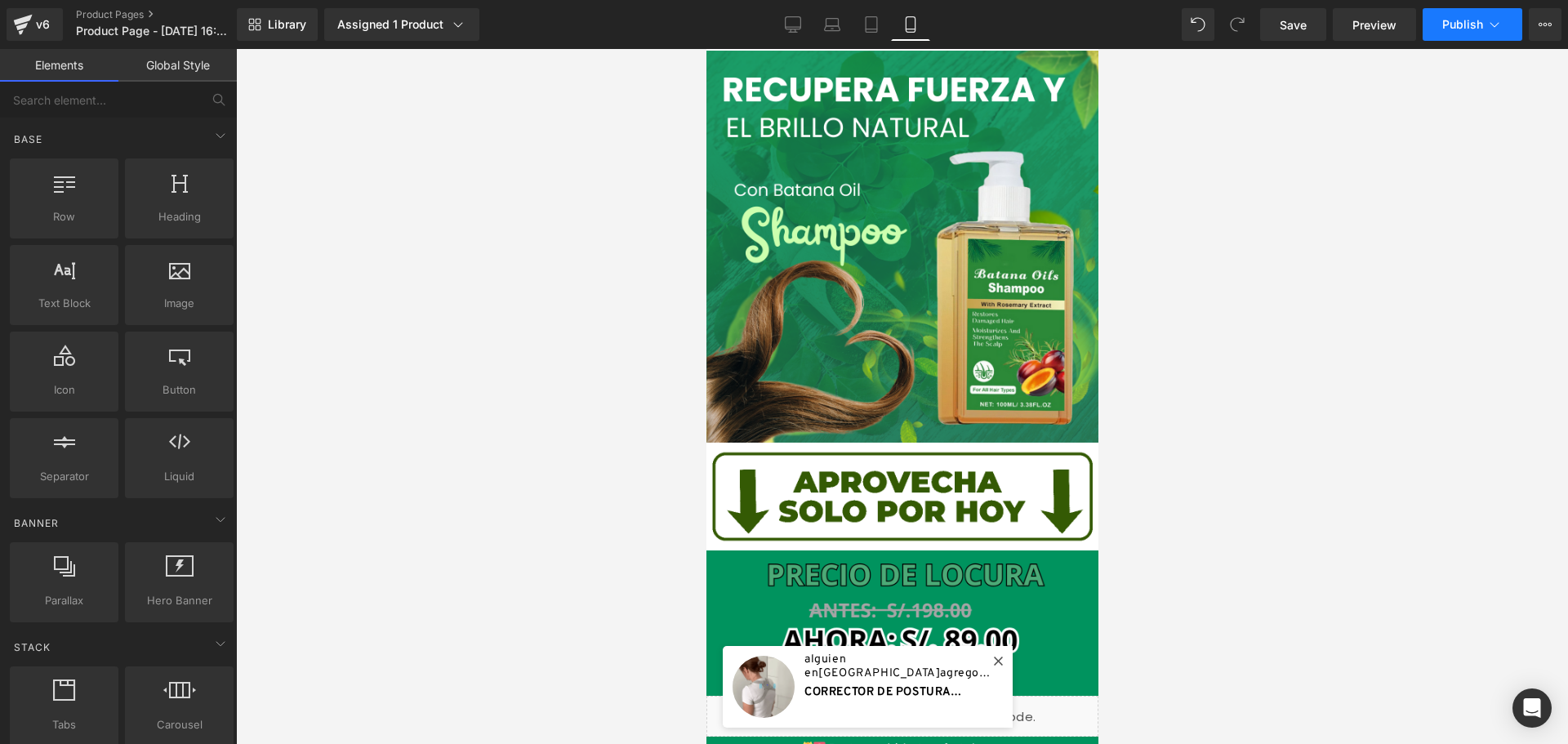
click at [1472, 25] on span "Publish" at bounding box center [1462, 25] width 40 height 13
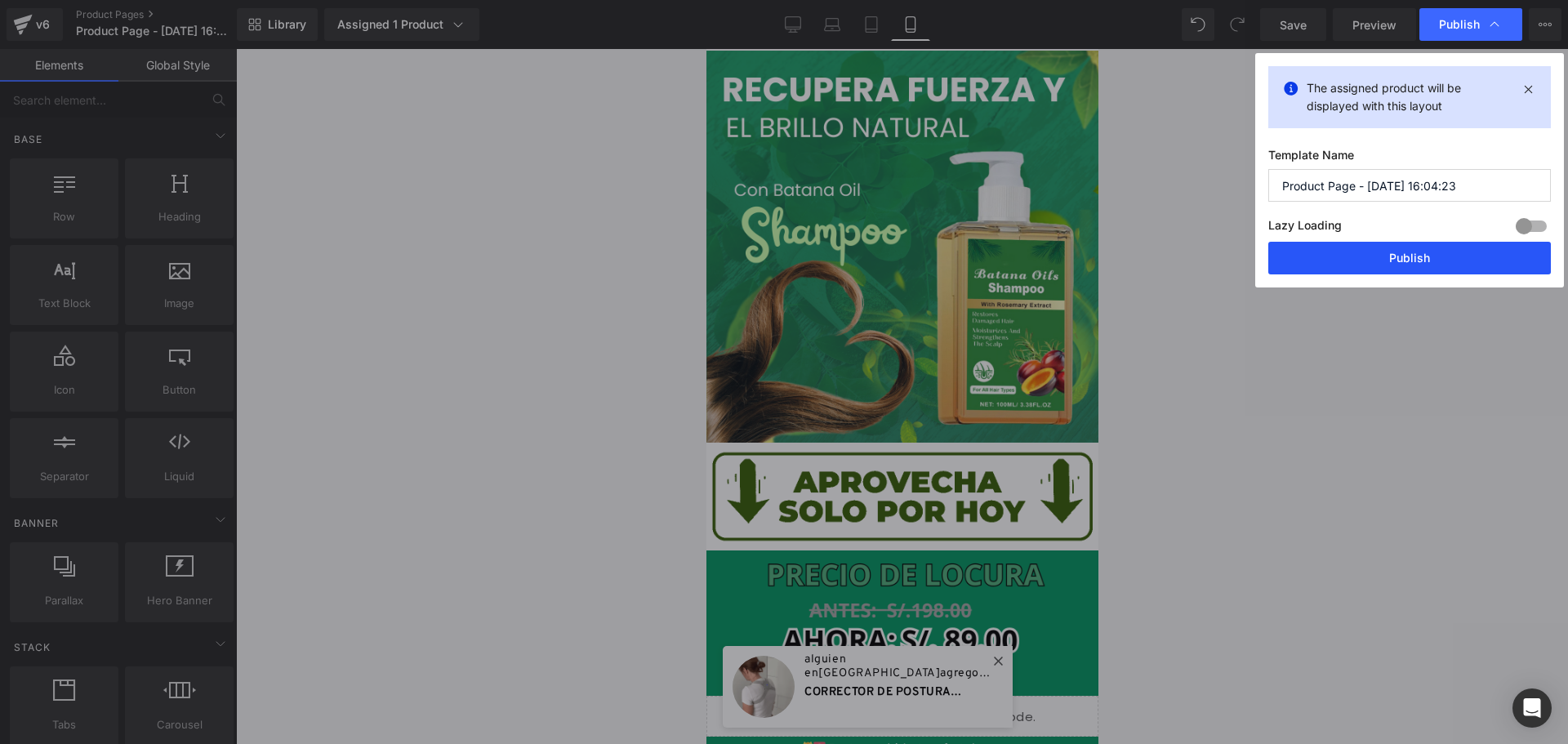
click at [1421, 261] on button "Publish" at bounding box center [1409, 258] width 282 height 32
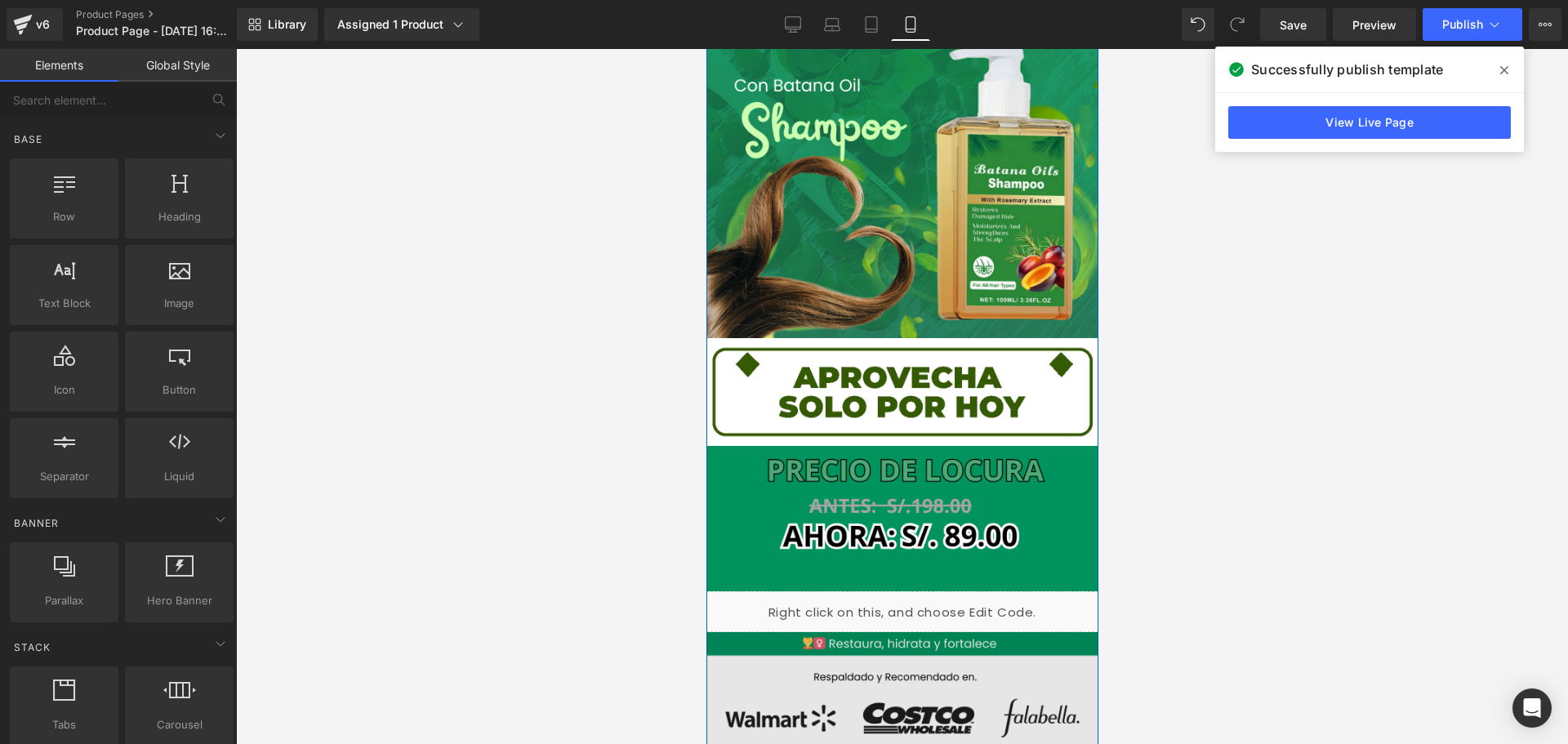
scroll to position [245, 0]
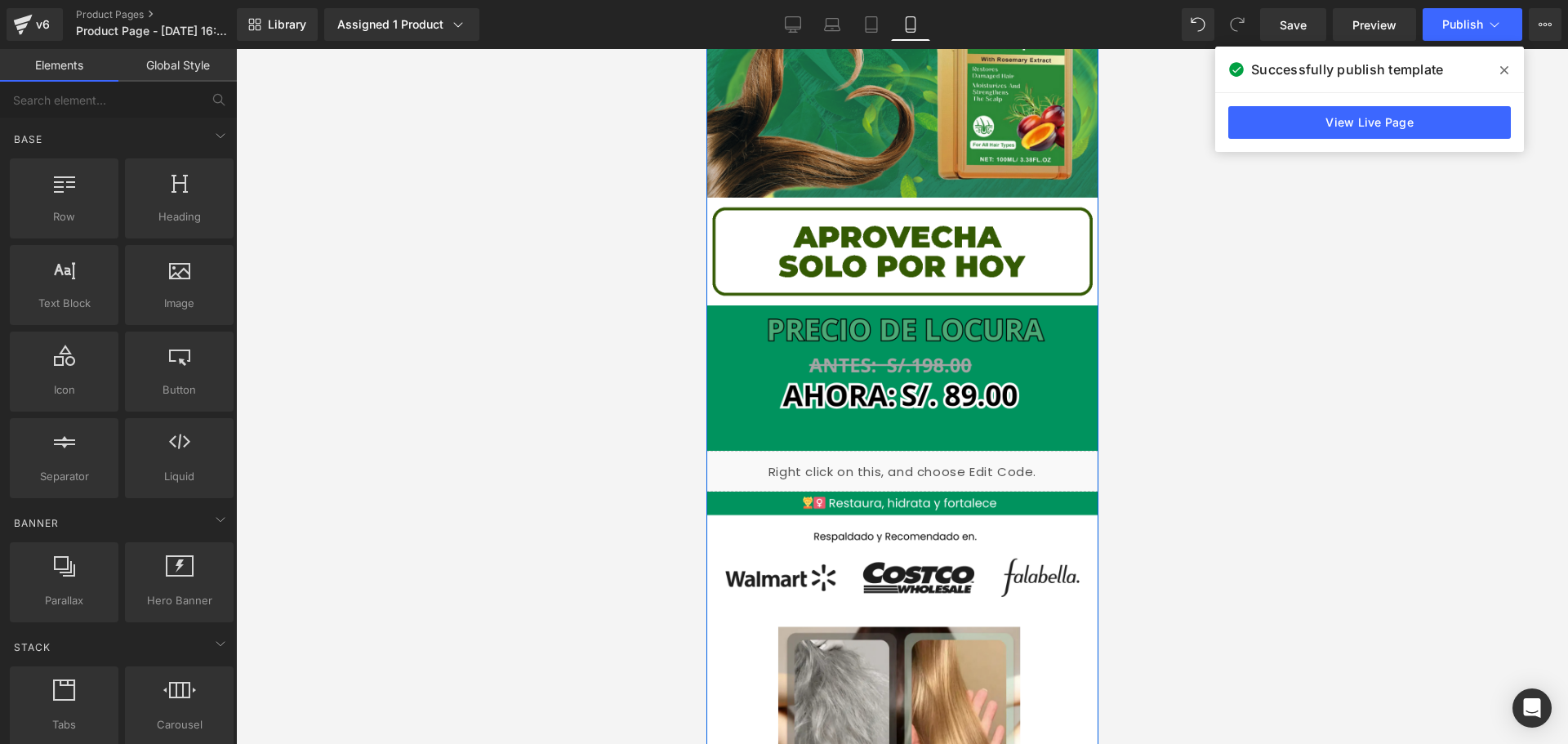
click at [1059, 451] on div "Liquid" at bounding box center [902, 471] width 392 height 41
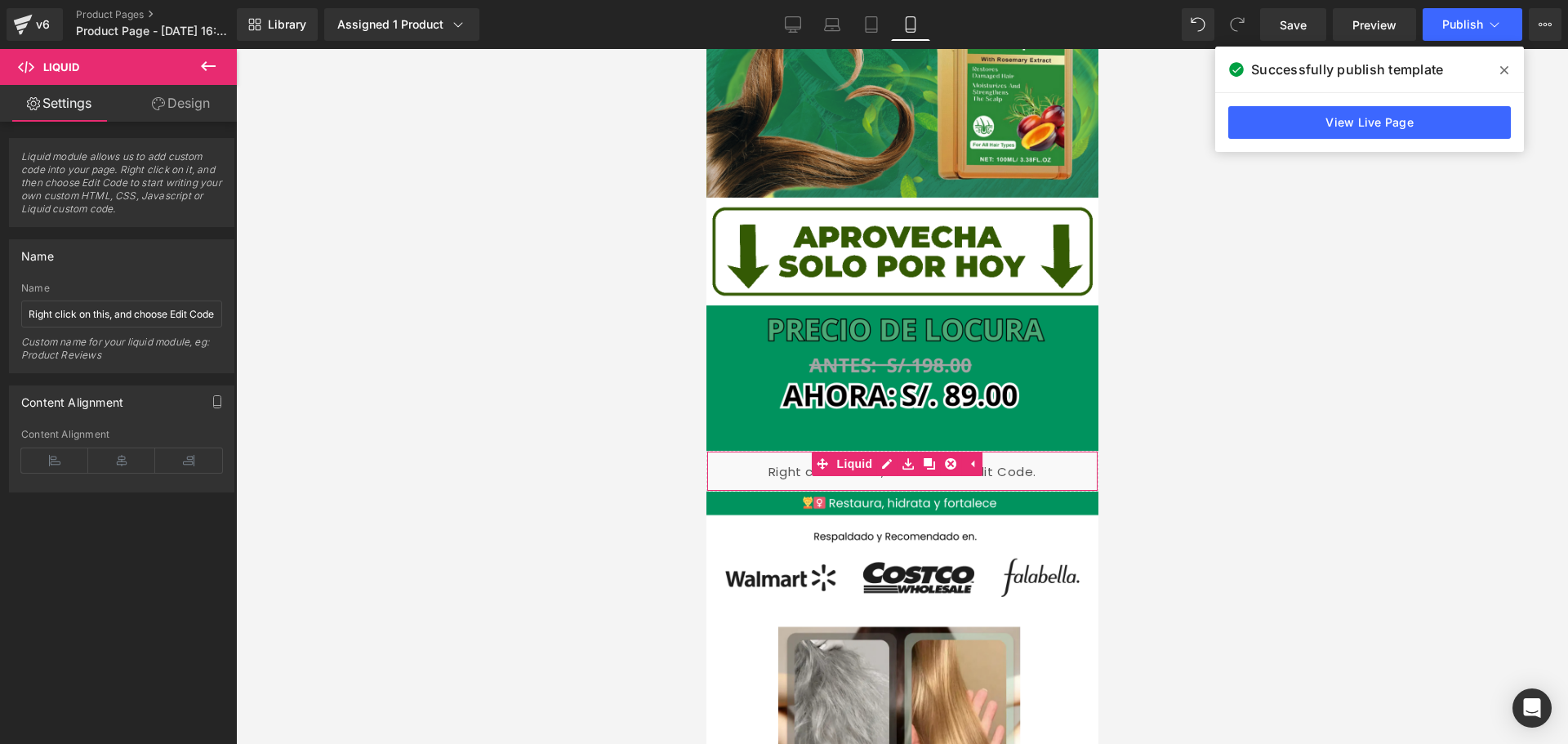
click at [163, 105] on link "Design" at bounding box center [180, 103] width 119 height 37
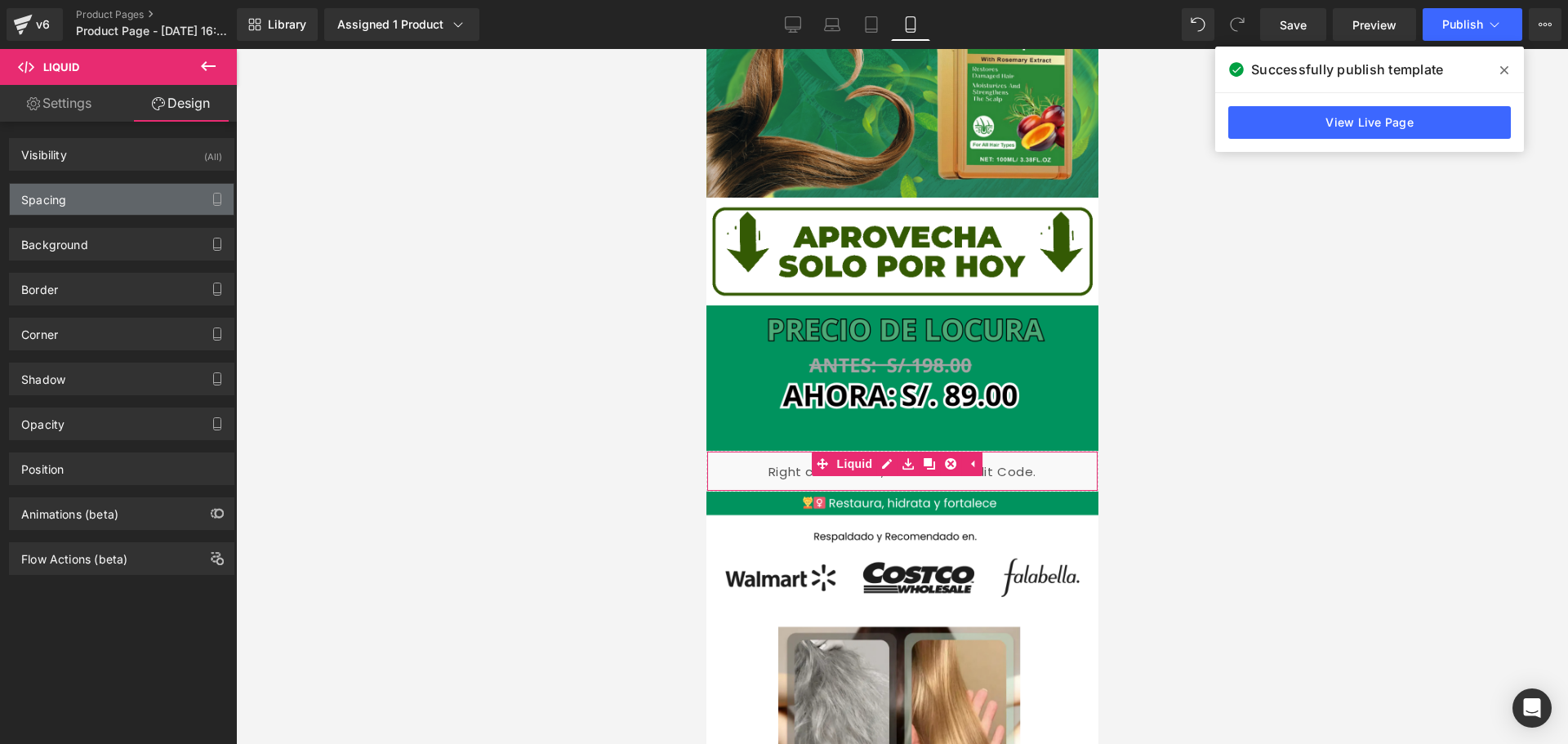
click at [107, 196] on div "Spacing" at bounding box center [121, 200] width 224 height 31
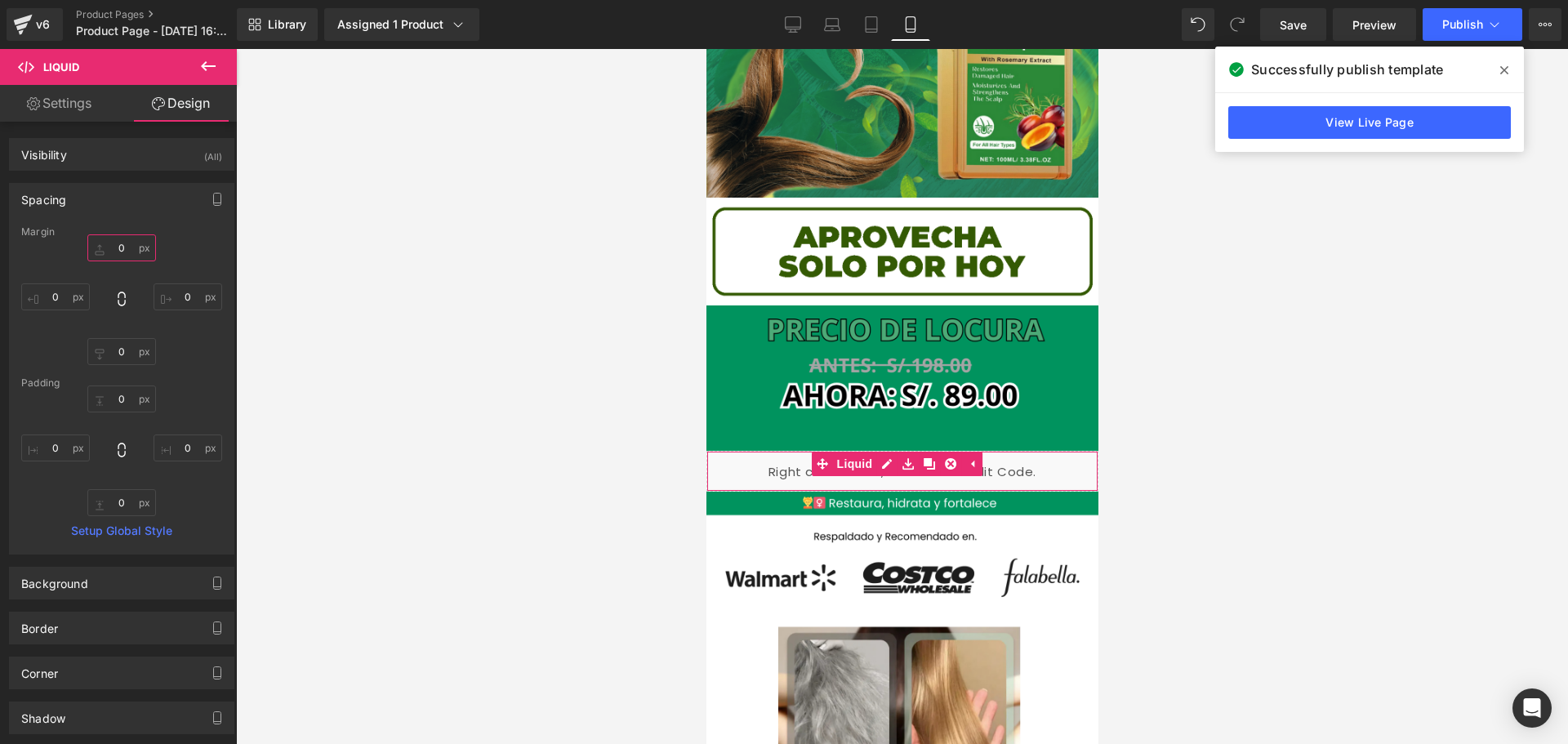
click at [128, 250] on input "0" at bounding box center [121, 248] width 69 height 27
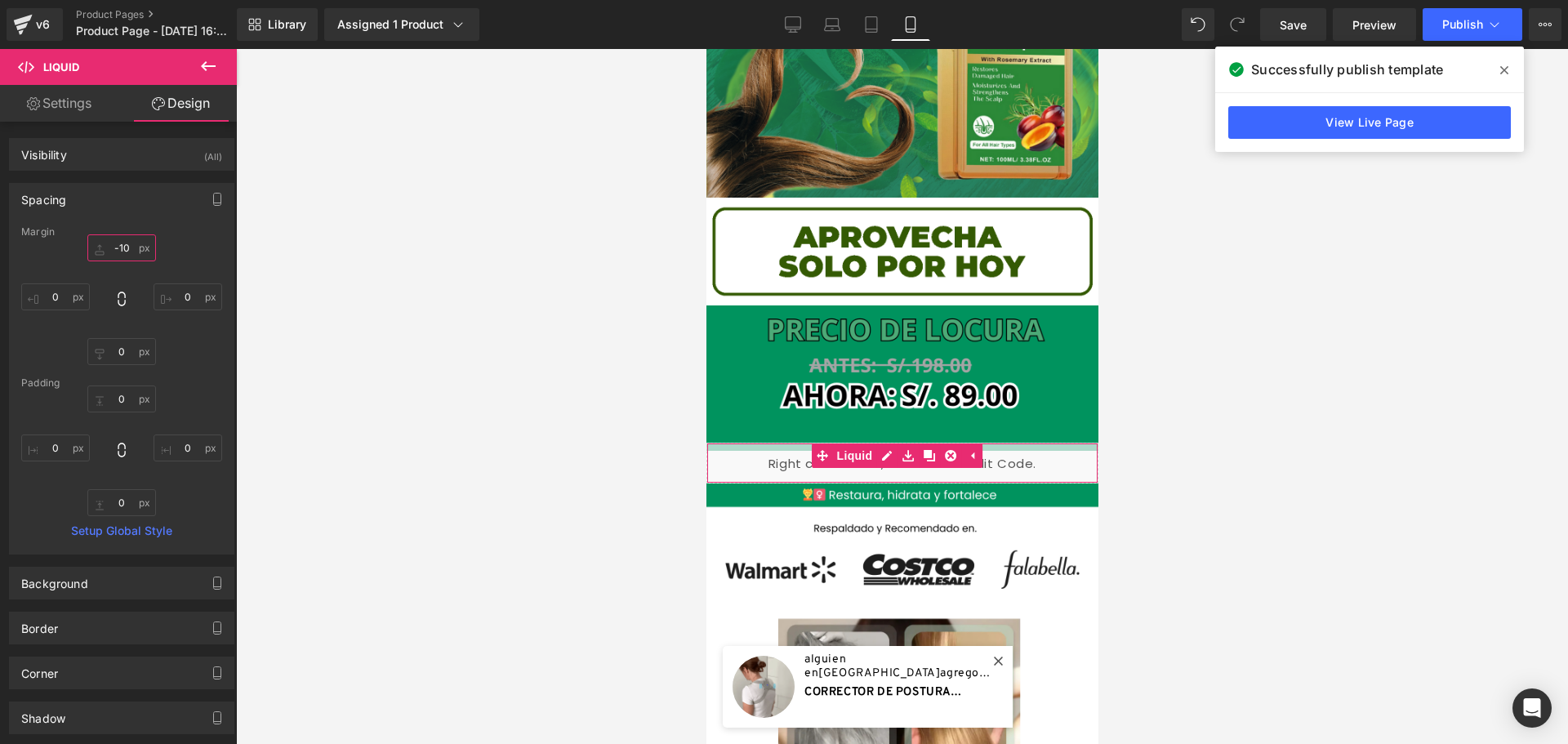
type input "-10"
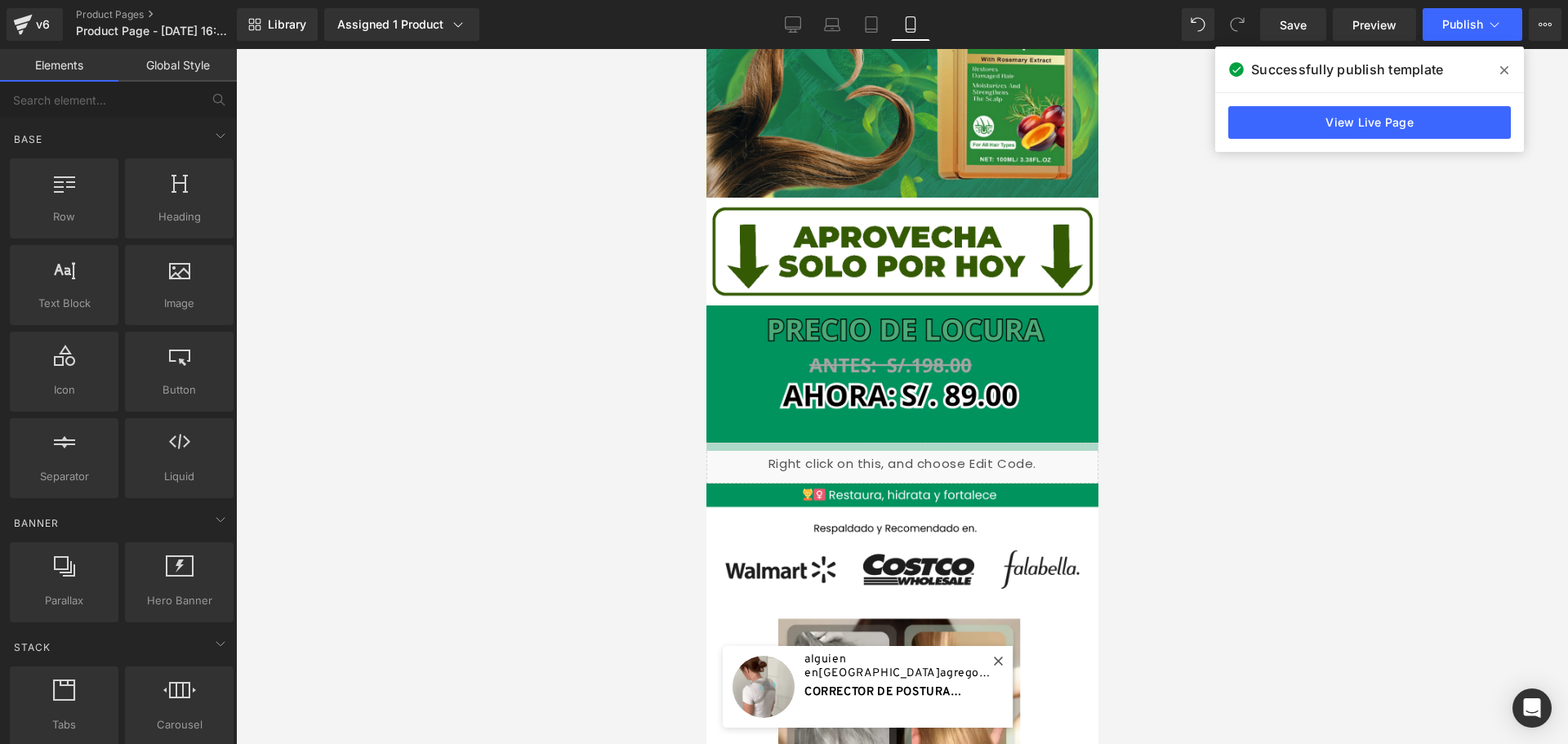
click at [441, 638] on div at bounding box center [901, 396] width 1332 height 695
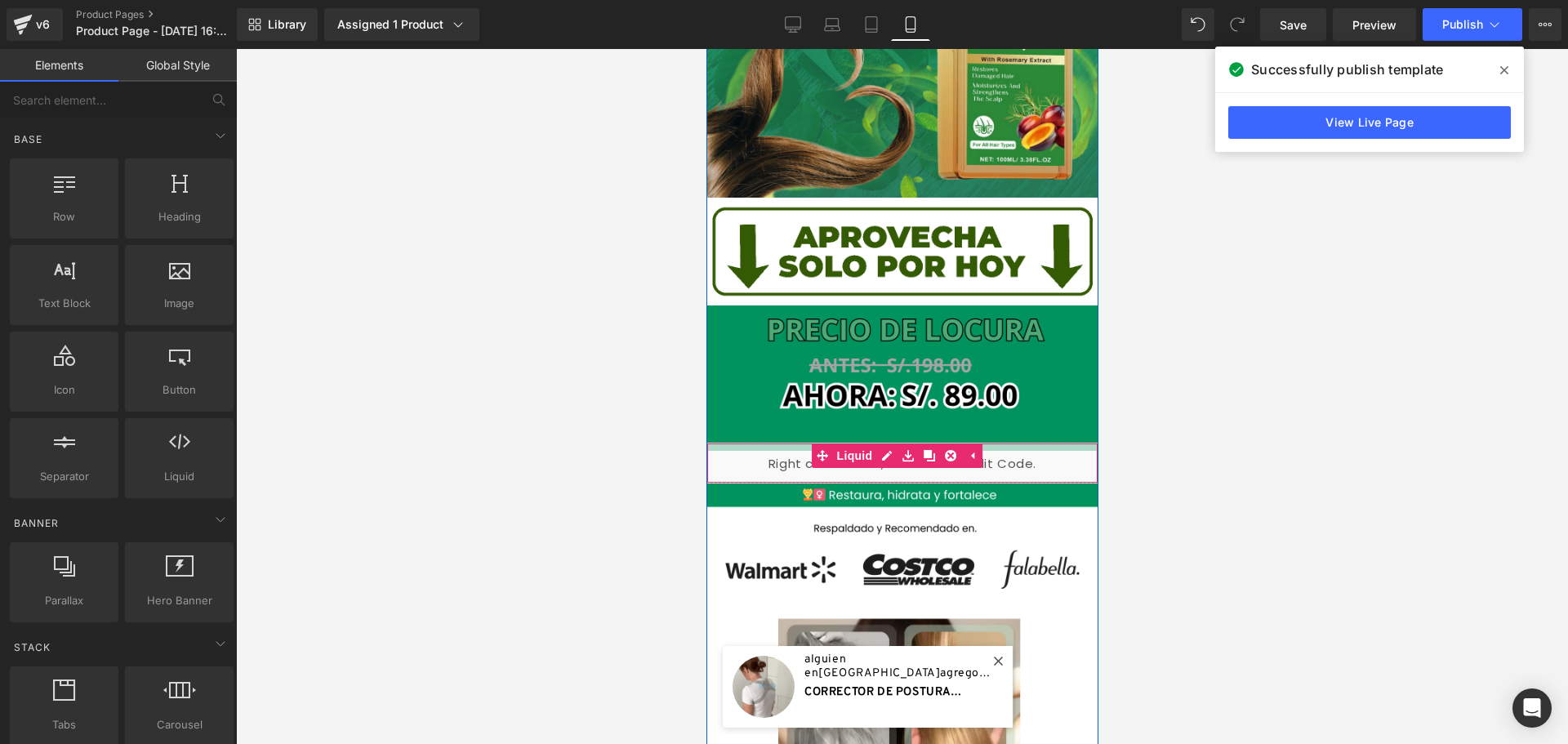
click at [1053, 451] on div "Liquid" at bounding box center [902, 463] width 392 height 41
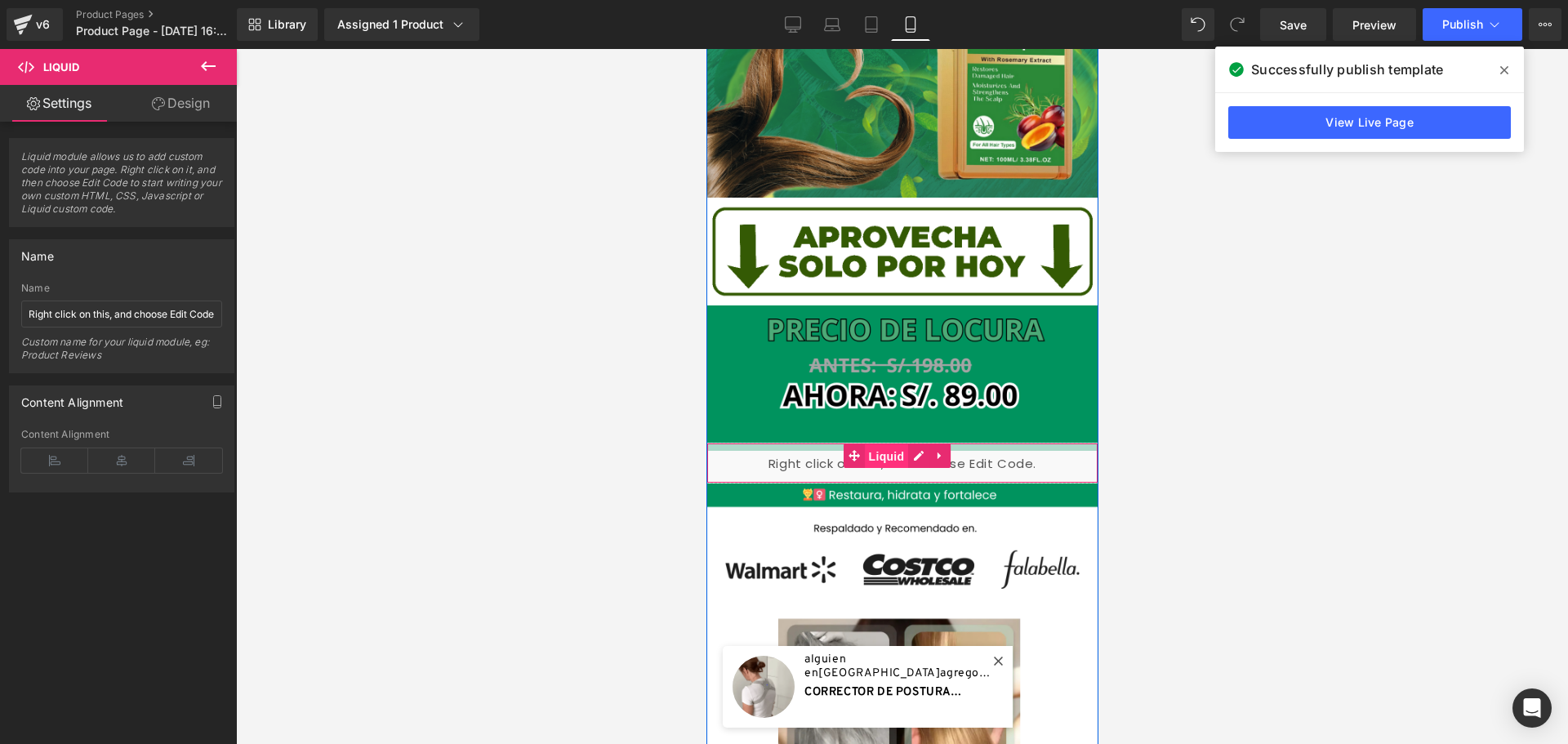
click at [864, 445] on span "Liquid" at bounding box center [886, 457] width 44 height 25
click at [182, 85] on link "Design" at bounding box center [180, 103] width 119 height 37
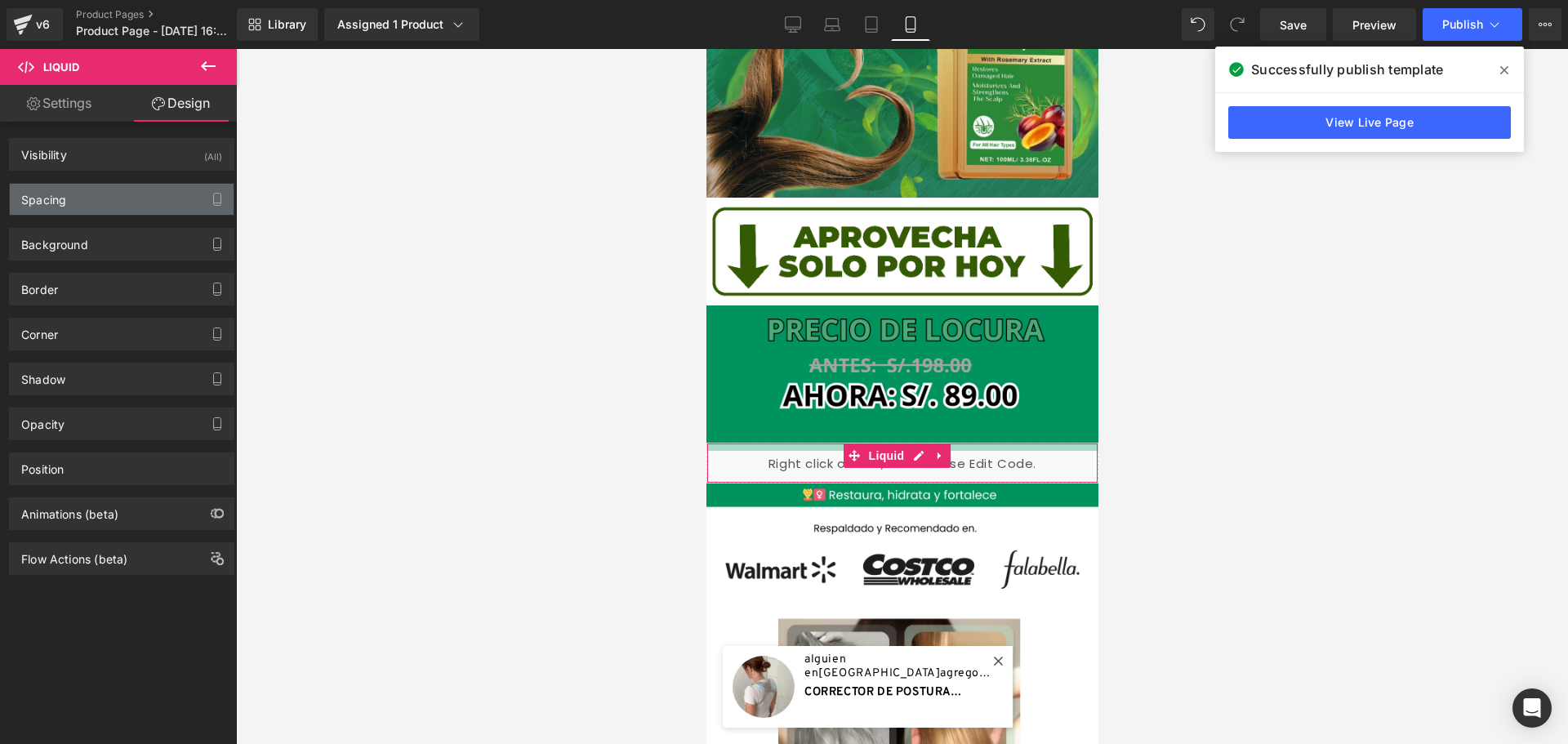
click at [125, 203] on div "Spacing" at bounding box center [121, 200] width 224 height 31
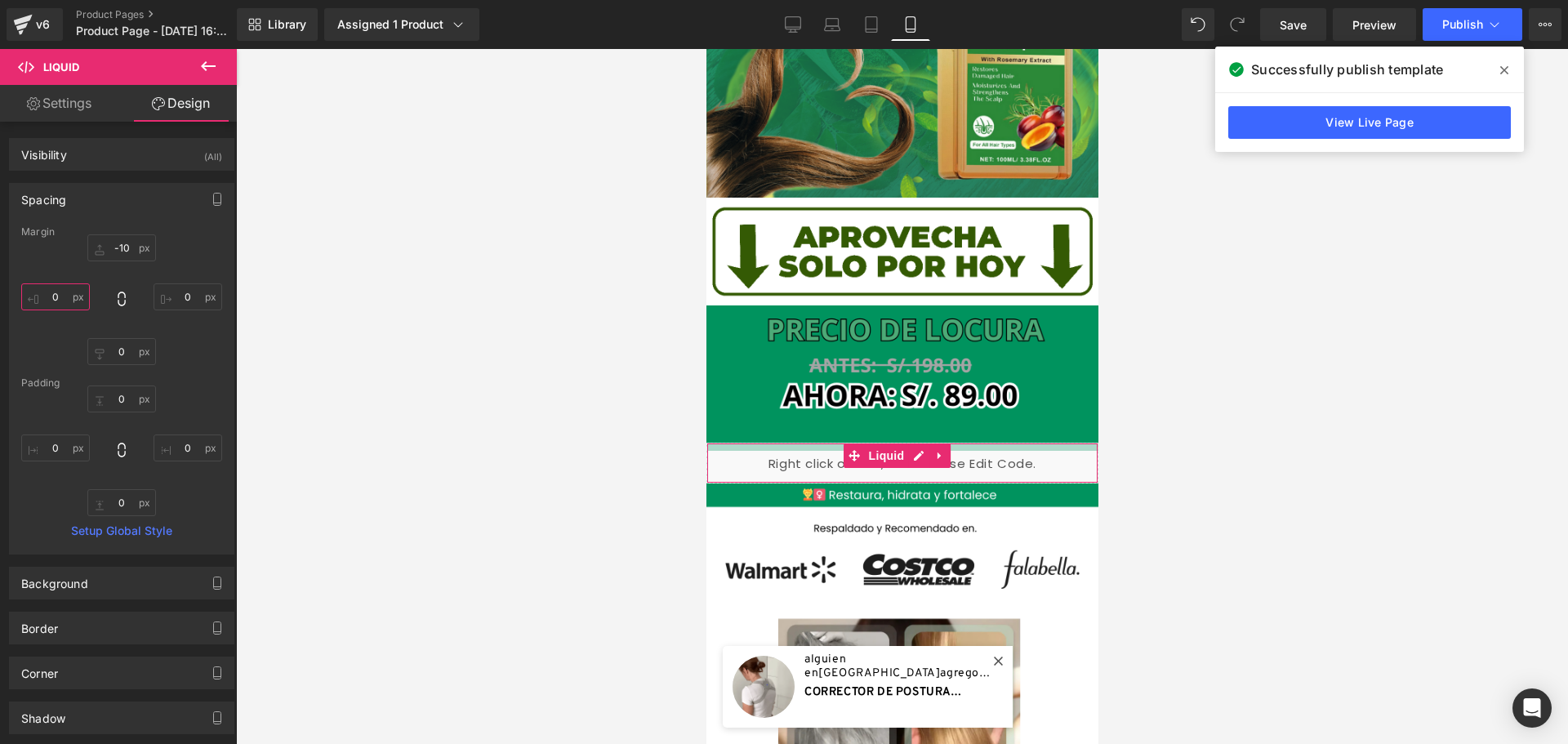
click at [62, 296] on input "0" at bounding box center [55, 296] width 69 height 27
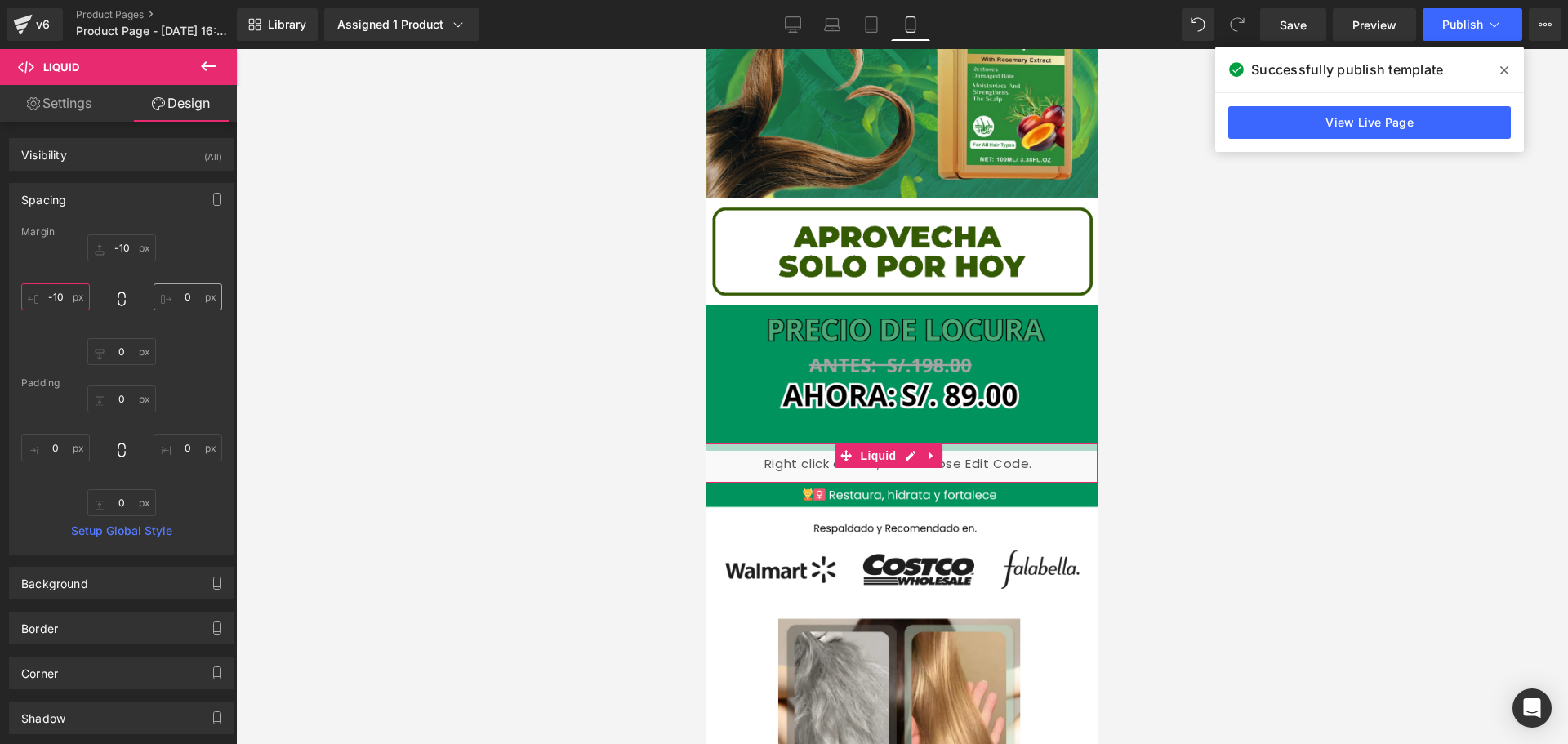
type input "-10"
click at [194, 297] on input "0" at bounding box center [188, 296] width 69 height 27
type input "-10"
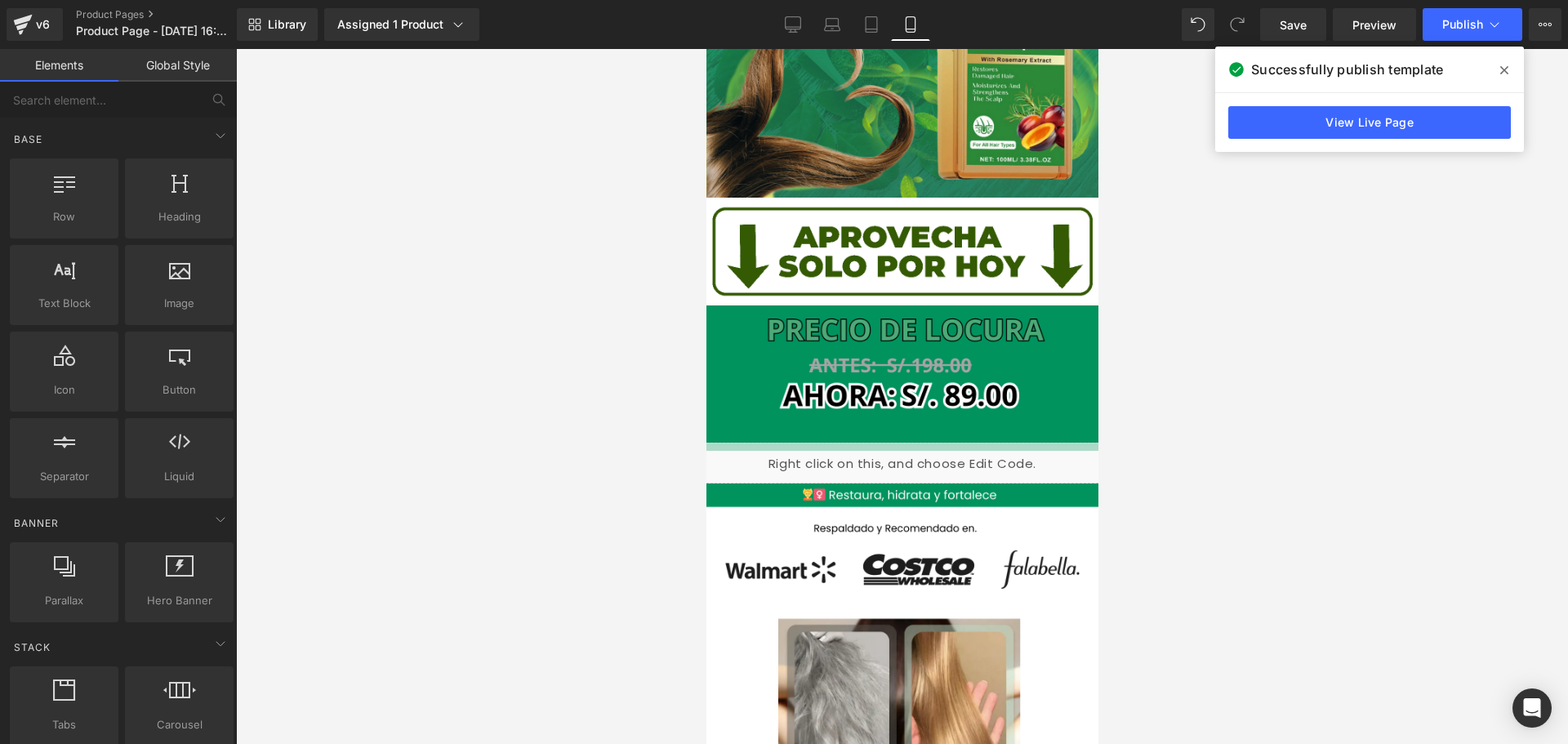
click at [328, 354] on div at bounding box center [901, 396] width 1332 height 695
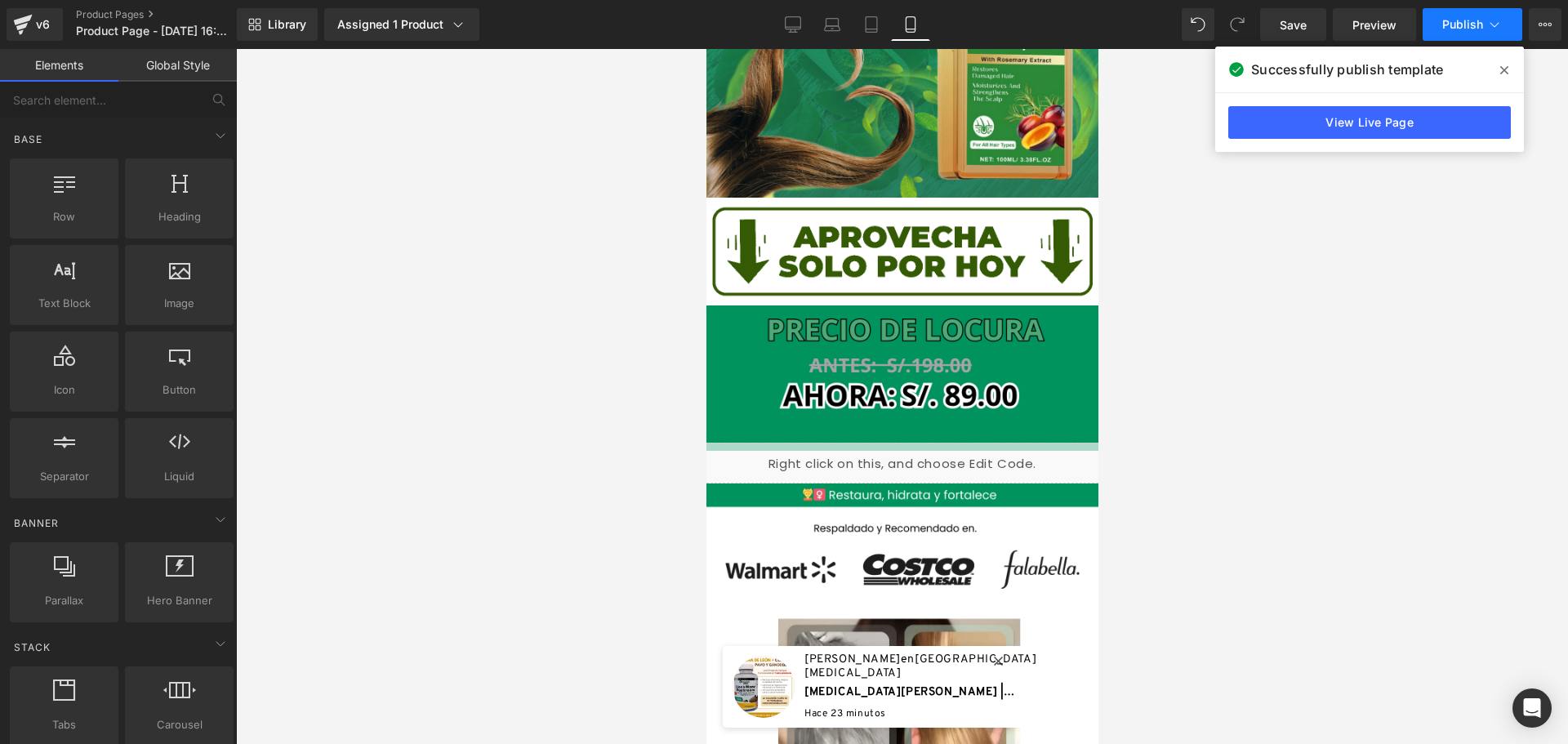
click at [1483, 25] on button "Publish" at bounding box center [1472, 24] width 99 height 32
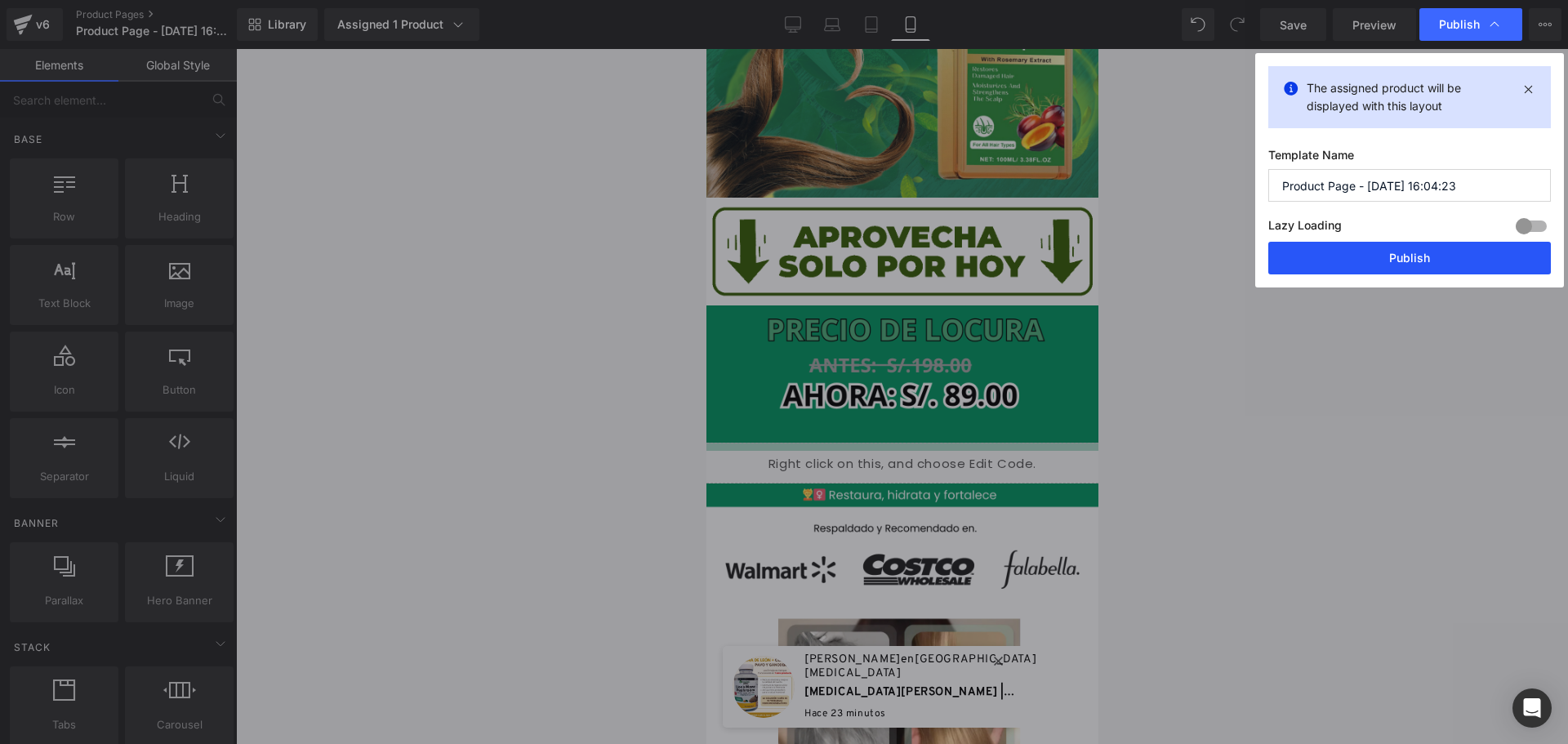
click at [1416, 243] on button "Publish" at bounding box center [1409, 258] width 282 height 32
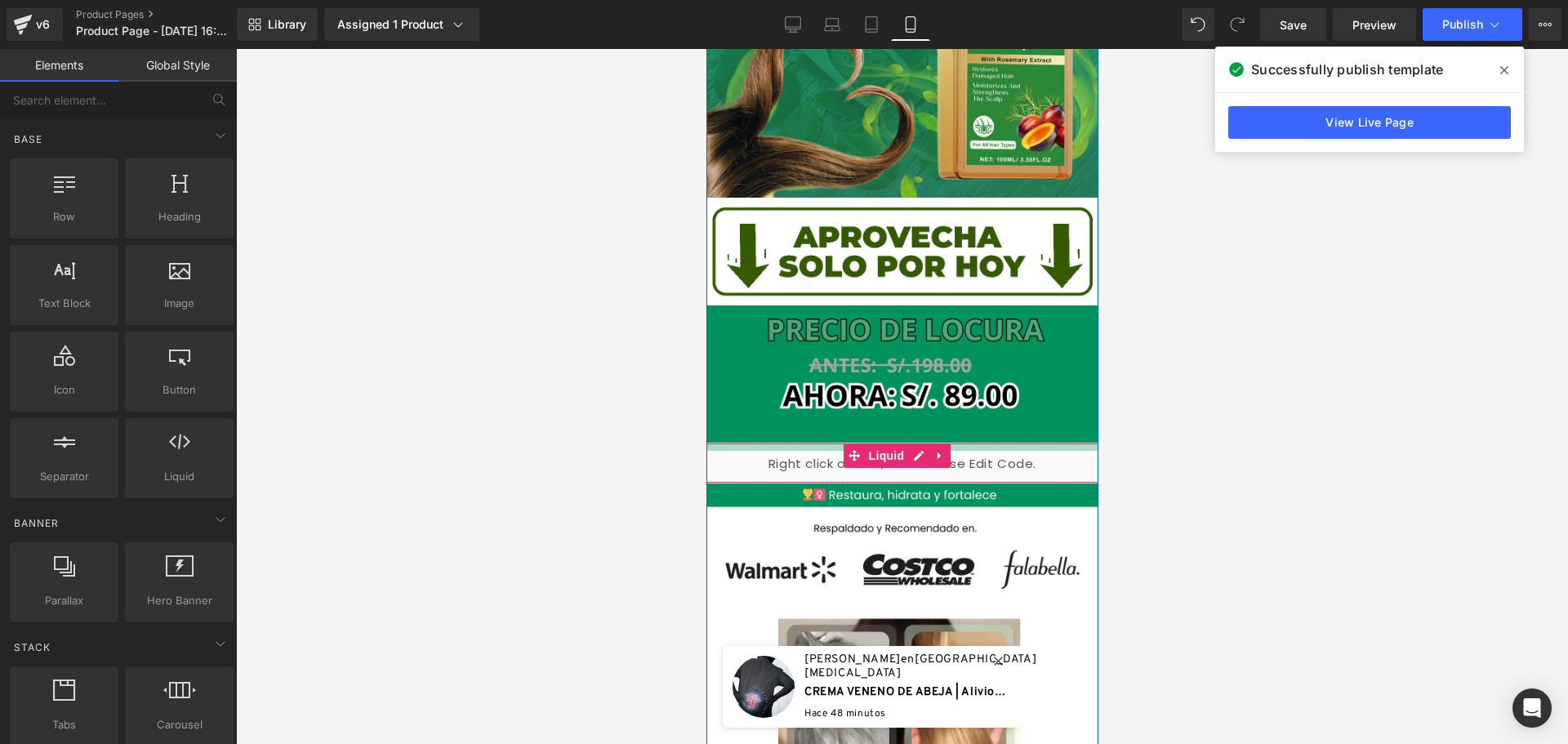
click at [1032, 446] on div "Liquid" at bounding box center [902, 463] width 409 height 41
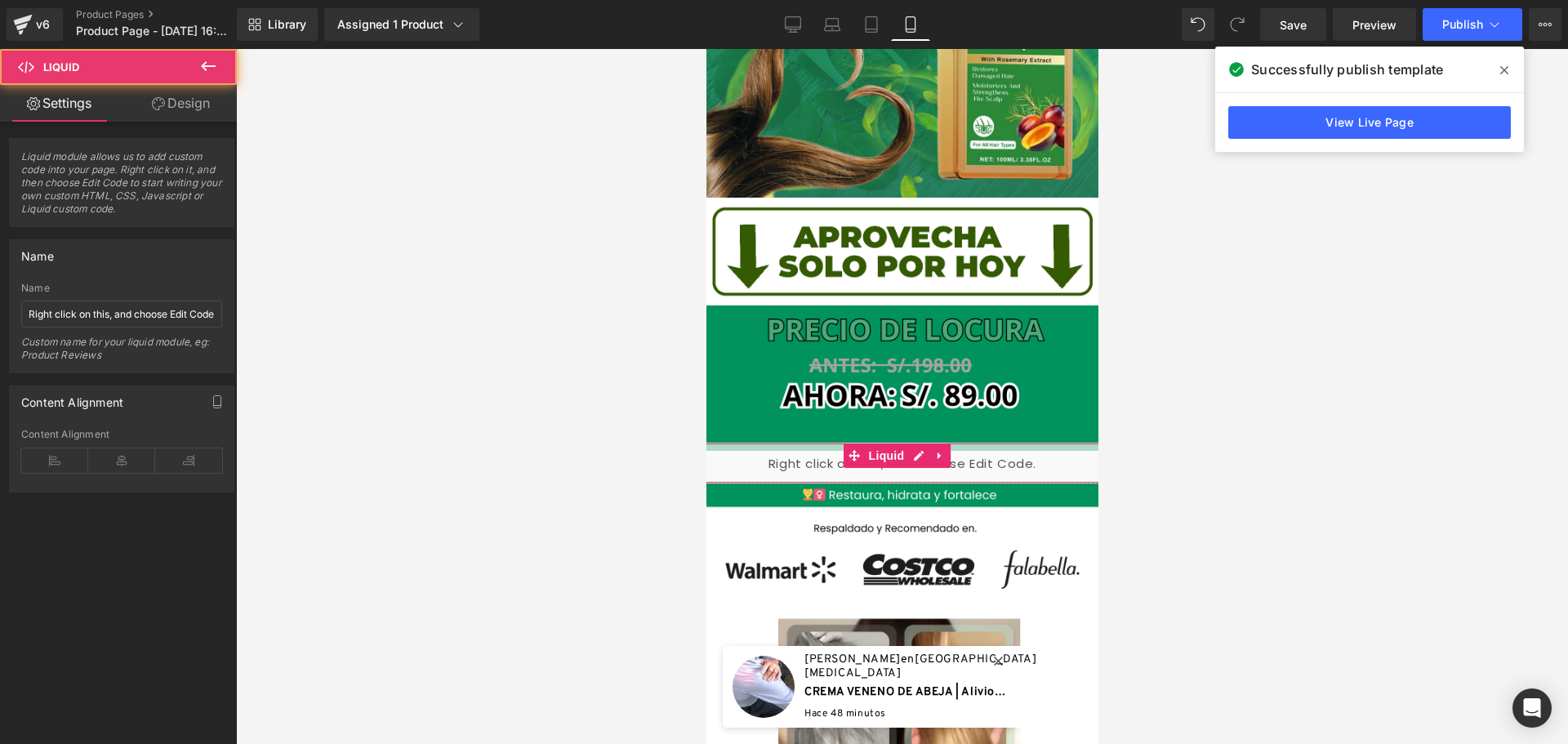
click at [167, 92] on link "Design" at bounding box center [180, 103] width 119 height 37
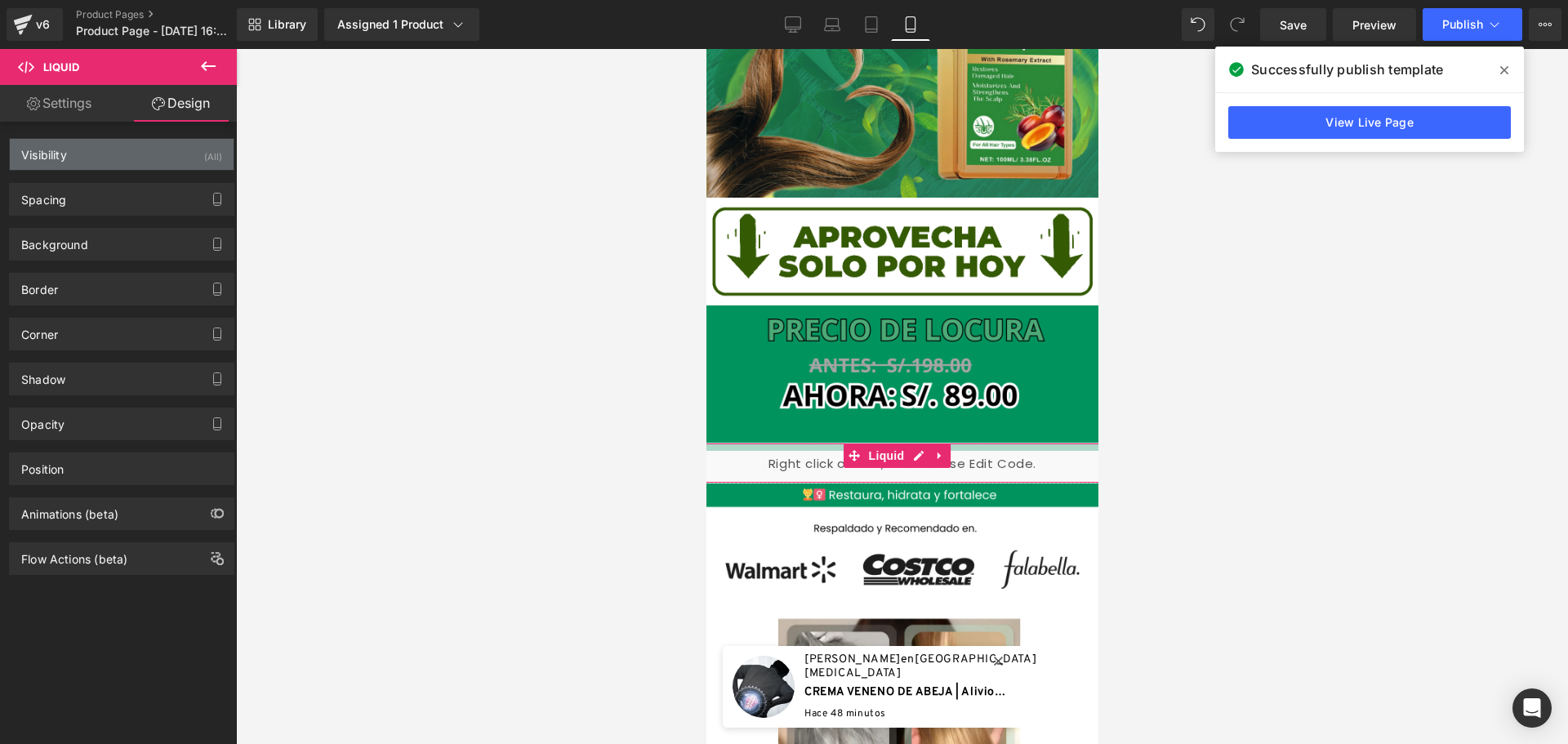
click at [84, 152] on div "Visibility (All)" at bounding box center [121, 155] width 224 height 31
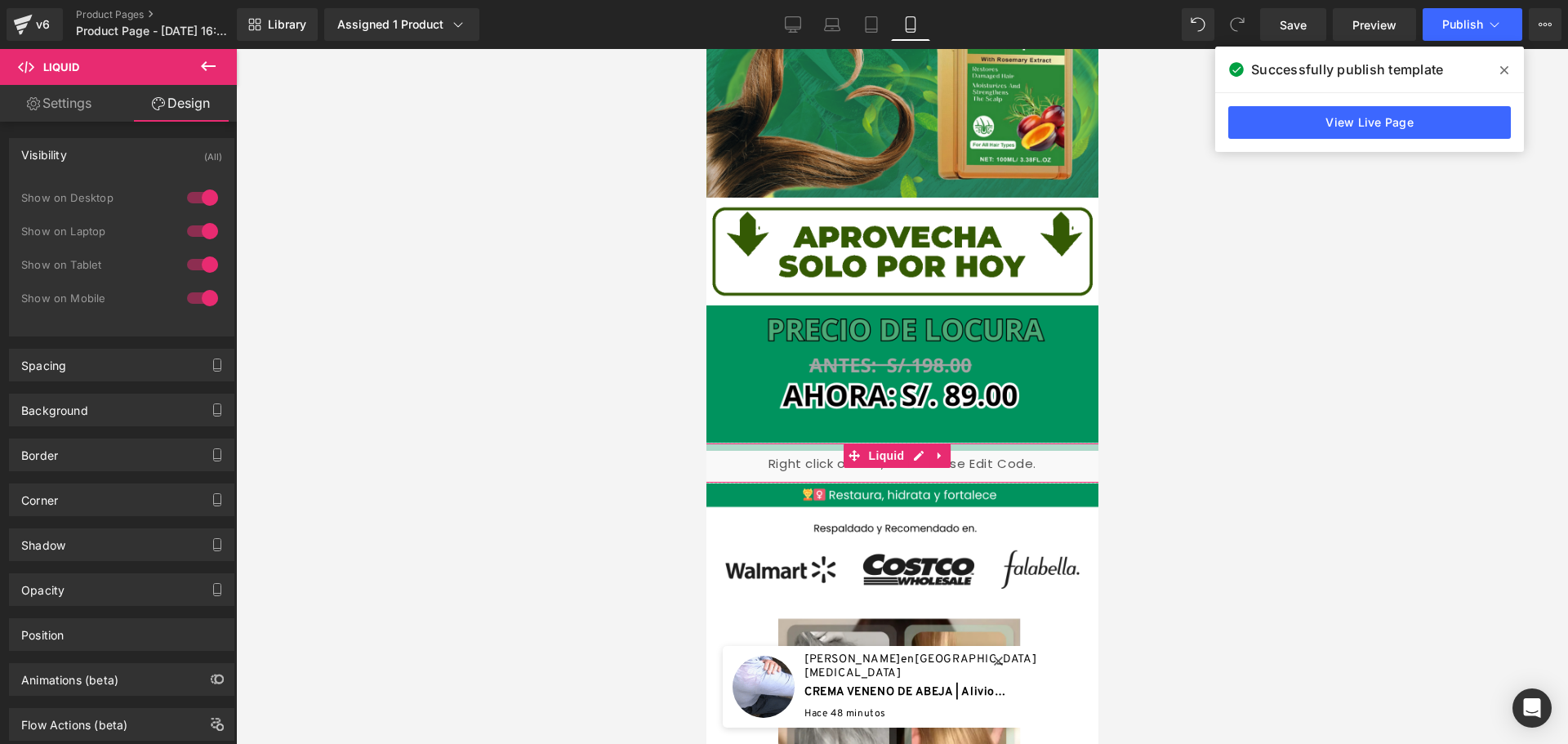
click at [179, 95] on link "Design" at bounding box center [180, 103] width 119 height 37
click at [83, 153] on div "Visibility (All)" at bounding box center [121, 155] width 224 height 31
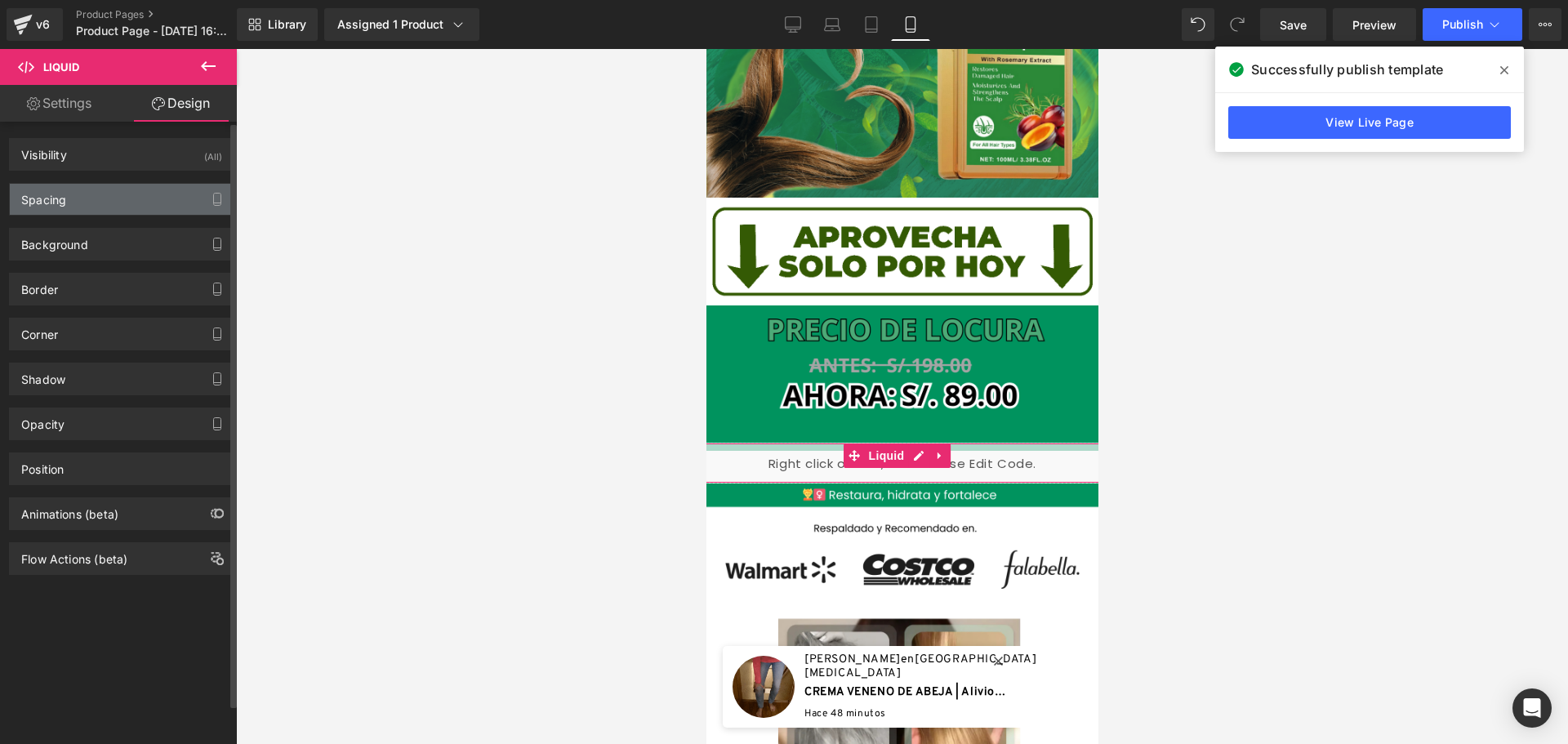
click at [97, 204] on div "Spacing" at bounding box center [121, 200] width 224 height 31
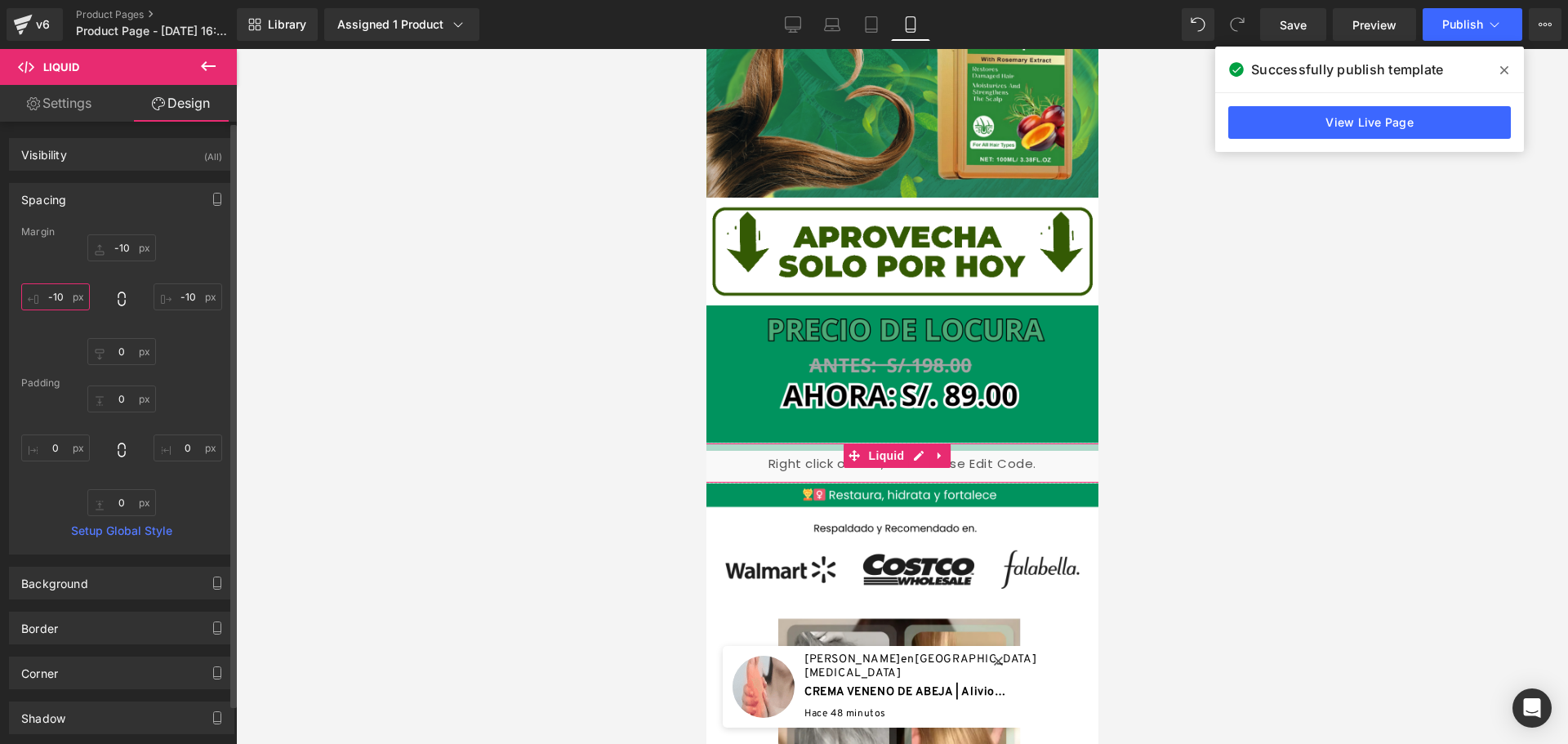
click at [59, 297] on input "-10" at bounding box center [55, 296] width 69 height 27
type input "0"
click at [185, 301] on input "-10" at bounding box center [188, 296] width 69 height 27
type input "0"
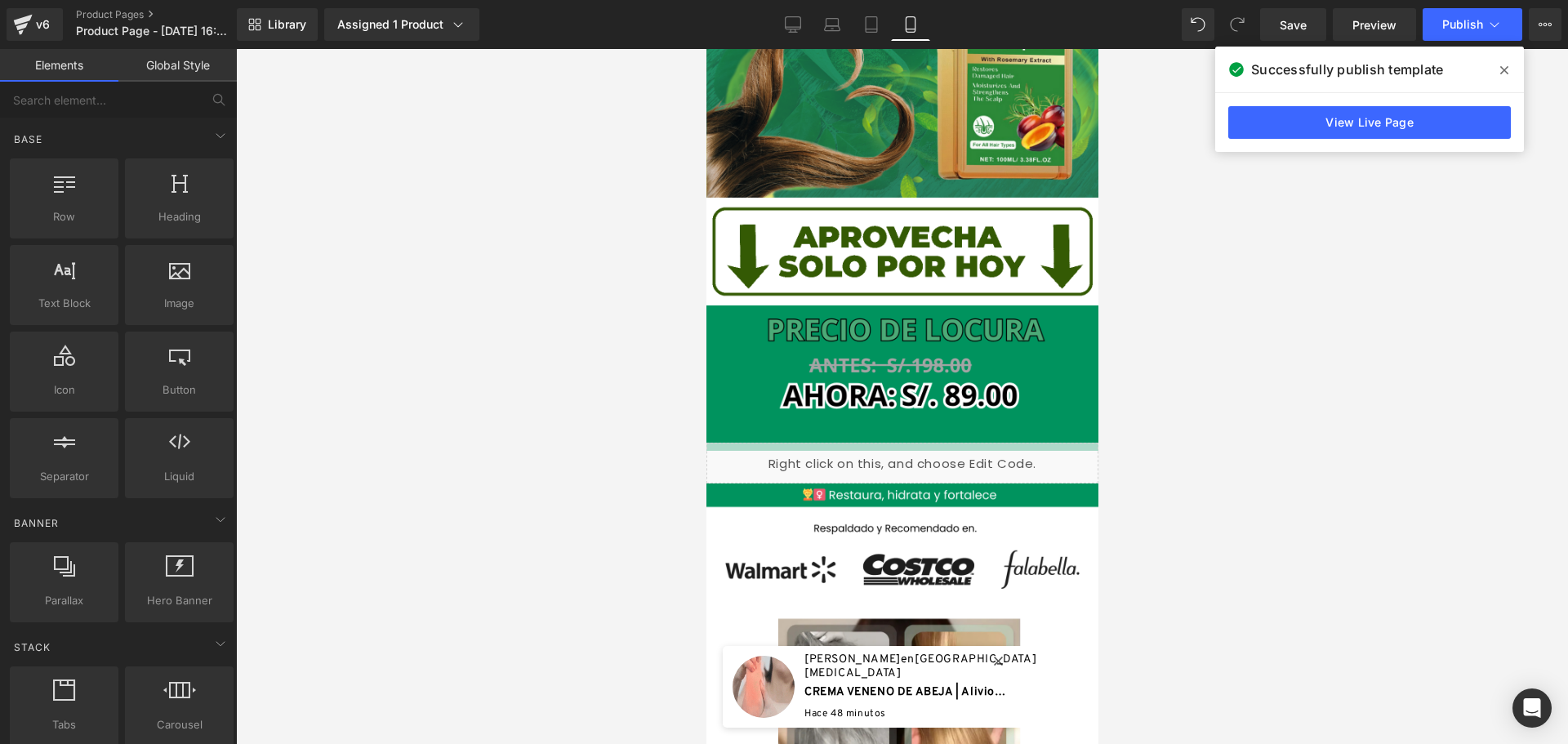
click at [370, 310] on div at bounding box center [901, 396] width 1332 height 695
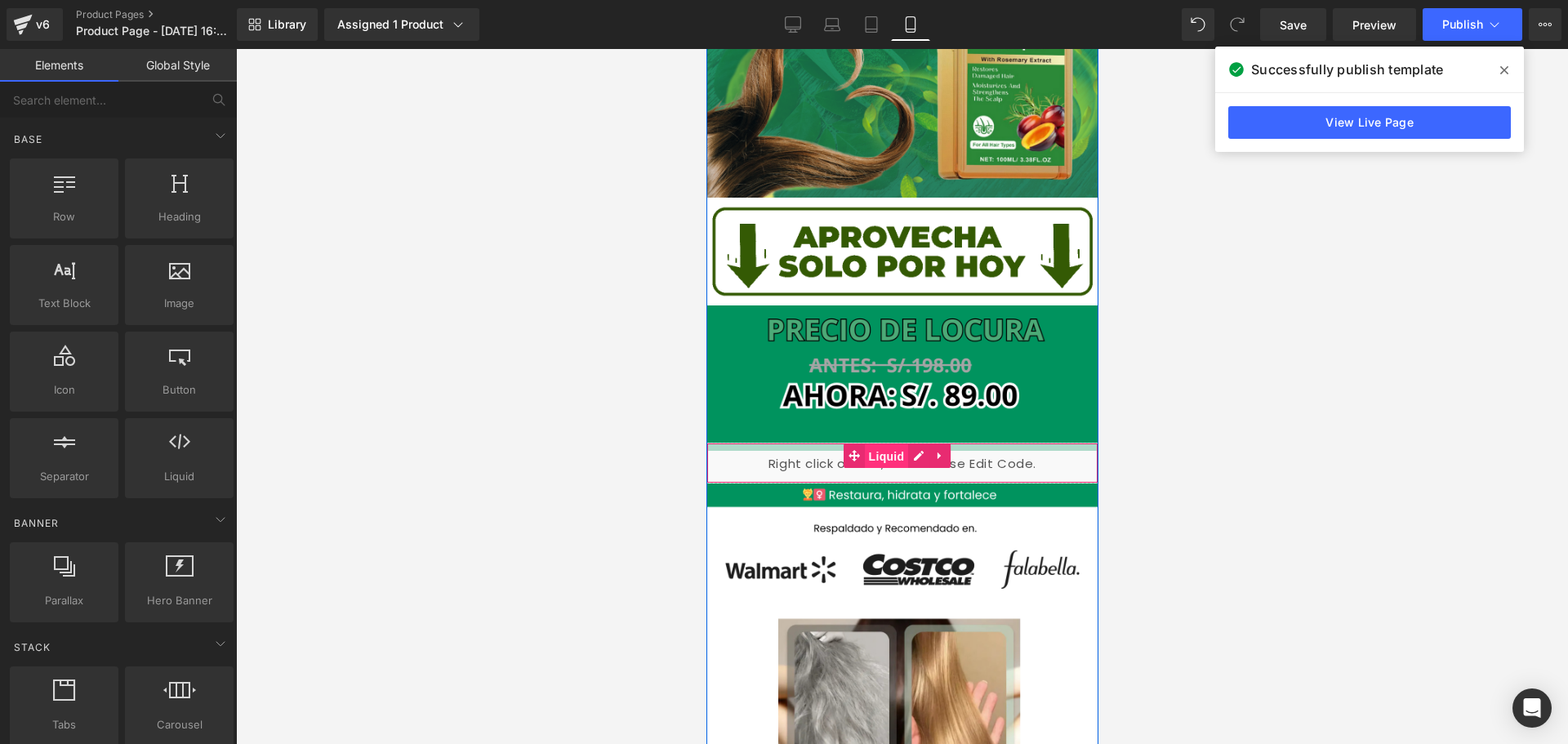
click at [886, 445] on span "Liquid" at bounding box center [886, 457] width 44 height 25
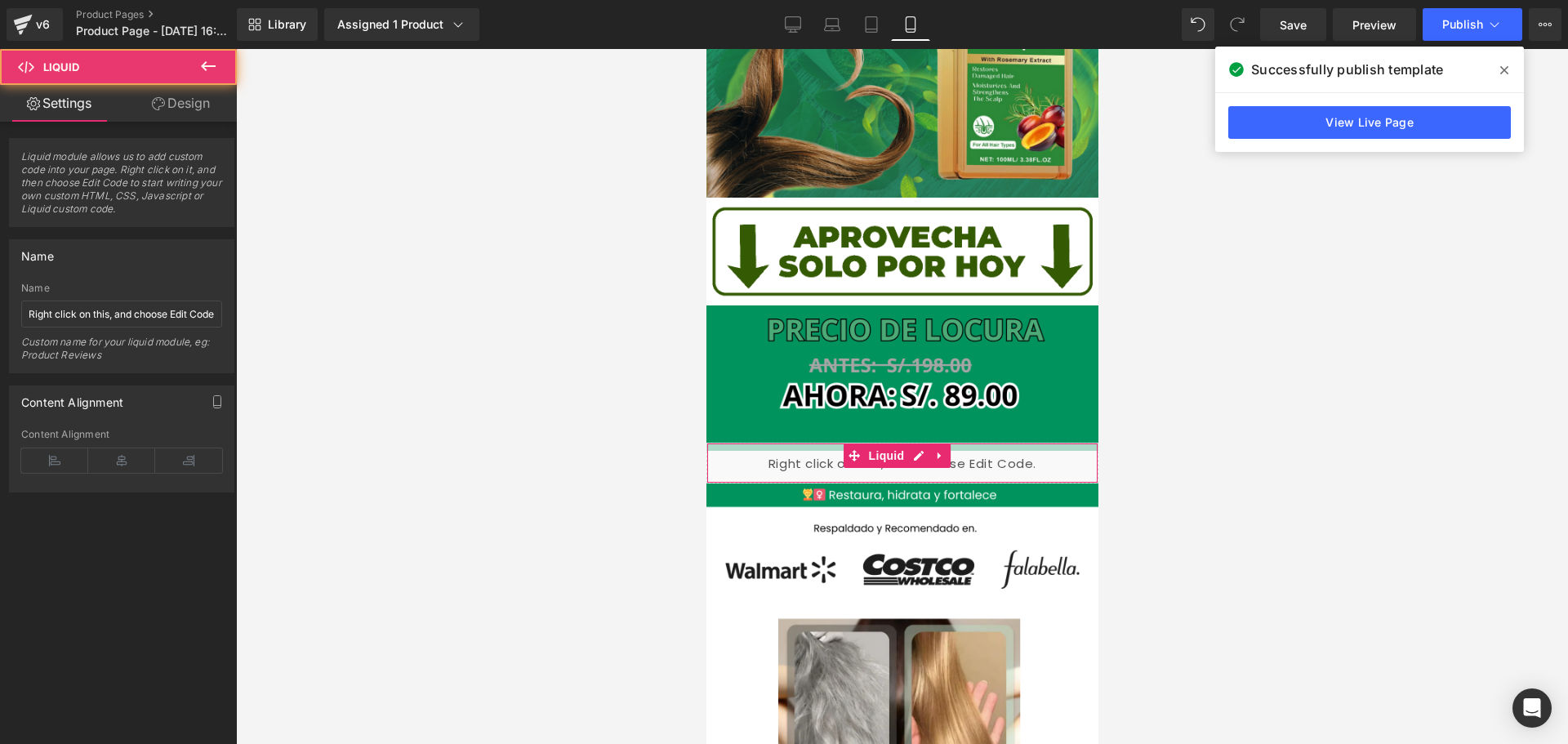
click at [192, 109] on link "Design" at bounding box center [180, 103] width 119 height 37
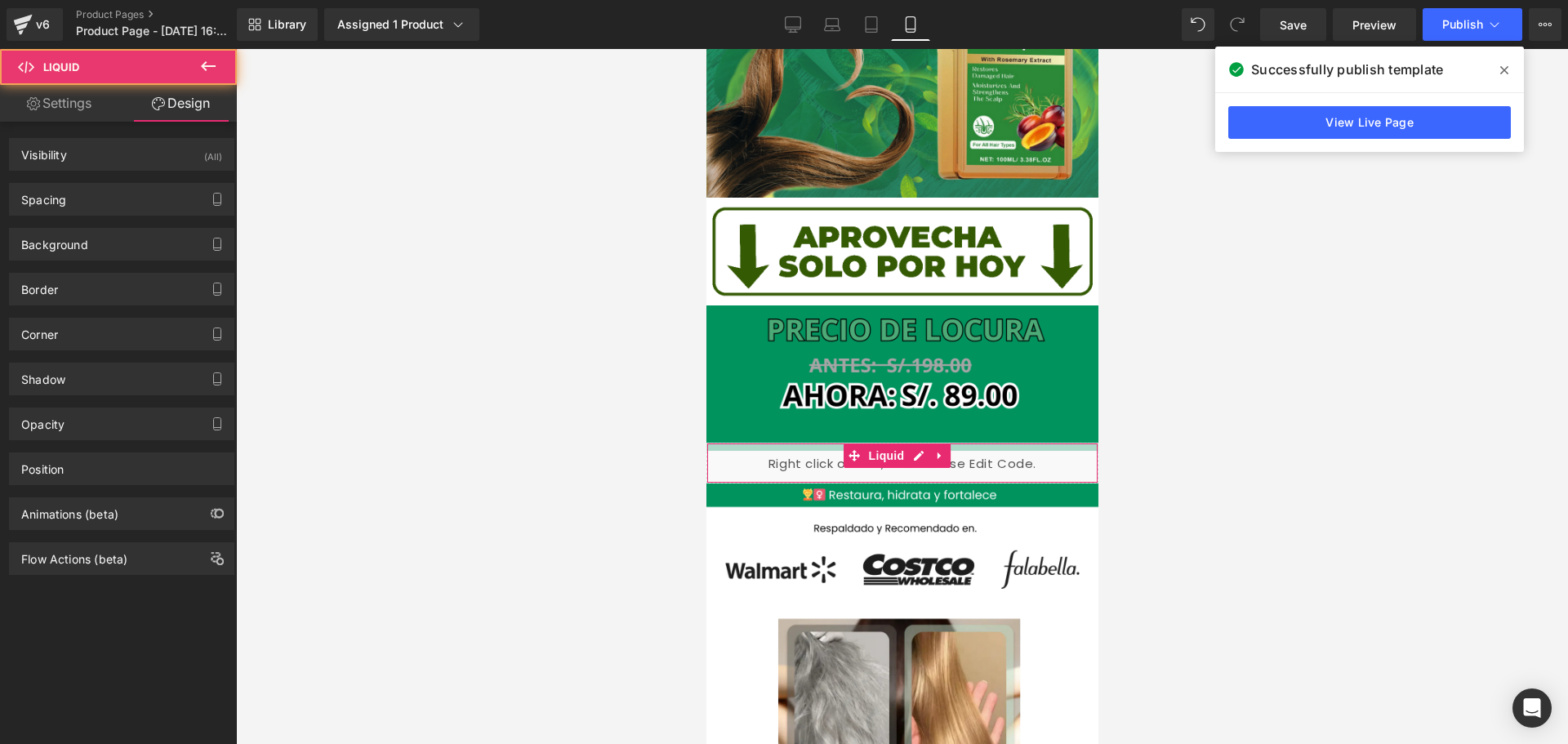
type input "#d3d3d3"
type input "100"
type input "1"
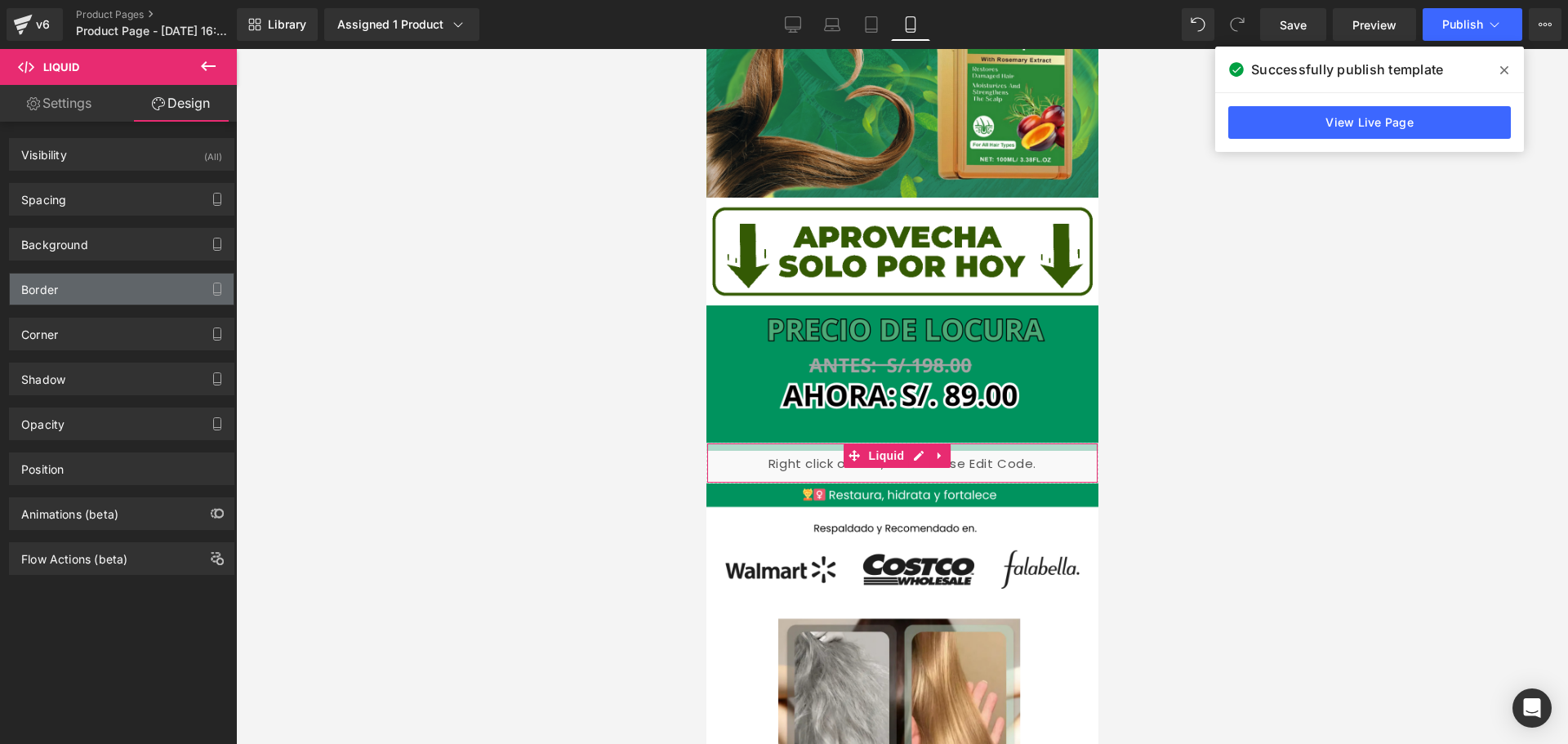
click at [171, 281] on div "Border" at bounding box center [121, 289] width 224 height 31
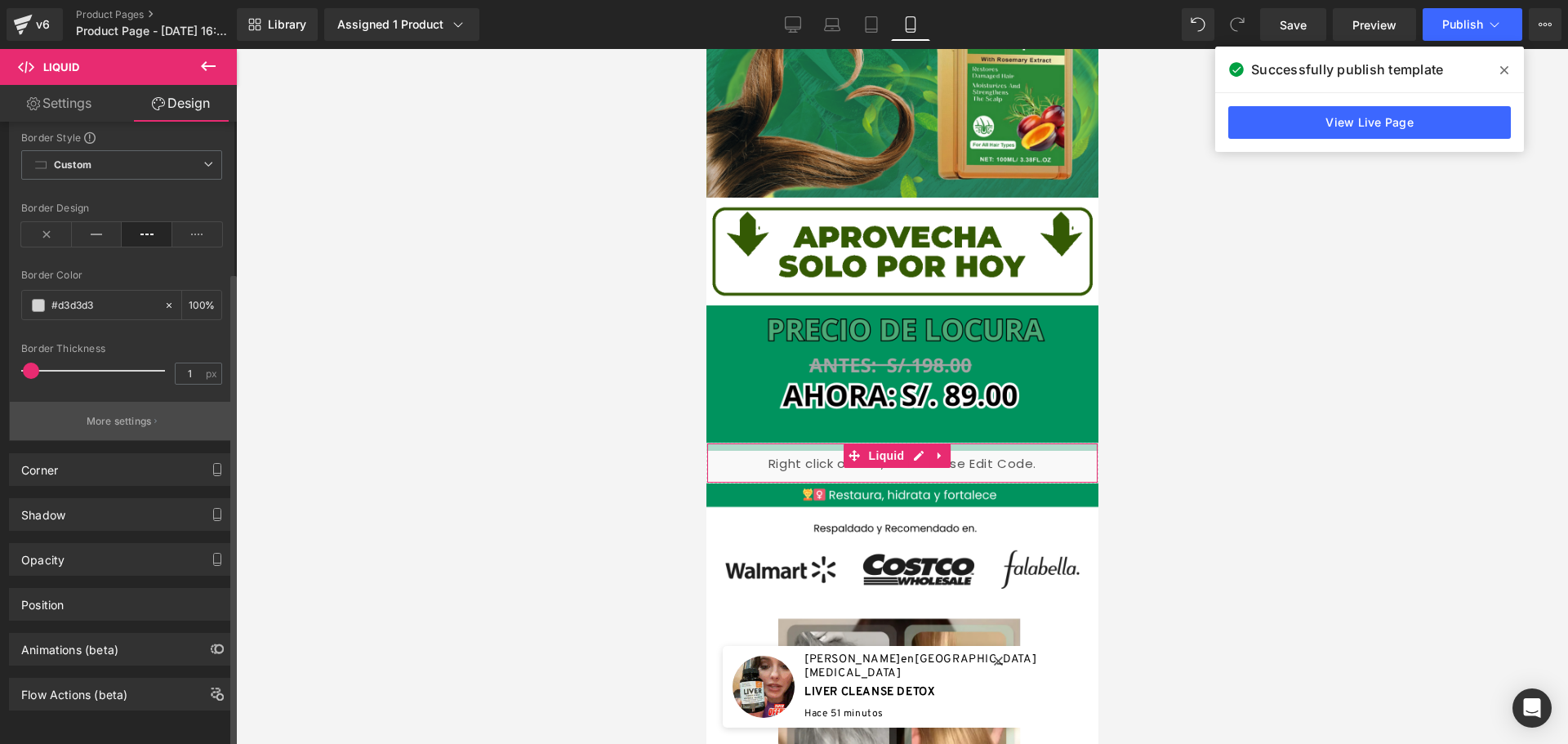
scroll to position [34, 0]
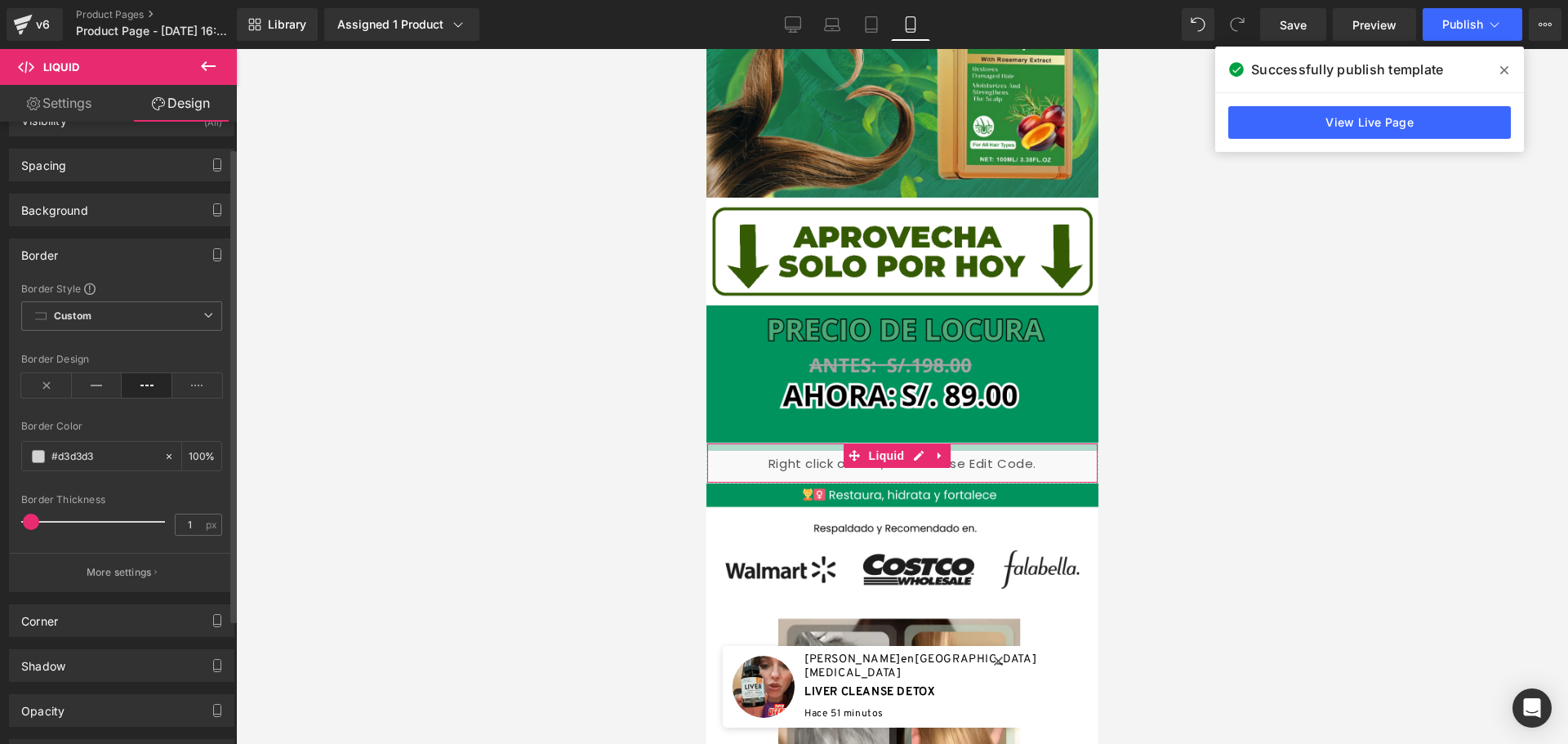
click at [127, 252] on div "Border" at bounding box center [121, 255] width 224 height 31
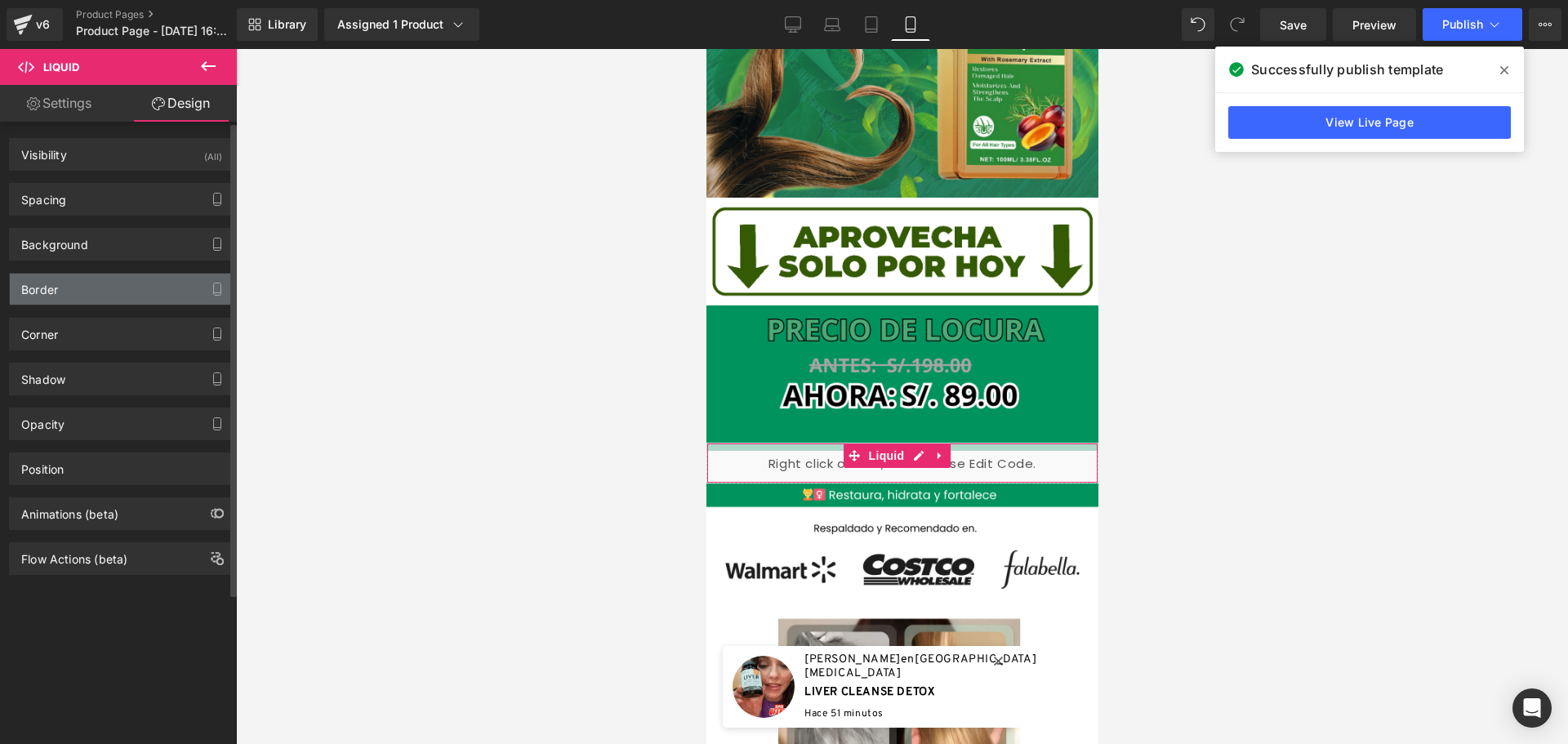
scroll to position [0, 0]
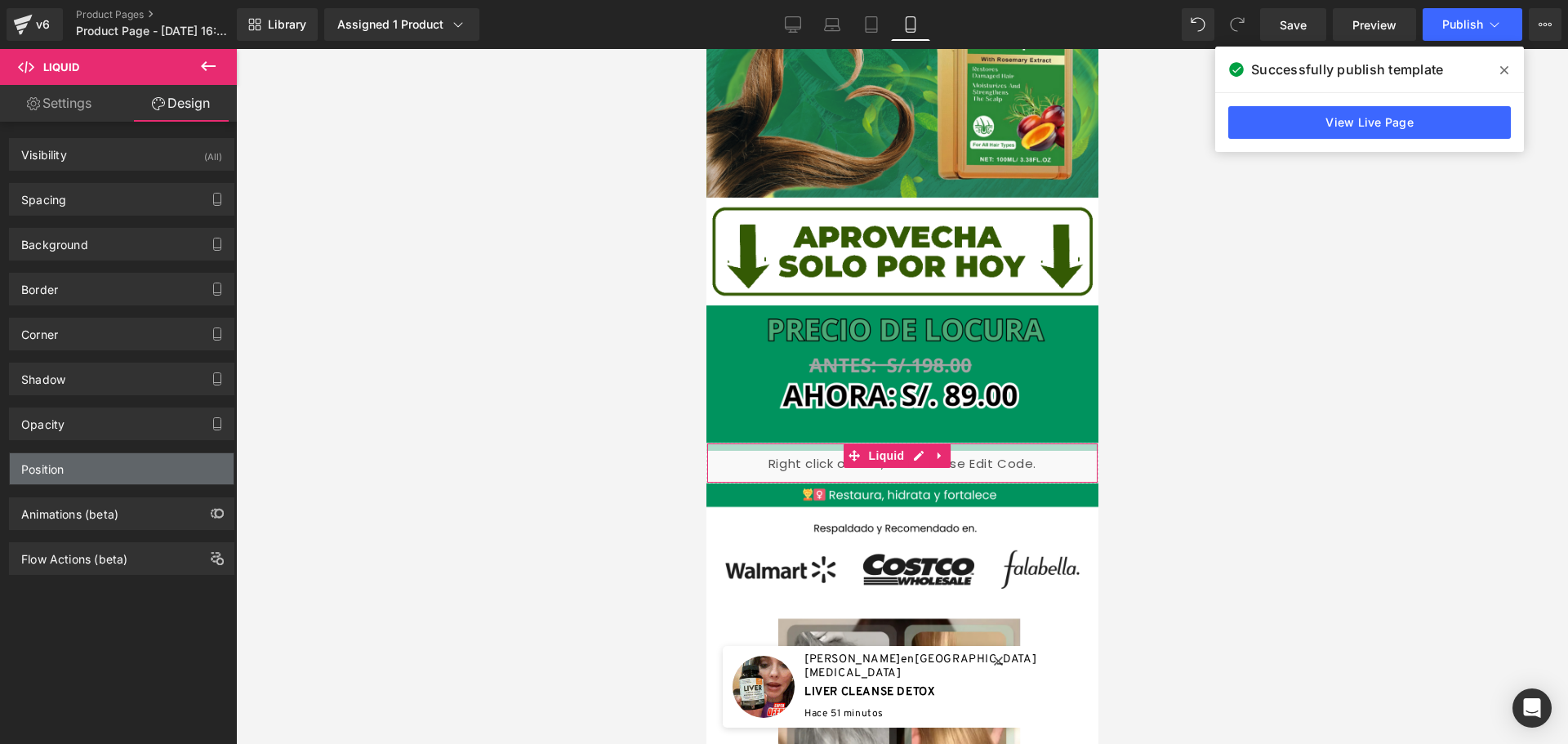
click at [154, 471] on div "Position" at bounding box center [121, 469] width 224 height 31
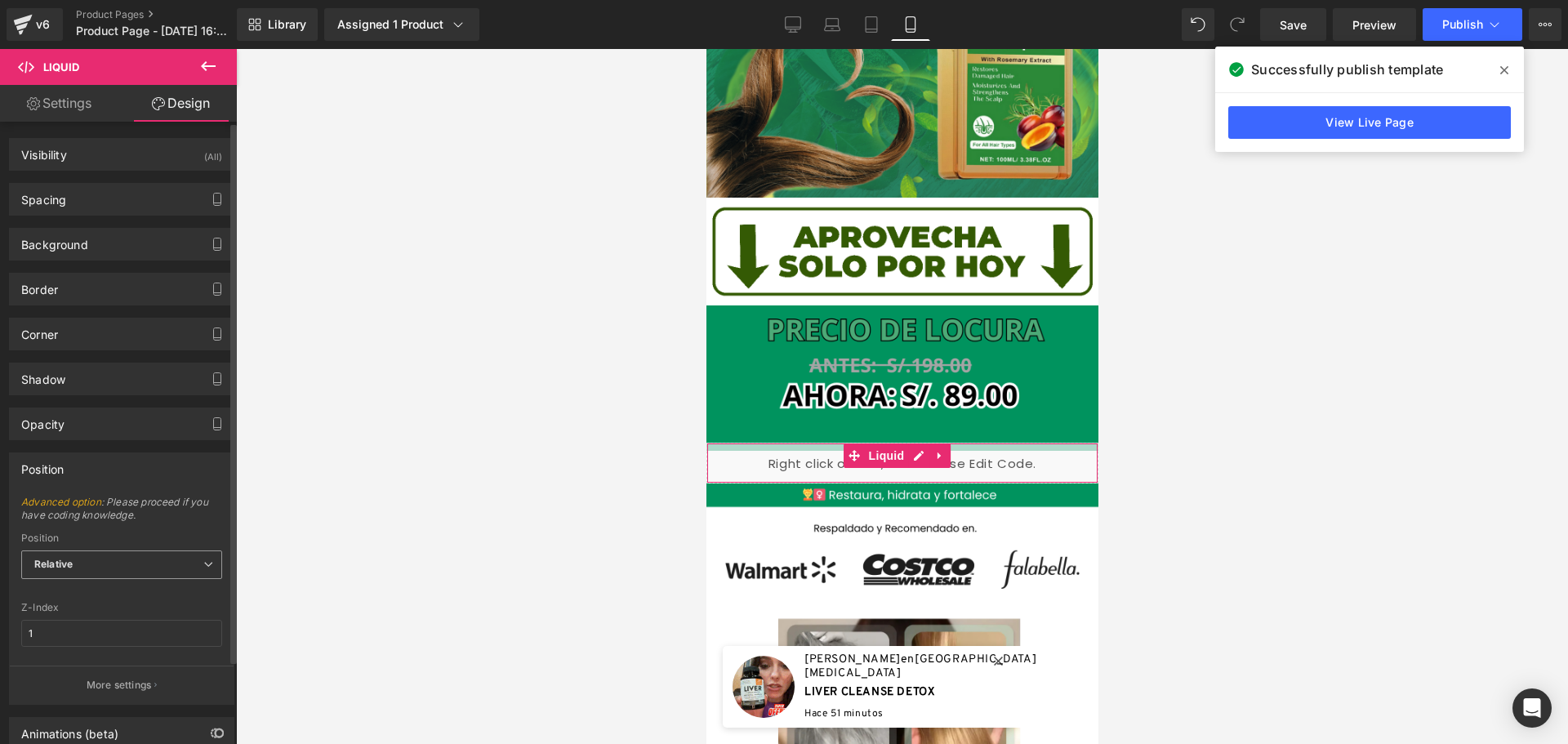
click at [155, 564] on span "Relative" at bounding box center [121, 564] width 201 height 29
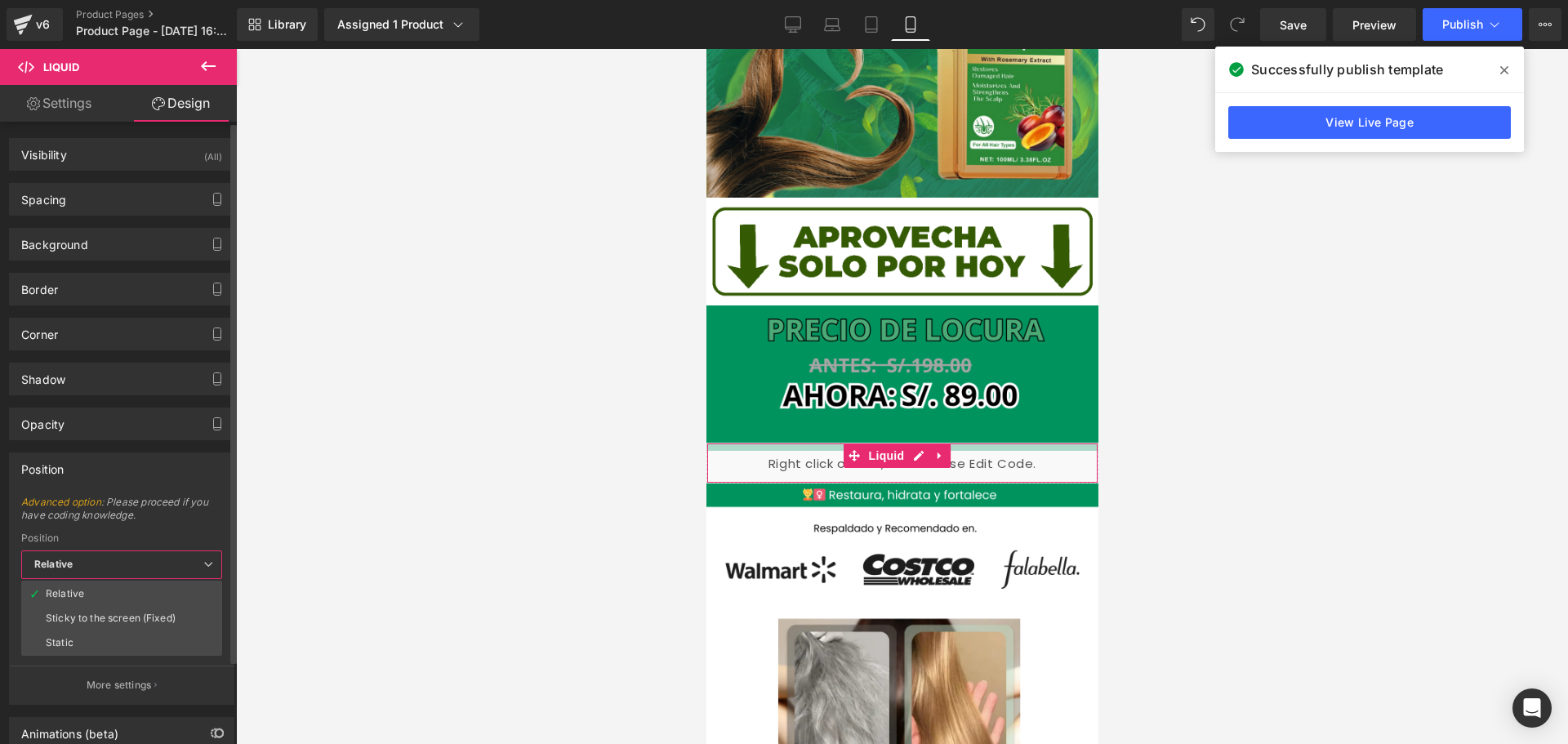
click at [155, 564] on span "Relative" at bounding box center [121, 564] width 201 height 29
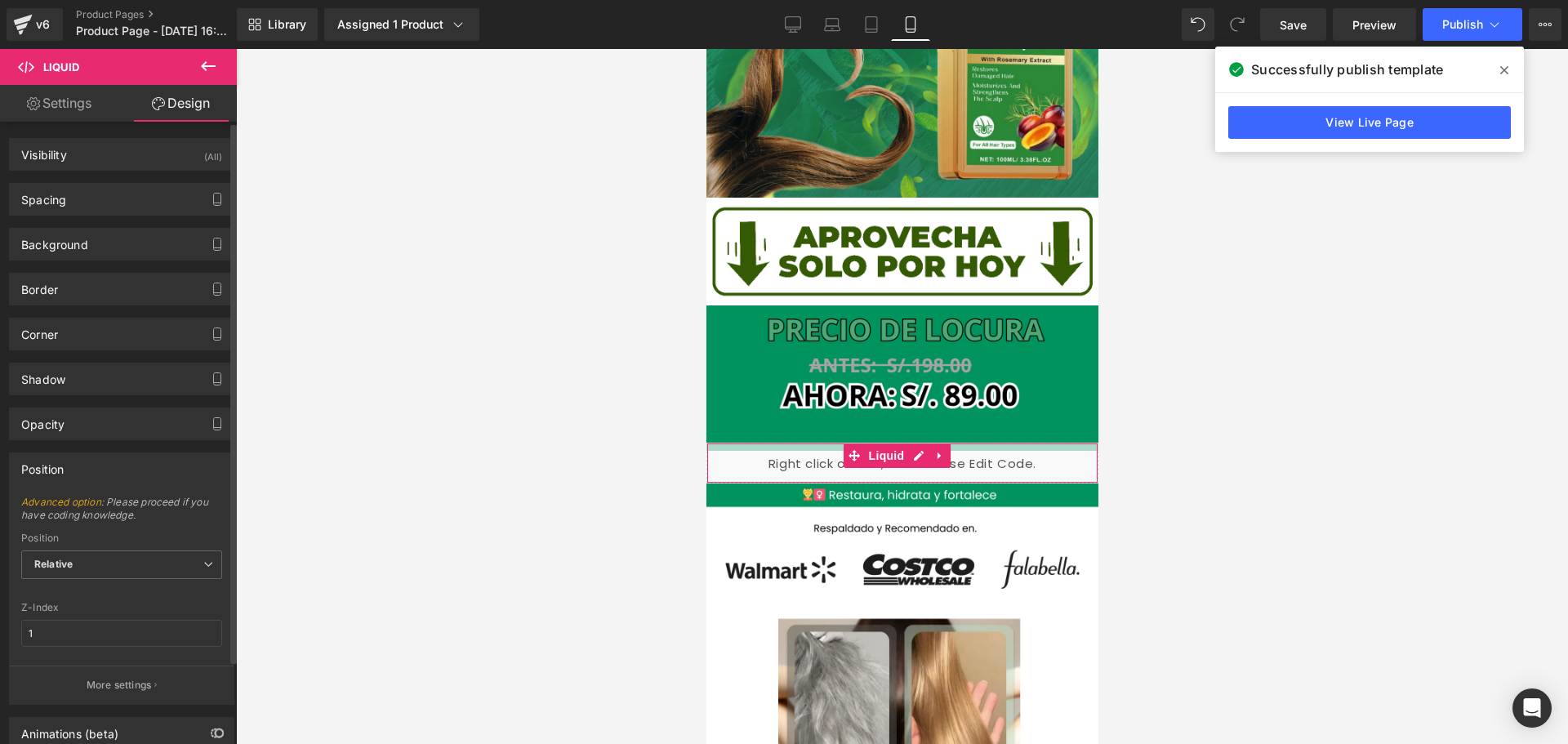
click at [110, 459] on div "Position" at bounding box center [121, 469] width 224 height 31
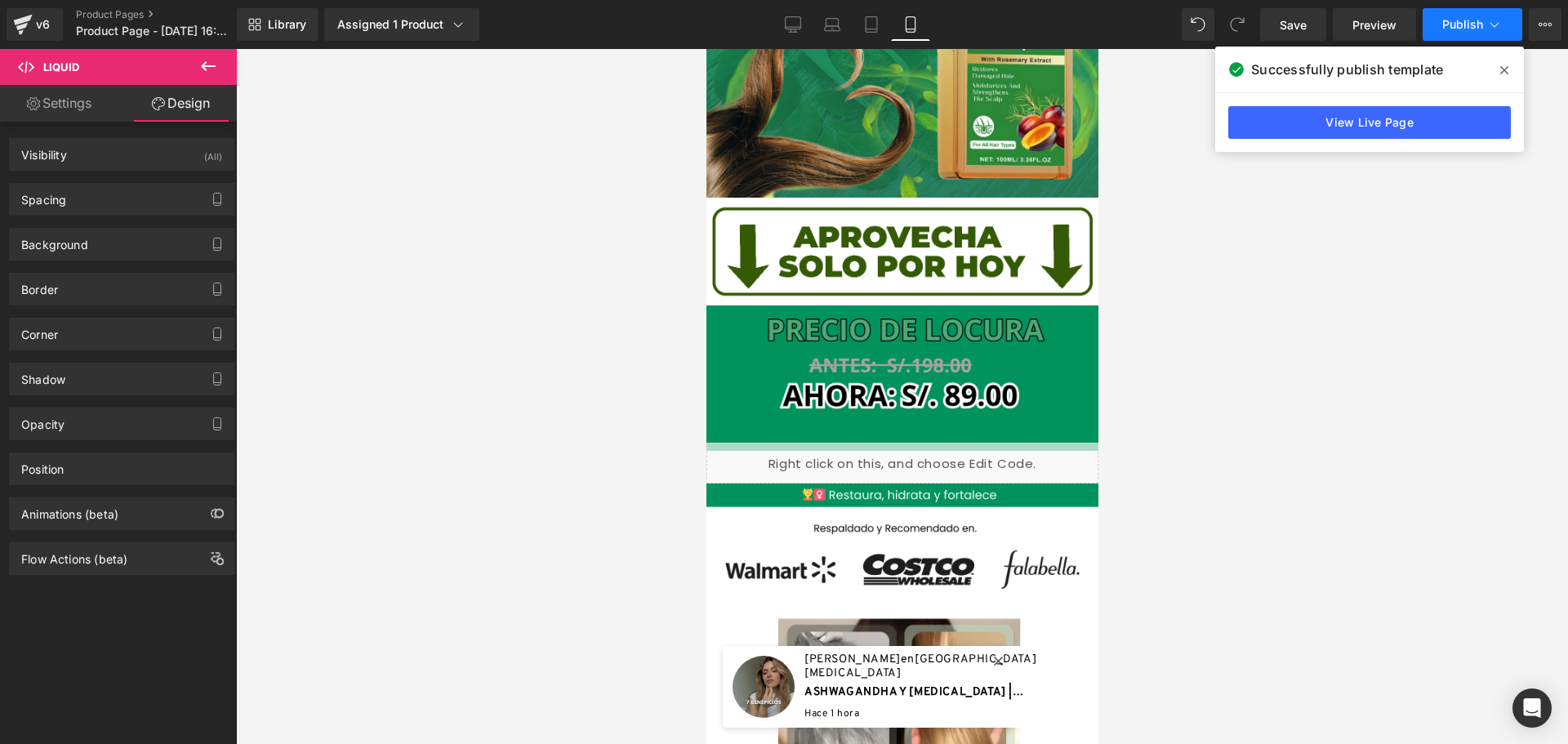
click at [1449, 24] on span "Publish" at bounding box center [1462, 25] width 40 height 13
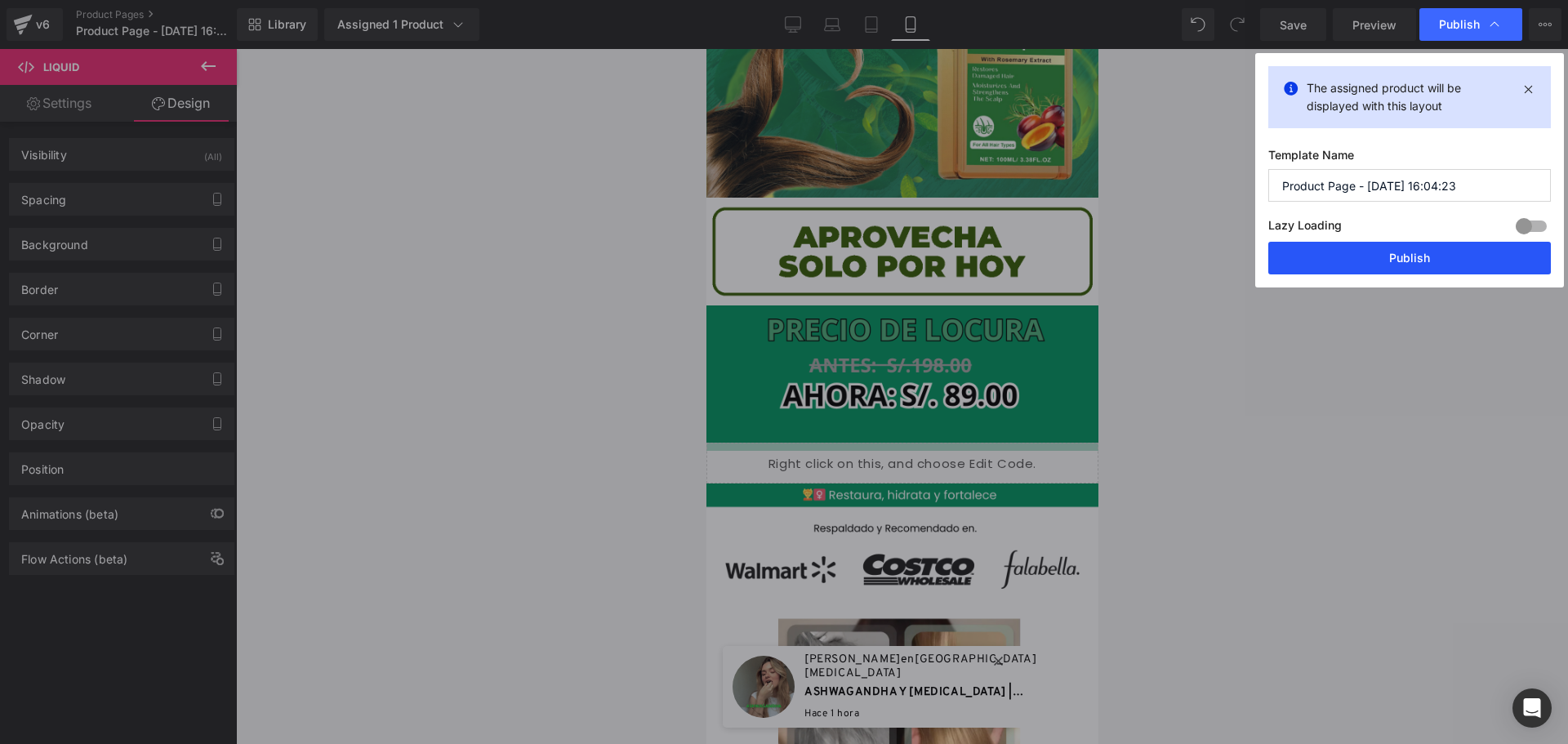
click at [1408, 266] on button "Publish" at bounding box center [1409, 258] width 282 height 32
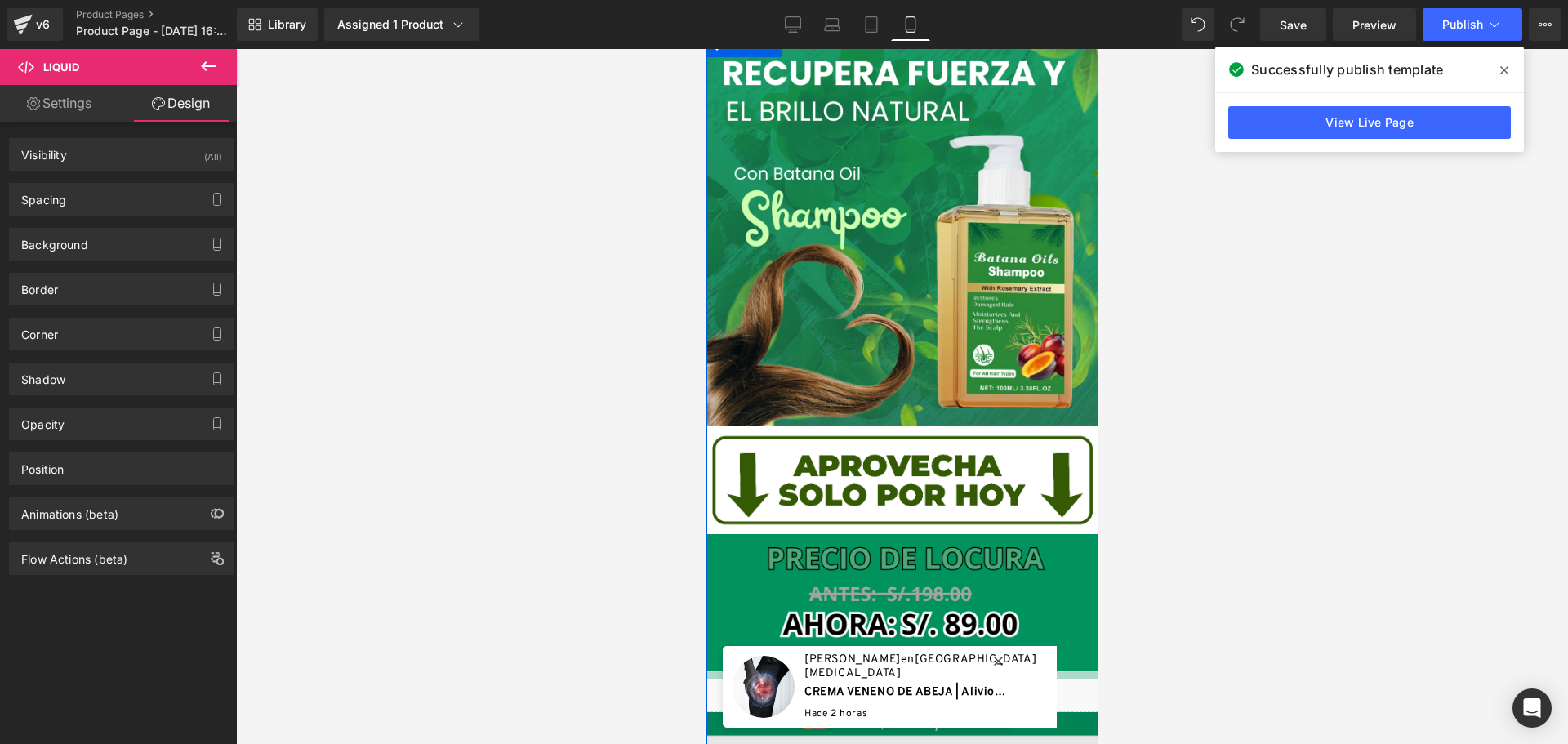
scroll to position [245, 0]
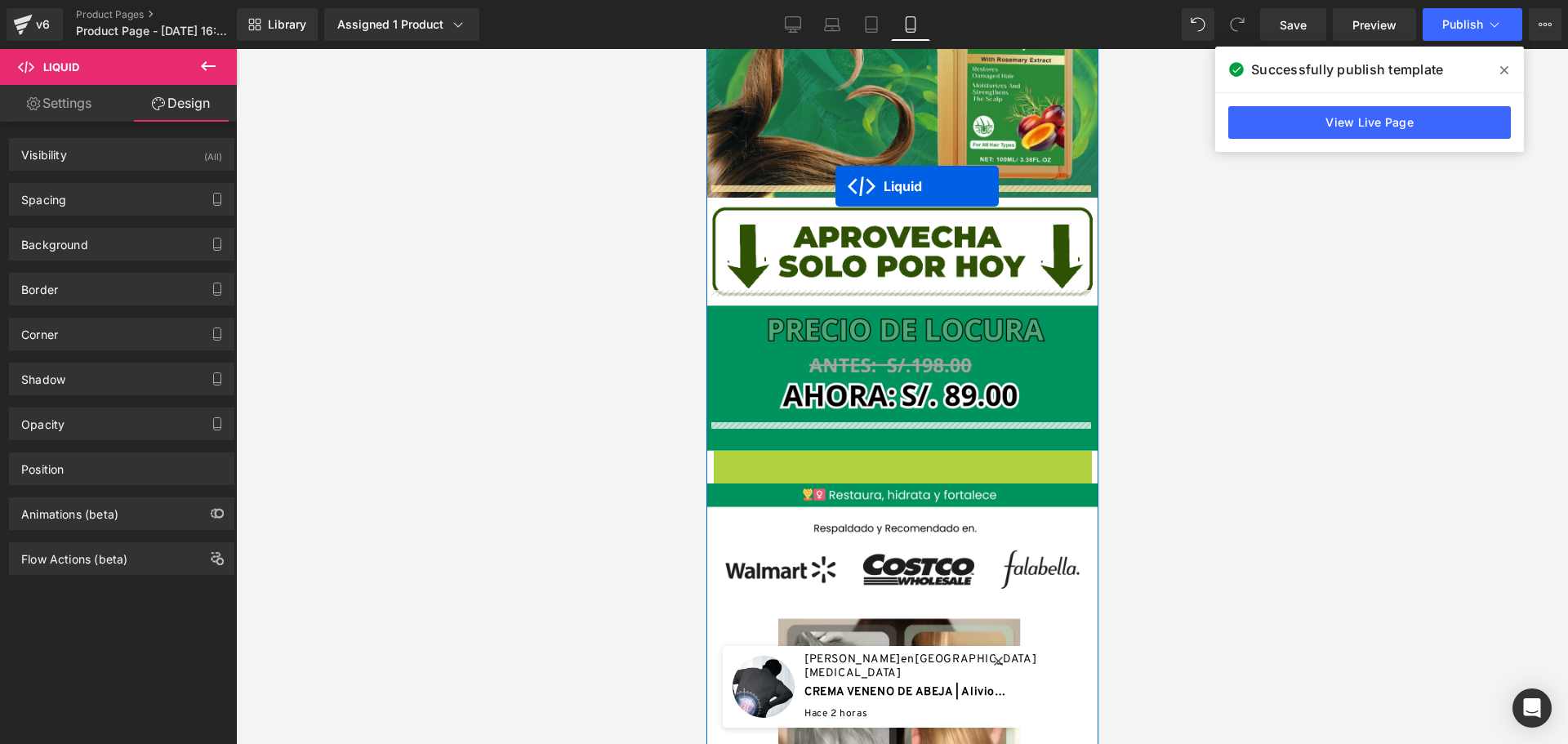
drag, startPoint x: 855, startPoint y: 437, endPoint x: 835, endPoint y: 186, distance: 251.8
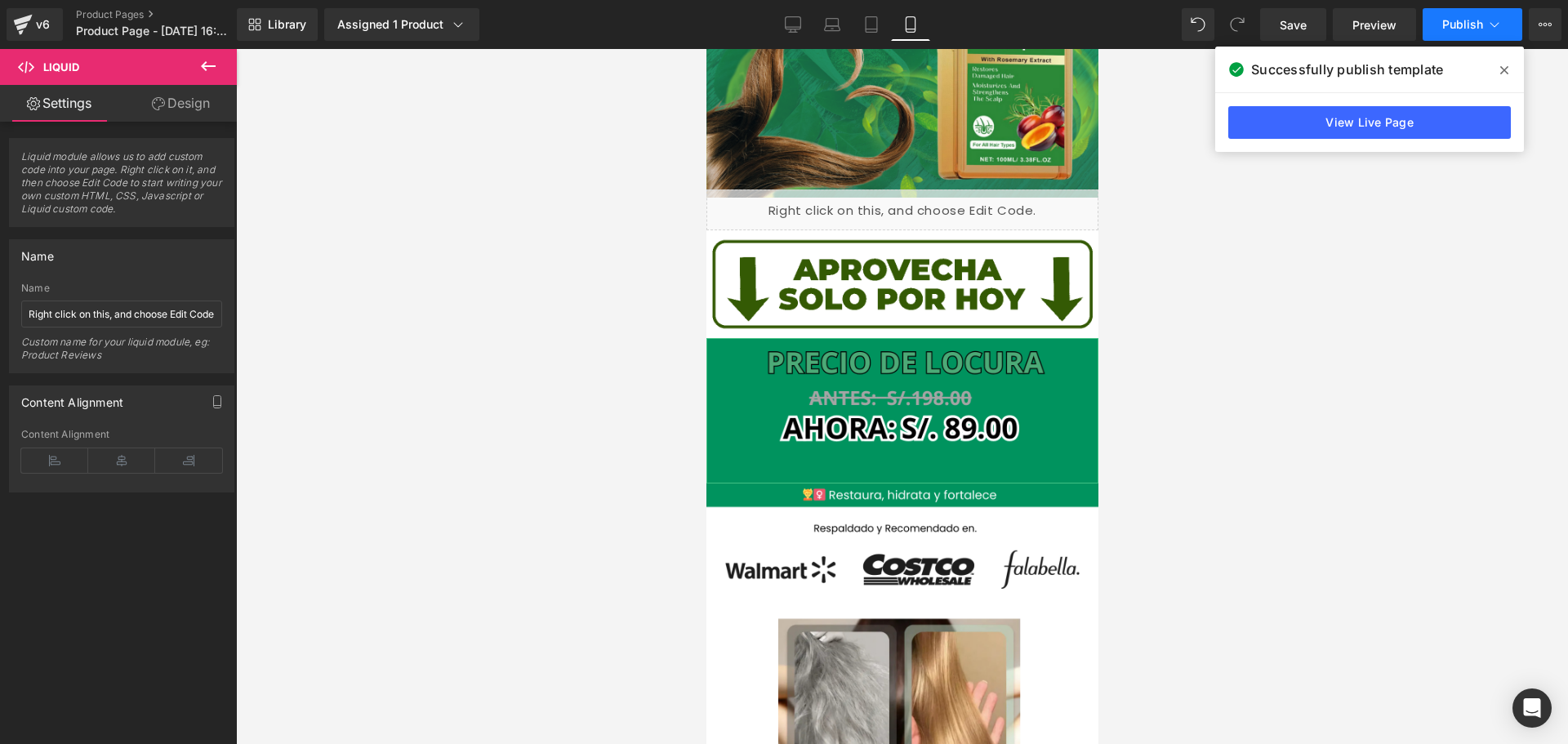
click at [1451, 19] on span "Publish" at bounding box center [1462, 25] width 40 height 13
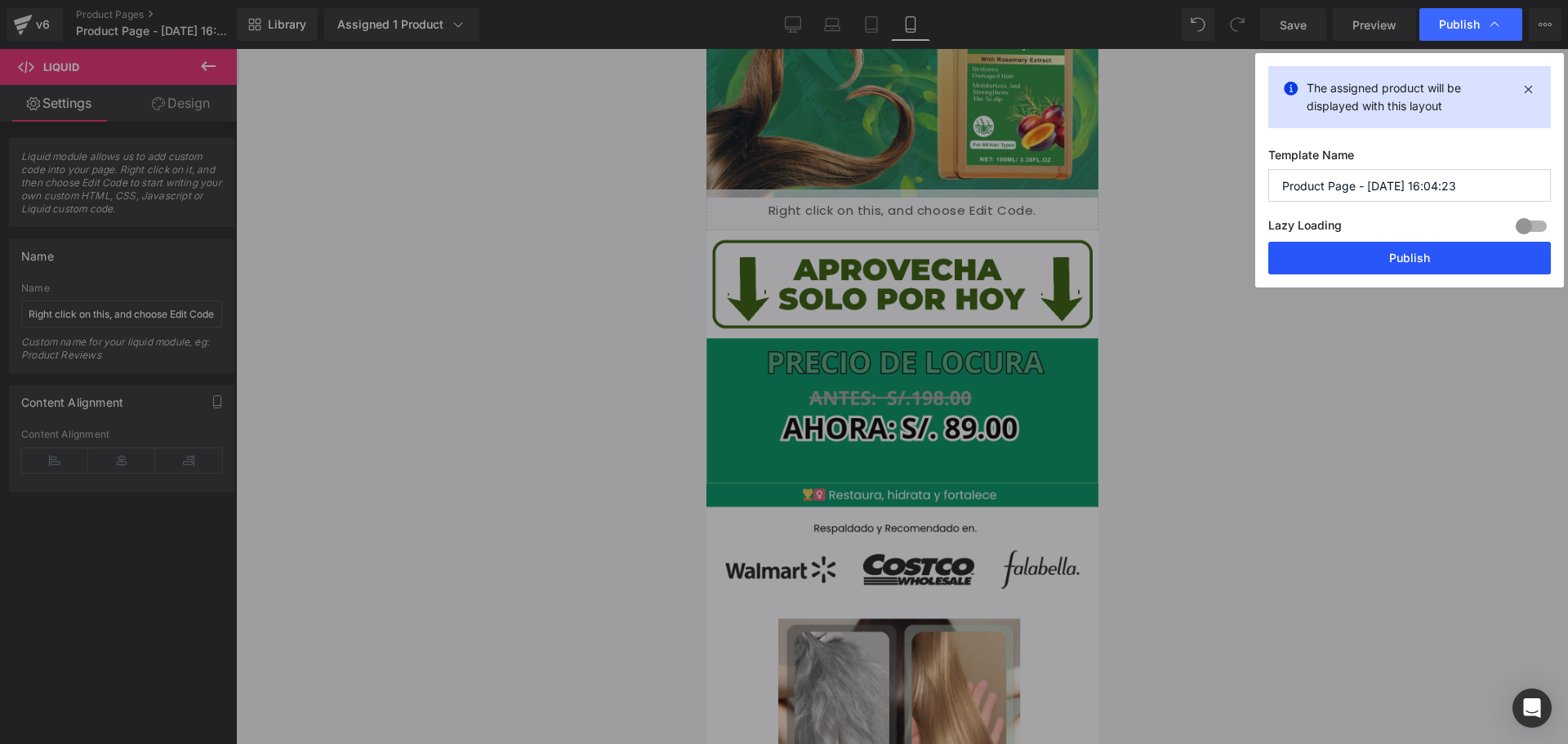
drag, startPoint x: 1404, startPoint y: 261, endPoint x: 346, endPoint y: 541, distance: 1094.4
click at [1404, 261] on button "Publish" at bounding box center [1409, 258] width 282 height 32
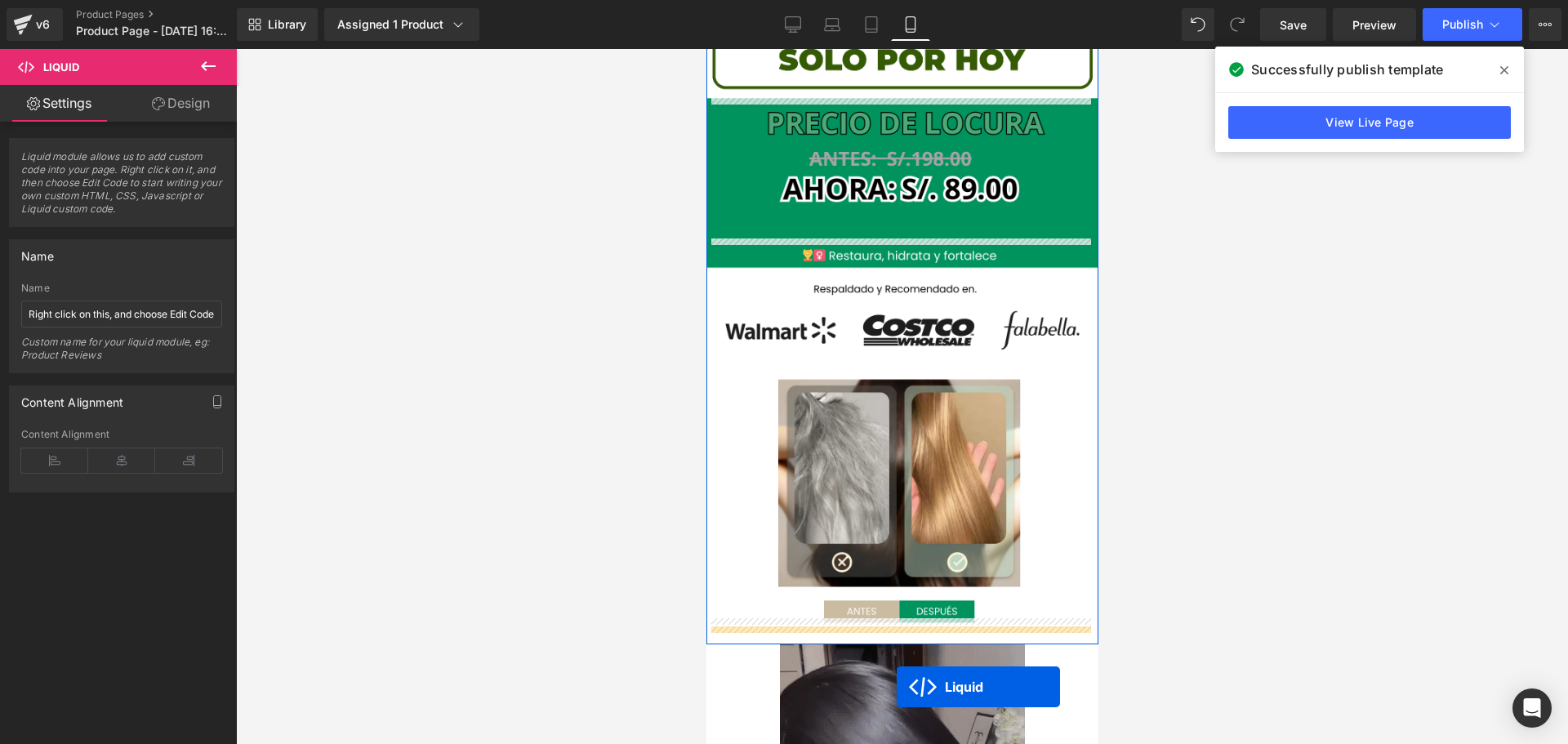
scroll to position [506, 0]
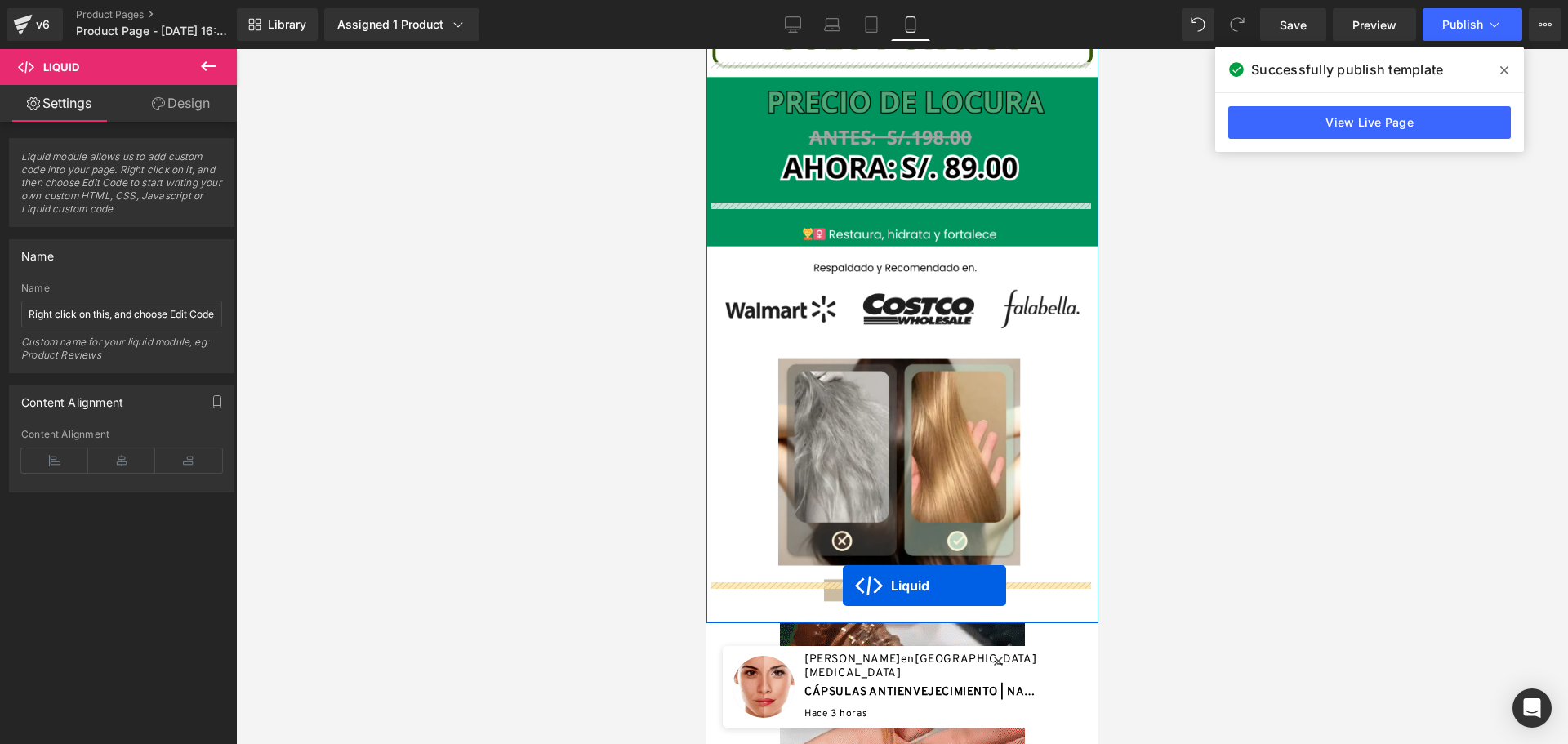
drag, startPoint x: 856, startPoint y: 192, endPoint x: 842, endPoint y: 586, distance: 394.2
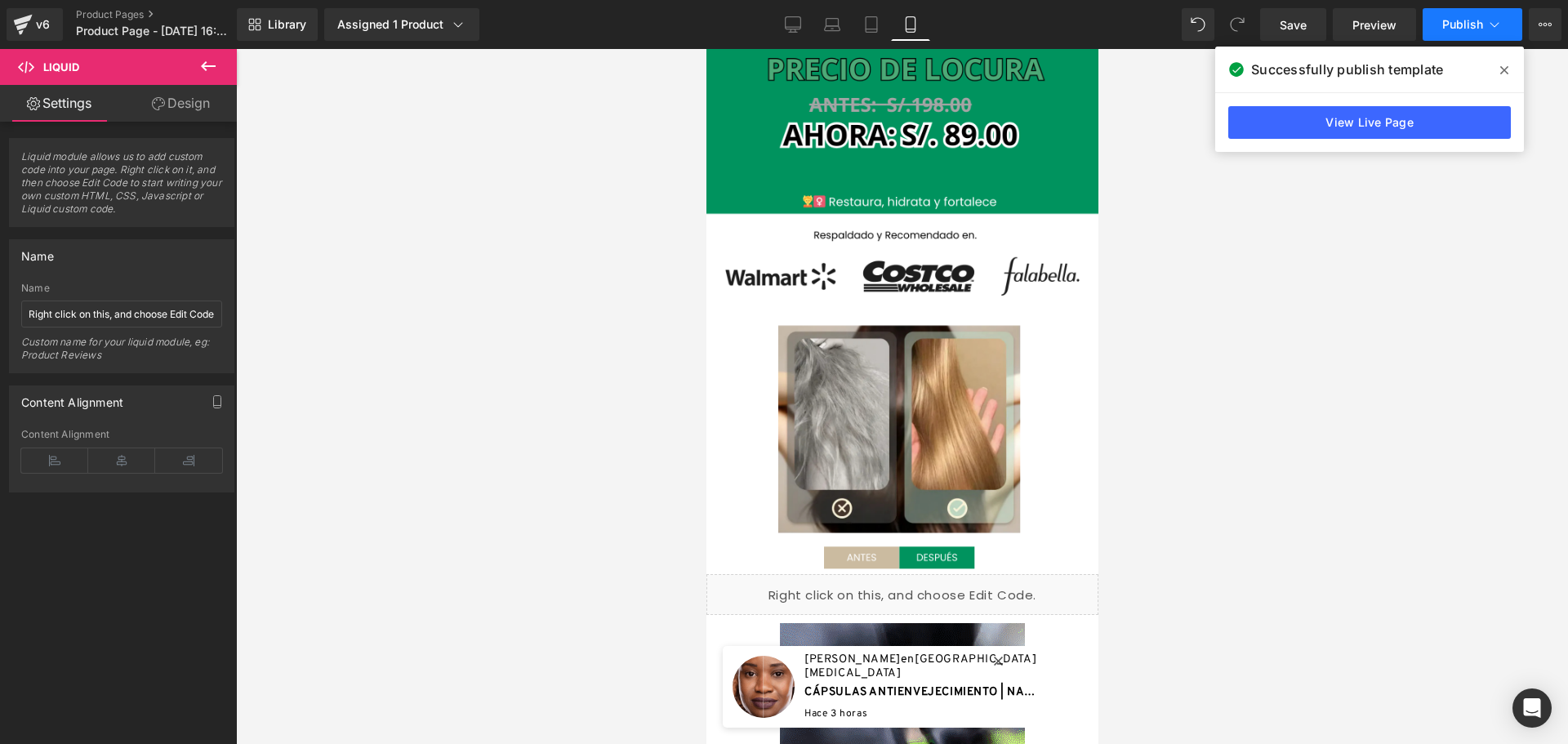
click at [1443, 26] on span "Publish" at bounding box center [1462, 25] width 40 height 13
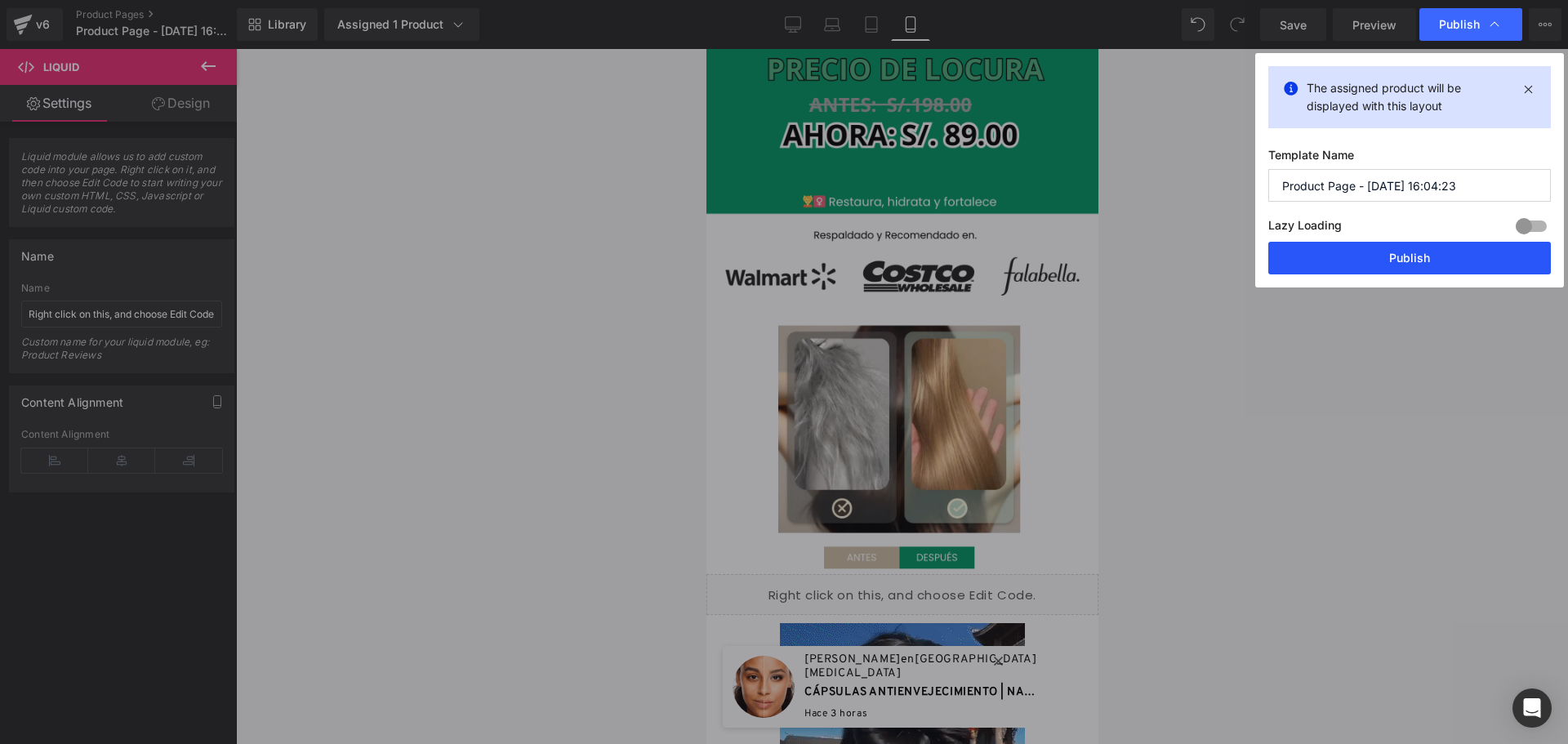
click at [1362, 253] on button "Publish" at bounding box center [1409, 258] width 282 height 32
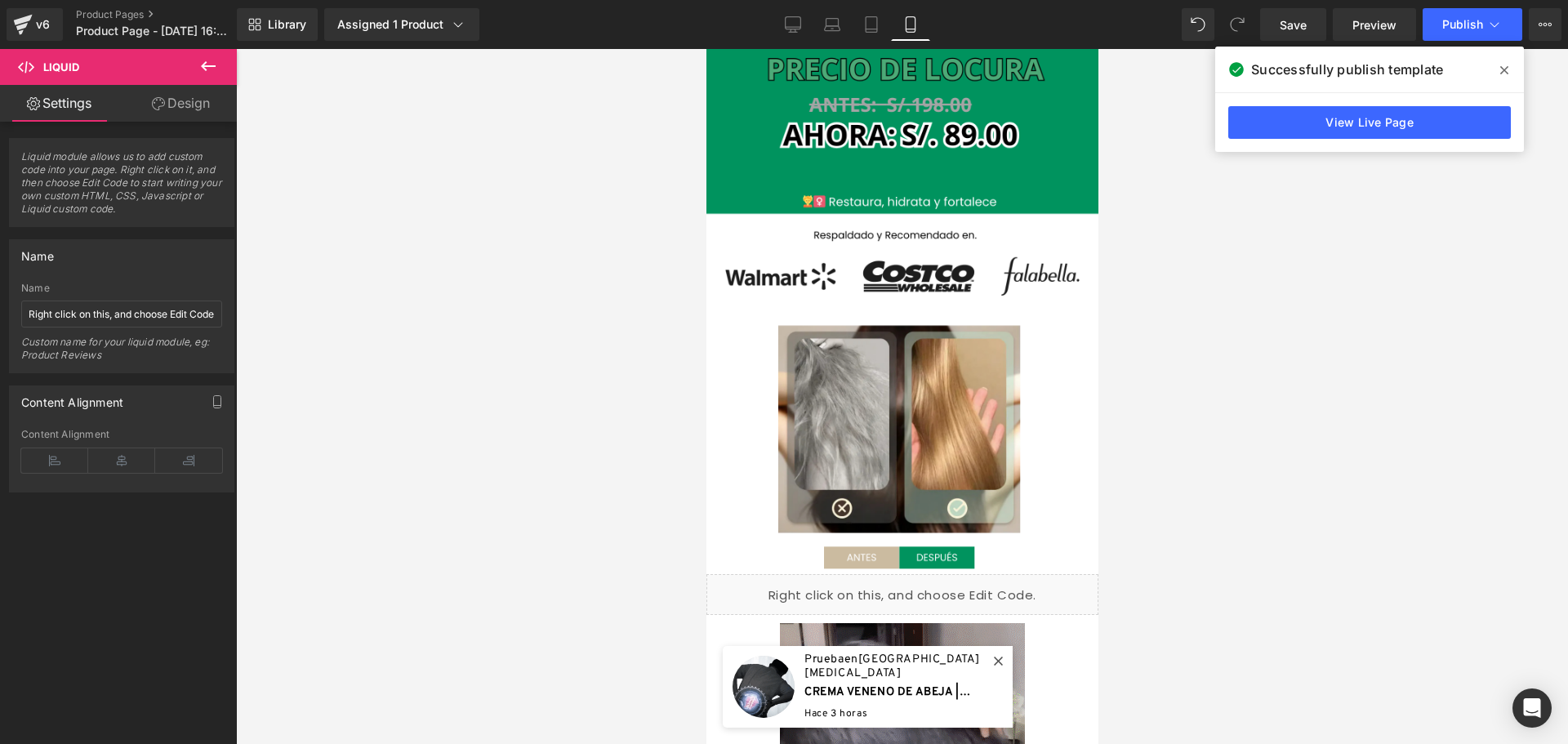
click at [1501, 64] on icon at bounding box center [1504, 70] width 8 height 13
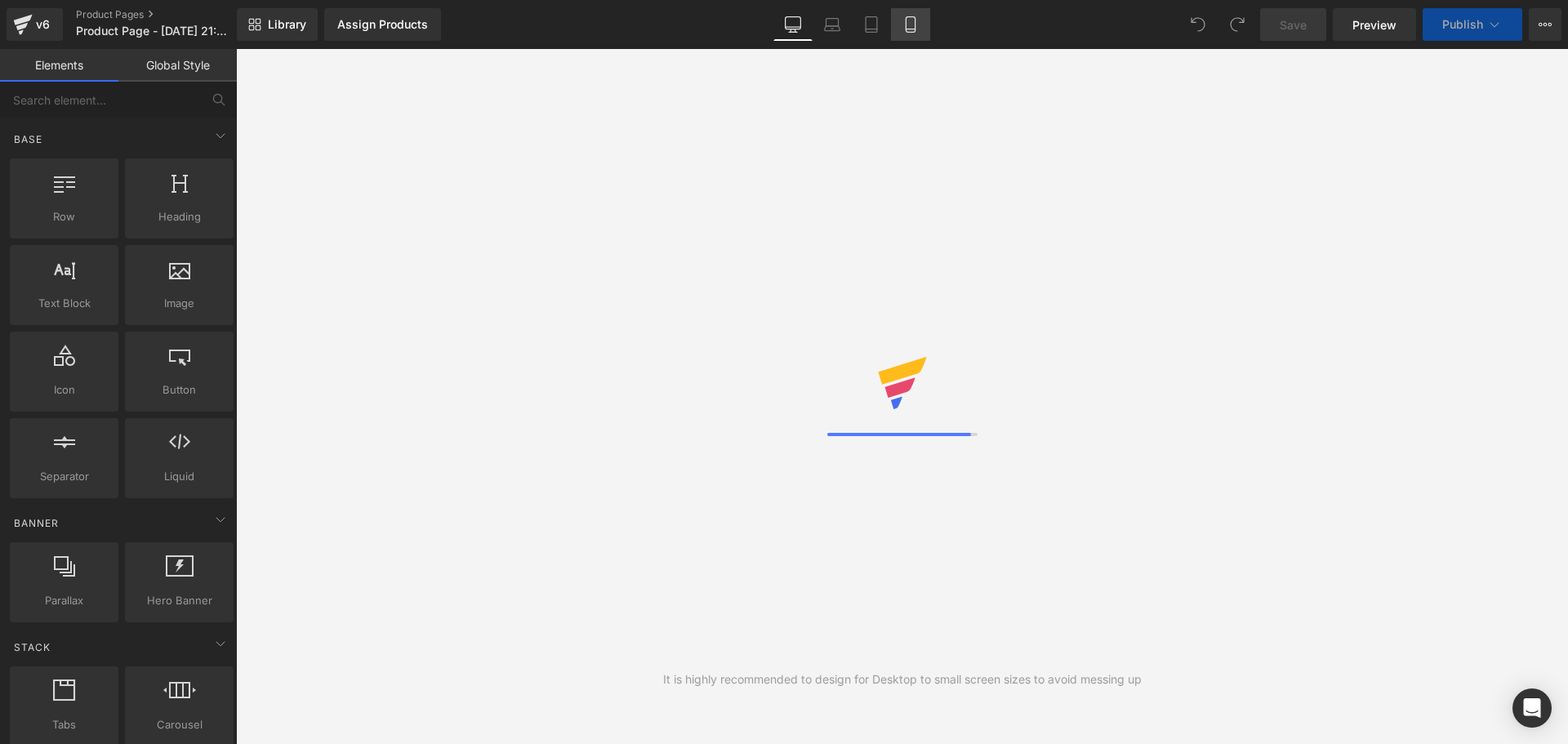
click at [907, 24] on icon at bounding box center [910, 25] width 17 height 17
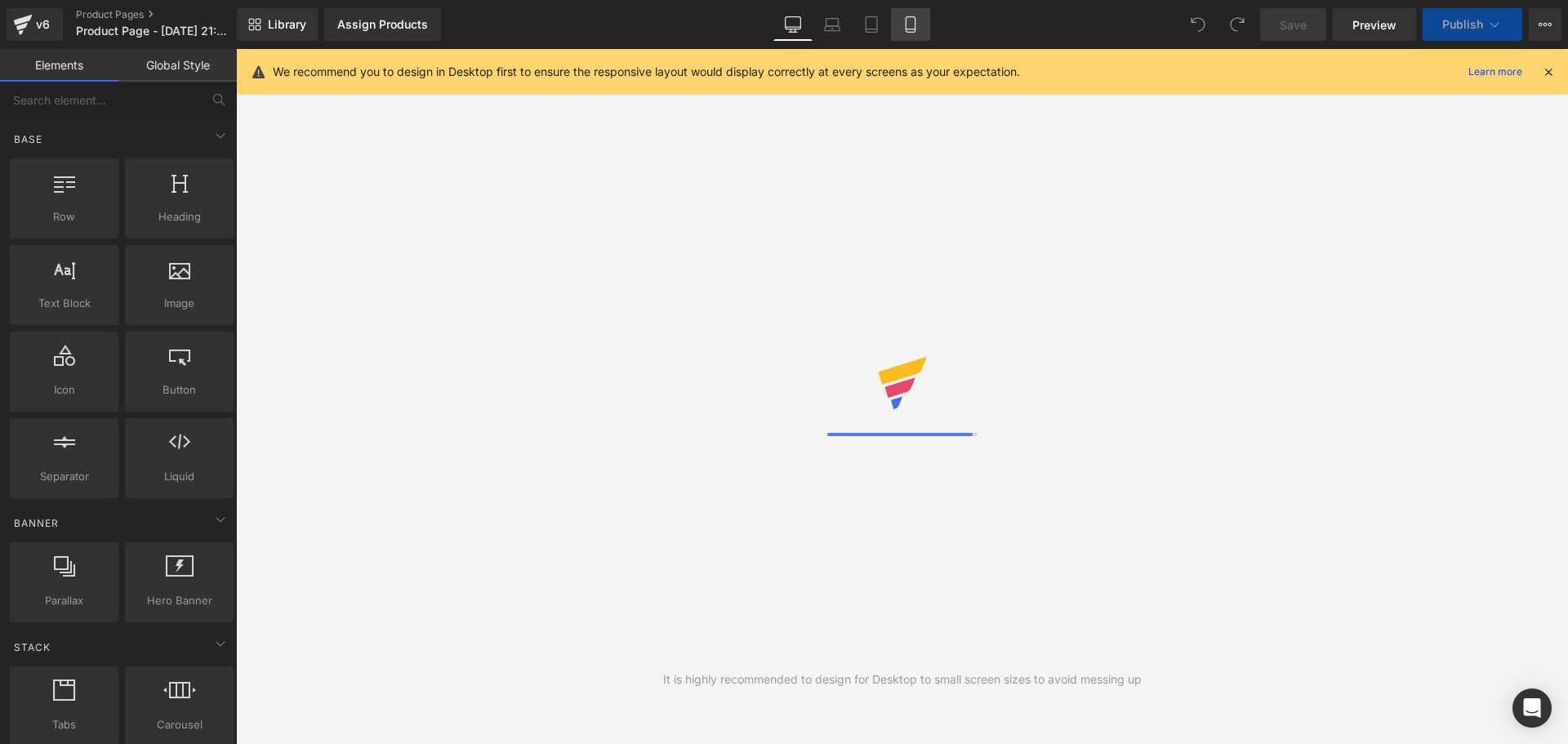
click at [903, 27] on icon at bounding box center [910, 25] width 17 height 17
click at [918, 20] on icon at bounding box center [910, 25] width 17 height 17
click at [1542, 76] on icon at bounding box center [1548, 72] width 15 height 15
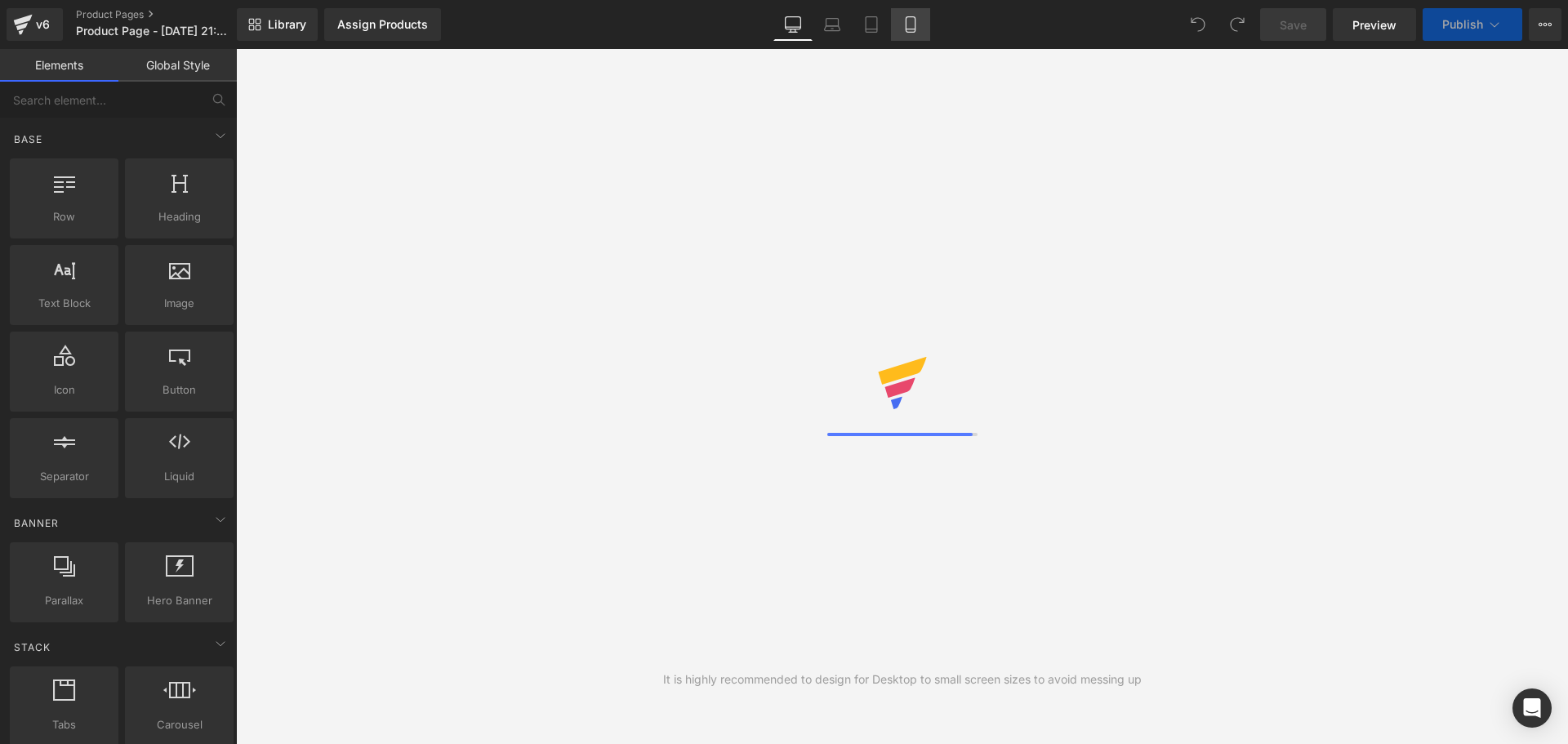
click at [915, 20] on icon at bounding box center [910, 25] width 9 height 16
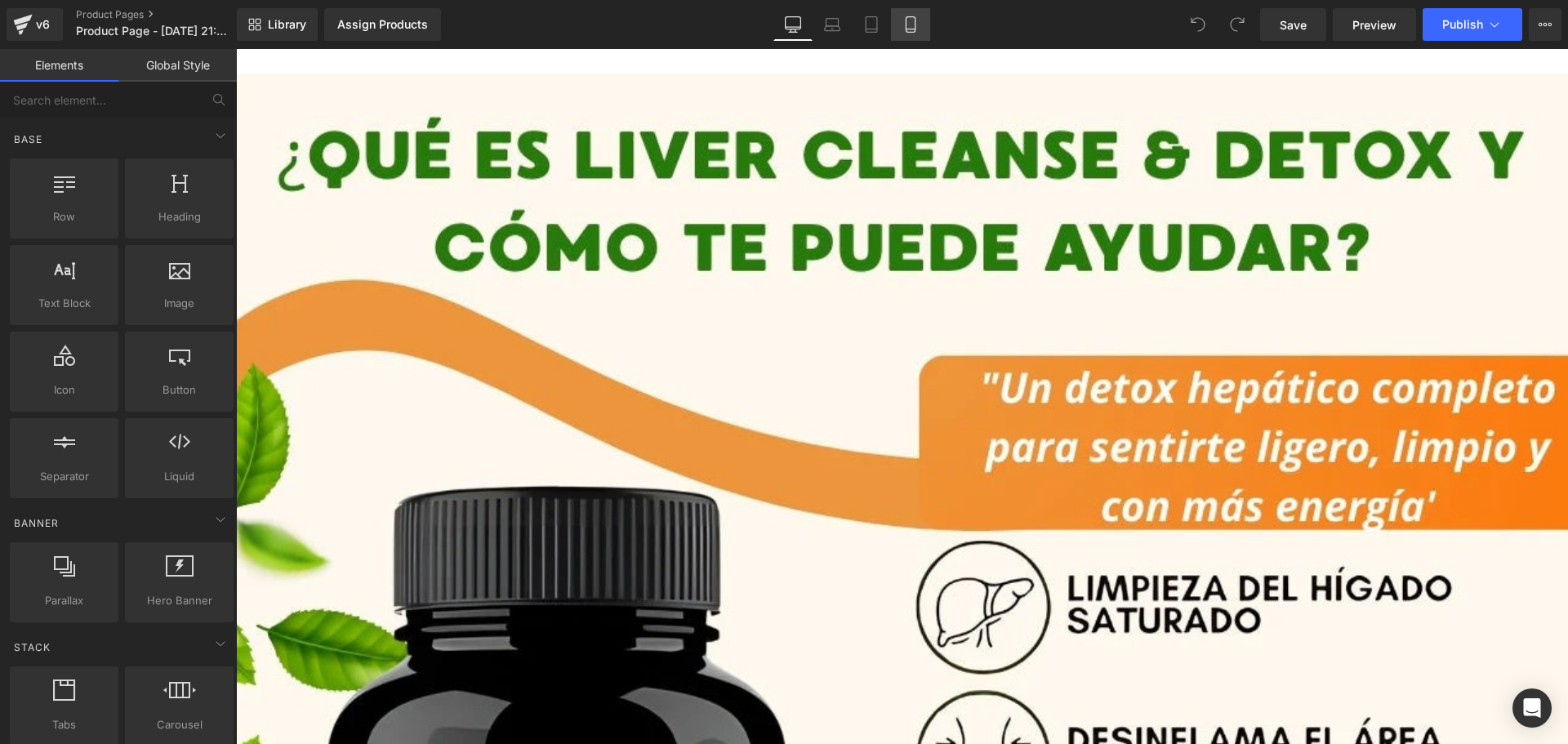
click at [905, 25] on icon at bounding box center [910, 25] width 17 height 17
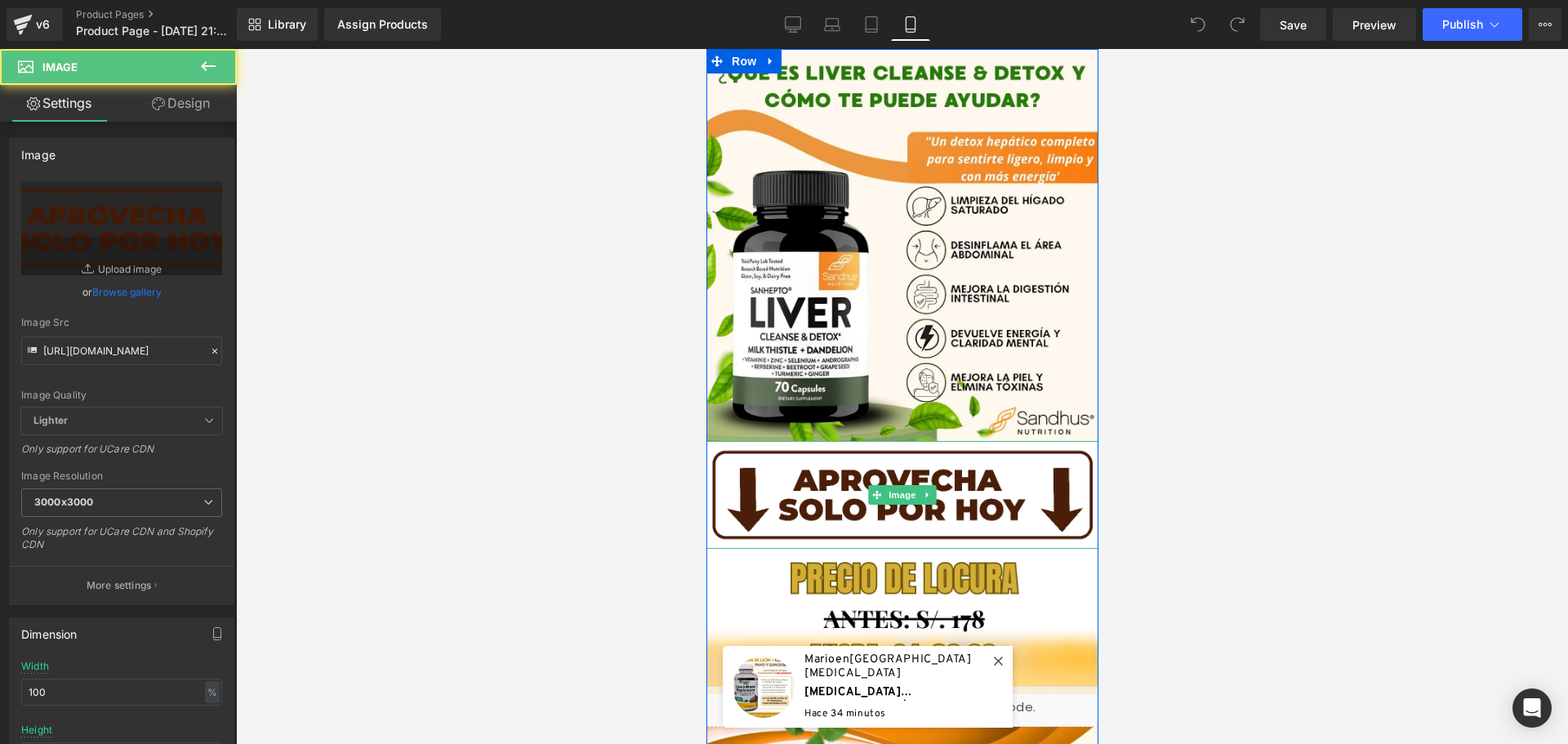
click at [1011, 484] on img at bounding box center [902, 494] width 392 height 108
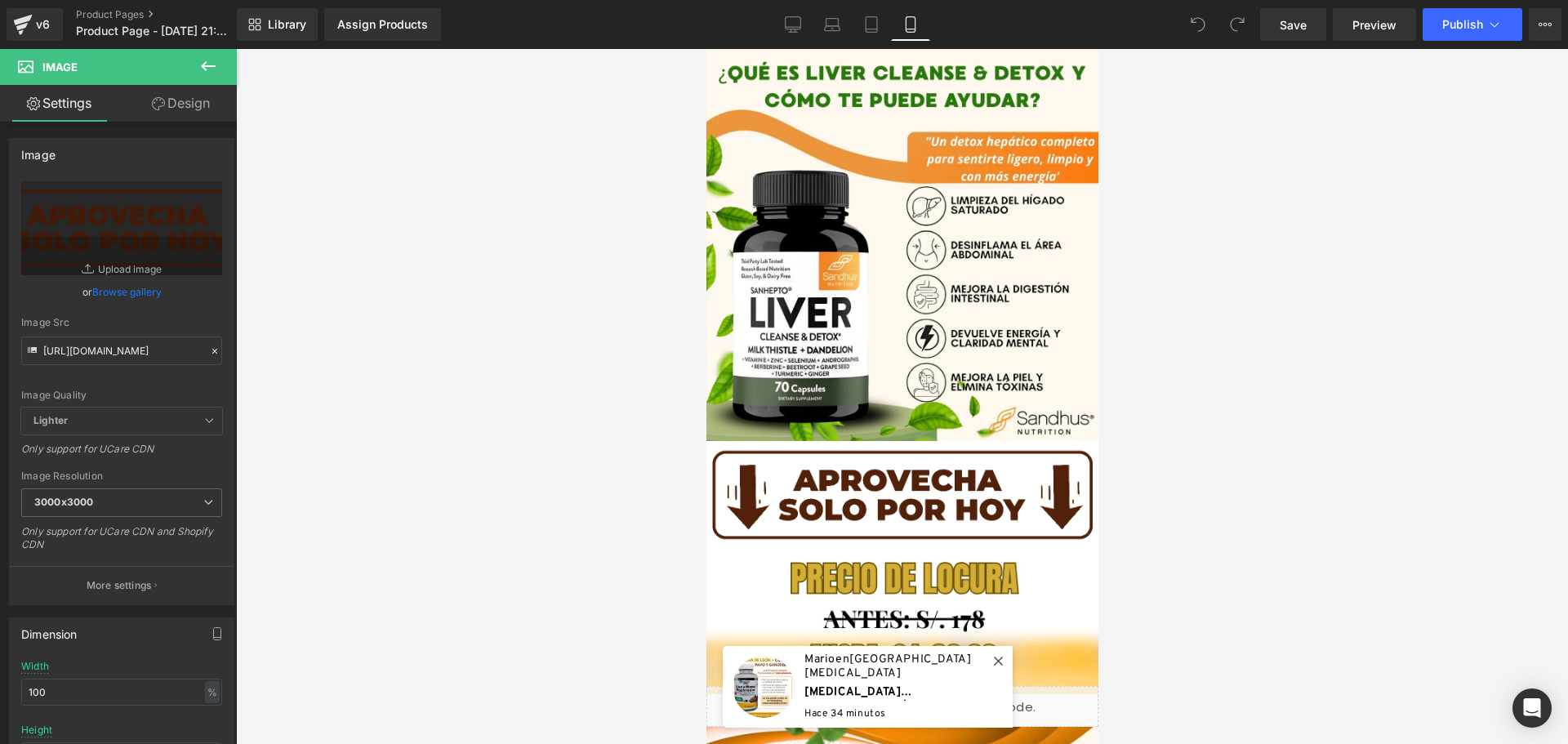
click at [1378, 433] on div at bounding box center [901, 396] width 1332 height 695
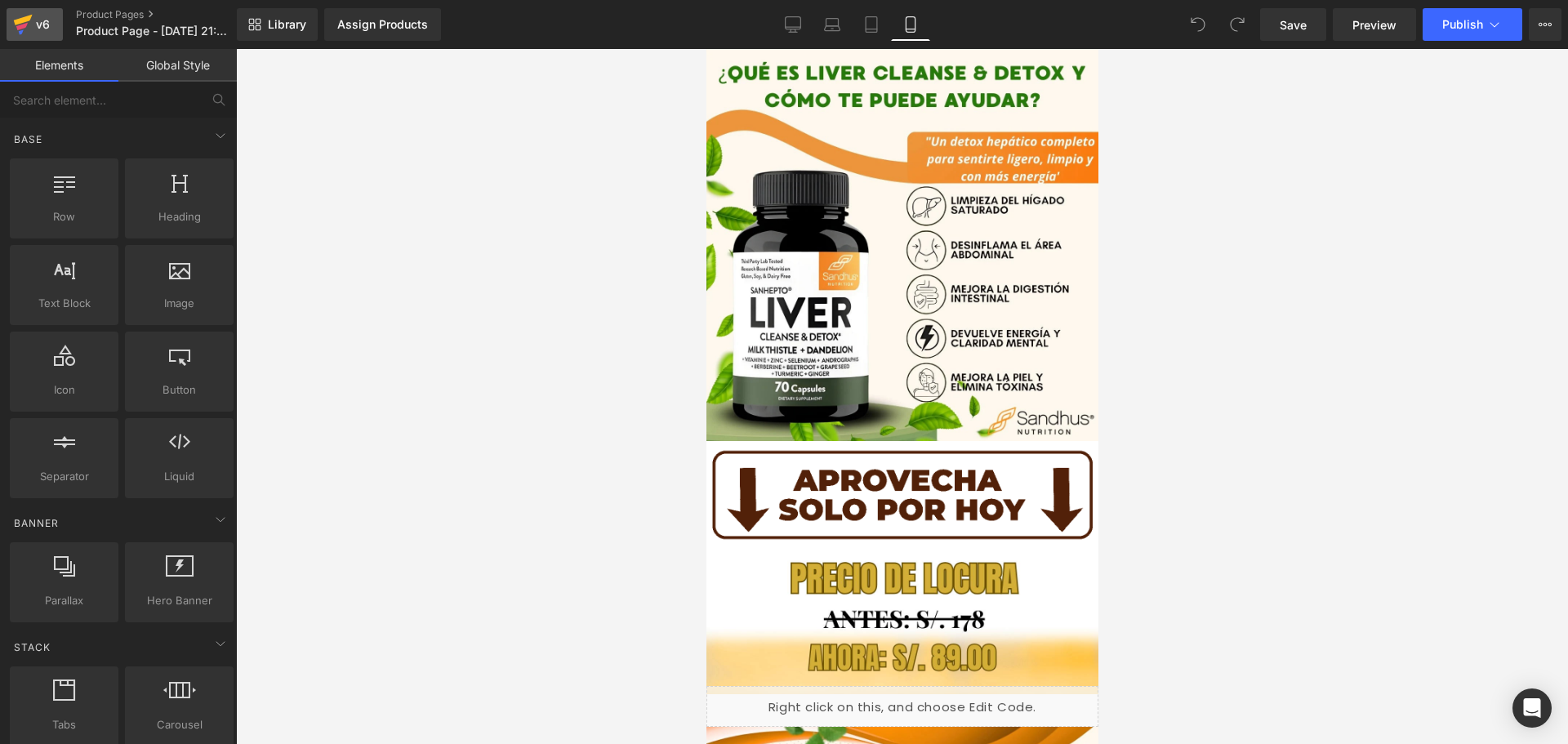
click at [30, 26] on icon at bounding box center [22, 24] width 19 height 41
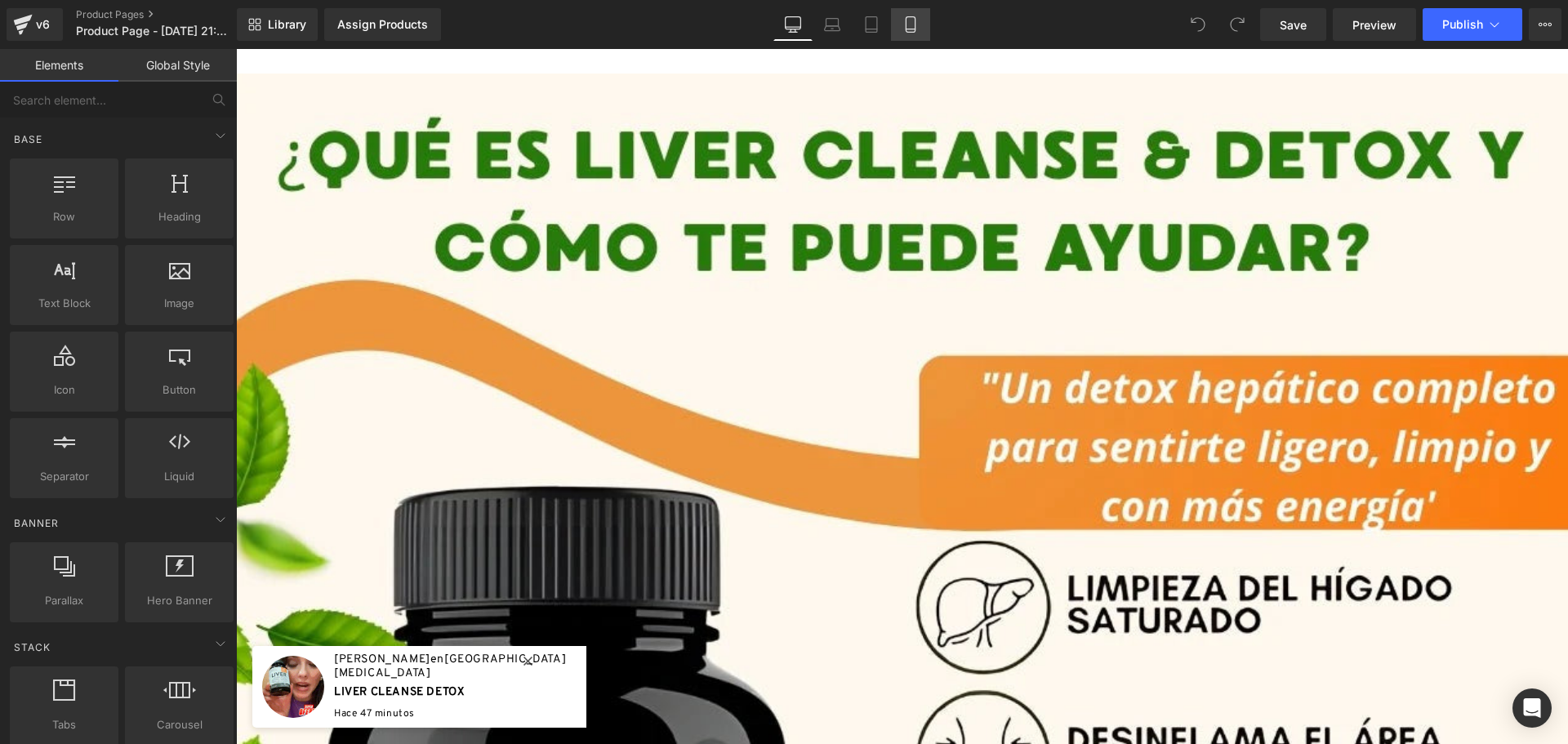
drag, startPoint x: 909, startPoint y: 26, endPoint x: 128, endPoint y: 152, distance: 791.1
click at [909, 26] on icon at bounding box center [910, 25] width 17 height 17
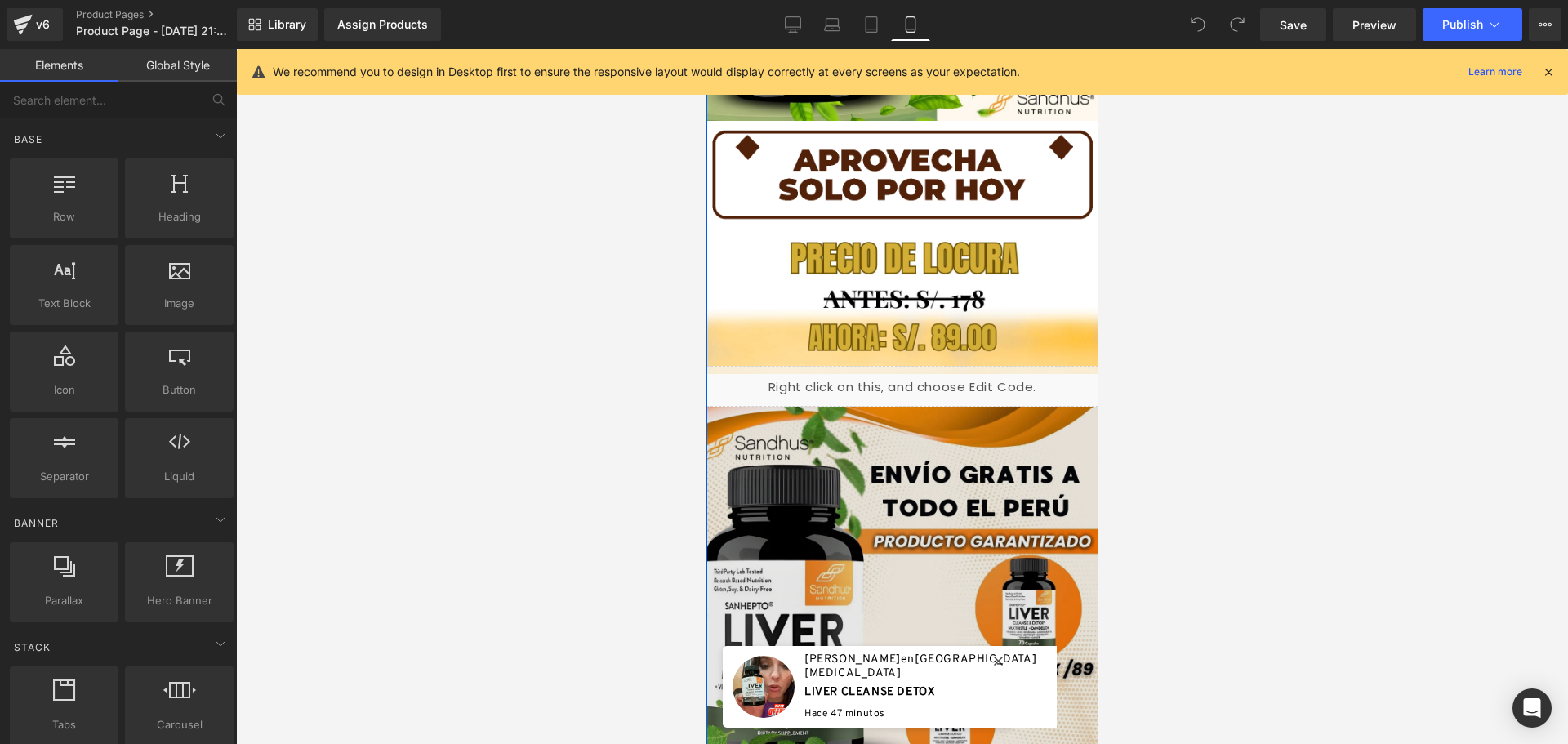
scroll to position [327, 0]
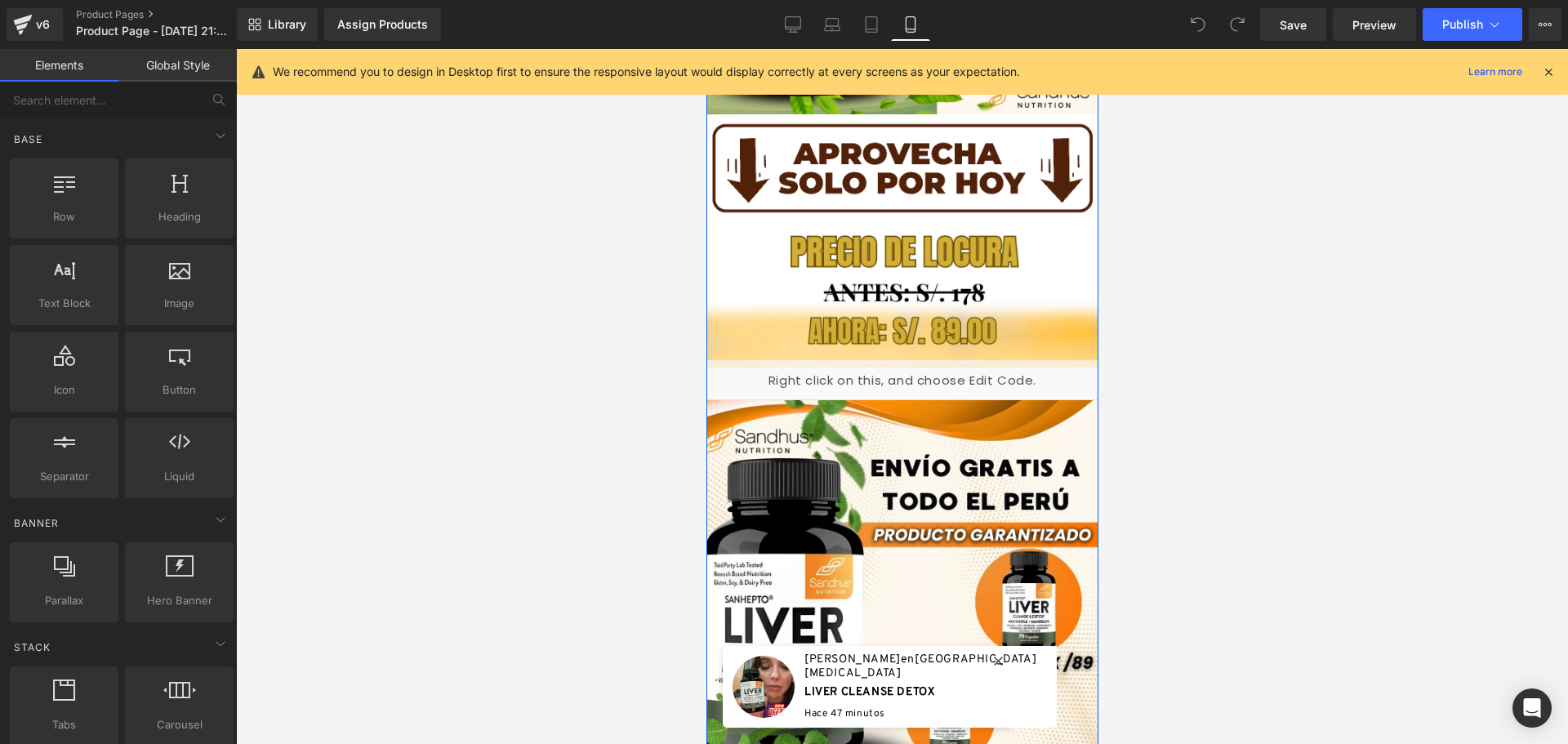
click at [948, 378] on div "Liquid" at bounding box center [902, 379] width 392 height 41
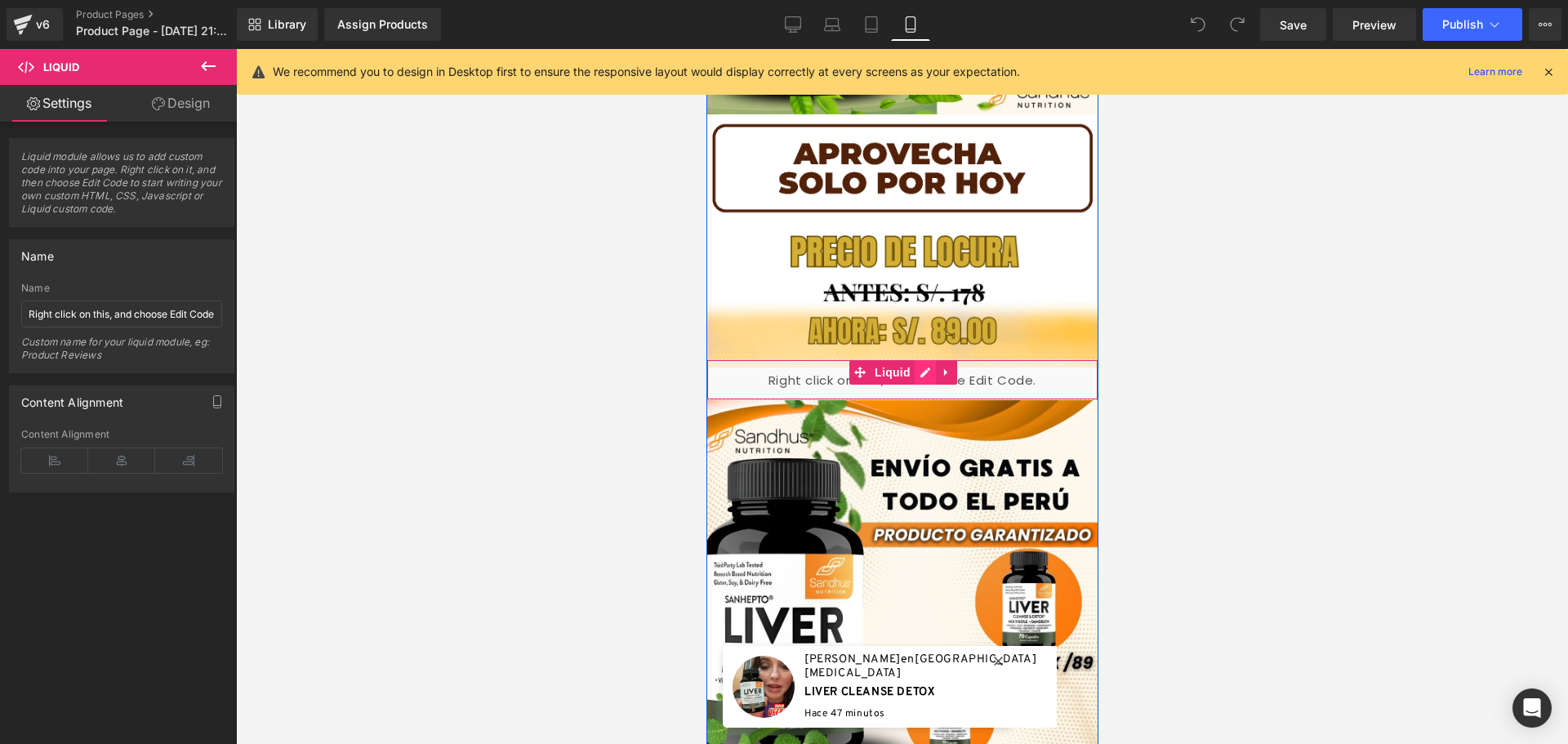
click at [920, 377] on div "Liquid" at bounding box center [902, 379] width 392 height 41
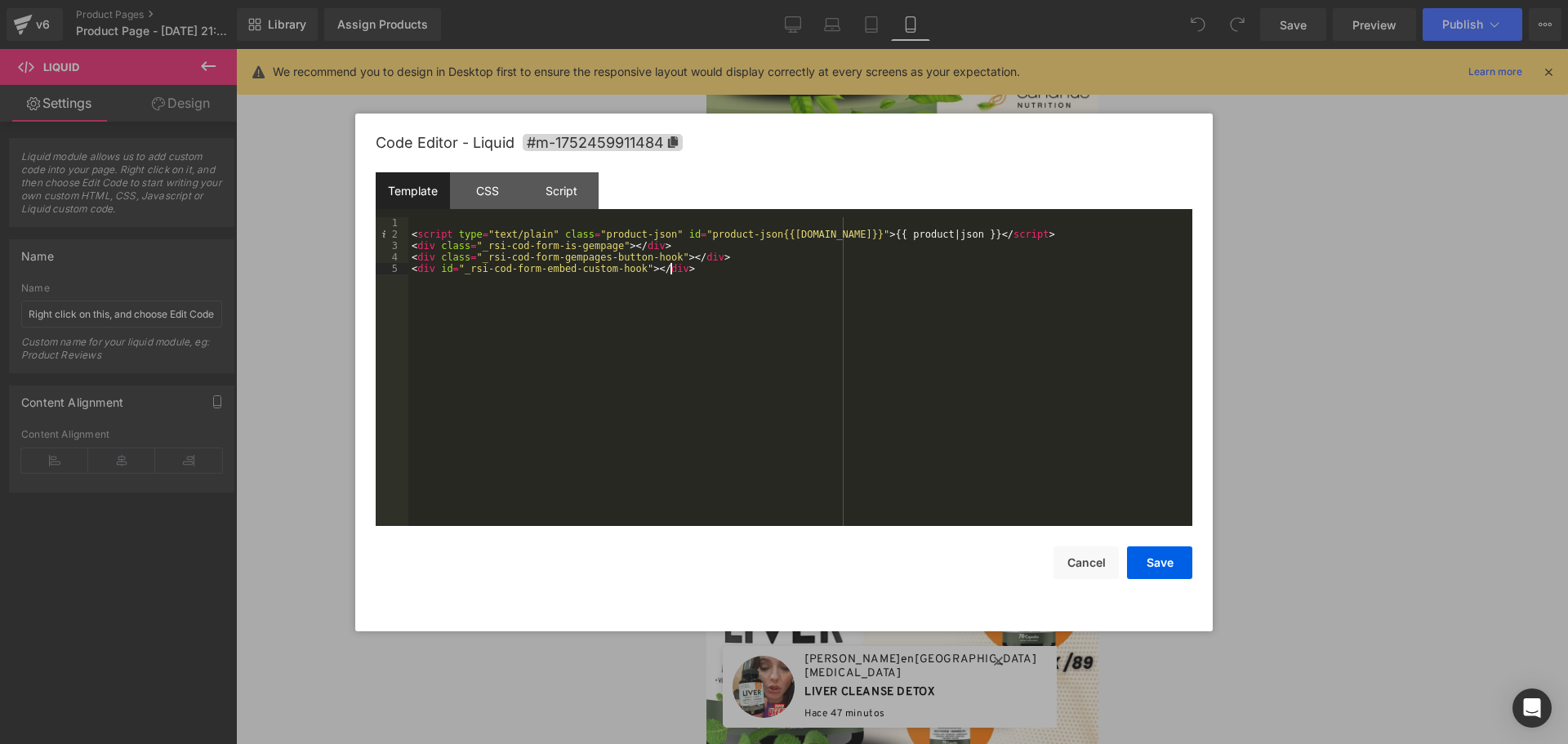
click at [684, 272] on div "< script type = "text/plain" class = "product-json" id = "product-json{{product…" at bounding box center [801, 383] width 784 height 331
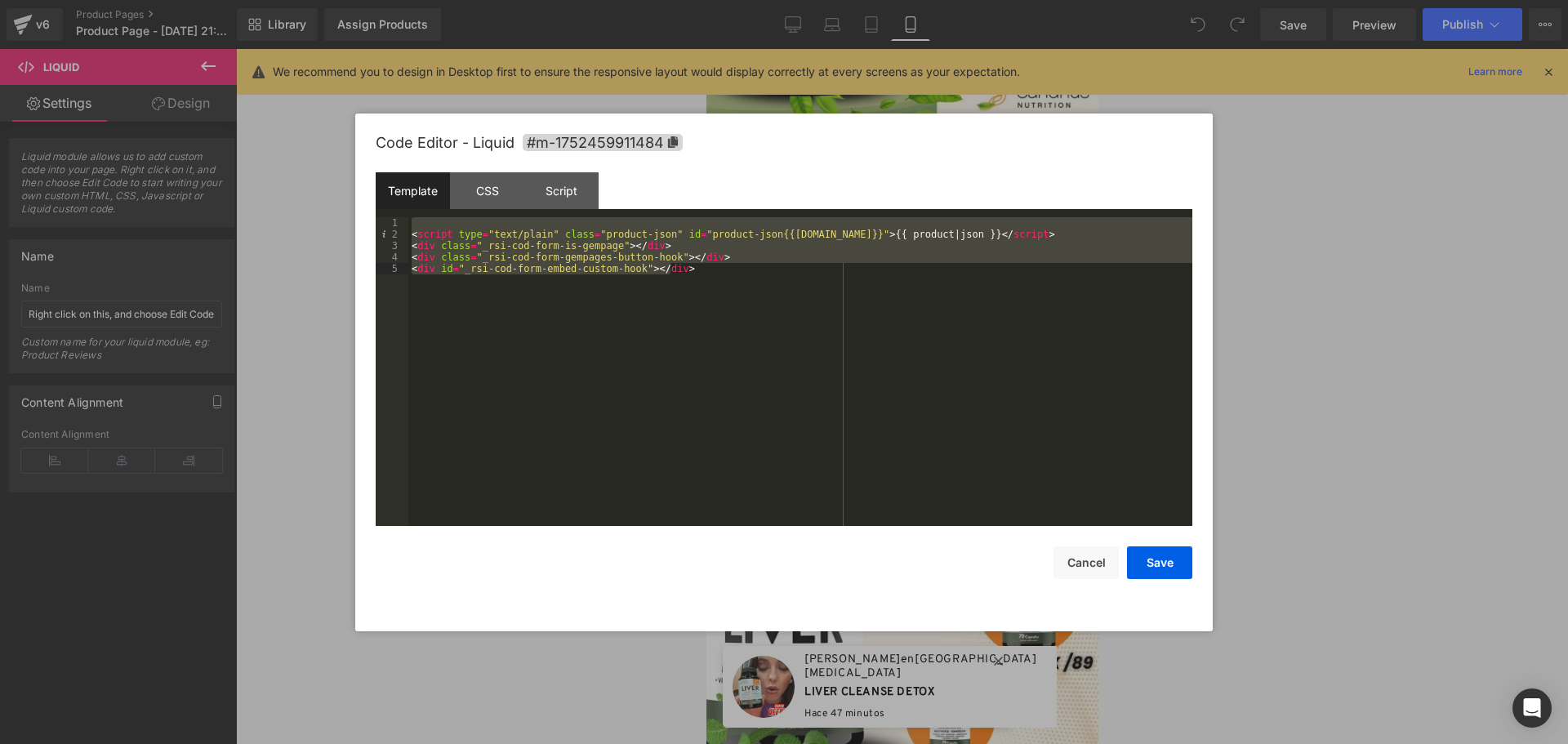
click at [684, 272] on div "< script type = "text/plain" class = "product-json" id = "product-json{{product…" at bounding box center [801, 383] width 784 height 331
click at [1540, 161] on div at bounding box center [784, 372] width 1568 height 744
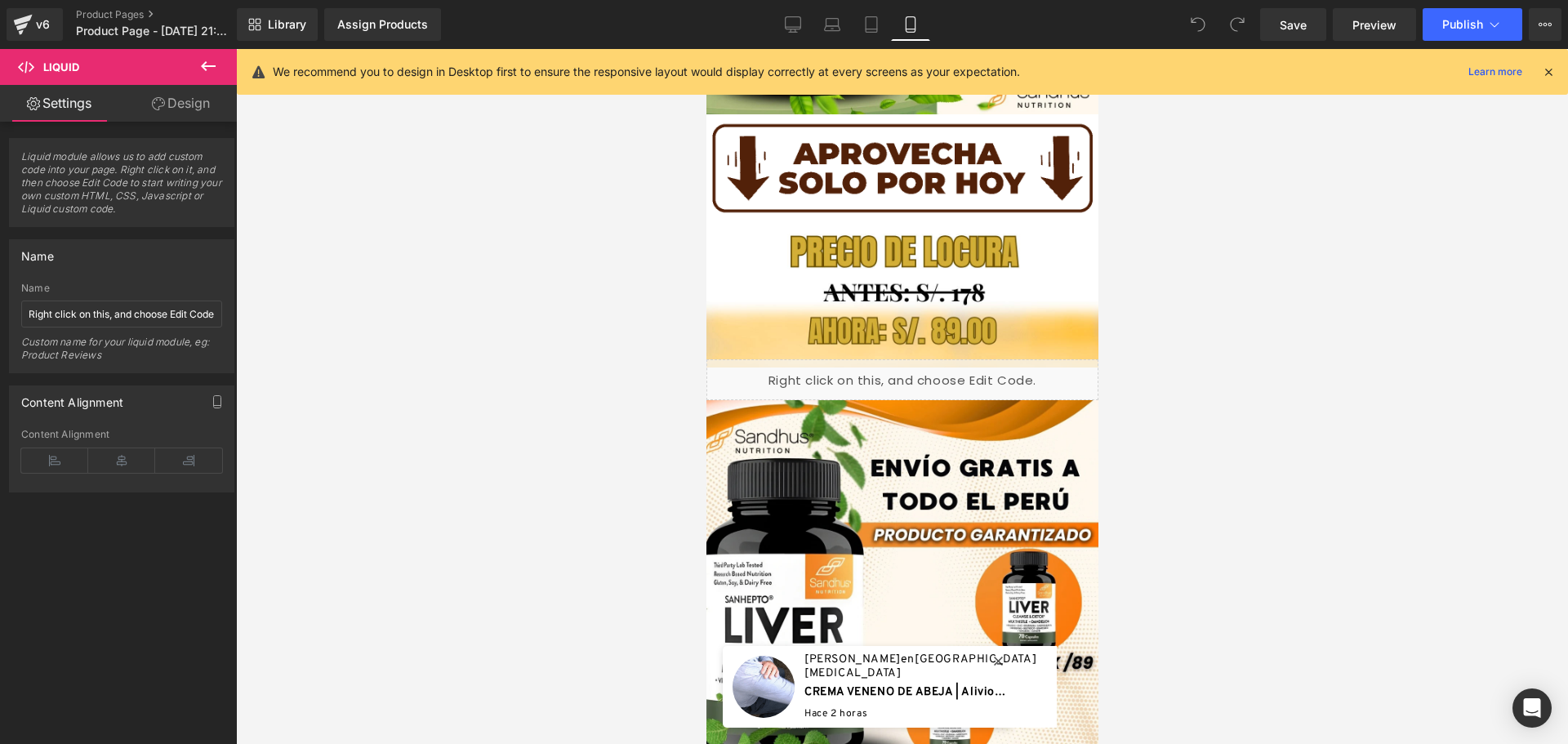
click at [204, 64] on icon at bounding box center [208, 66] width 15 height 10
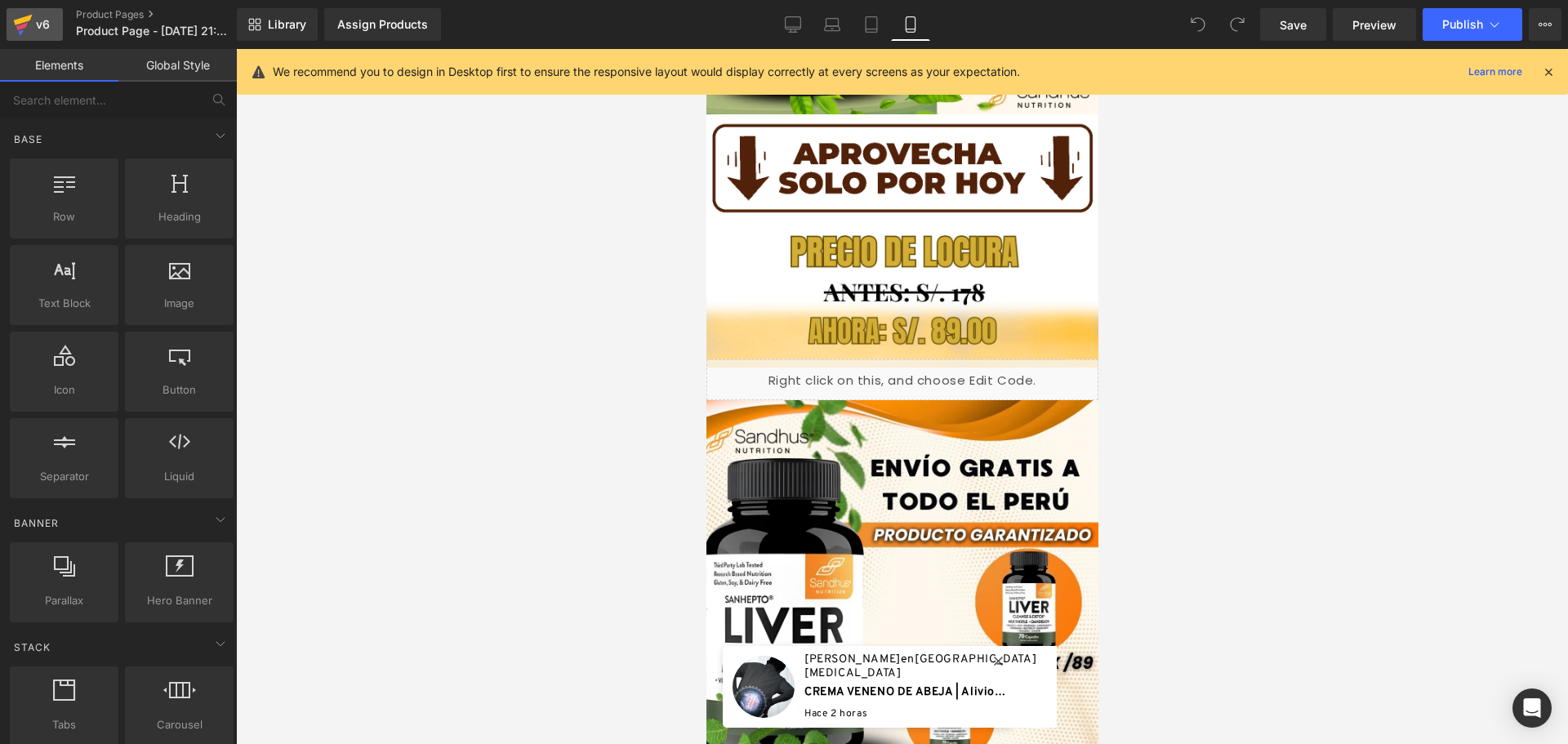
click at [39, 33] on div "v6" at bounding box center [42, 24] width 20 height 21
